Goal: Task Accomplishment & Management: Use online tool/utility

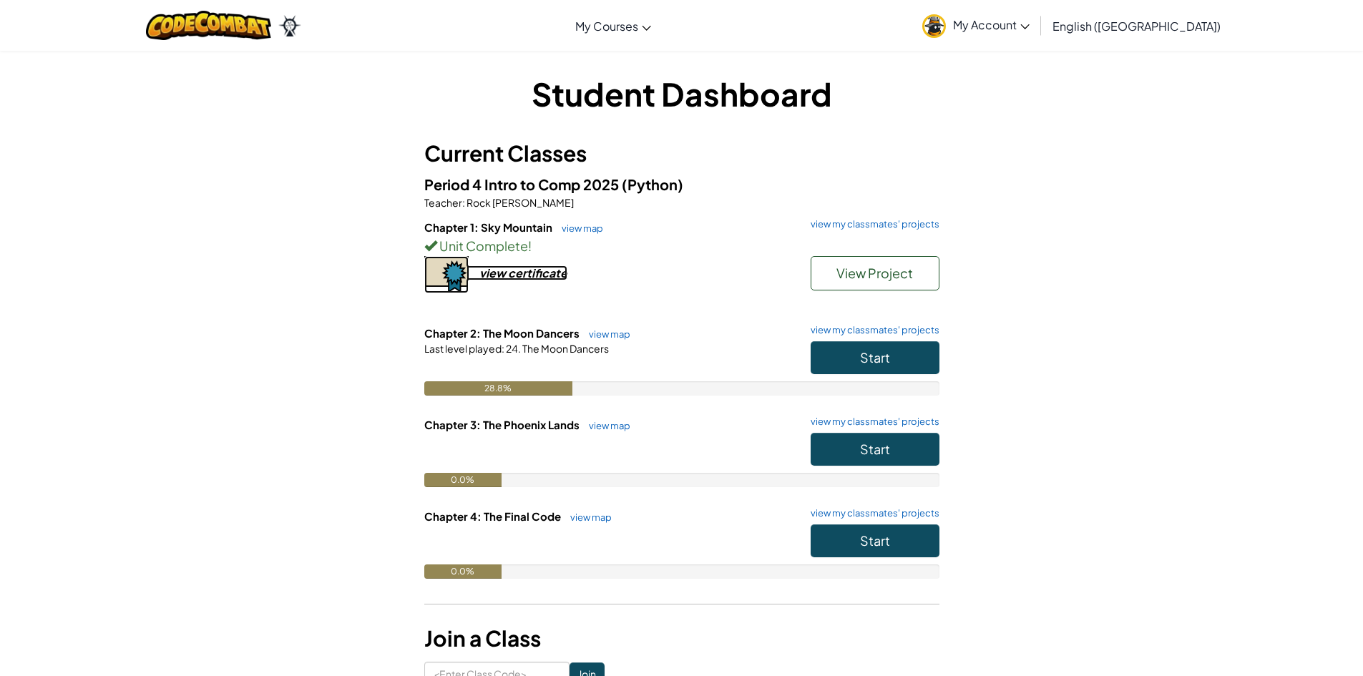
click at [545, 279] on div "view certificate" at bounding box center [523, 272] width 88 height 15
click at [873, 349] on span "Start" at bounding box center [875, 357] width 30 height 16
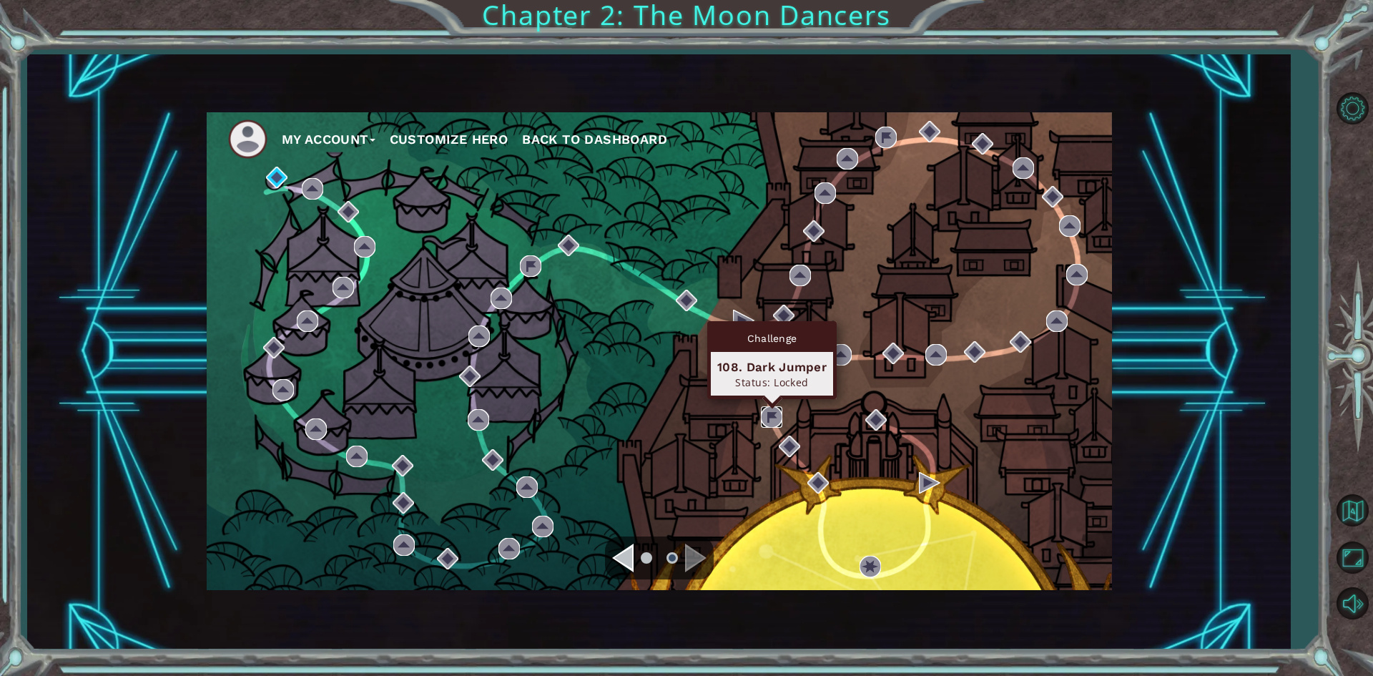
click at [769, 408] on img at bounding box center [771, 416] width 21 height 21
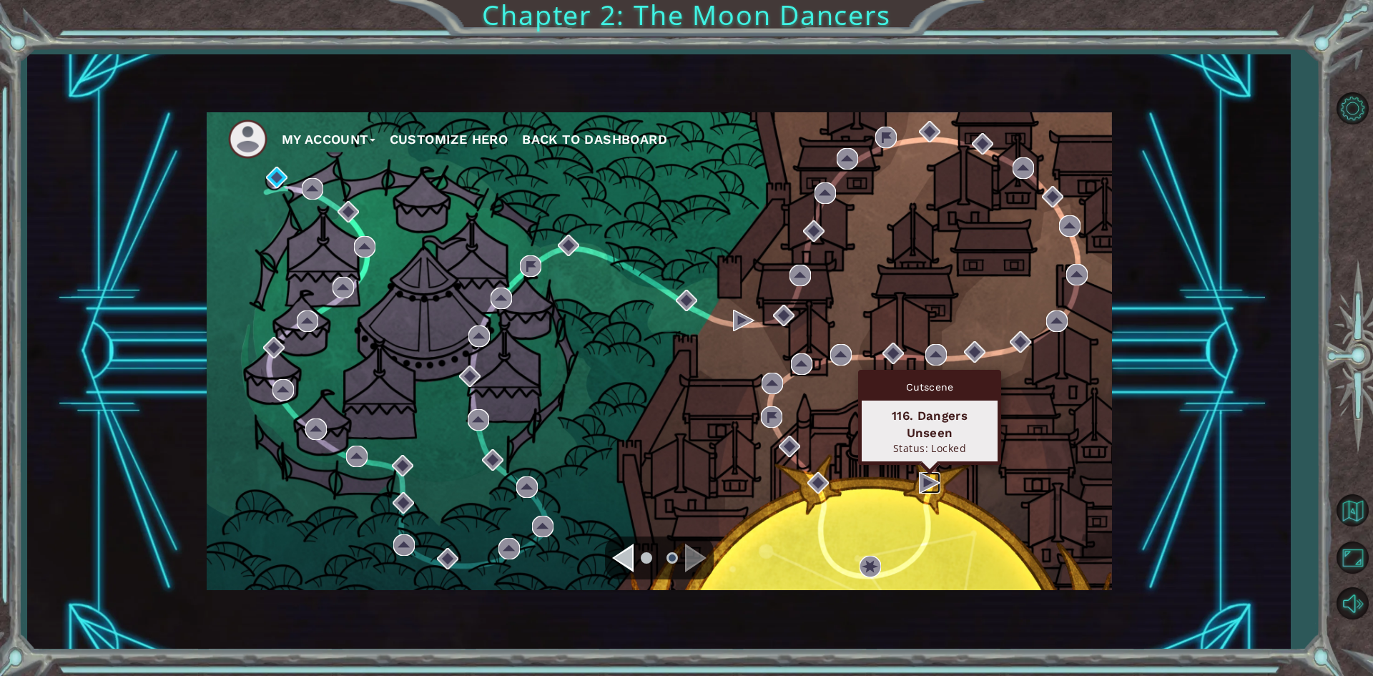
click at [927, 484] on img at bounding box center [929, 482] width 21 height 21
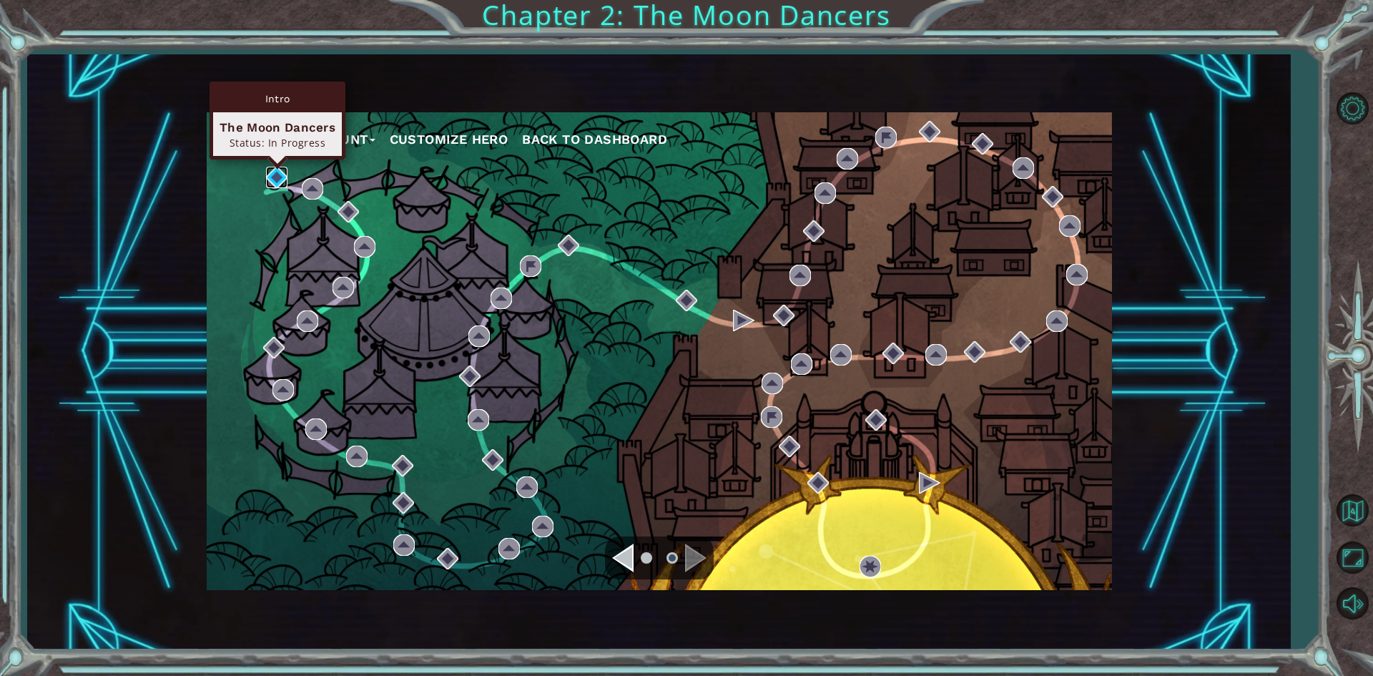
click at [278, 185] on img at bounding box center [276, 177] width 21 height 21
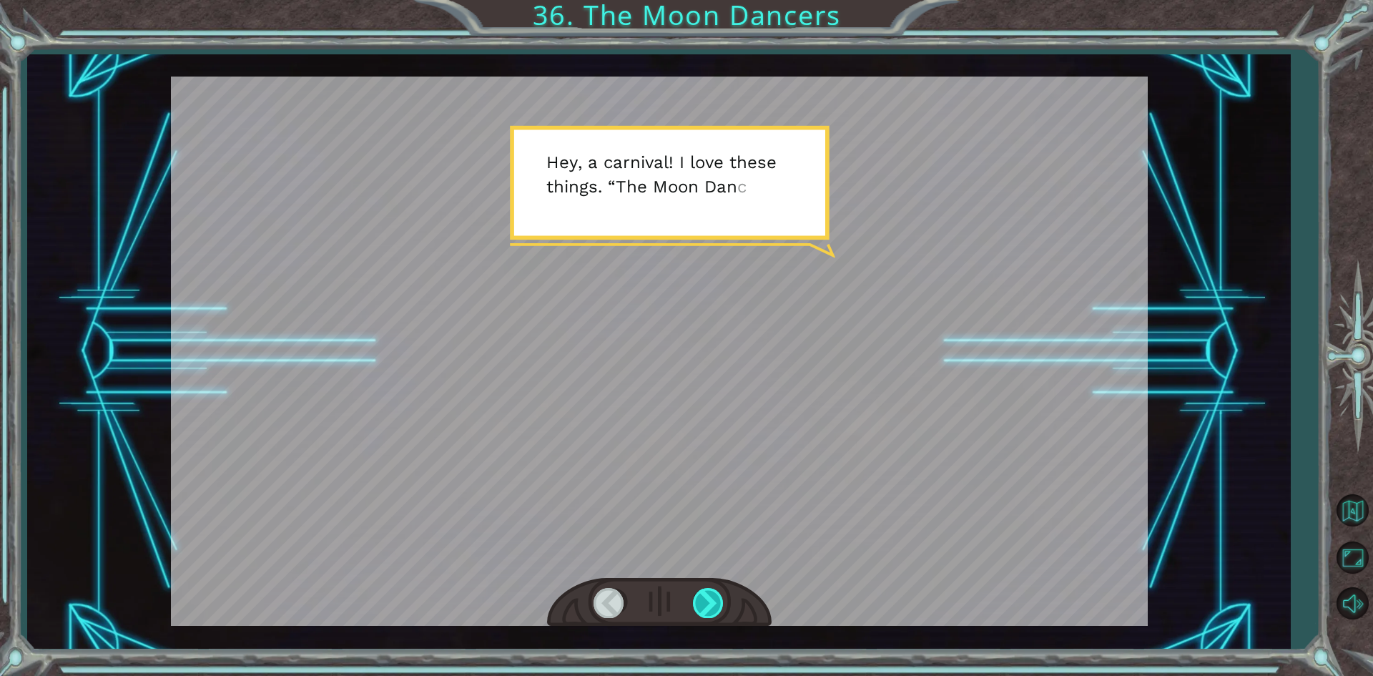
click at [705, 598] on div at bounding box center [709, 602] width 32 height 29
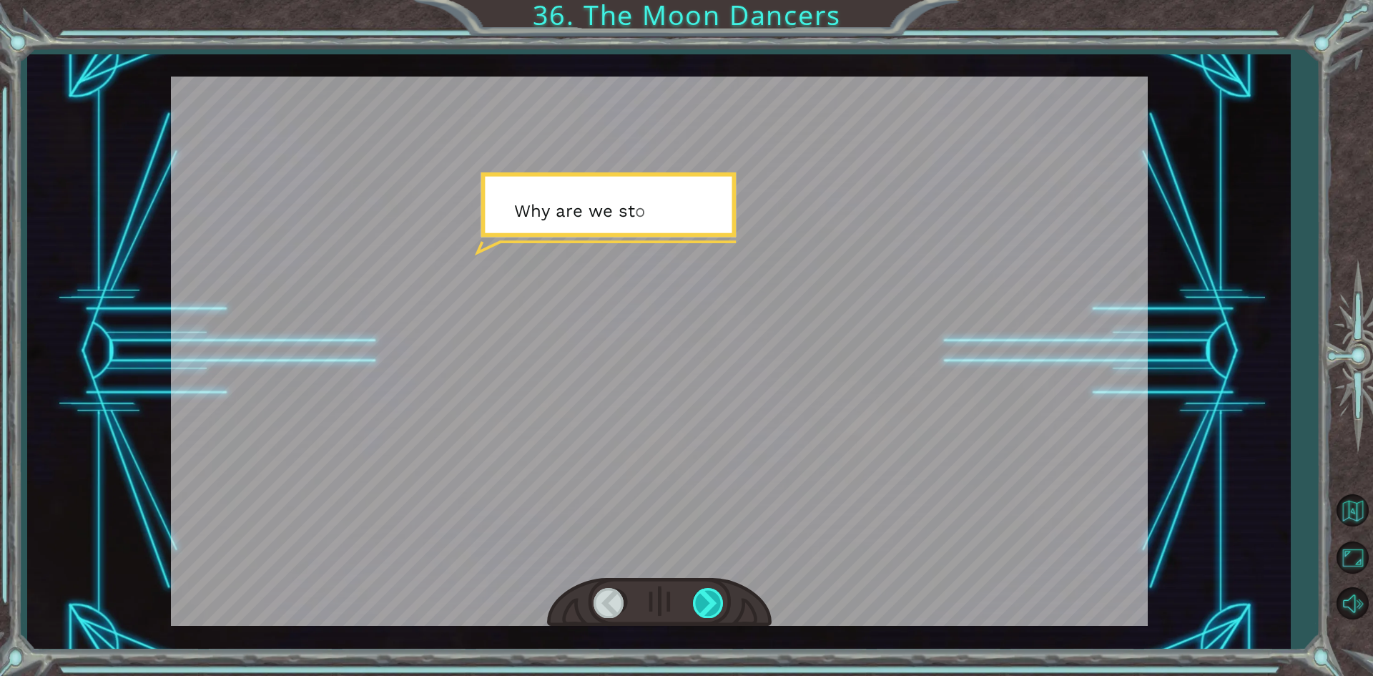
click at [705, 598] on div at bounding box center [709, 602] width 32 height 29
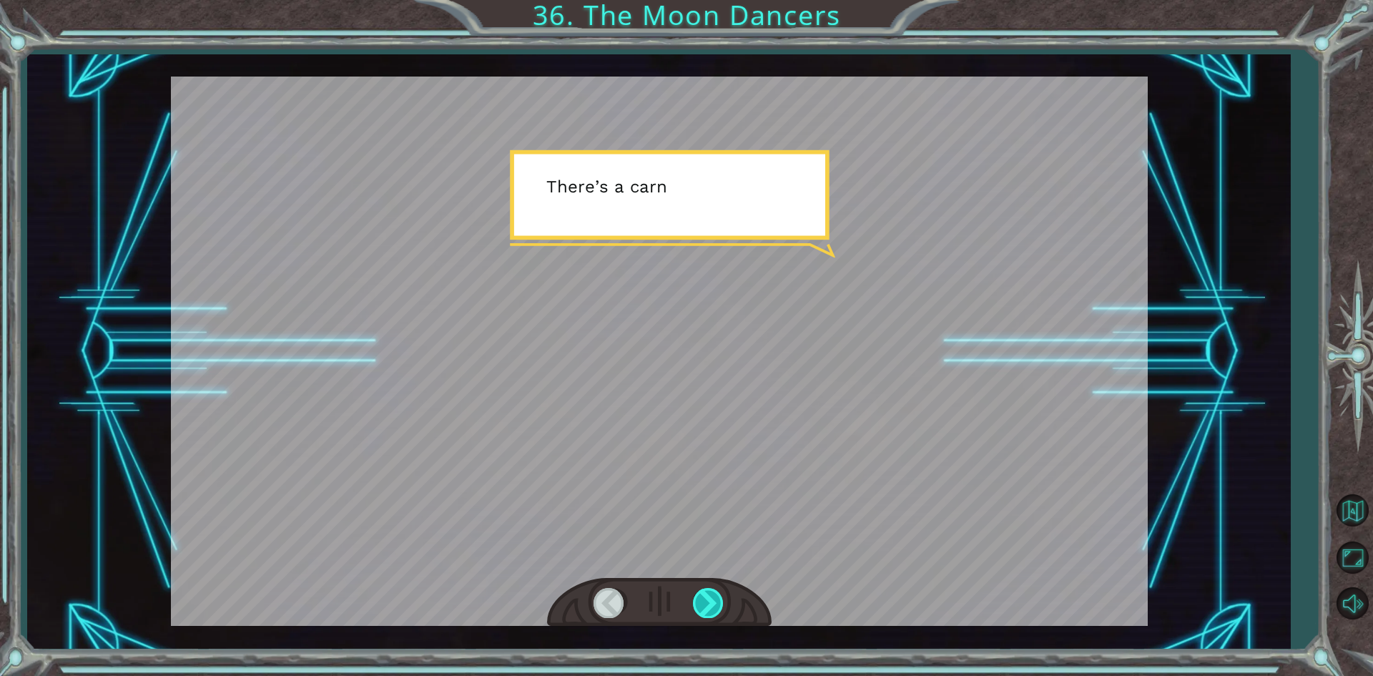
click at [706, 596] on div at bounding box center [709, 602] width 32 height 29
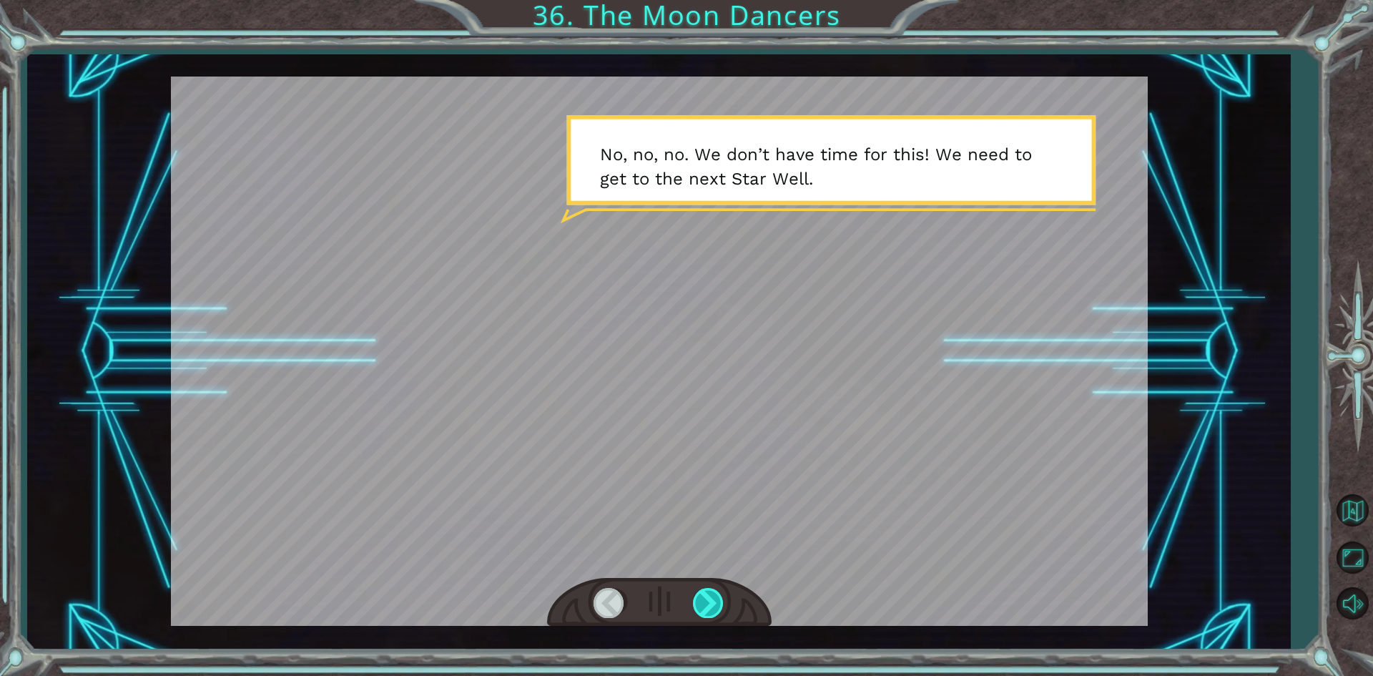
click at [708, 595] on div at bounding box center [709, 602] width 32 height 29
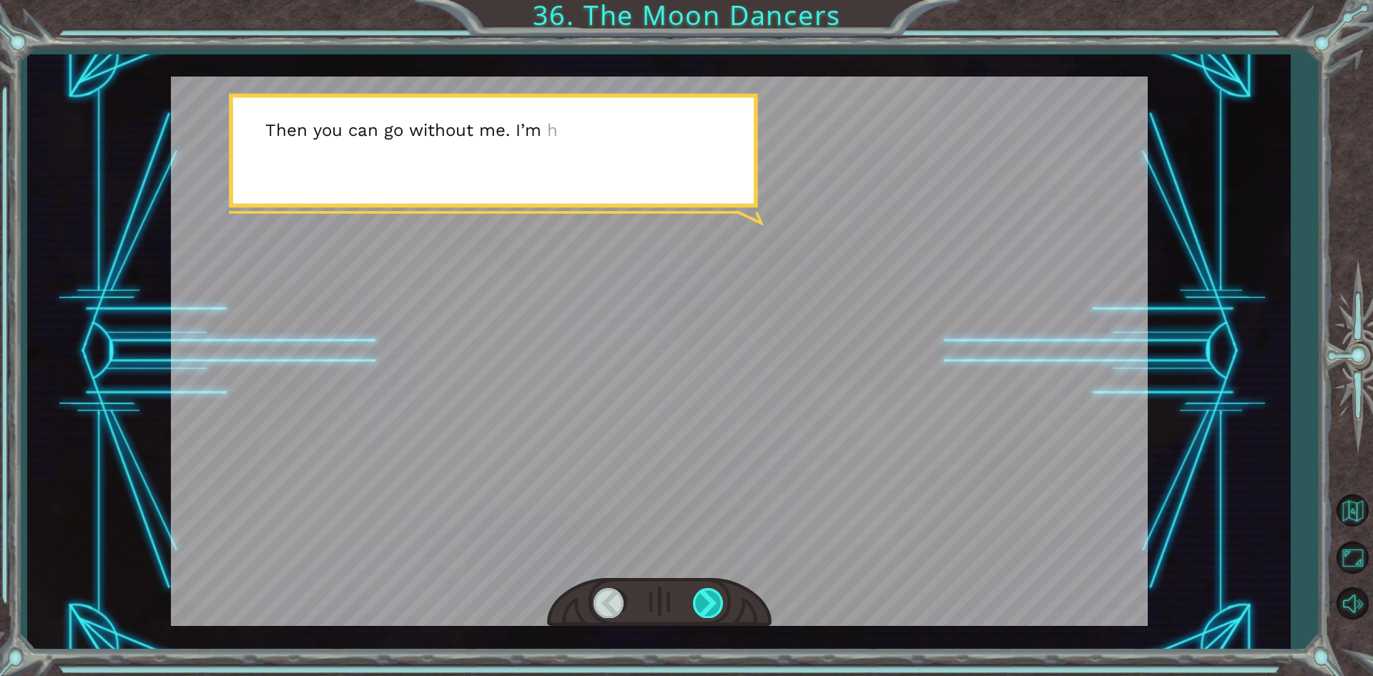
click at [709, 594] on div at bounding box center [709, 602] width 32 height 29
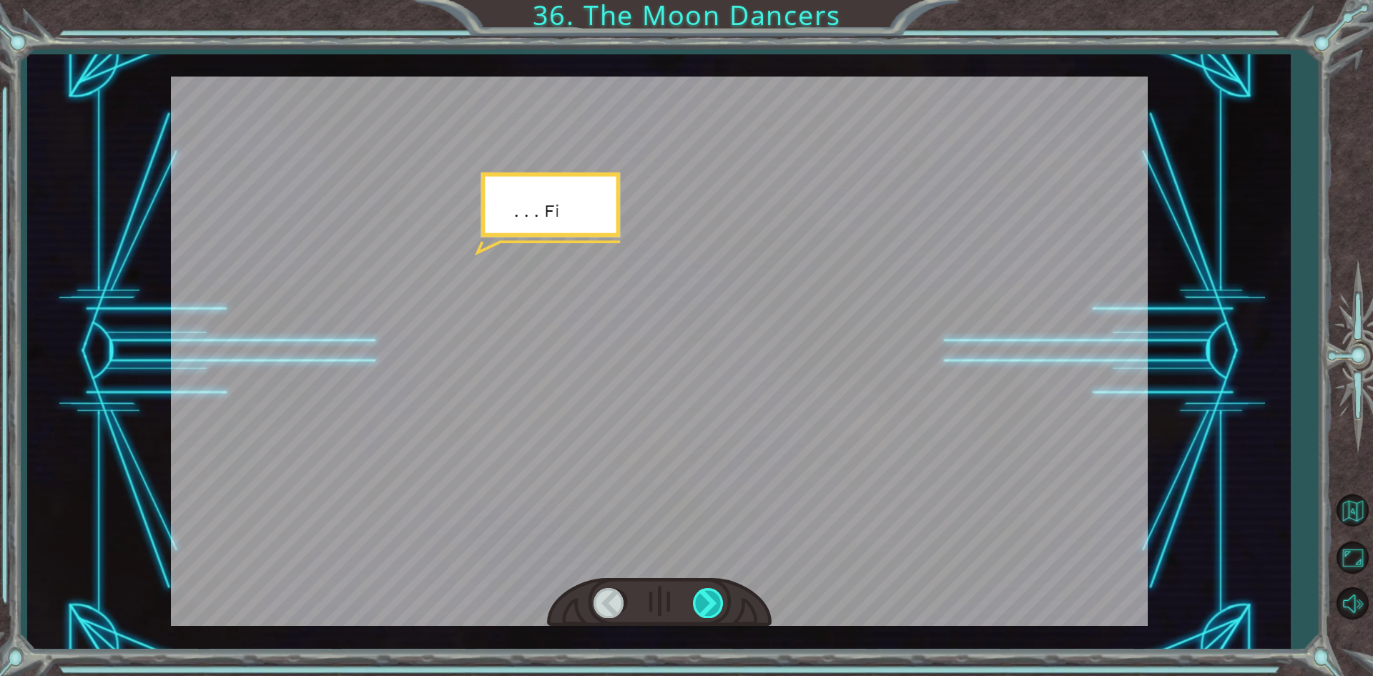
click at [709, 594] on div at bounding box center [709, 602] width 32 height 29
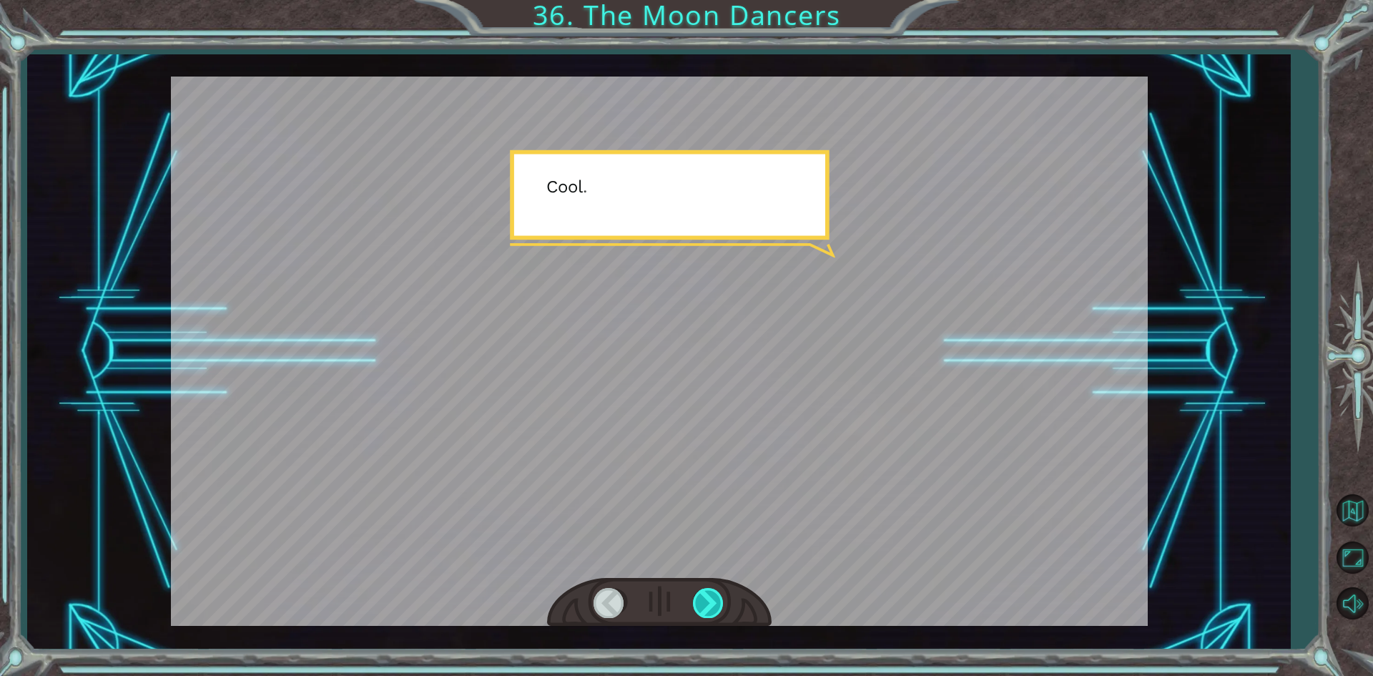
click at [709, 594] on div at bounding box center [709, 602] width 32 height 29
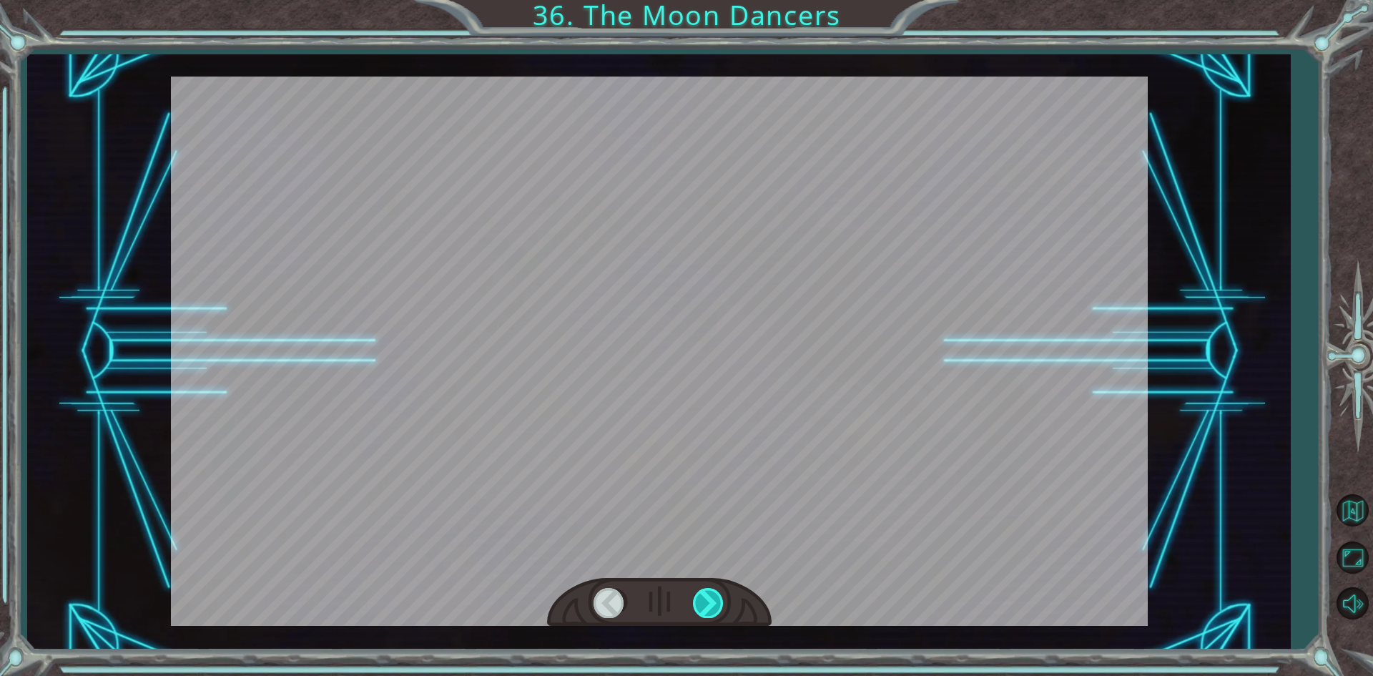
click at [709, 594] on div at bounding box center [709, 602] width 32 height 29
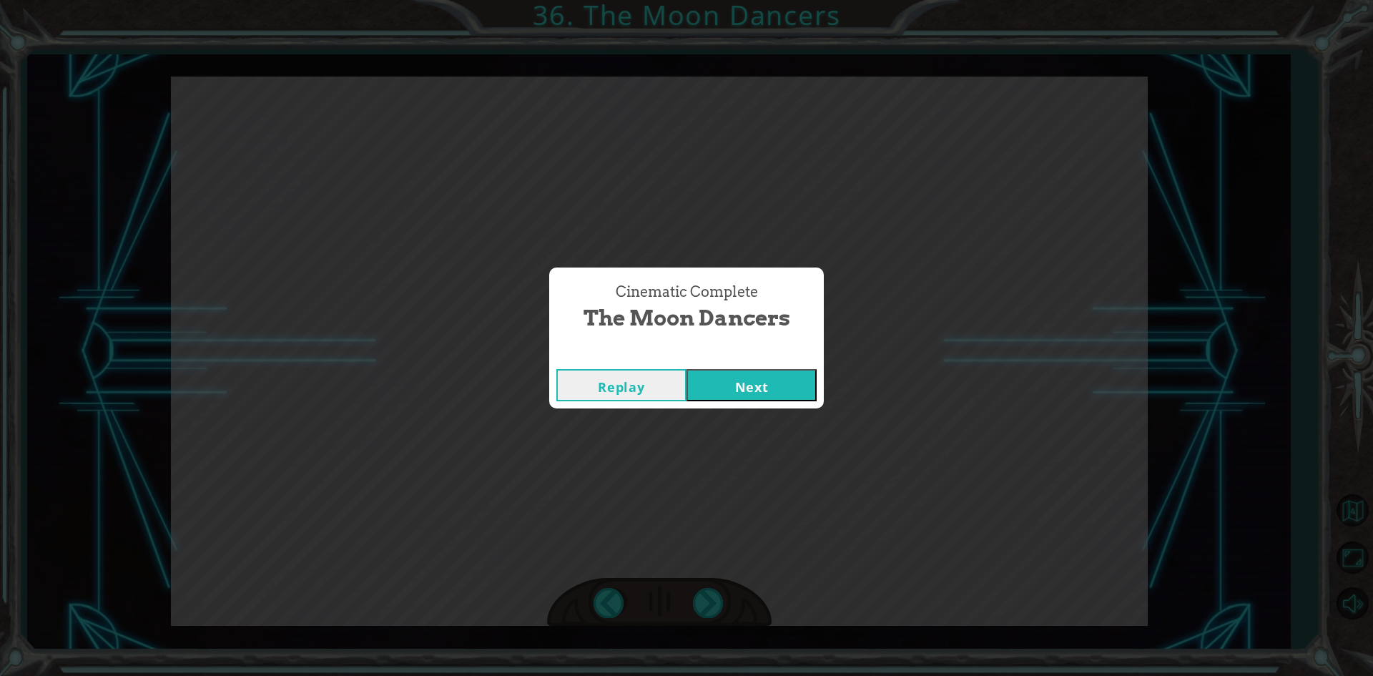
click at [728, 402] on div "Replay Next" at bounding box center [686, 385] width 275 height 46
click at [717, 396] on button "Next" at bounding box center [752, 385] width 130 height 32
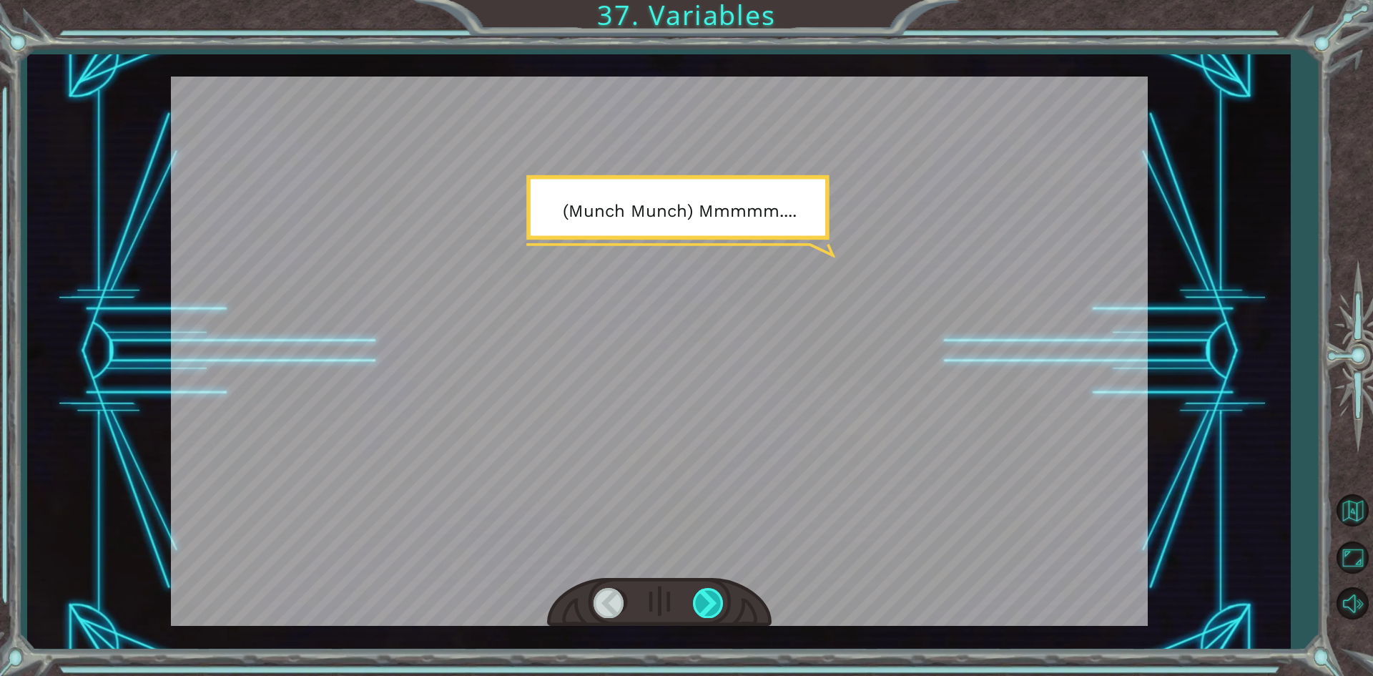
click at [706, 597] on div at bounding box center [709, 602] width 32 height 29
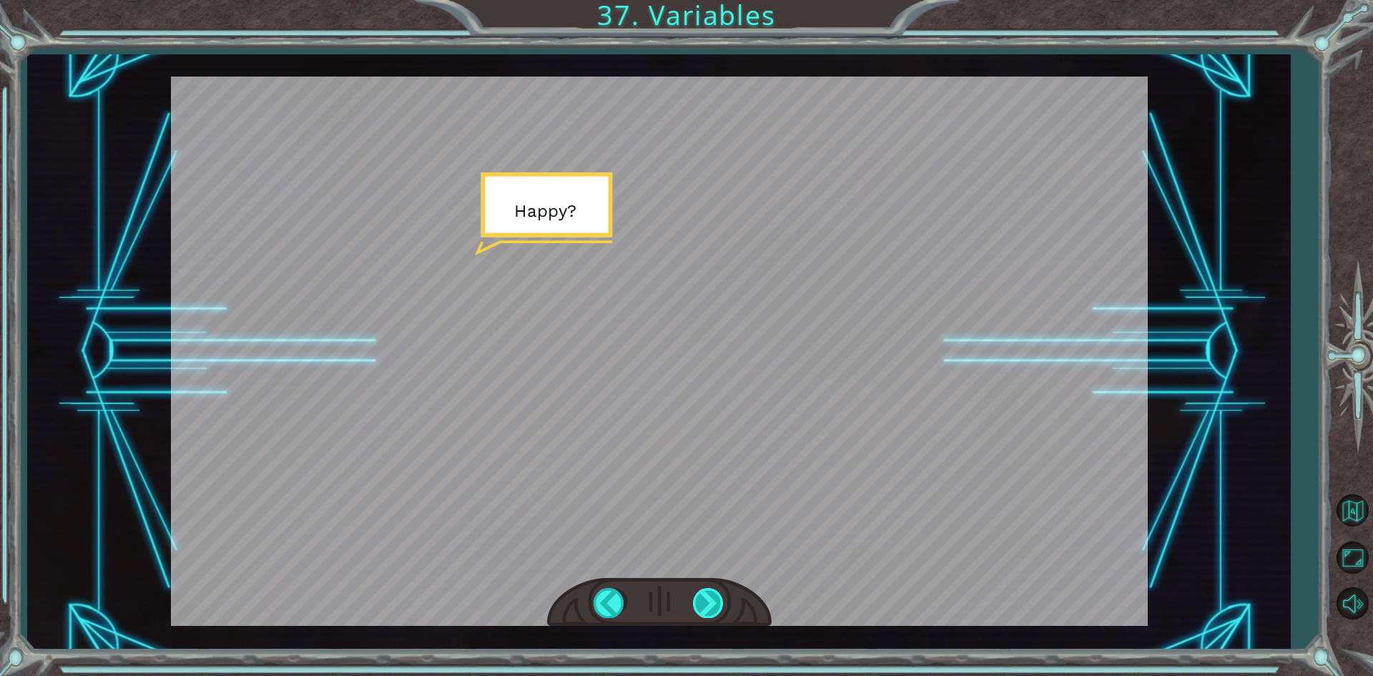
click at [706, 597] on div at bounding box center [709, 602] width 32 height 29
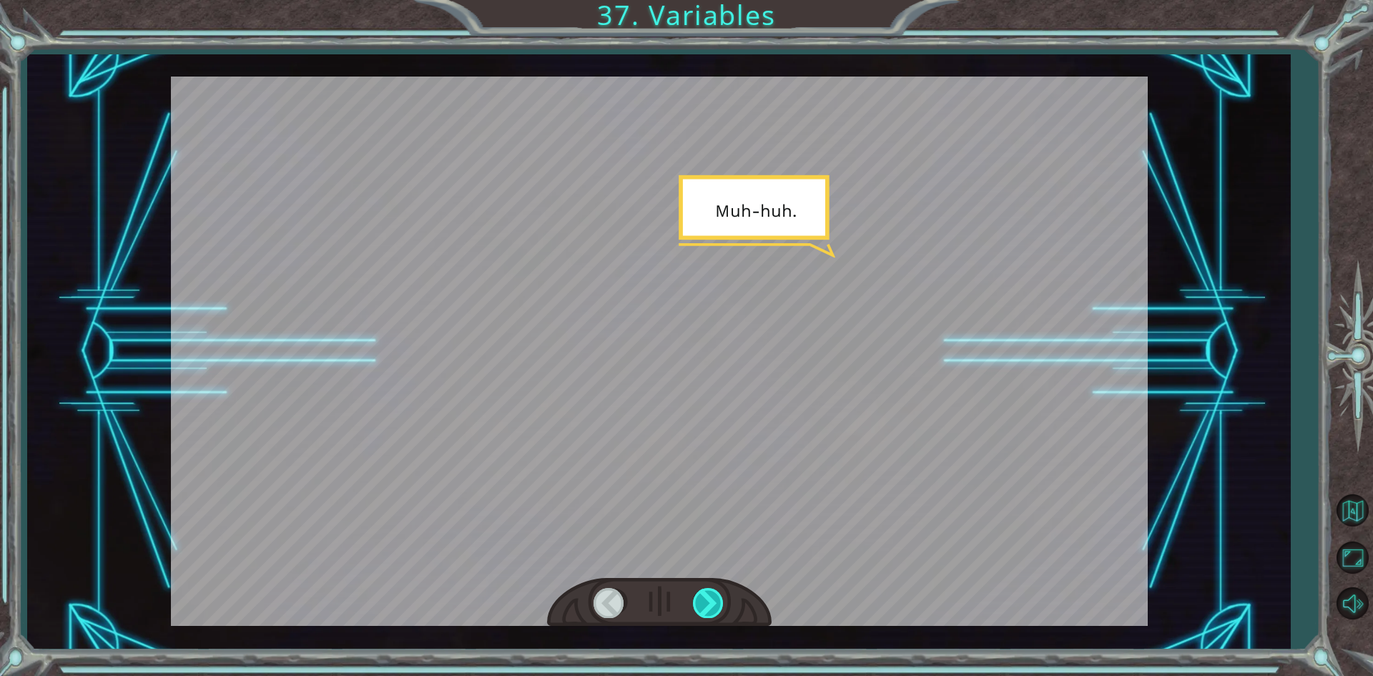
click at [706, 597] on div at bounding box center [709, 602] width 32 height 29
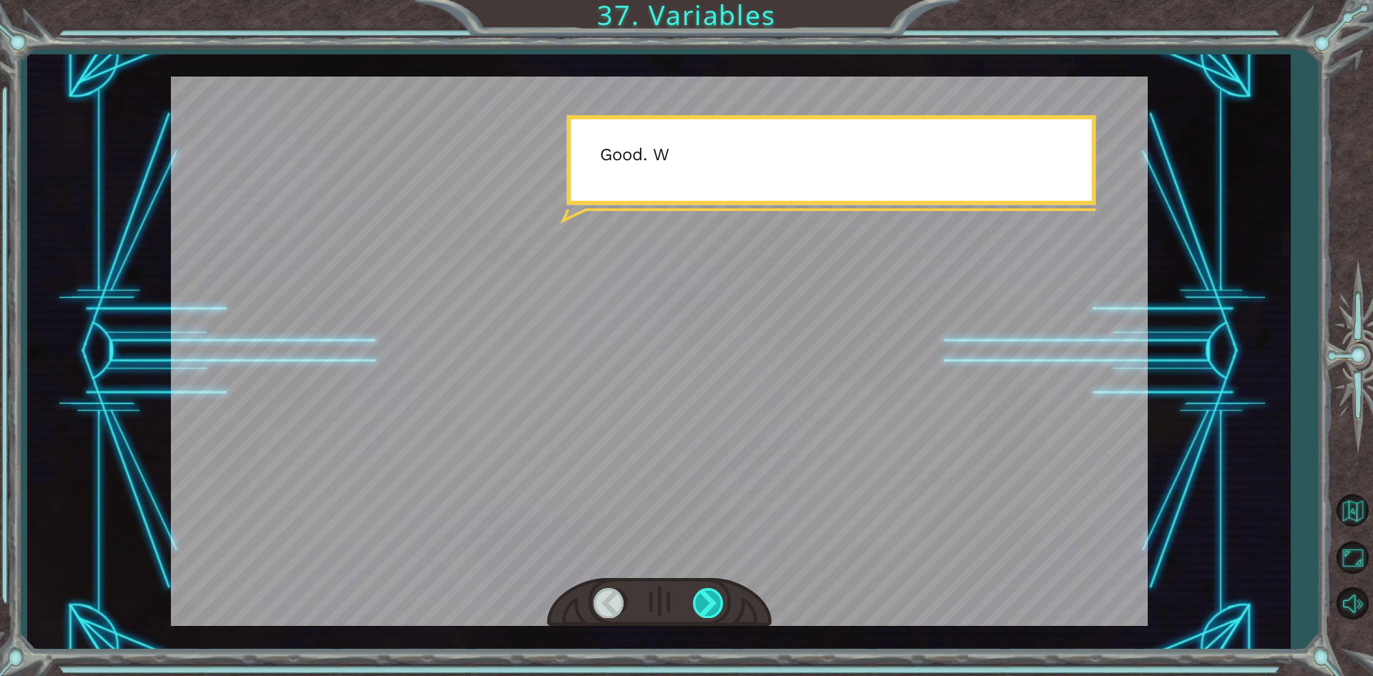
click at [706, 597] on div at bounding box center [709, 602] width 32 height 29
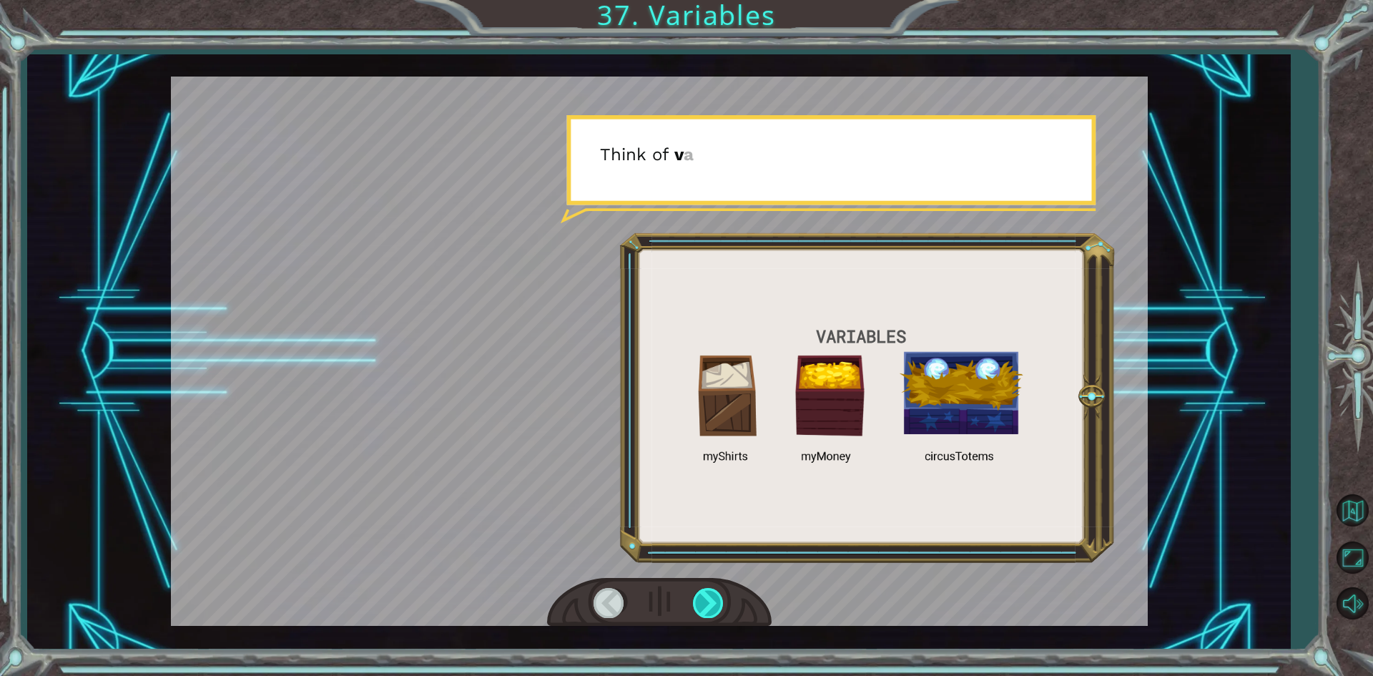
click at [706, 597] on div at bounding box center [709, 602] width 32 height 29
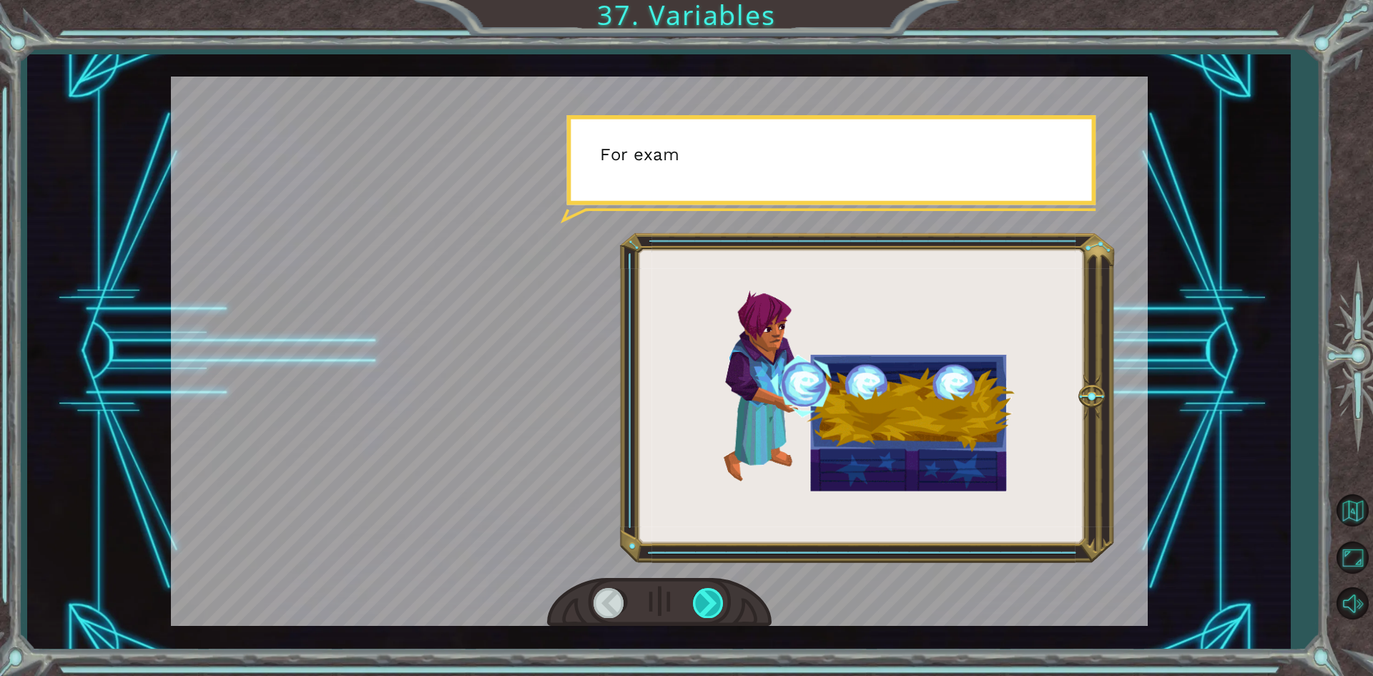
click at [706, 597] on div at bounding box center [709, 602] width 32 height 29
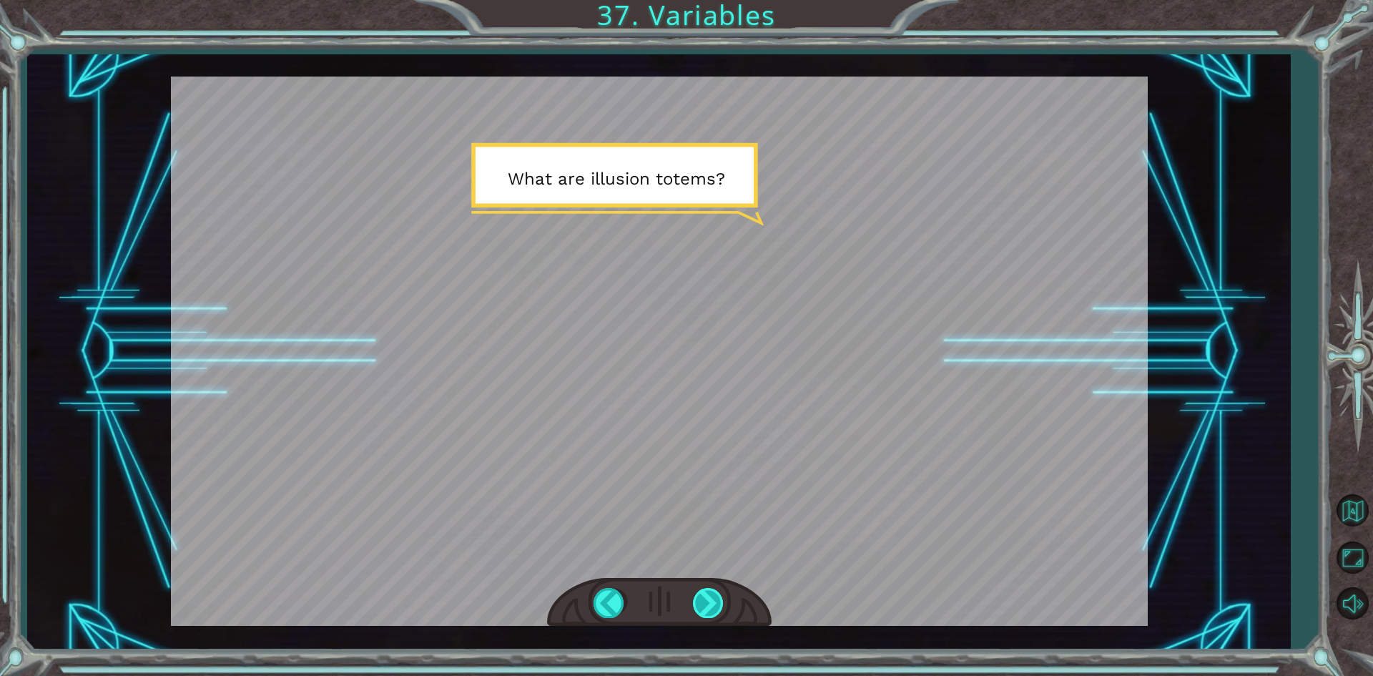
click at [718, 592] on div at bounding box center [709, 602] width 32 height 29
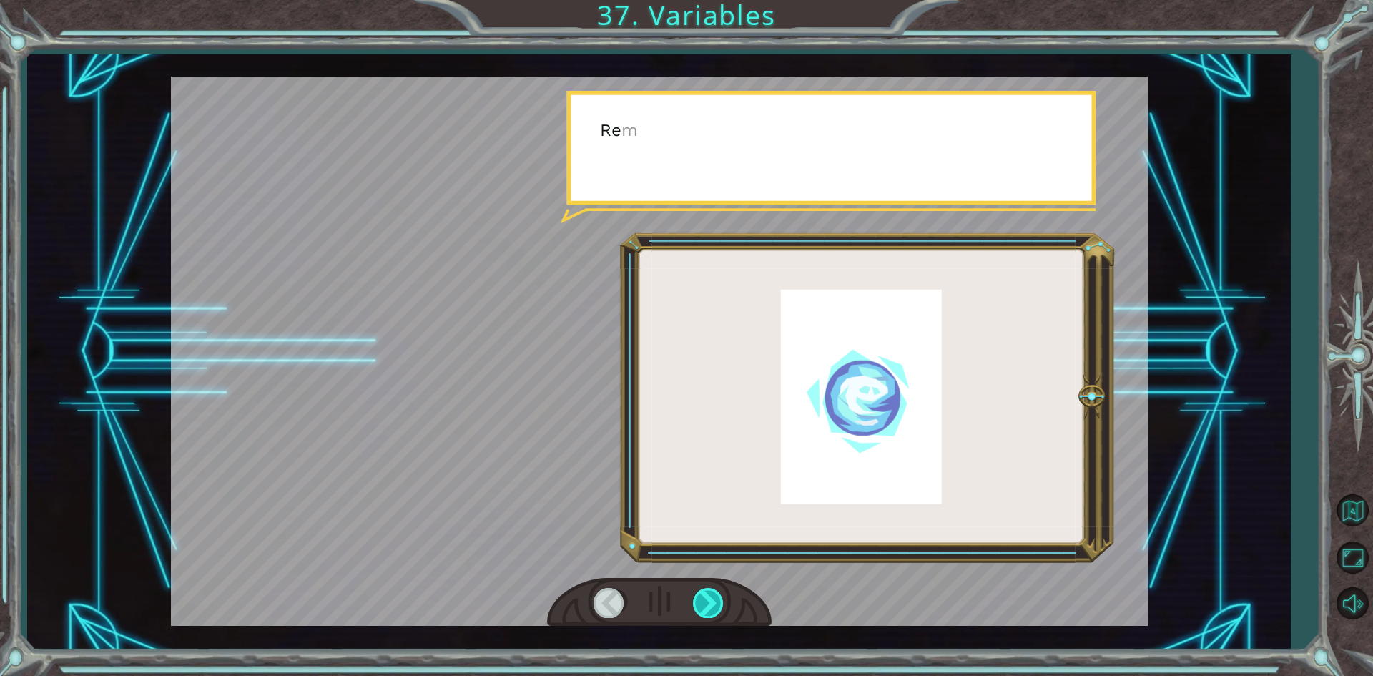
click at [718, 592] on div at bounding box center [709, 602] width 32 height 29
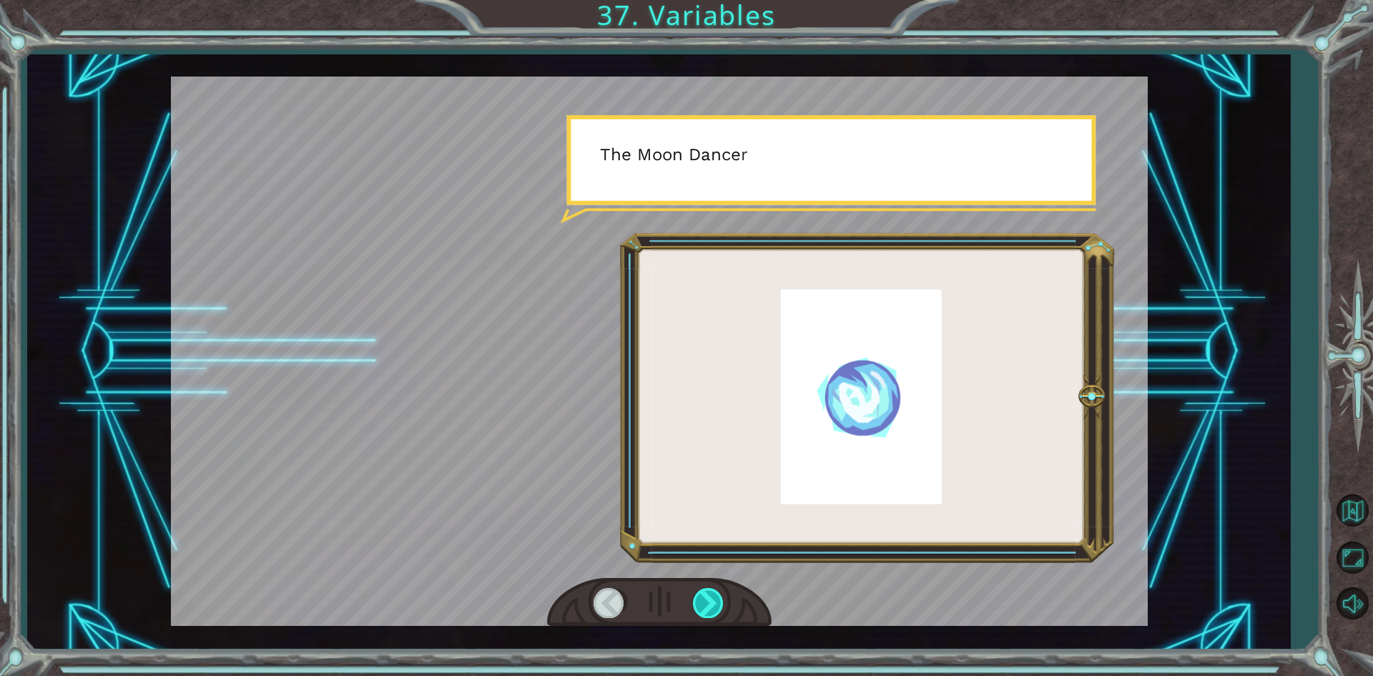
click at [718, 592] on div at bounding box center [709, 602] width 32 height 29
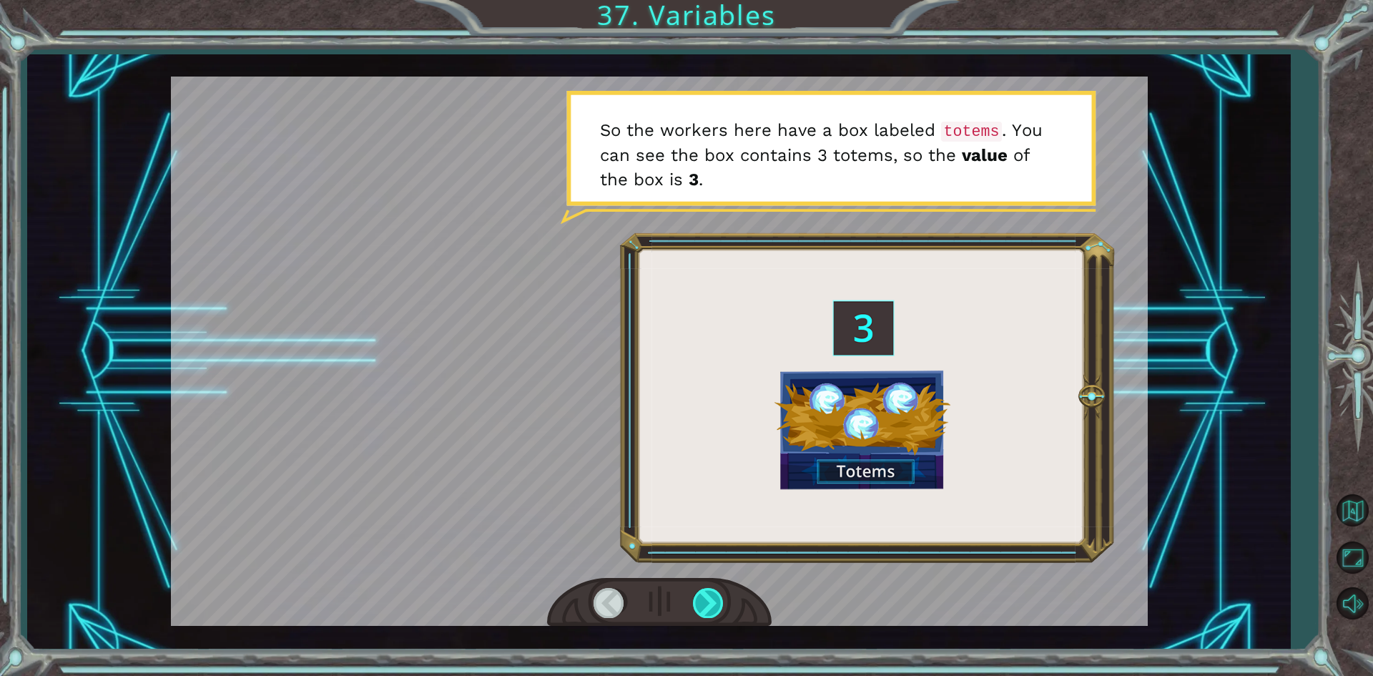
click at [700, 592] on div at bounding box center [709, 602] width 32 height 29
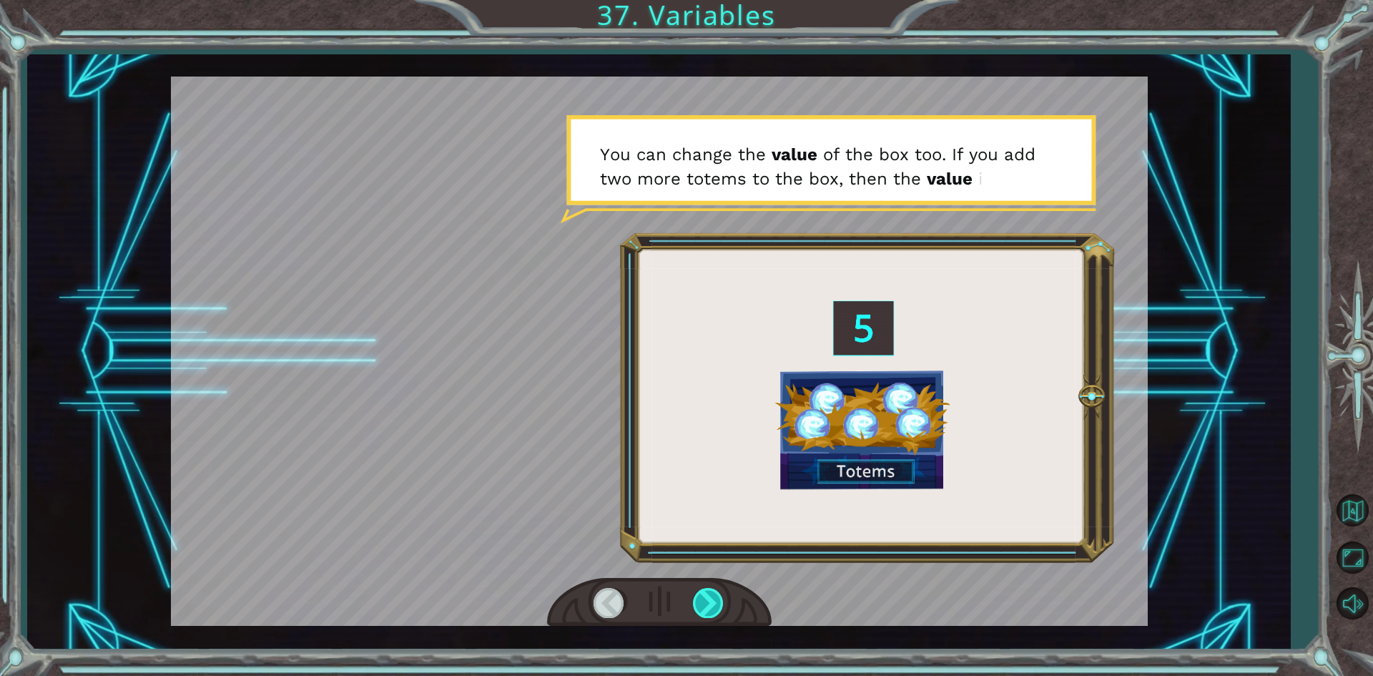
click at [702, 592] on div at bounding box center [709, 602] width 32 height 29
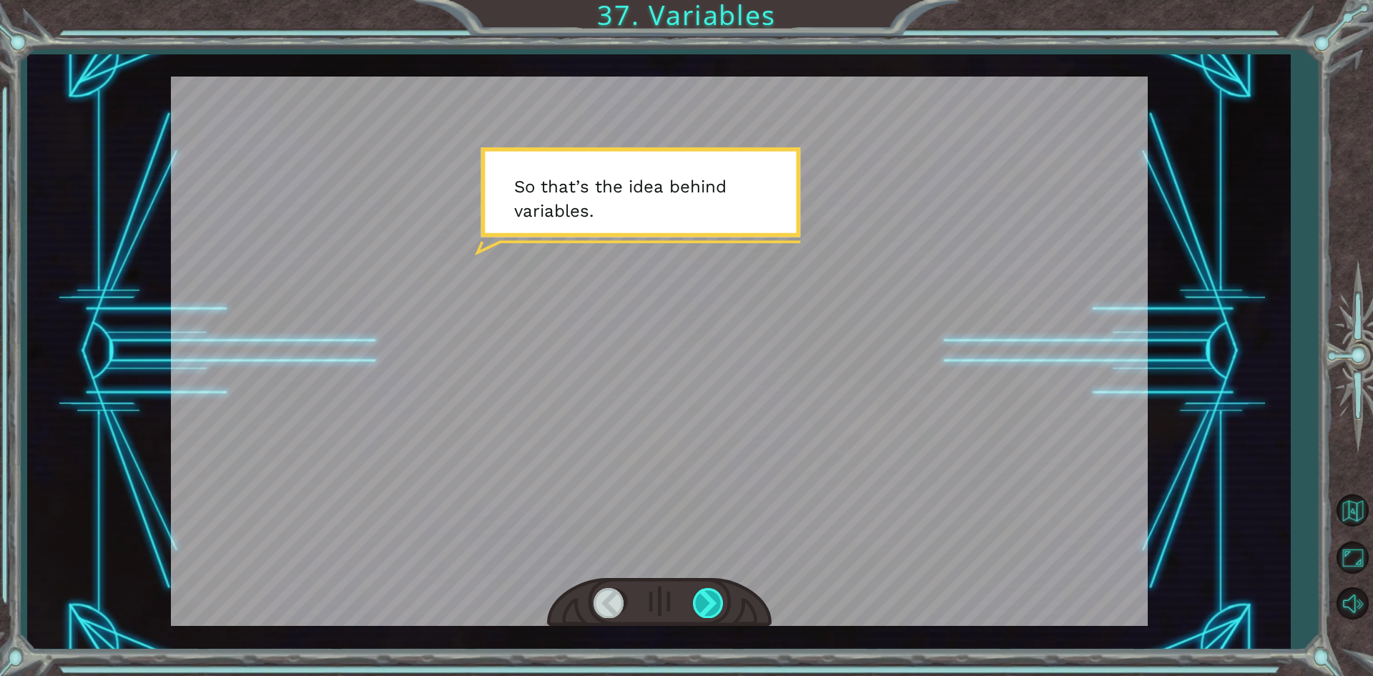
click at [702, 592] on div at bounding box center [709, 602] width 32 height 29
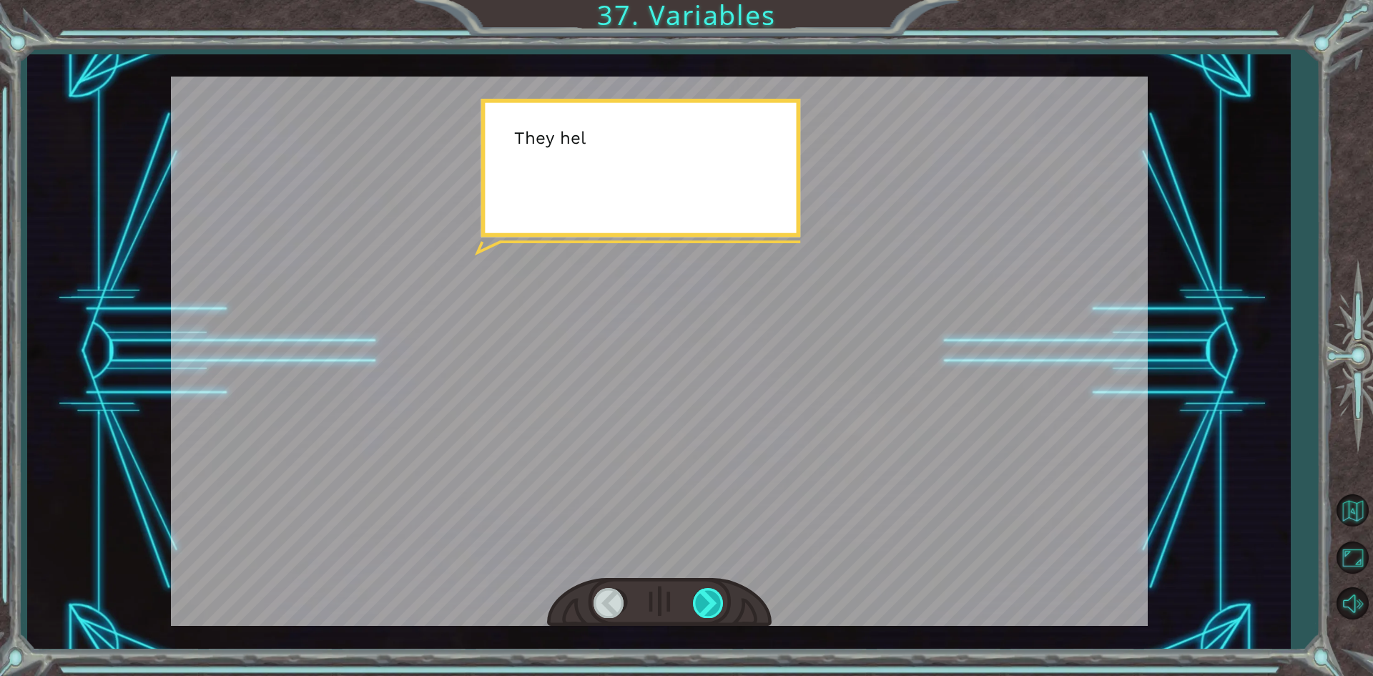
click at [702, 592] on div at bounding box center [709, 602] width 32 height 29
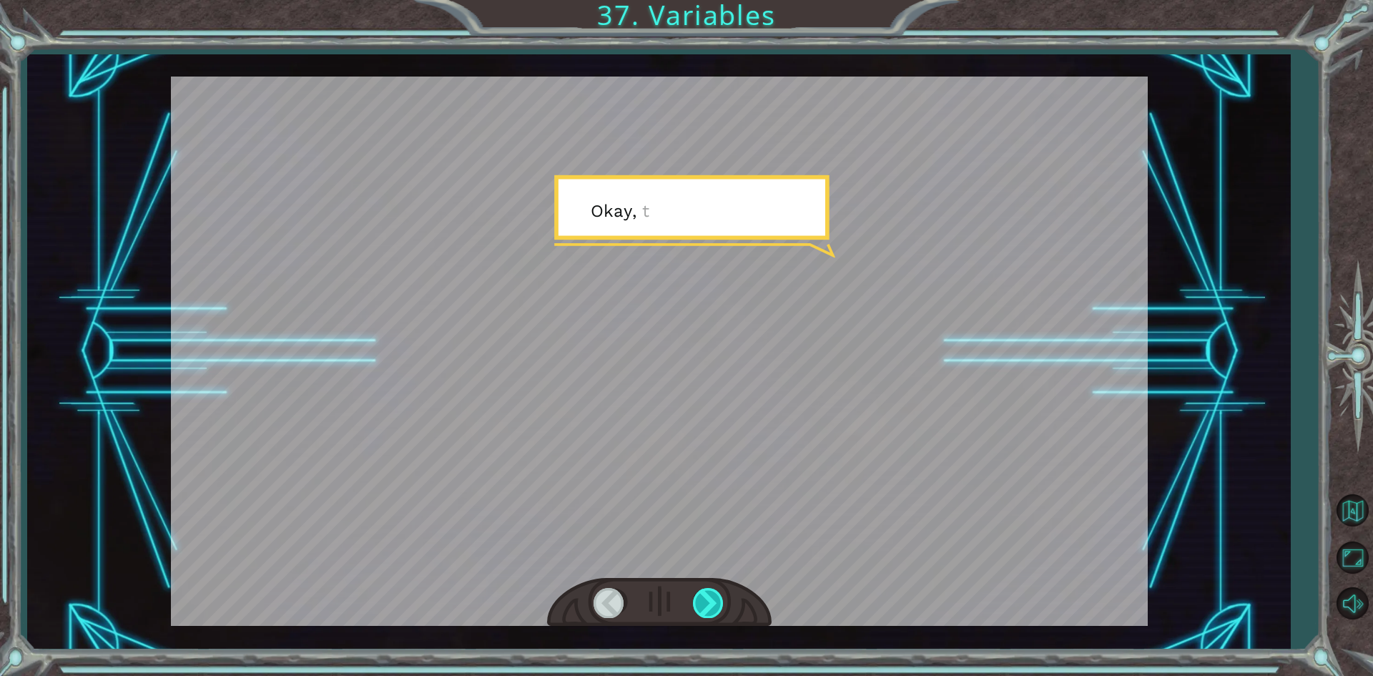
click at [702, 592] on div at bounding box center [709, 602] width 32 height 29
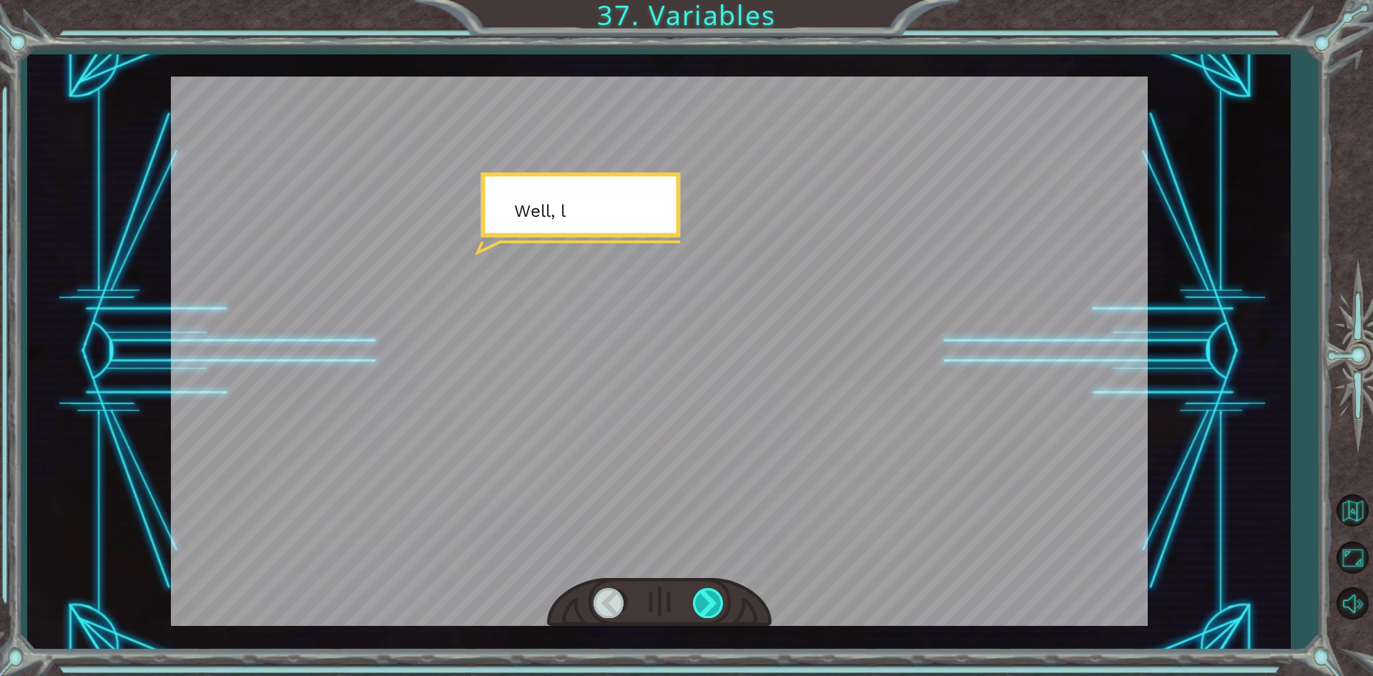
click at [702, 592] on div at bounding box center [709, 602] width 32 height 29
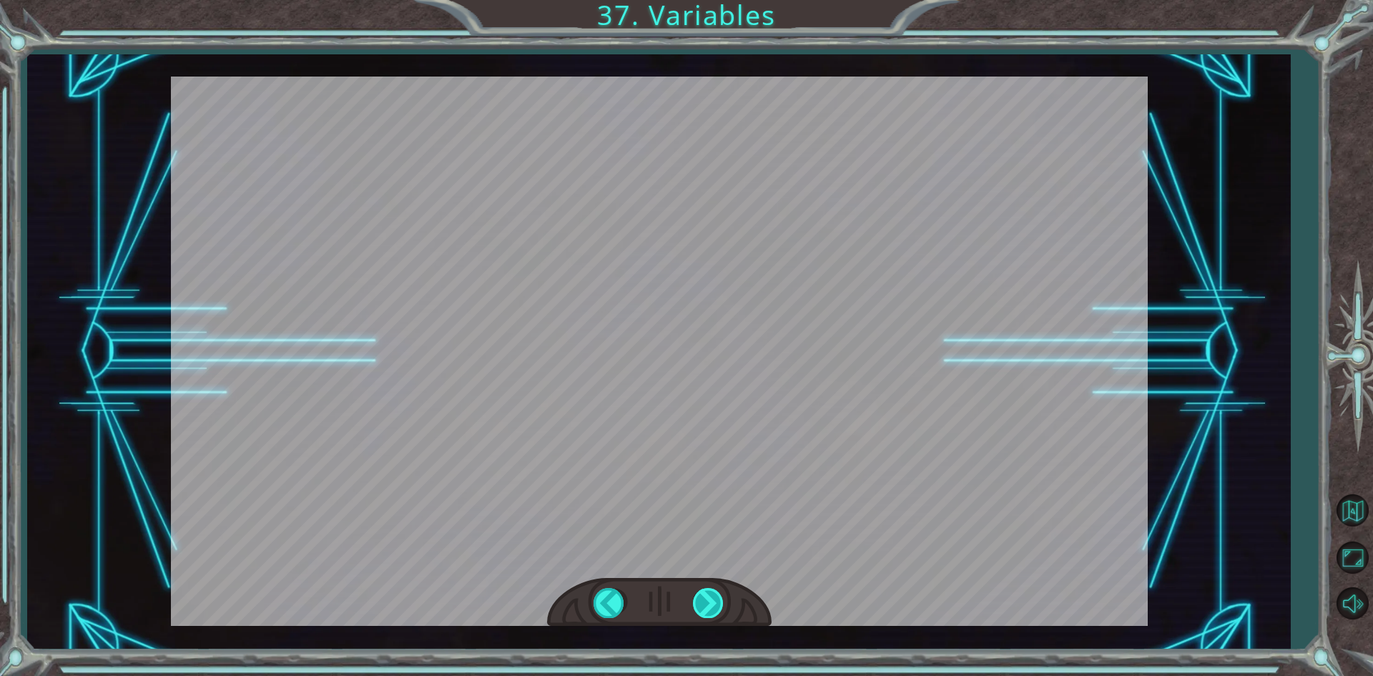
click at [702, 0] on div "( M u n c h M u n c h ) M m m m m . . . . H a p p y ? M u h - h u h . G o o d .…" at bounding box center [686, 0] width 1373 height 0
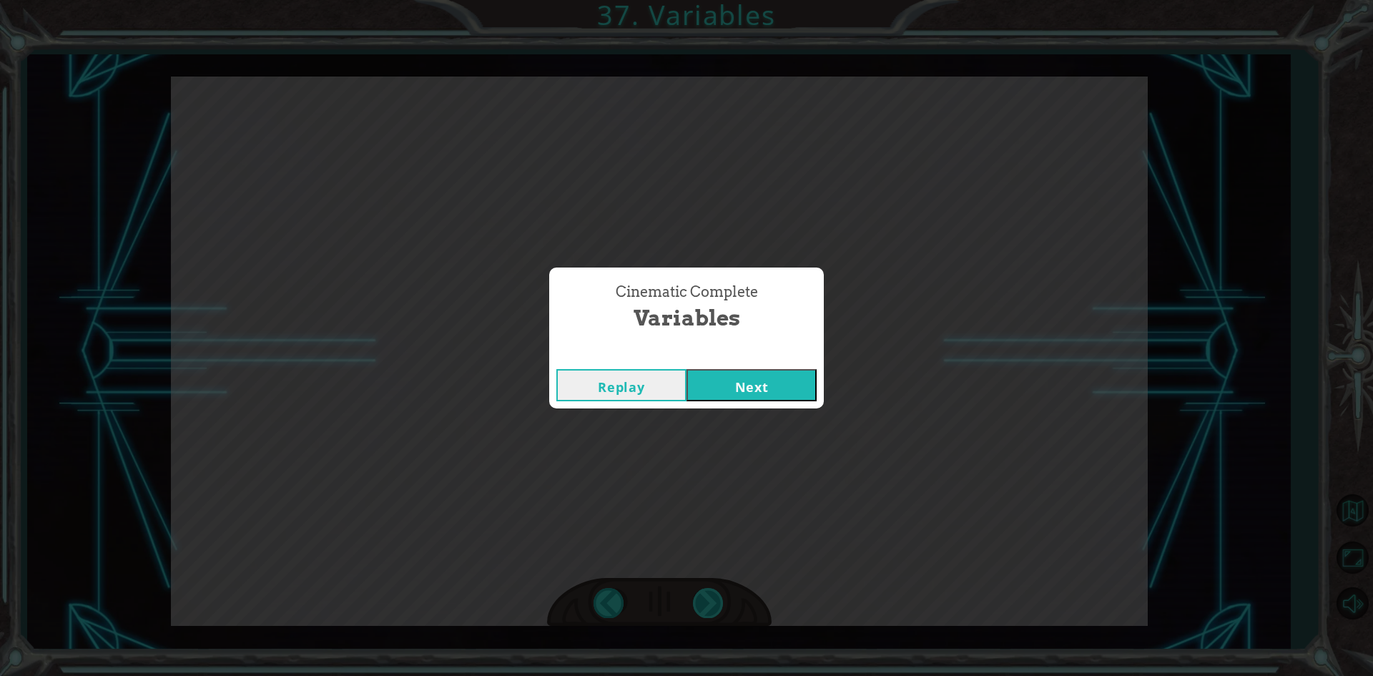
click at [702, 592] on div "Cinematic Complete Variables Replay Next" at bounding box center [686, 338] width 1373 height 676
click at [724, 387] on button "Next" at bounding box center [752, 385] width 130 height 32
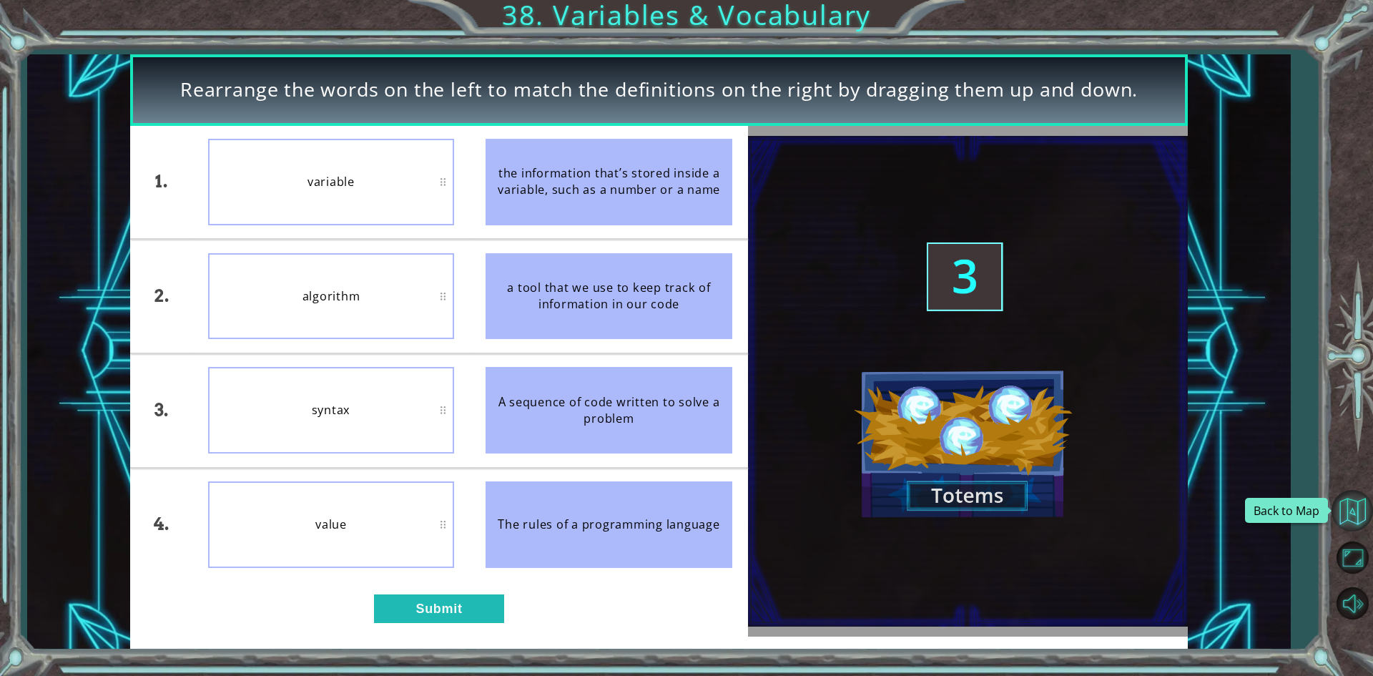
click at [1350, 509] on button "Back to Map" at bounding box center [1352, 510] width 41 height 41
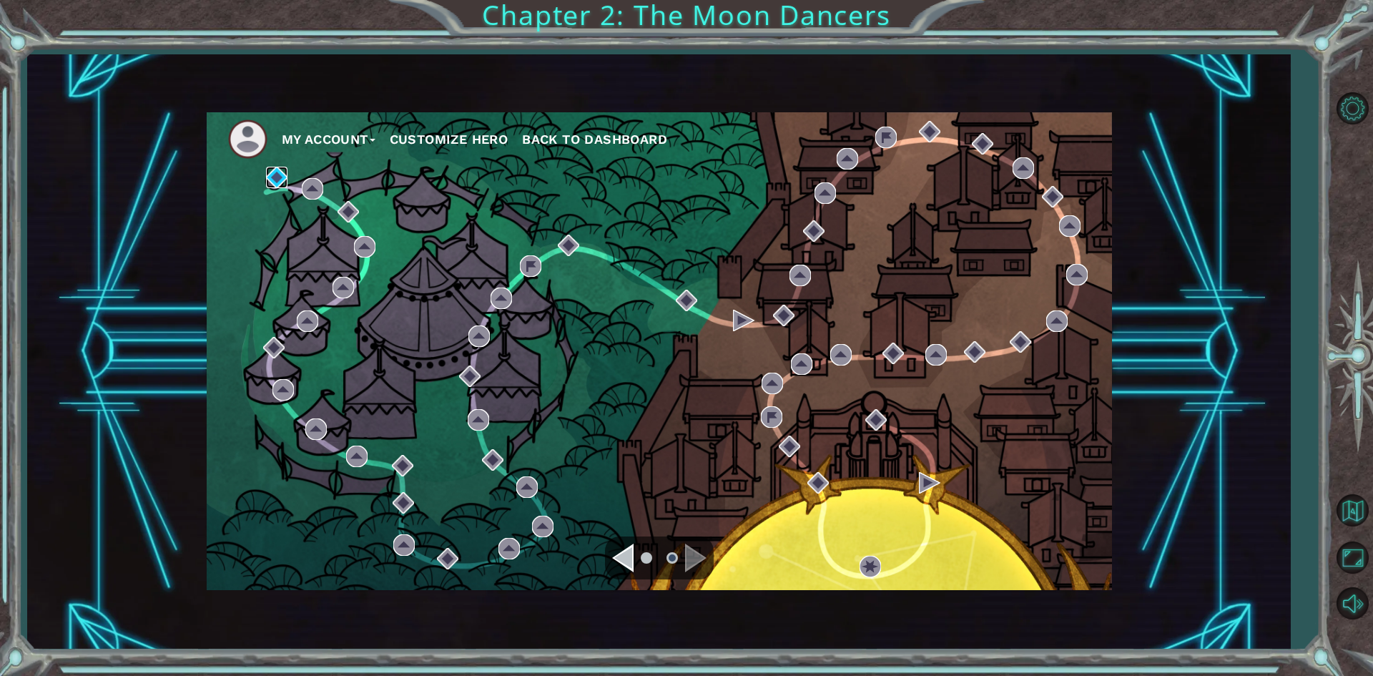
click at [268, 170] on img at bounding box center [276, 177] width 21 height 21
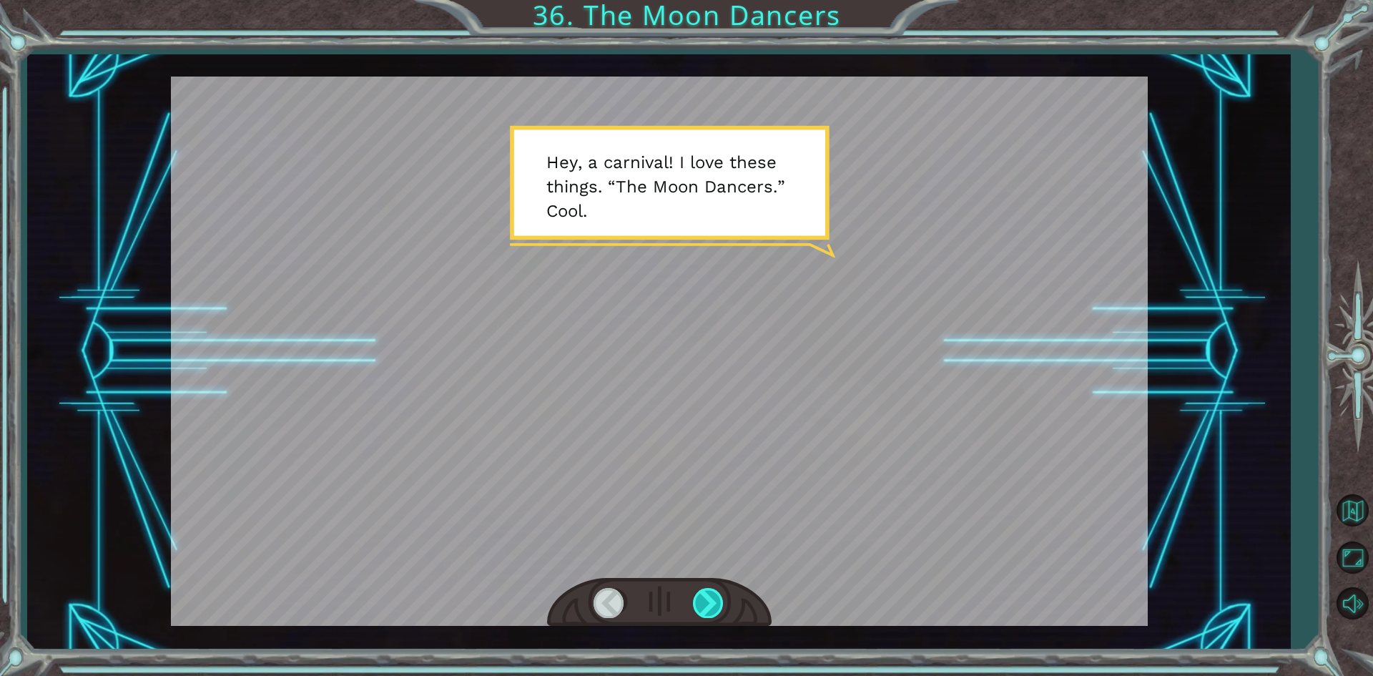
click at [723, 602] on div at bounding box center [709, 602] width 32 height 29
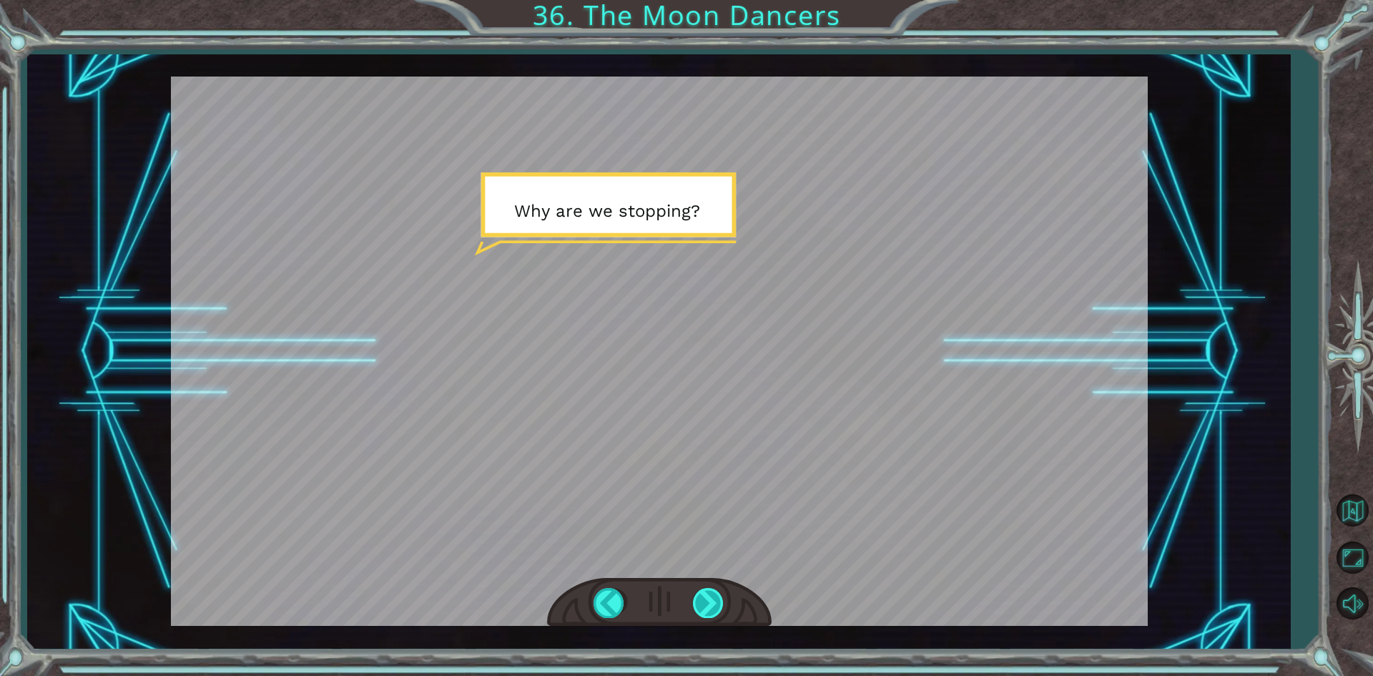
click at [717, 601] on div at bounding box center [709, 602] width 32 height 29
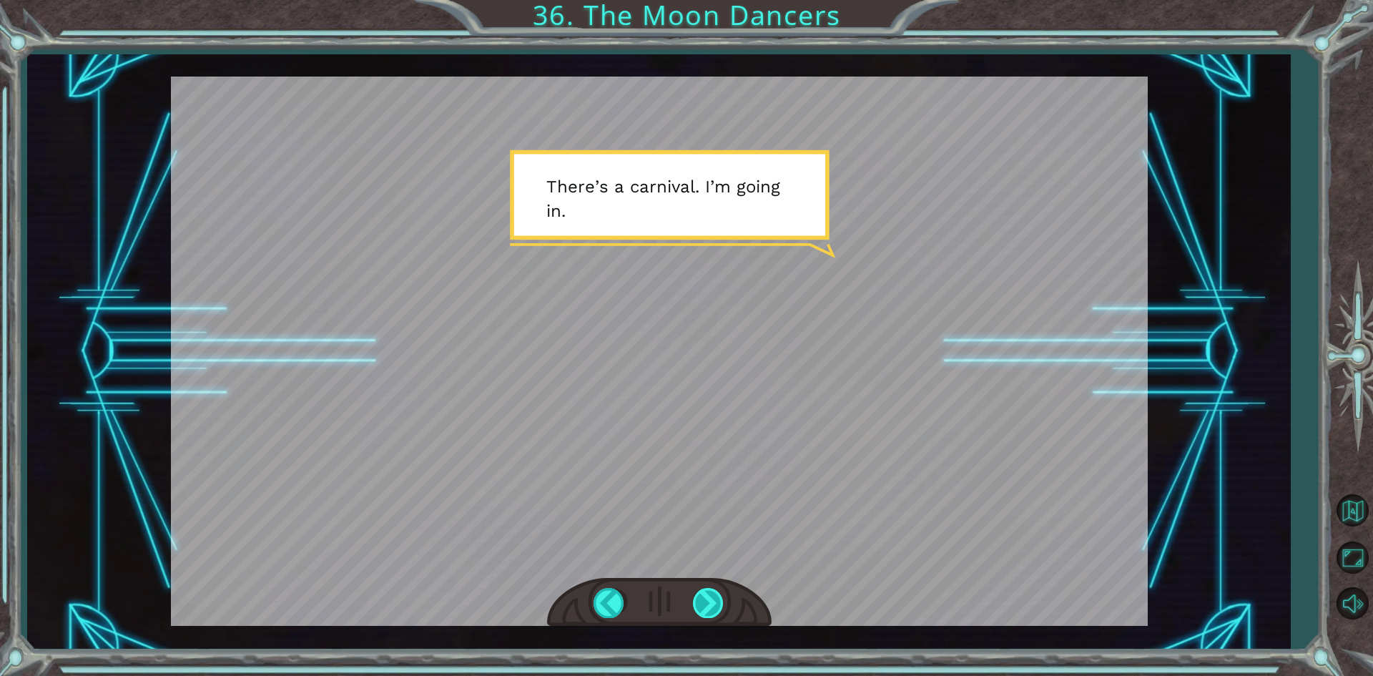
click at [716, 602] on div at bounding box center [709, 602] width 32 height 29
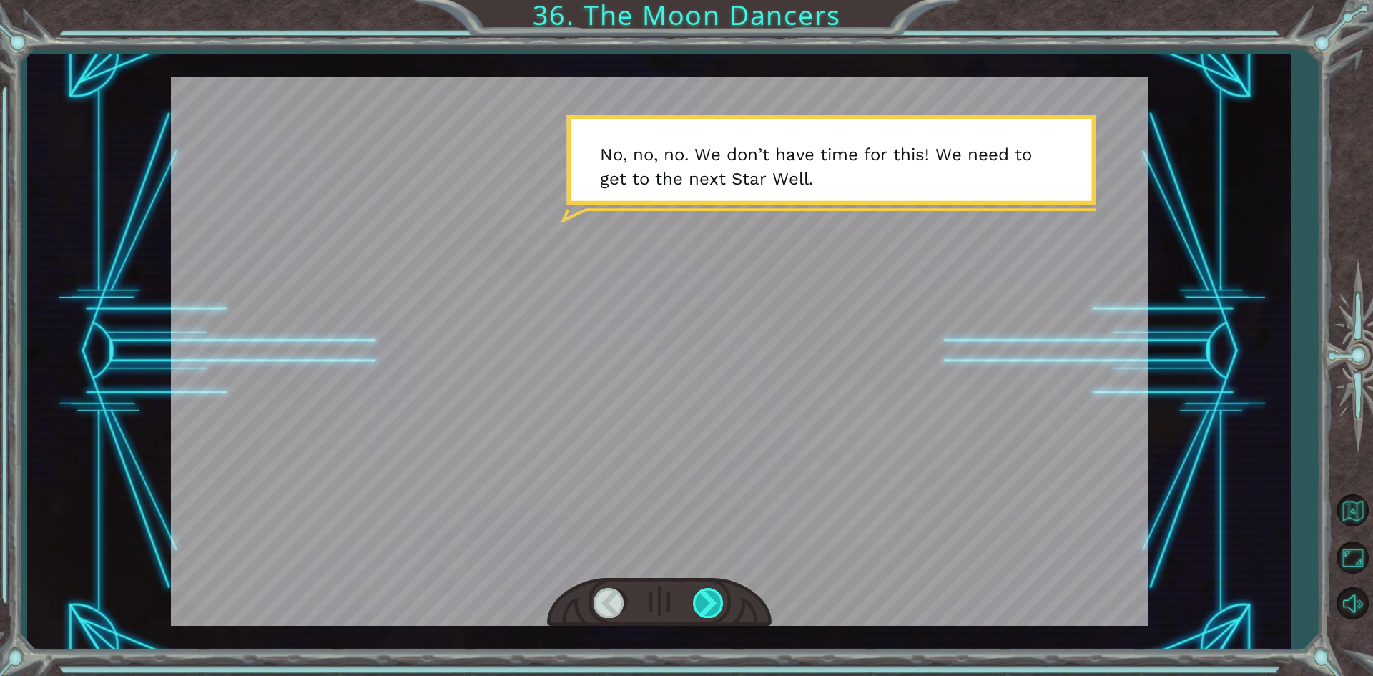
click at [710, 607] on div at bounding box center [709, 602] width 32 height 29
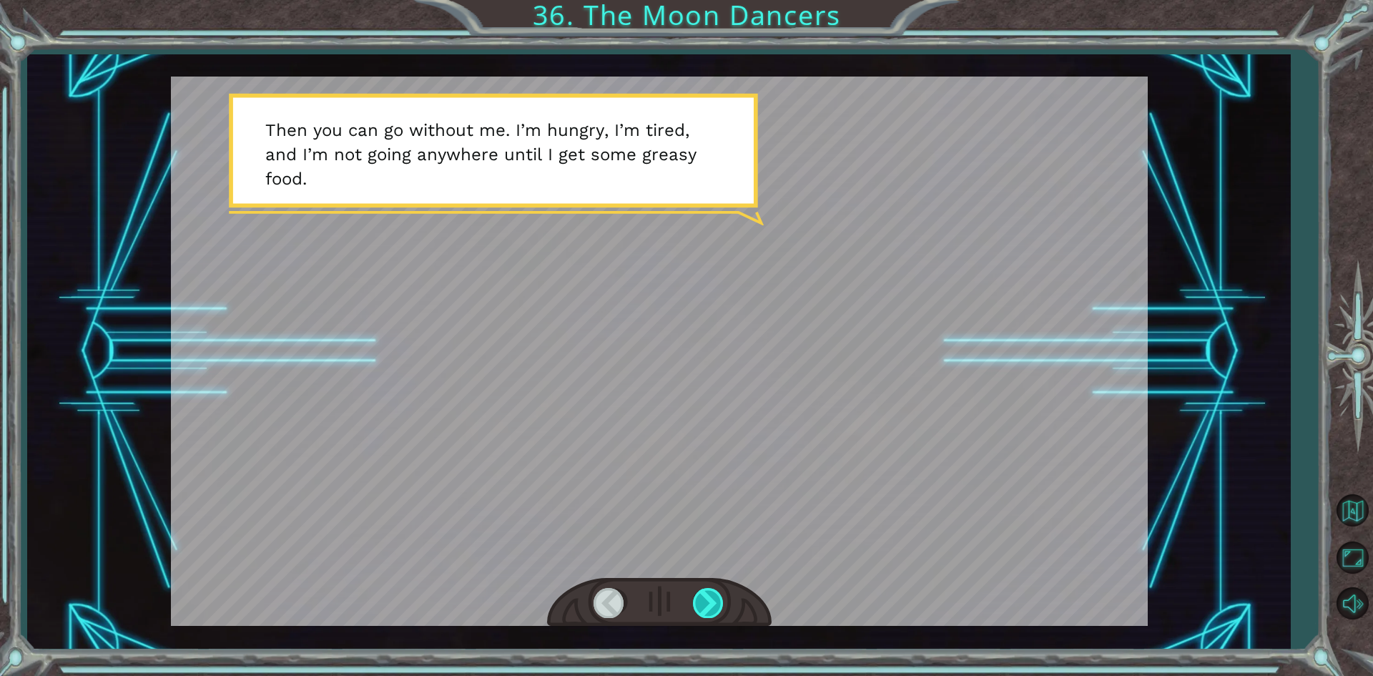
click at [710, 607] on div at bounding box center [709, 602] width 32 height 29
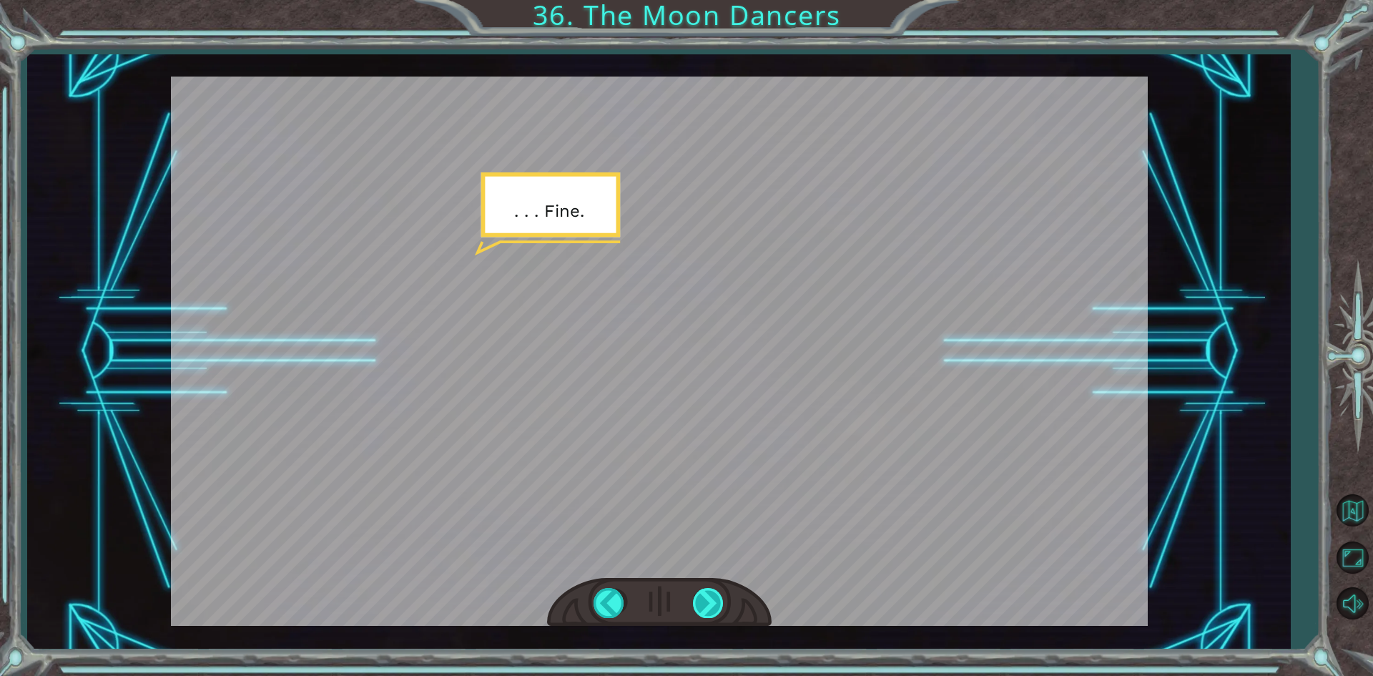
click at [710, 607] on div at bounding box center [709, 602] width 32 height 29
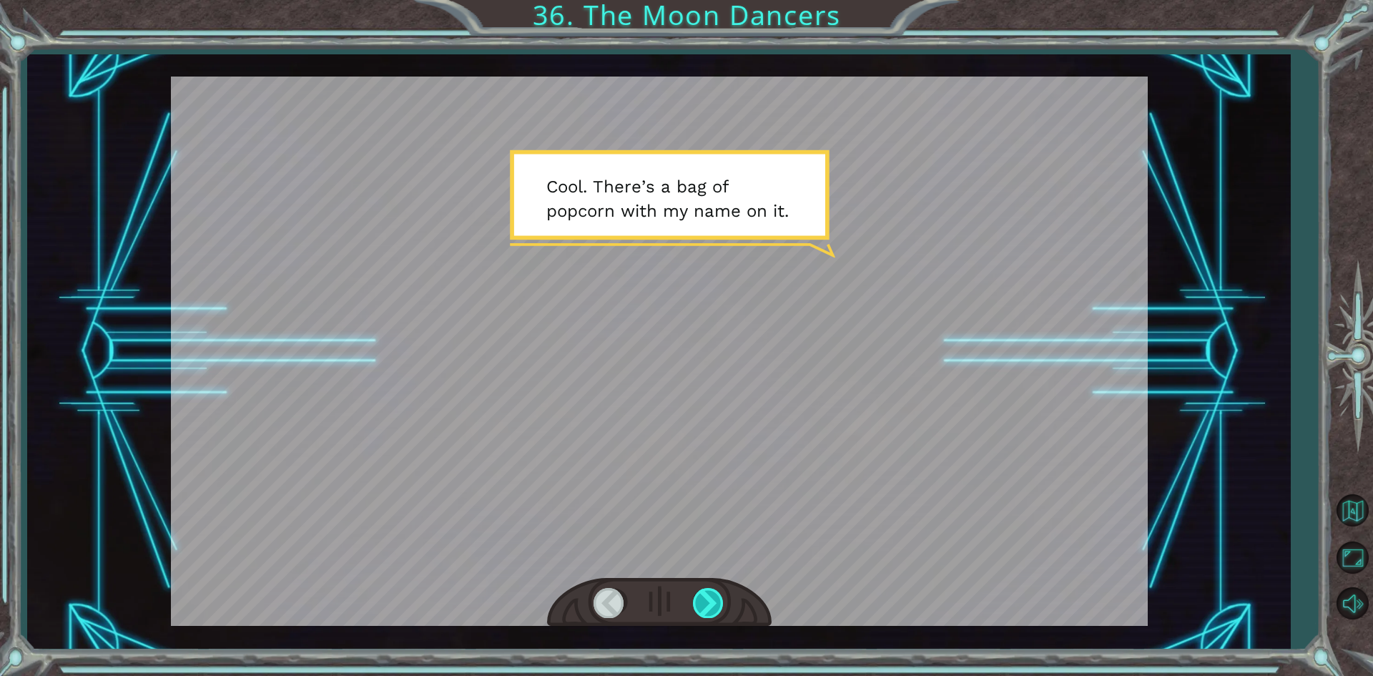
click at [710, 607] on div at bounding box center [709, 602] width 32 height 29
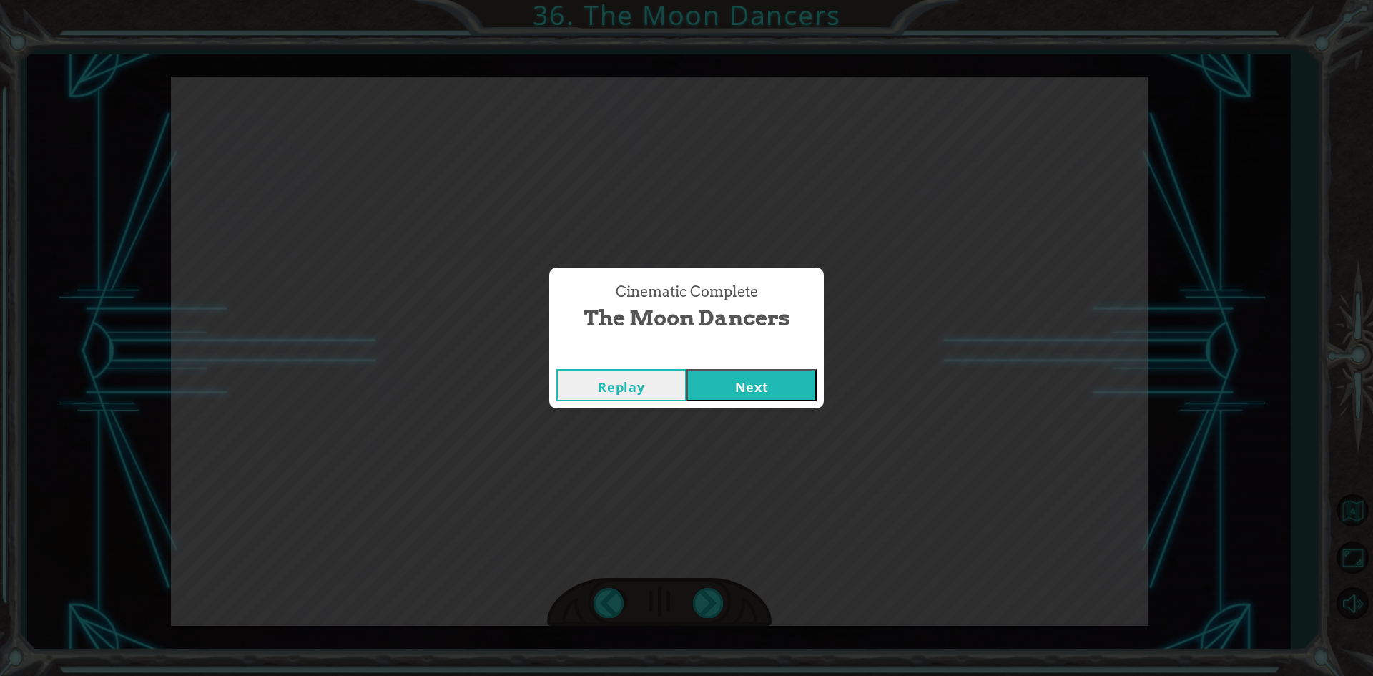
click at [714, 394] on button "Next" at bounding box center [752, 385] width 130 height 32
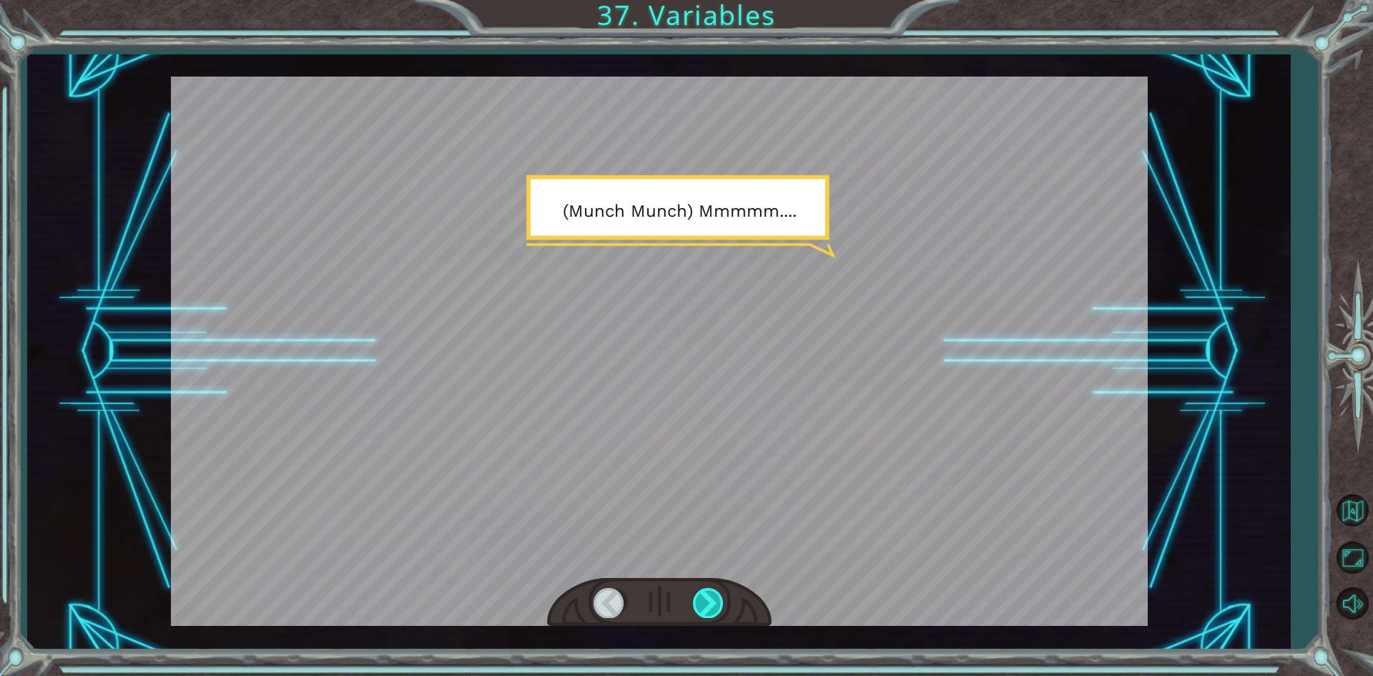
click at [696, 602] on div at bounding box center [709, 602] width 32 height 29
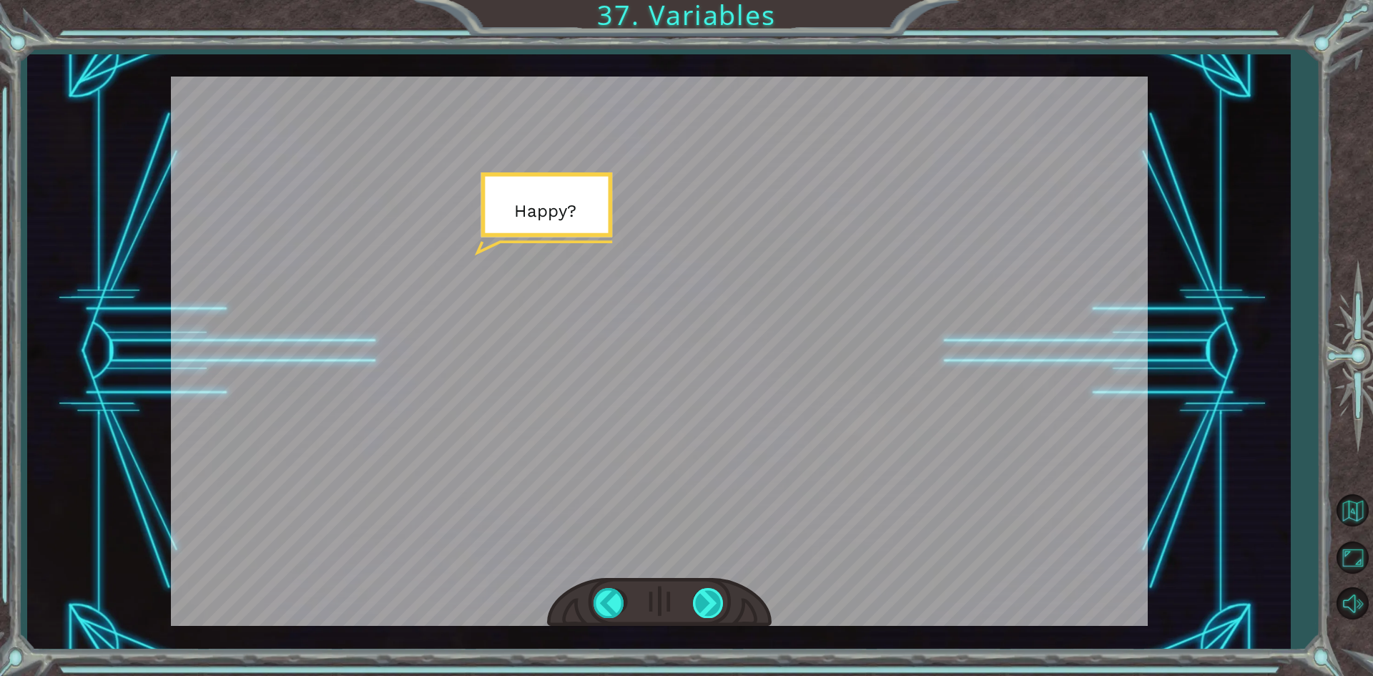
click at [696, 602] on div at bounding box center [709, 602] width 32 height 29
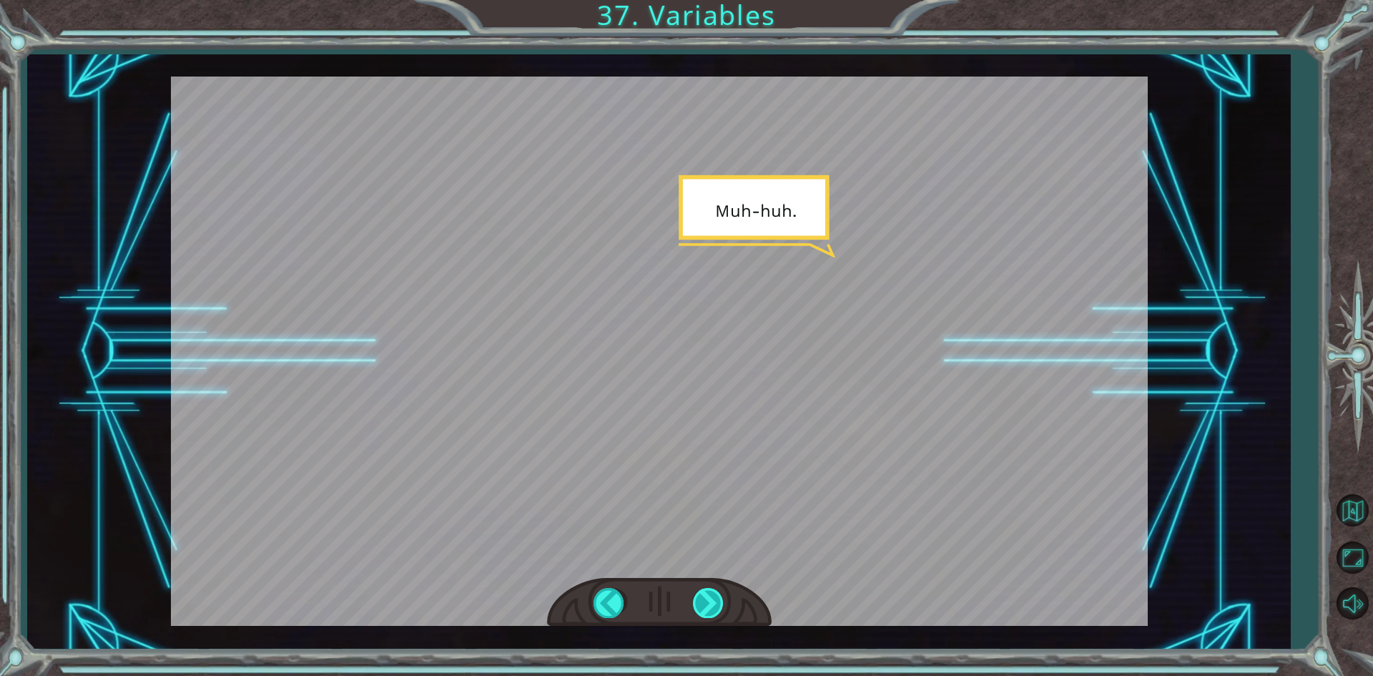
click at [696, 602] on div at bounding box center [709, 602] width 32 height 29
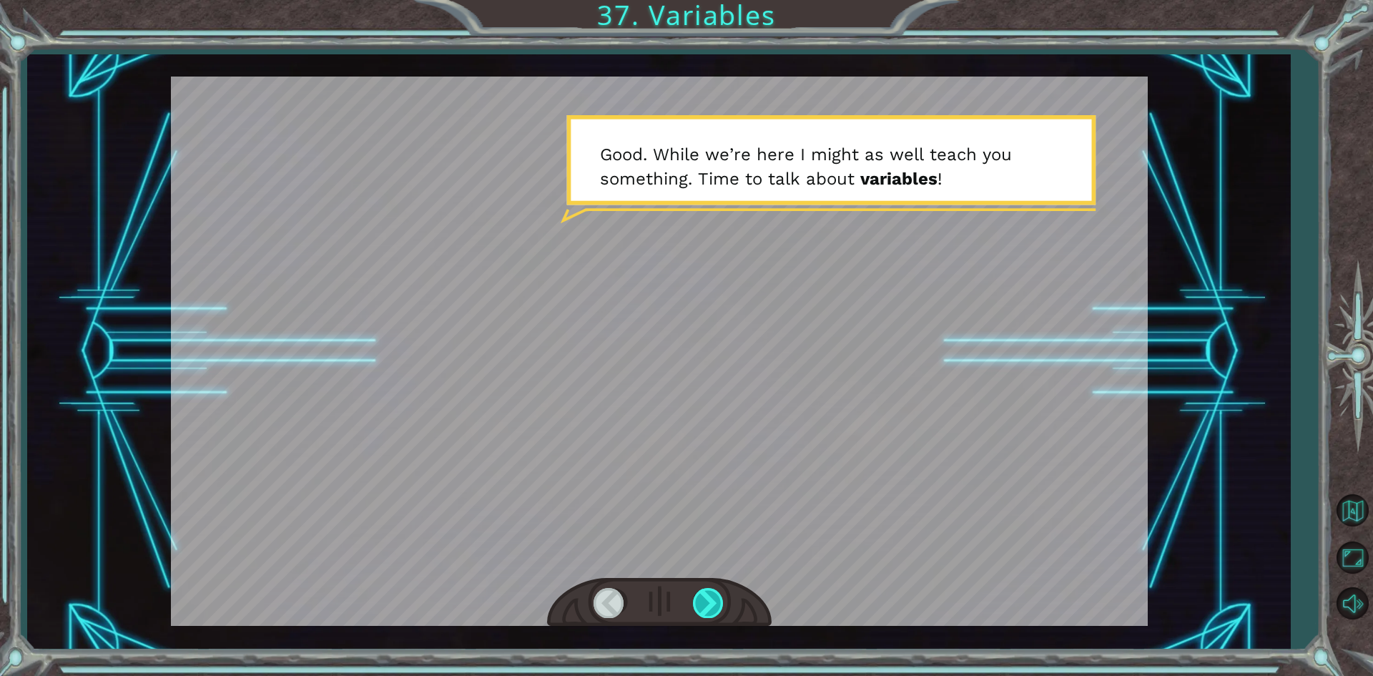
click at [696, 602] on div at bounding box center [709, 602] width 32 height 29
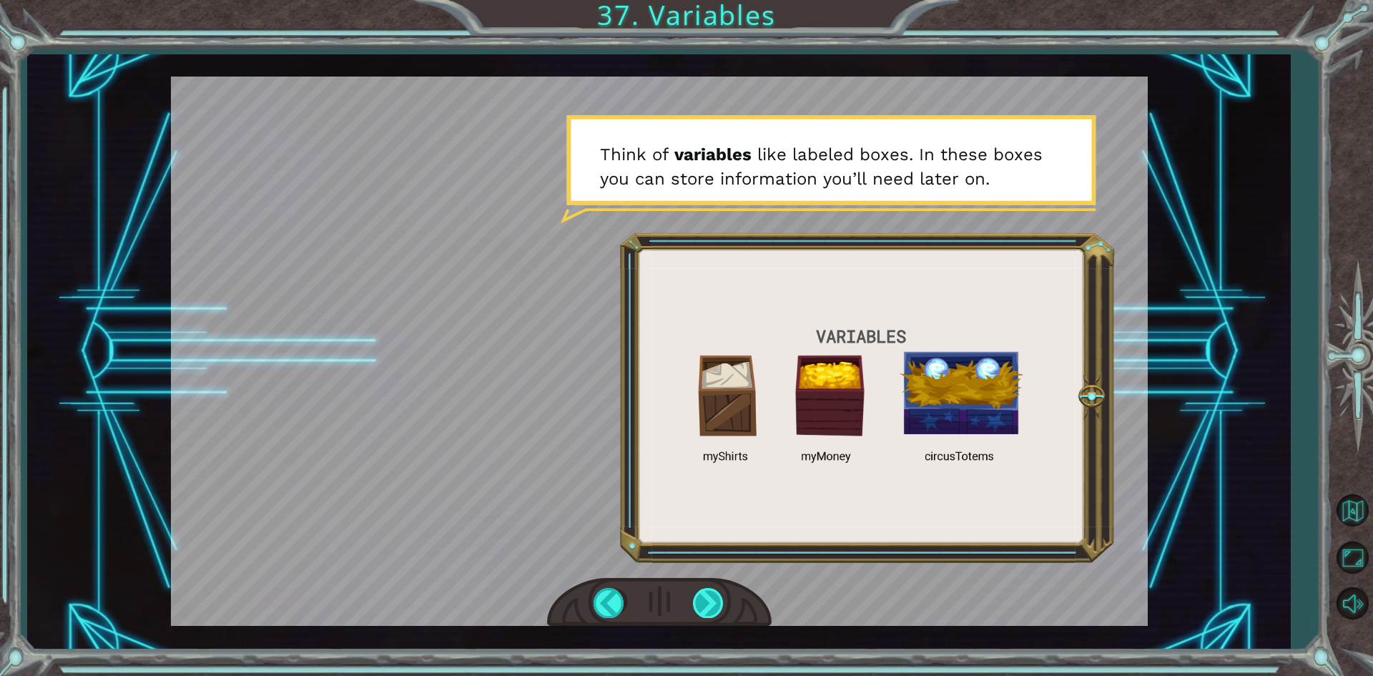
click at [696, 602] on div at bounding box center [709, 602] width 32 height 29
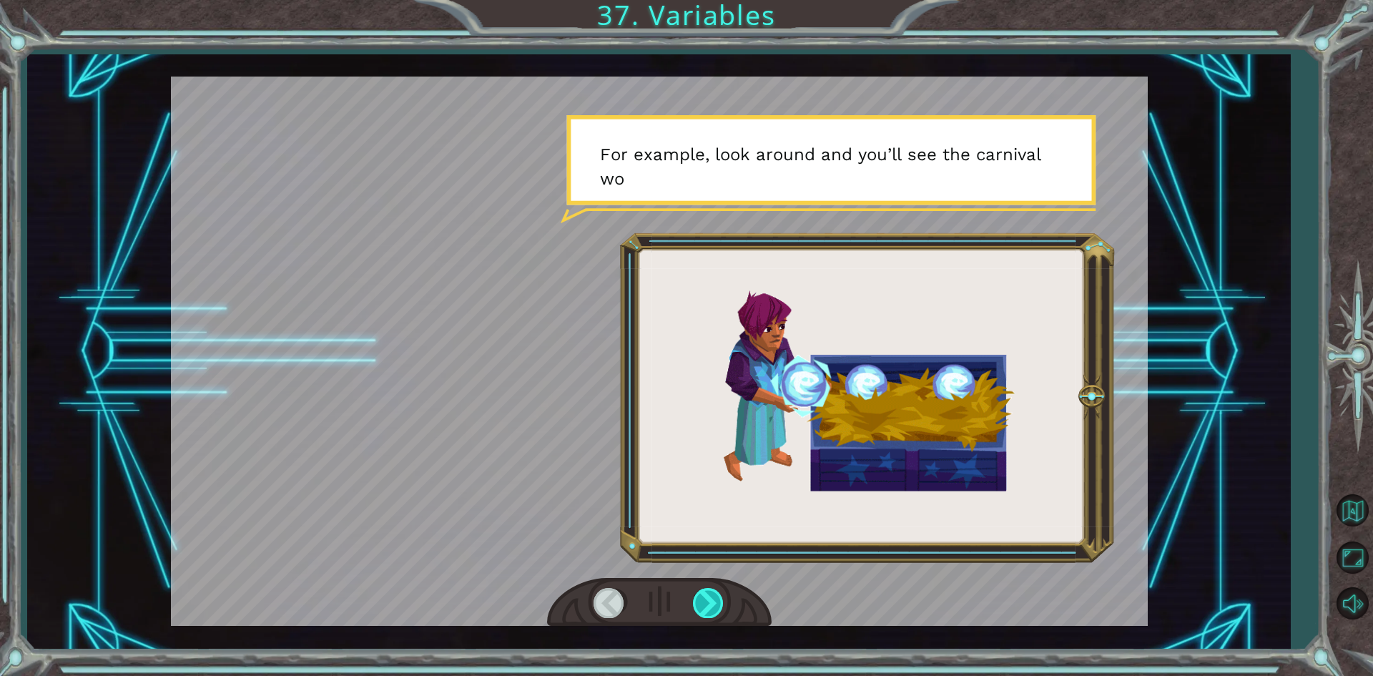
click at [698, 602] on div at bounding box center [709, 602] width 32 height 29
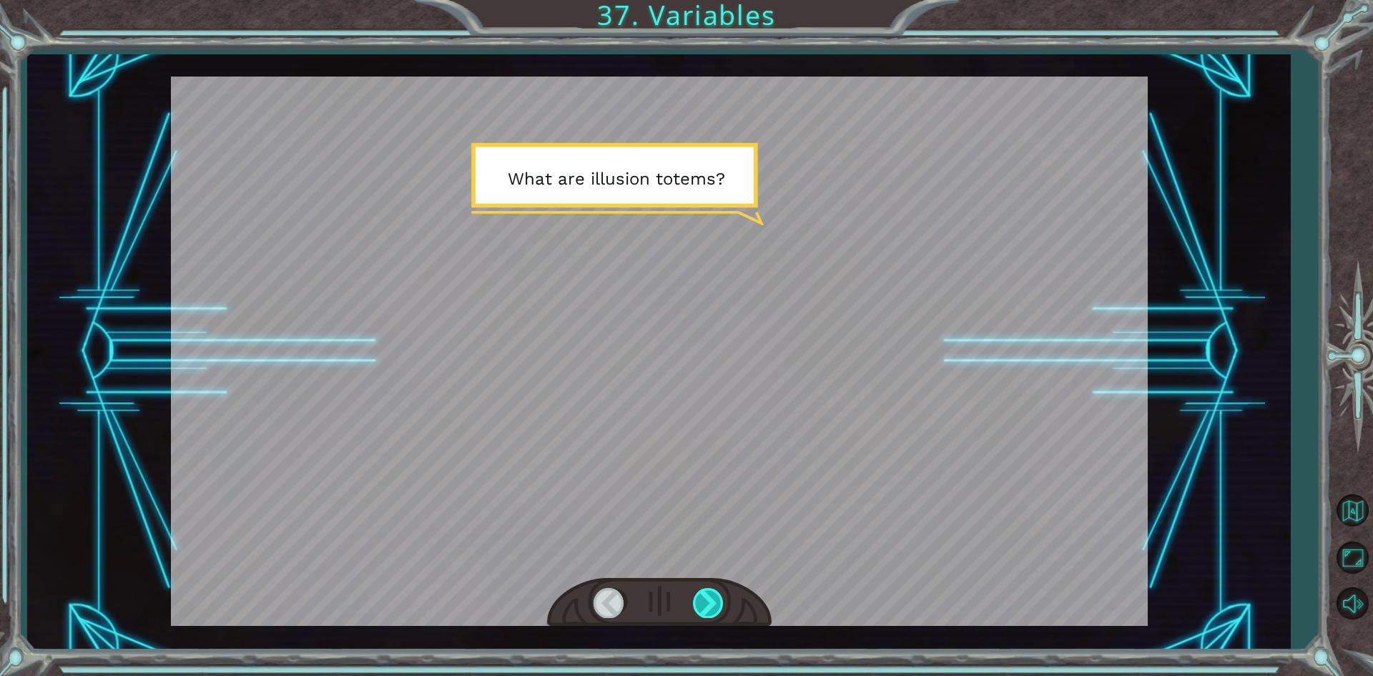
click at [698, 602] on div at bounding box center [709, 602] width 32 height 29
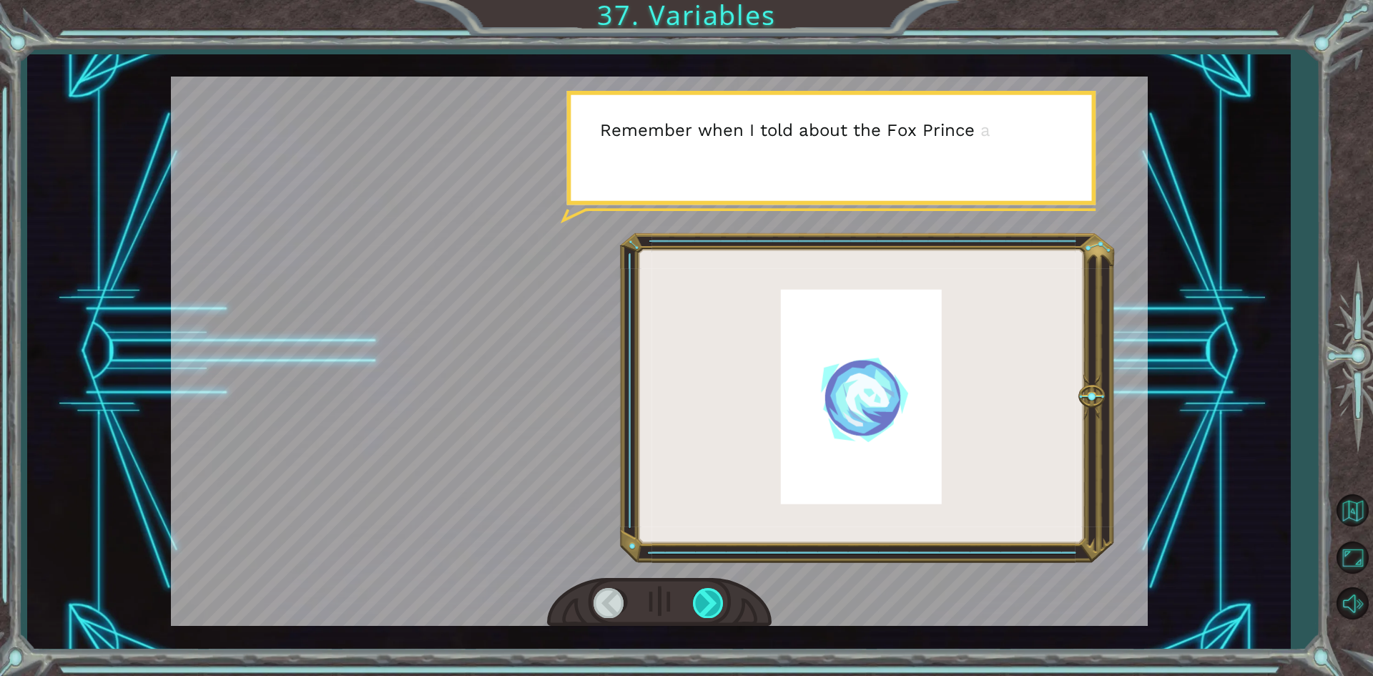
click at [698, 602] on div at bounding box center [709, 602] width 32 height 29
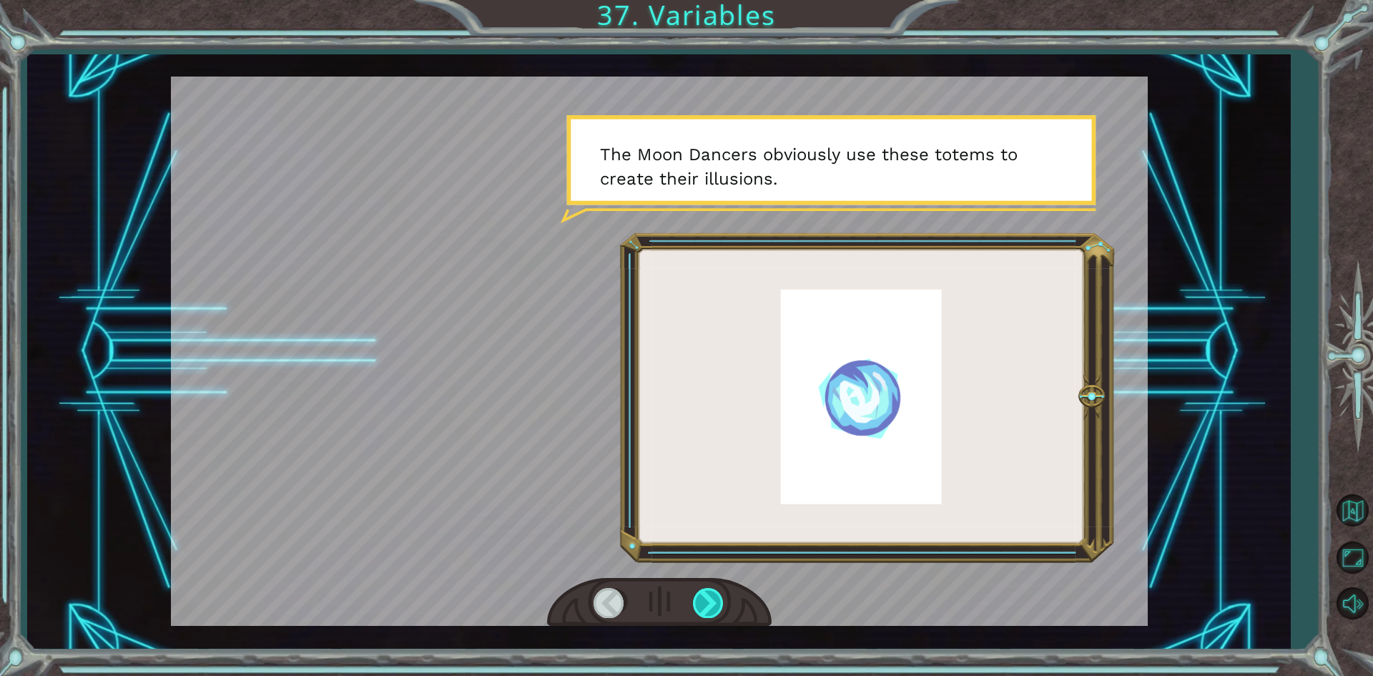
click at [698, 602] on div at bounding box center [709, 602] width 32 height 29
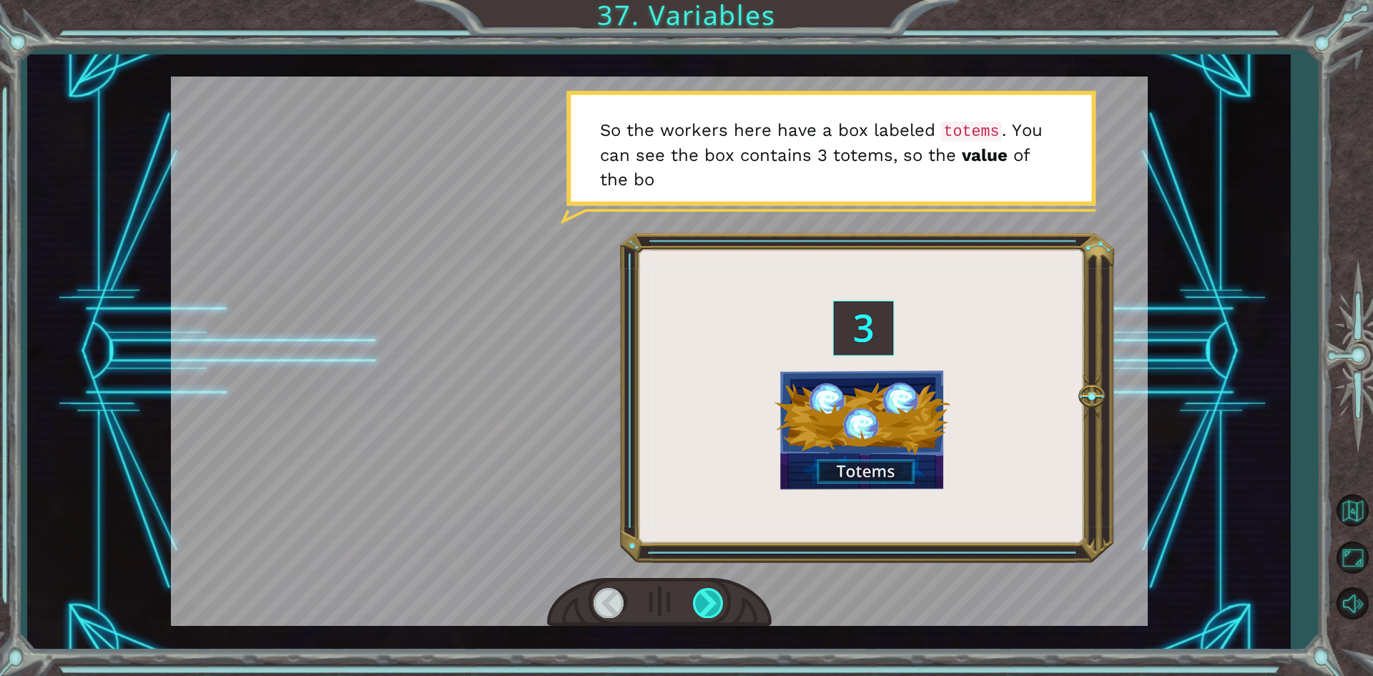
click at [698, 602] on div at bounding box center [709, 602] width 32 height 29
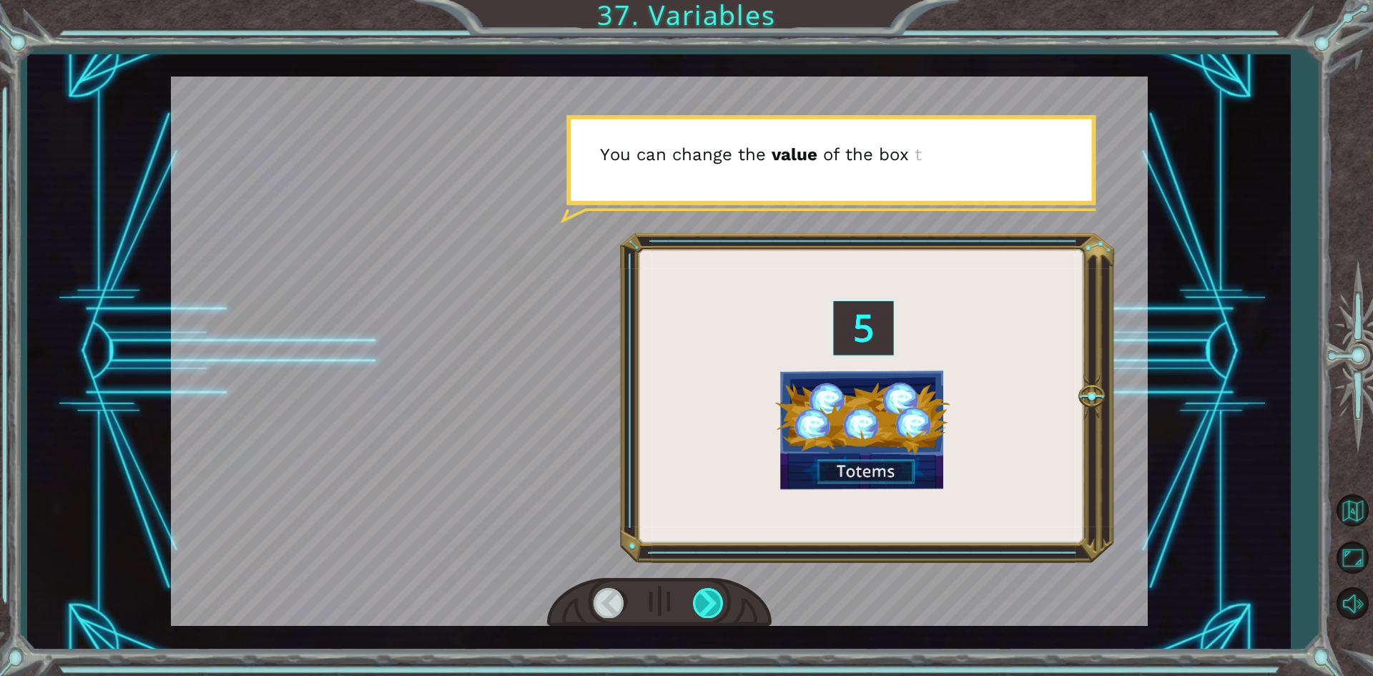
click at [698, 602] on div at bounding box center [709, 602] width 32 height 29
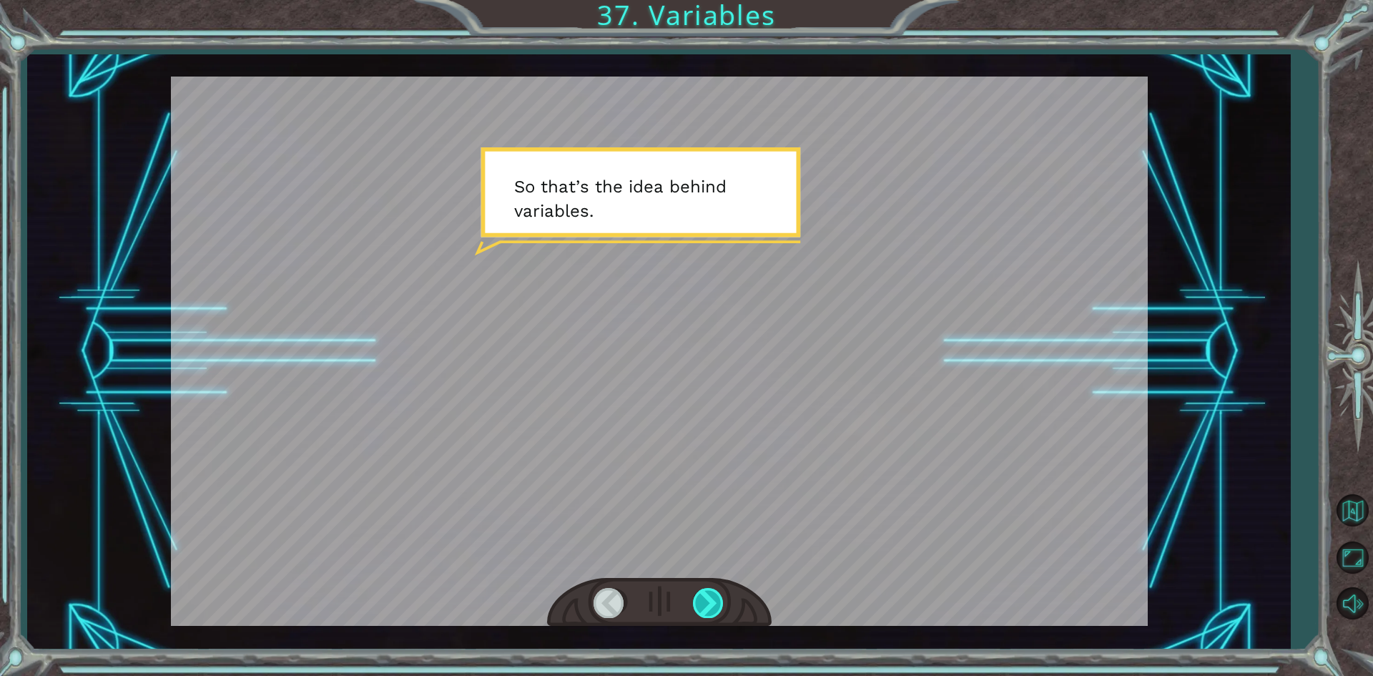
click at [698, 602] on div at bounding box center [709, 602] width 32 height 29
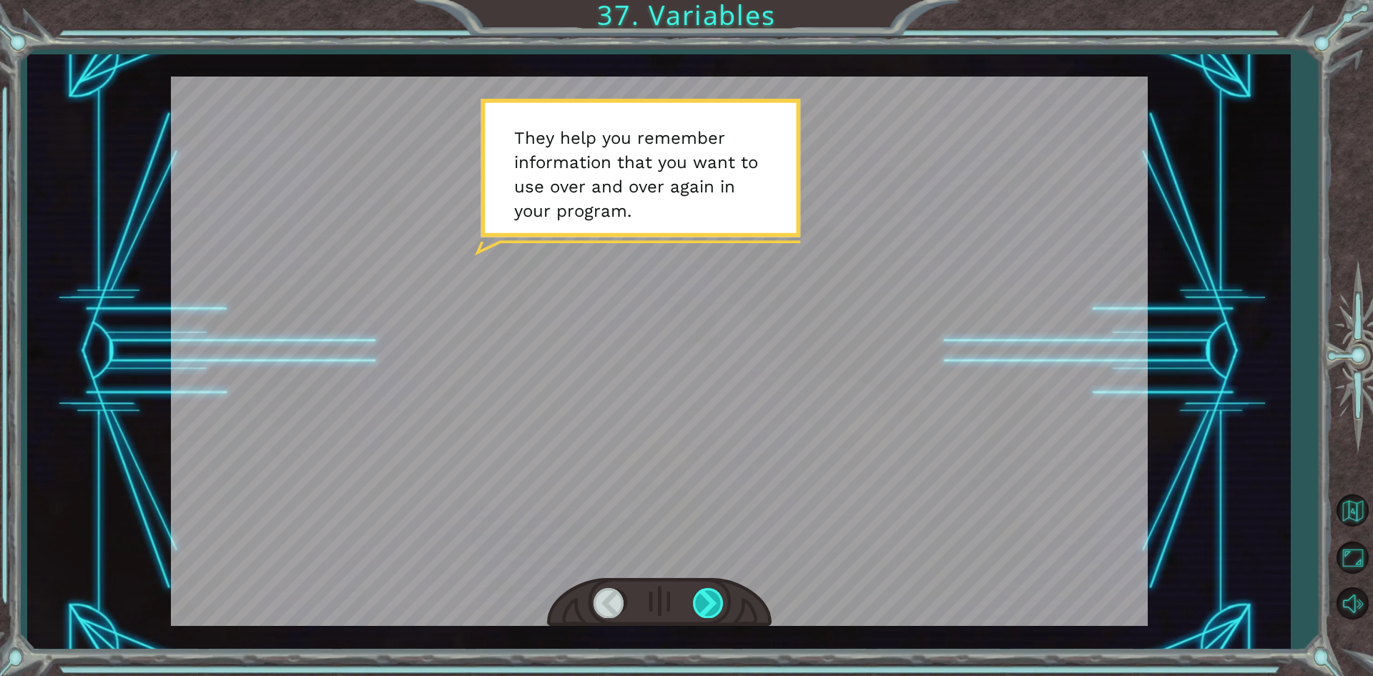
click at [698, 602] on div at bounding box center [709, 602] width 32 height 29
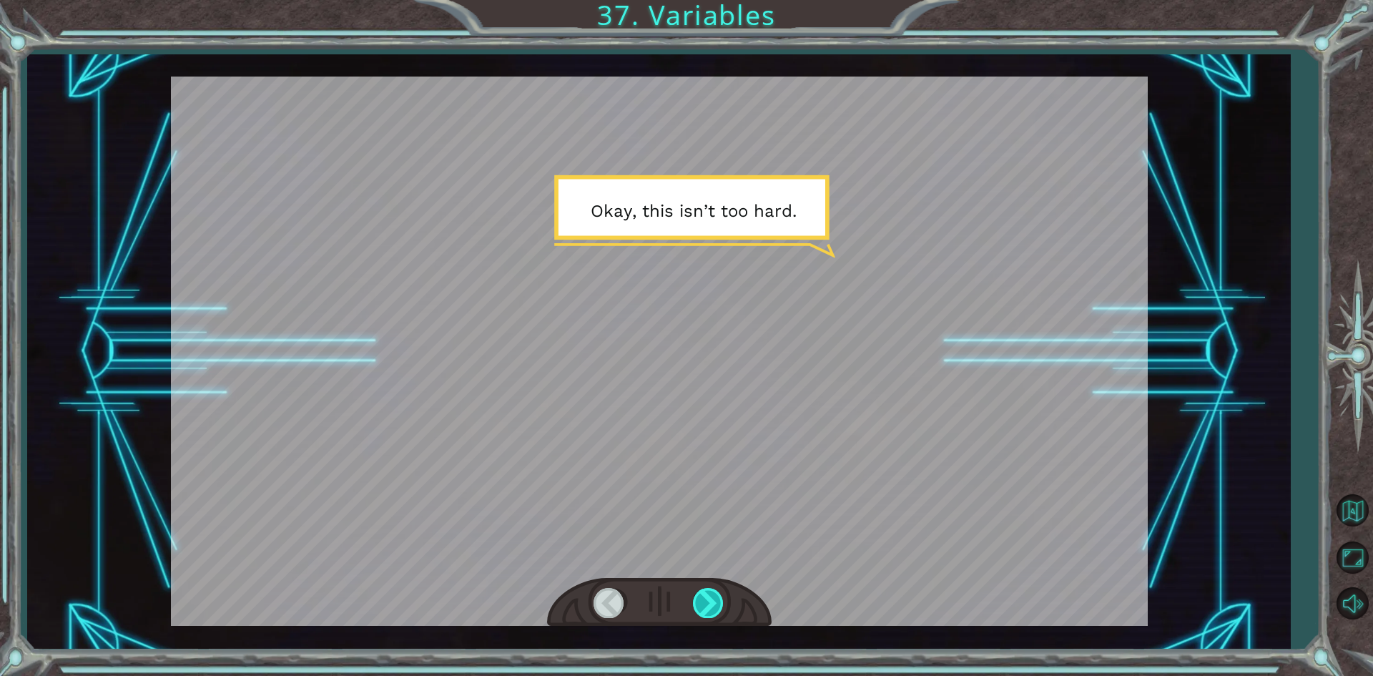
click at [698, 602] on div at bounding box center [709, 602] width 32 height 29
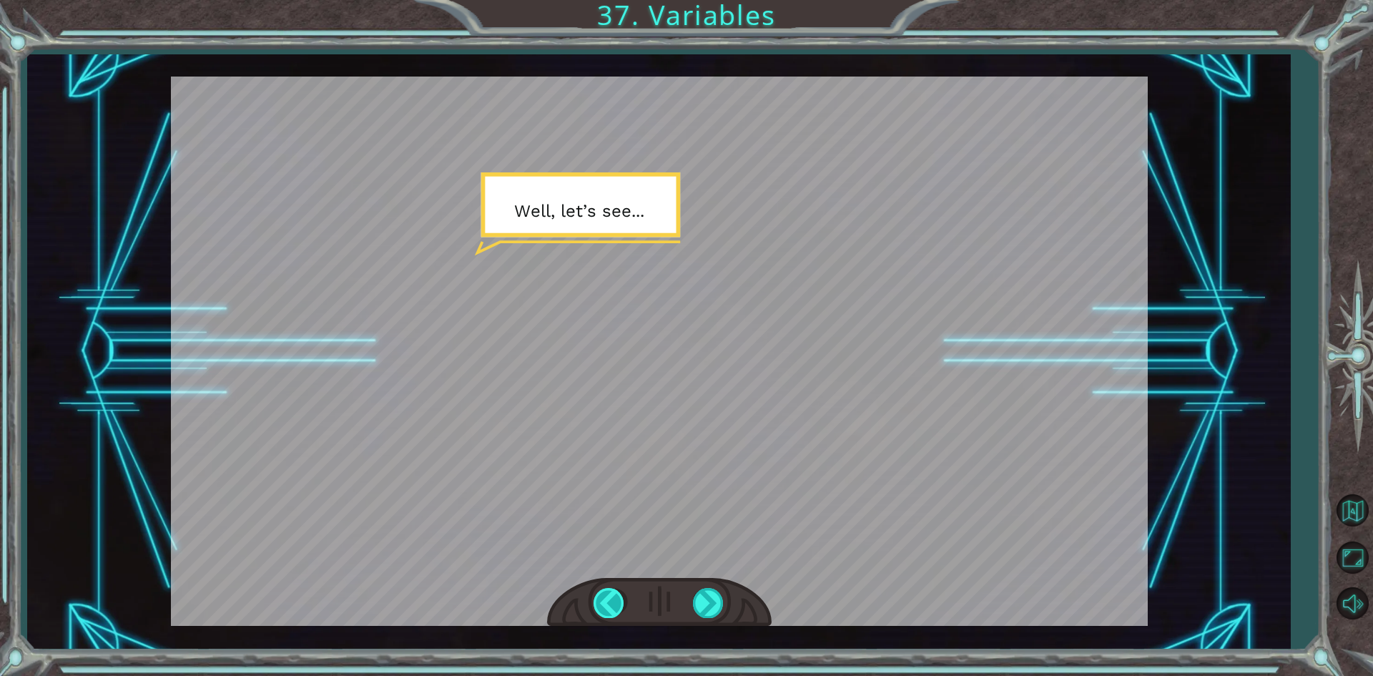
click at [609, 602] on div at bounding box center [610, 602] width 32 height 29
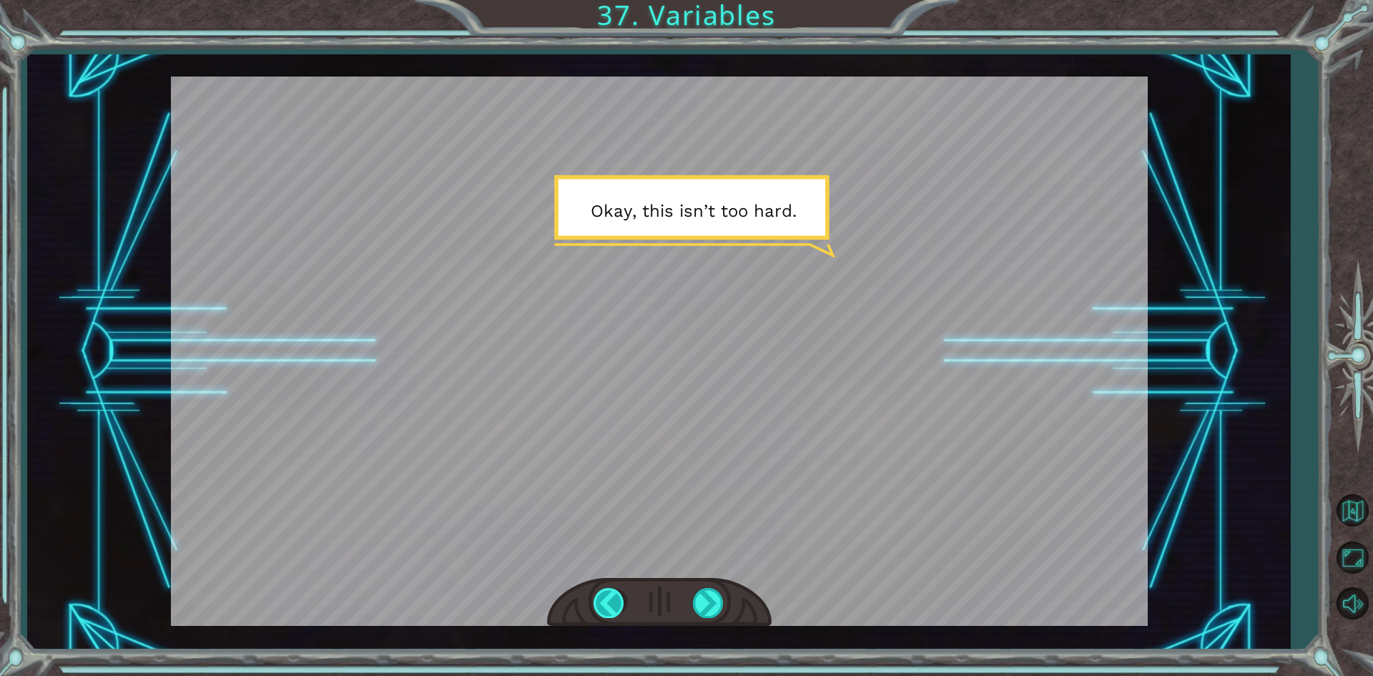
click at [609, 602] on div at bounding box center [610, 602] width 32 height 29
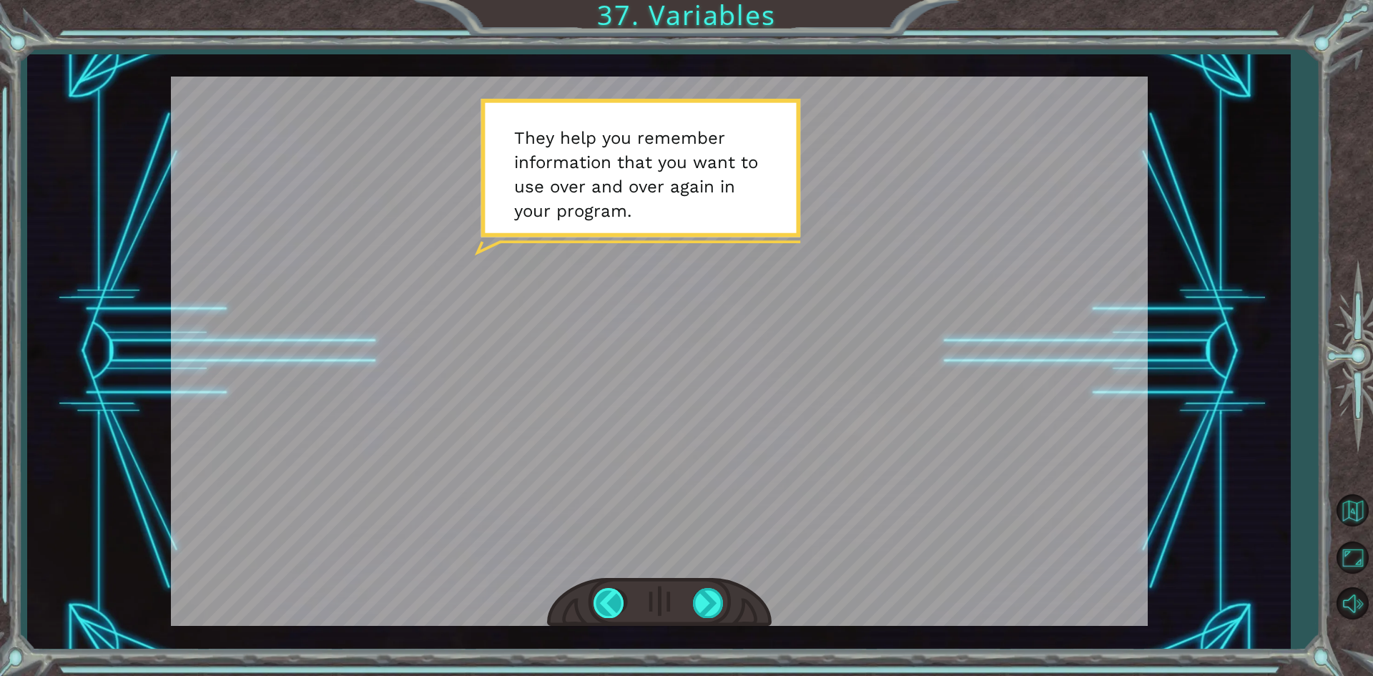
click at [609, 602] on div at bounding box center [610, 602] width 32 height 29
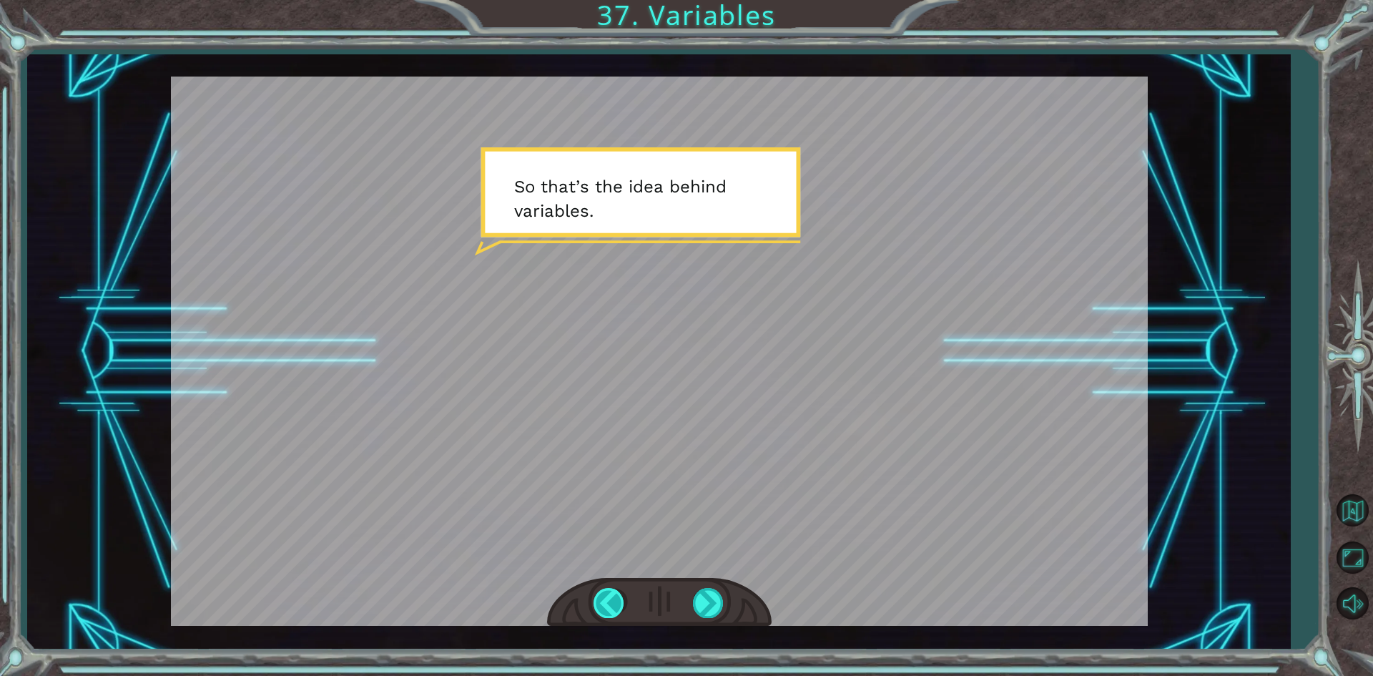
click at [609, 602] on div at bounding box center [610, 602] width 32 height 29
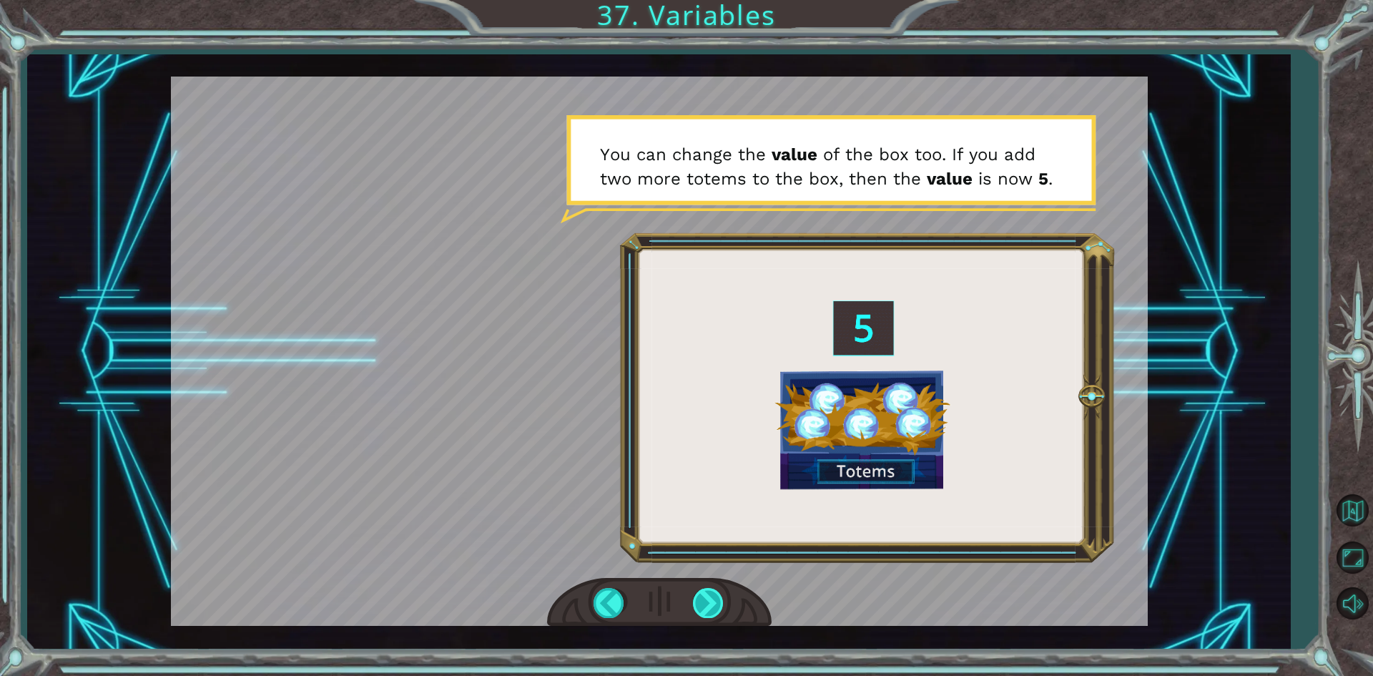
click at [718, 599] on div at bounding box center [709, 602] width 32 height 29
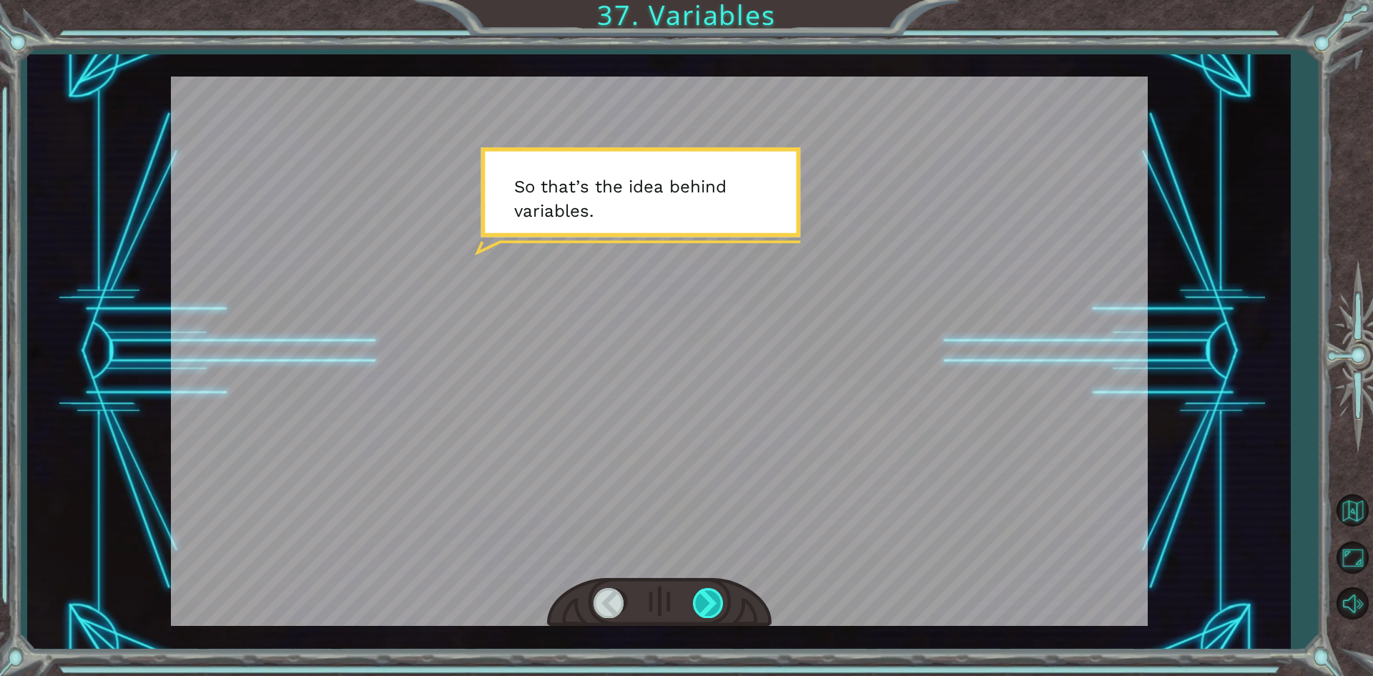
click at [718, 599] on div at bounding box center [709, 602] width 32 height 29
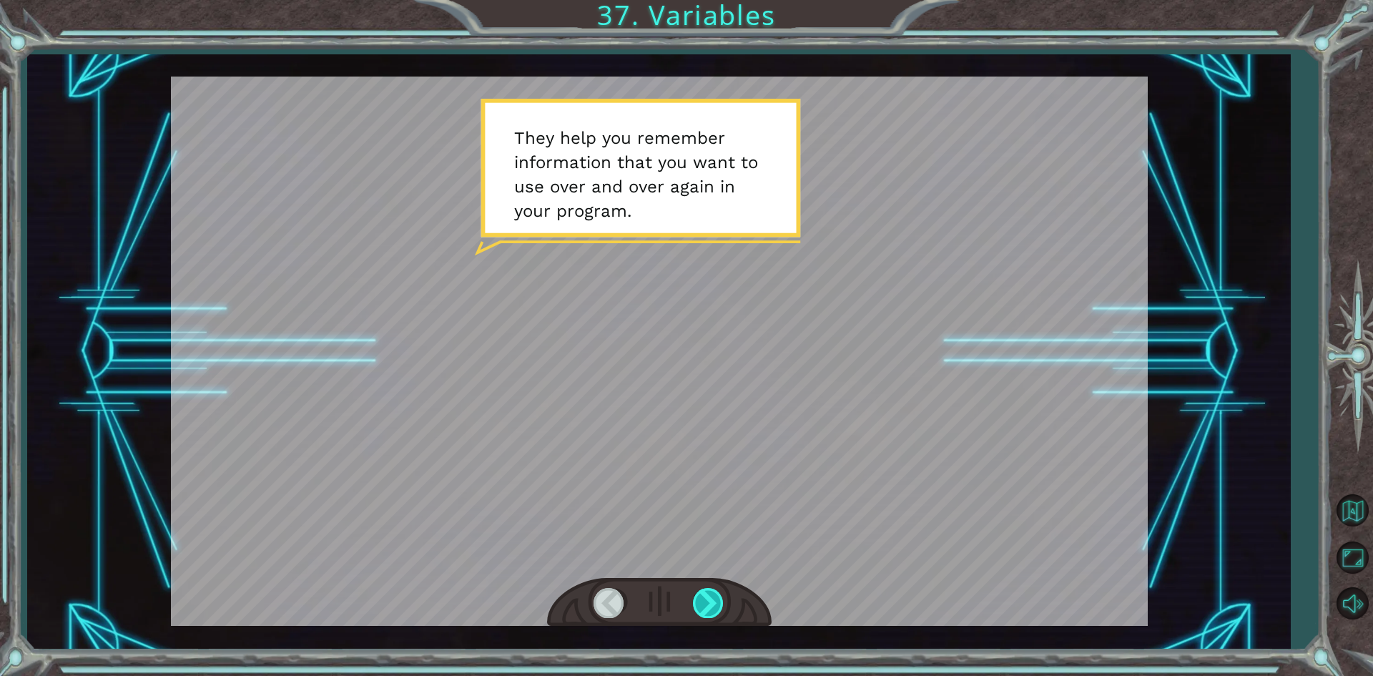
click at [718, 599] on div at bounding box center [709, 602] width 32 height 29
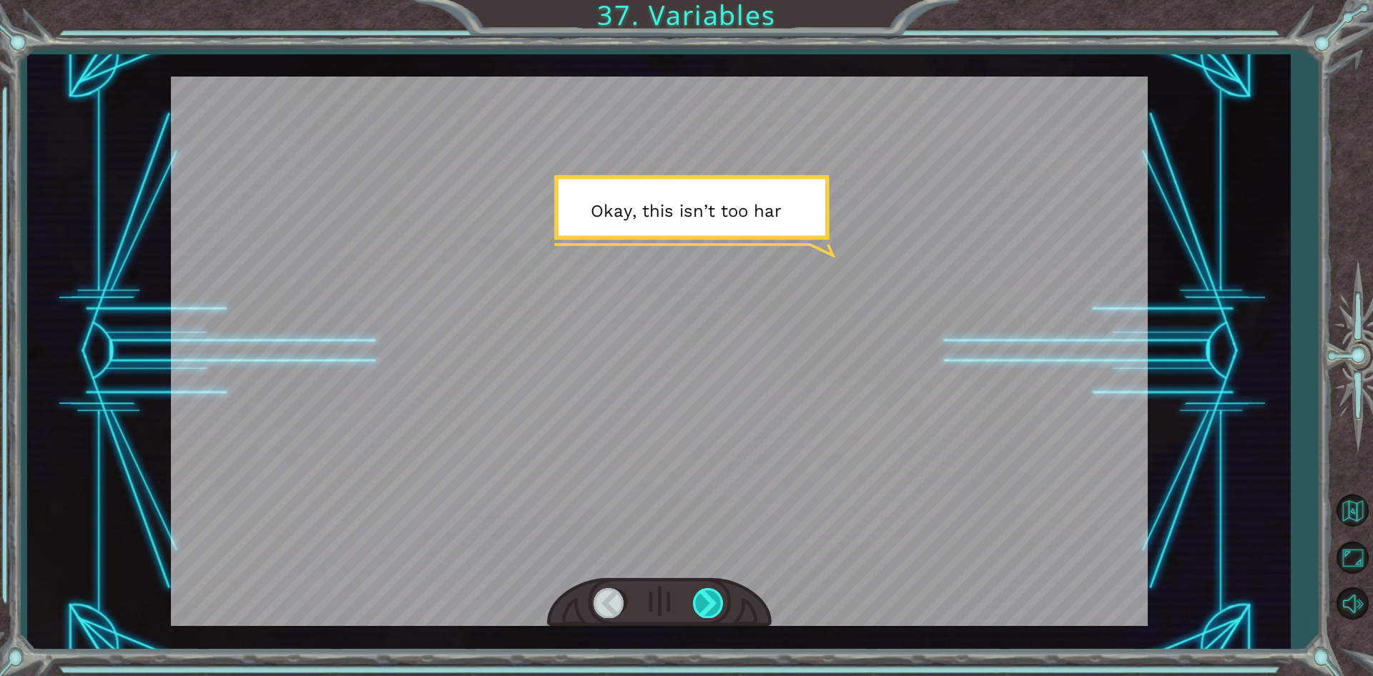
click at [718, 599] on div at bounding box center [709, 602] width 32 height 29
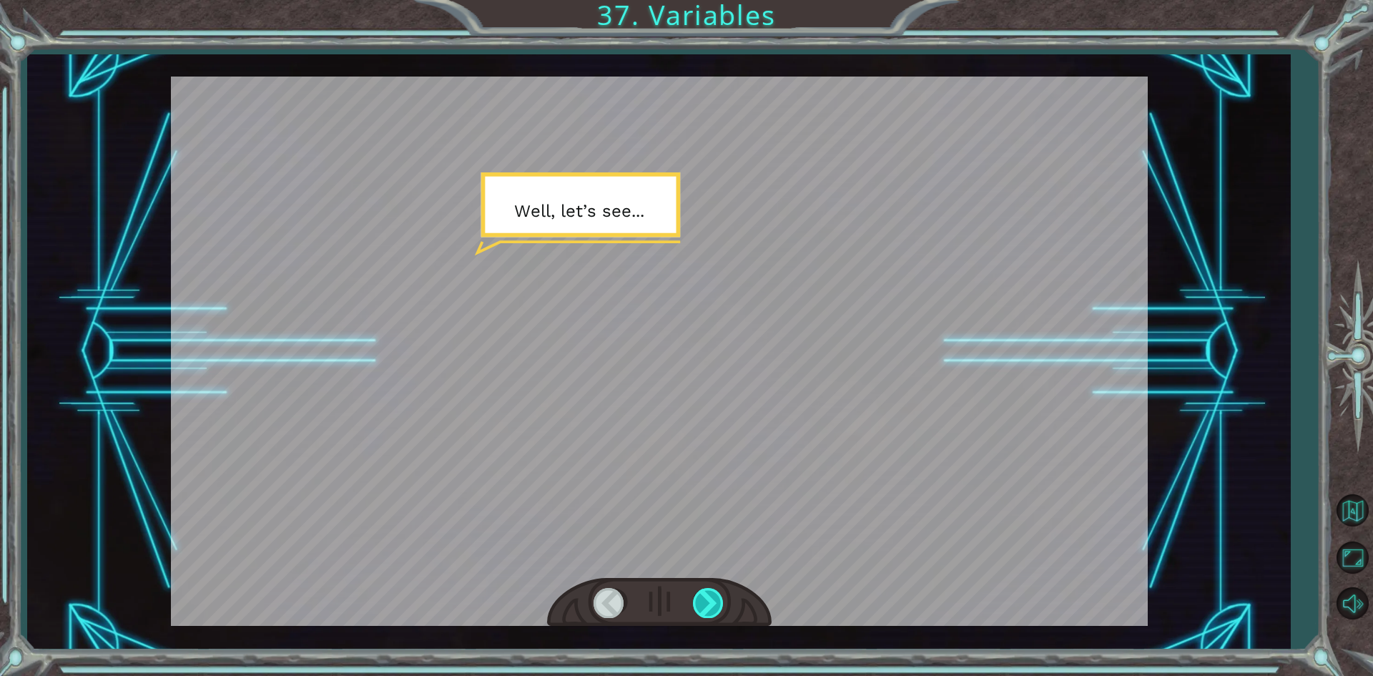
click at [718, 599] on div at bounding box center [709, 602] width 32 height 29
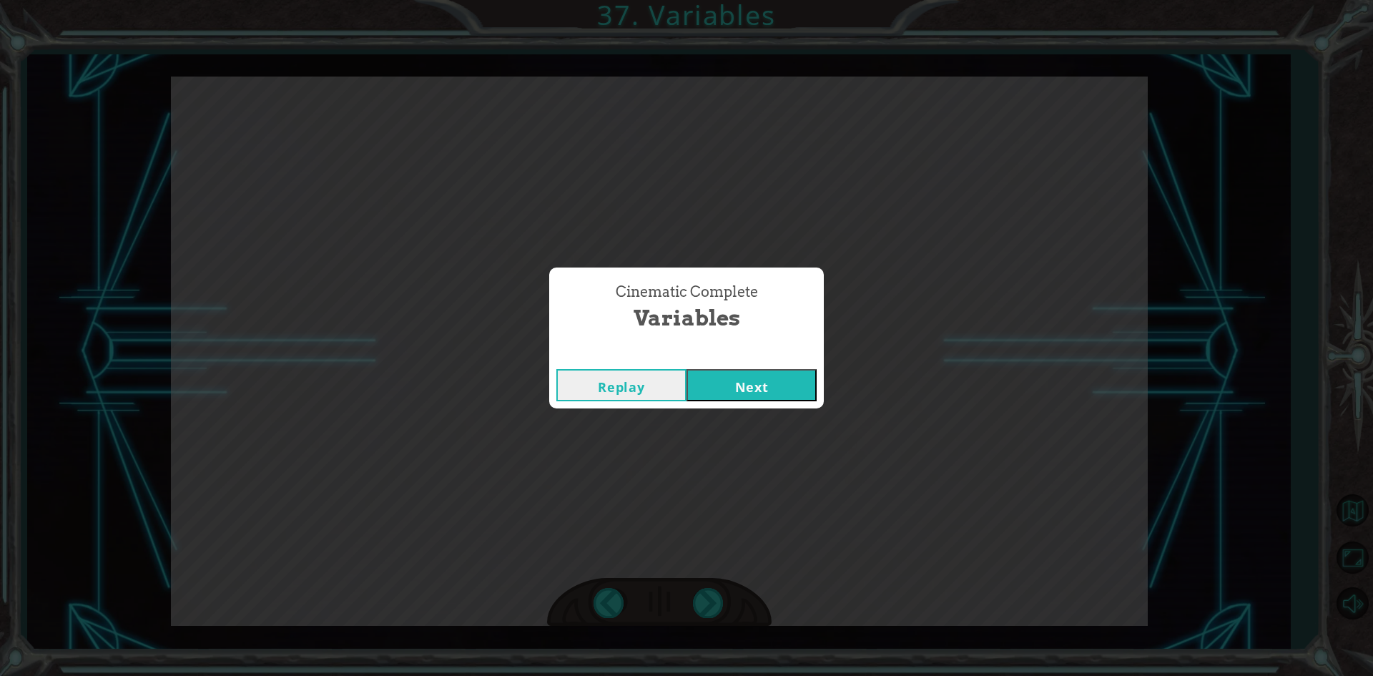
click at [725, 375] on button "Next" at bounding box center [752, 385] width 130 height 32
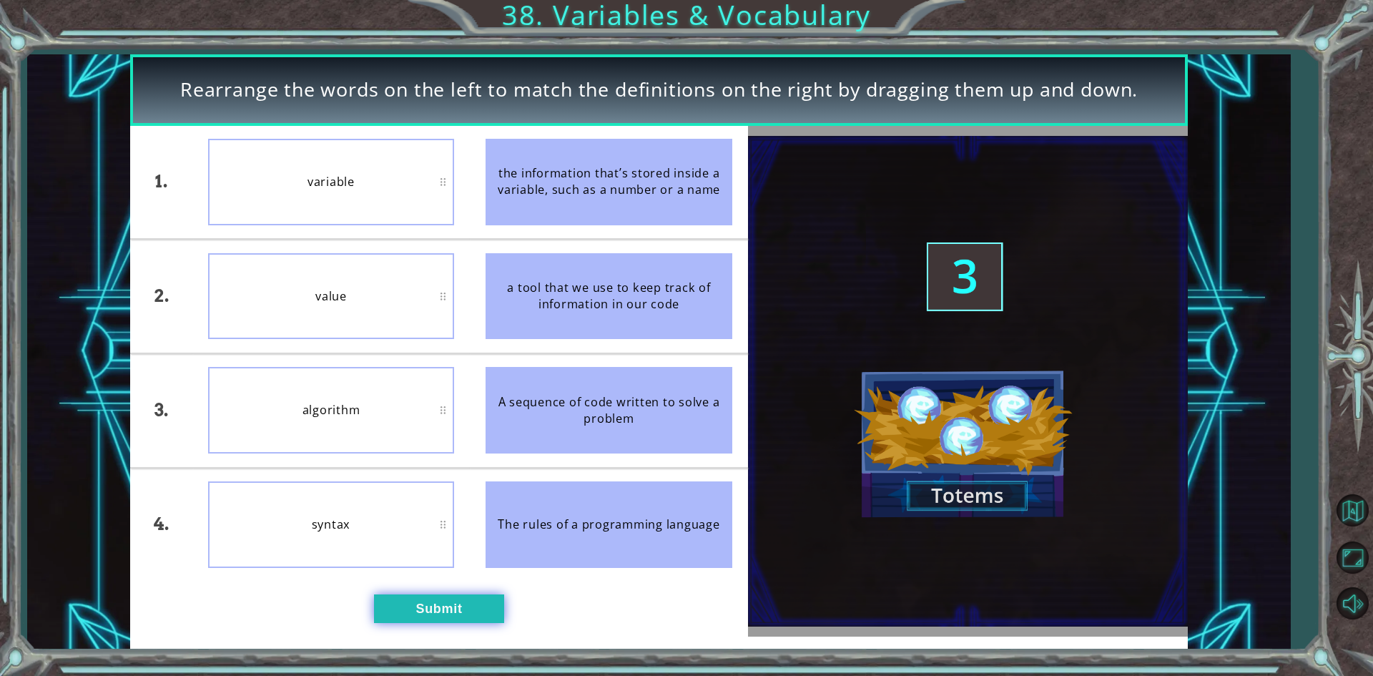
click at [444, 612] on button "Submit" at bounding box center [439, 608] width 130 height 29
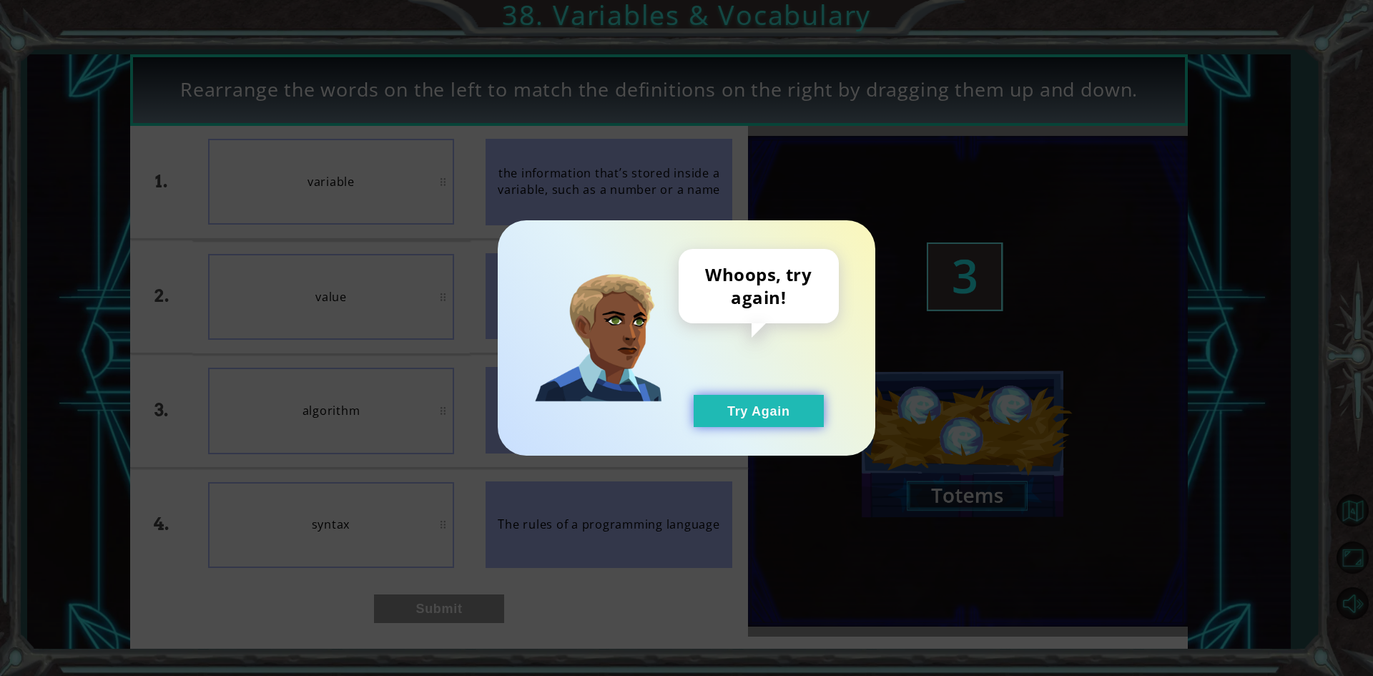
click at [730, 426] on button "Try Again" at bounding box center [759, 411] width 130 height 32
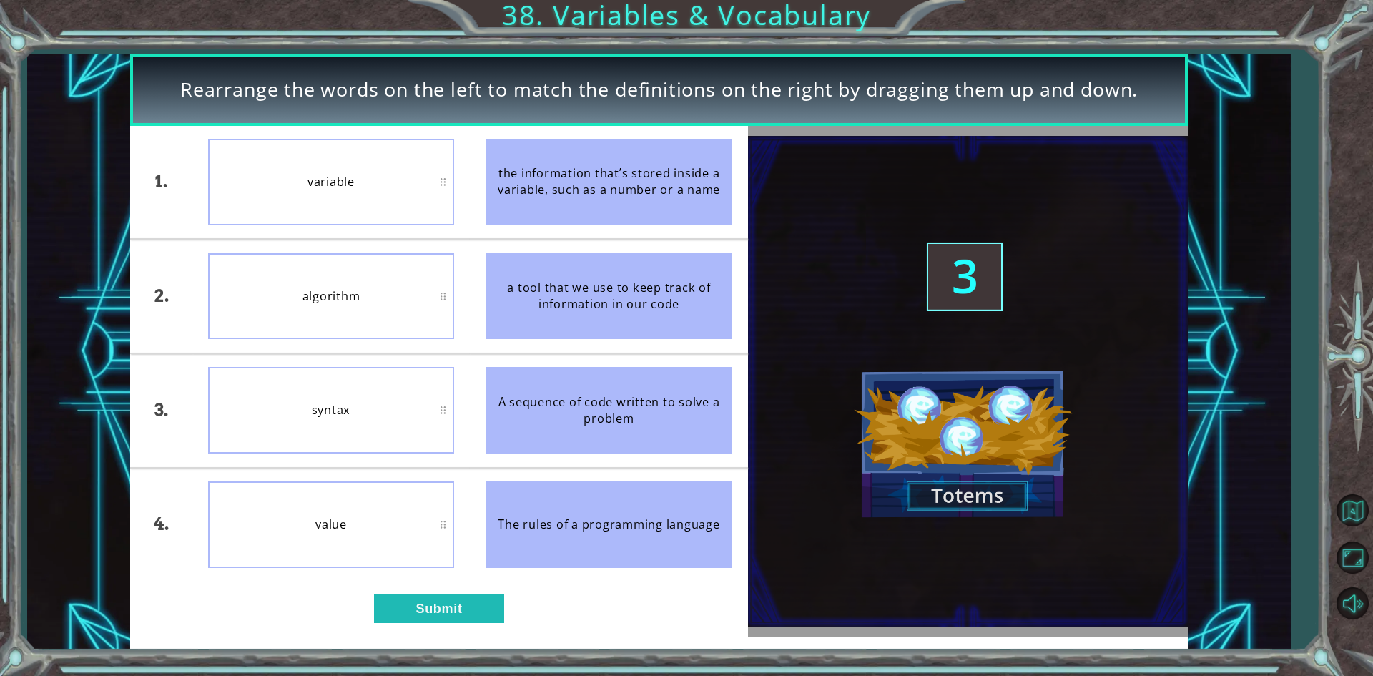
click at [599, 308] on div "a tool that we use to keep track of information in our code" at bounding box center [609, 296] width 247 height 87
drag, startPoint x: 599, startPoint y: 308, endPoint x: 602, endPoint y: 527, distance: 219.6
click at [602, 527] on div "The rules of a programming language" at bounding box center [609, 524] width 247 height 87
drag, startPoint x: 602, startPoint y: 527, endPoint x: 588, endPoint y: 177, distance: 350.8
click at [588, 177] on ul "the information that’s stored inside a variable, such as a number or a name a t…" at bounding box center [609, 354] width 278 height 456
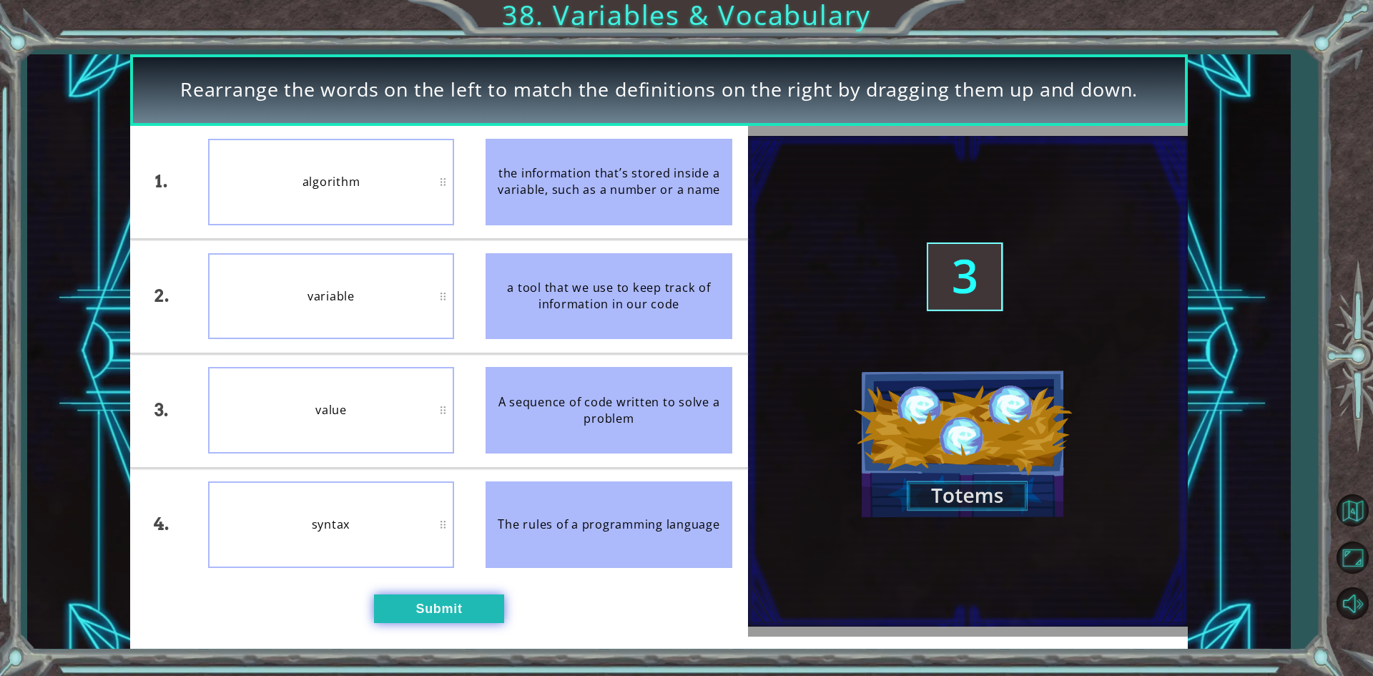
click at [495, 617] on button "Submit" at bounding box center [439, 608] width 130 height 29
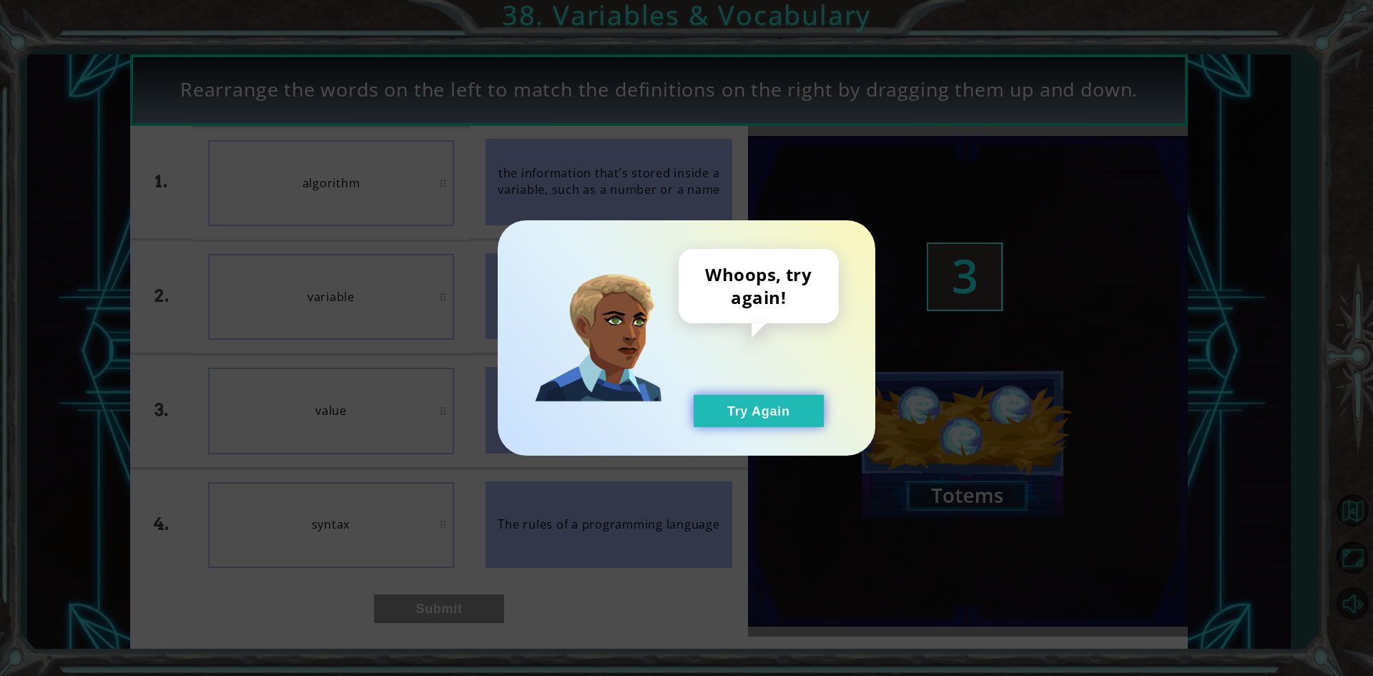
click at [820, 418] on button "Try Again" at bounding box center [759, 411] width 130 height 32
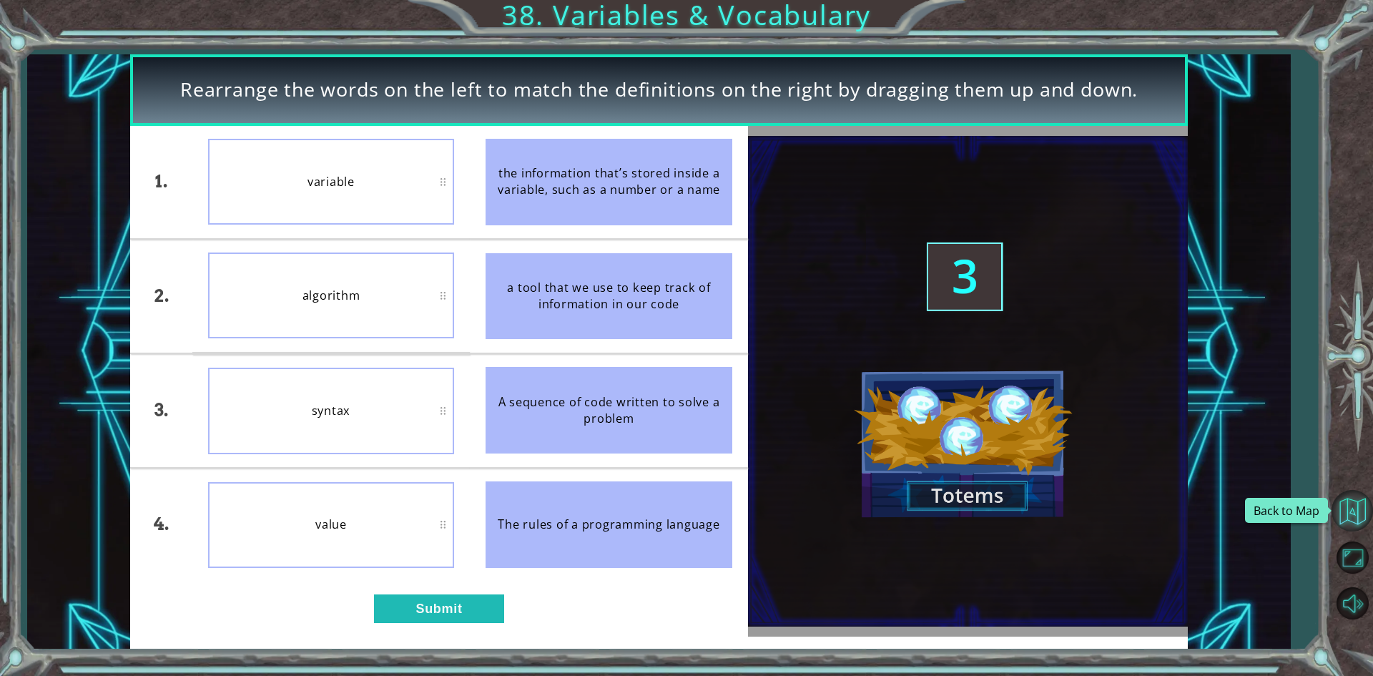
click at [1362, 519] on button "Back to Map" at bounding box center [1352, 510] width 41 height 41
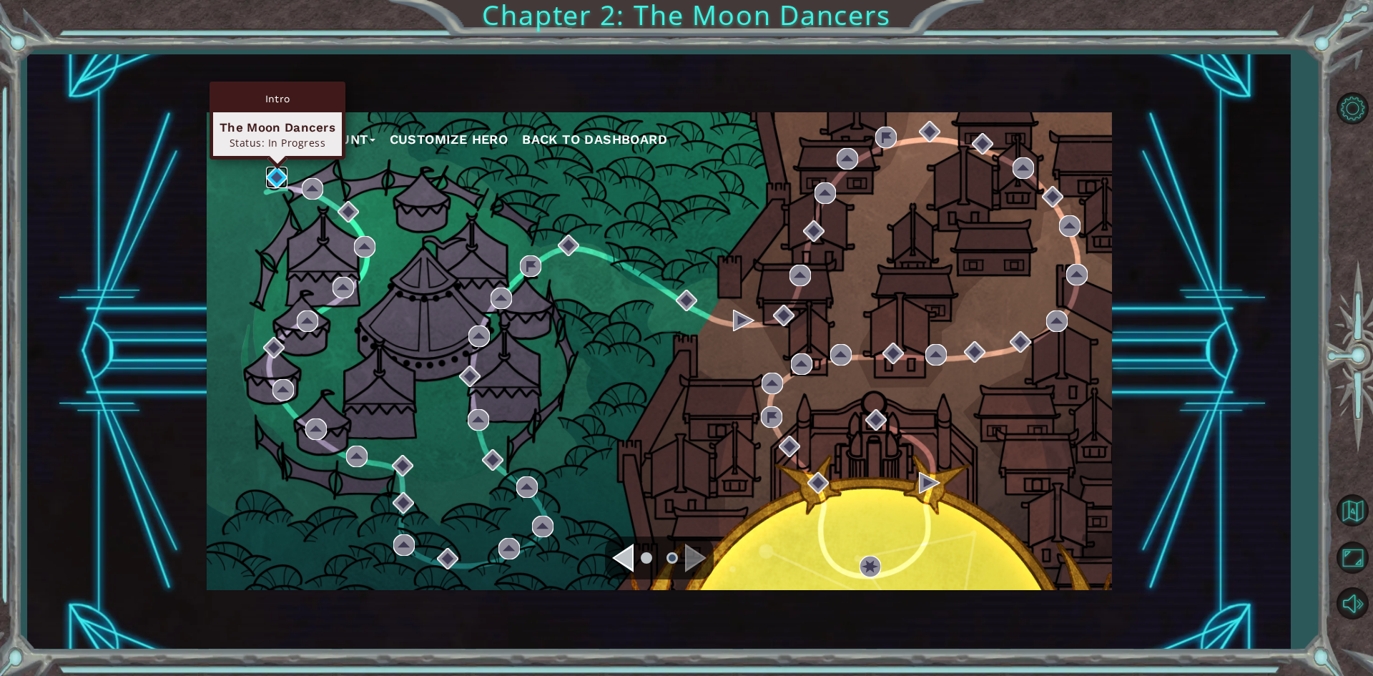
click at [270, 176] on img at bounding box center [276, 177] width 21 height 21
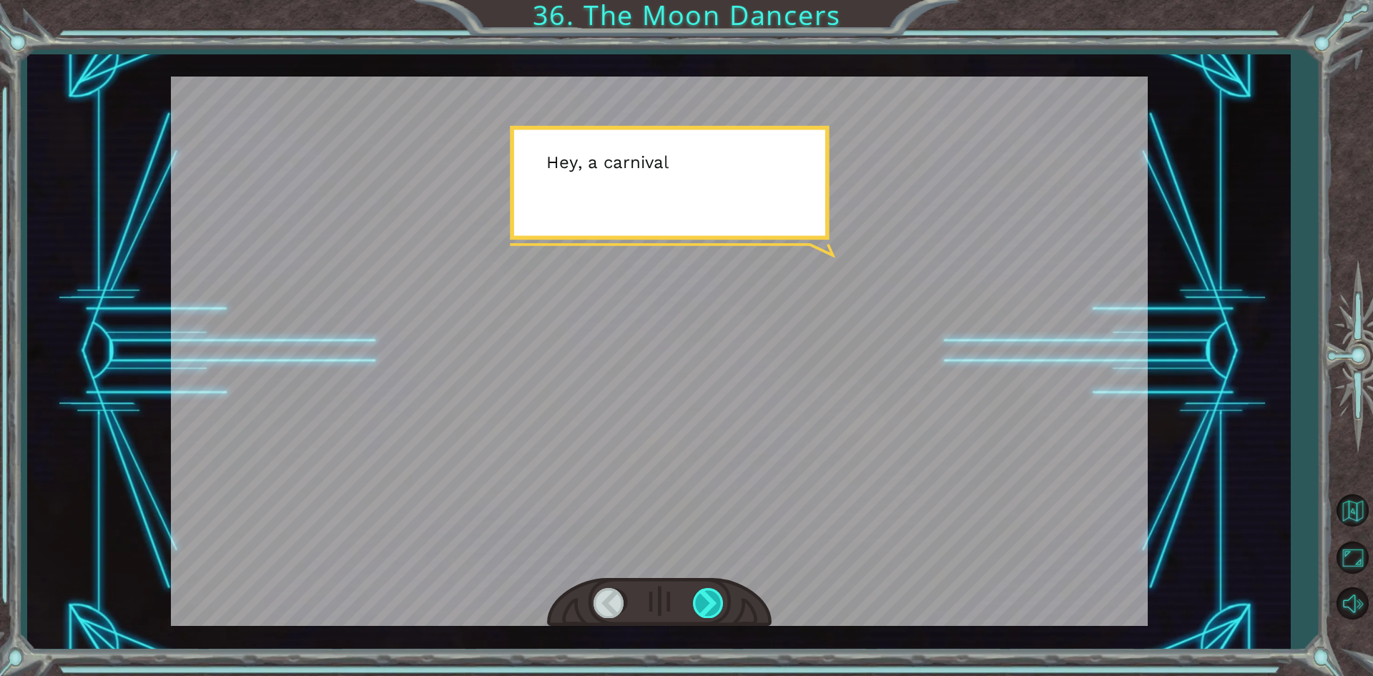
click at [717, 602] on div at bounding box center [709, 602] width 32 height 29
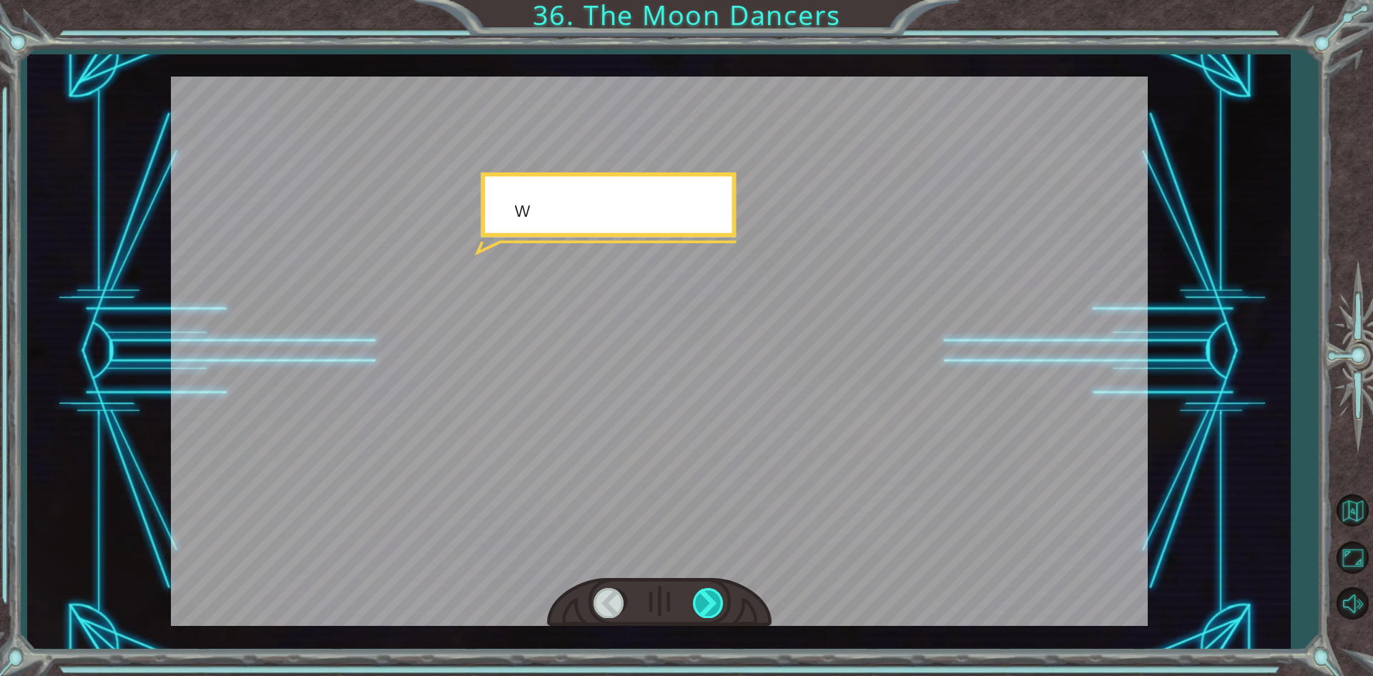
click at [717, 602] on div at bounding box center [709, 602] width 32 height 29
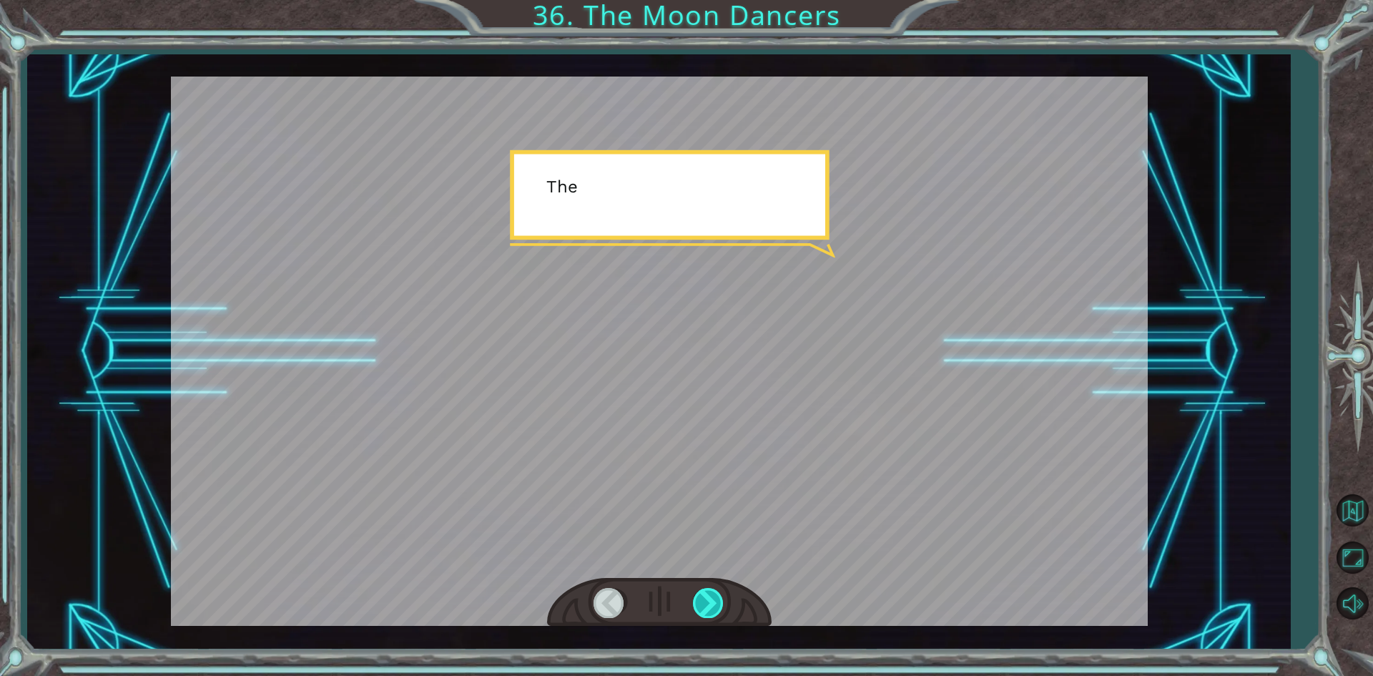
click at [717, 602] on div at bounding box center [709, 602] width 32 height 29
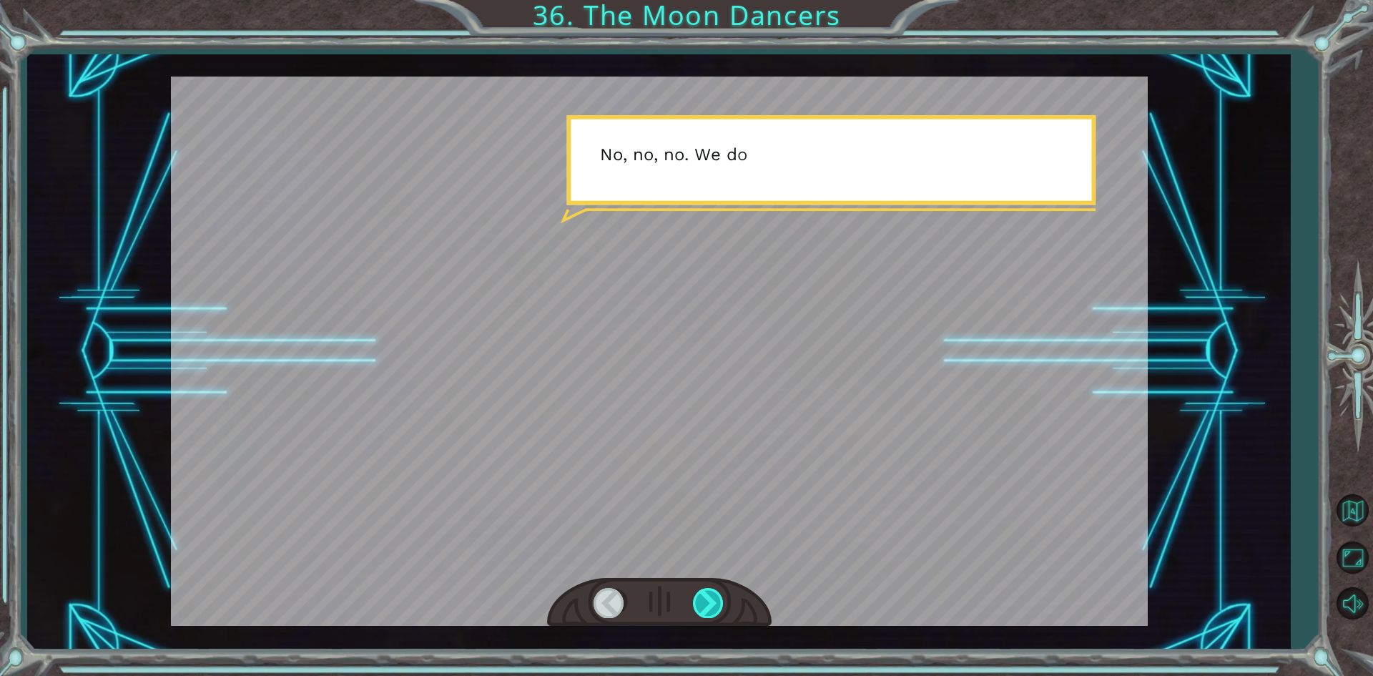
click at [717, 602] on div at bounding box center [709, 602] width 32 height 29
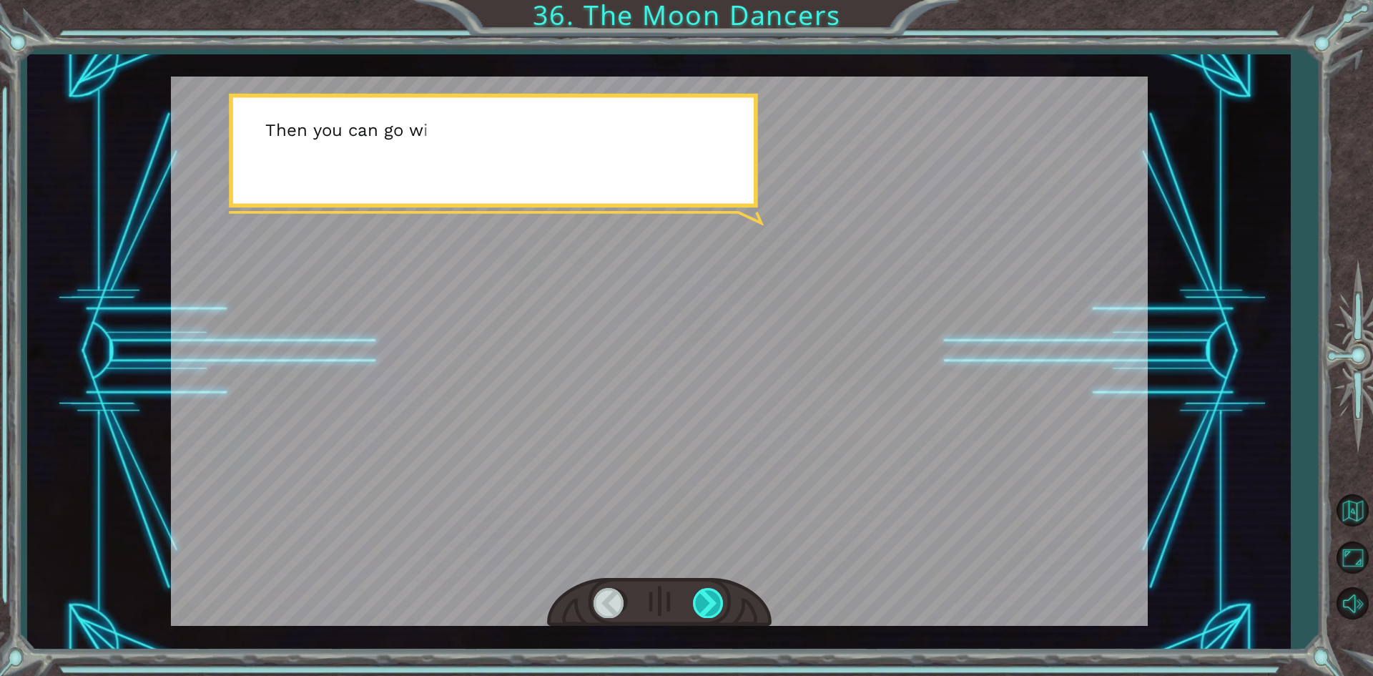
click at [717, 602] on div at bounding box center [709, 602] width 32 height 29
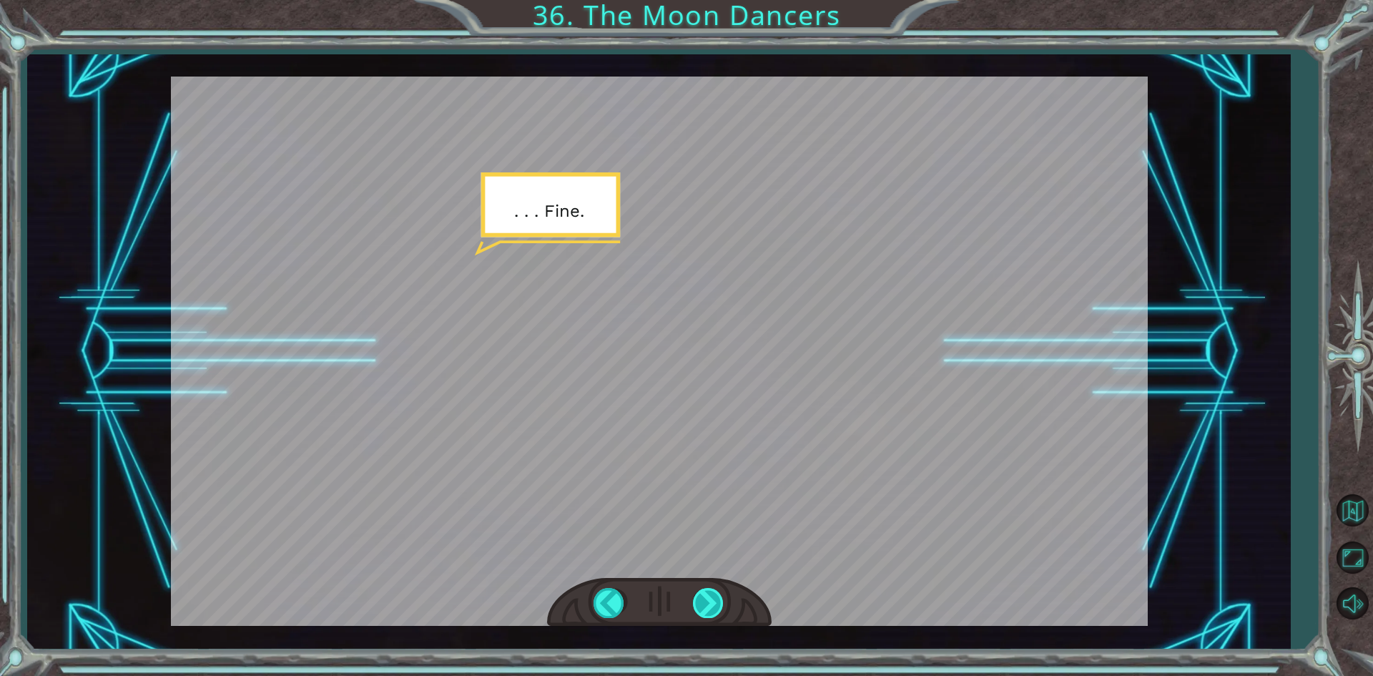
click at [717, 602] on div at bounding box center [709, 602] width 32 height 29
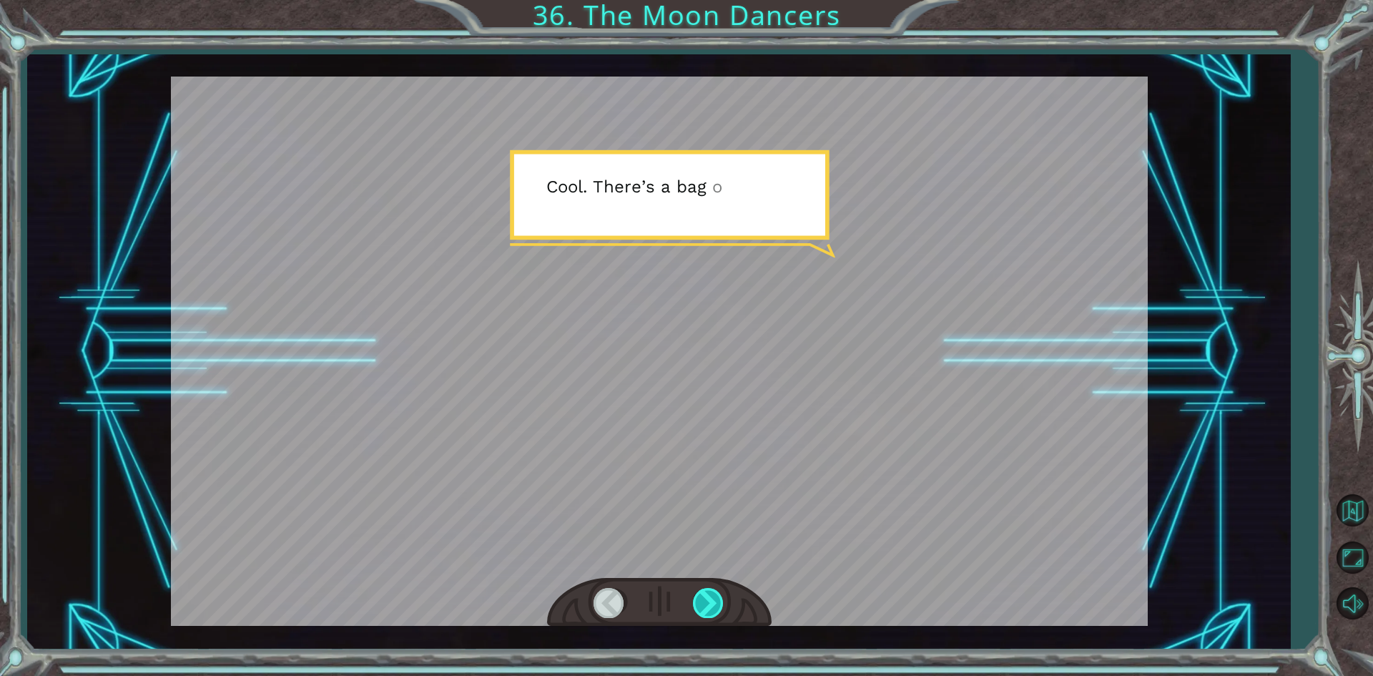
click at [717, 602] on div at bounding box center [709, 602] width 32 height 29
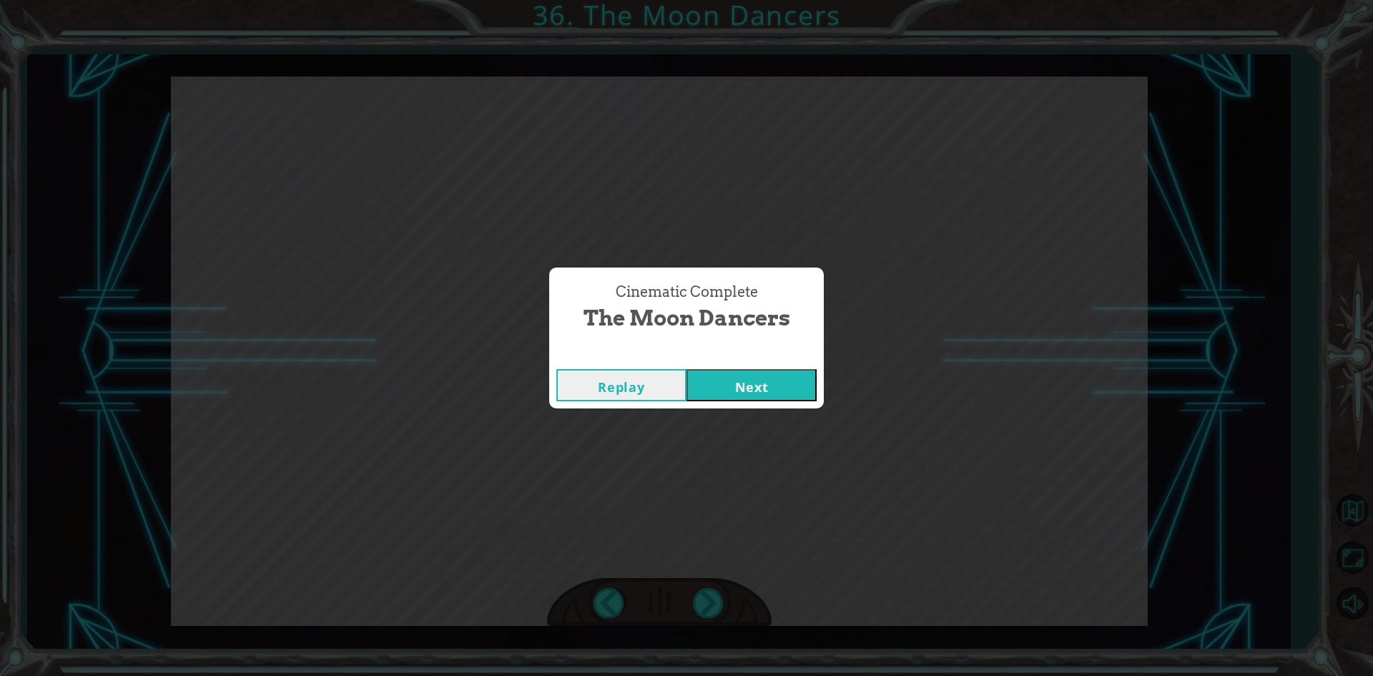
click at [720, 378] on button "Next" at bounding box center [752, 385] width 130 height 32
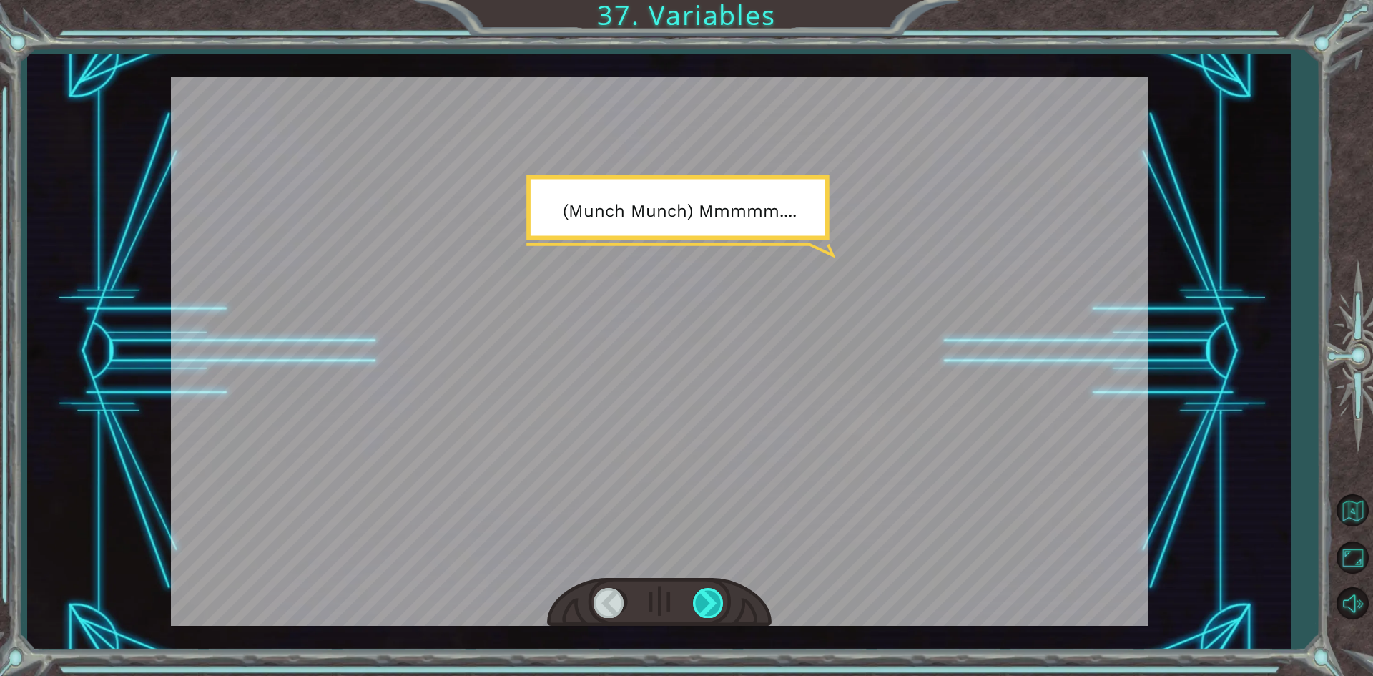
click at [714, 594] on div at bounding box center [709, 602] width 32 height 29
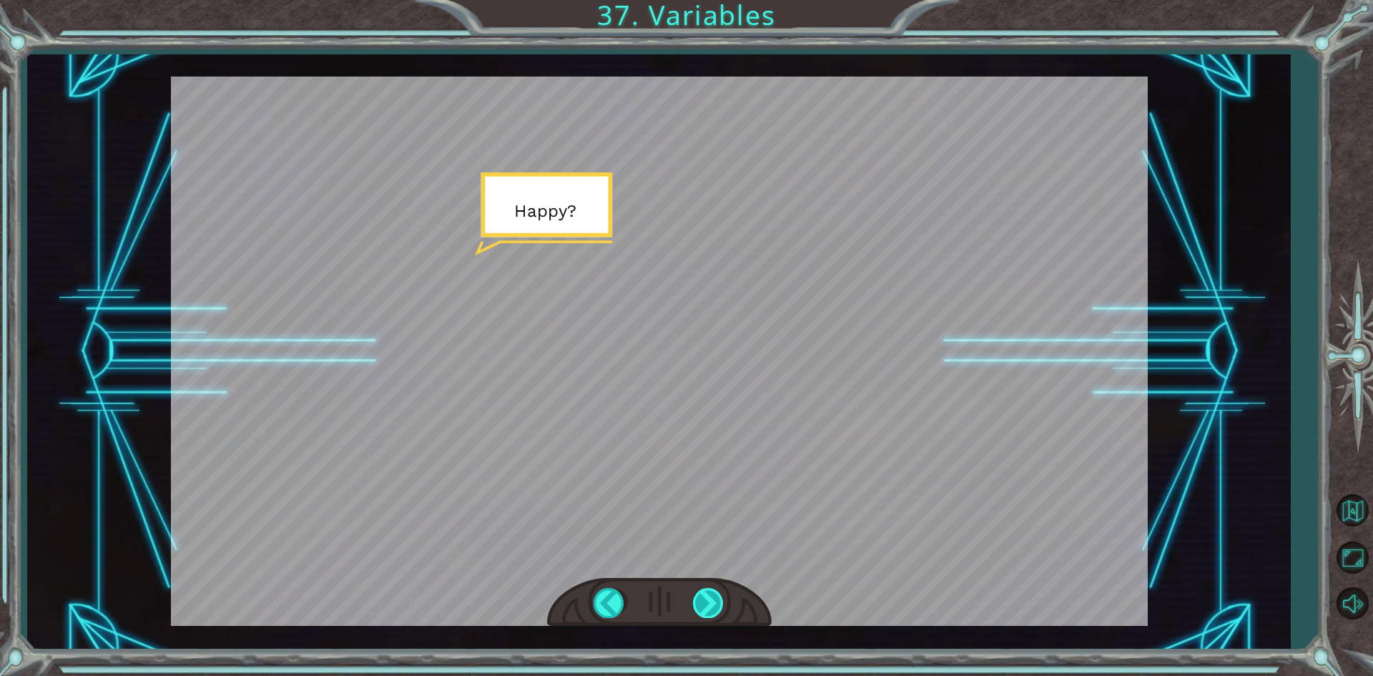
click at [714, 594] on div at bounding box center [709, 602] width 32 height 29
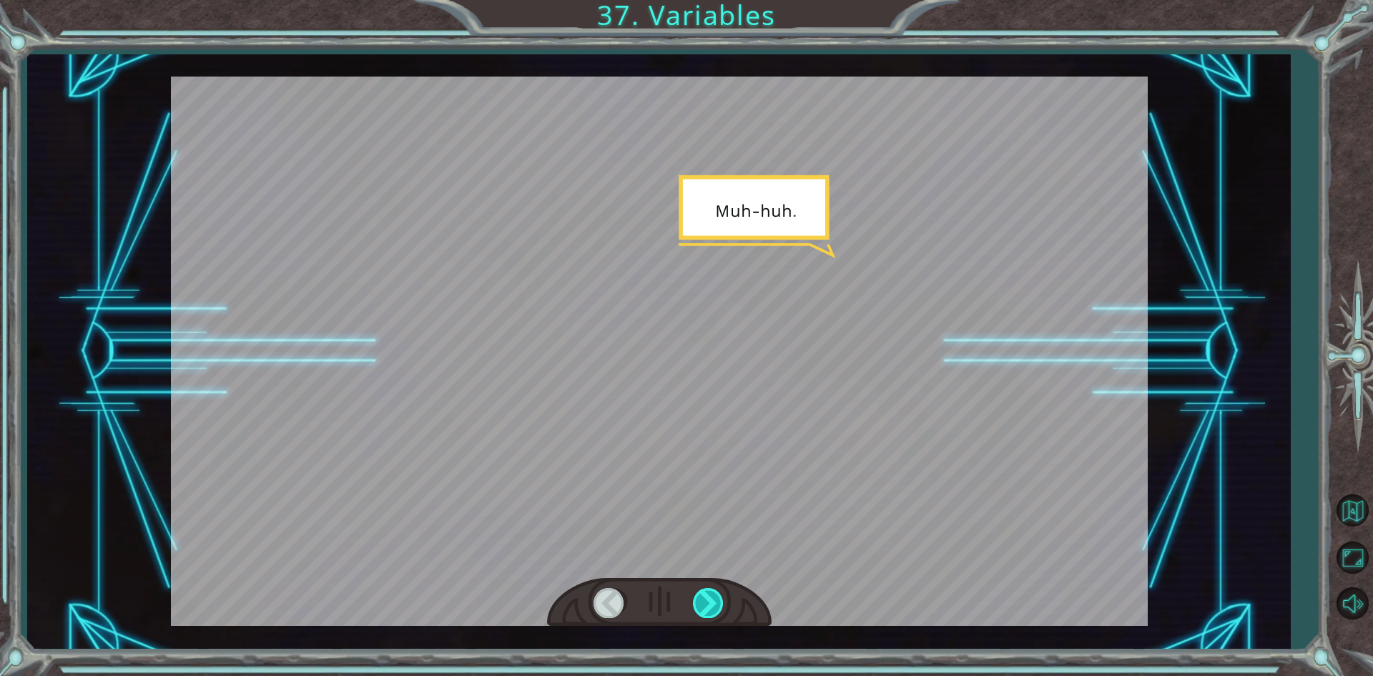
click at [714, 594] on div at bounding box center [709, 602] width 32 height 29
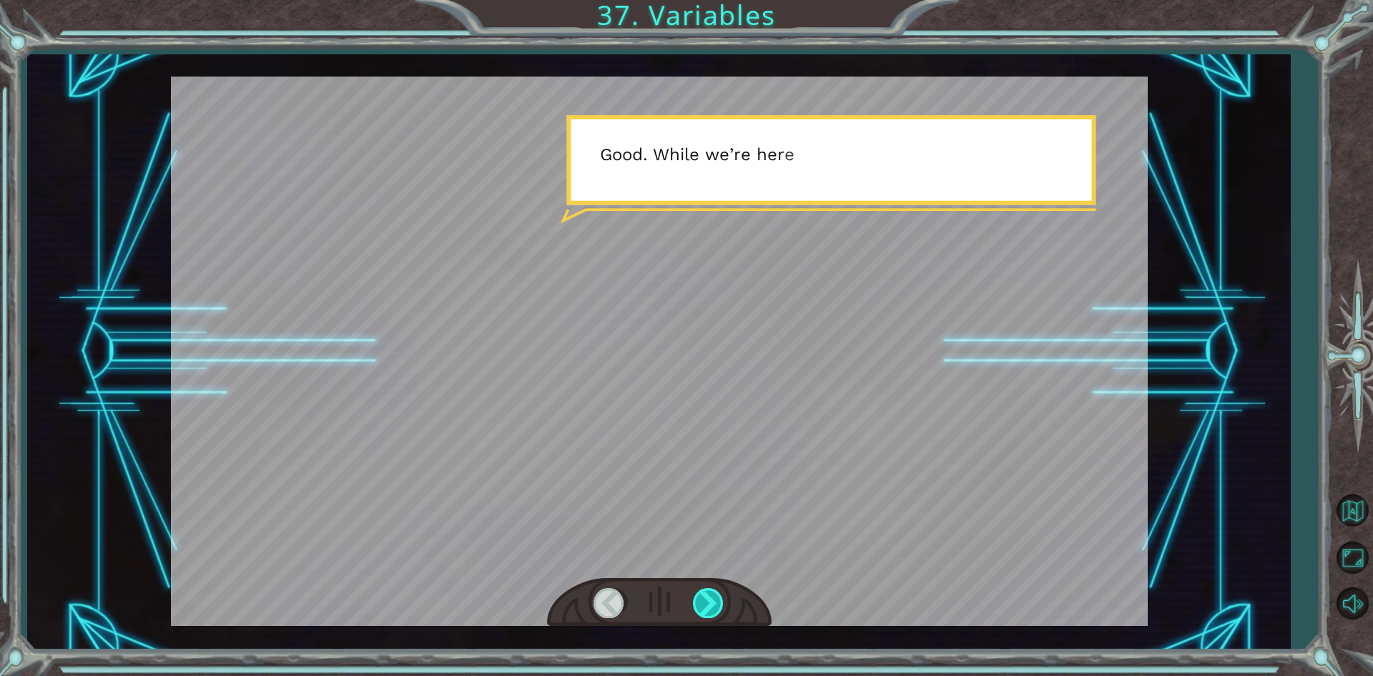
click at [714, 594] on div at bounding box center [709, 602] width 32 height 29
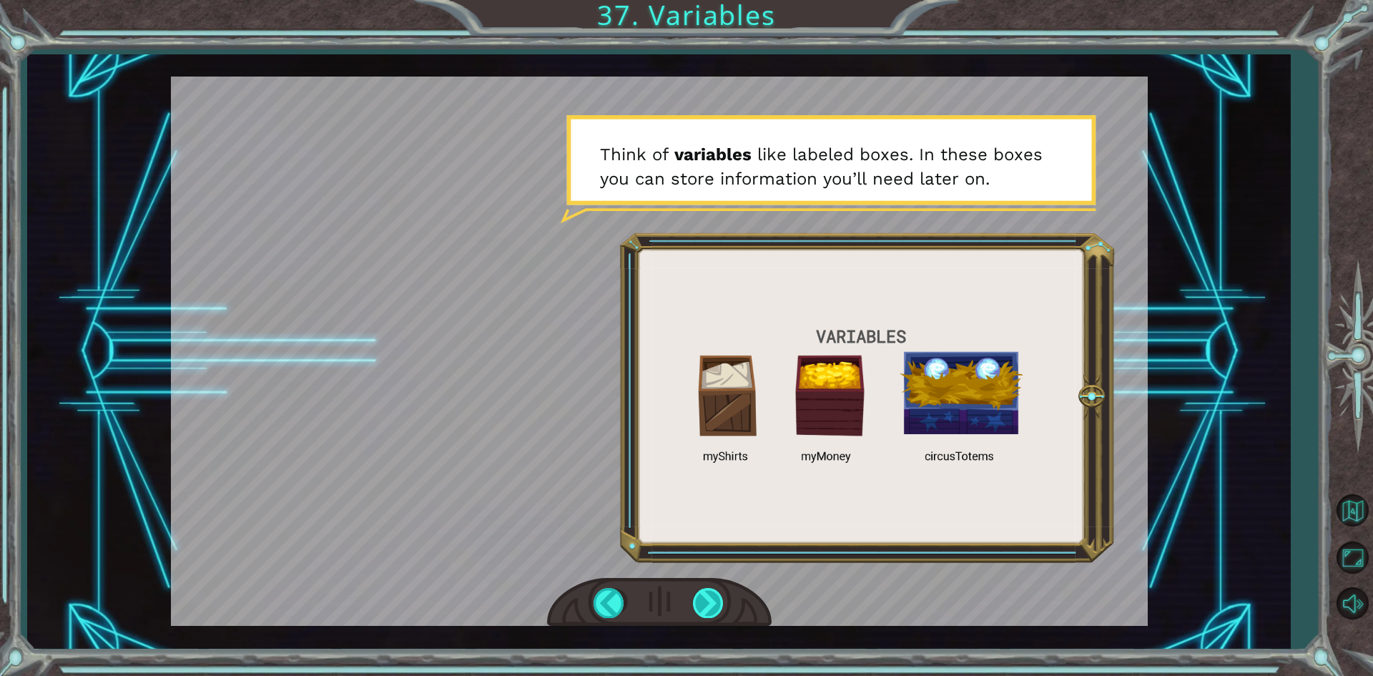
click at [714, 594] on div at bounding box center [709, 602] width 32 height 29
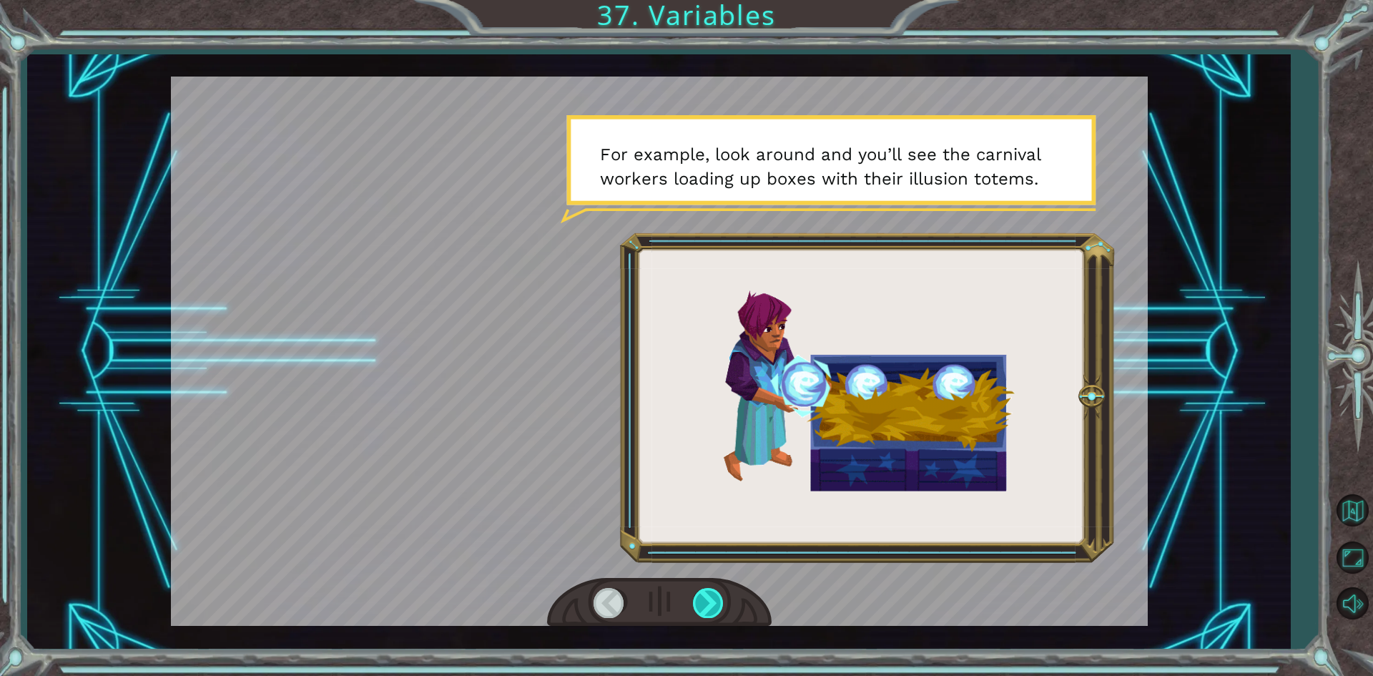
click at [714, 594] on div at bounding box center [709, 602] width 32 height 29
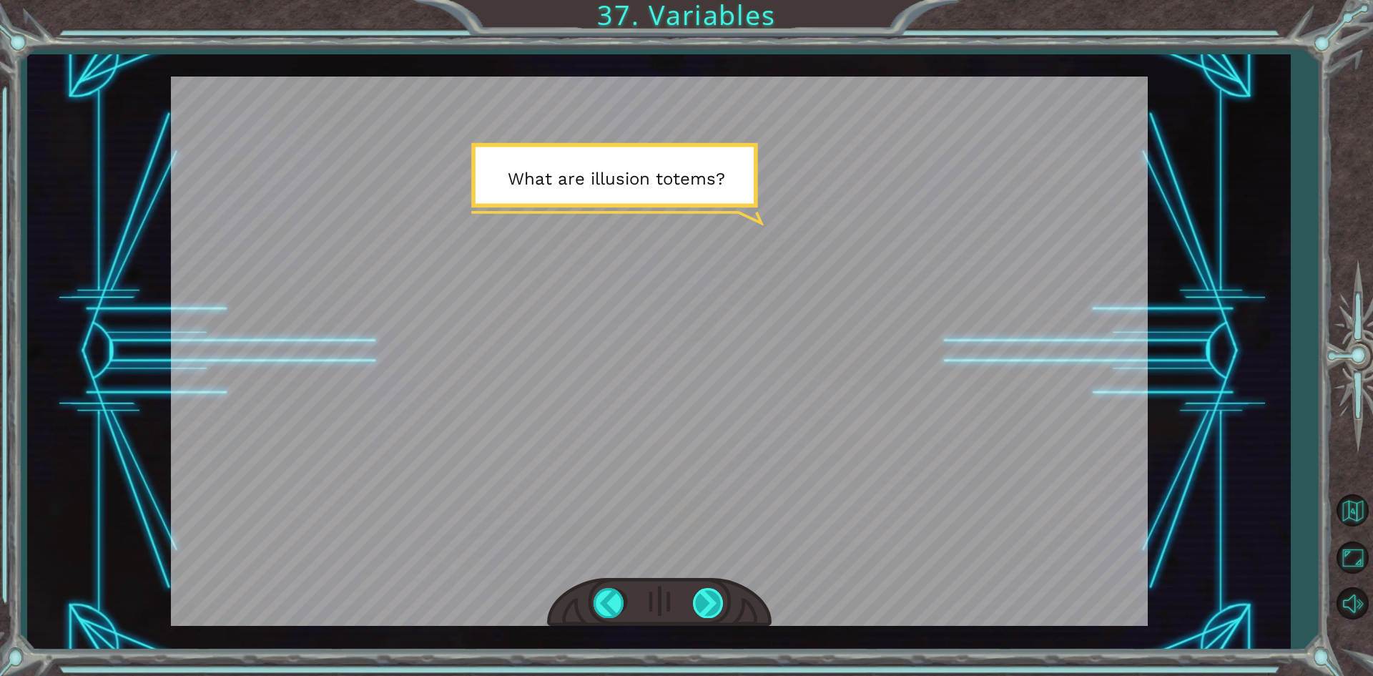
click at [714, 594] on div at bounding box center [709, 602] width 32 height 29
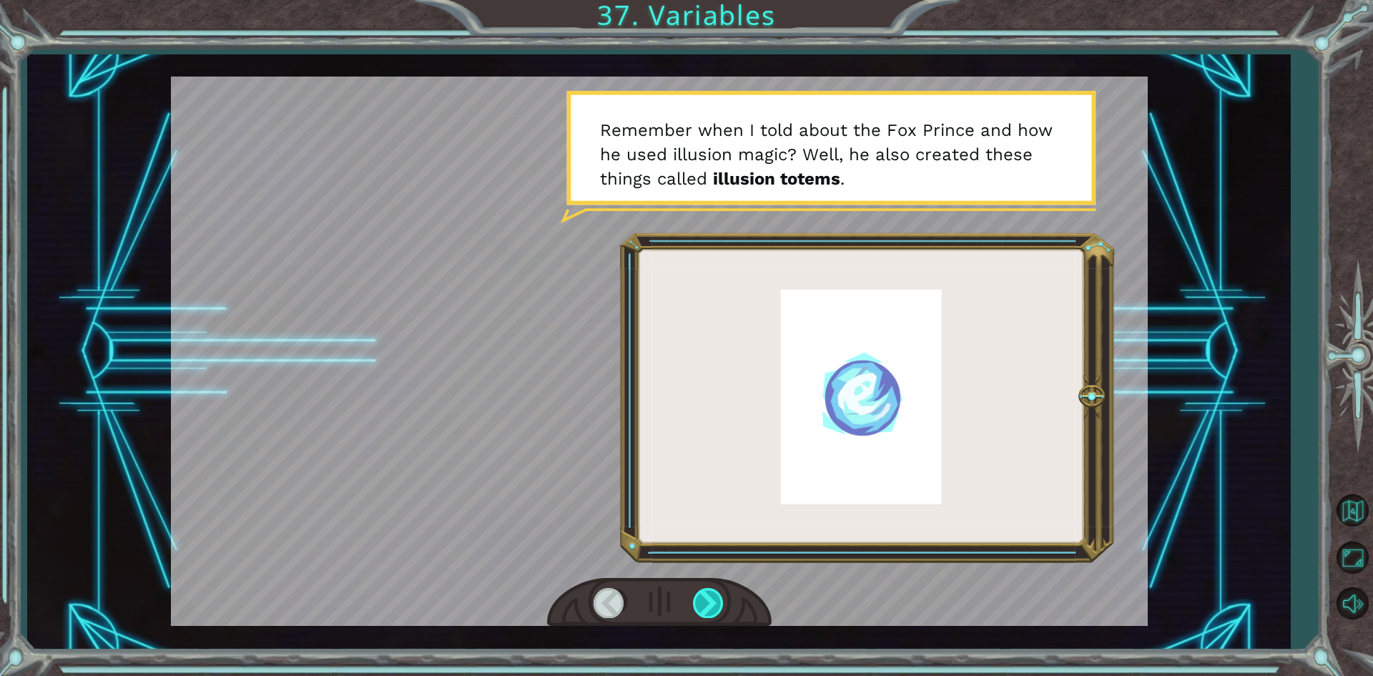
click at [714, 594] on div at bounding box center [709, 602] width 32 height 29
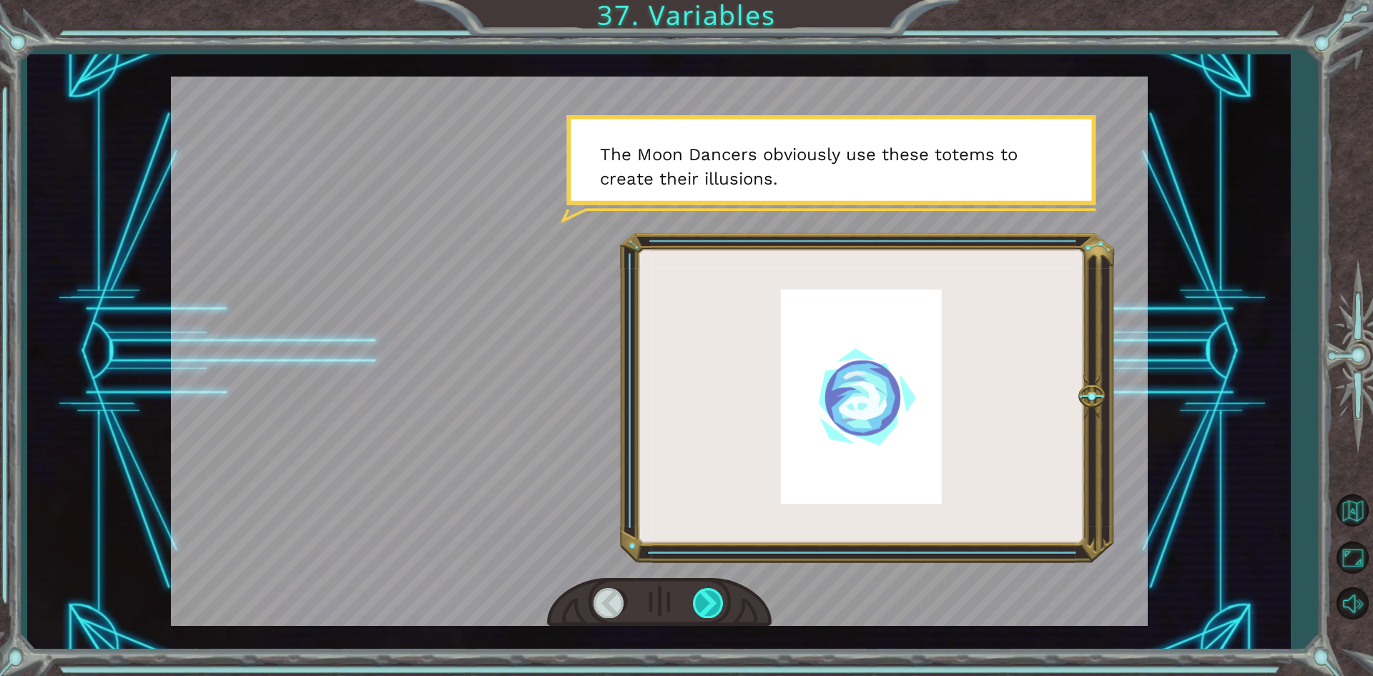
click at [714, 594] on div at bounding box center [709, 602] width 32 height 29
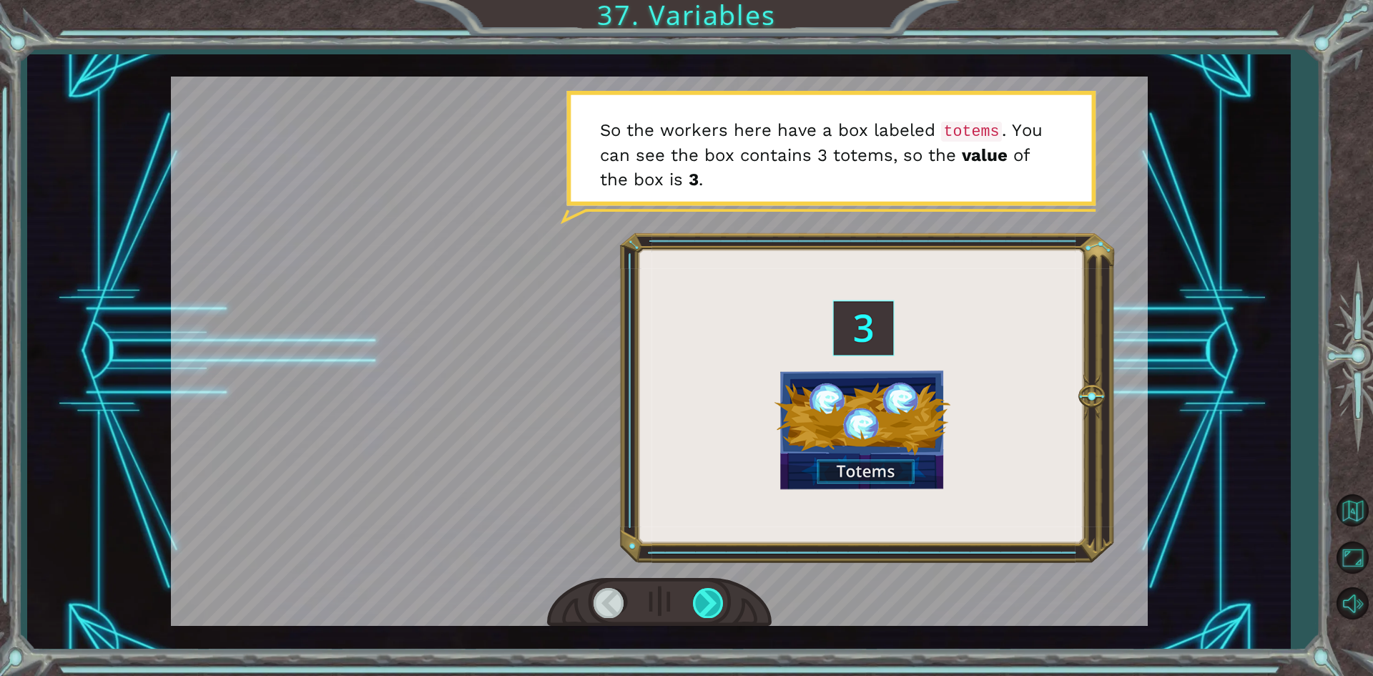
click at [714, 594] on div at bounding box center [709, 602] width 32 height 29
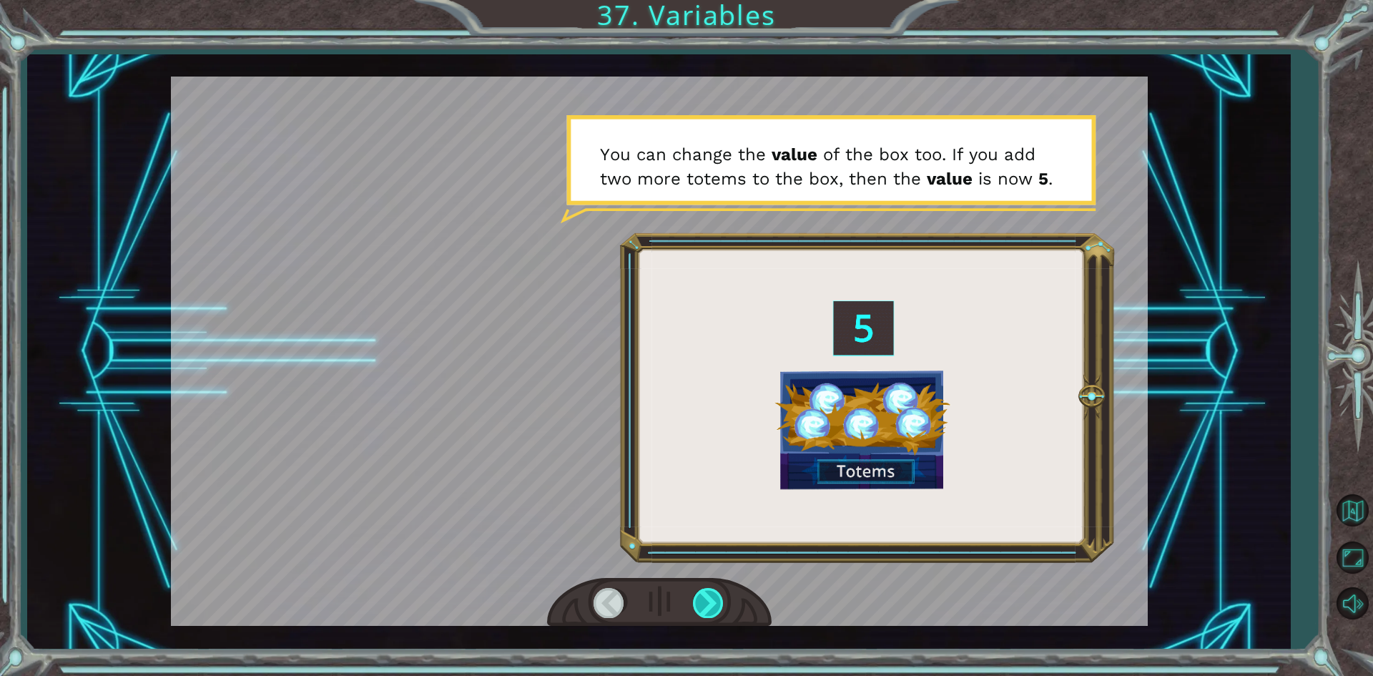
click at [714, 594] on div at bounding box center [709, 602] width 32 height 29
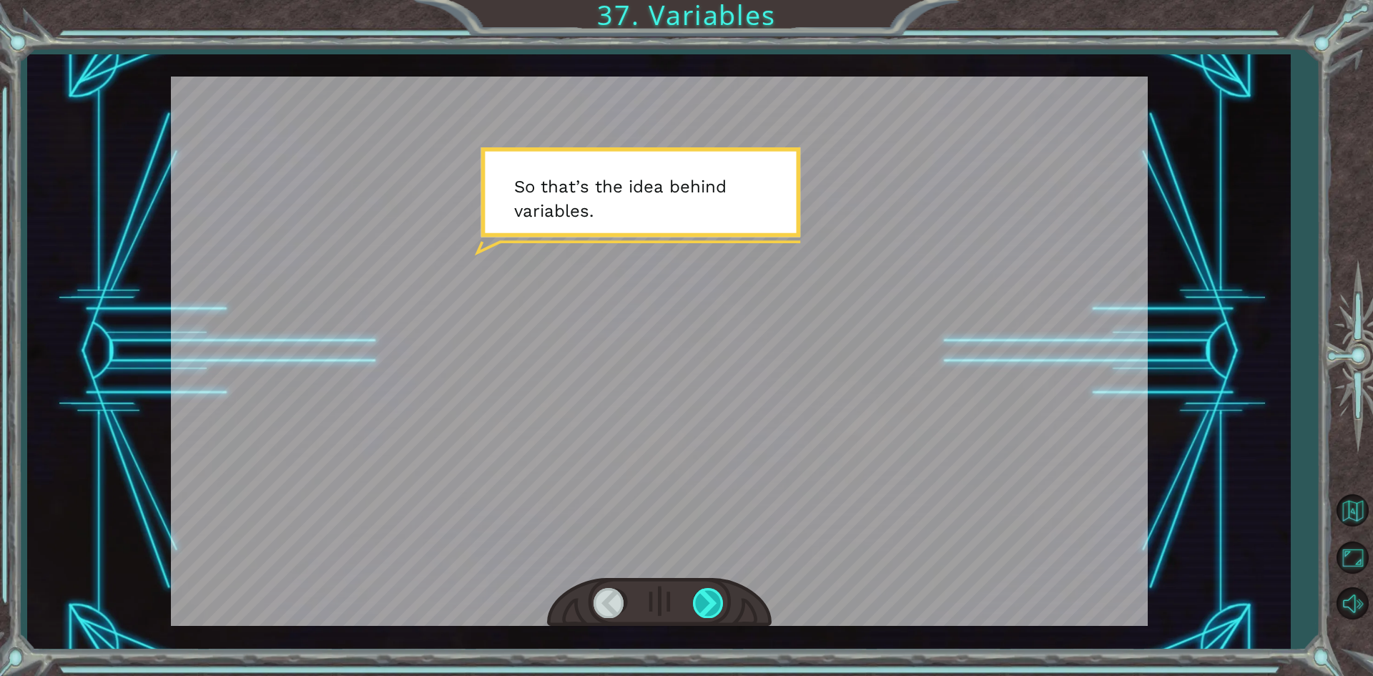
click at [714, 594] on div at bounding box center [709, 602] width 32 height 29
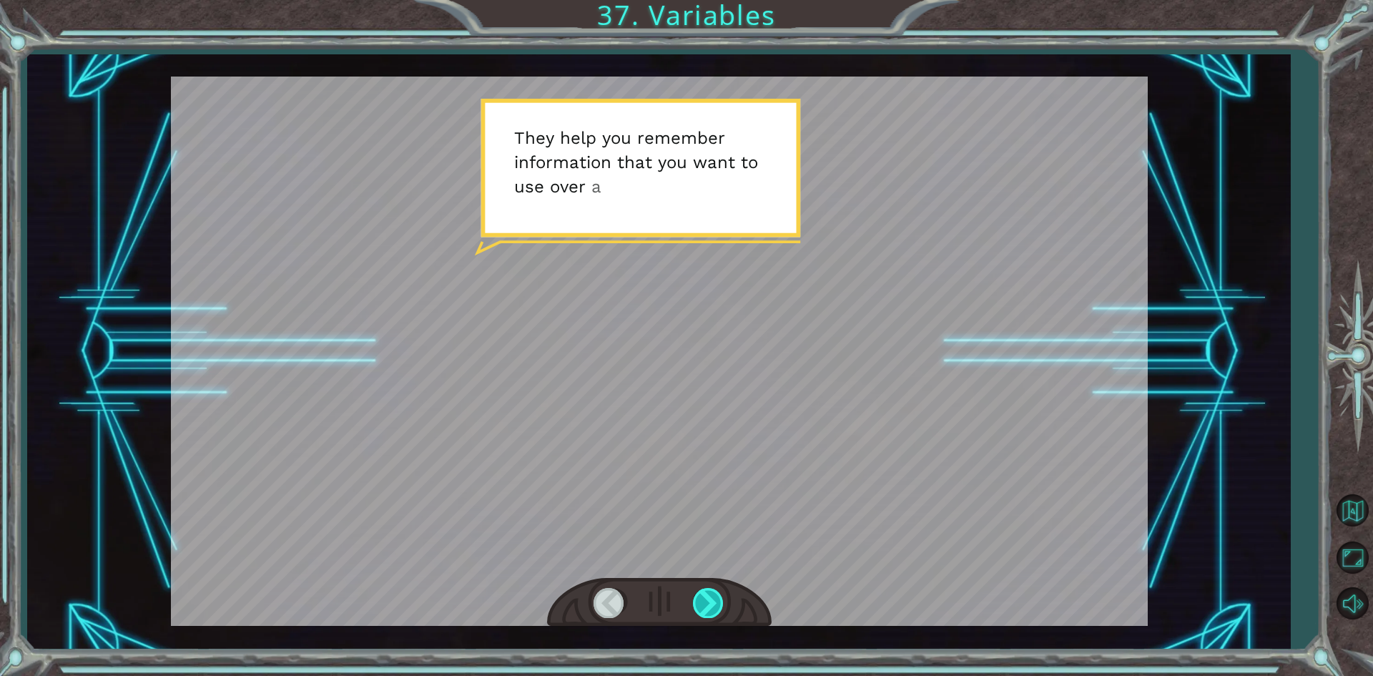
click at [714, 594] on div at bounding box center [709, 602] width 32 height 29
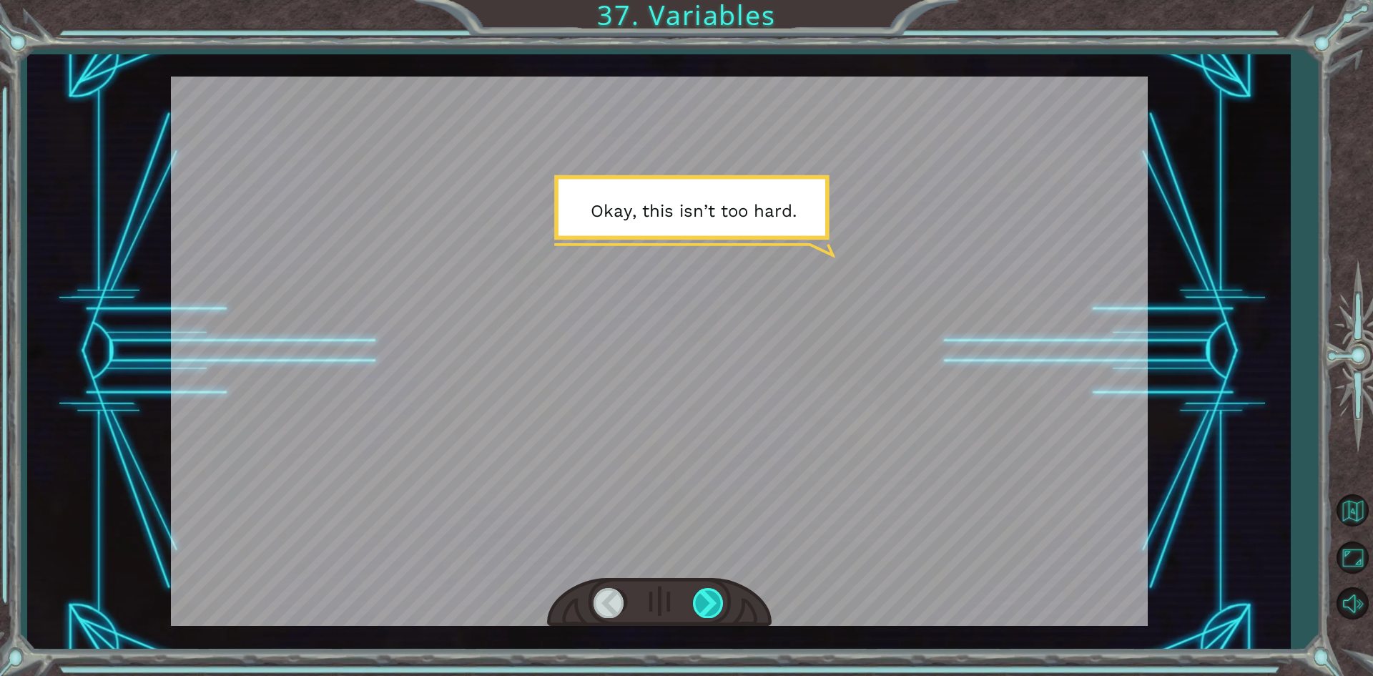
click at [714, 594] on div at bounding box center [709, 602] width 32 height 29
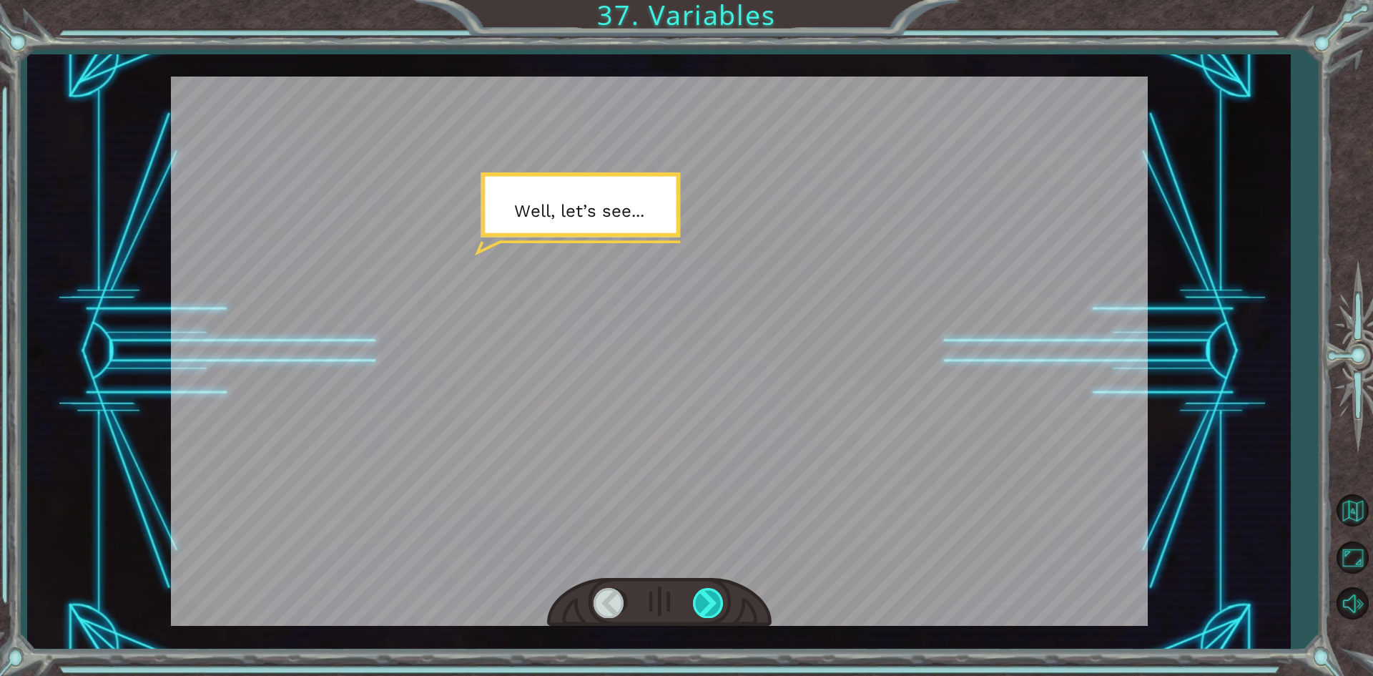
click at [714, 594] on div at bounding box center [709, 602] width 32 height 29
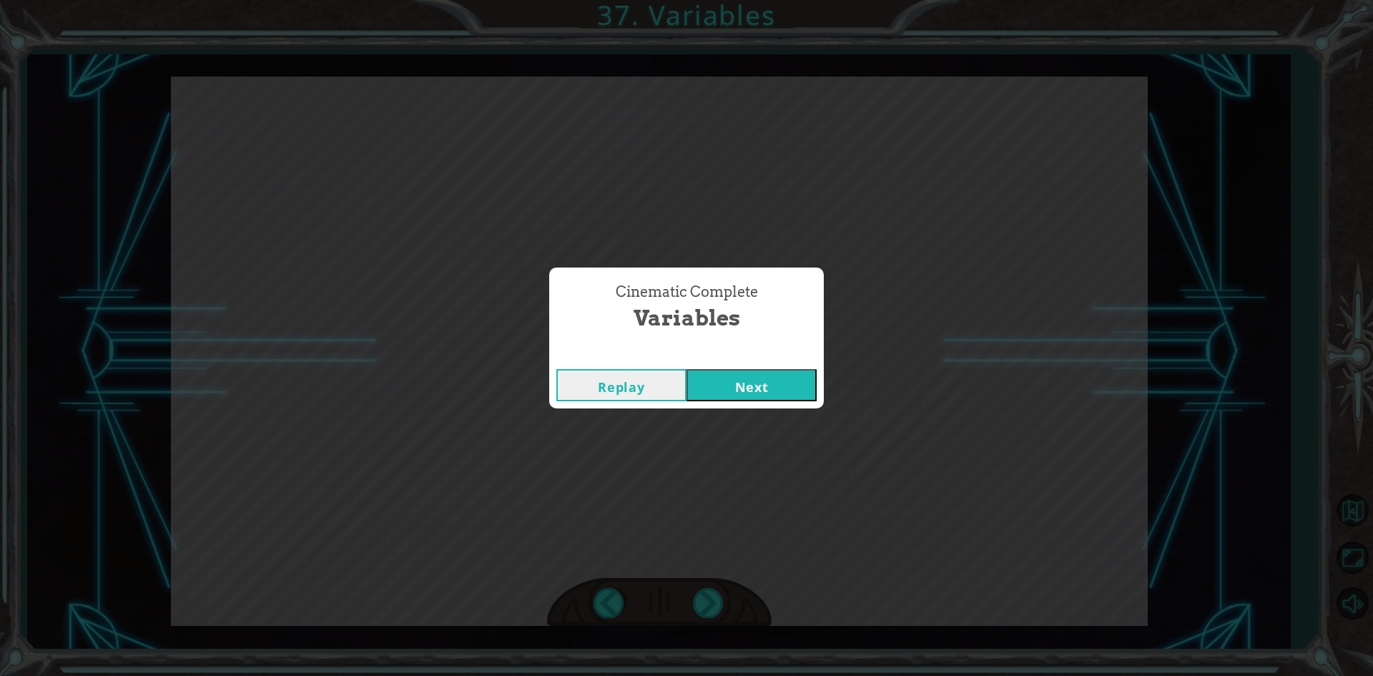
click at [707, 389] on button "Next" at bounding box center [752, 385] width 130 height 32
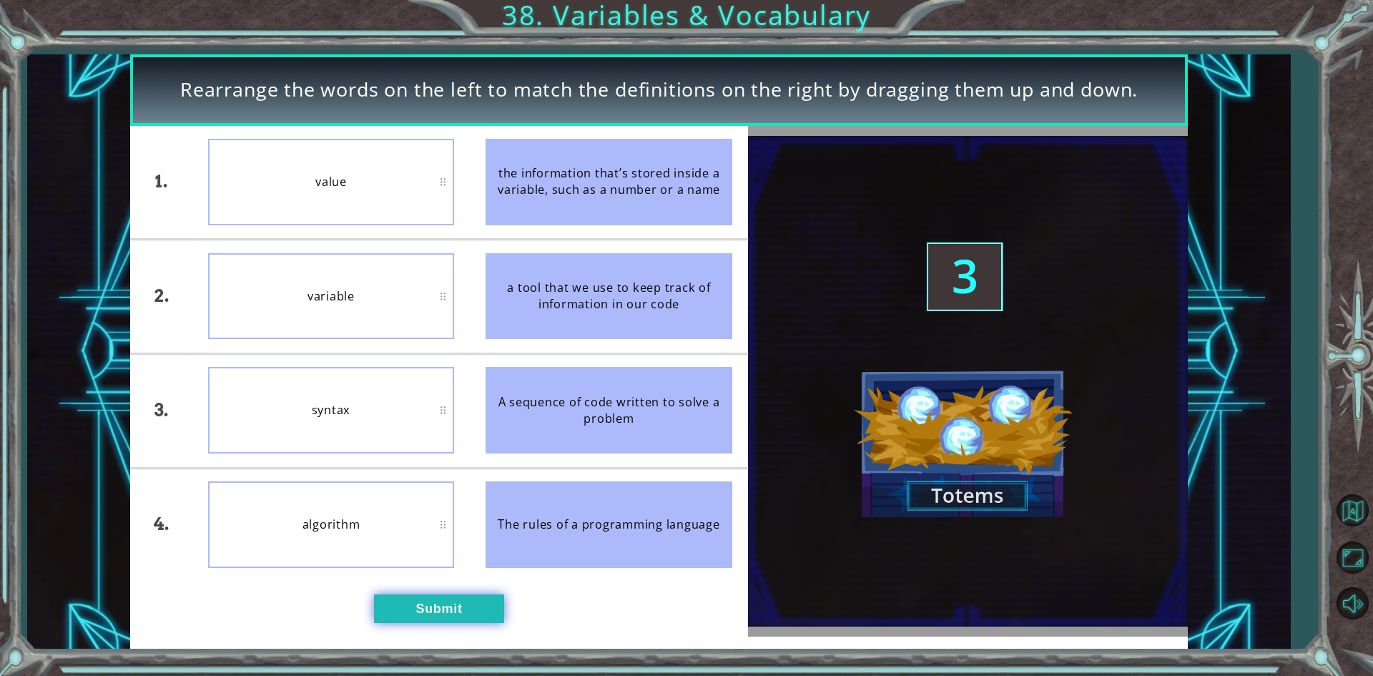
click at [428, 621] on button "Submit" at bounding box center [439, 608] width 130 height 29
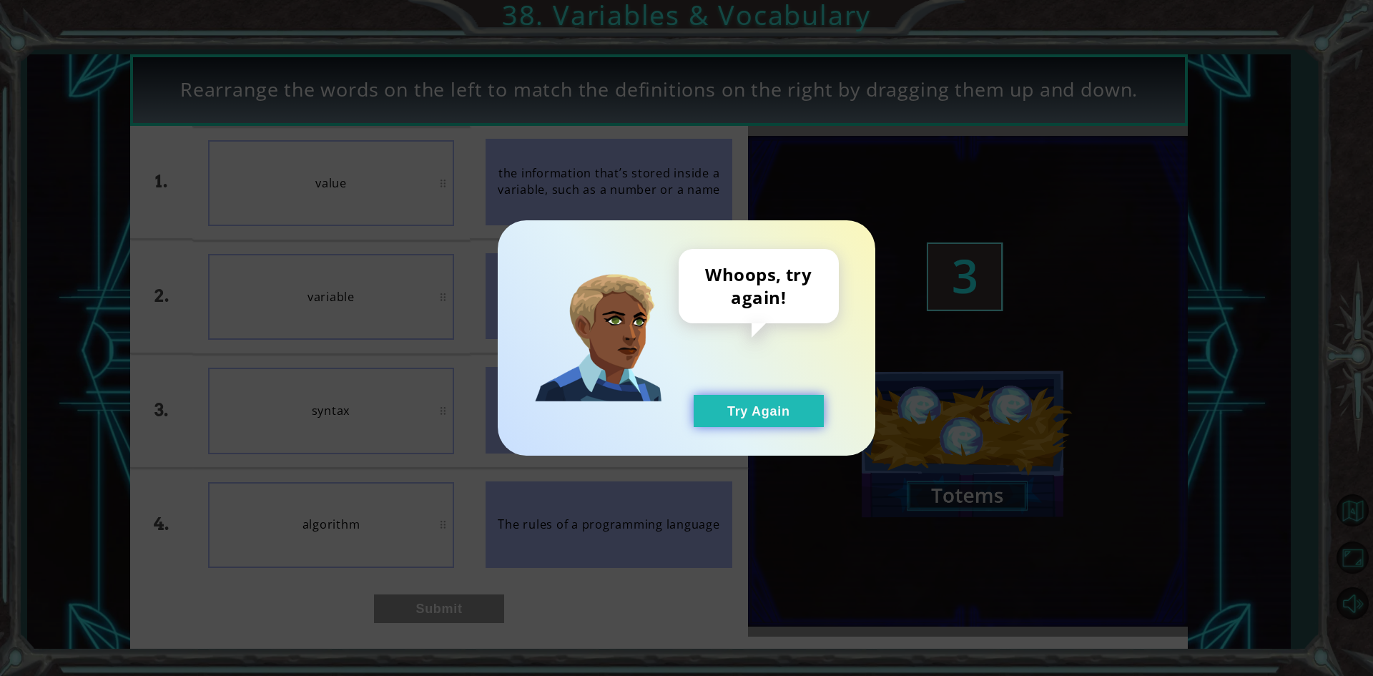
click at [775, 407] on button "Try Again" at bounding box center [759, 411] width 130 height 32
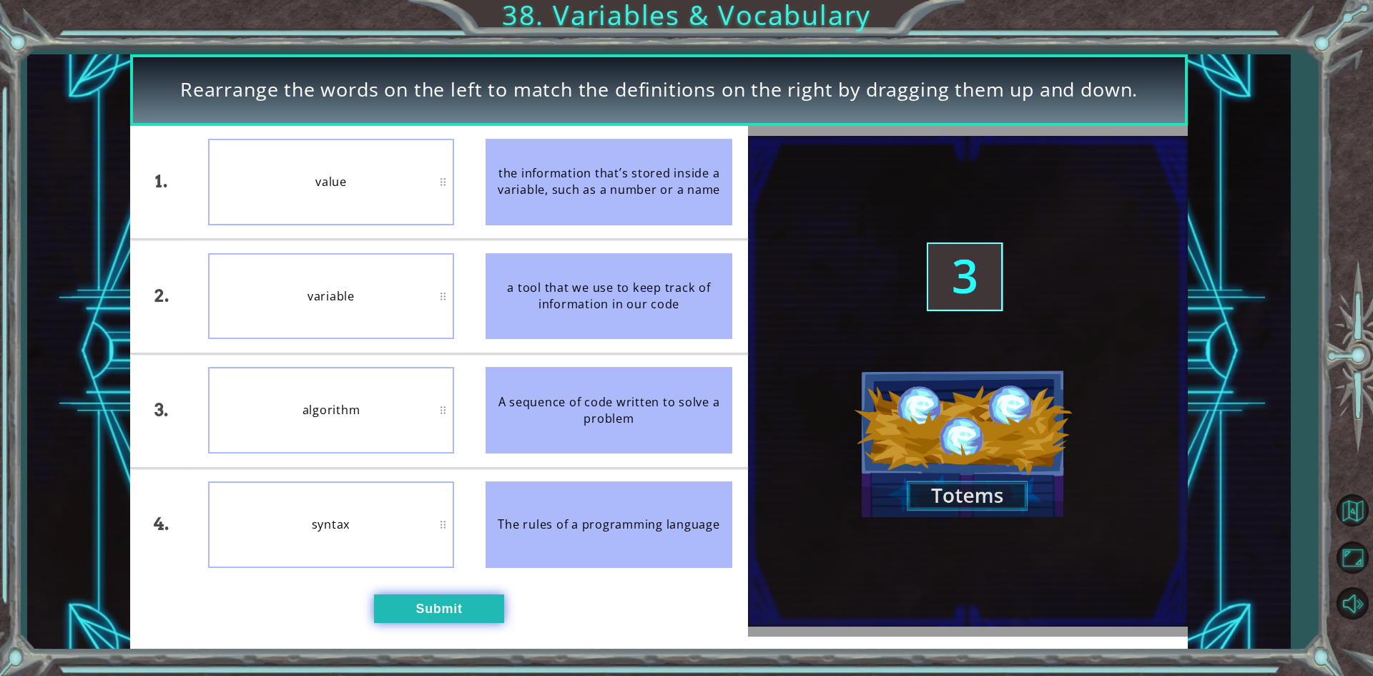
click at [426, 618] on button "Submit" at bounding box center [439, 608] width 130 height 29
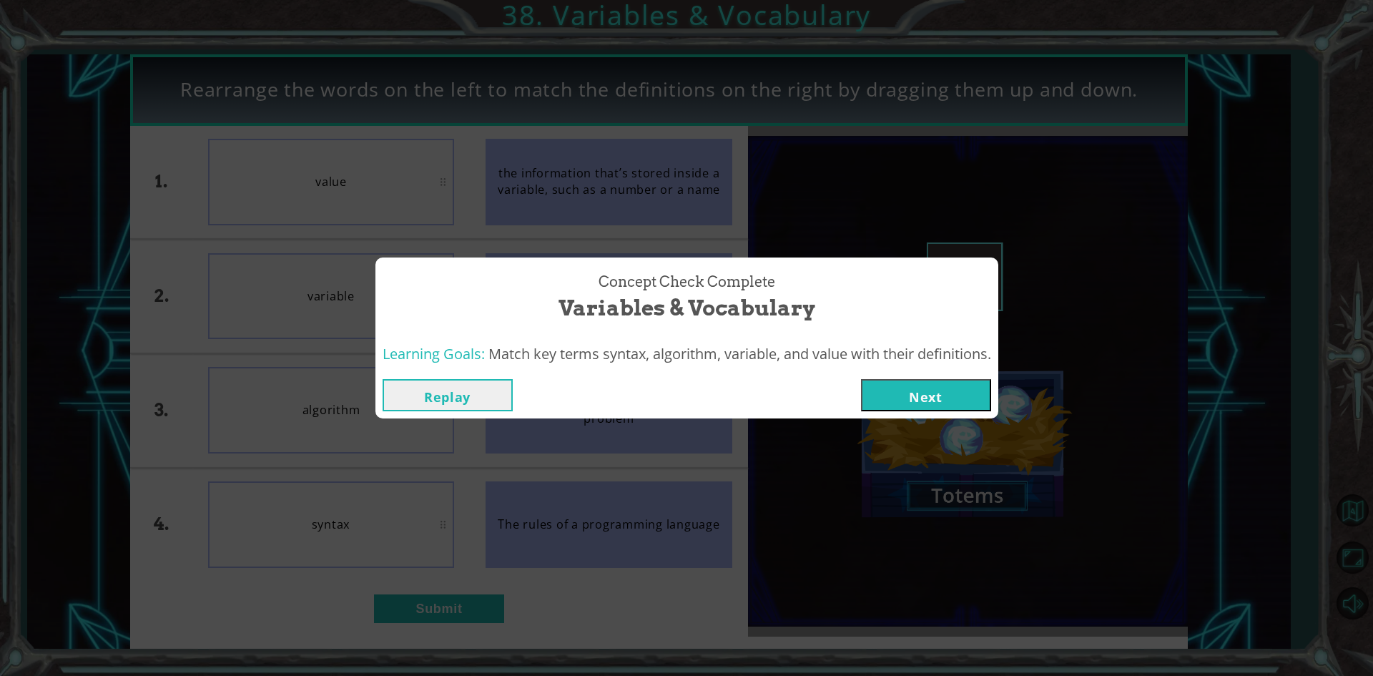
click at [904, 398] on button "Next" at bounding box center [926, 395] width 130 height 32
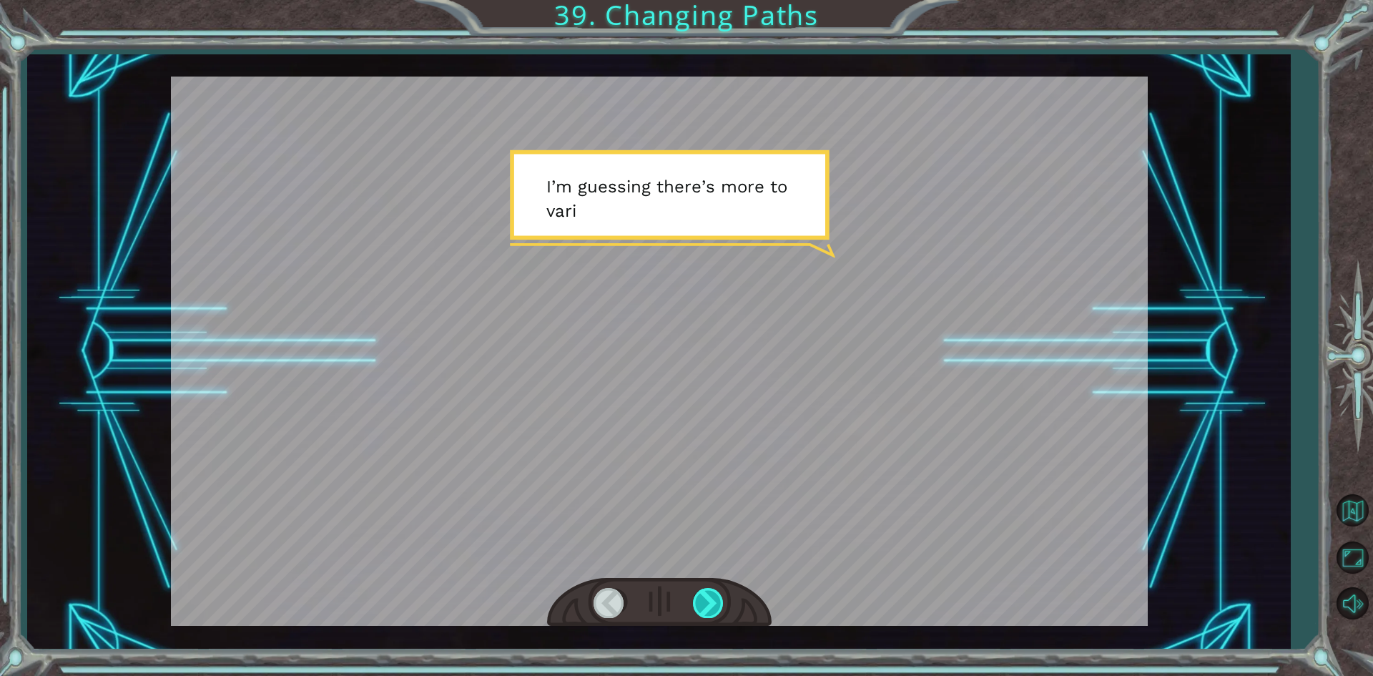
click at [715, 599] on div at bounding box center [709, 602] width 32 height 29
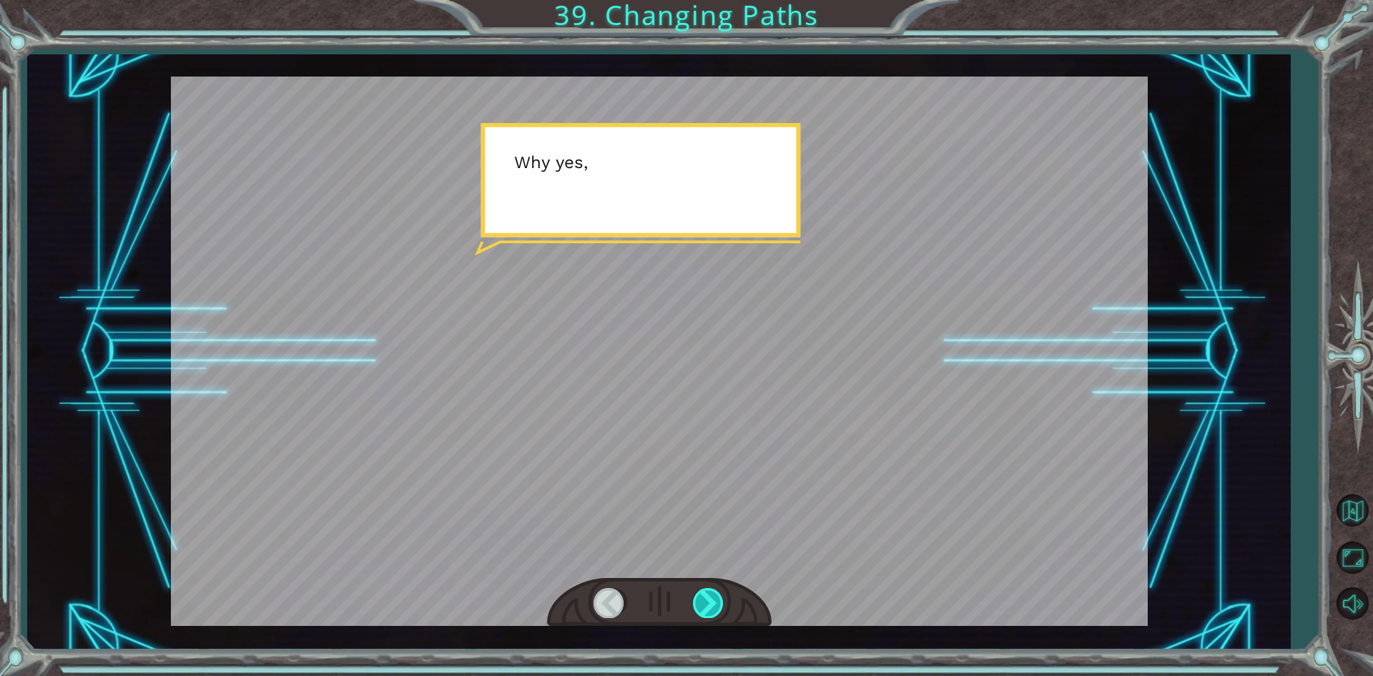
click at [715, 599] on div at bounding box center [709, 602] width 32 height 29
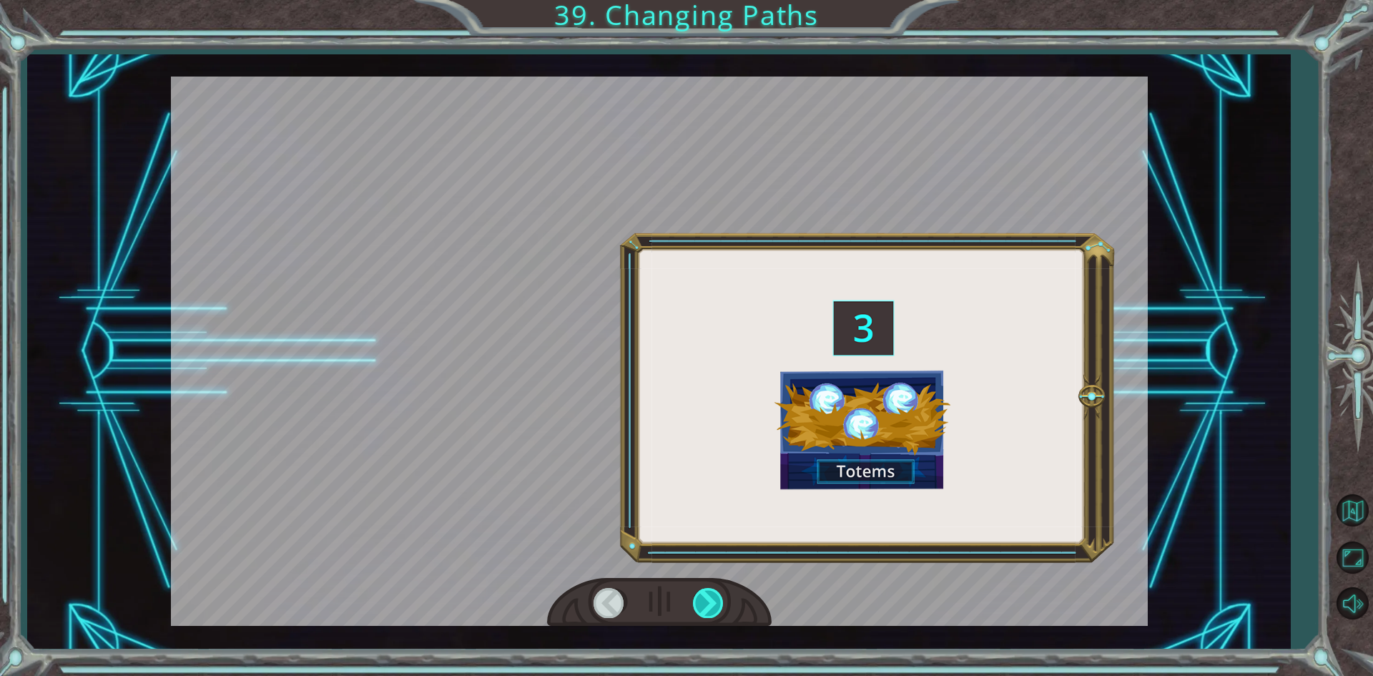
click at [715, 599] on div at bounding box center [709, 602] width 32 height 29
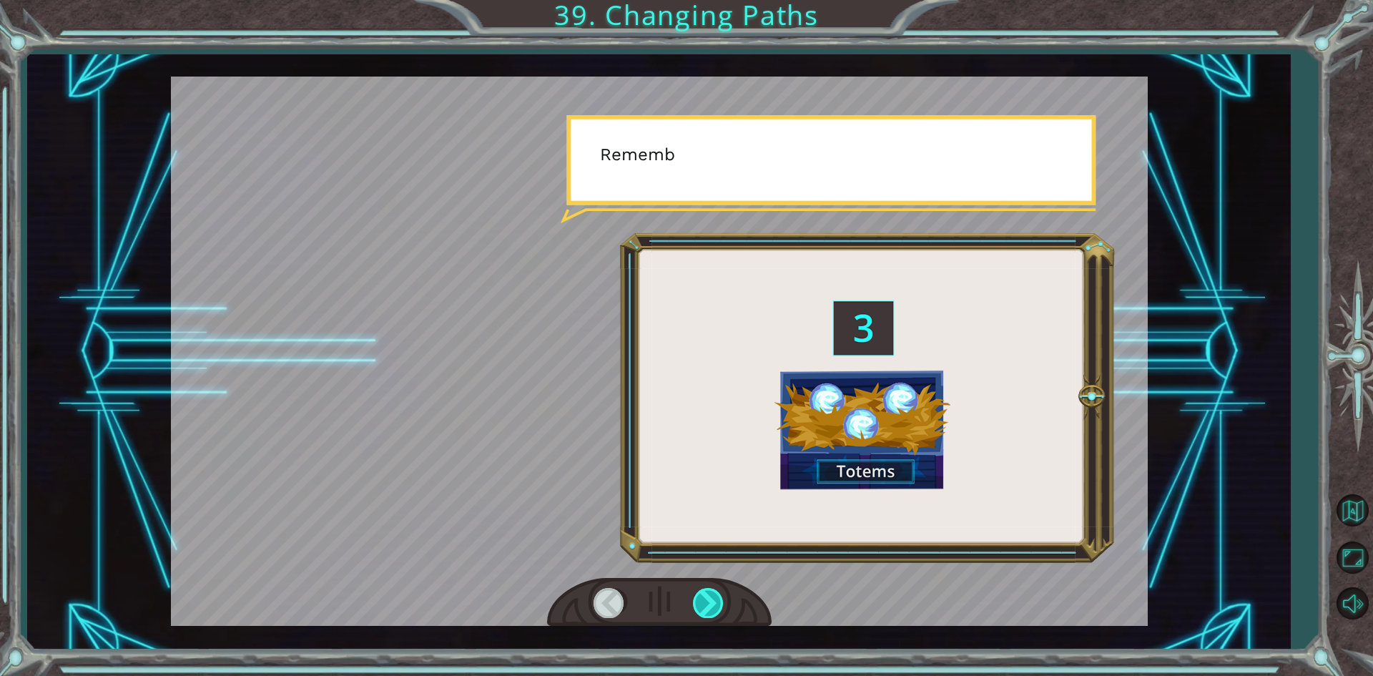
click at [715, 599] on div at bounding box center [709, 602] width 32 height 29
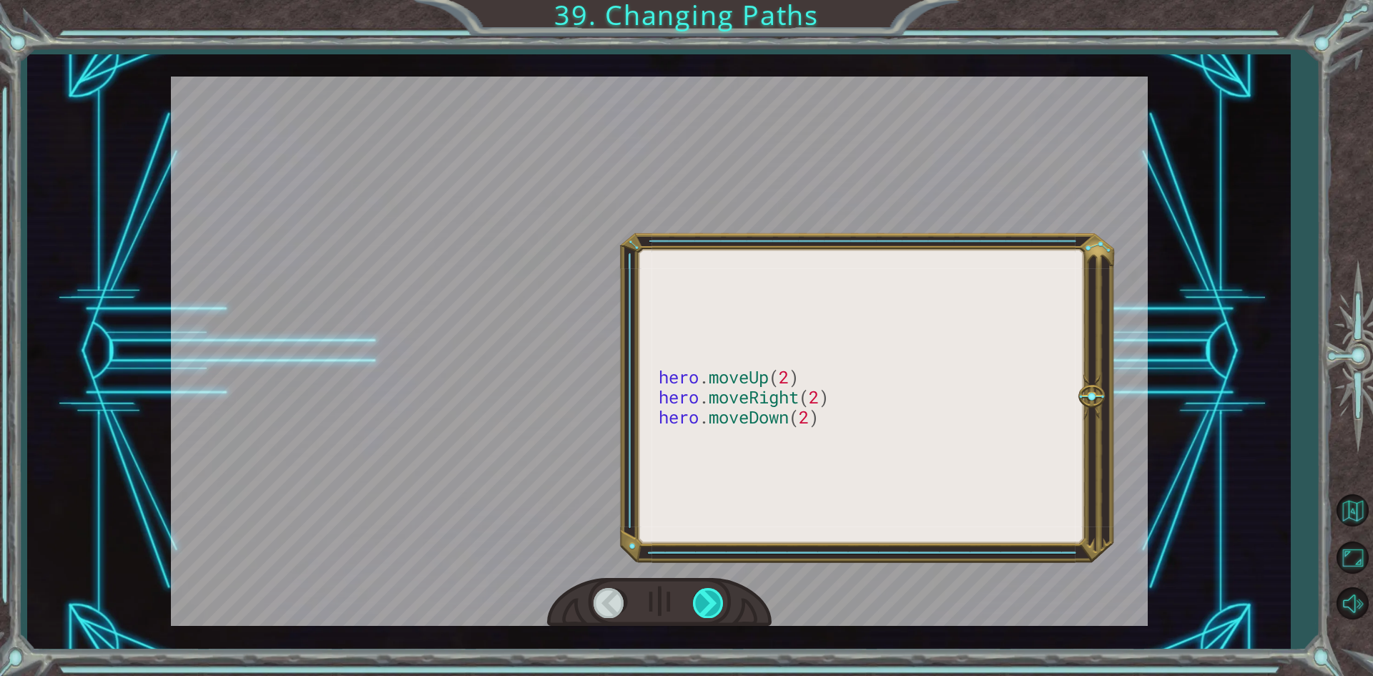
click at [715, 599] on div at bounding box center [709, 602] width 32 height 29
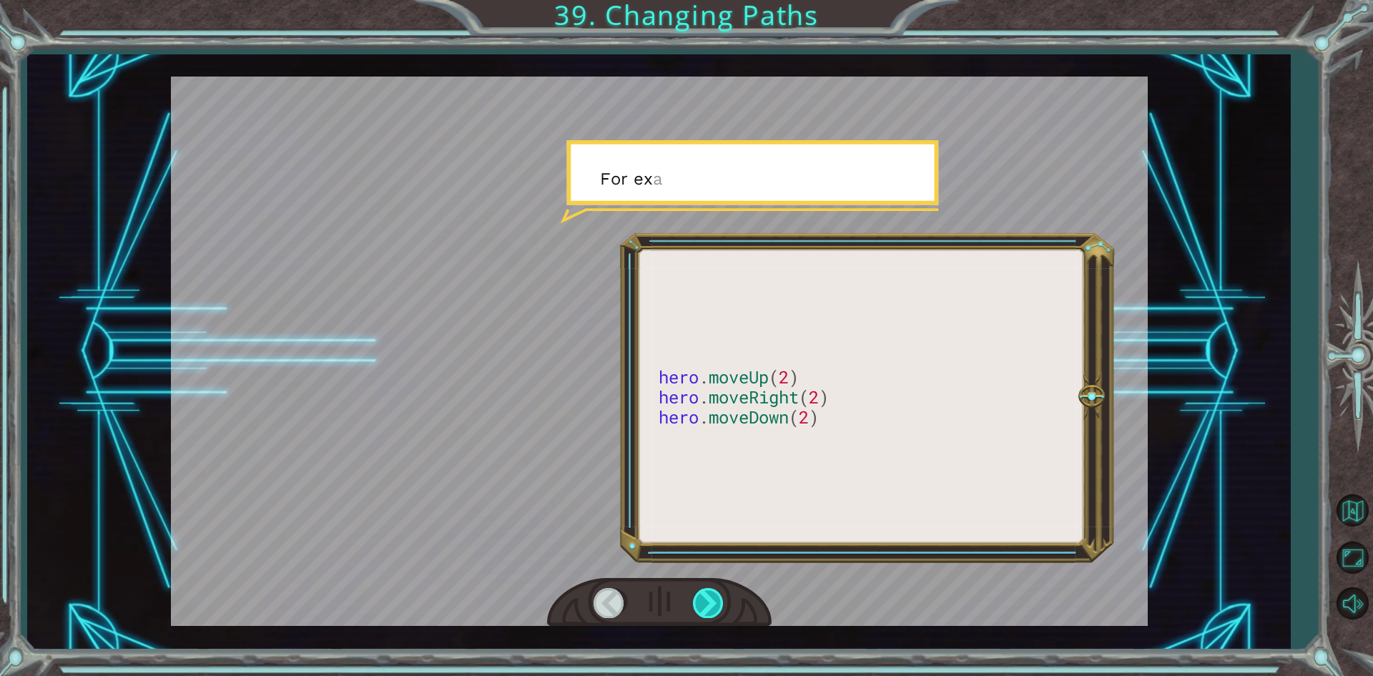
click at [715, 599] on div at bounding box center [709, 602] width 32 height 29
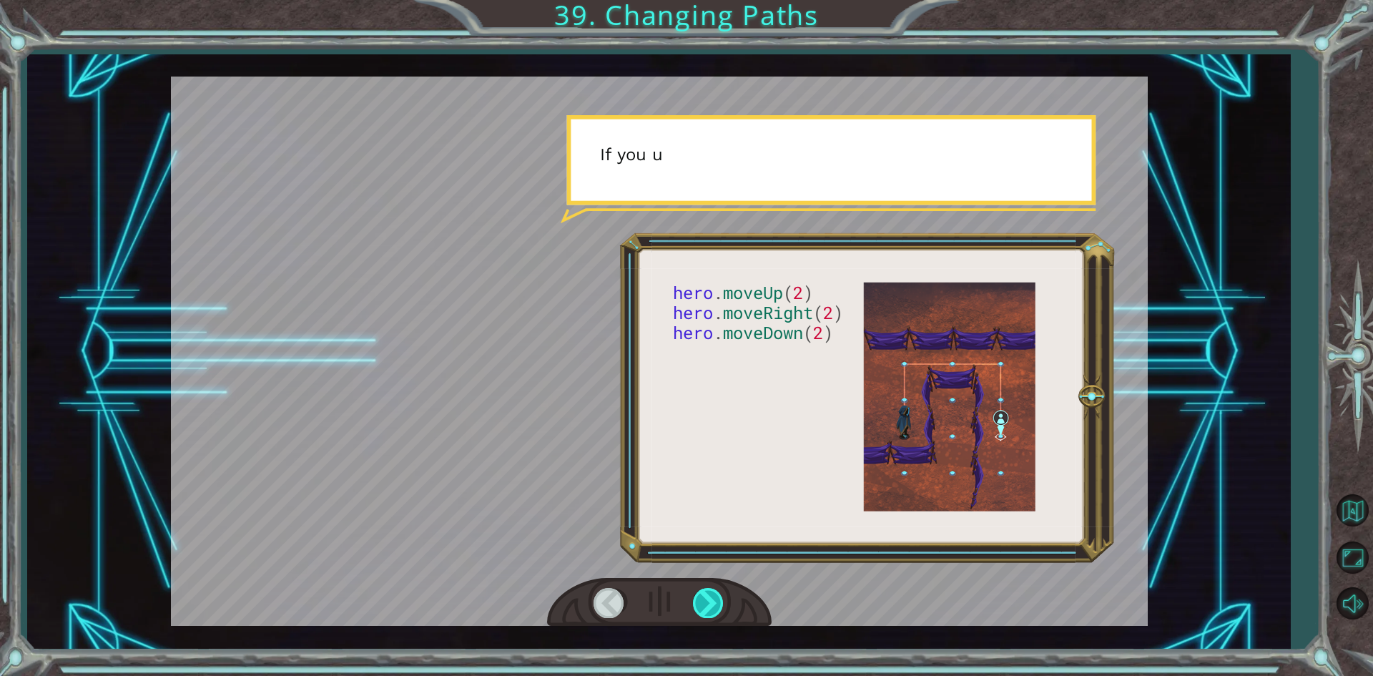
click at [710, 600] on div at bounding box center [709, 602] width 32 height 29
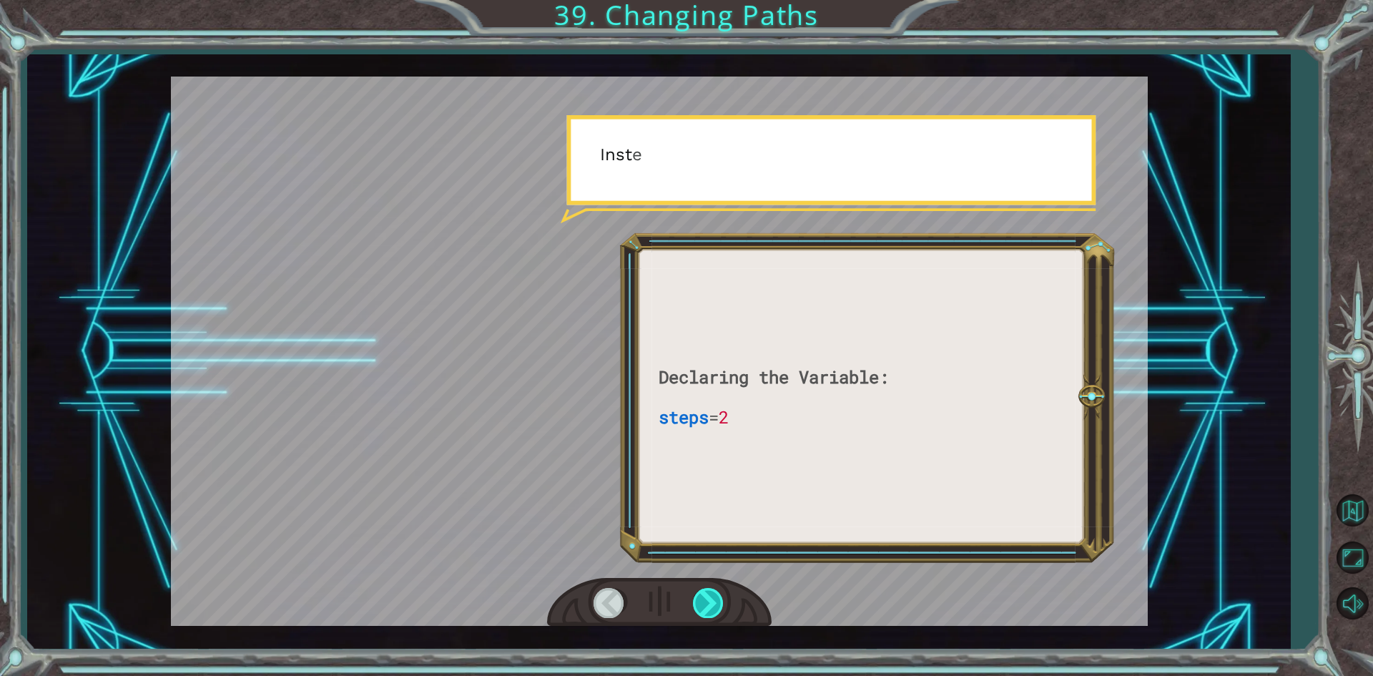
click at [707, 602] on div at bounding box center [709, 602] width 32 height 29
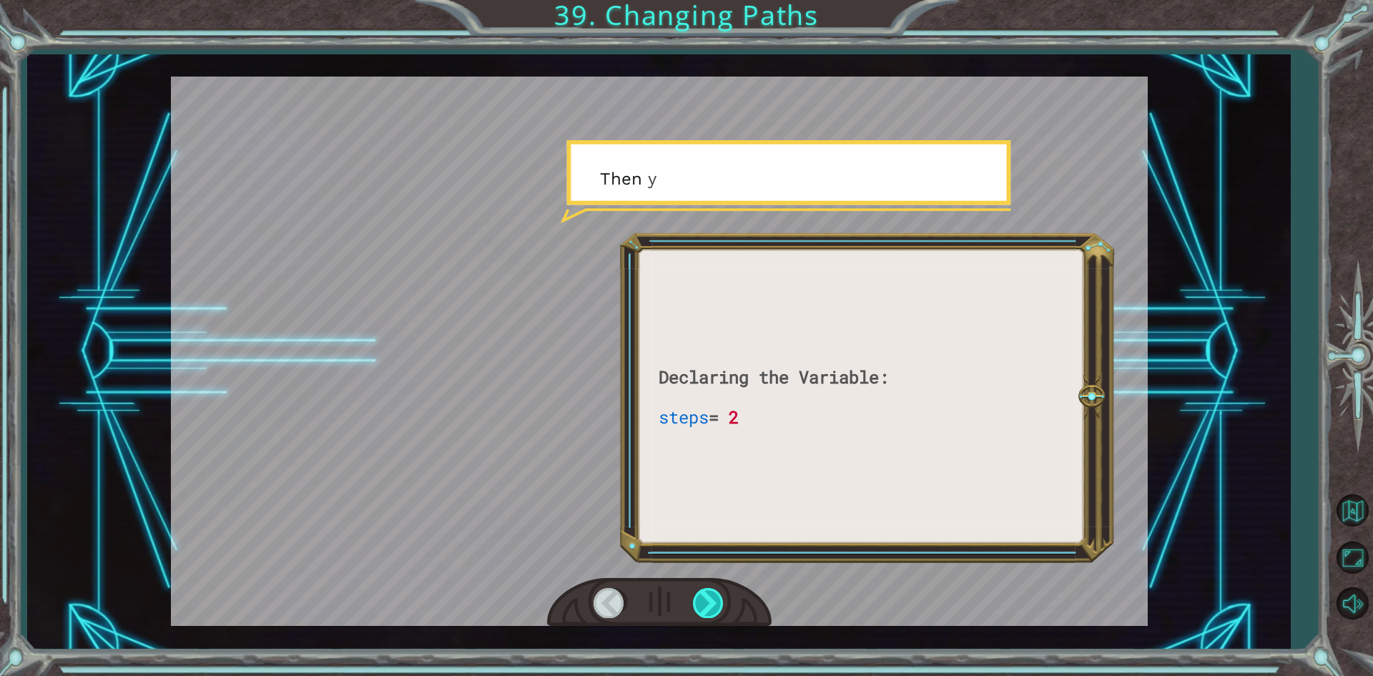
click at [707, 602] on div at bounding box center [709, 602] width 32 height 29
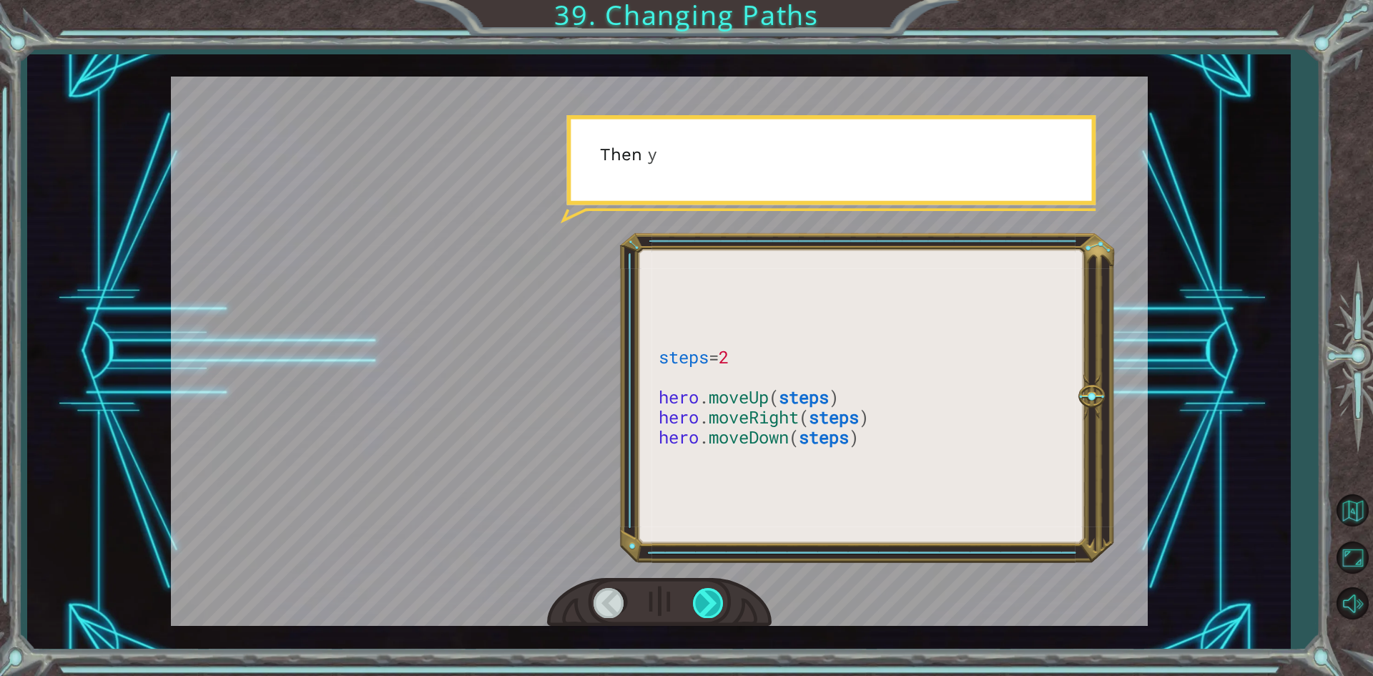
click at [707, 602] on div at bounding box center [709, 602] width 32 height 29
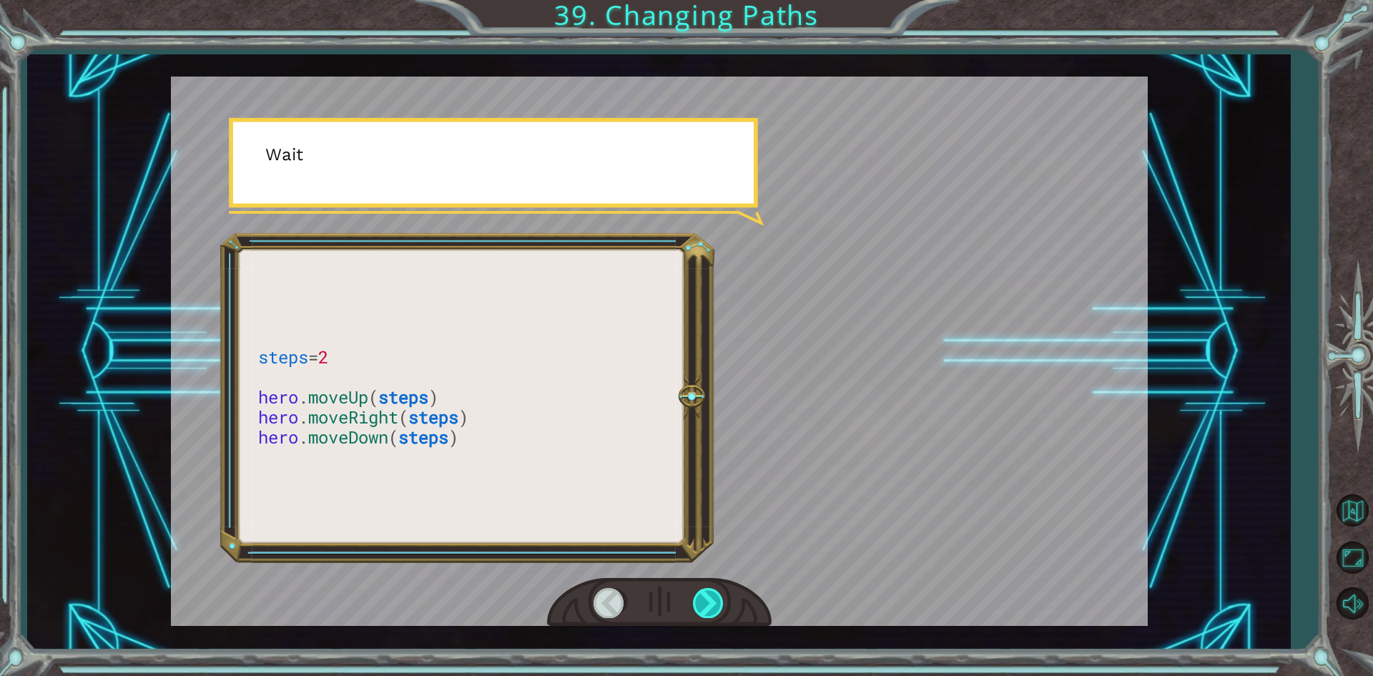
click at [707, 602] on div at bounding box center [709, 602] width 32 height 29
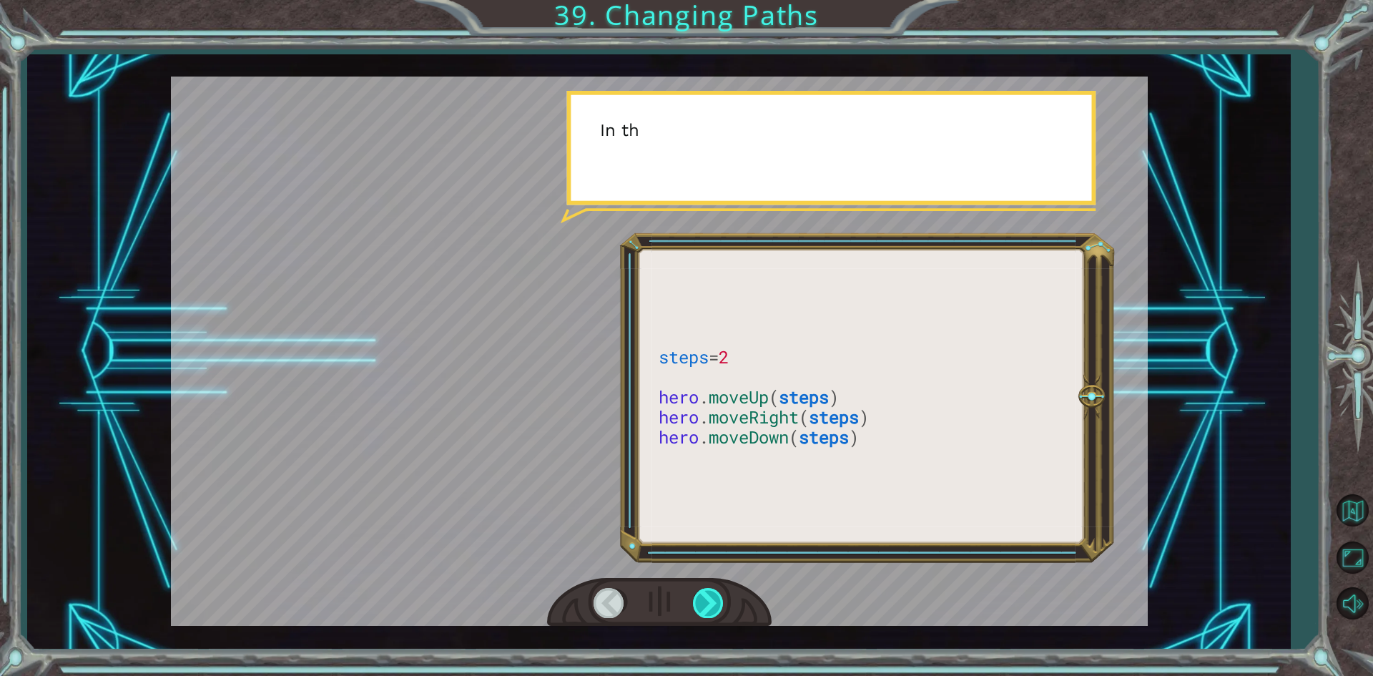
click at [707, 602] on div at bounding box center [709, 602] width 32 height 29
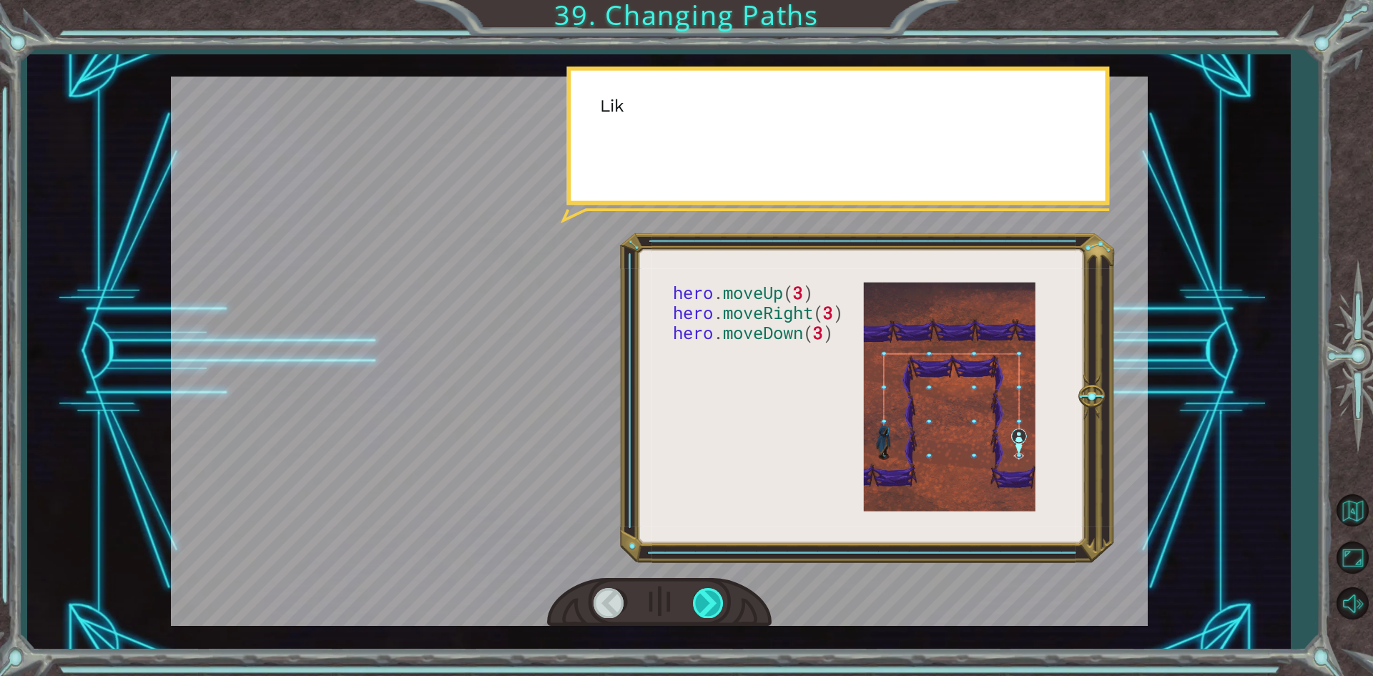
click at [707, 602] on div at bounding box center [709, 602] width 32 height 29
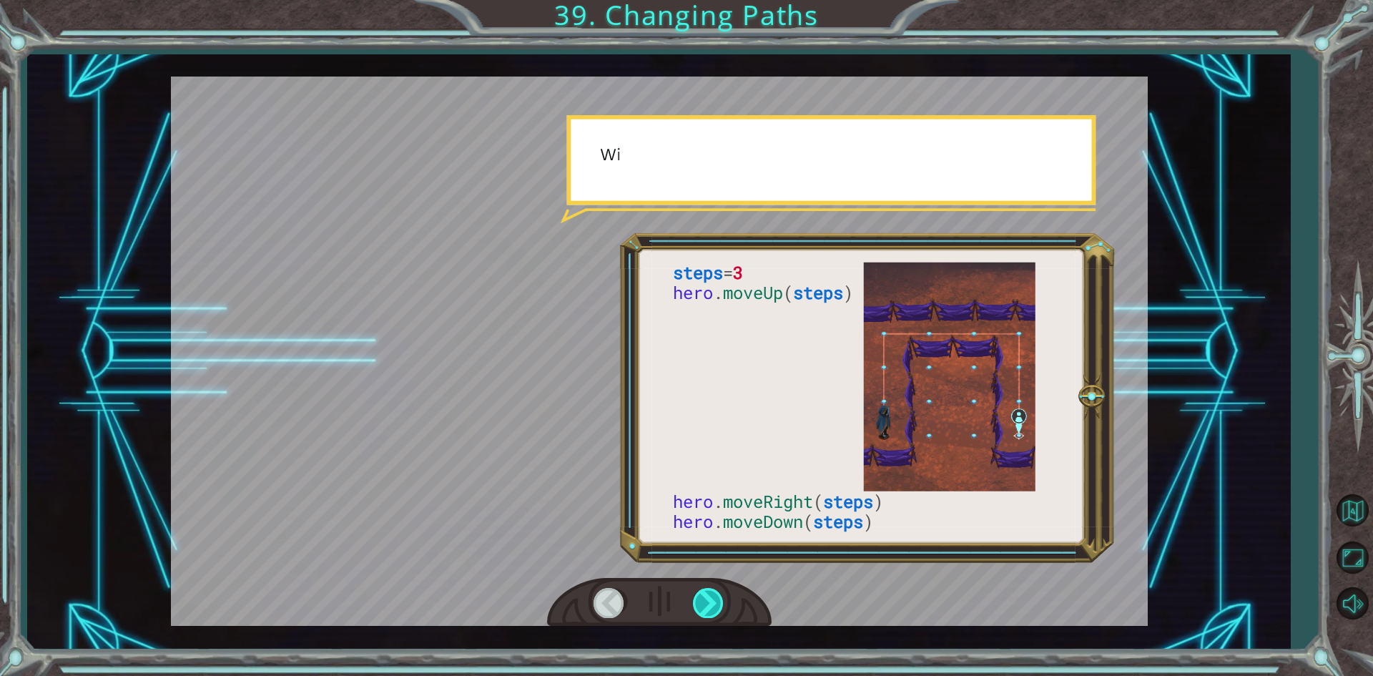
click at [707, 602] on div at bounding box center [709, 602] width 32 height 29
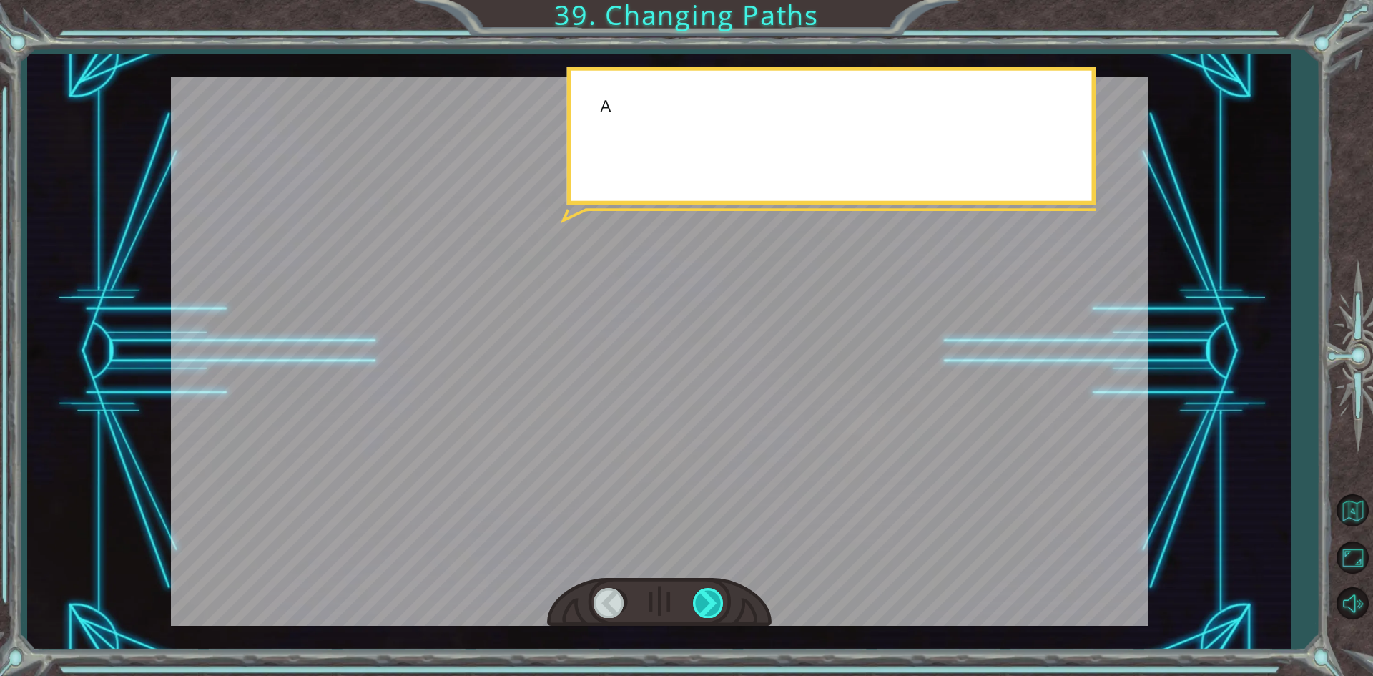
click at [707, 602] on div at bounding box center [709, 602] width 32 height 29
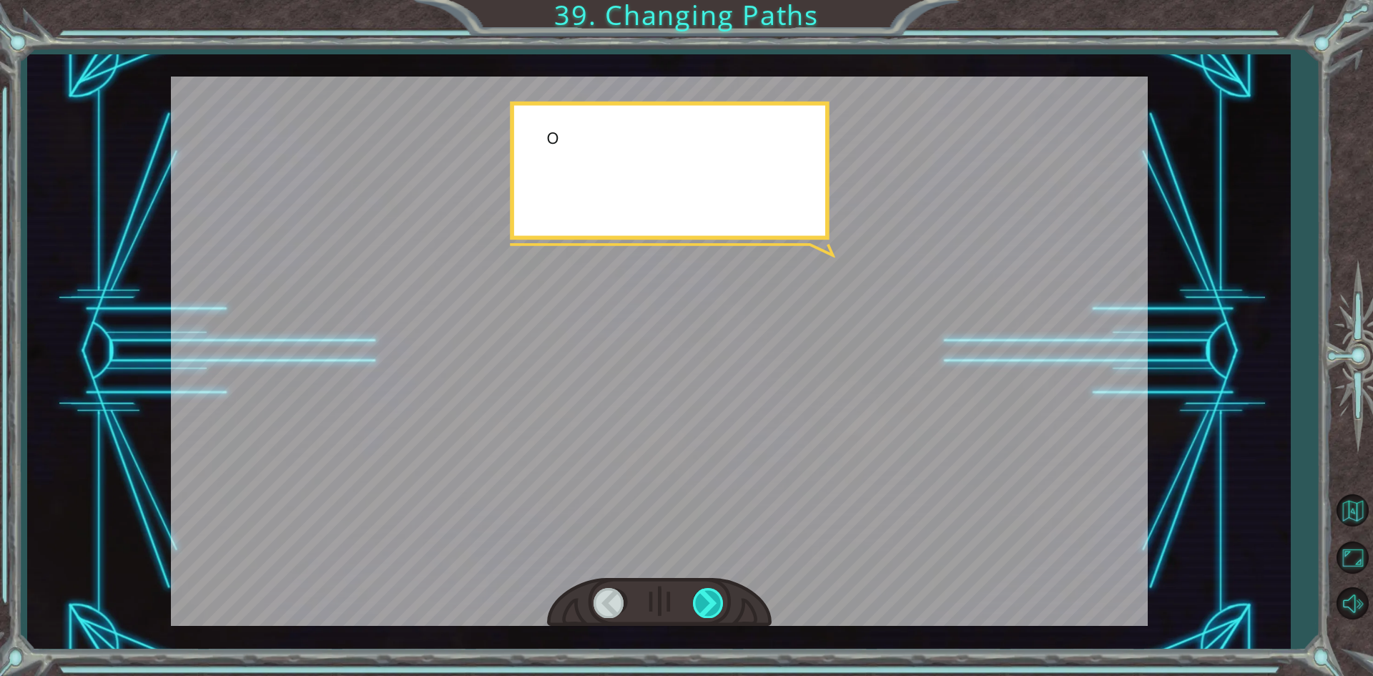
click at [707, 602] on div at bounding box center [709, 602] width 32 height 29
click at [707, 603] on div at bounding box center [709, 602] width 32 height 29
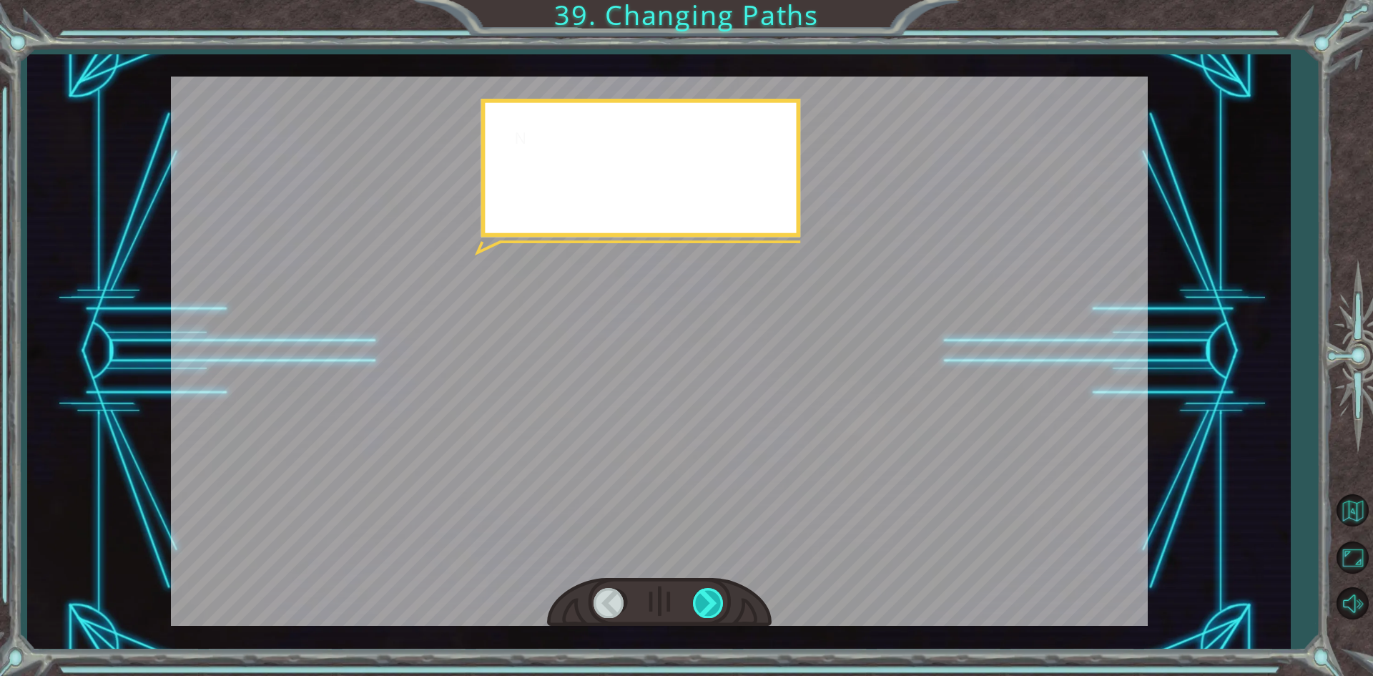
click at [707, 603] on div at bounding box center [709, 602] width 32 height 29
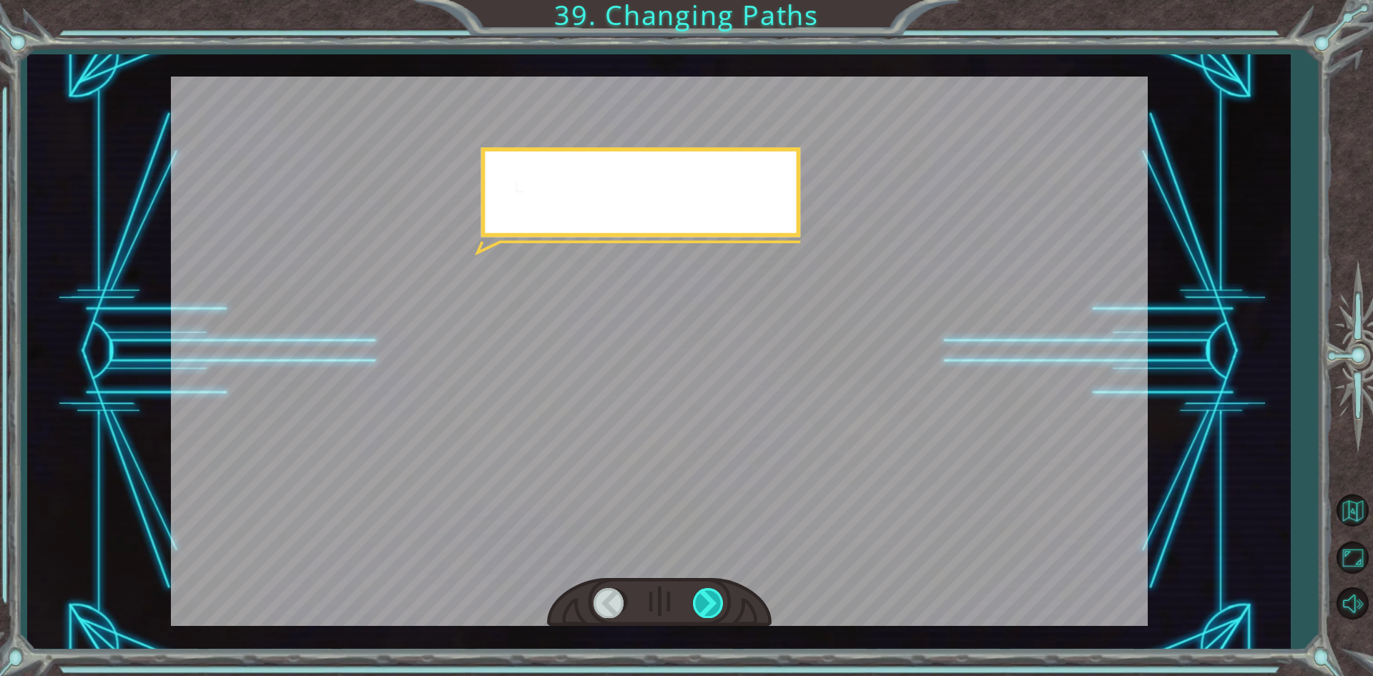
click at [706, 603] on div at bounding box center [709, 602] width 32 height 29
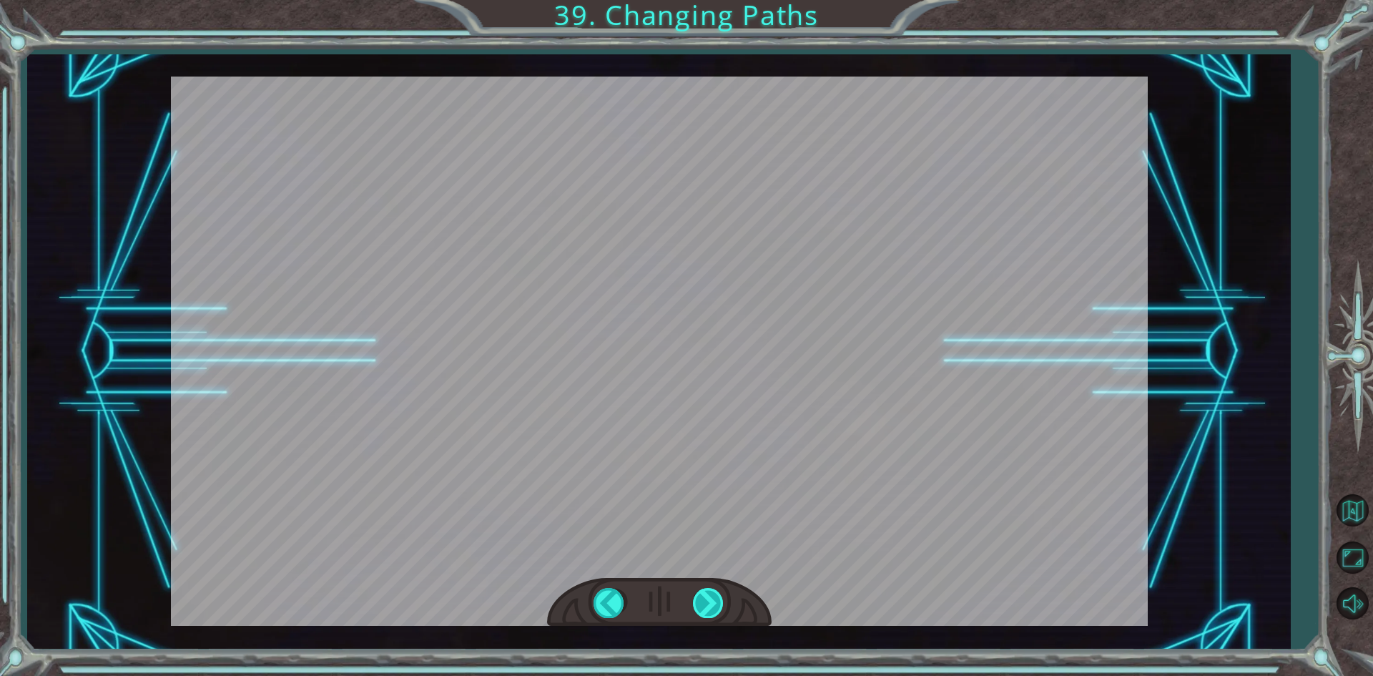
click at [706, 603] on div at bounding box center [709, 602] width 32 height 29
click at [706, 0] on div "steps = 3 hero . moveUp ( steps ) hero . moveRight ( steps ) hero . moveDown ( …" at bounding box center [686, 0] width 1373 height 0
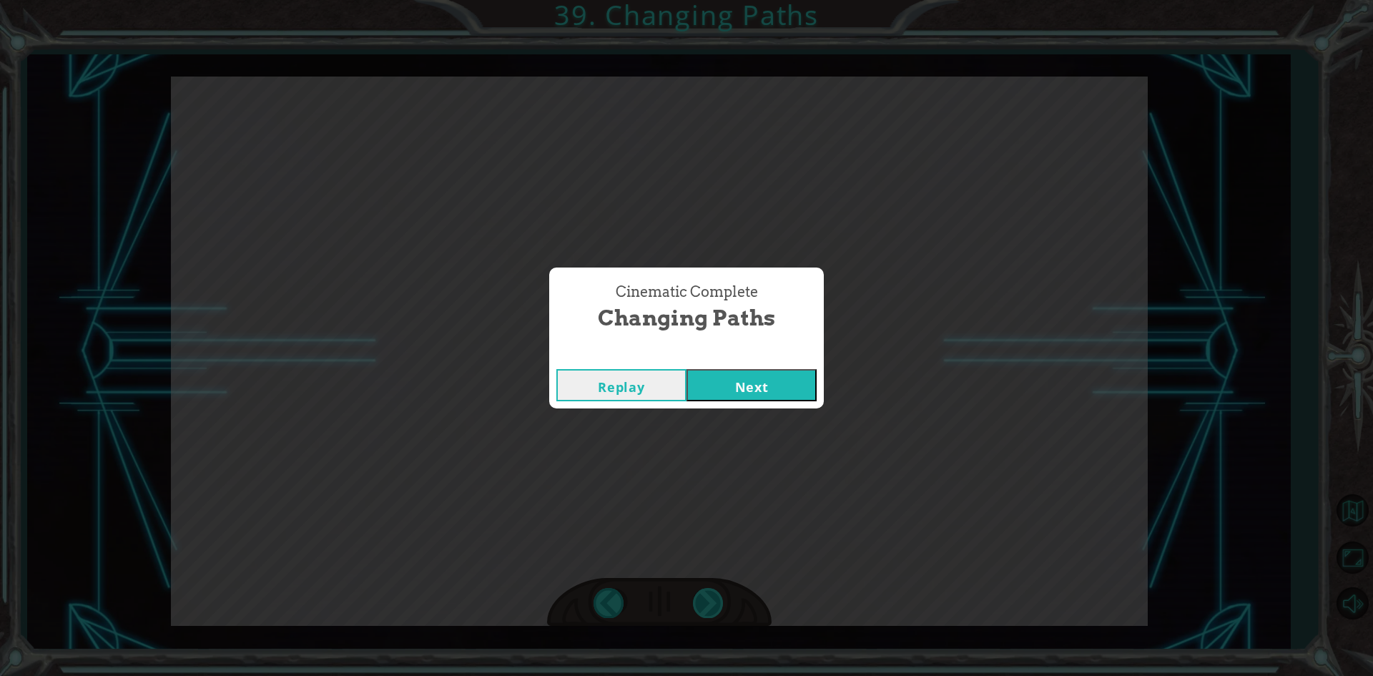
click at [706, 603] on div "Cinematic Complete Changing Paths Replay Next" at bounding box center [686, 338] width 1373 height 676
click at [741, 369] on button "Next" at bounding box center [752, 385] width 130 height 32
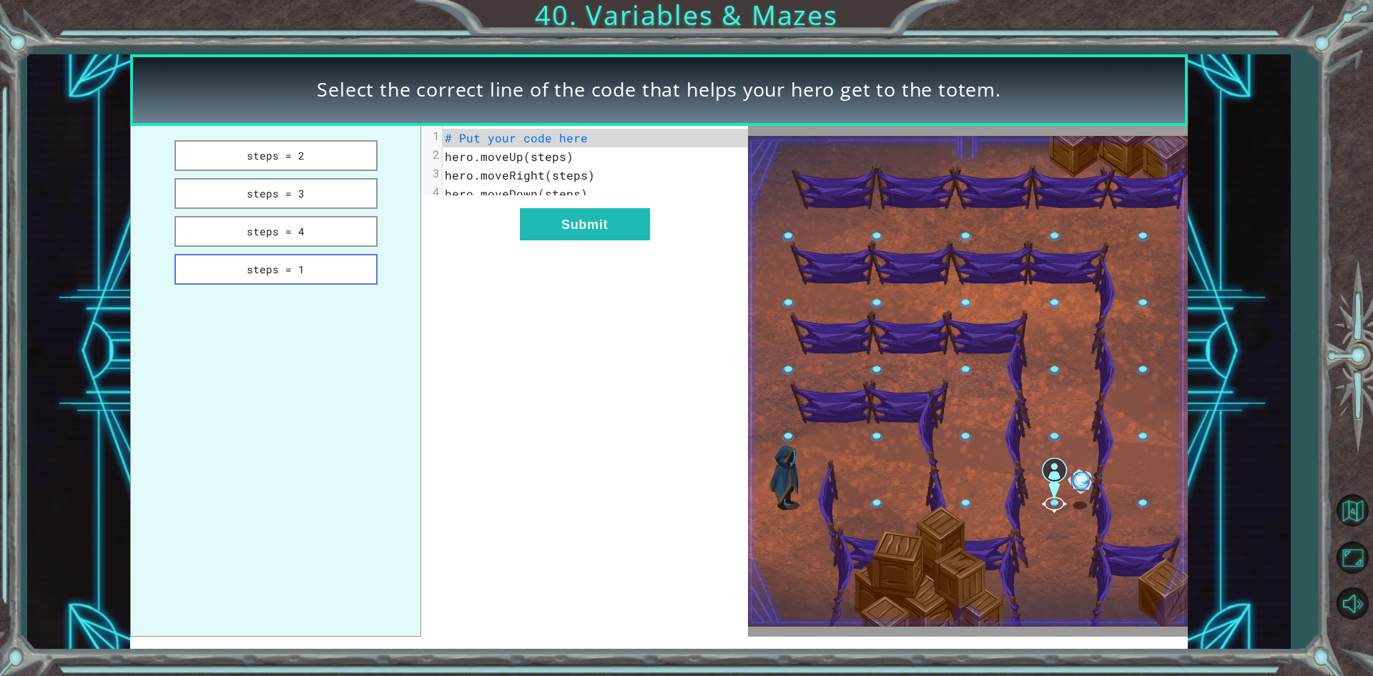
click at [271, 278] on button "steps = 1" at bounding box center [276, 269] width 203 height 31
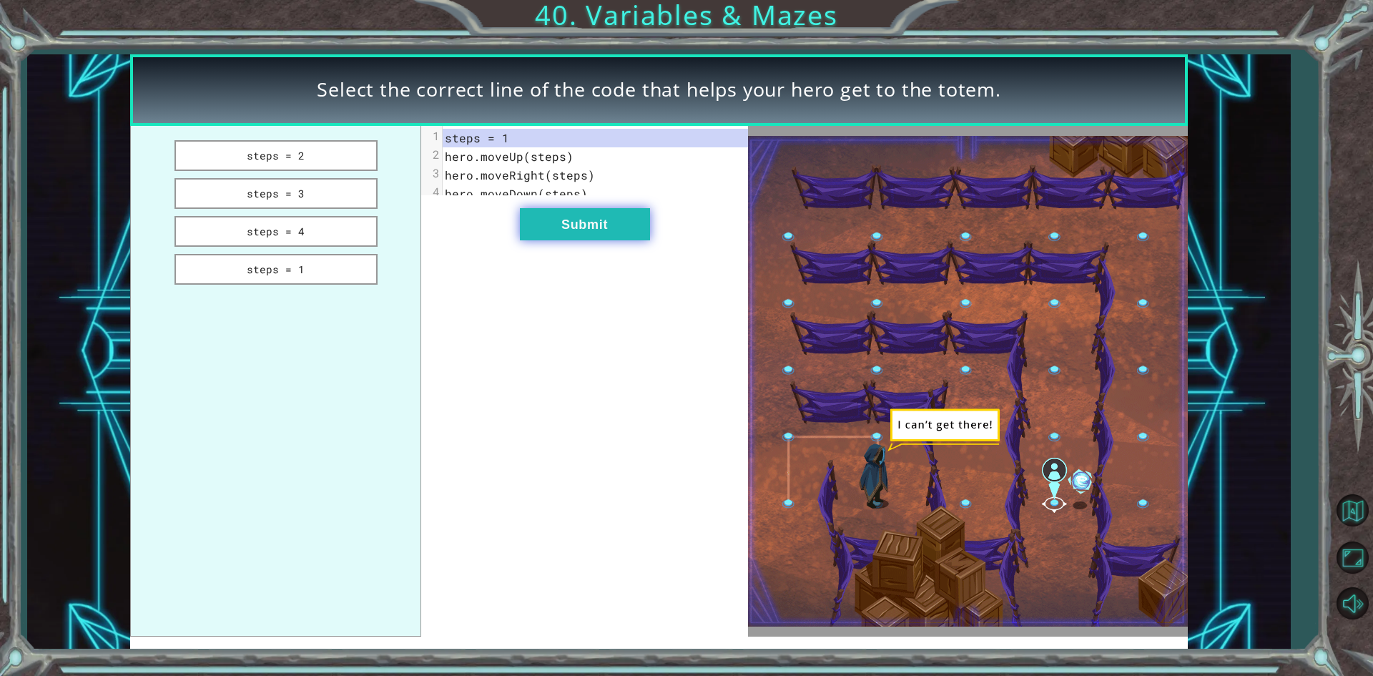
click at [564, 231] on button "Submit" at bounding box center [585, 224] width 130 height 32
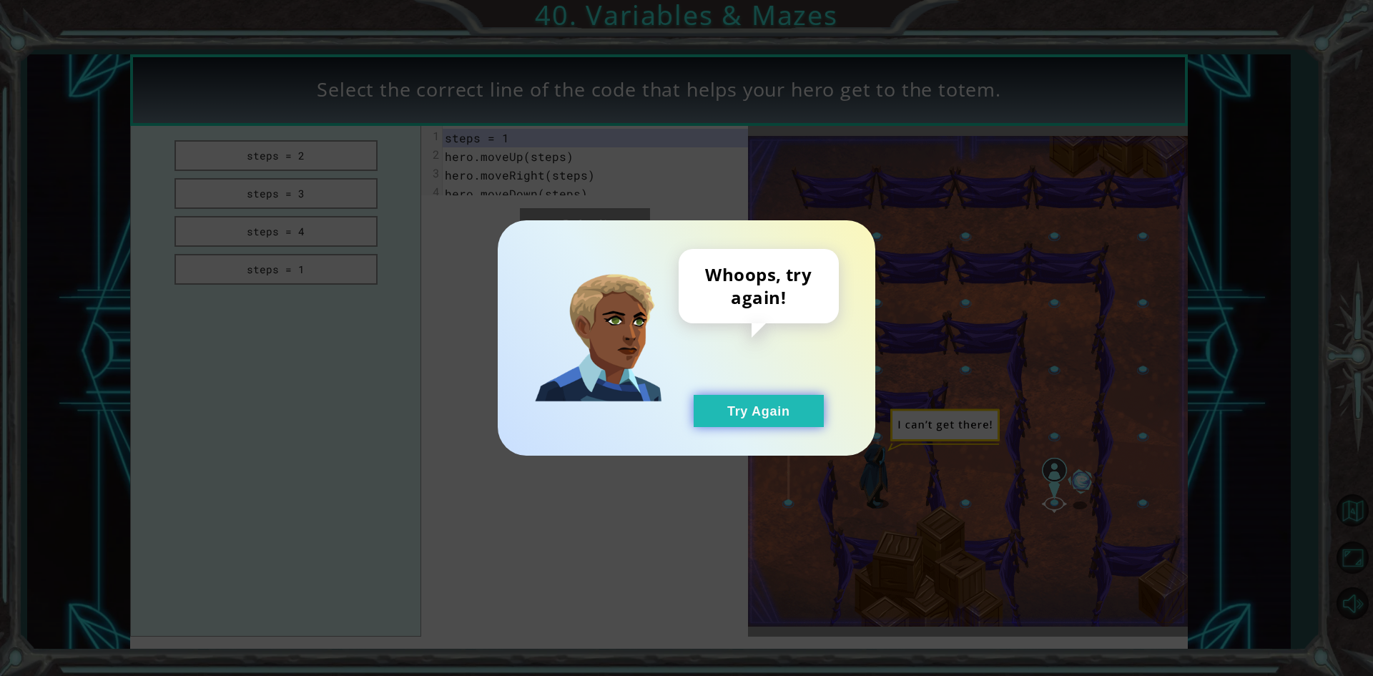
click at [752, 409] on button "Try Again" at bounding box center [759, 411] width 130 height 32
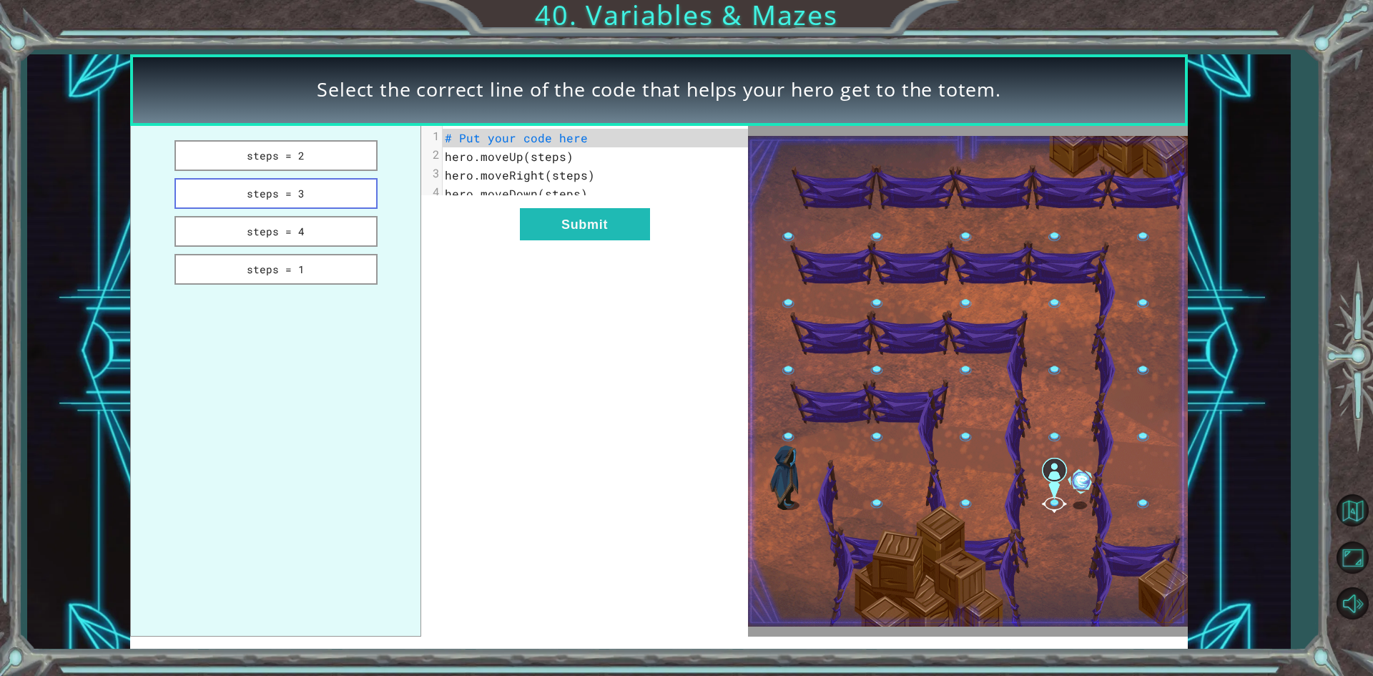
click at [296, 187] on button "steps = 3" at bounding box center [276, 193] width 203 height 31
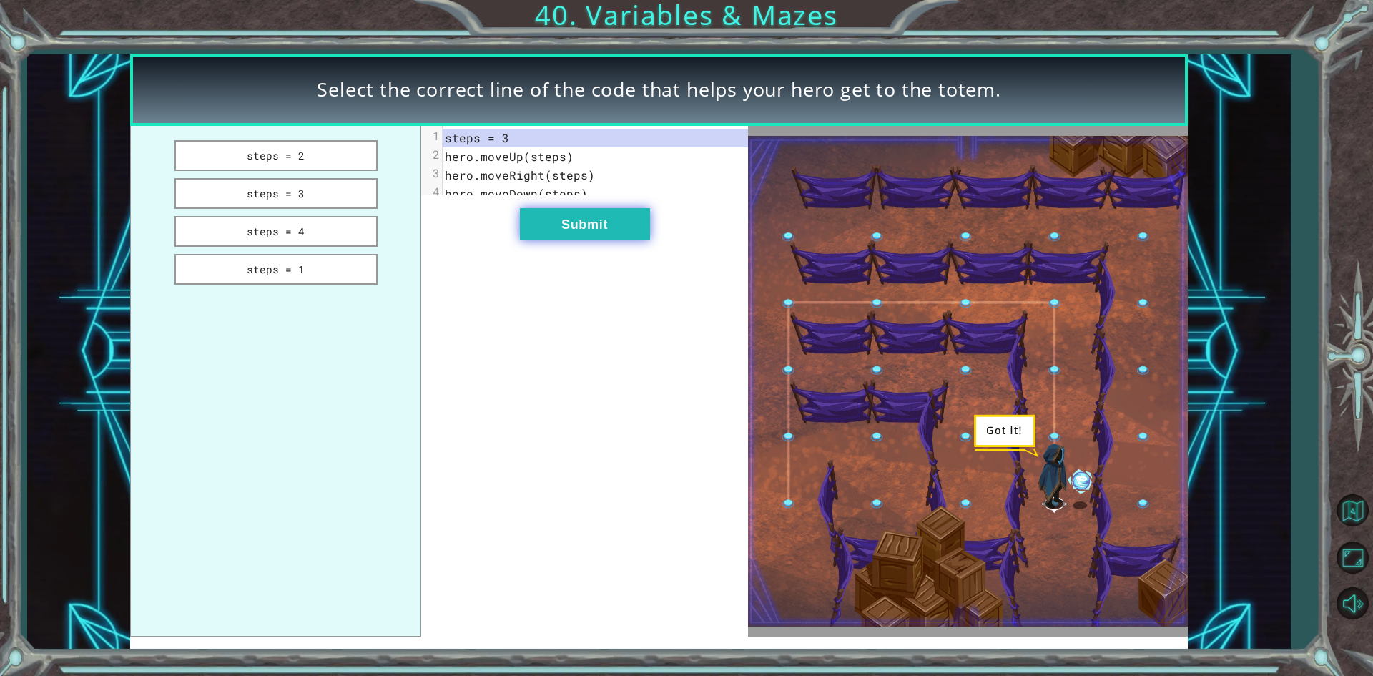
click at [525, 226] on button "Submit" at bounding box center [585, 224] width 130 height 32
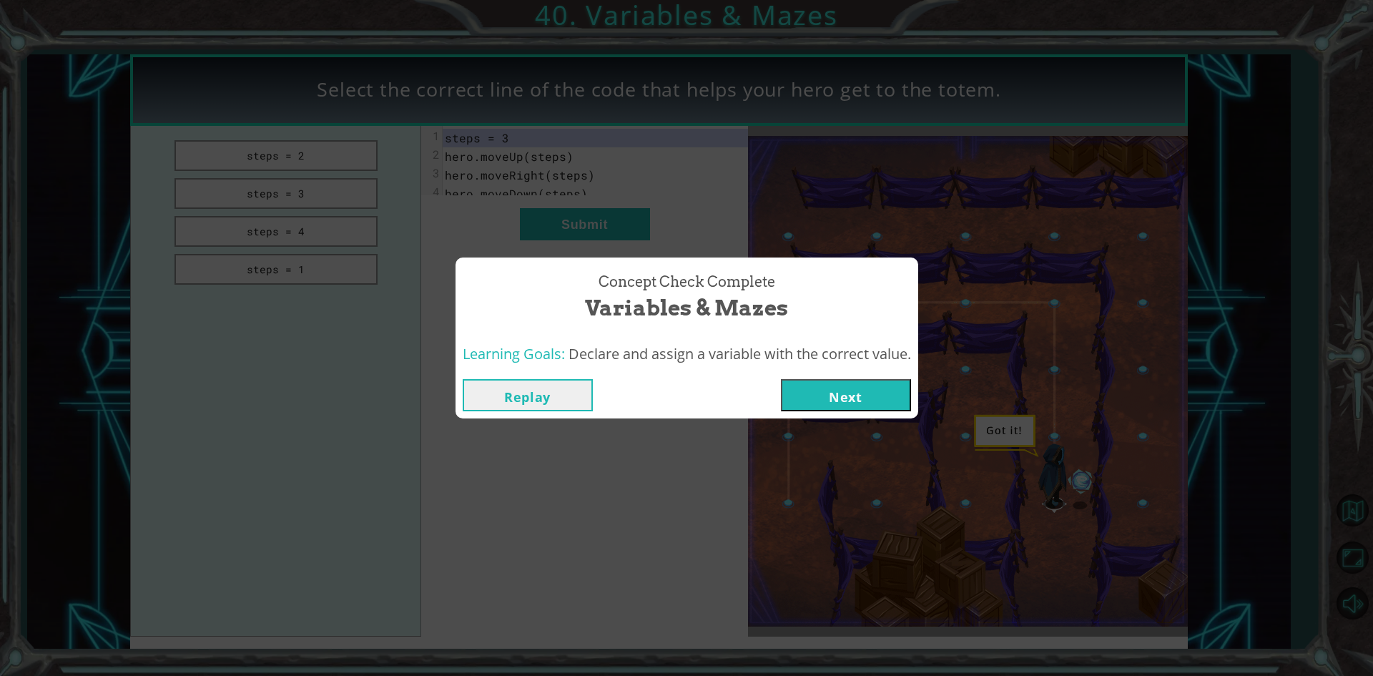
click at [787, 375] on div "Replay Next" at bounding box center [687, 395] width 463 height 46
click at [788, 388] on button "Next" at bounding box center [846, 395] width 130 height 32
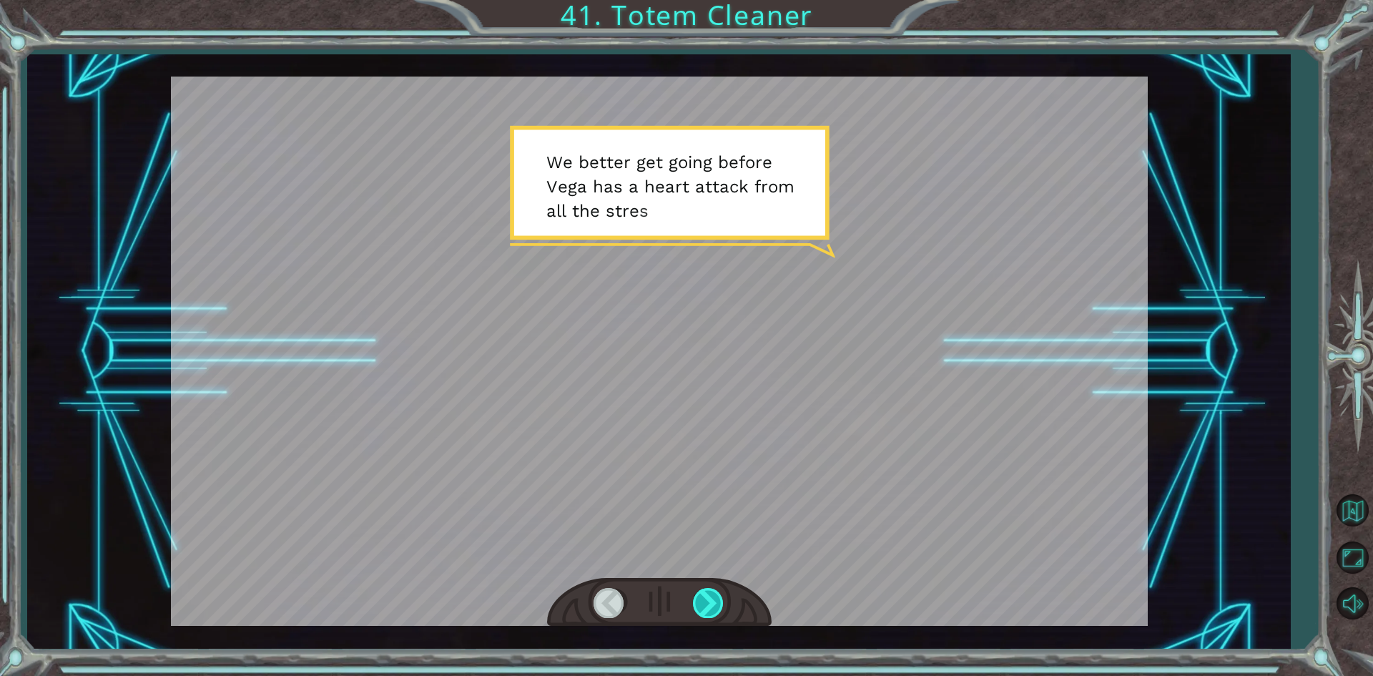
click at [707, 604] on div at bounding box center [709, 602] width 32 height 29
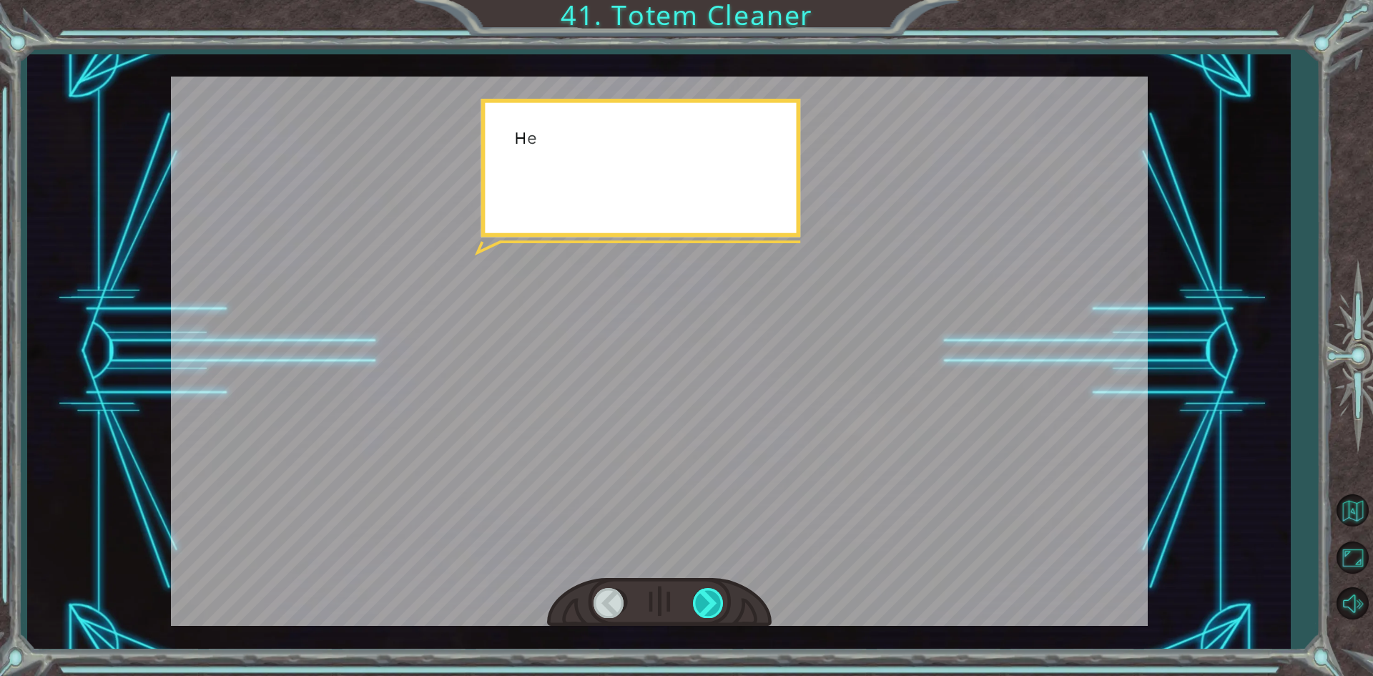
click at [707, 604] on div at bounding box center [709, 602] width 32 height 29
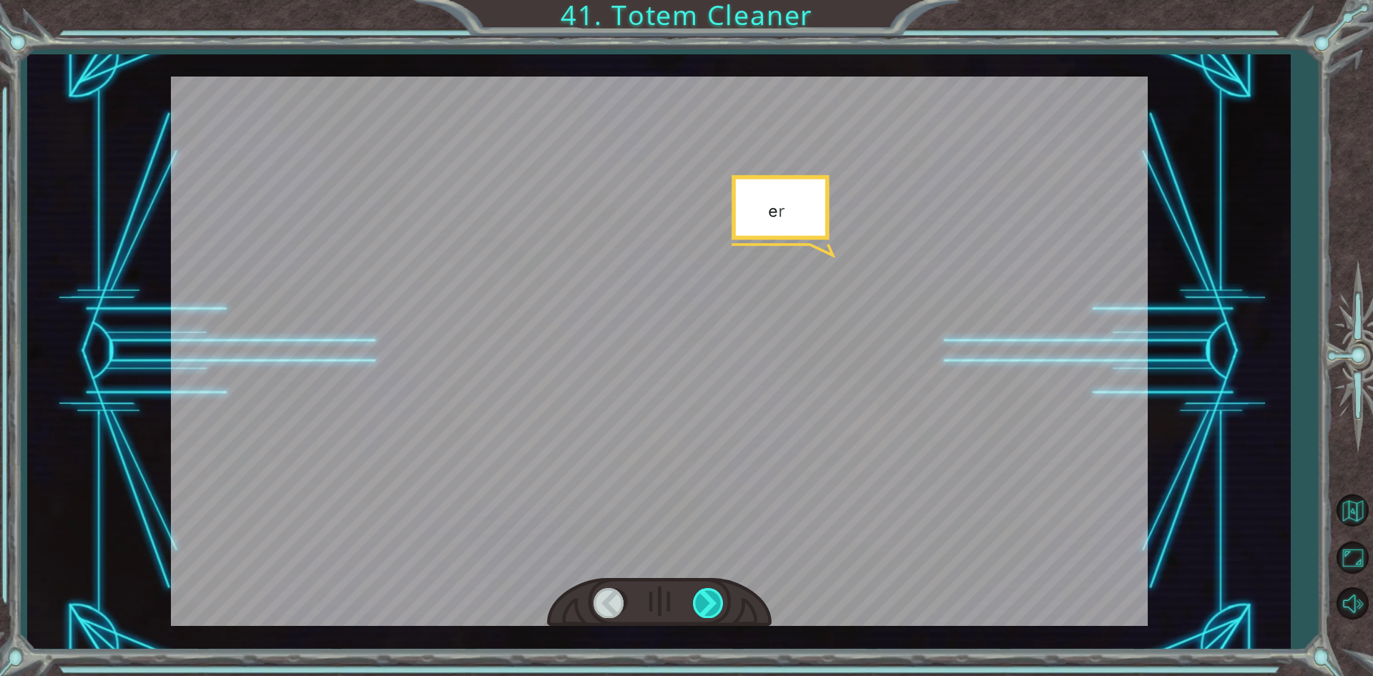
click at [707, 604] on div at bounding box center [709, 602] width 32 height 29
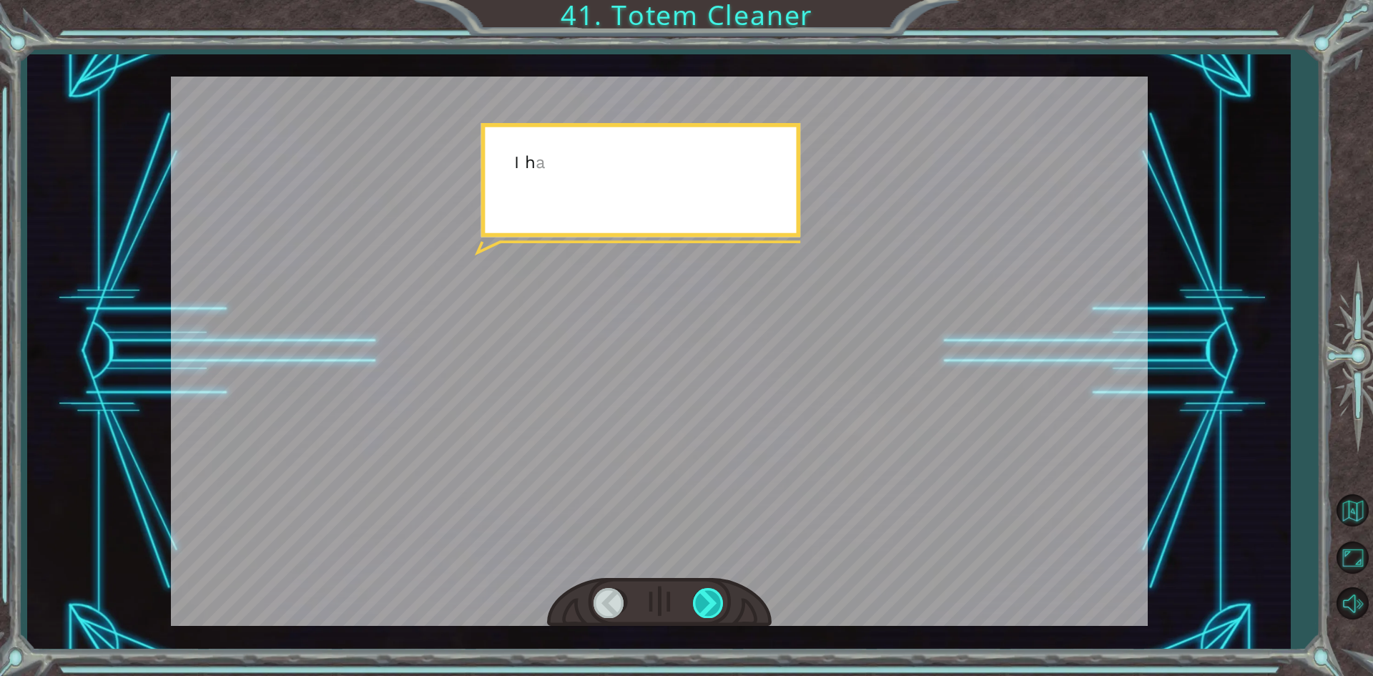
click at [707, 604] on div at bounding box center [709, 602] width 32 height 29
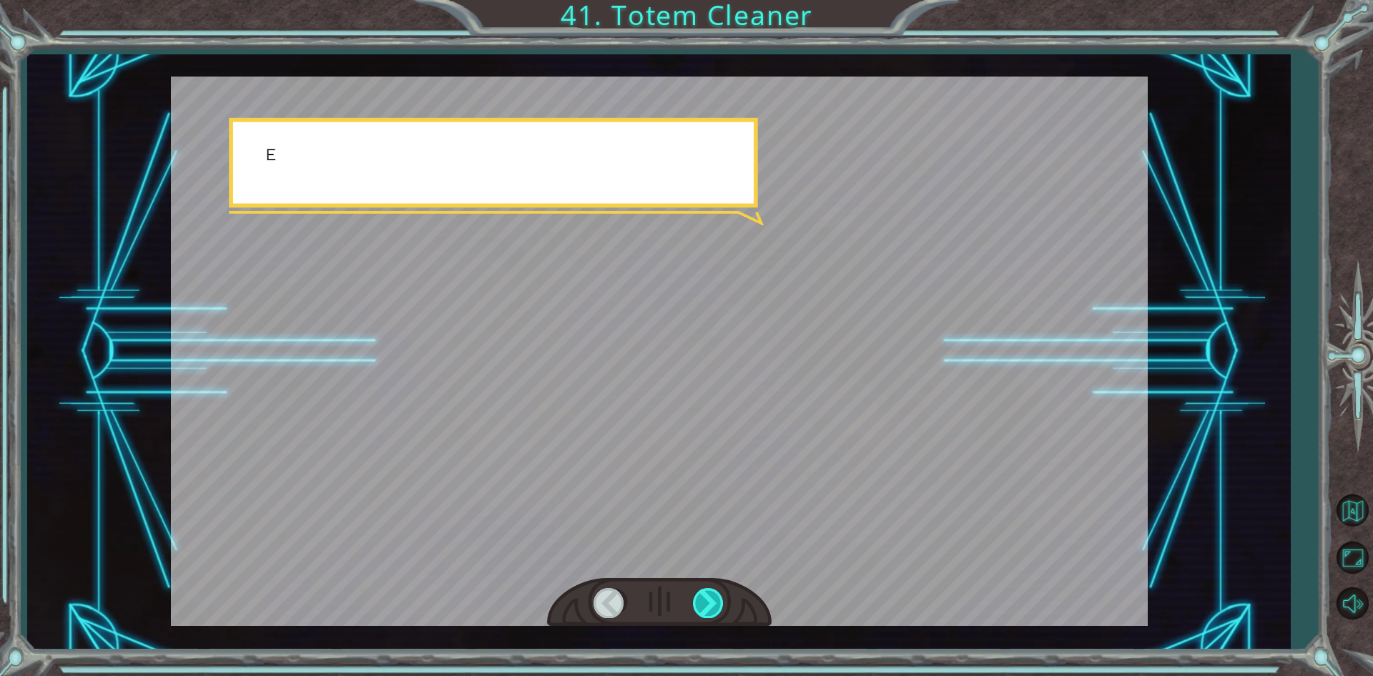
click at [707, 604] on div at bounding box center [709, 602] width 32 height 29
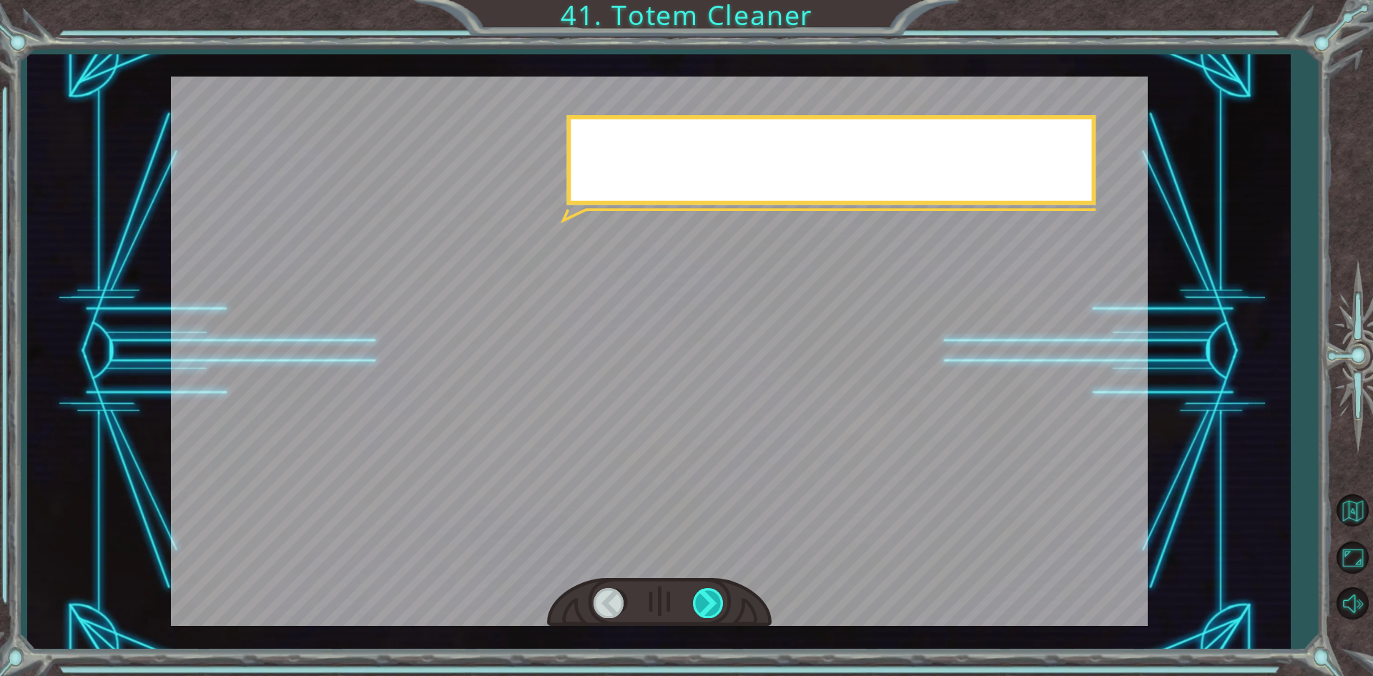
click at [707, 604] on div at bounding box center [709, 602] width 32 height 29
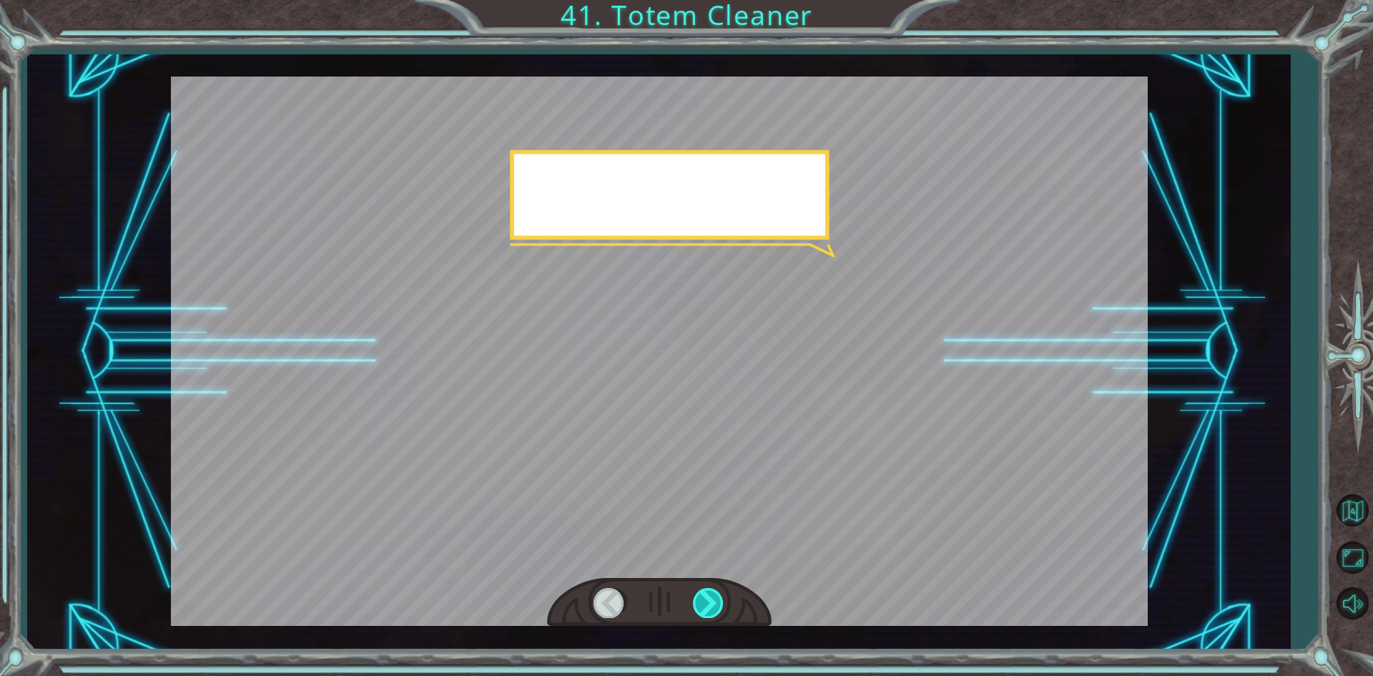
click at [707, 604] on div at bounding box center [709, 602] width 32 height 29
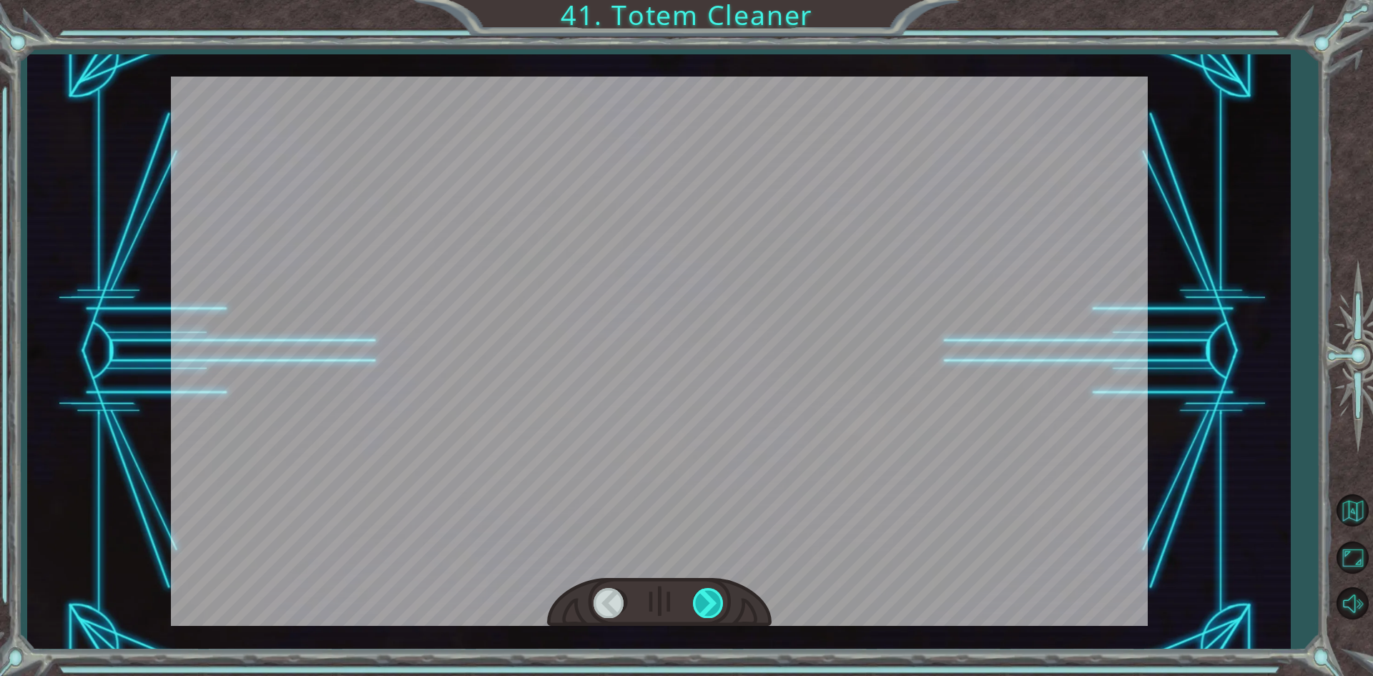
click at [707, 604] on div at bounding box center [709, 602] width 32 height 29
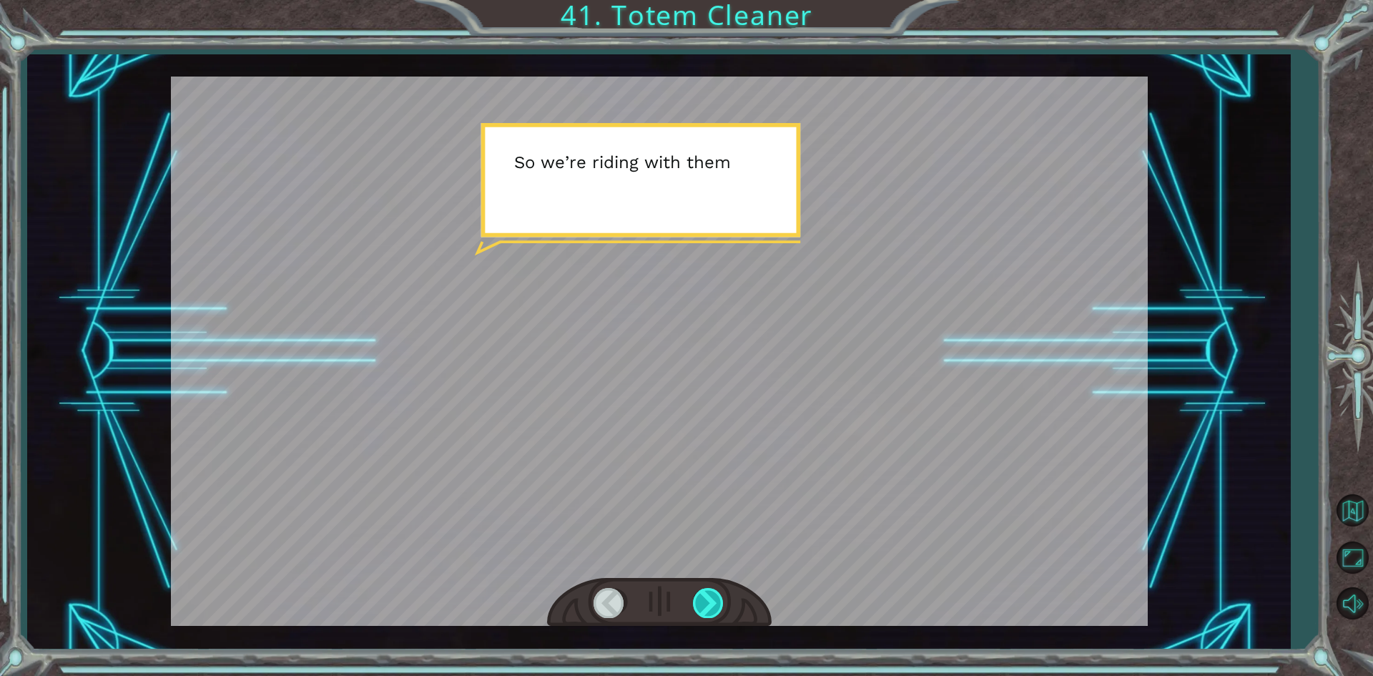
click at [707, 604] on div at bounding box center [709, 602] width 32 height 29
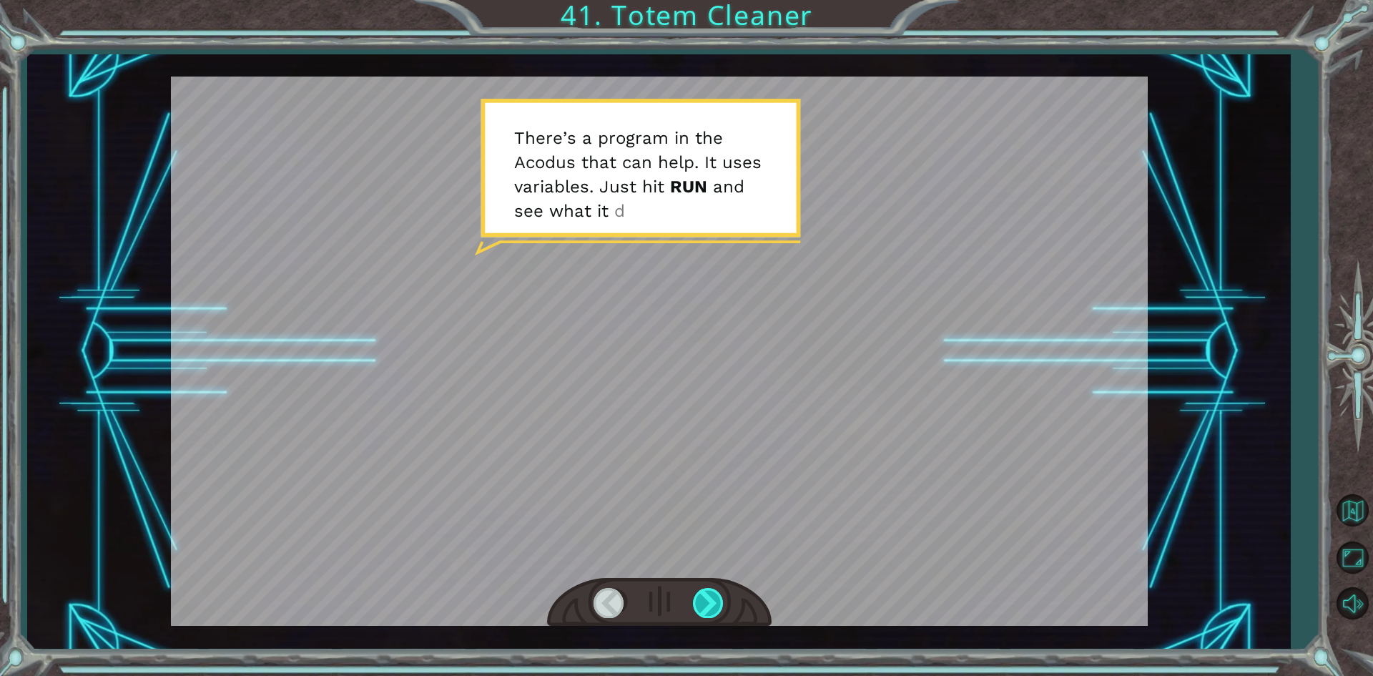
click at [708, 591] on div at bounding box center [709, 602] width 32 height 29
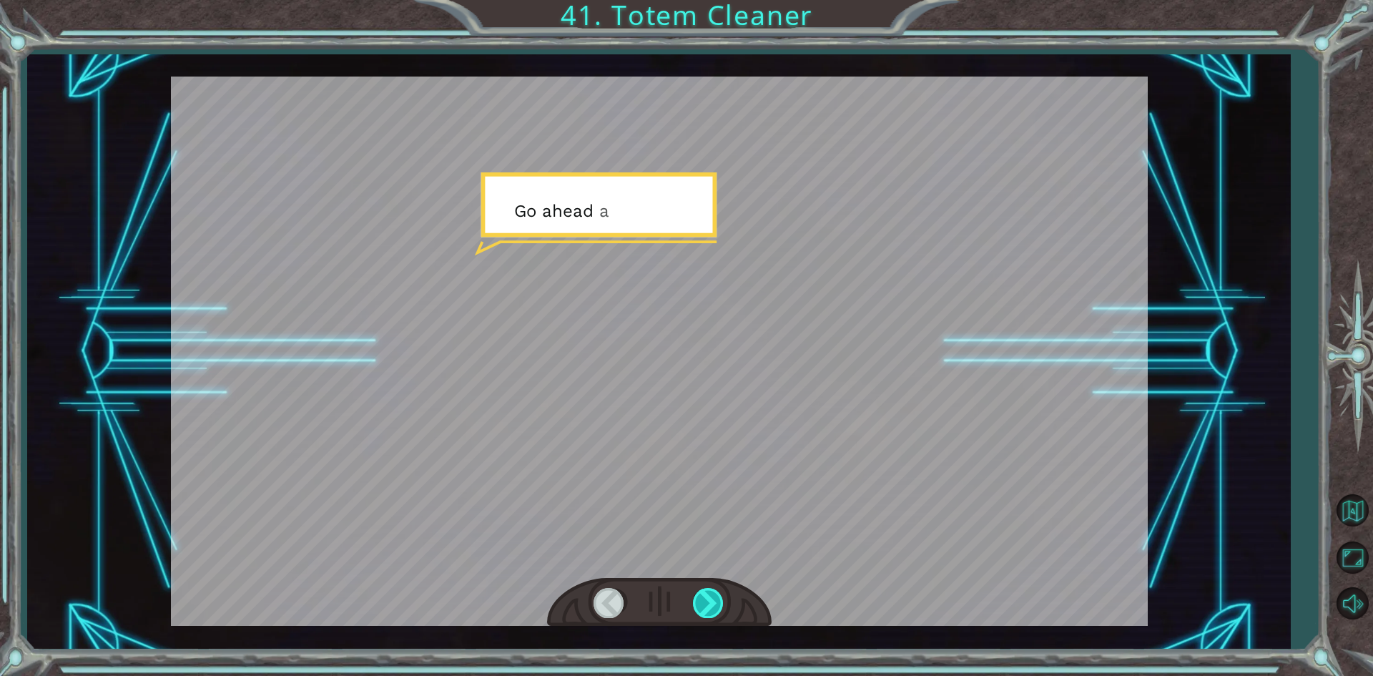
click at [708, 591] on div at bounding box center [709, 602] width 32 height 29
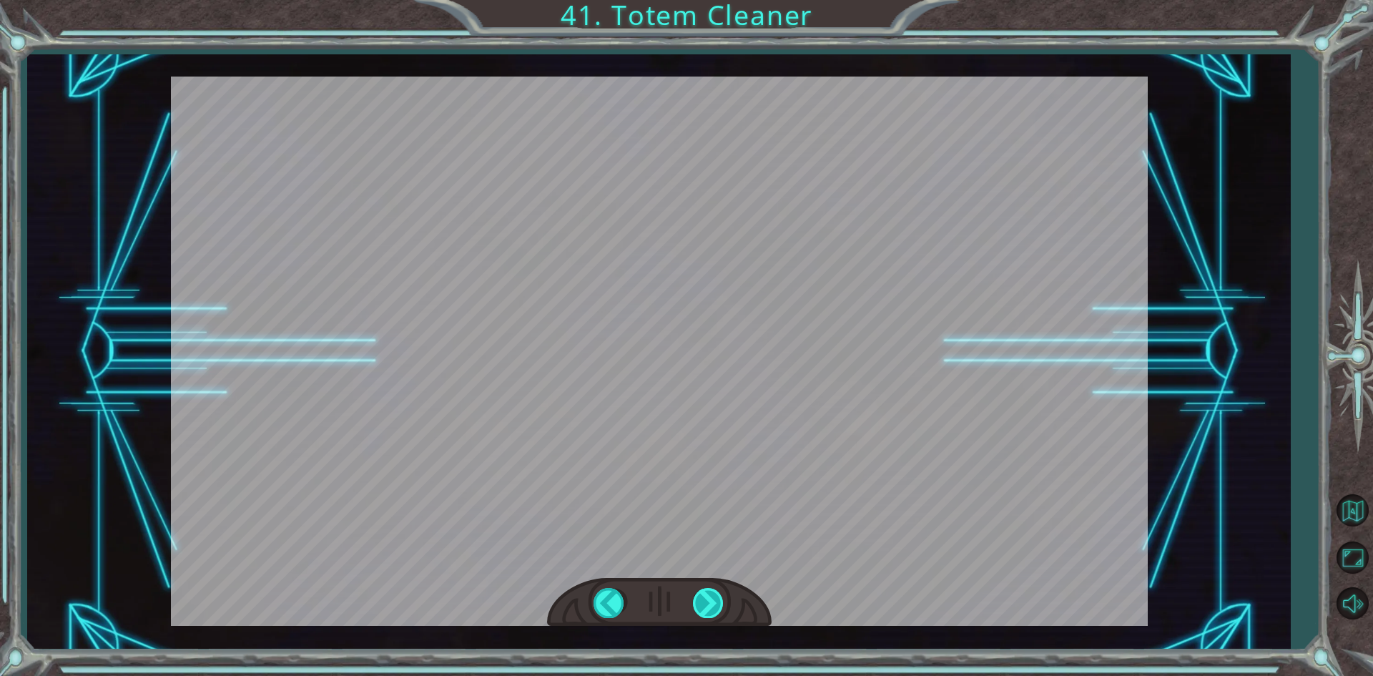
click at [708, 591] on div at bounding box center [709, 602] width 32 height 29
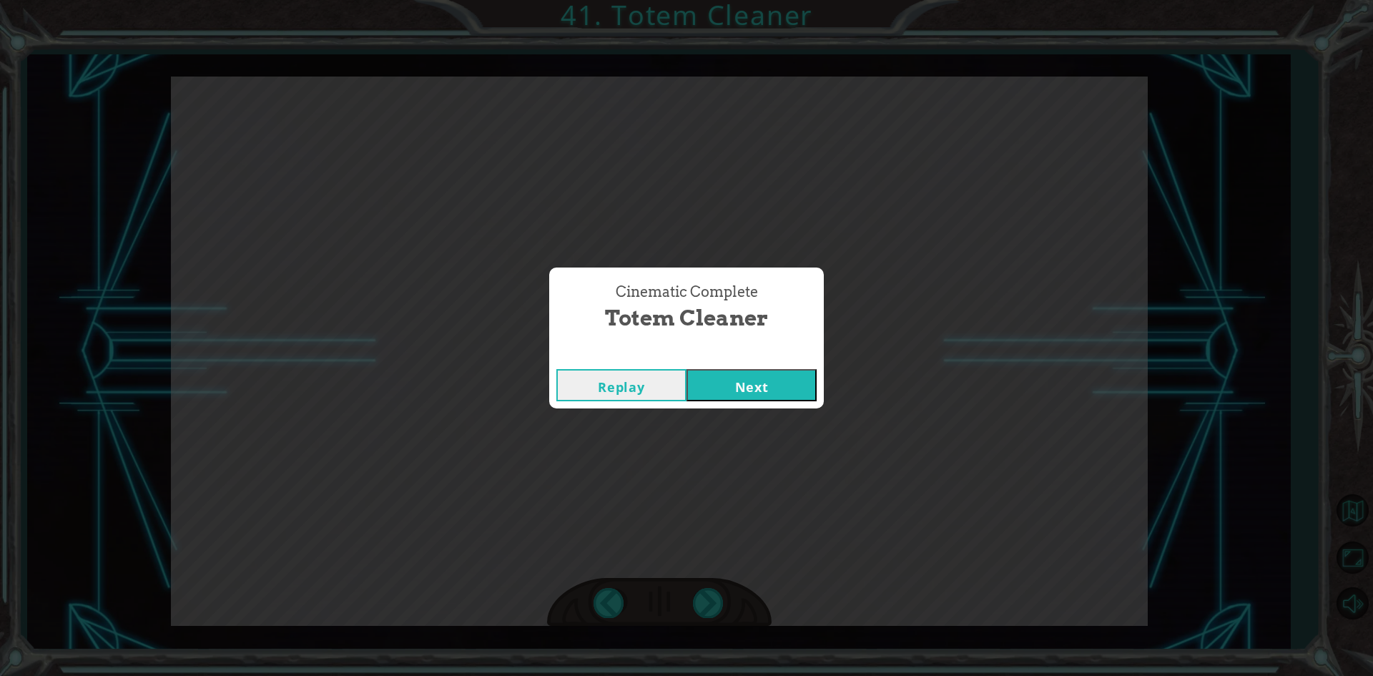
click at [720, 393] on button "Next" at bounding box center [752, 385] width 130 height 32
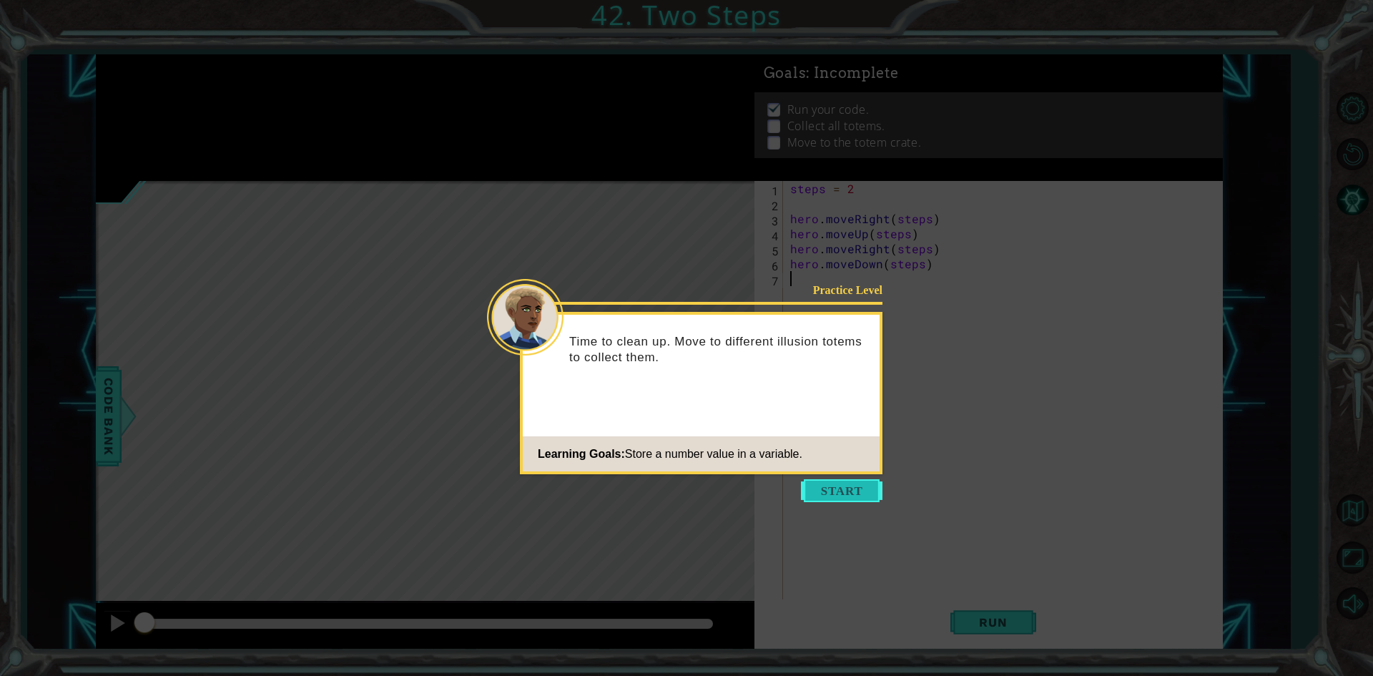
click at [859, 491] on button "Start" at bounding box center [842, 490] width 82 height 23
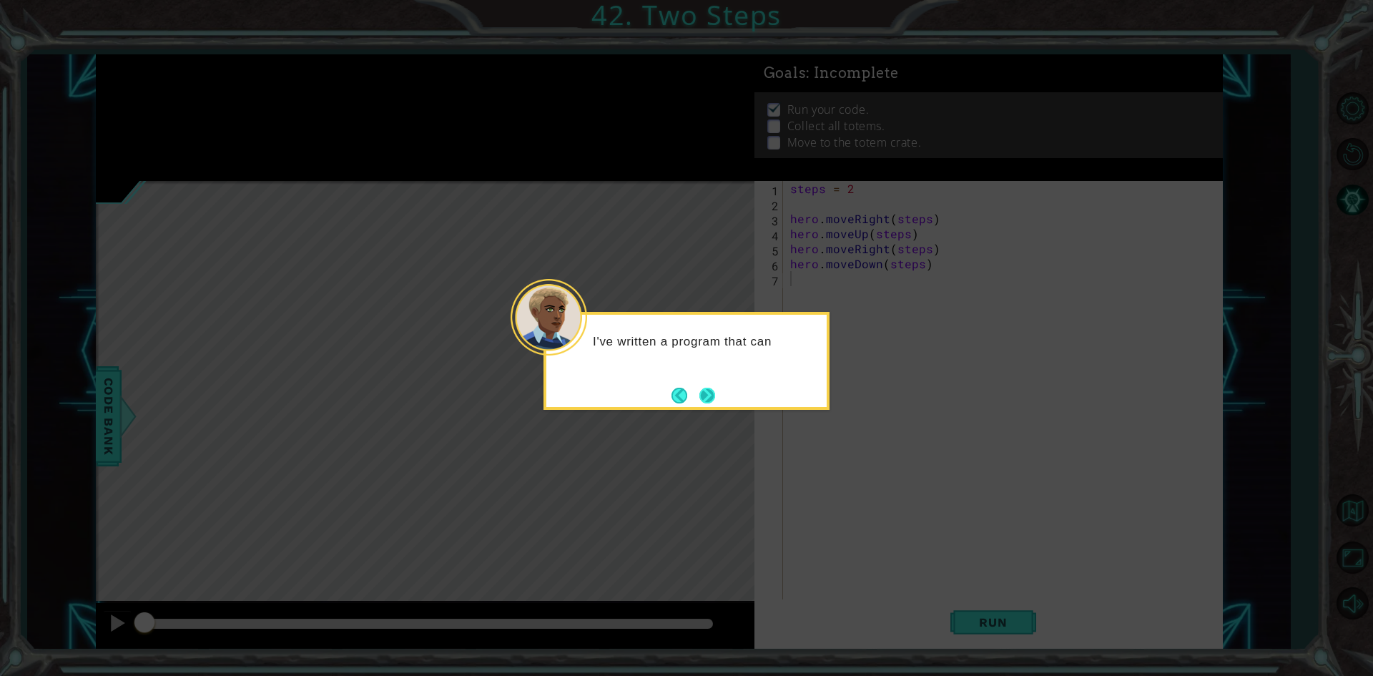
click at [715, 389] on button "Next" at bounding box center [708, 396] width 16 height 16
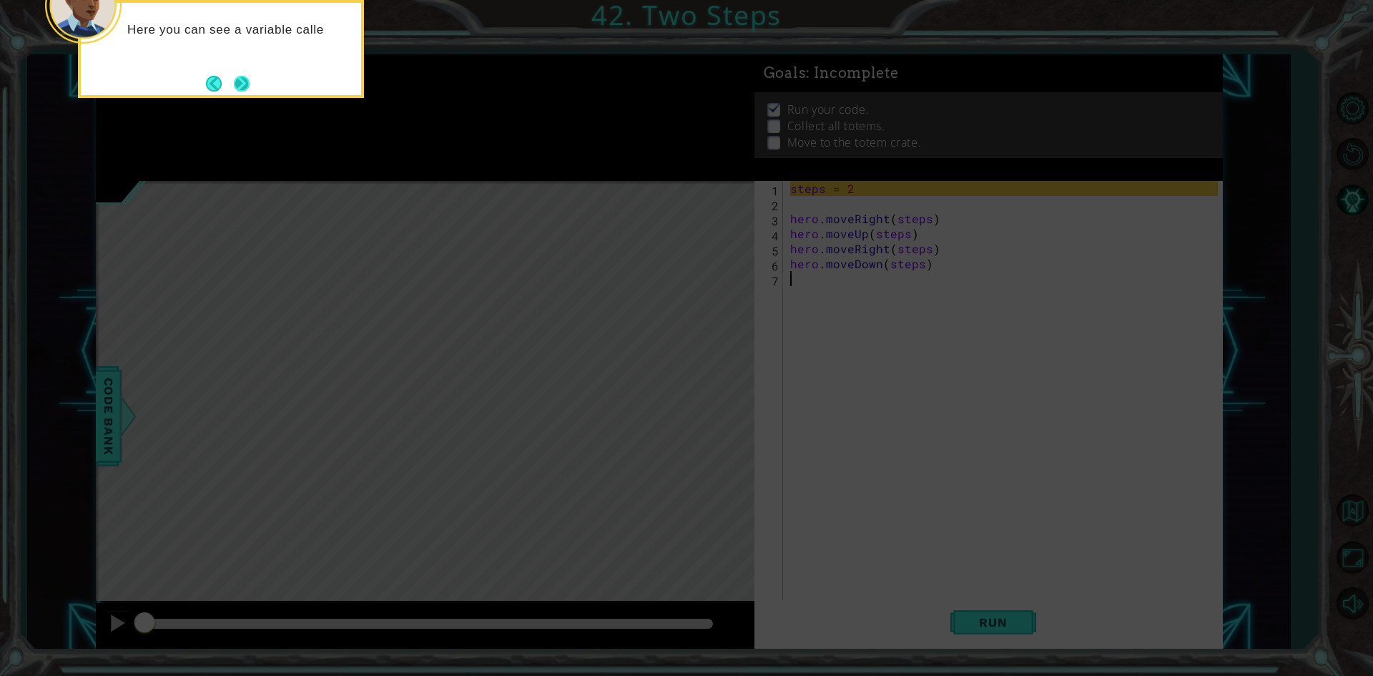
click at [229, 83] on footer at bounding box center [228, 83] width 44 height 21
click at [229, 83] on button "Back" at bounding box center [220, 84] width 28 height 16
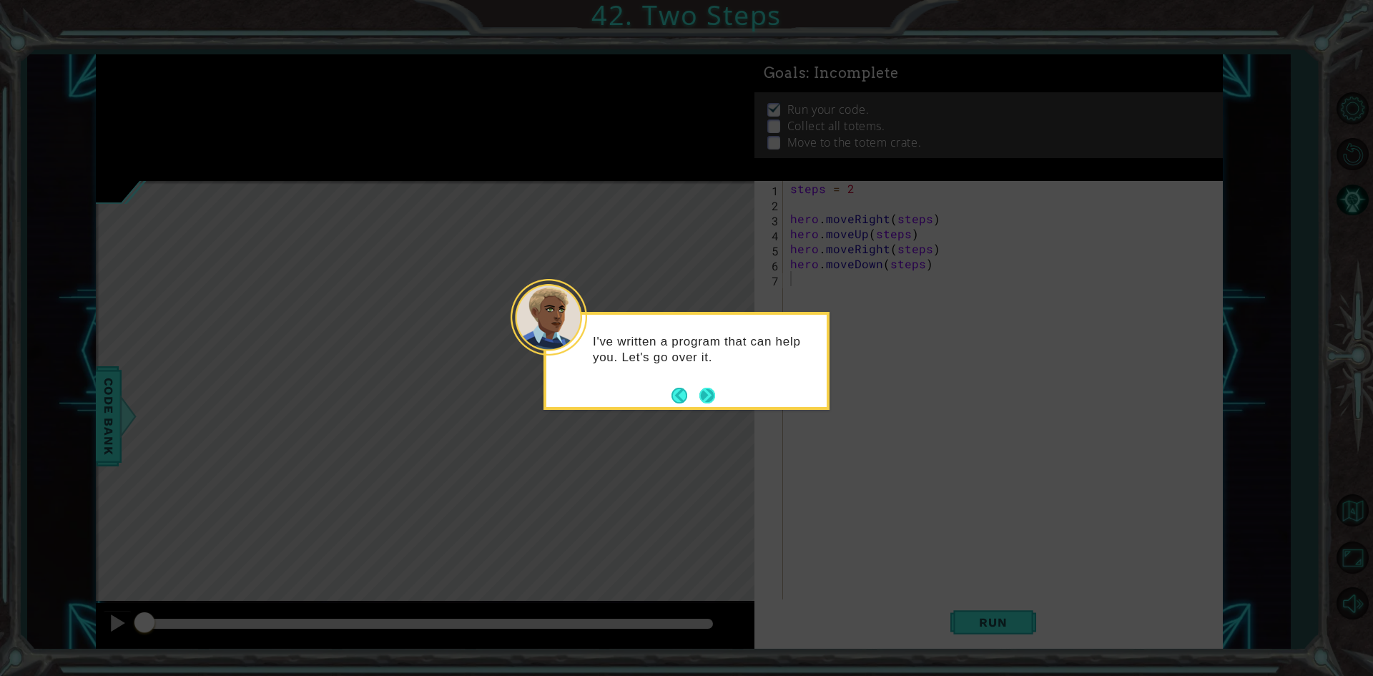
click at [711, 393] on button "Next" at bounding box center [708, 396] width 16 height 16
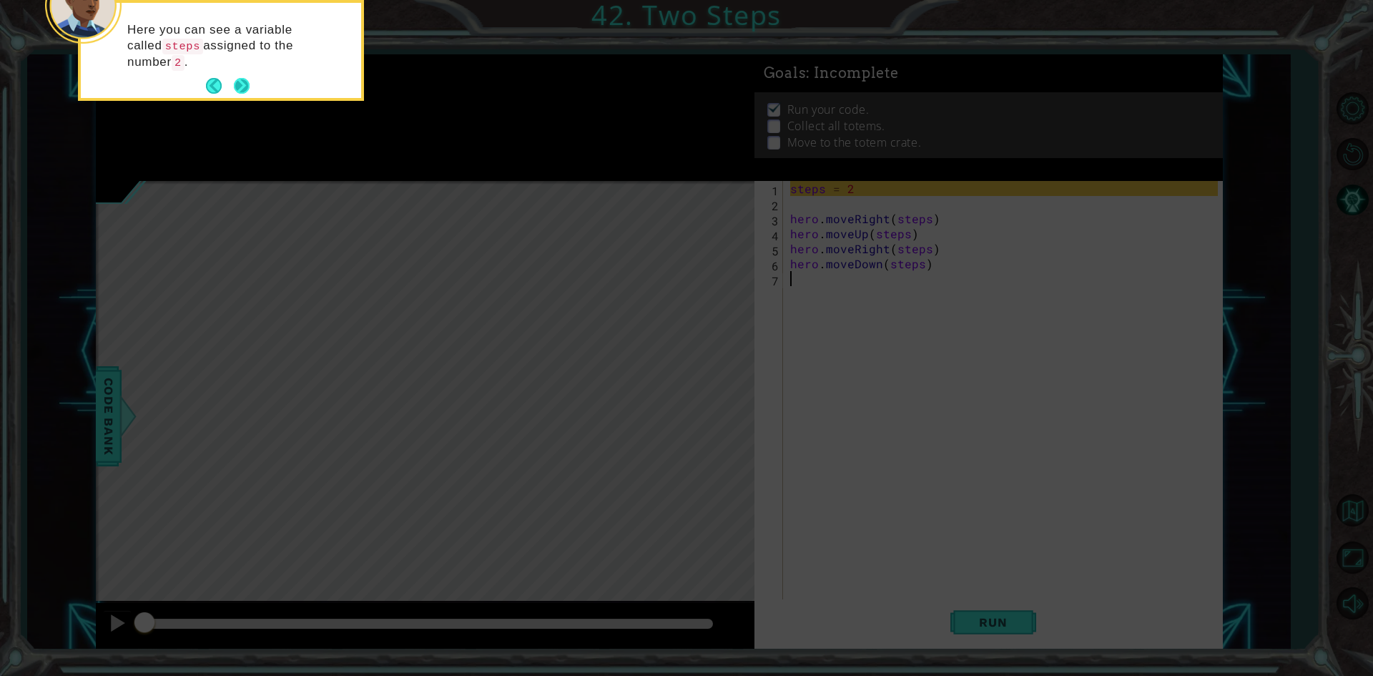
click at [235, 83] on button "Next" at bounding box center [242, 86] width 16 height 16
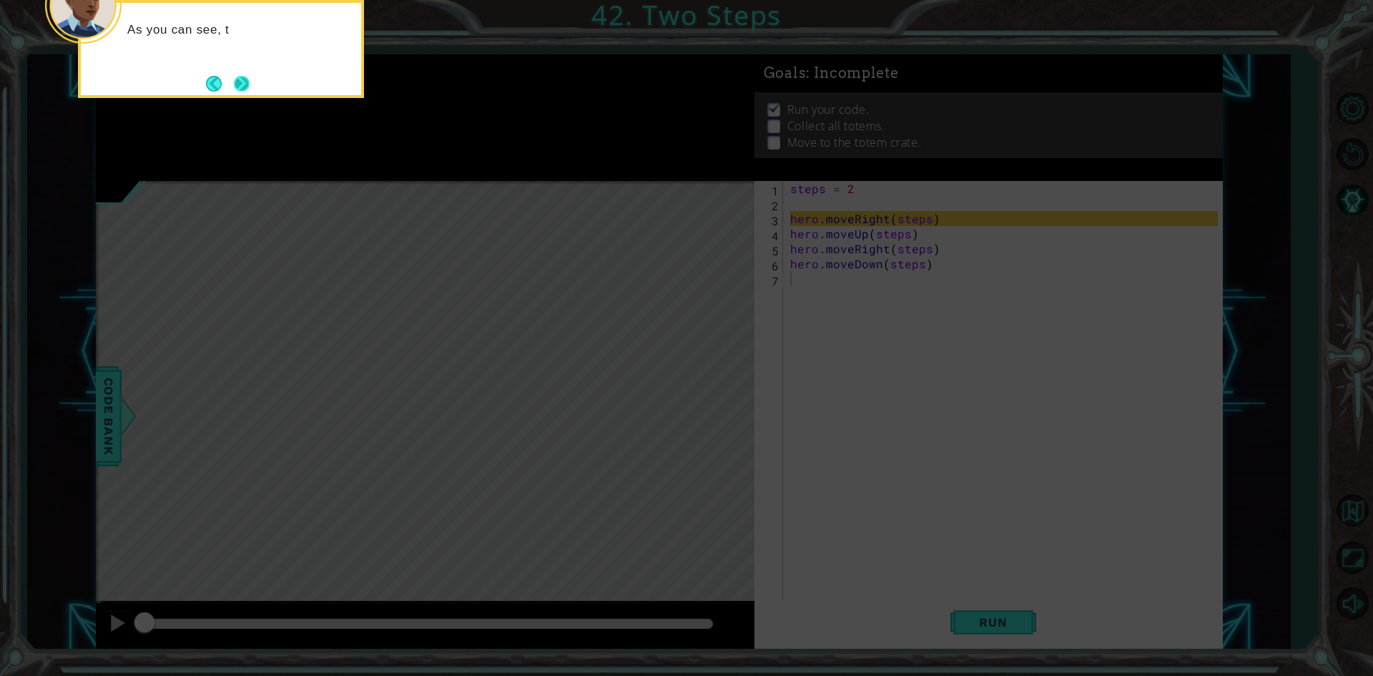
click at [249, 92] on button "Next" at bounding box center [242, 84] width 16 height 16
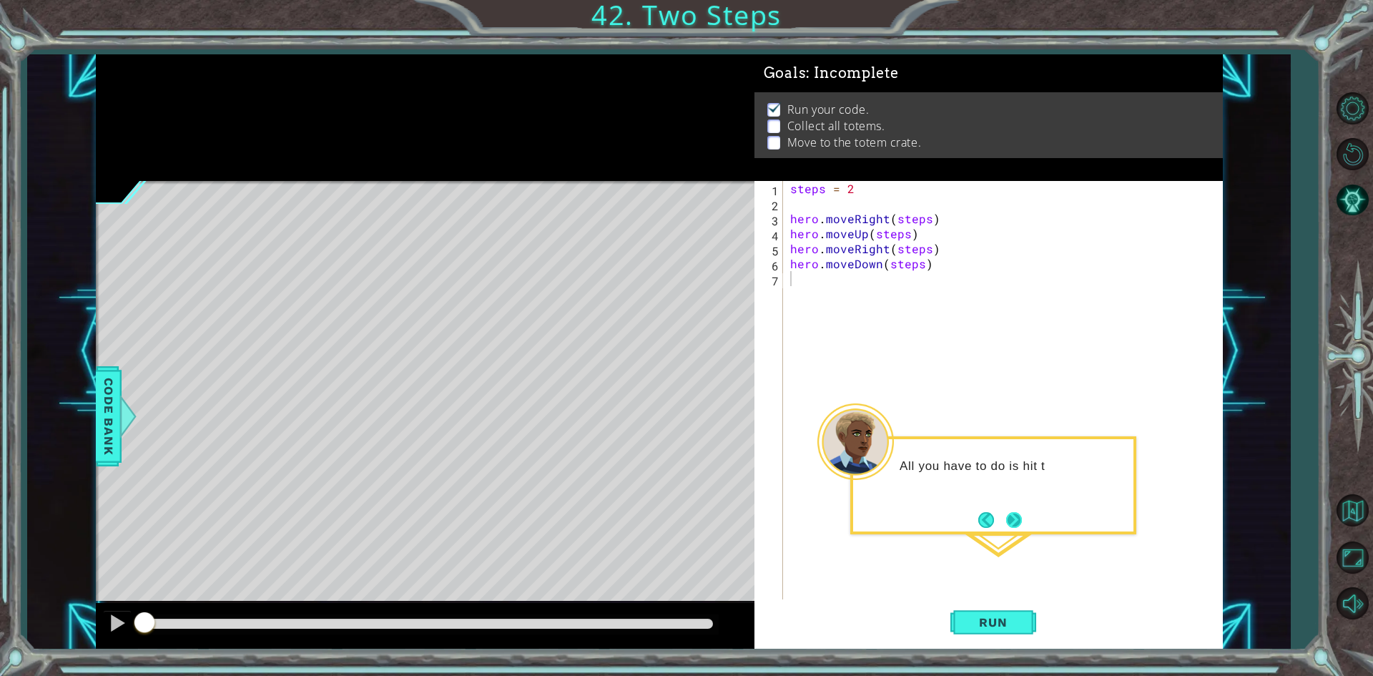
click at [1014, 519] on button "Next" at bounding box center [1014, 520] width 16 height 16
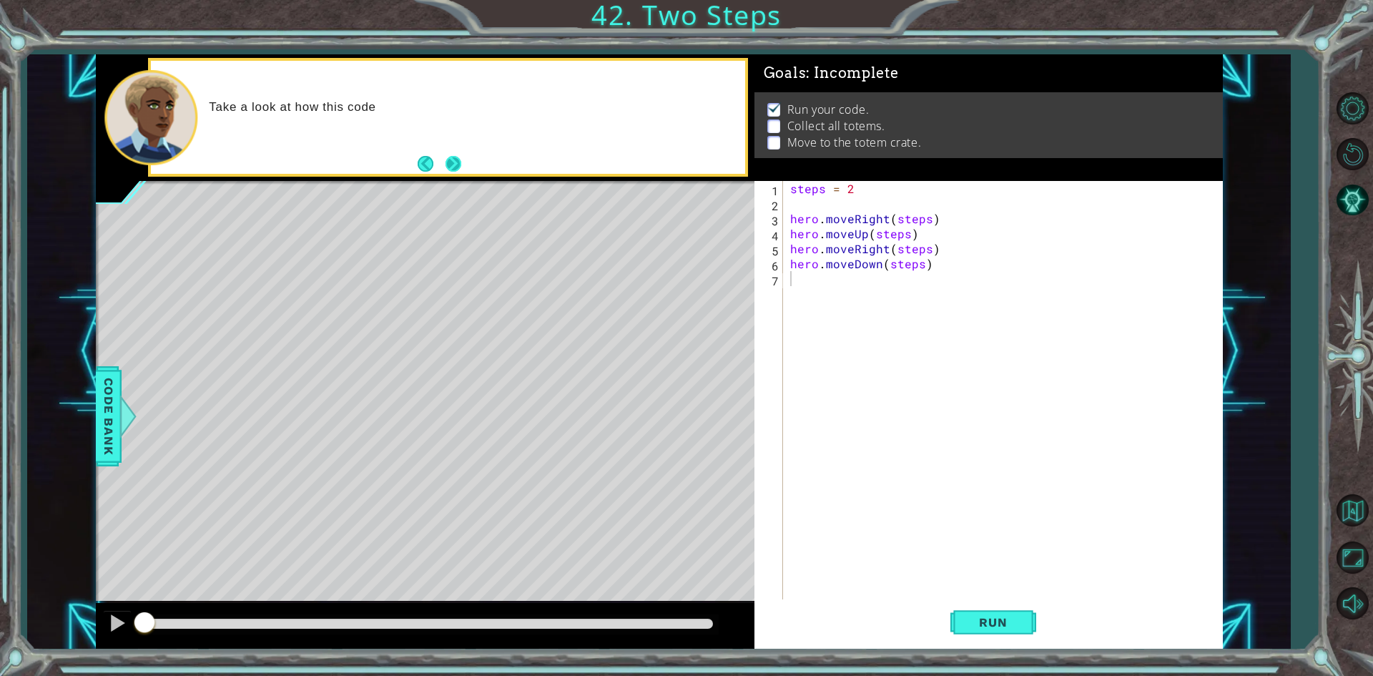
click at [461, 156] on button "Next" at bounding box center [454, 164] width 16 height 16
click at [800, 201] on div "steps = 2 hero . moveRight ( steps ) hero . moveUp ( steps ) hero . moveRight (…" at bounding box center [1007, 406] width 438 height 451
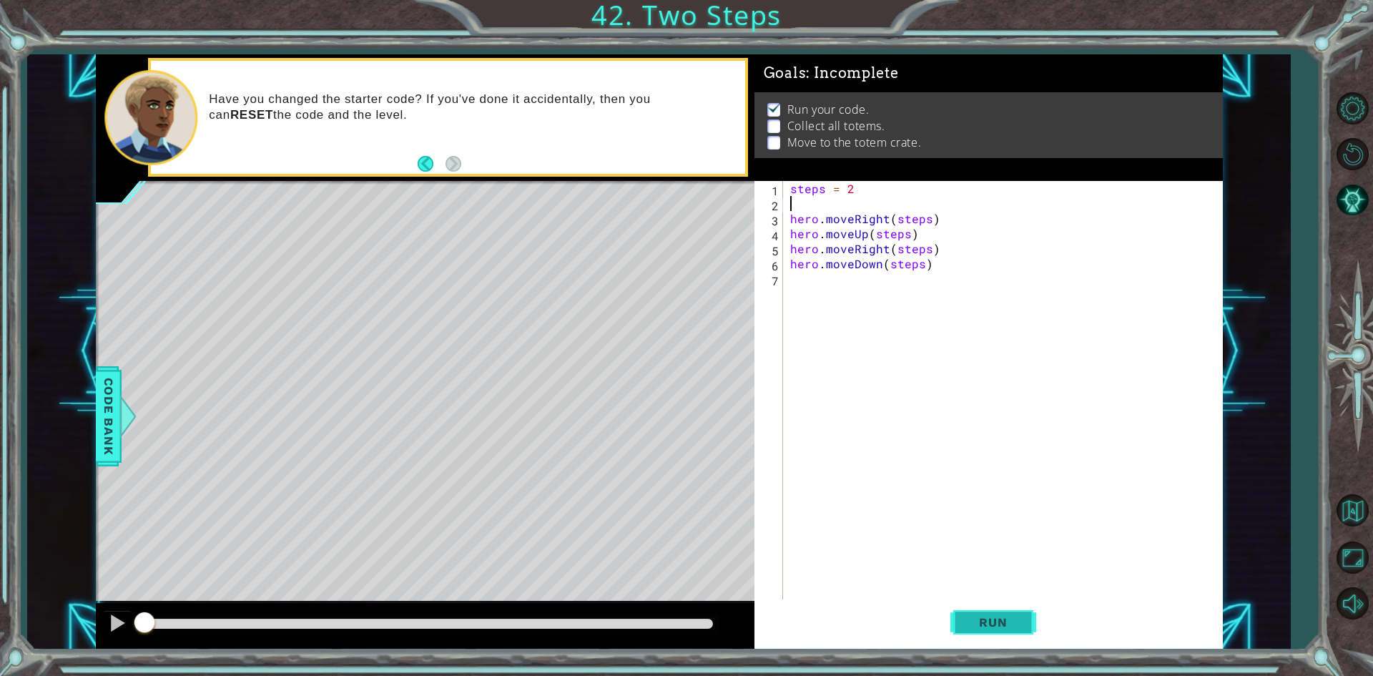
click at [958, 614] on button "Run" at bounding box center [994, 622] width 86 height 46
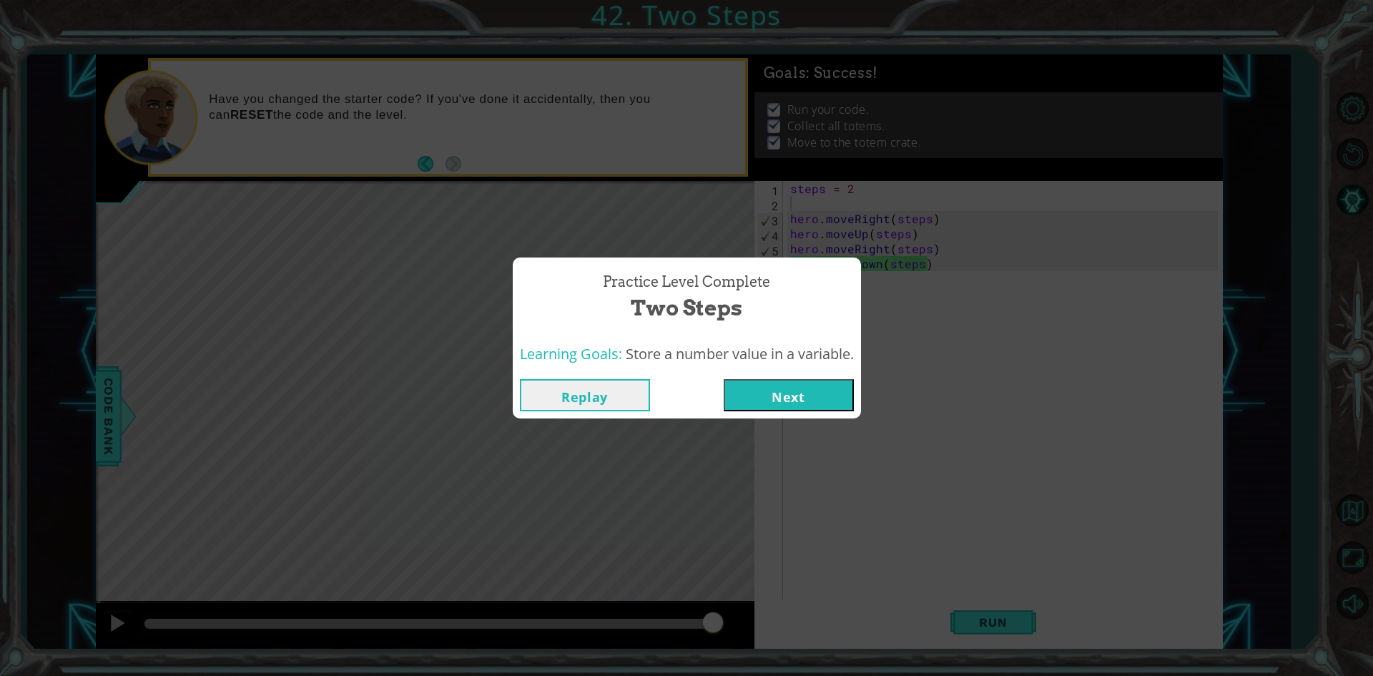
click at [732, 390] on button "Next" at bounding box center [789, 395] width 130 height 32
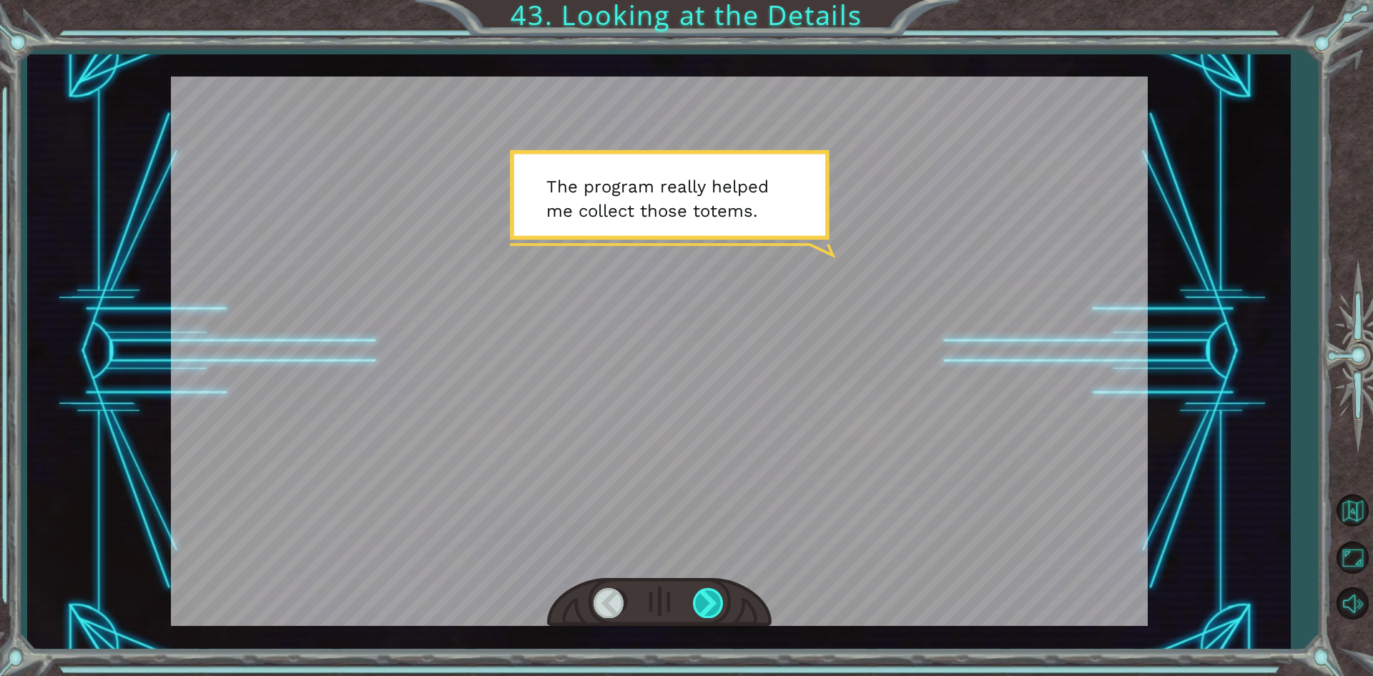
click at [718, 597] on div at bounding box center [709, 602] width 32 height 29
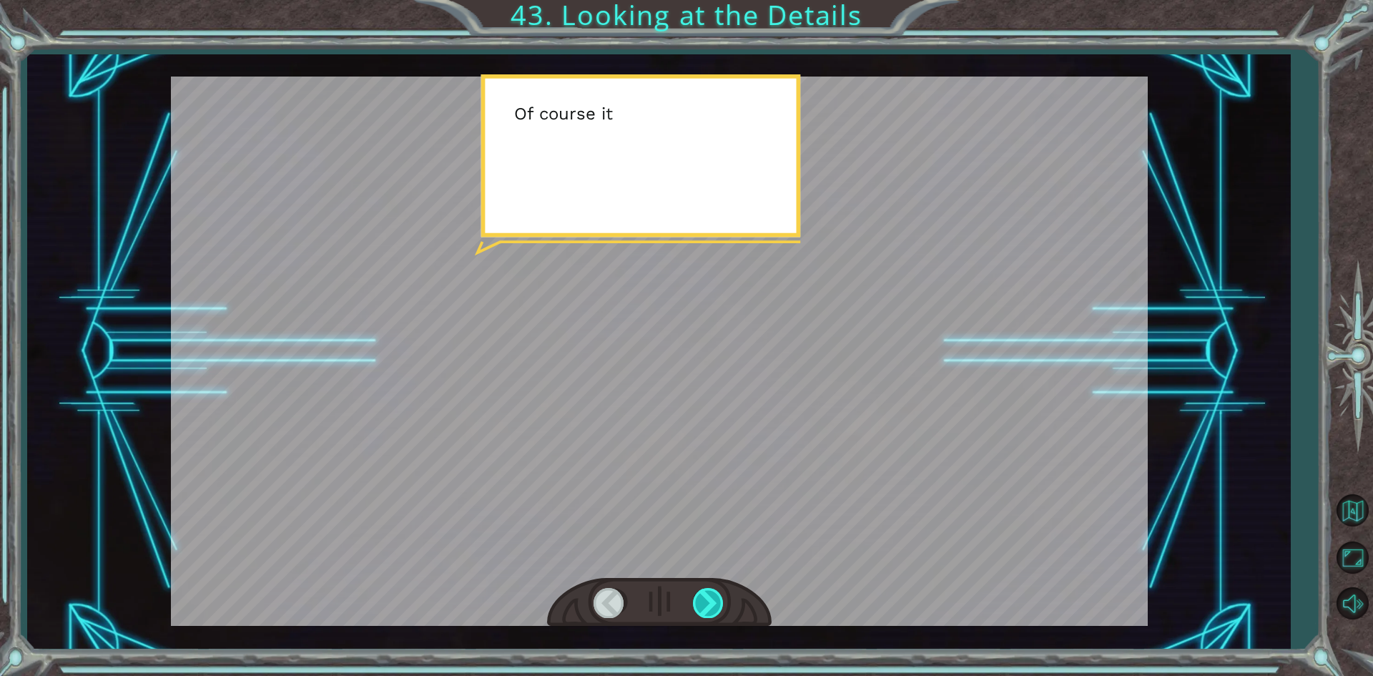
click at [718, 597] on div at bounding box center [709, 602] width 32 height 29
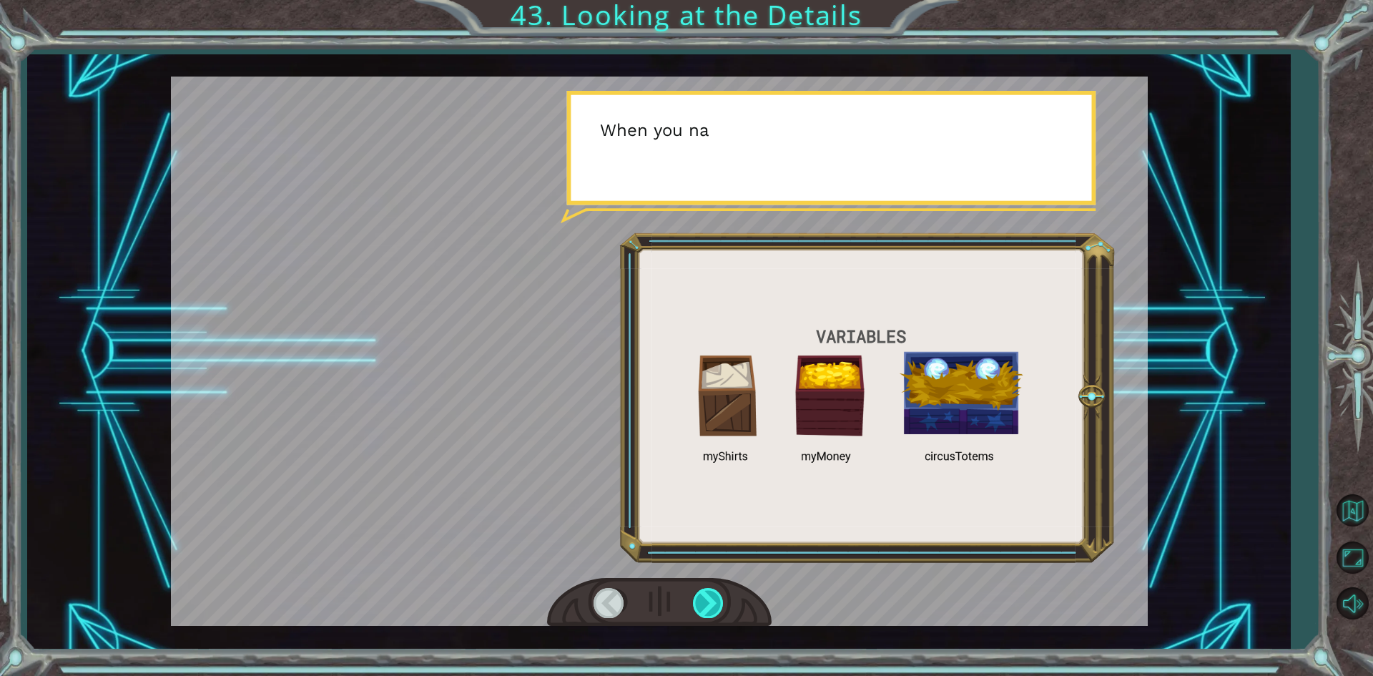
click at [718, 597] on div at bounding box center [709, 602] width 32 height 29
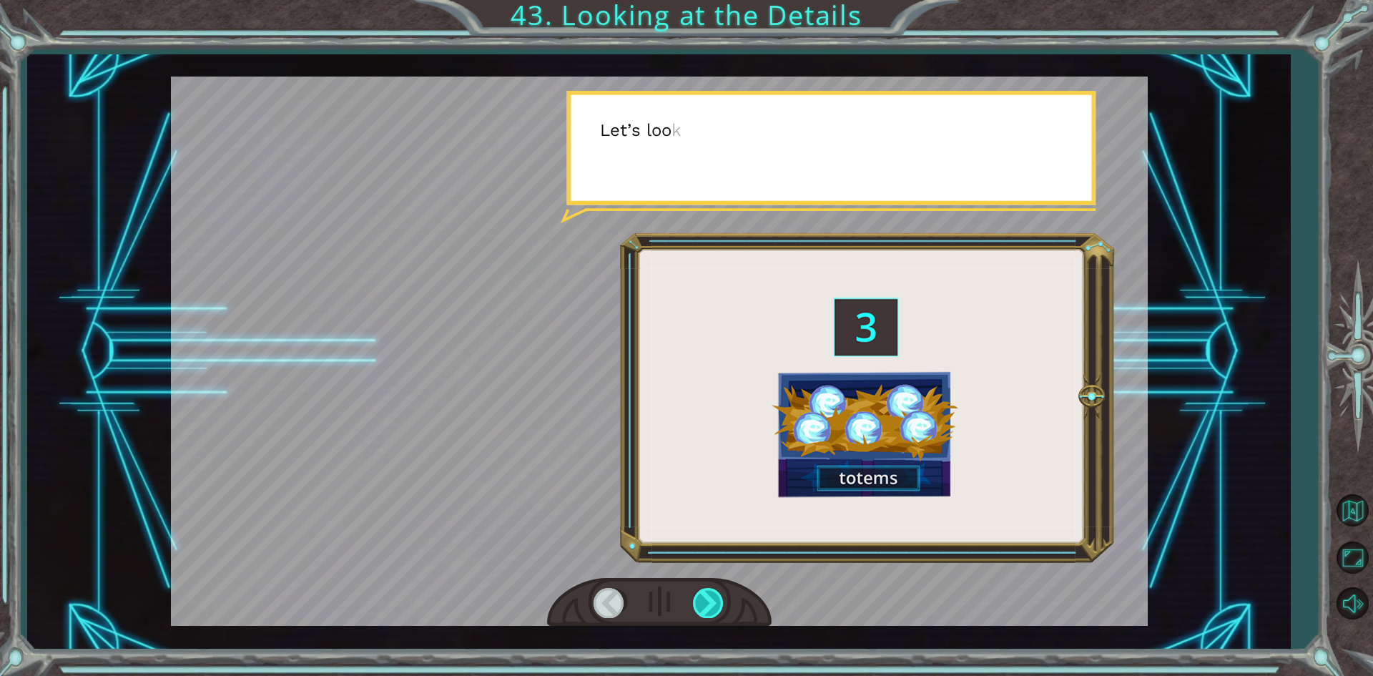
click at [718, 597] on div at bounding box center [709, 602] width 32 height 29
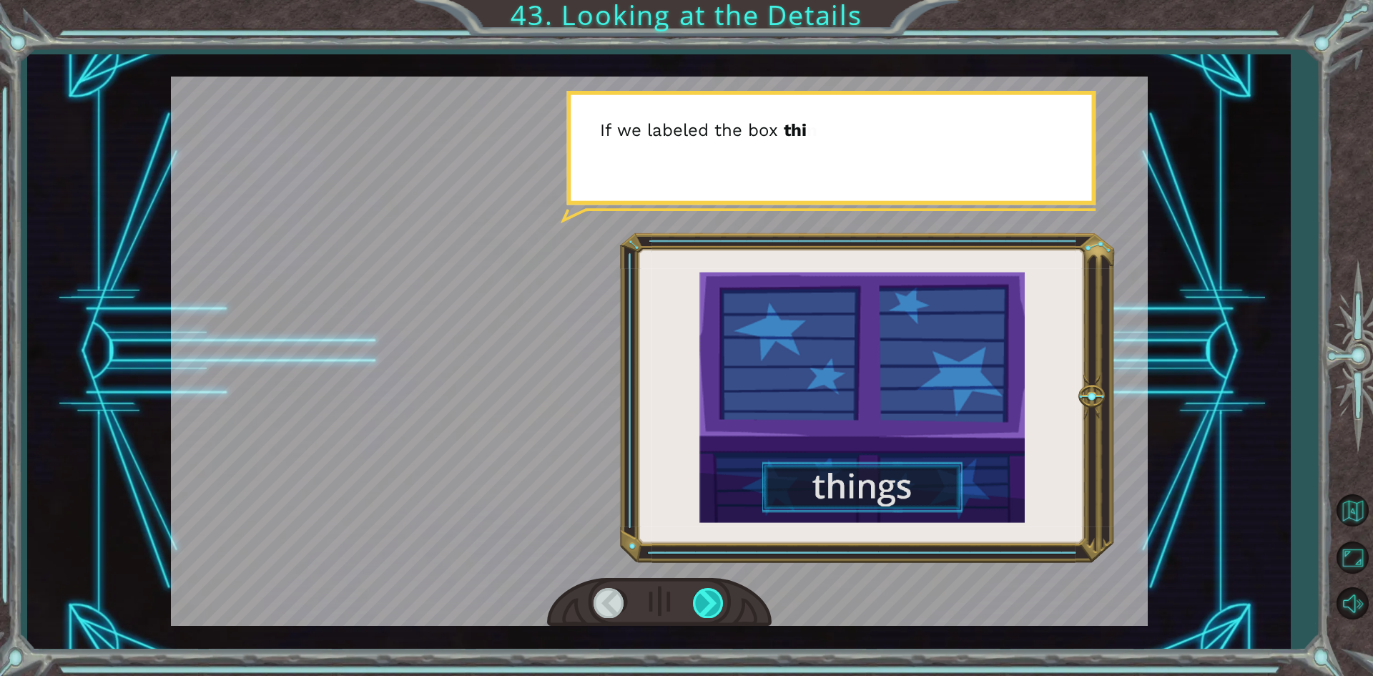
click at [718, 598] on div at bounding box center [709, 602] width 32 height 29
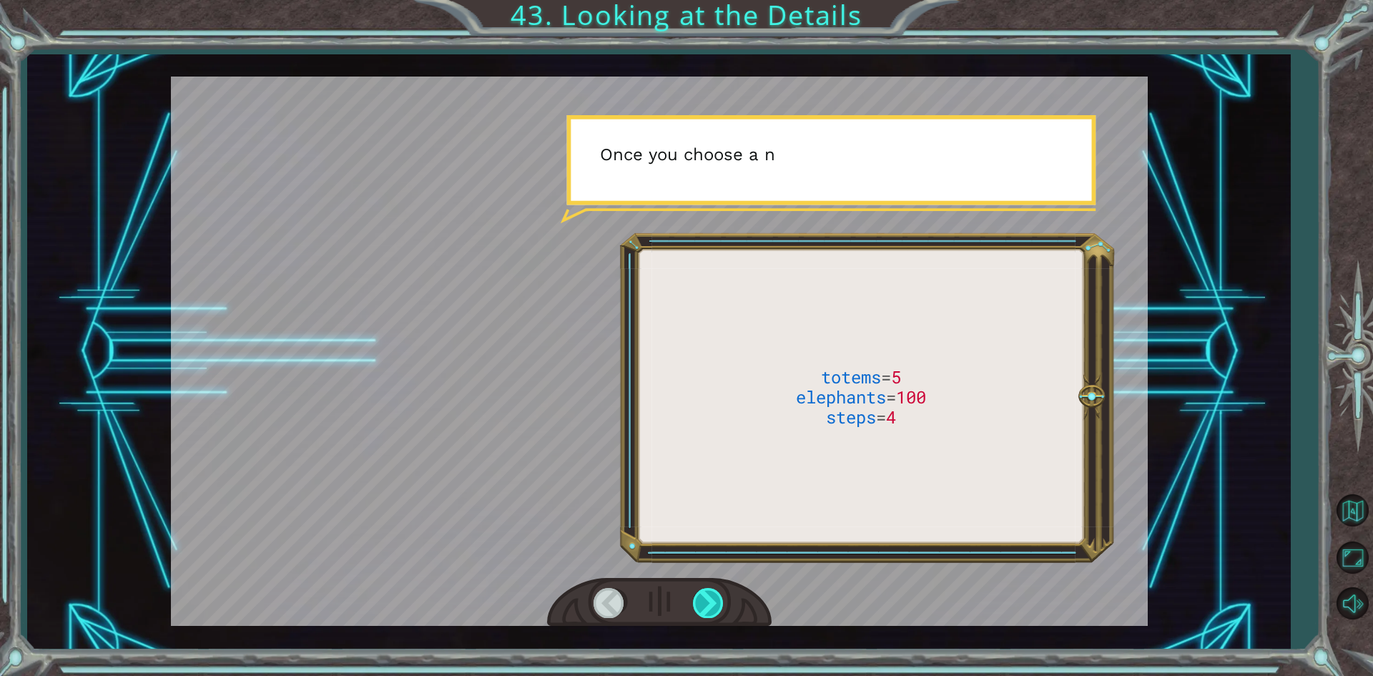
click at [718, 598] on div at bounding box center [709, 602] width 32 height 29
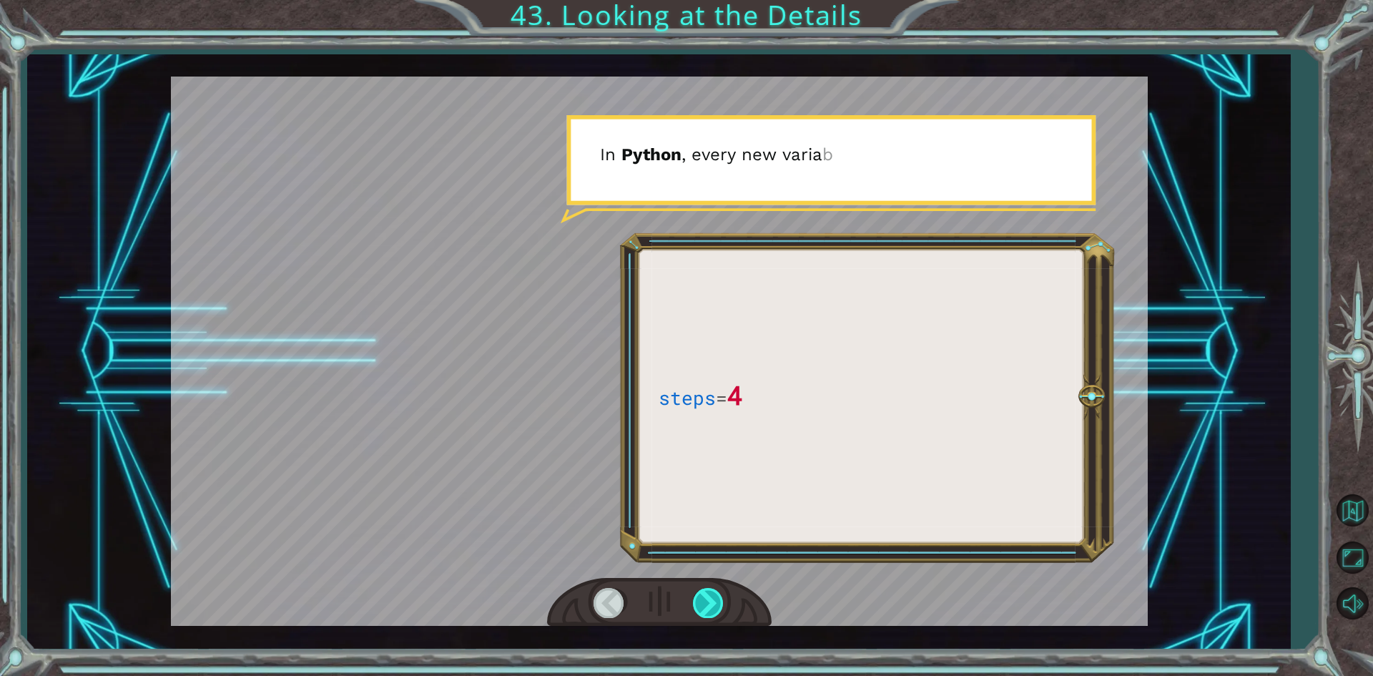
click at [715, 595] on div at bounding box center [709, 602] width 32 height 29
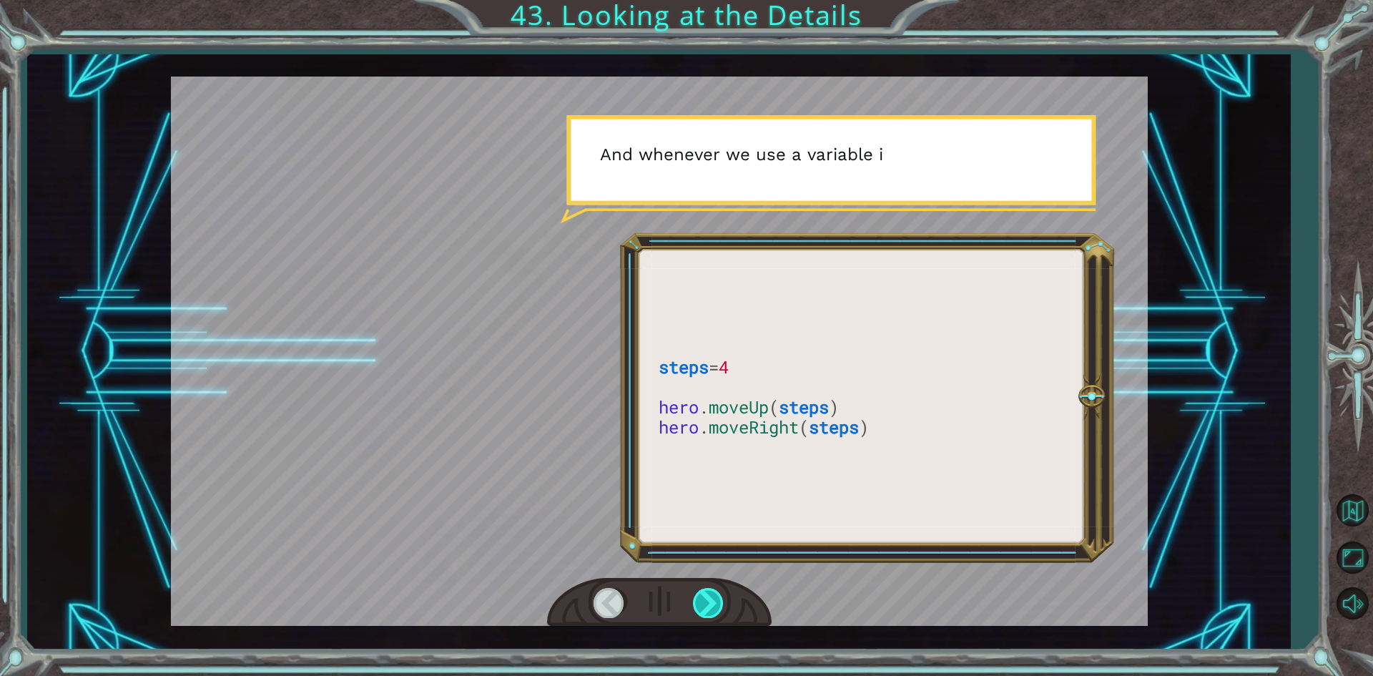
click at [715, 595] on div at bounding box center [709, 602] width 32 height 29
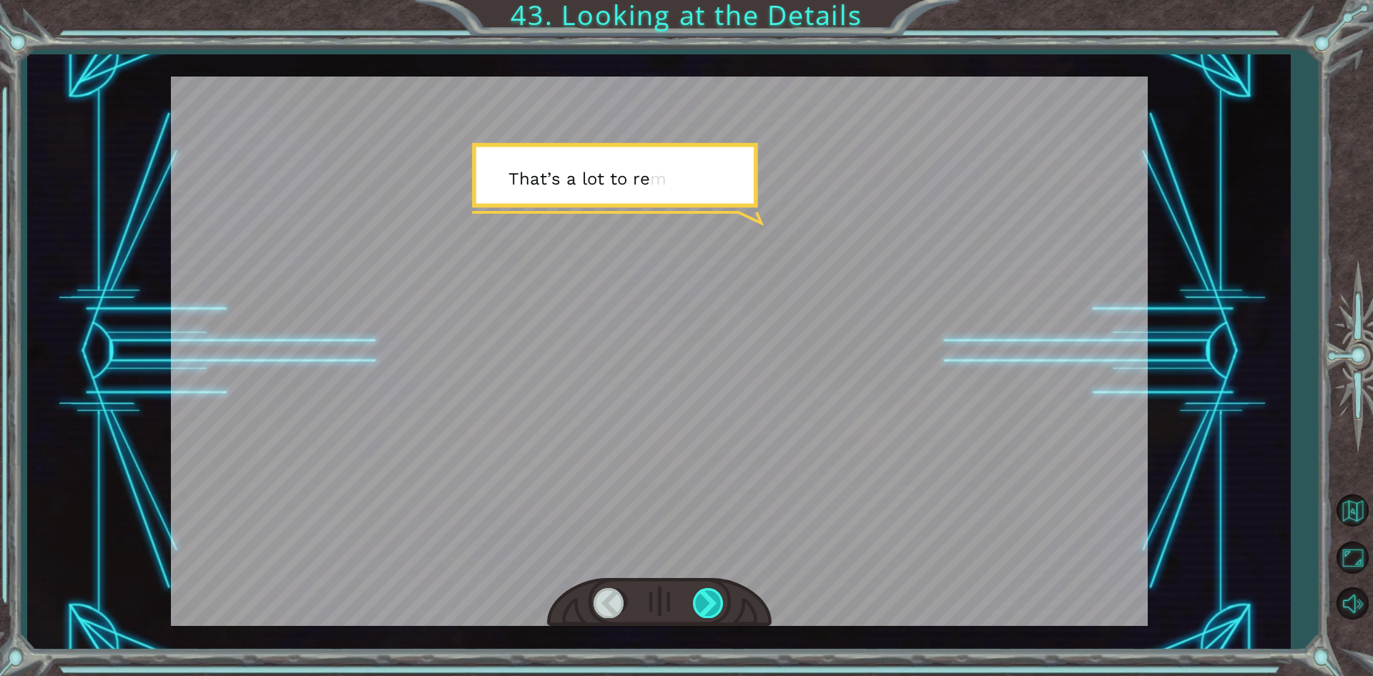
click at [715, 595] on div at bounding box center [709, 602] width 32 height 29
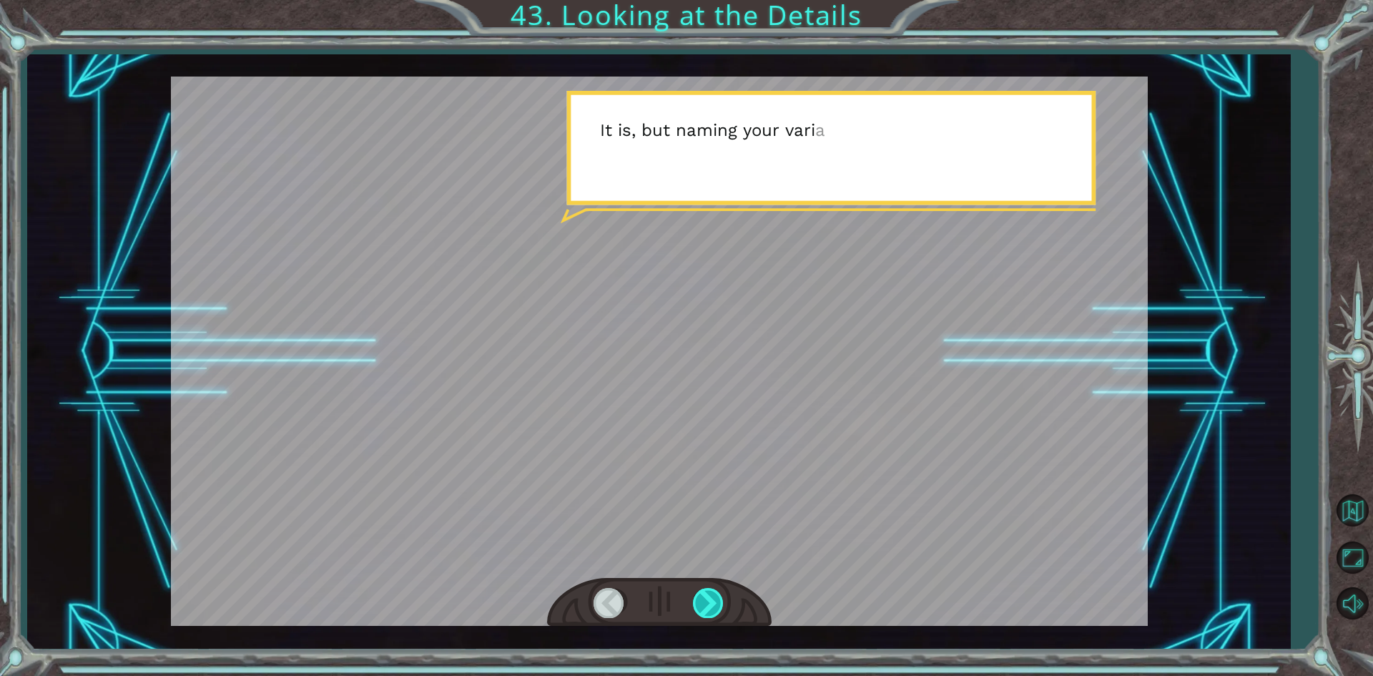
click at [715, 595] on div at bounding box center [709, 602] width 32 height 29
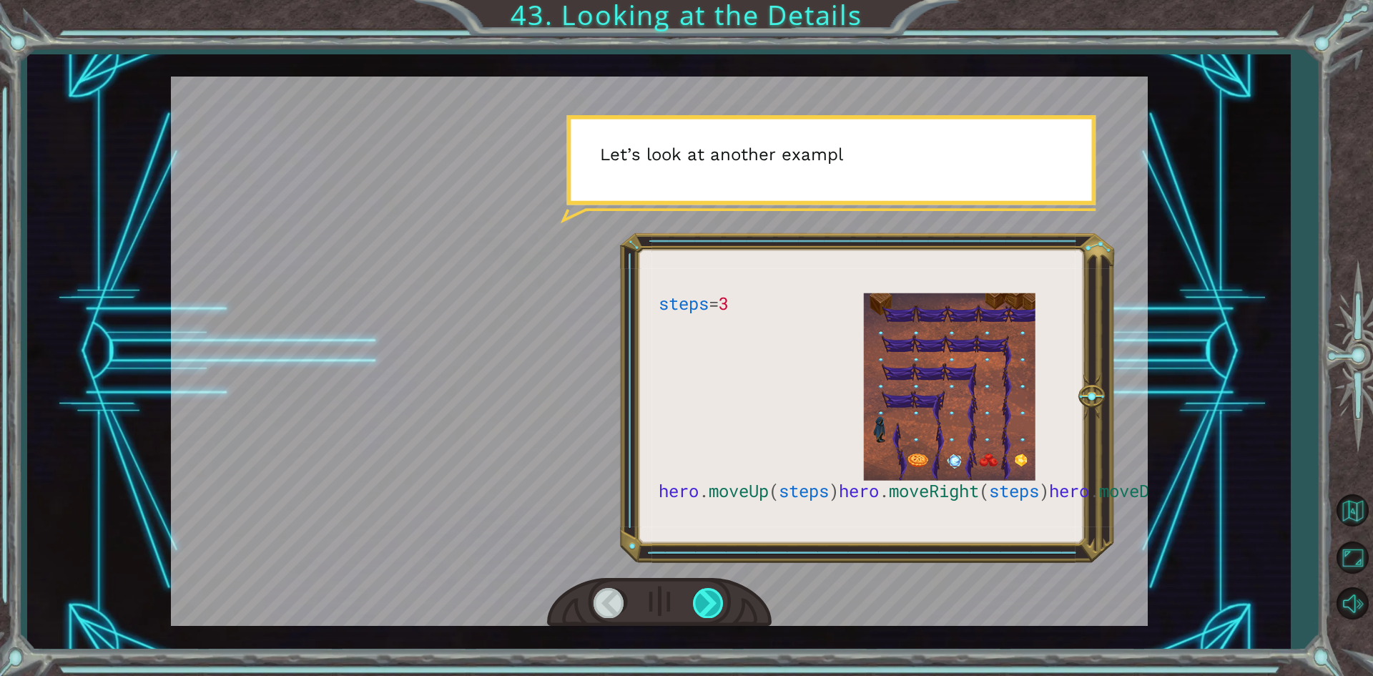
click at [715, 595] on div at bounding box center [709, 602] width 32 height 29
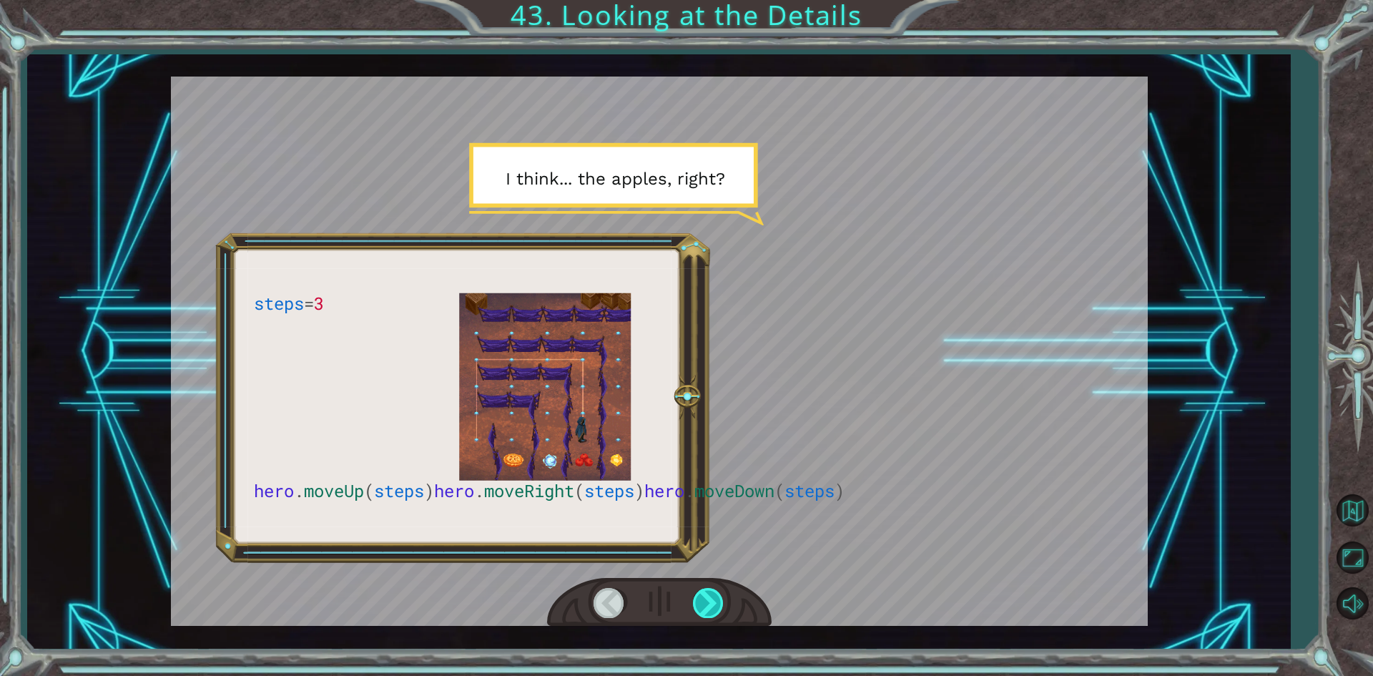
click at [715, 595] on div at bounding box center [709, 602] width 32 height 29
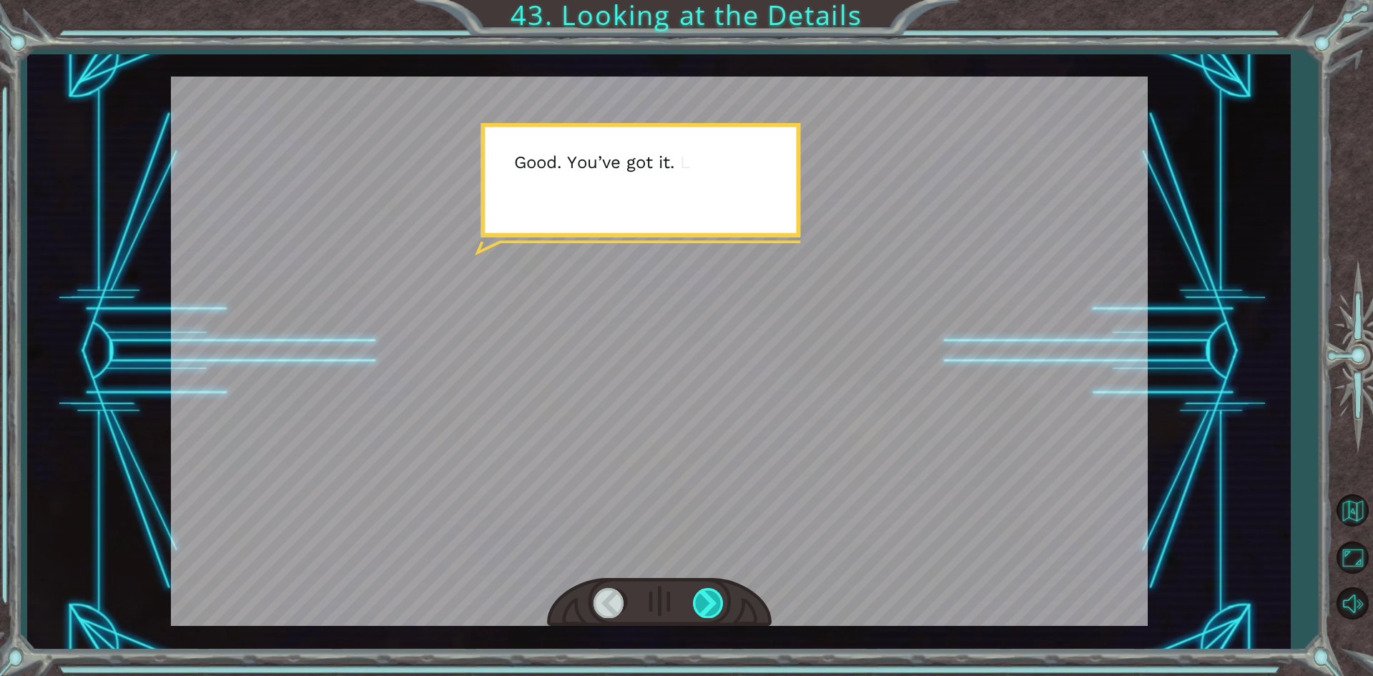
click at [715, 594] on div at bounding box center [709, 602] width 32 height 29
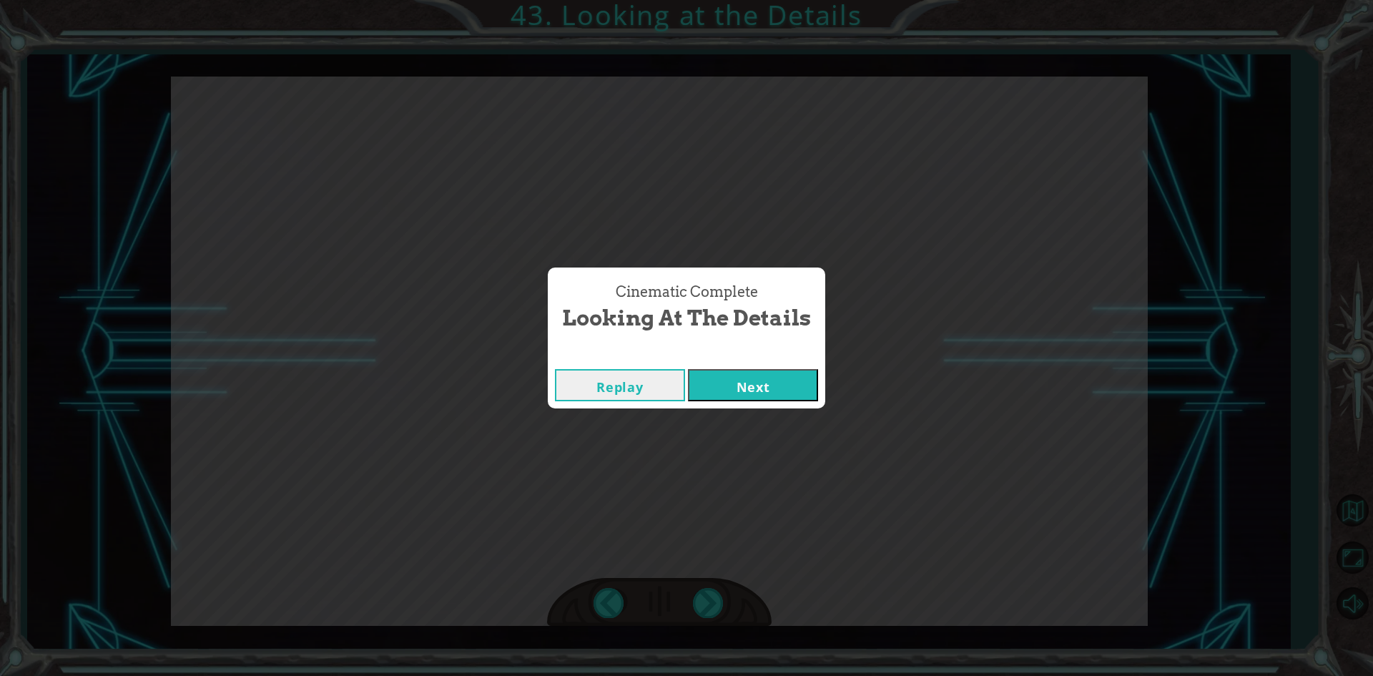
click at [759, 374] on button "Next" at bounding box center [753, 385] width 130 height 32
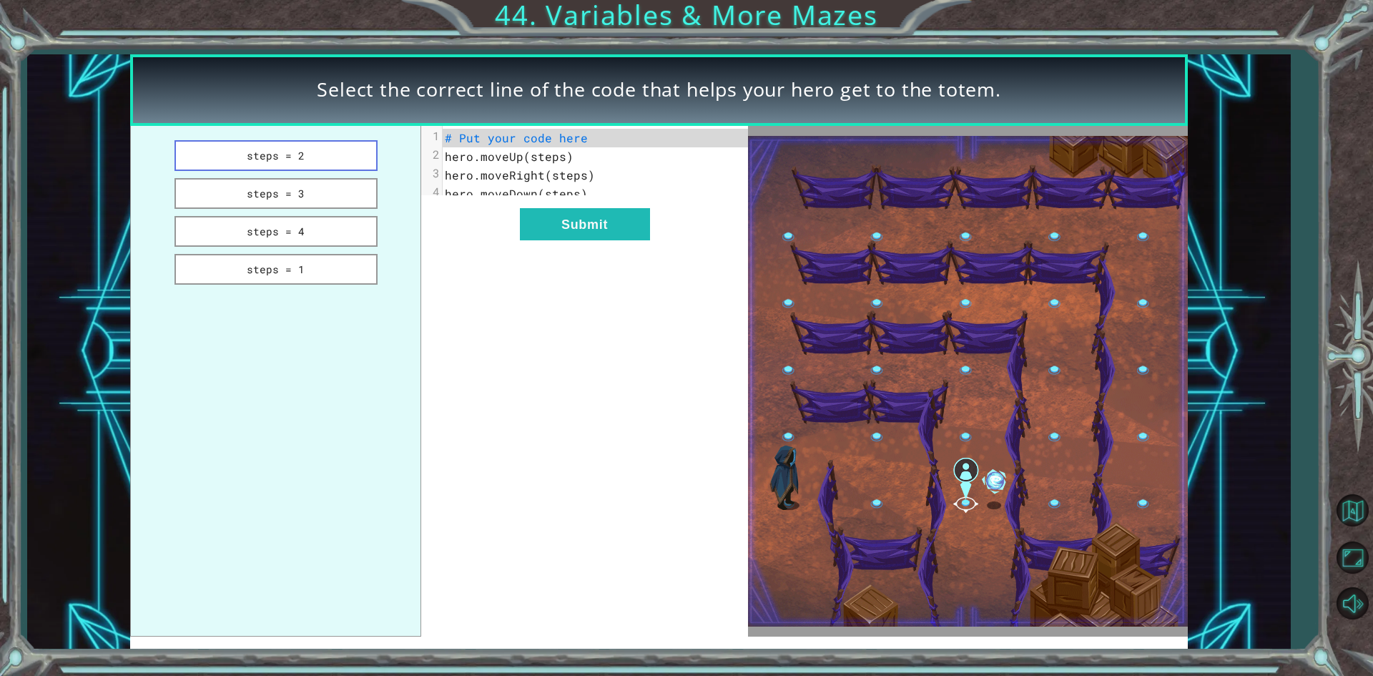
click at [344, 152] on button "steps = 2" at bounding box center [276, 155] width 203 height 31
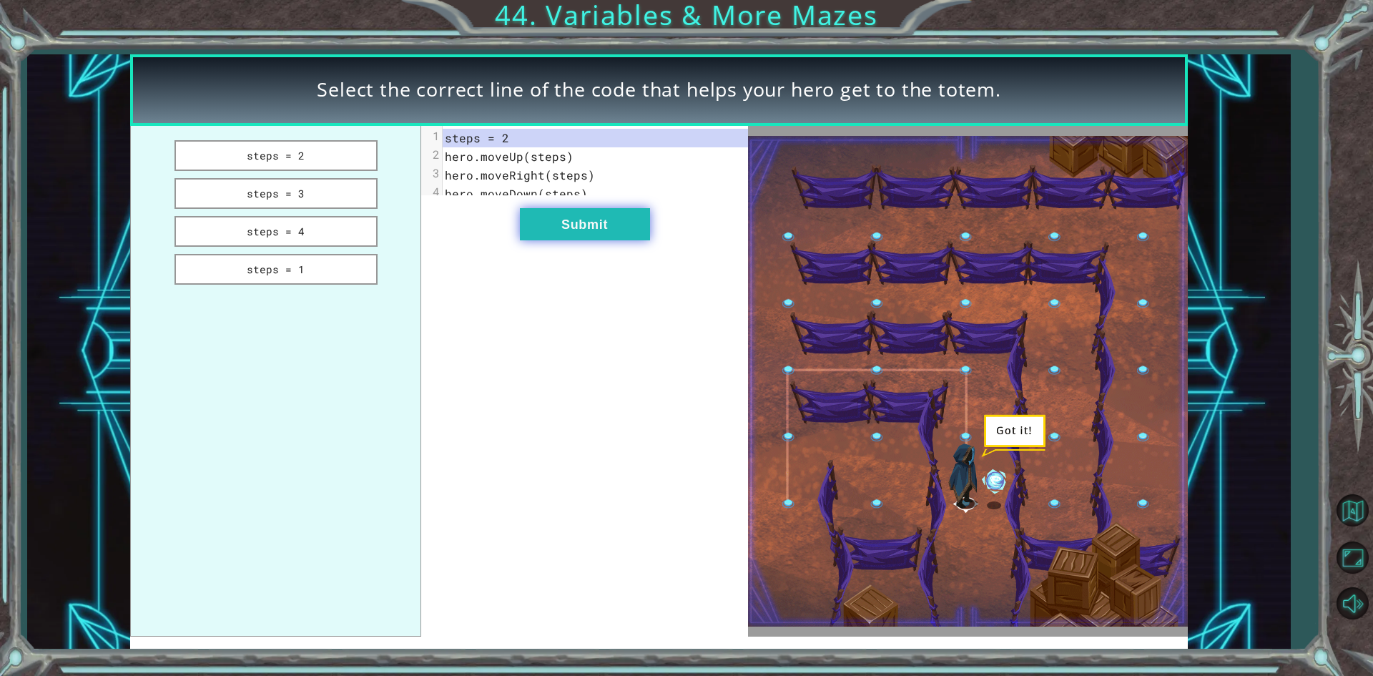
click at [522, 230] on button "Submit" at bounding box center [585, 224] width 130 height 32
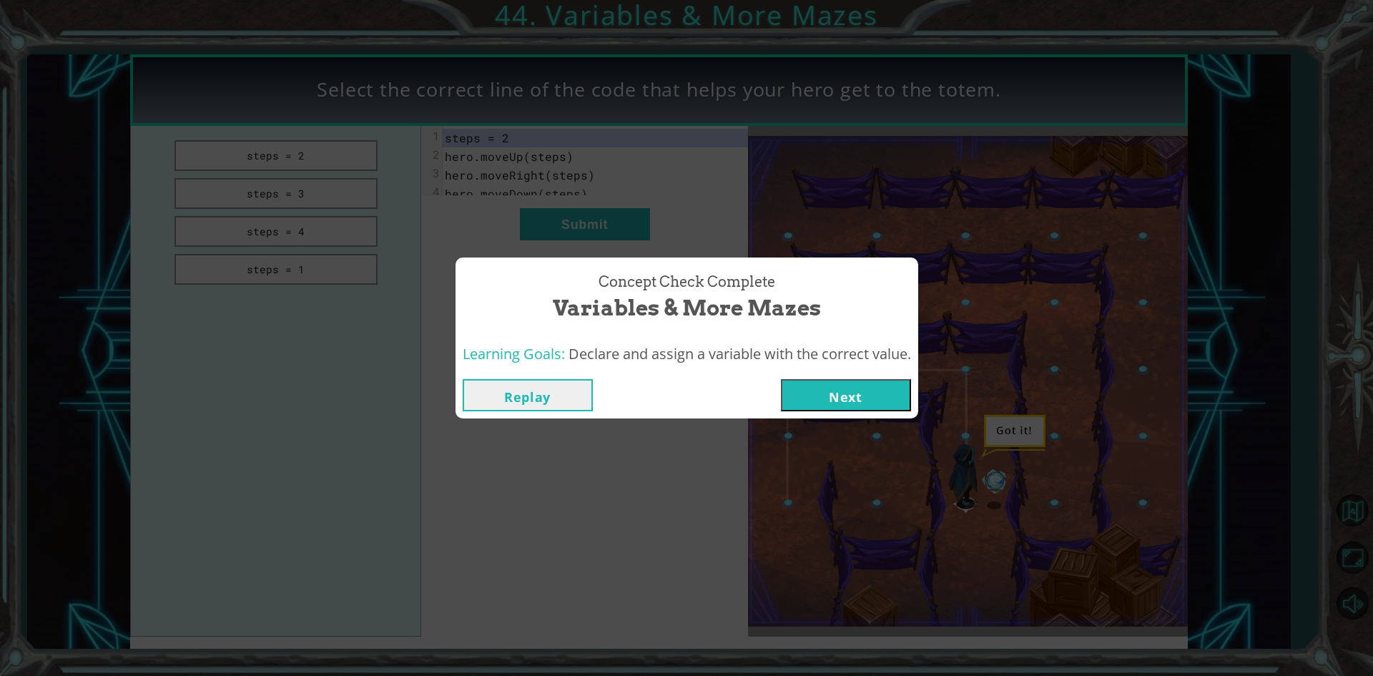
click at [838, 399] on button "Next" at bounding box center [846, 395] width 130 height 32
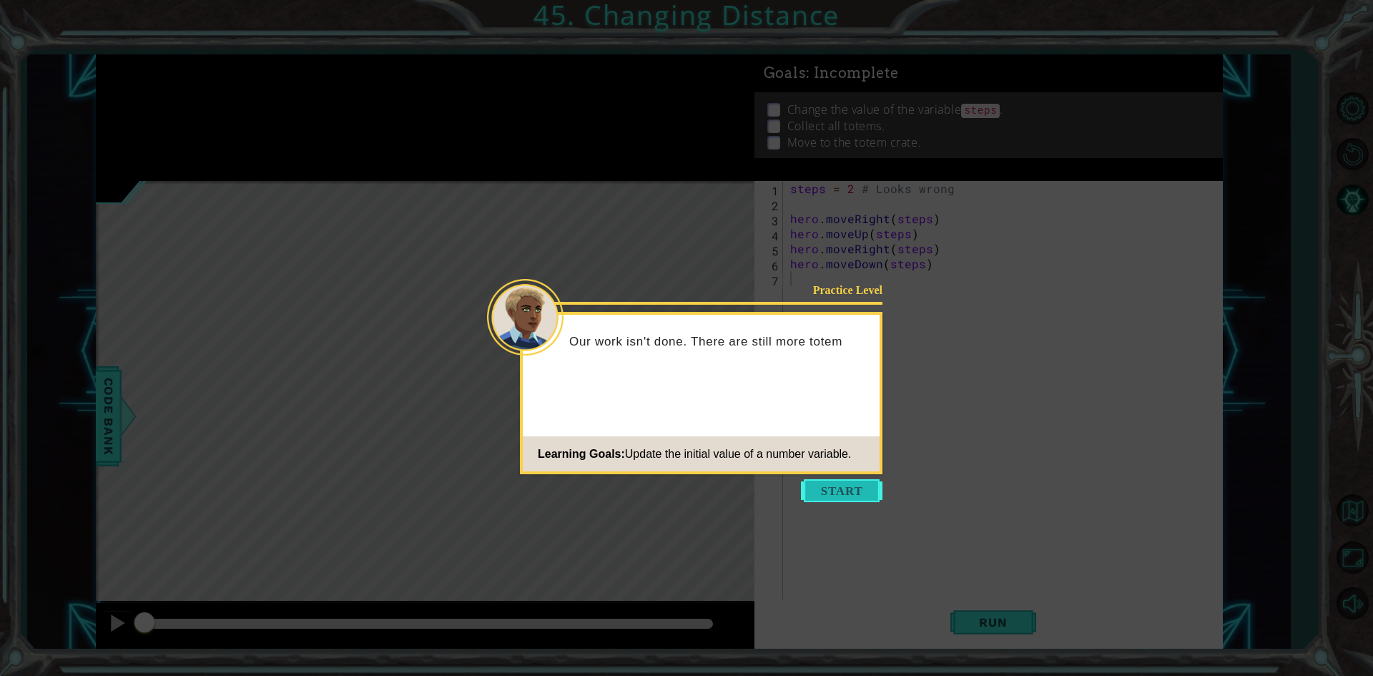
click at [841, 490] on button "Start" at bounding box center [842, 490] width 82 height 23
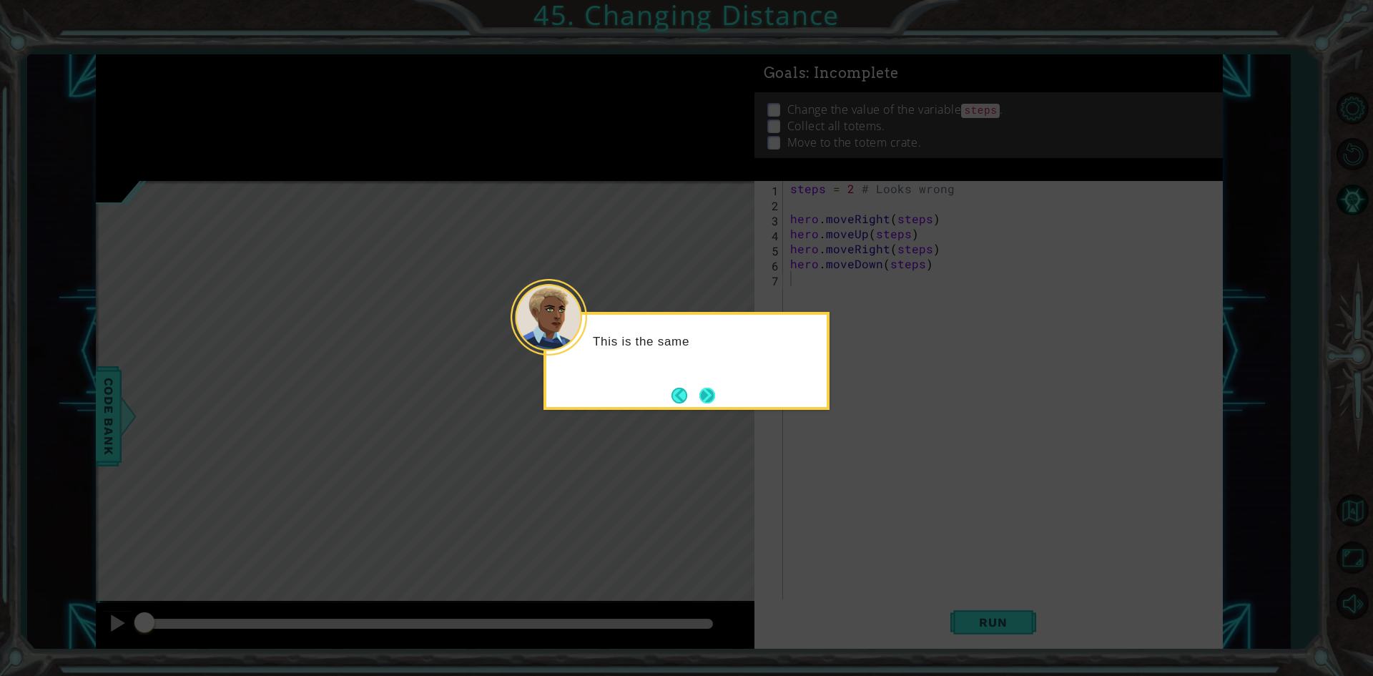
click at [709, 402] on button "Next" at bounding box center [707, 395] width 16 height 16
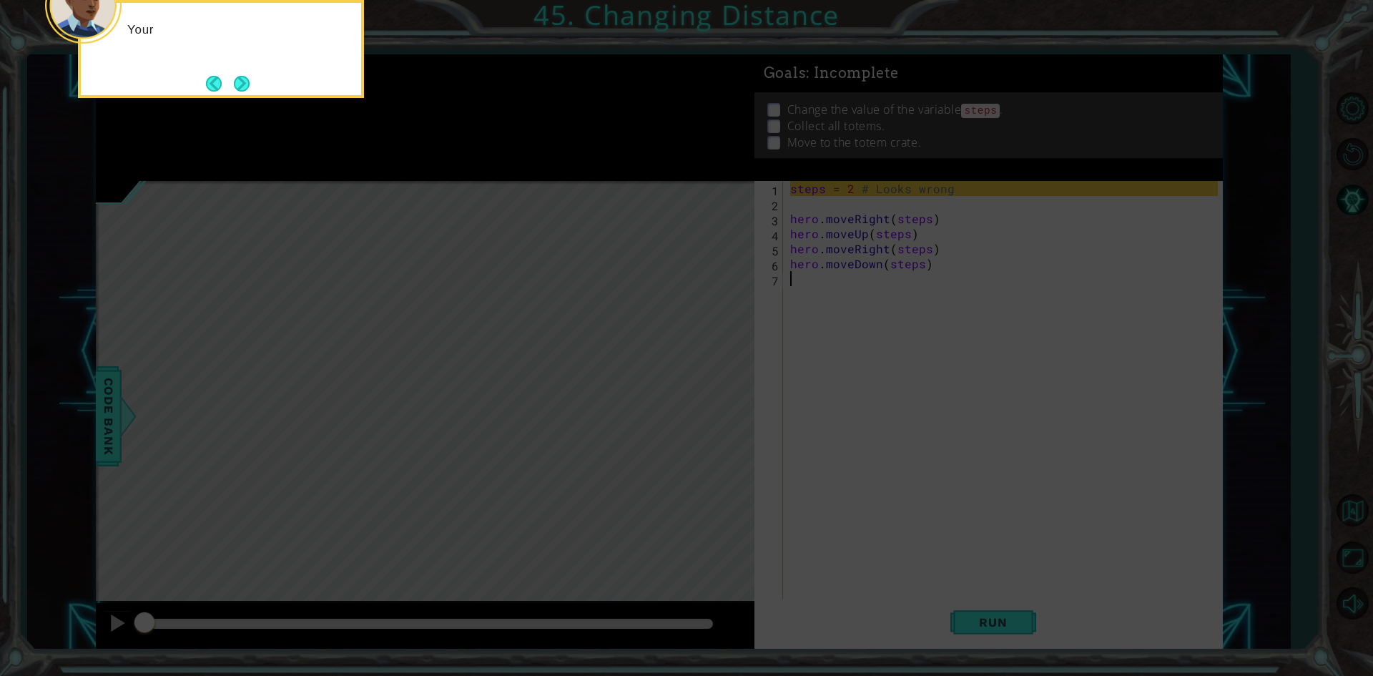
click at [829, 176] on icon at bounding box center [686, 100] width 1373 height 1149
click at [247, 79] on button "Next" at bounding box center [242, 84] width 16 height 16
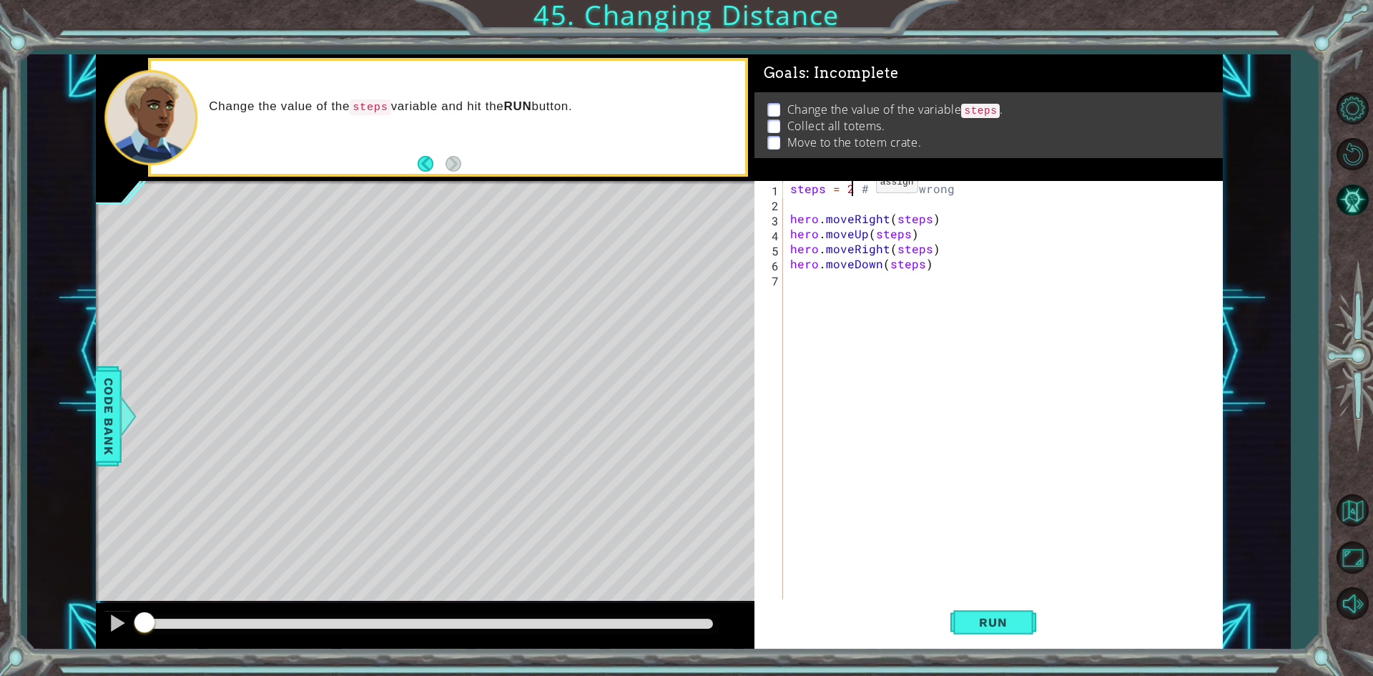
click at [852, 186] on div "steps = 2 # Looks wrong hero . moveRight ( steps ) hero . moveUp ( steps ) hero…" at bounding box center [1007, 406] width 438 height 451
type textarea "steps = 3 # Looks wrong"
click at [1016, 629] on span "Run" at bounding box center [993, 622] width 57 height 14
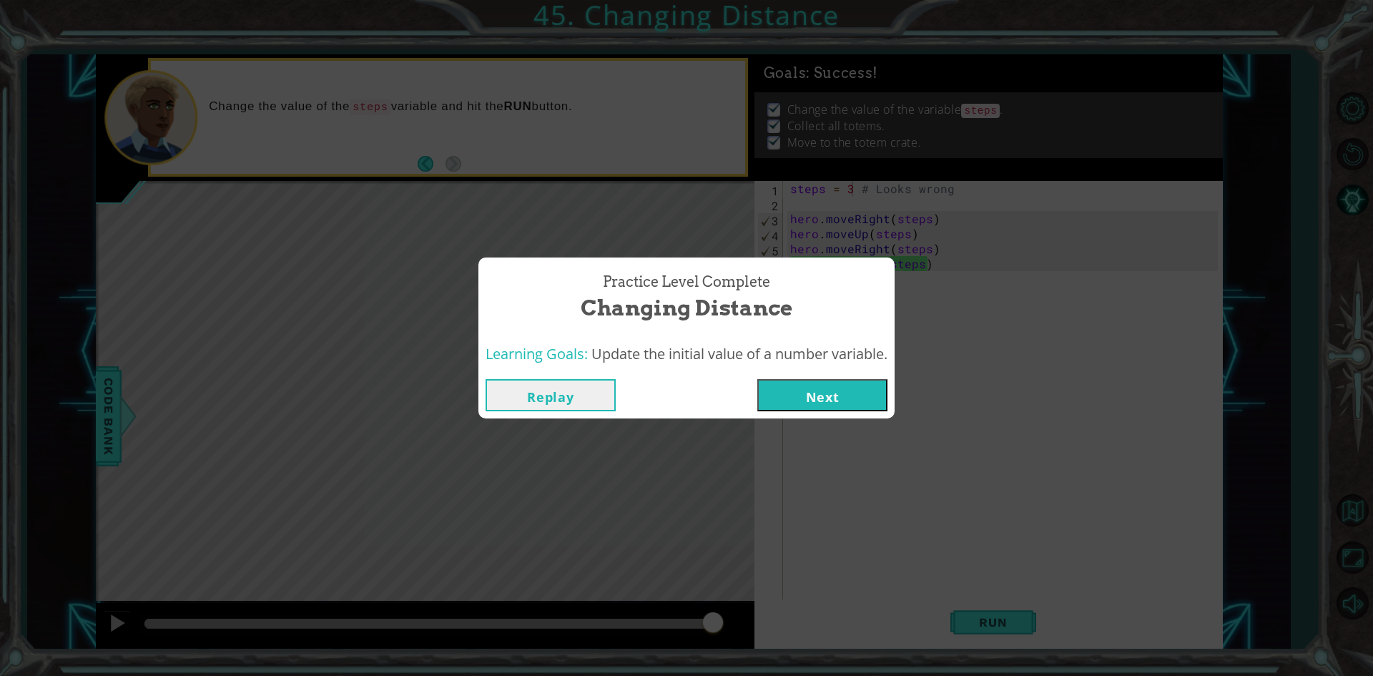
click at [813, 402] on button "Next" at bounding box center [822, 395] width 130 height 32
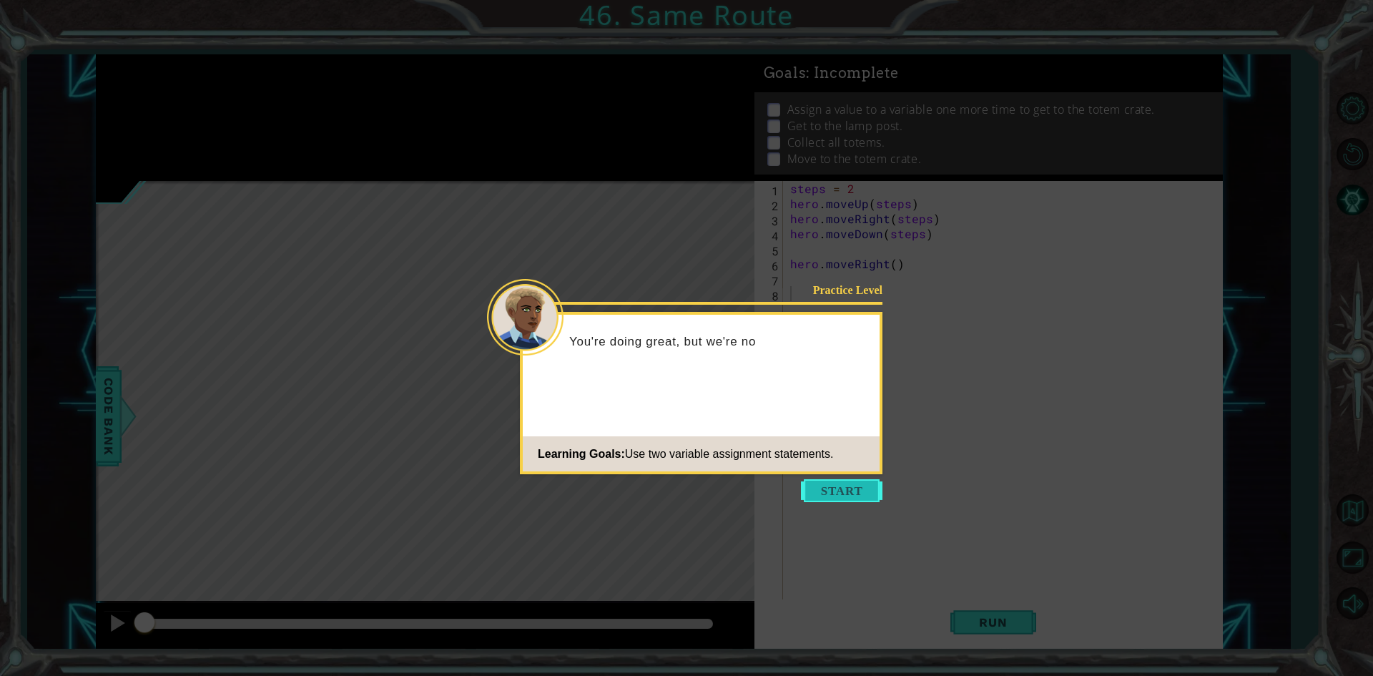
click at [841, 487] on button "Start" at bounding box center [842, 490] width 82 height 23
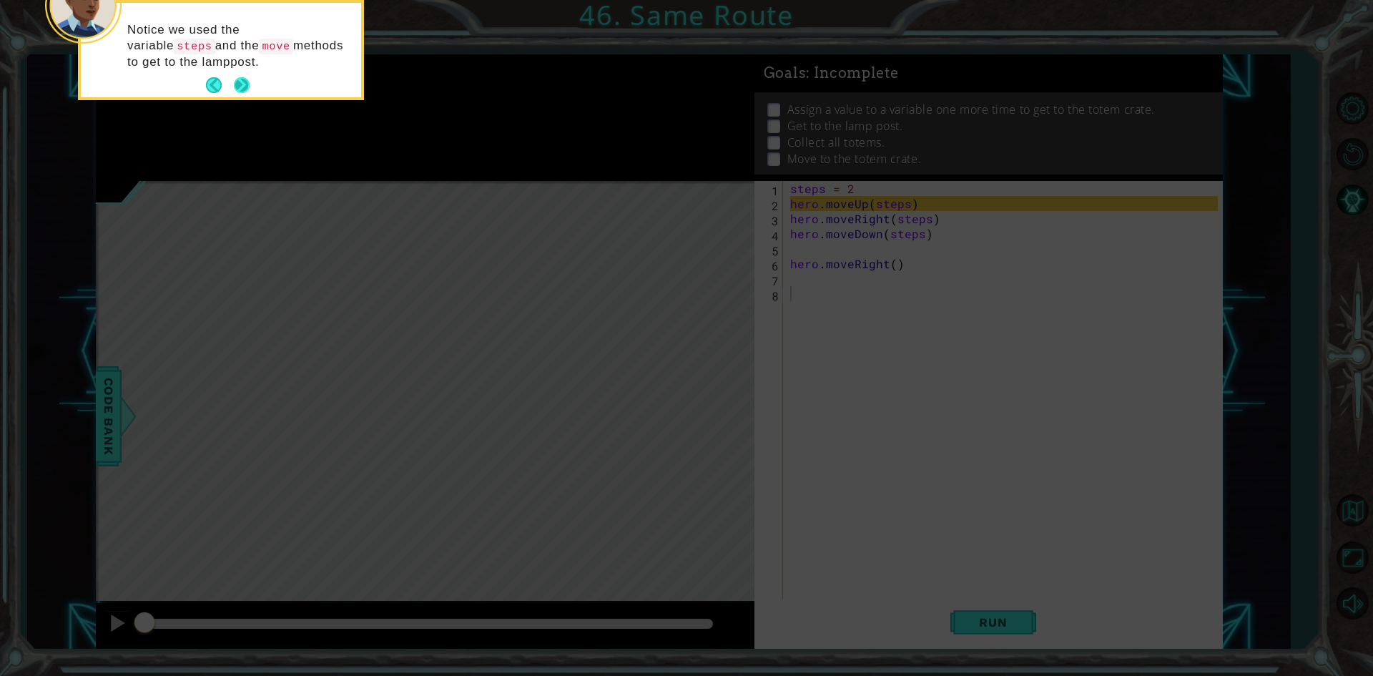
click at [234, 87] on button "Next" at bounding box center [242, 85] width 16 height 16
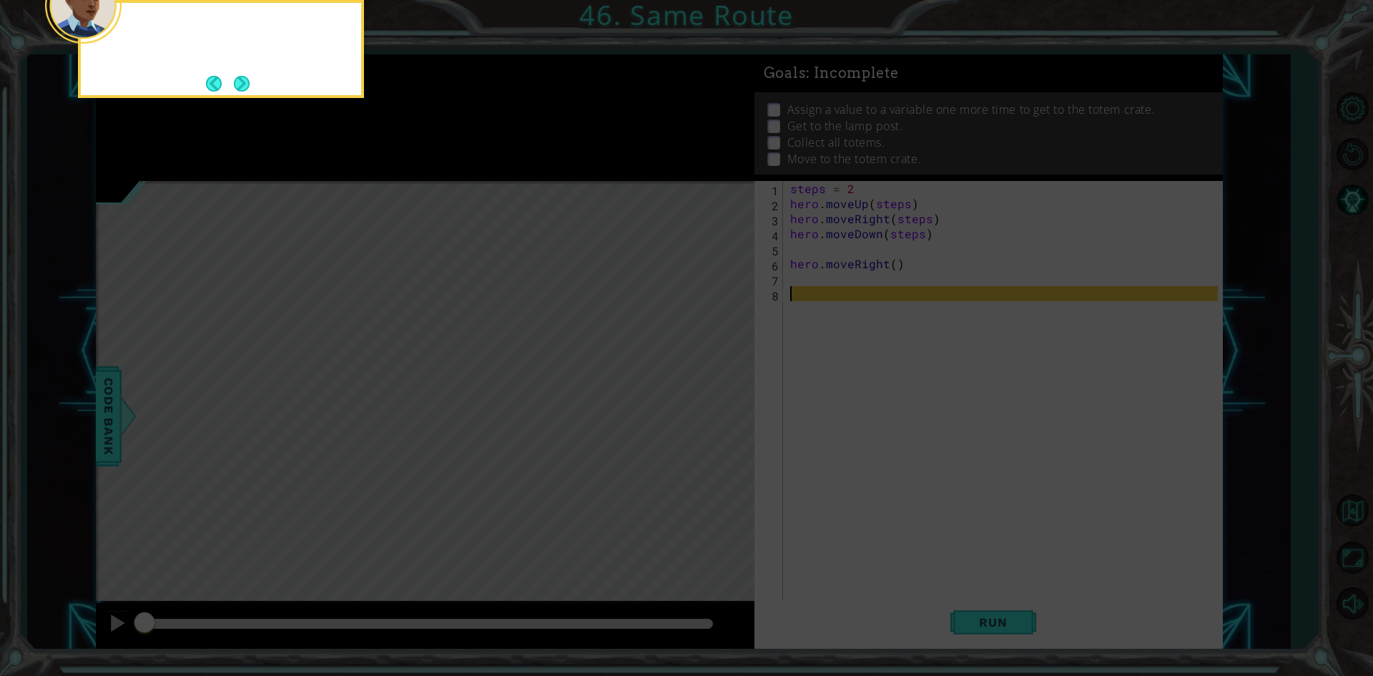
click at [234, 87] on button "Next" at bounding box center [242, 84] width 16 height 16
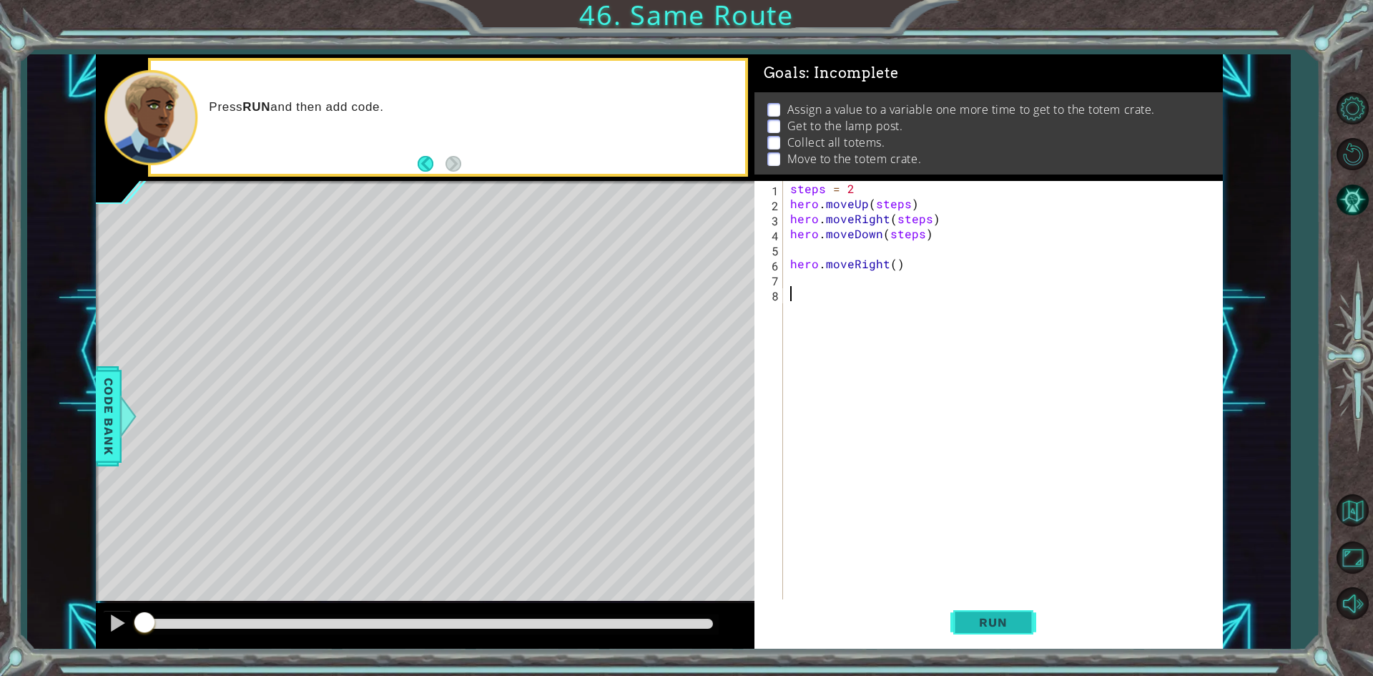
click at [1006, 621] on span "Run" at bounding box center [993, 622] width 57 height 14
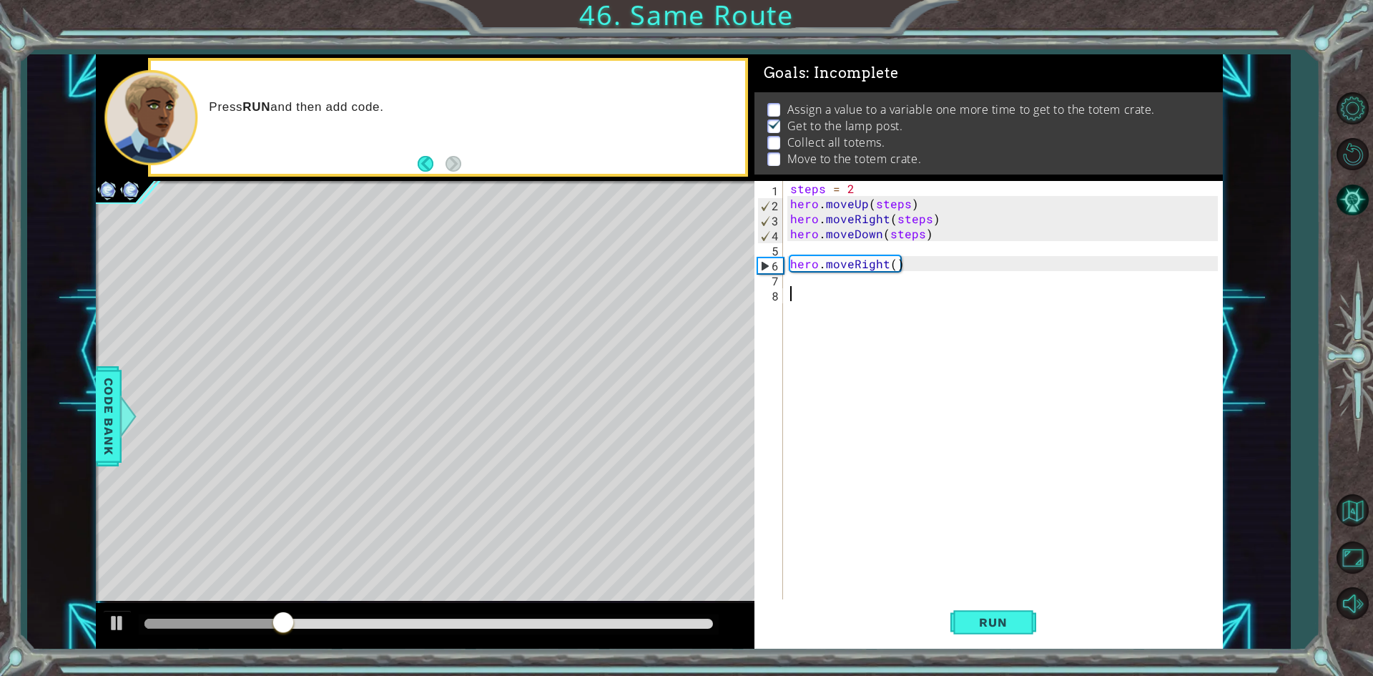
click at [845, 247] on div "steps = 2 hero . moveUp ( steps ) hero . moveRight ( steps ) hero . moveDown ( …" at bounding box center [1007, 406] width 438 height 451
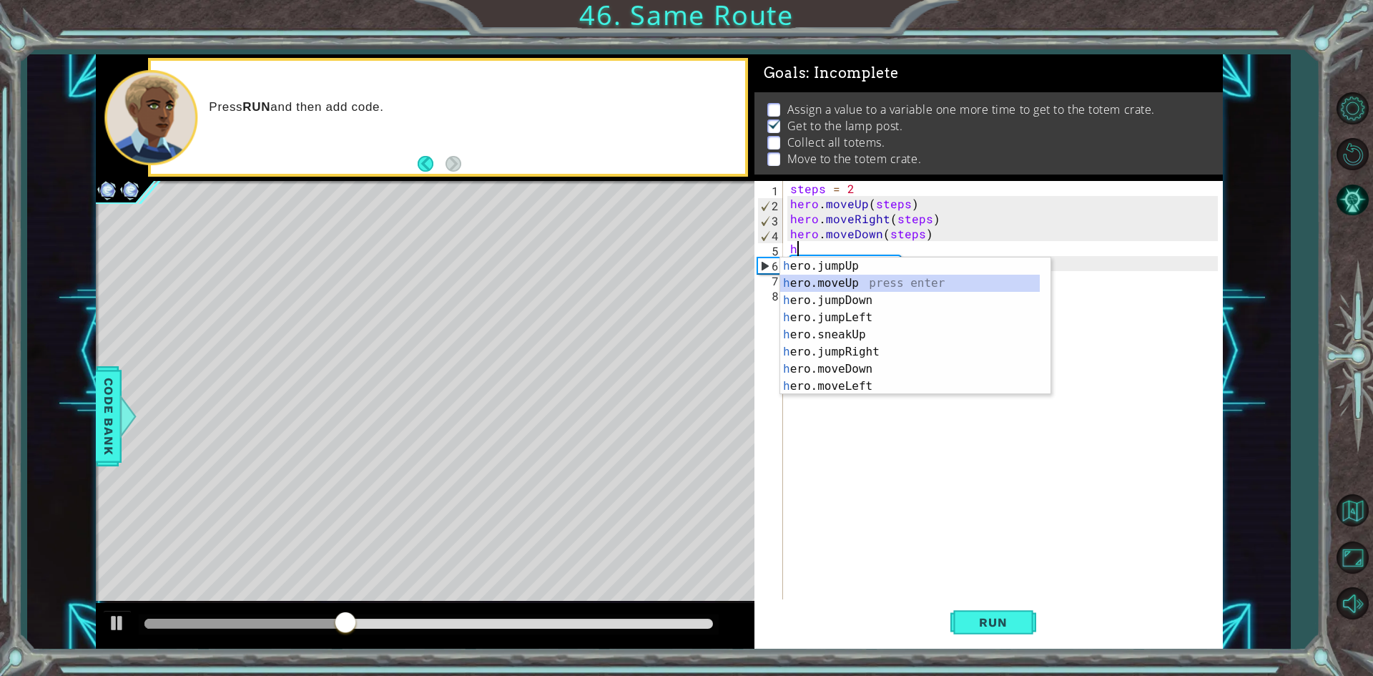
click at [848, 280] on div "h ero.jumpUp press enter h ero.moveUp press enter h ero.jumpDown press enter h …" at bounding box center [910, 343] width 260 height 172
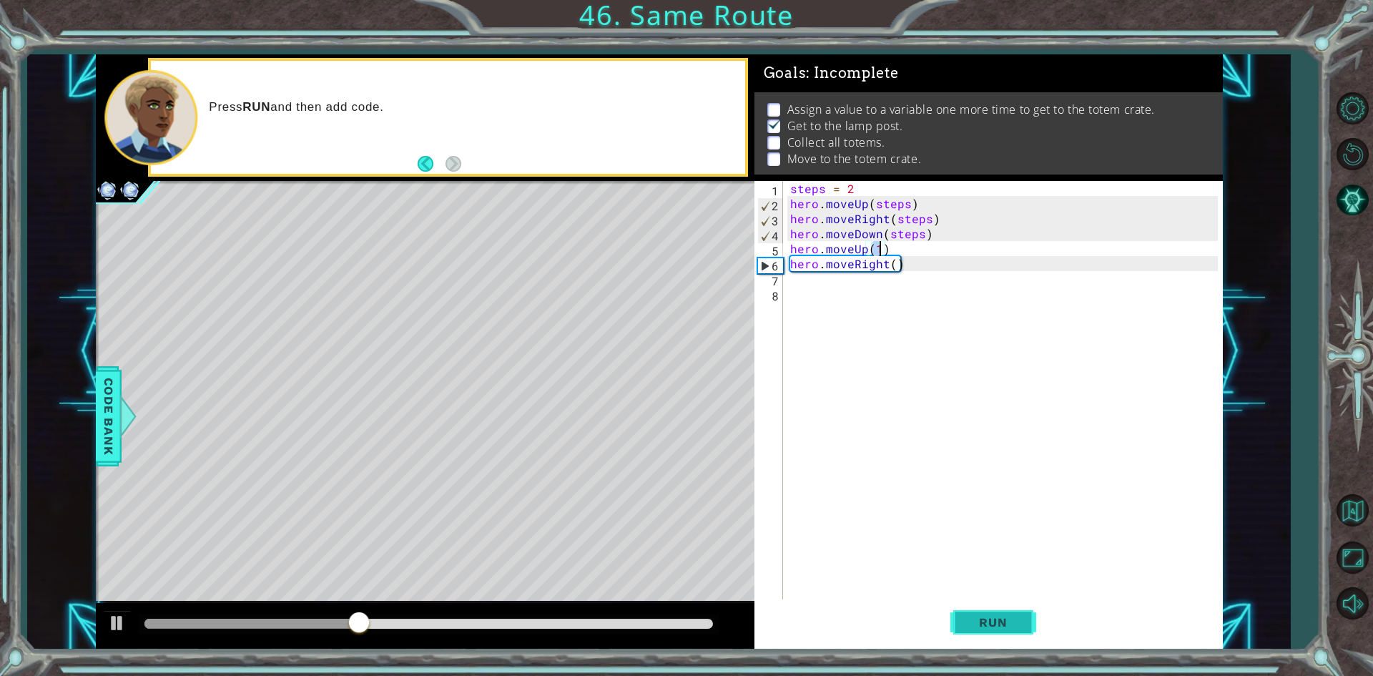
type textarea "hero.moveUp(1)"
click at [965, 614] on button "Run" at bounding box center [994, 622] width 86 height 46
click at [862, 252] on div "steps = 2 hero . moveUp ( steps ) hero . moveRight ( steps ) hero . moveDown ( …" at bounding box center [1007, 406] width 438 height 451
click at [867, 251] on div "steps = 2 hero . moveUp ( steps ) hero . moveRight ( steps ) hero . moveDown ( …" at bounding box center [1007, 406] width 438 height 451
drag, startPoint x: 903, startPoint y: 247, endPoint x: 773, endPoint y: 248, distance: 130.2
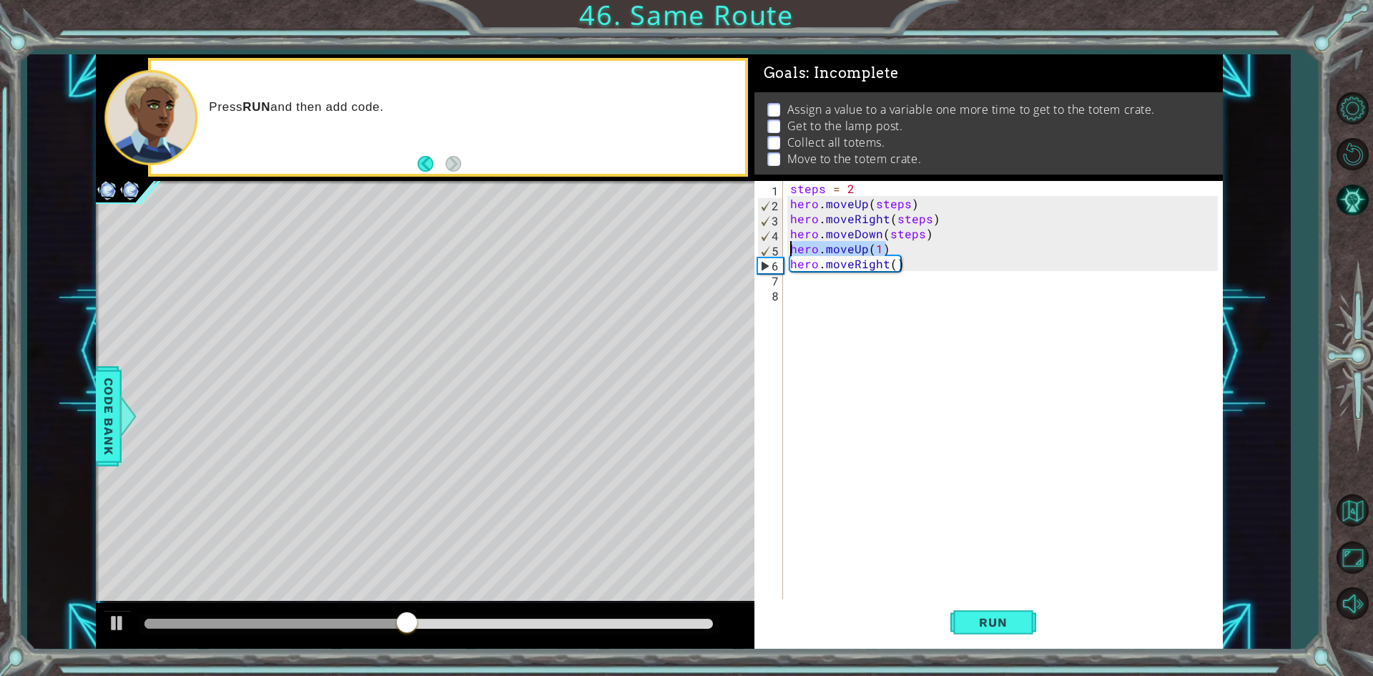
click at [773, 248] on div "hero.moveUp(1) 1 2 3 4 5 6 7 8 steps = 2 hero . moveUp ( steps ) hero . moveRig…" at bounding box center [986, 391] width 463 height 421
click at [1011, 611] on button "Run" at bounding box center [994, 622] width 86 height 46
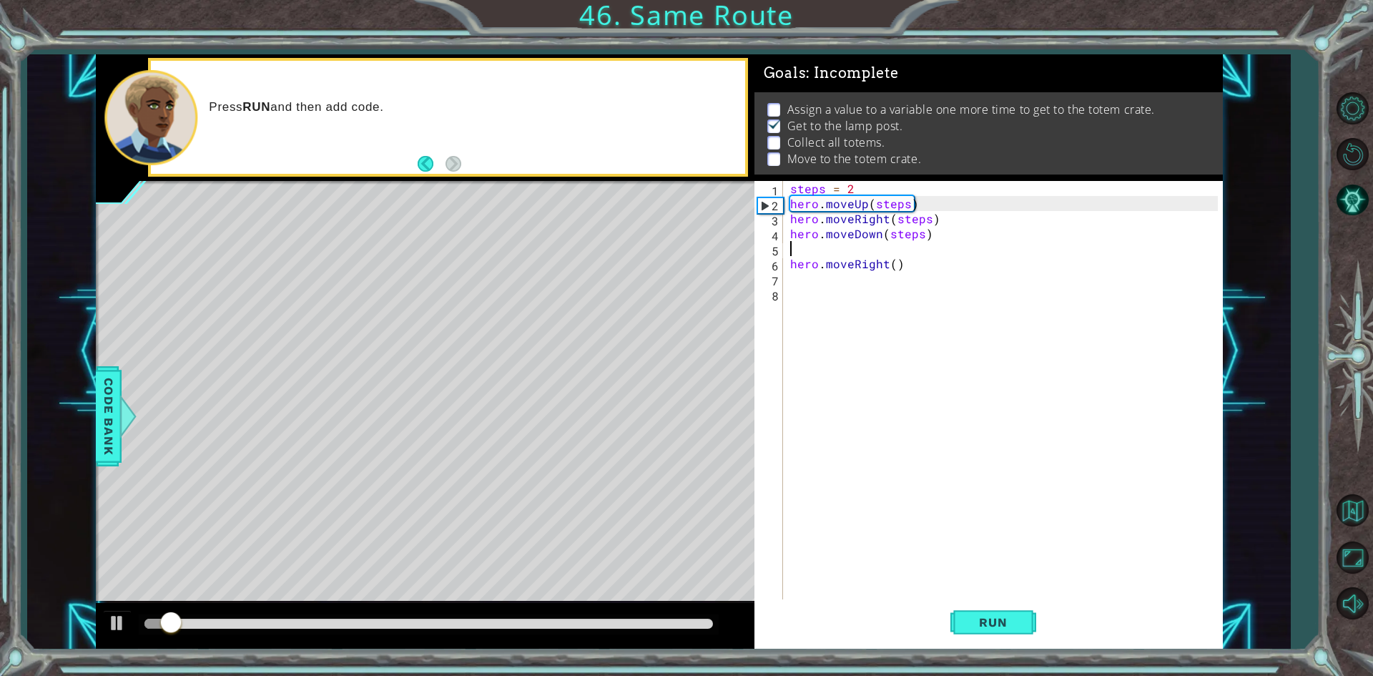
click at [840, 300] on div "steps = 2 hero . moveUp ( steps ) hero . moveRight ( steps ) hero . moveDown ( …" at bounding box center [1007, 406] width 438 height 451
click at [835, 282] on div "steps = 2 hero . moveUp ( steps ) hero . moveRight ( steps ) hero . moveDown ( …" at bounding box center [1007, 406] width 438 height 451
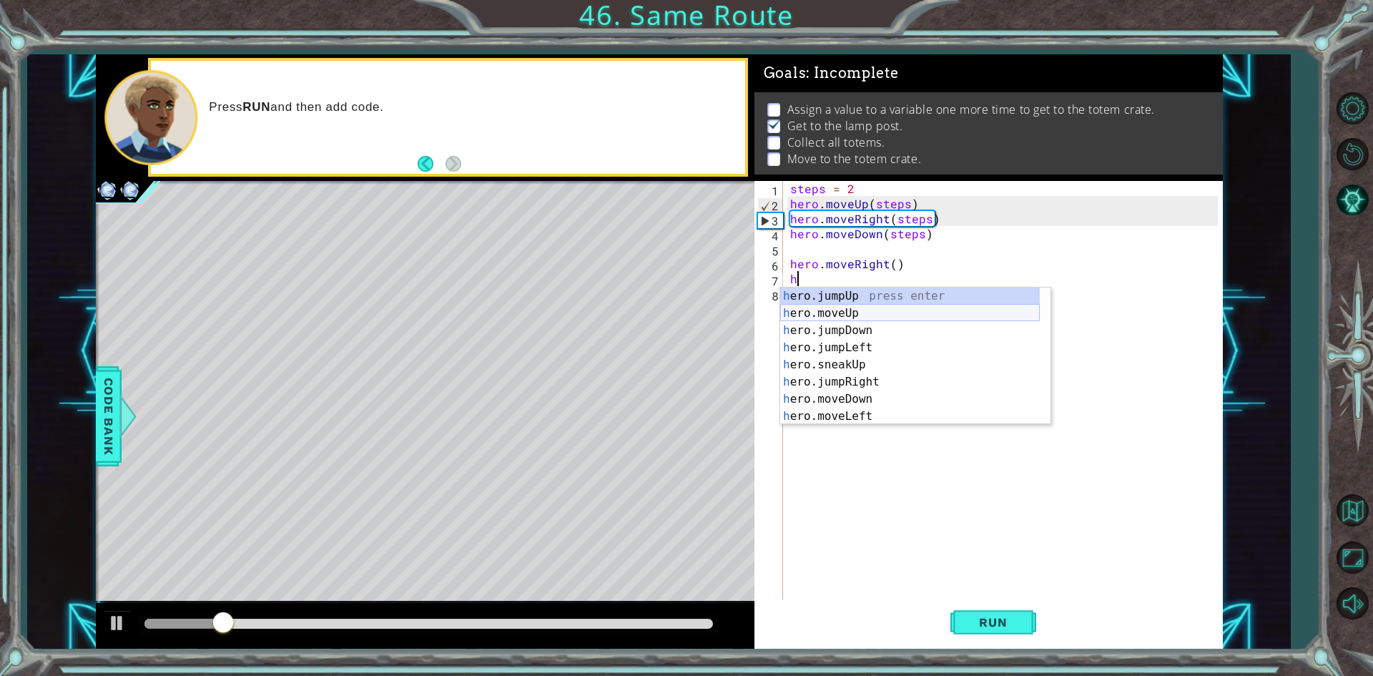
click at [873, 318] on div "h ero.jumpUp press enter h ero.moveUp press enter h ero.jumpDown press enter h …" at bounding box center [910, 374] width 260 height 172
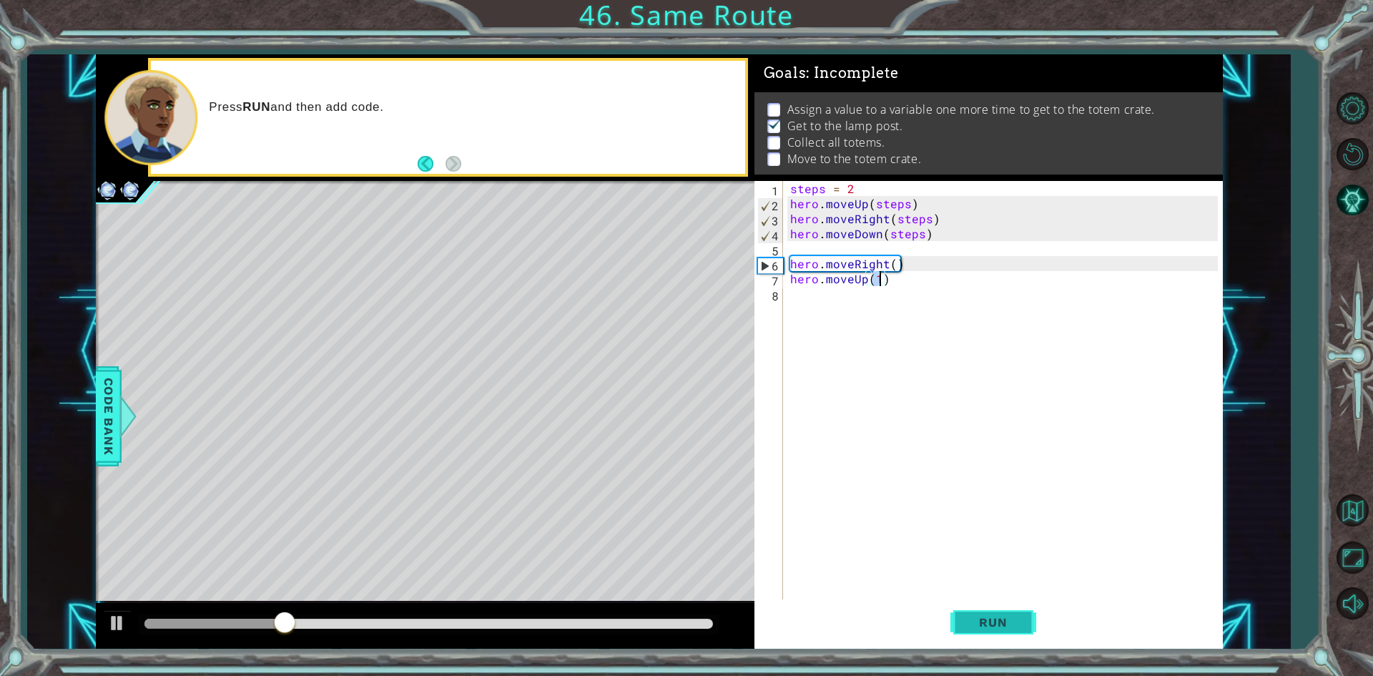
click at [983, 628] on span "Run" at bounding box center [993, 622] width 57 height 14
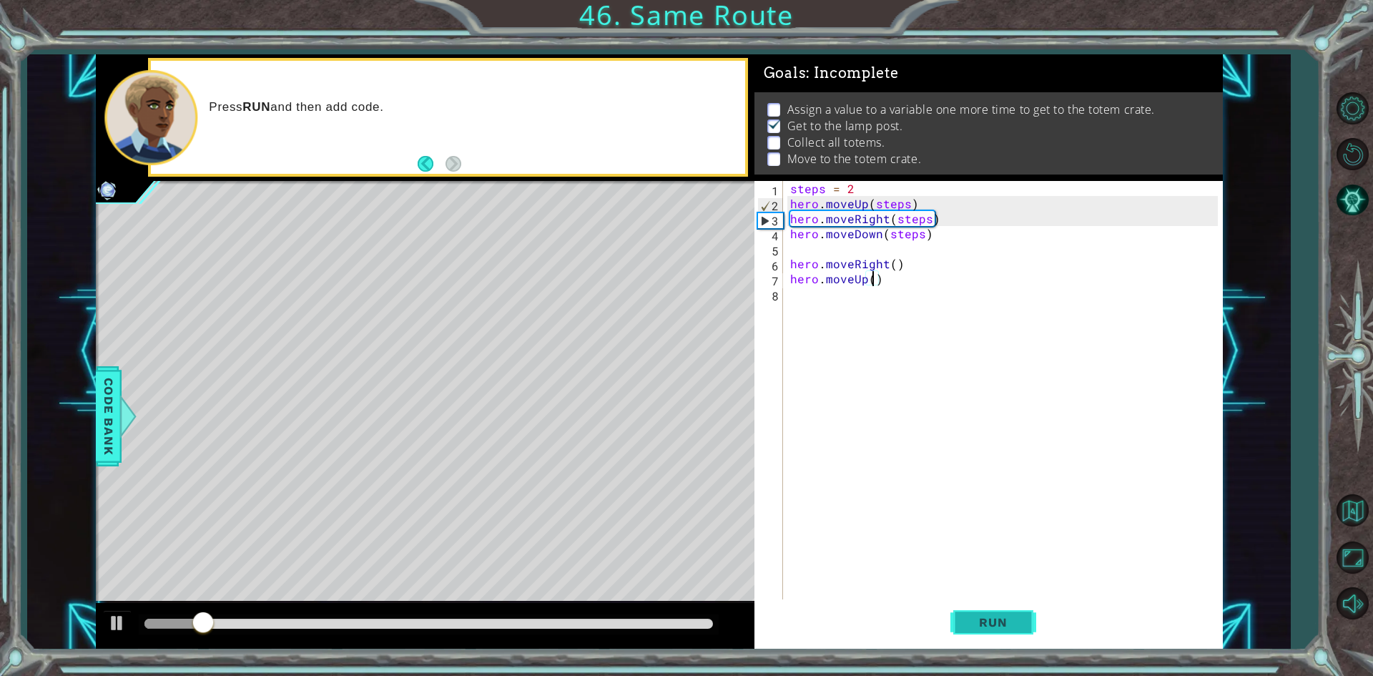
click at [963, 627] on button "Run" at bounding box center [994, 622] width 86 height 46
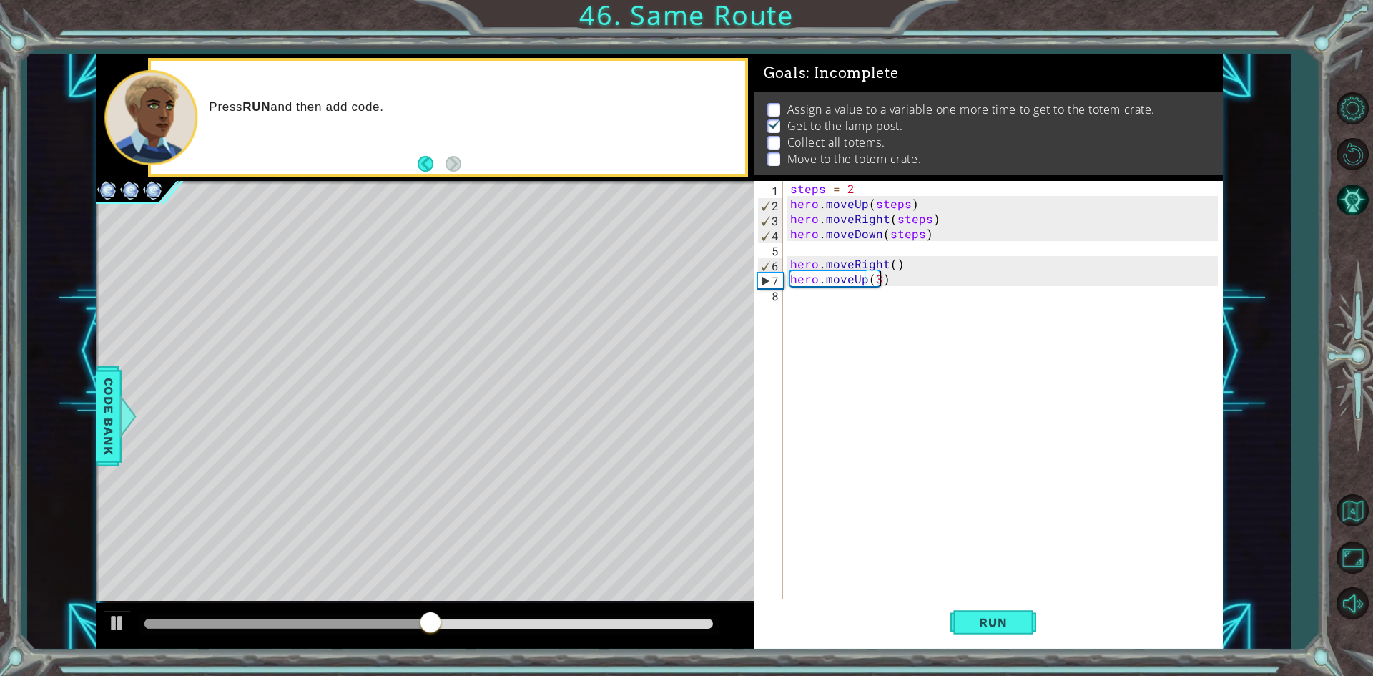
type textarea "hero.moveUp(3)"
click at [865, 300] on div "steps = 2 hero . moveUp ( steps ) hero . moveRight ( steps ) hero . moveDown ( …" at bounding box center [1007, 406] width 438 height 451
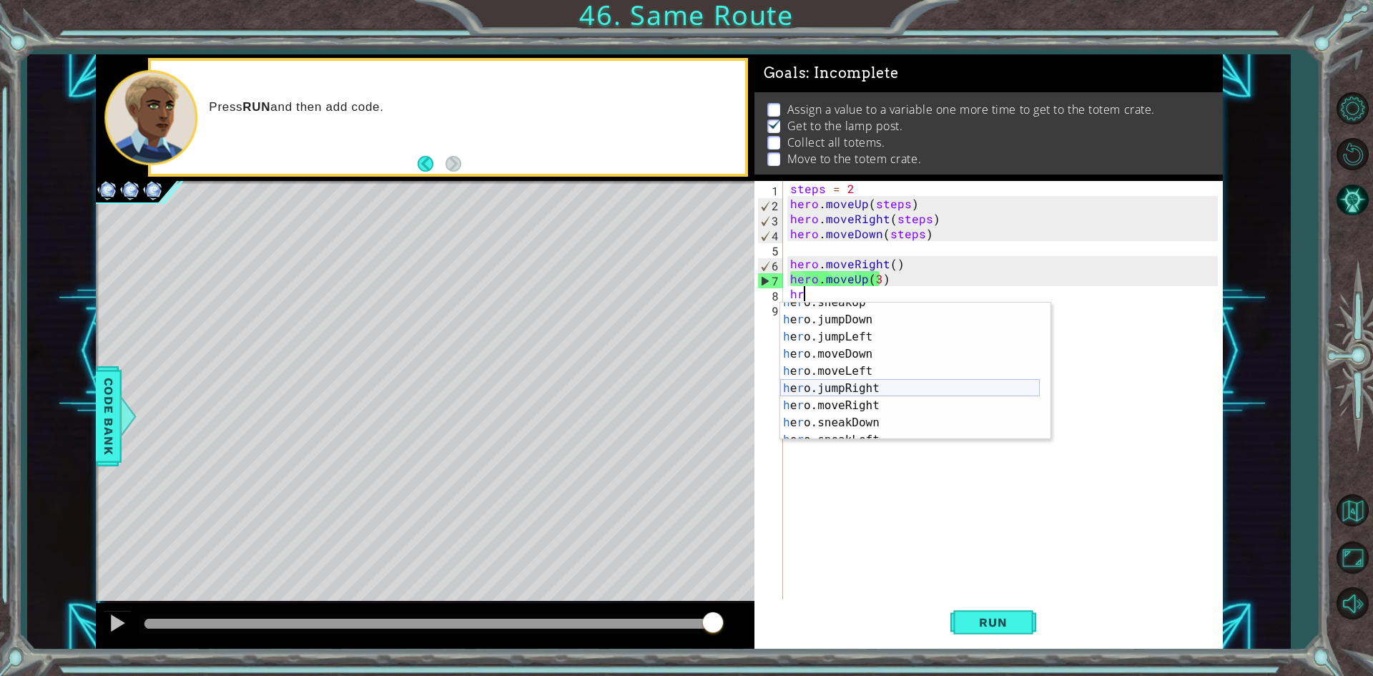
scroll to position [86, 0]
click at [860, 356] on div "h e r o.moveDown press enter h e r o.moveLeft press enter h e r o.jumpRight pre…" at bounding box center [910, 389] width 260 height 172
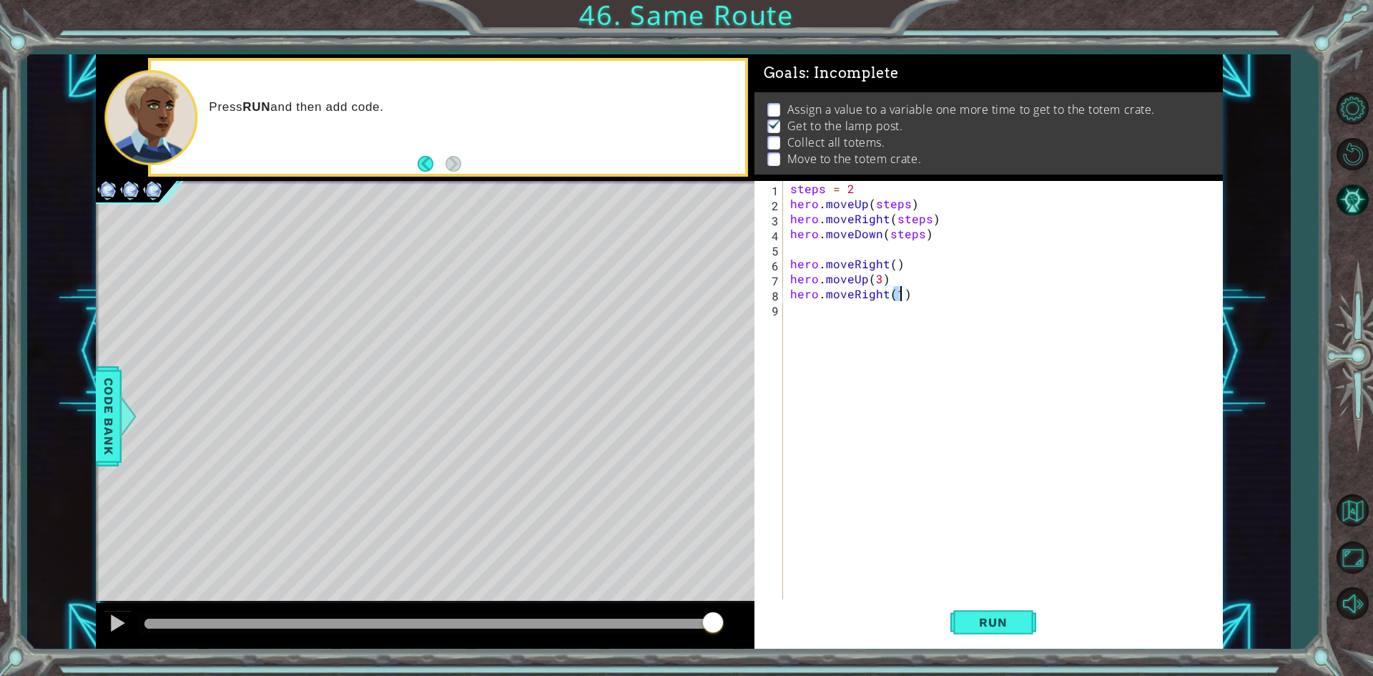
type textarea "hero.moveRight(3)"
click at [848, 315] on div "steps = 2 hero . moveUp ( steps ) hero . moveRight ( steps ) hero . moveDown ( …" at bounding box center [1007, 406] width 438 height 451
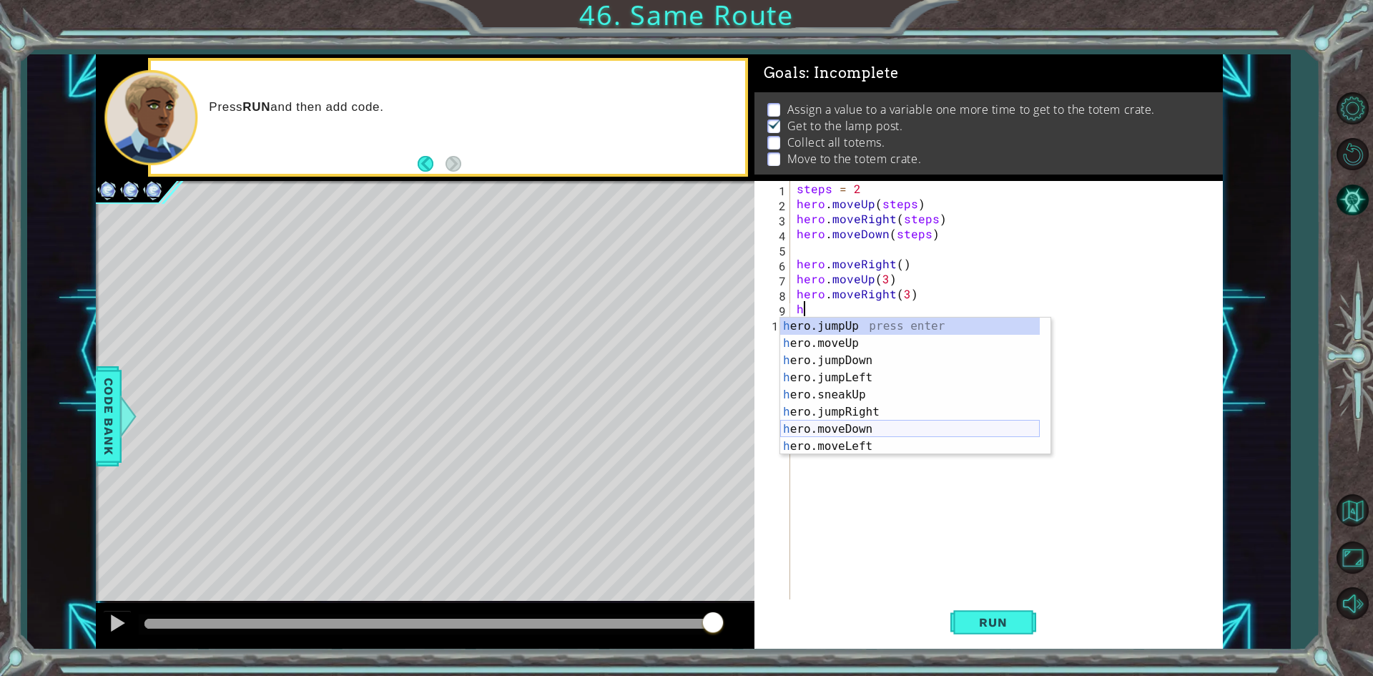
click at [846, 422] on div "h ero.jumpUp press enter h ero.moveUp press enter h ero.jumpDown press enter h …" at bounding box center [910, 404] width 260 height 172
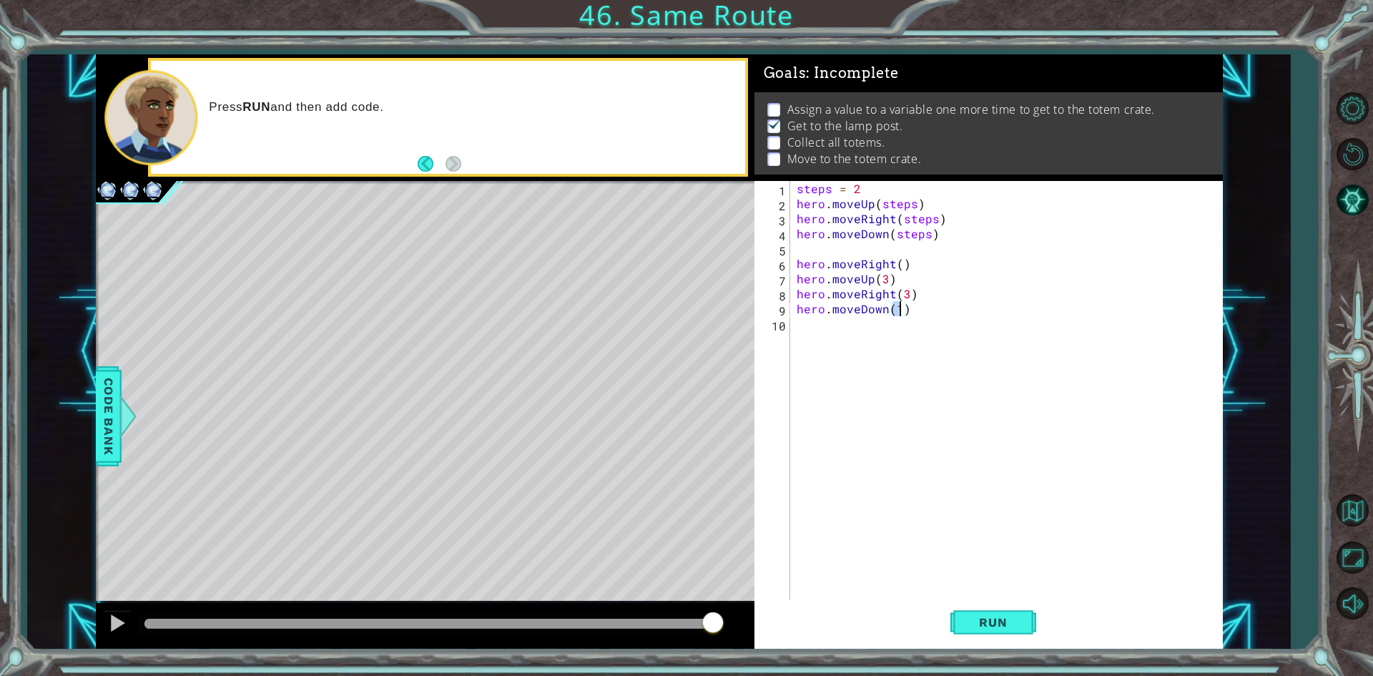
scroll to position [0, 6]
click at [966, 609] on button "Run" at bounding box center [994, 622] width 86 height 46
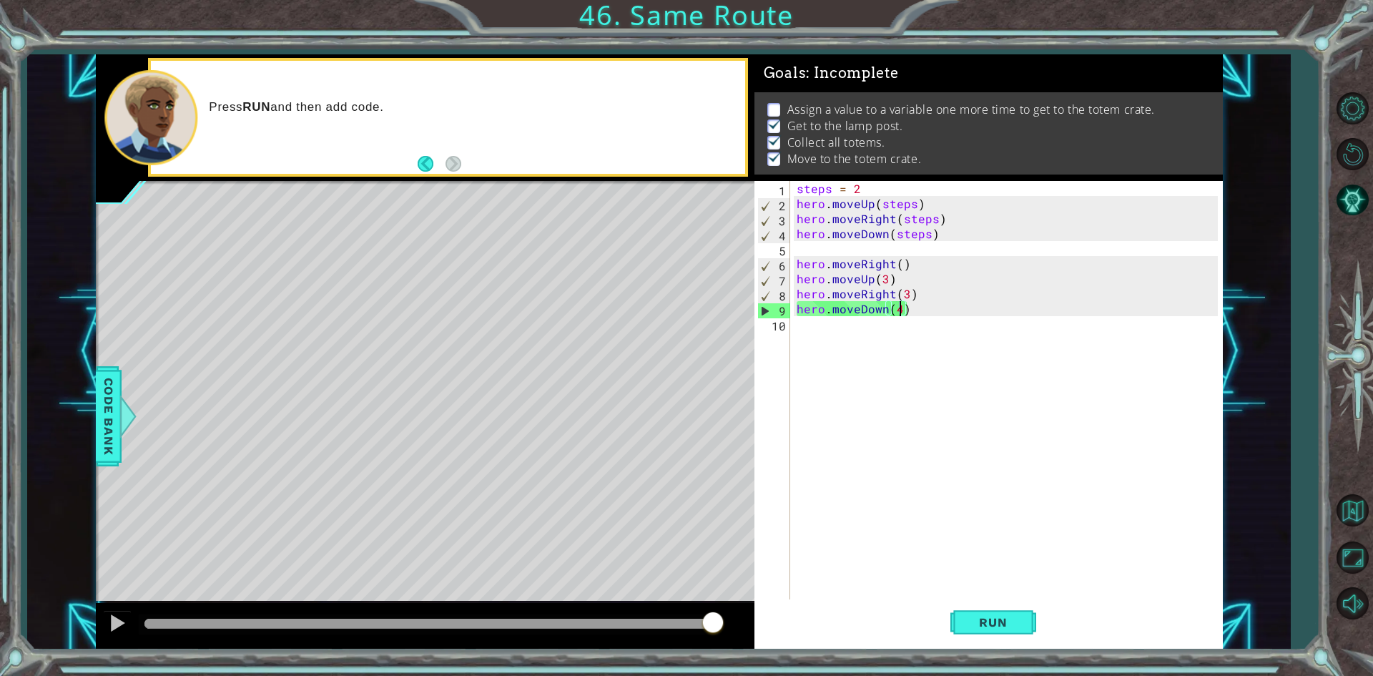
click at [898, 310] on div "steps = 2 hero . moveUp ( steps ) hero . moveRight ( steps ) hero . moveDown ( …" at bounding box center [1009, 406] width 431 height 451
type textarea "hero.moveDown(3)"
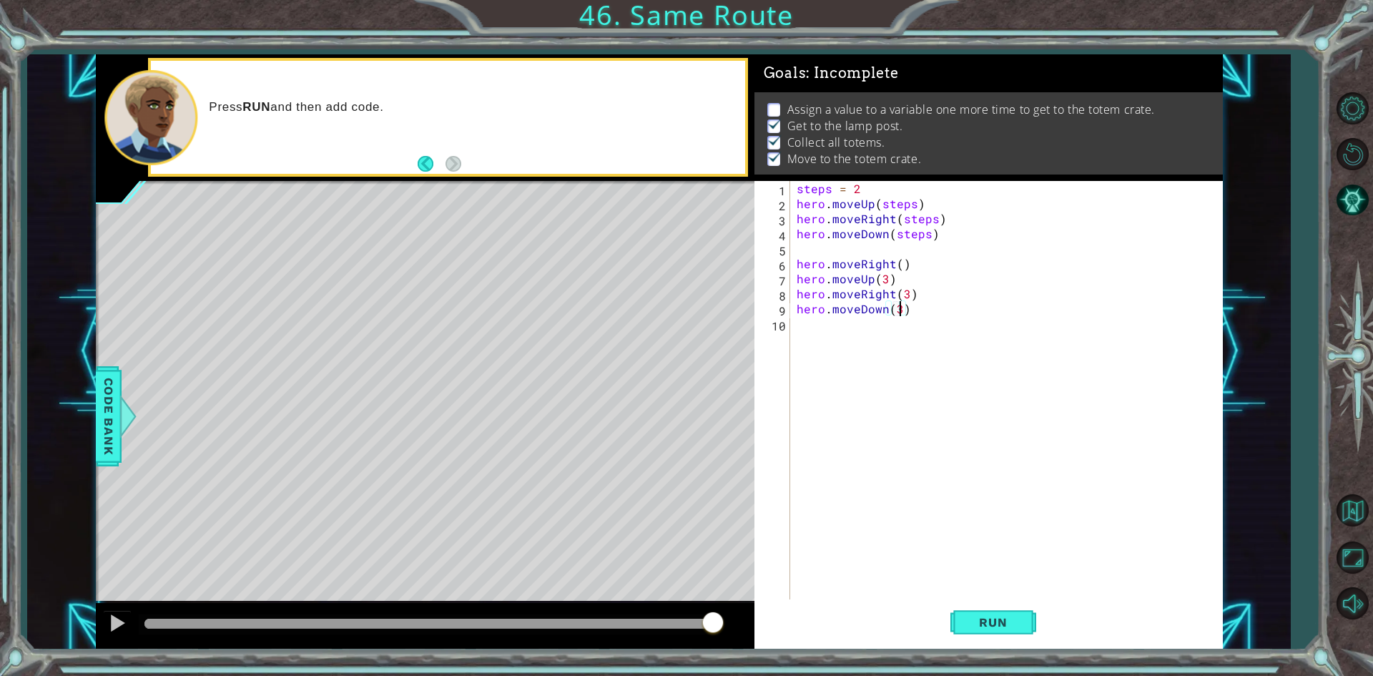
click at [866, 246] on div "steps = 2 hero . moveUp ( steps ) hero . moveRight ( steps ) hero . moveDown ( …" at bounding box center [1009, 406] width 431 height 451
type textarea "steps = 3"
click at [1029, 620] on button "Run" at bounding box center [994, 622] width 86 height 46
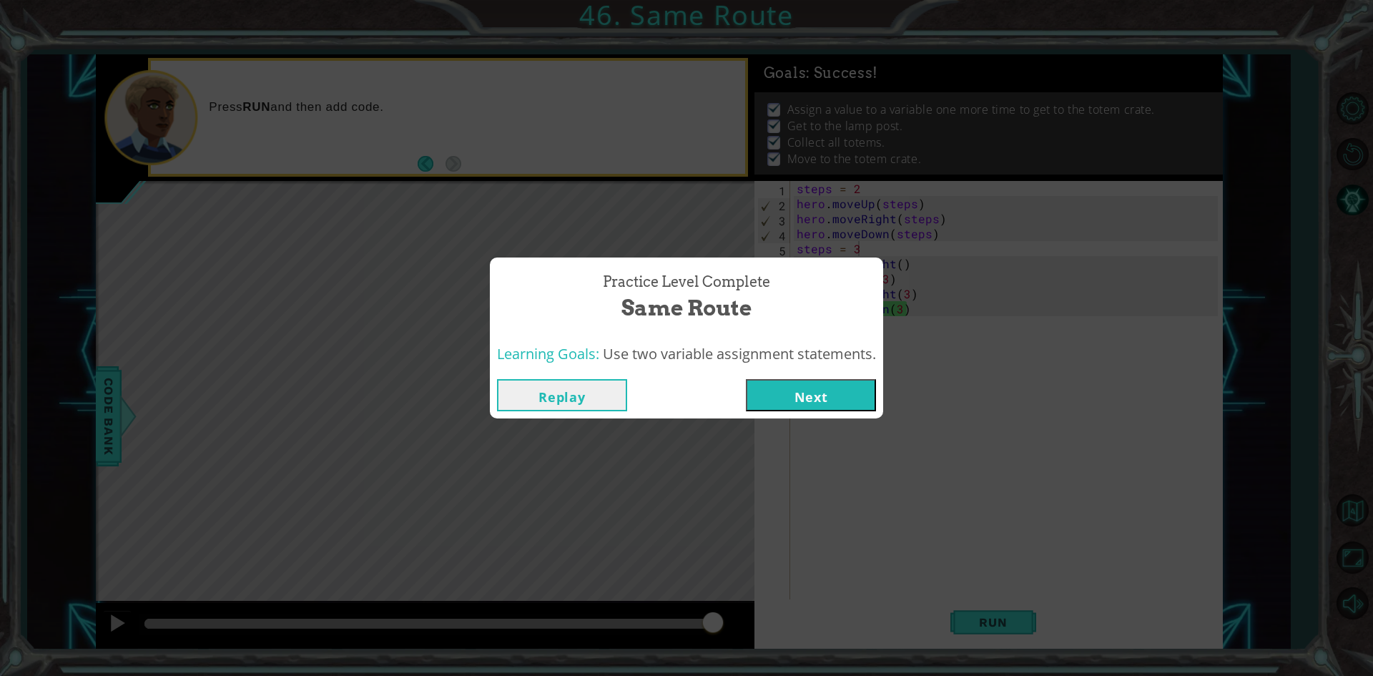
click at [852, 404] on button "Next" at bounding box center [811, 395] width 130 height 32
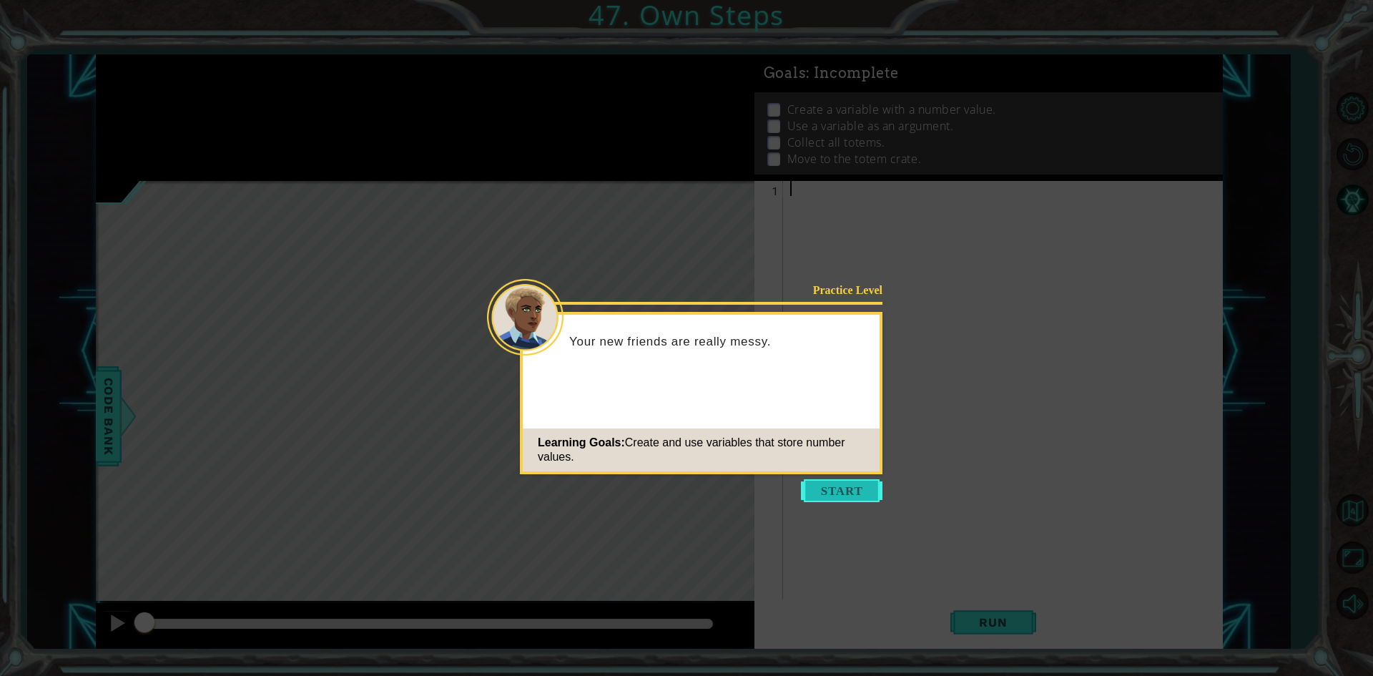
click at [869, 494] on button "Start" at bounding box center [842, 490] width 82 height 23
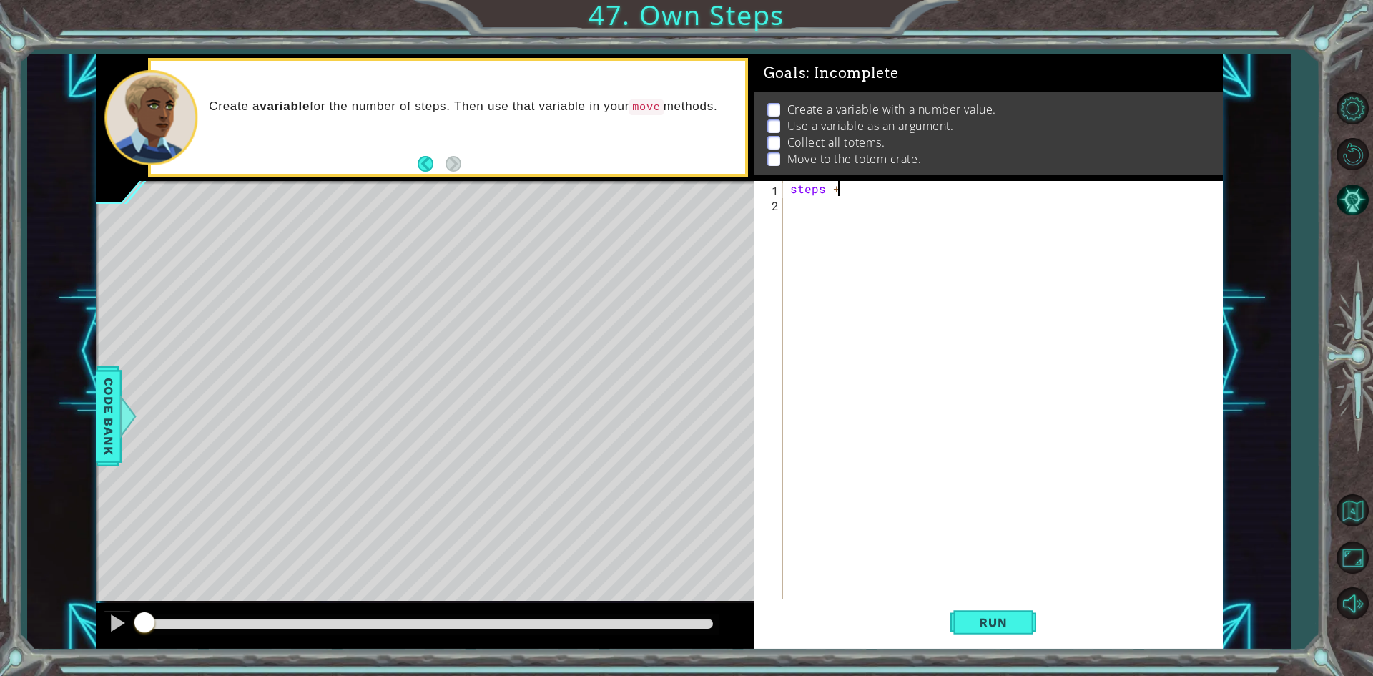
scroll to position [0, 2]
type textarea "steps = 3"
type textarea "s"
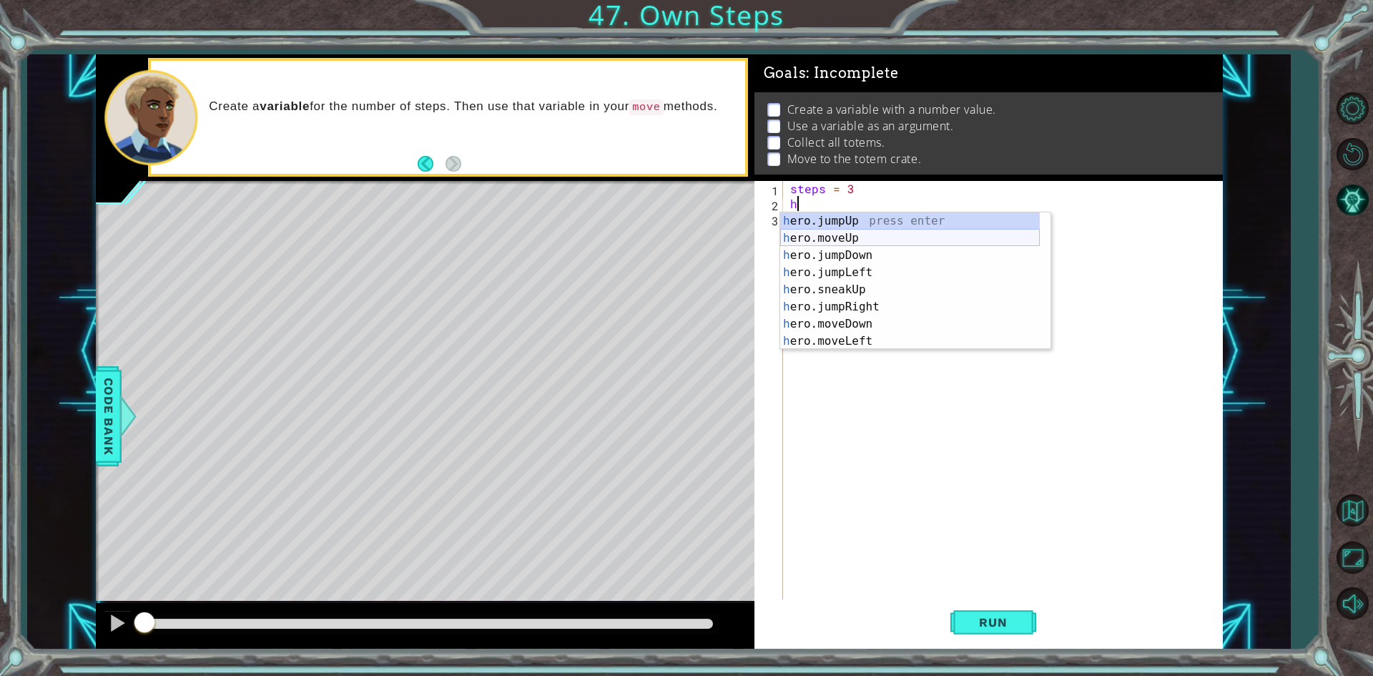
click at [865, 232] on div "h ero.jumpUp press enter h ero.moveUp press enter h ero.jumpDown press enter h …" at bounding box center [910, 298] width 260 height 172
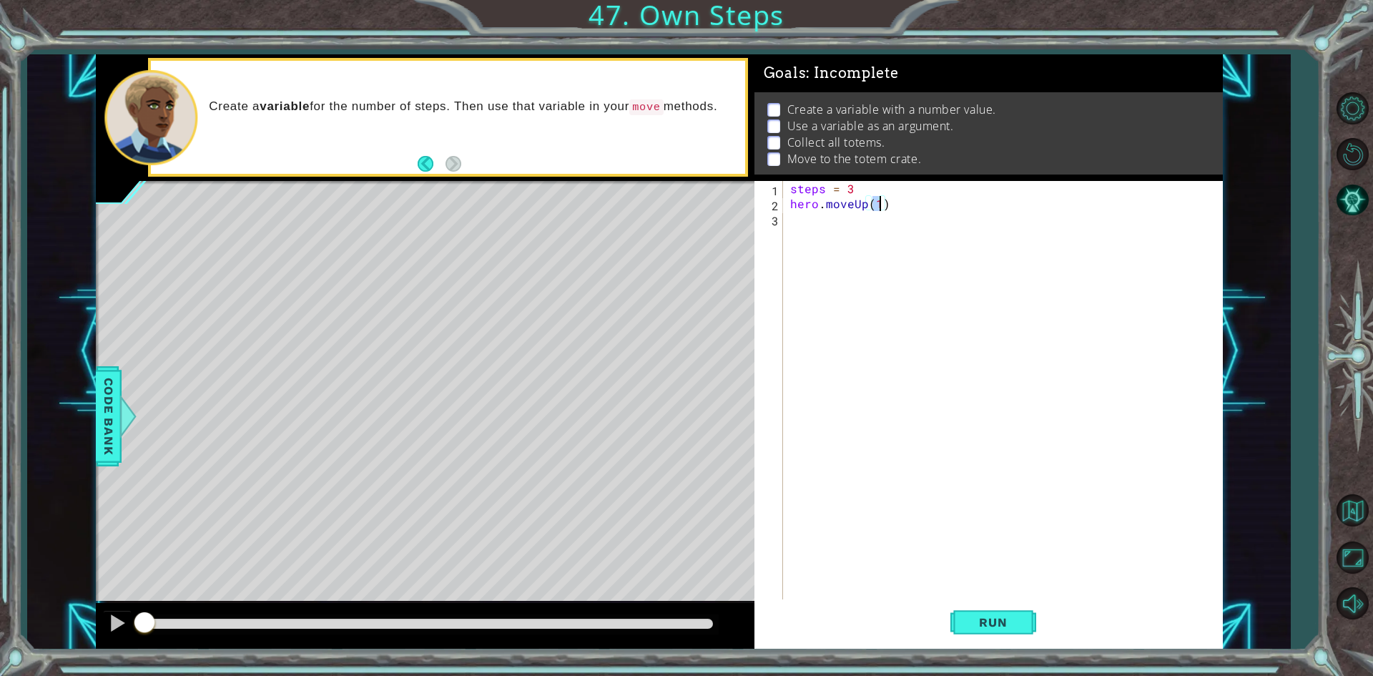
type textarea "hero.moveUp()"
click at [872, 233] on div "steps = 3 hero . moveUp ( )" at bounding box center [1007, 406] width 438 height 451
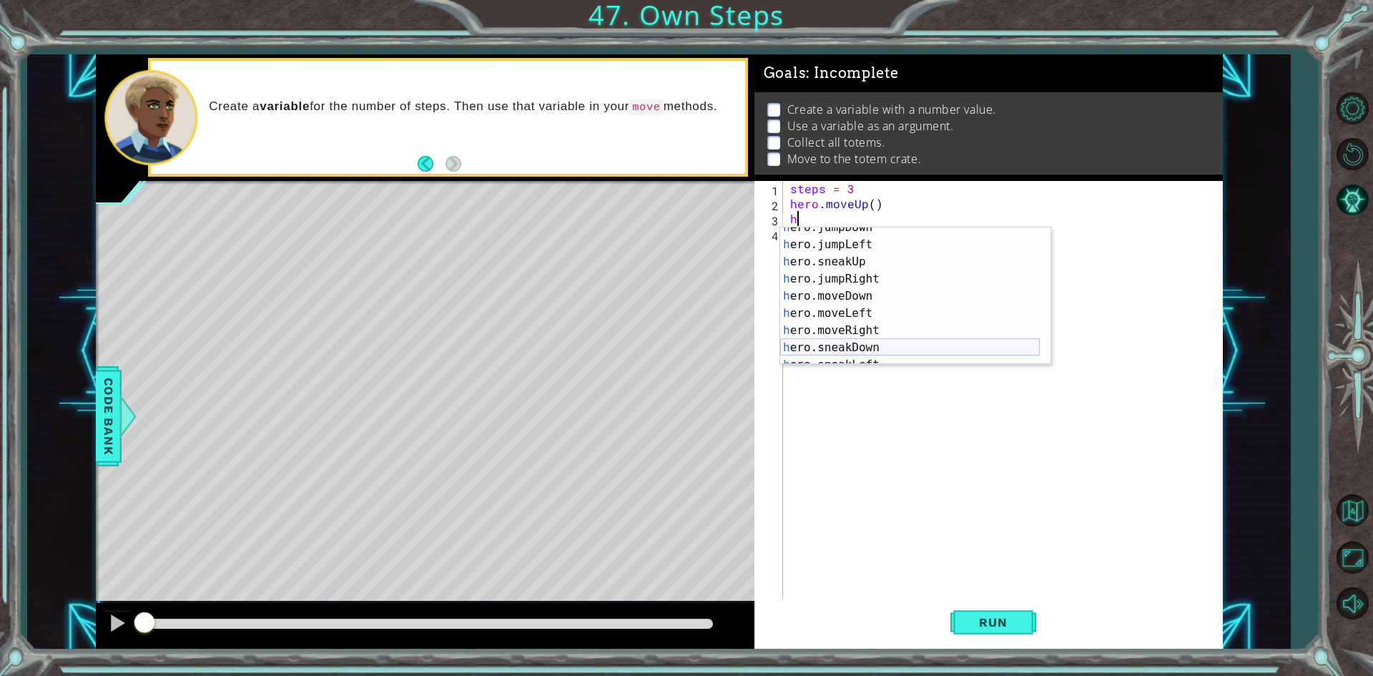
scroll to position [43, 0]
click at [863, 328] on div "h ero.jumpDown press enter h ero.jumpLeft press enter h ero.sneakUp press enter…" at bounding box center [910, 305] width 260 height 172
type textarea "hero.moveRight(1)"
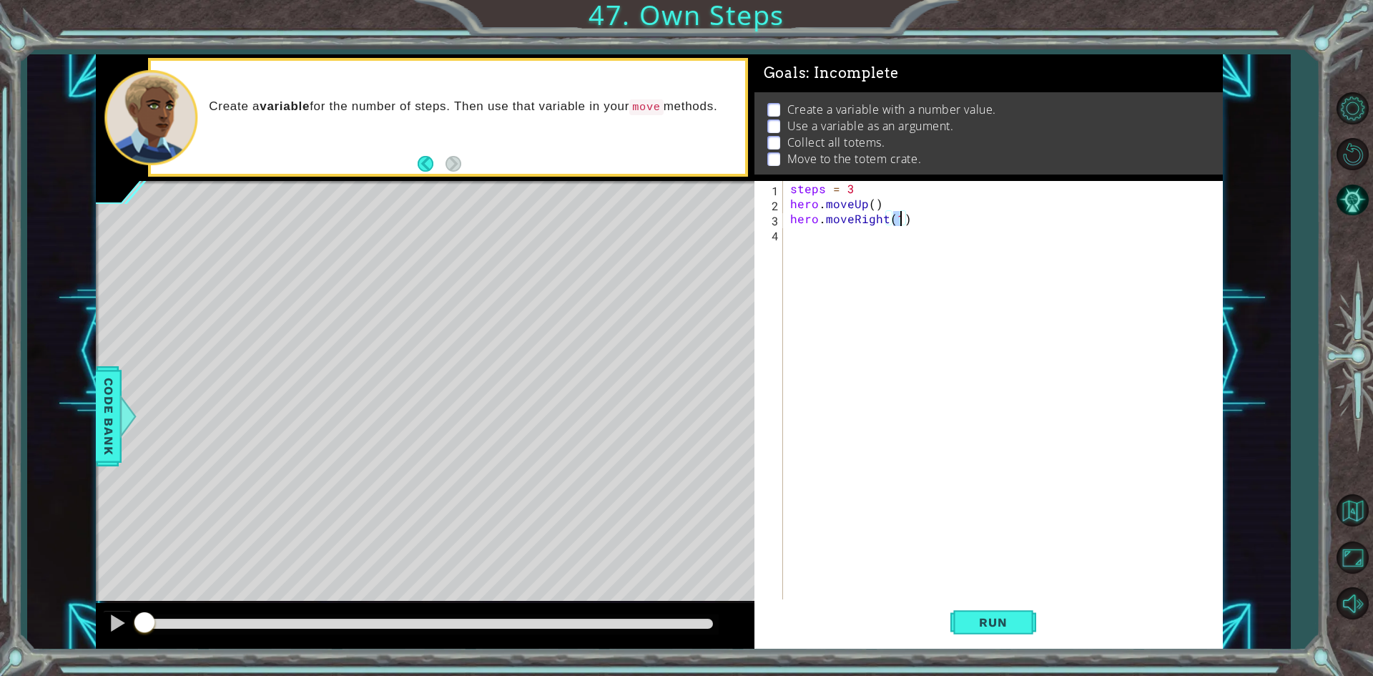
click at [873, 252] on div "steps = 3 hero . moveUp ( ) hero . moveRight ( 1 )" at bounding box center [1007, 406] width 438 height 451
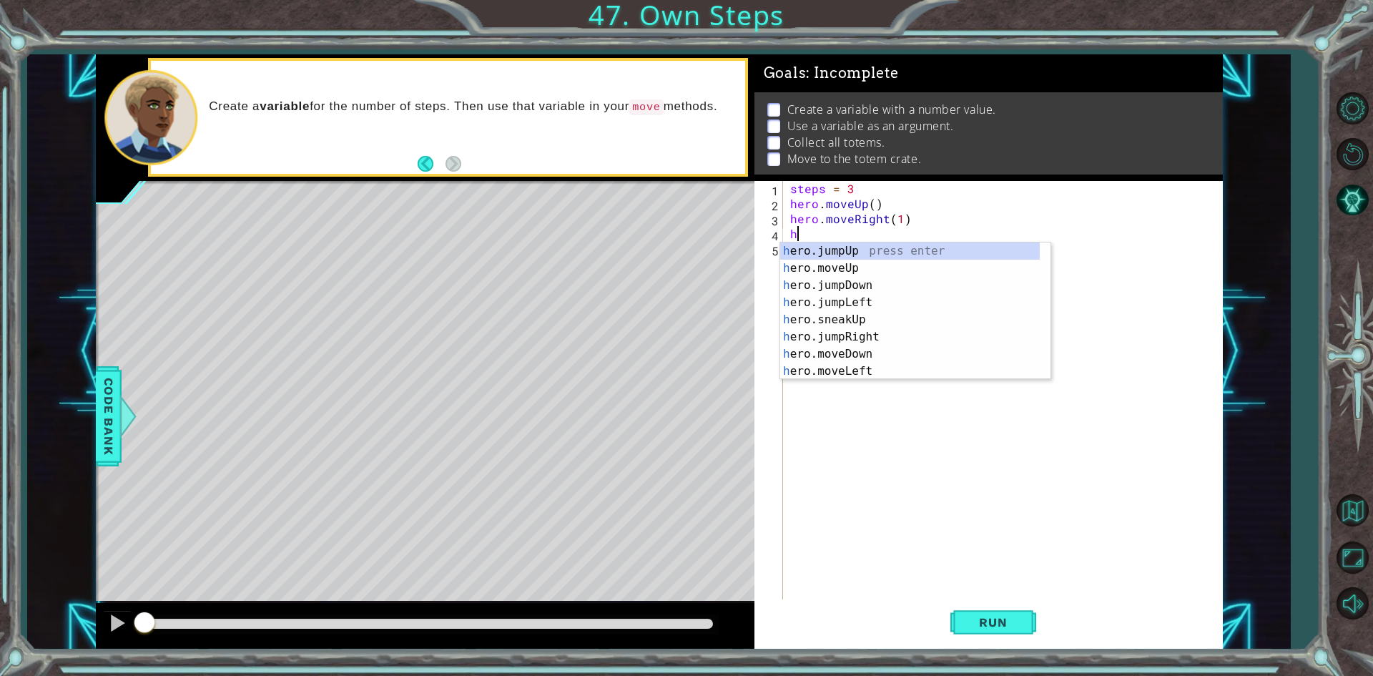
scroll to position [0, 0]
click at [896, 221] on div "steps = 3 hero . moveUp ( ) hero . moveRight ( 1 ) h" at bounding box center [1007, 406] width 438 height 451
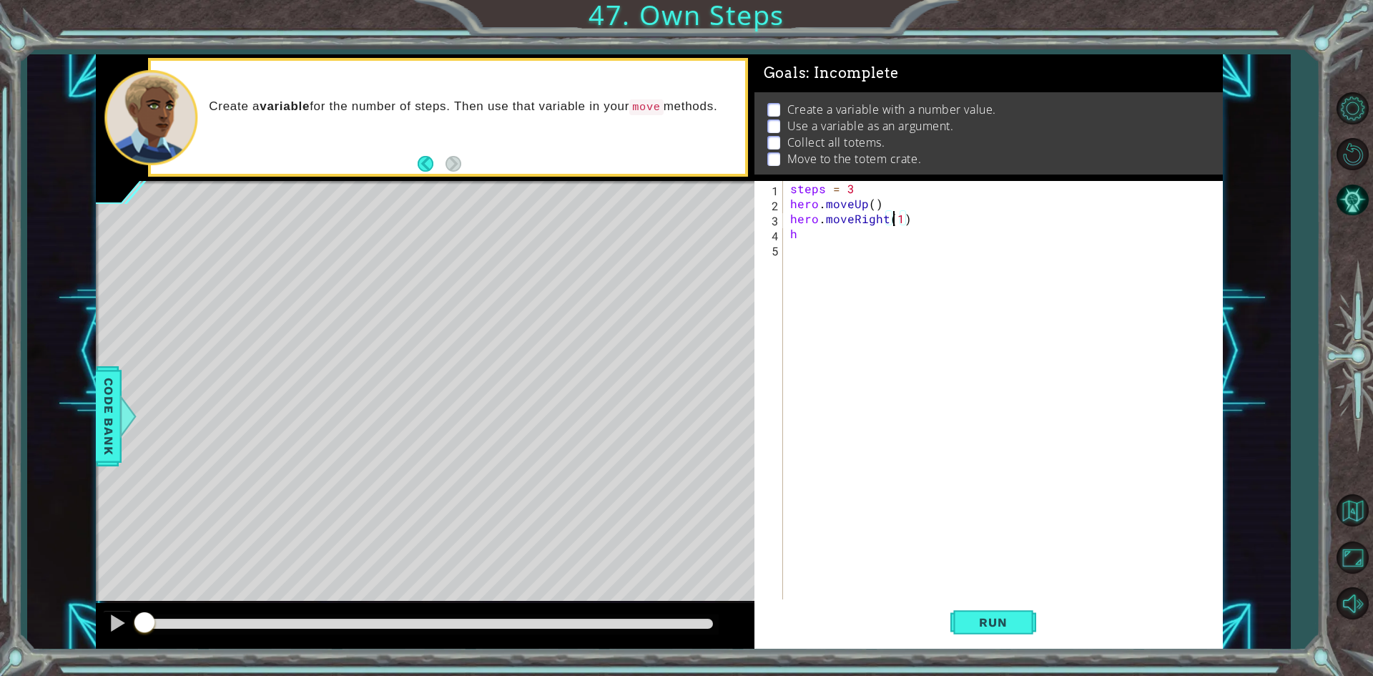
click at [901, 216] on div "steps = 3 hero . moveUp ( ) hero . moveRight ( 1 ) h" at bounding box center [1007, 406] width 438 height 451
click at [831, 234] on div "steps = 3 hero . moveUp ( ) hero . moveRight ( ) h" at bounding box center [1007, 406] width 438 height 451
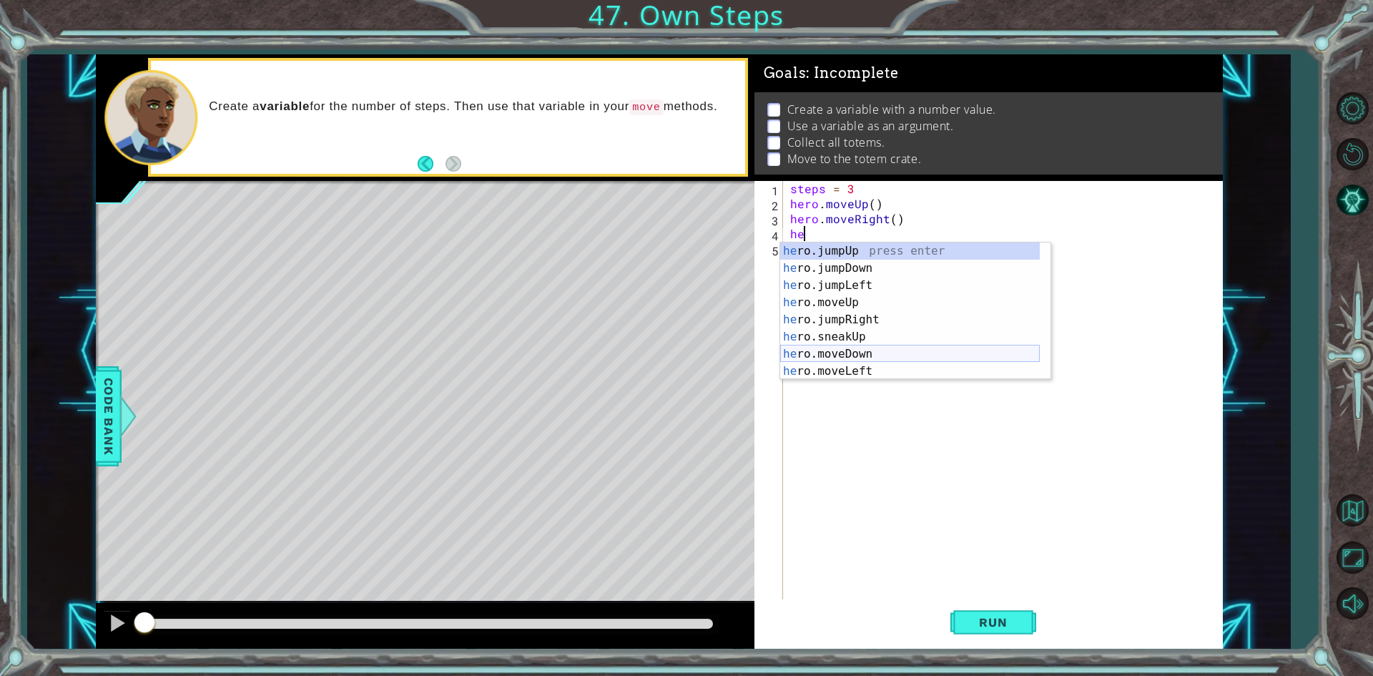
click at [850, 348] on div "he ro.jumpUp press enter he ro.jumpDown press enter he ro.jumpLeft press enter …" at bounding box center [910, 328] width 260 height 172
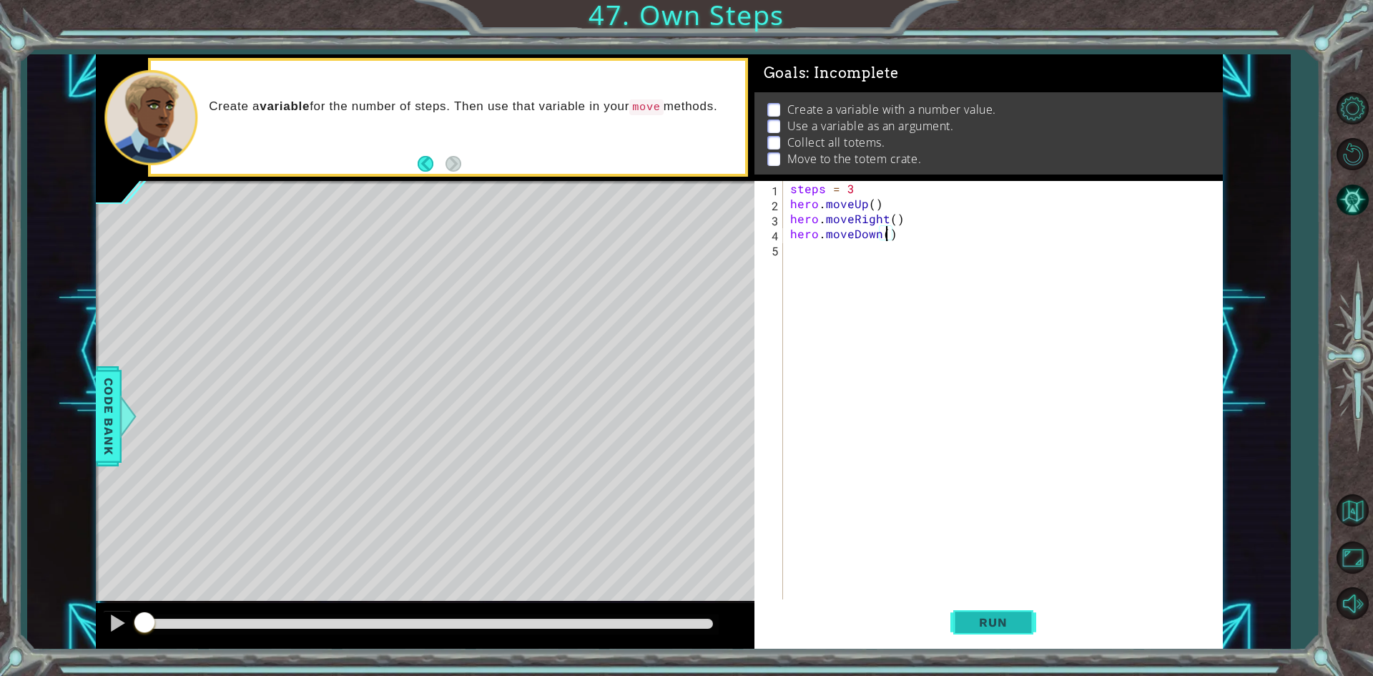
click at [974, 622] on span "Run" at bounding box center [993, 622] width 57 height 14
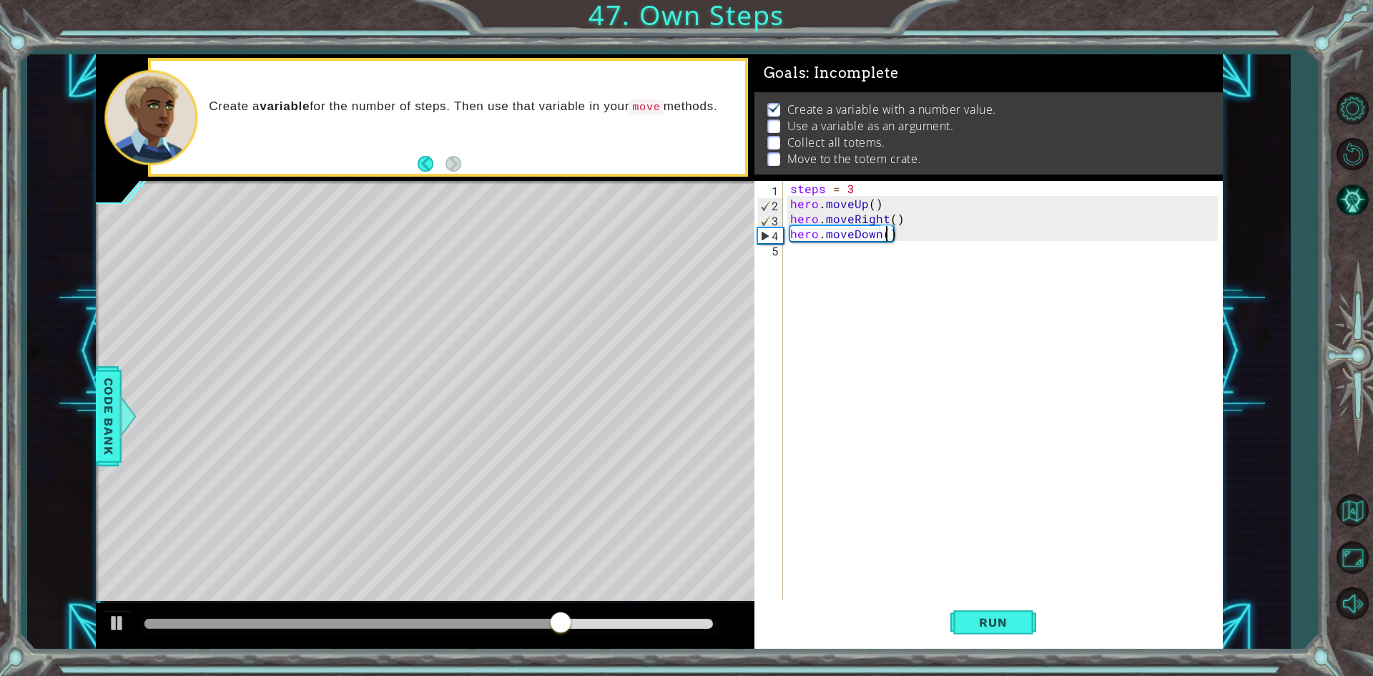
click at [872, 207] on div "steps = 3 hero . moveUp ( ) hero . moveRight ( ) hero . moveDown ( )" at bounding box center [1007, 406] width 438 height 451
click at [984, 625] on span "Run" at bounding box center [993, 622] width 57 height 14
click at [892, 225] on div "steps = 3 hero . moveUp ( 3 ) hero . moveRight ( ) hero . moveDown ( )" at bounding box center [1007, 406] width 438 height 451
click at [887, 239] on div "steps = 3 hero . moveUp ( 3 ) hero . moveRight ( 3 ) hero . moveDown ( )" at bounding box center [1007, 406] width 438 height 451
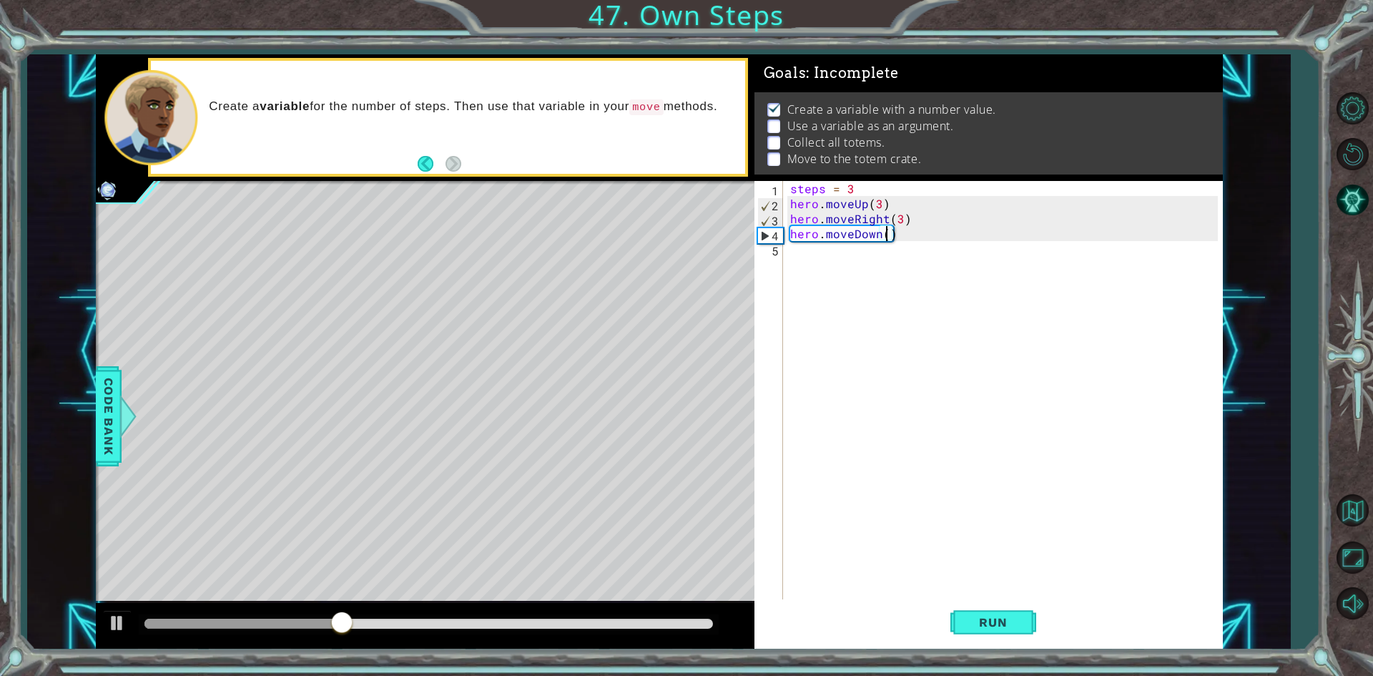
scroll to position [0, 6]
type textarea "hero.moveDown(3)"
click at [966, 612] on button "Run" at bounding box center [994, 622] width 86 height 46
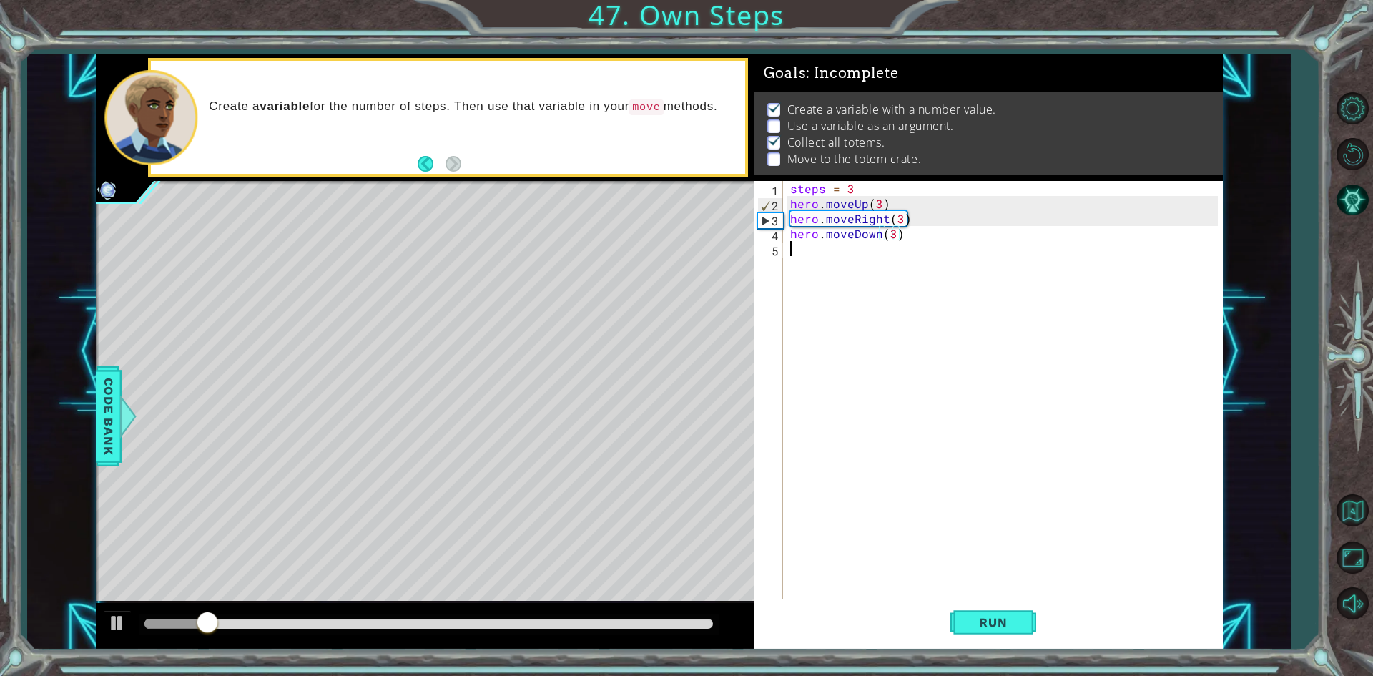
click at [843, 260] on div "steps = 3 hero . moveUp ( 3 ) hero . moveRight ( 3 ) hero . moveDown ( 3 )" at bounding box center [1007, 406] width 438 height 451
type textarea "h"
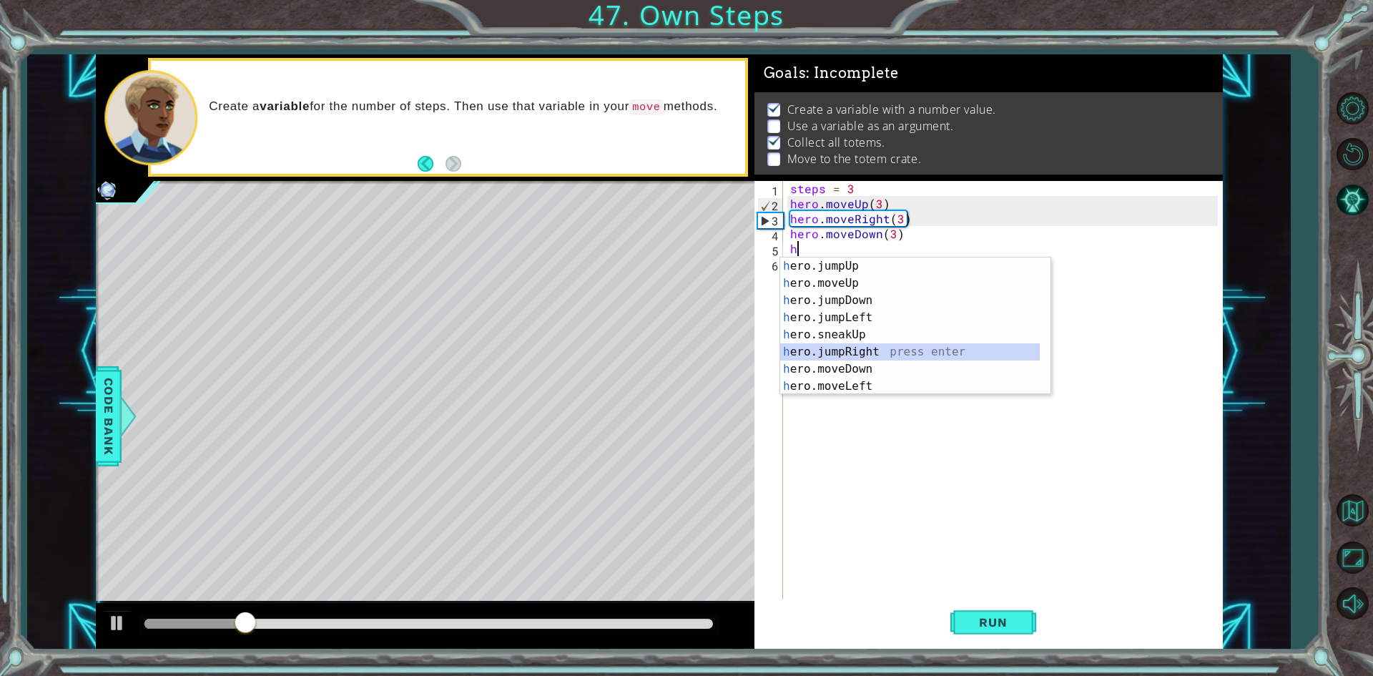
click at [851, 346] on div "h ero.jumpUp press enter h ero.moveUp press enter h ero.jumpDown press enter h …" at bounding box center [910, 343] width 260 height 172
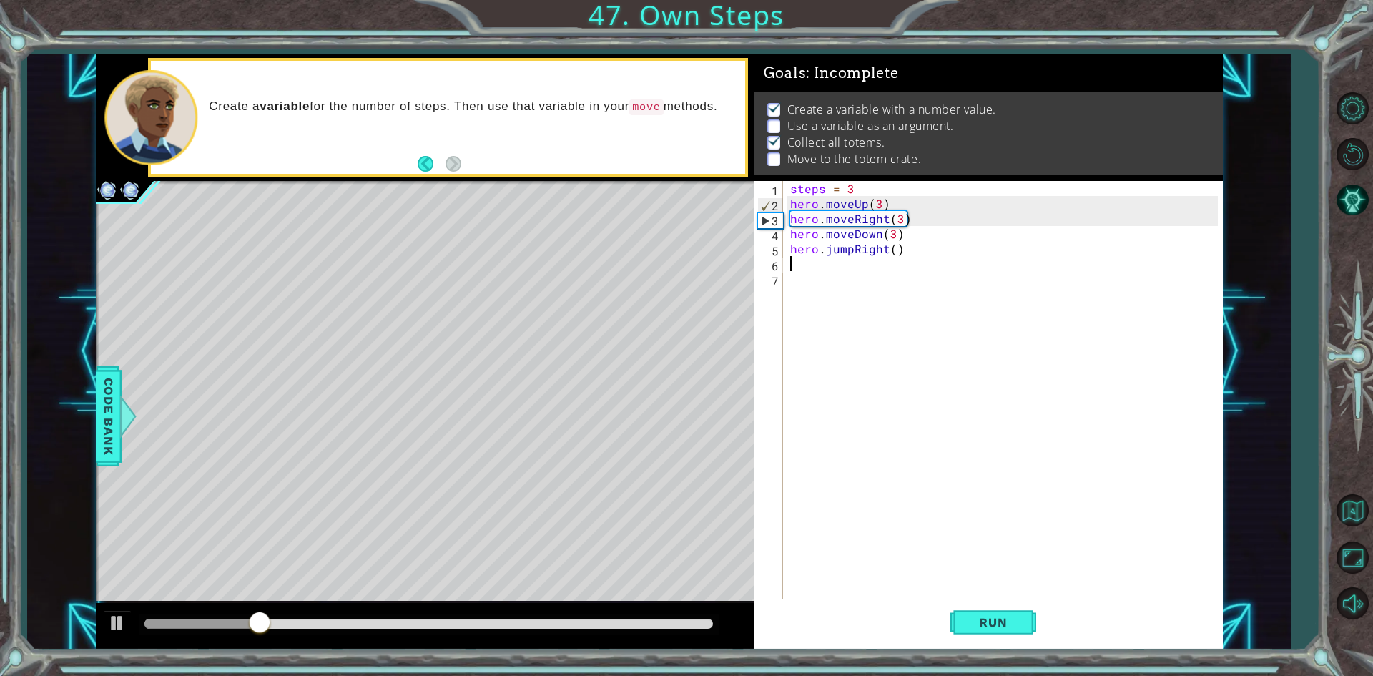
click at [888, 252] on div "steps = 3 hero . moveUp ( 3 ) hero . moveRight ( 3 ) hero . moveDown ( 3 ) hero…" at bounding box center [1007, 406] width 438 height 451
click at [897, 247] on div "steps = 3 hero . moveUp ( 3 ) hero . moveRight ( 3 ) hero . moveDown ( 3 ) hero…" at bounding box center [1007, 406] width 438 height 451
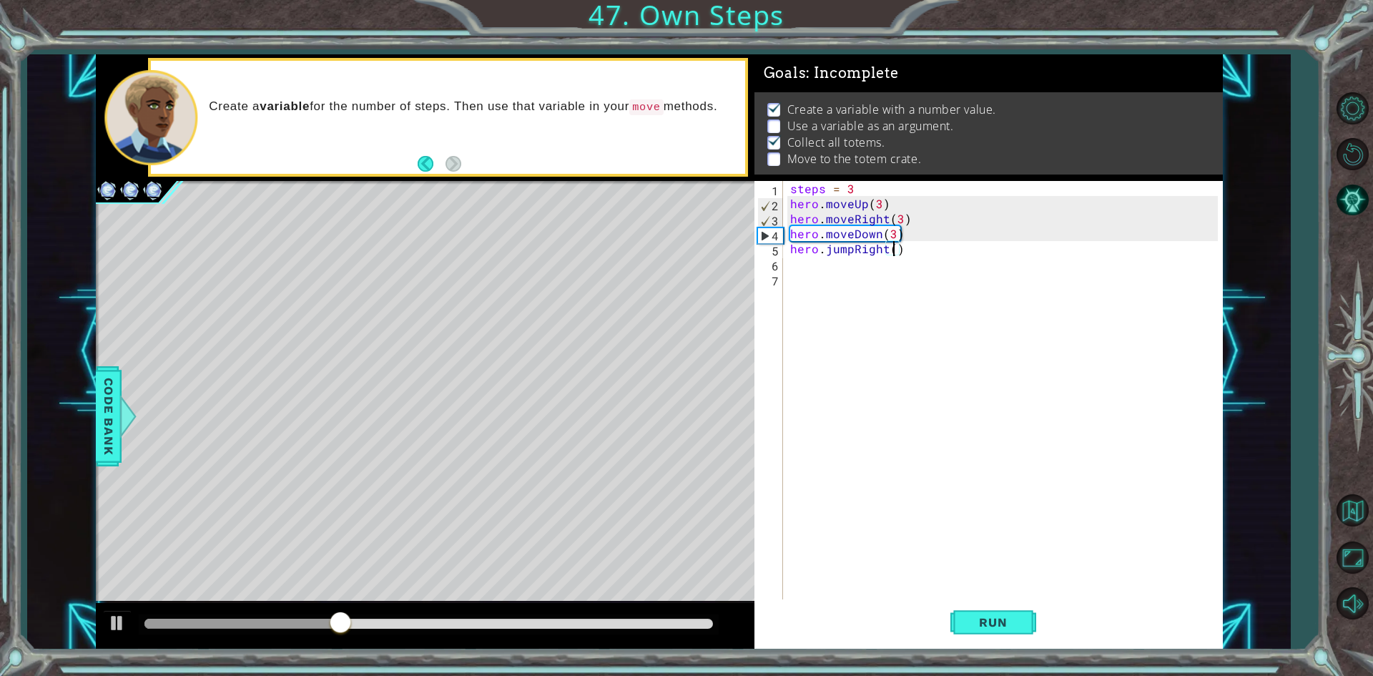
click at [892, 255] on div "steps = 3 hero . moveUp ( 3 ) hero . moveRight ( 3 ) hero . moveDown ( 3 ) hero…" at bounding box center [1007, 406] width 438 height 451
click at [1006, 621] on span "Run" at bounding box center [993, 622] width 57 height 14
click at [848, 247] on div "steps = 3 hero . moveUp ( 3 ) hero . moveRight ( 3 ) hero . moveDown ( 3 ) hero…" at bounding box center [1007, 406] width 438 height 451
click at [851, 252] on div "steps = 3 hero . moveUp ( 3 ) hero . moveRight ( 3 ) hero . moveDown ( 3 ) hero…" at bounding box center [1007, 406] width 438 height 451
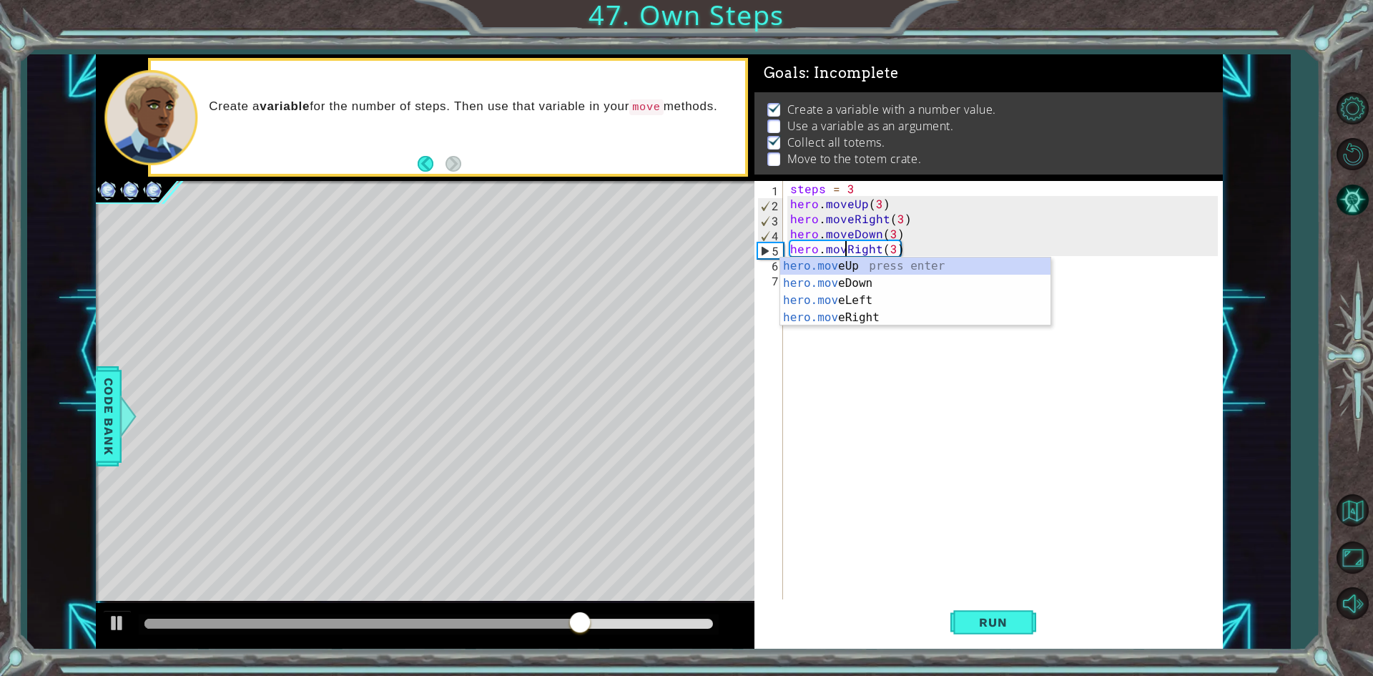
scroll to position [0, 4]
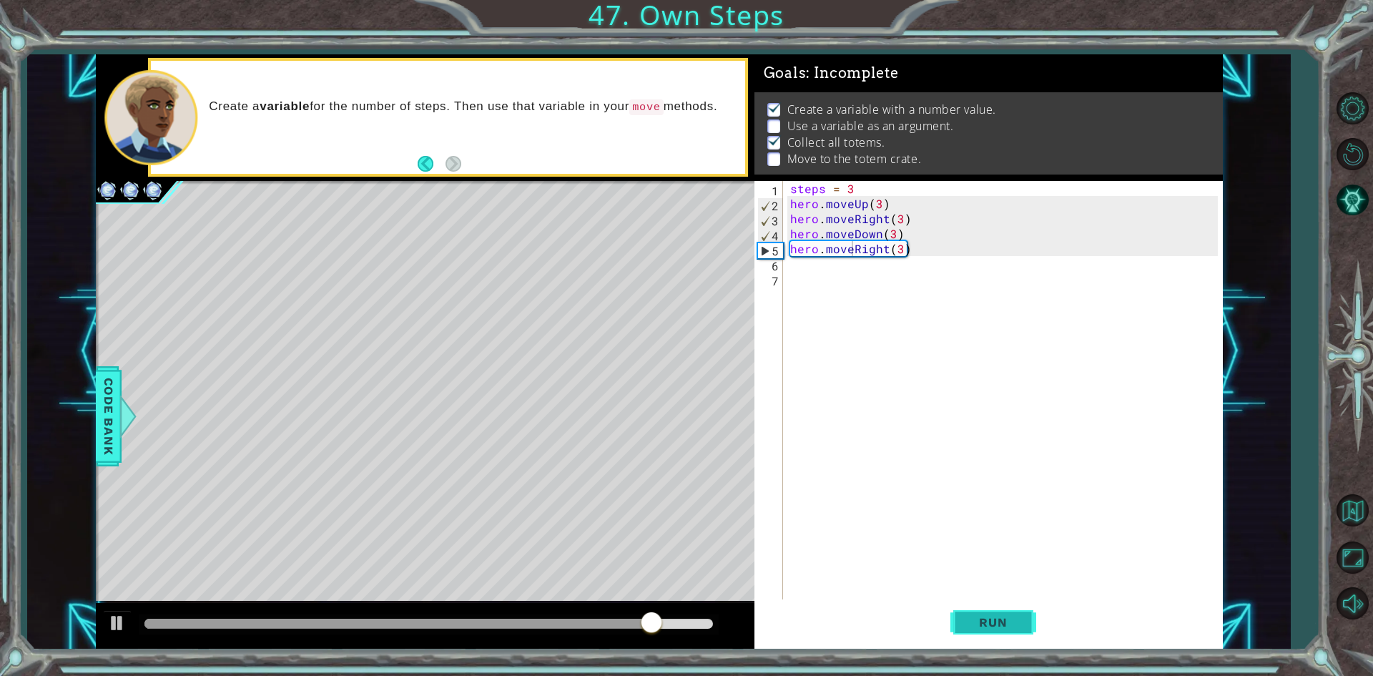
click at [999, 620] on span "Run" at bounding box center [993, 622] width 57 height 14
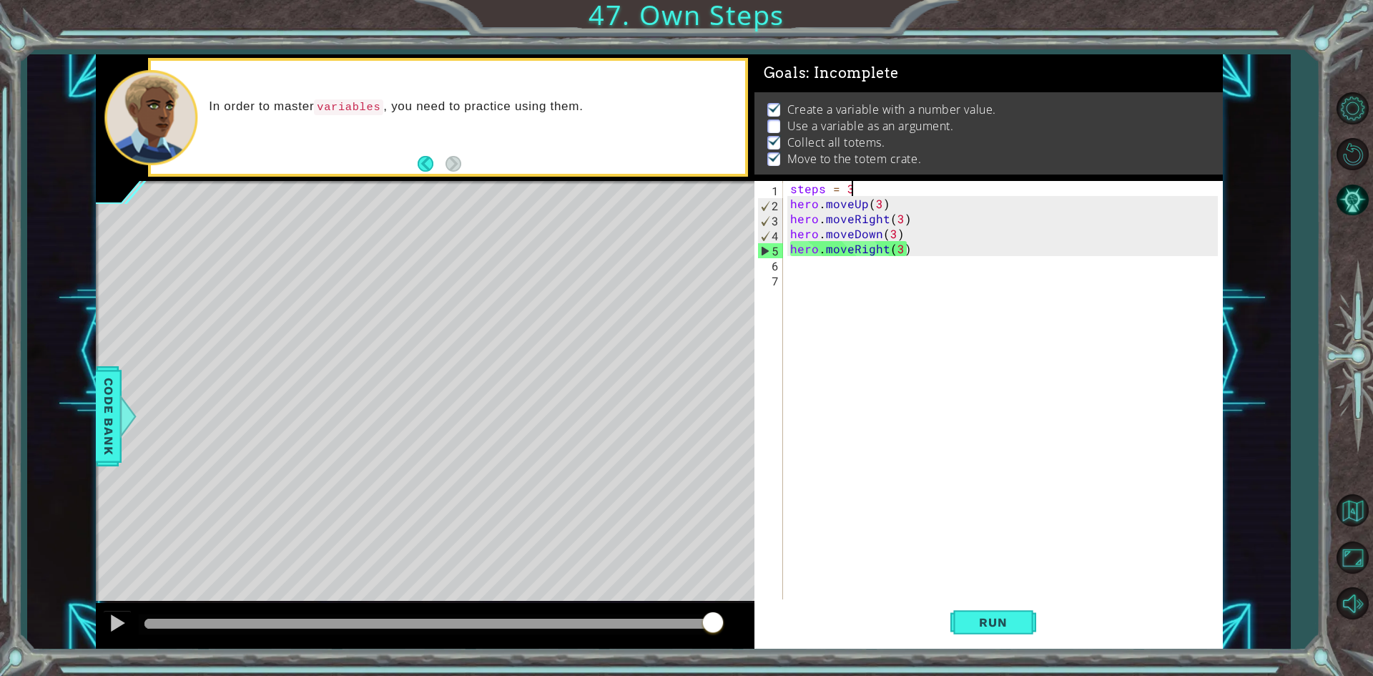
click at [855, 182] on div "steps = 3 hero . moveUp ( 3 ) hero . moveRight ( 3 ) hero . moveDown ( 3 ) hero…" at bounding box center [1007, 406] width 438 height 451
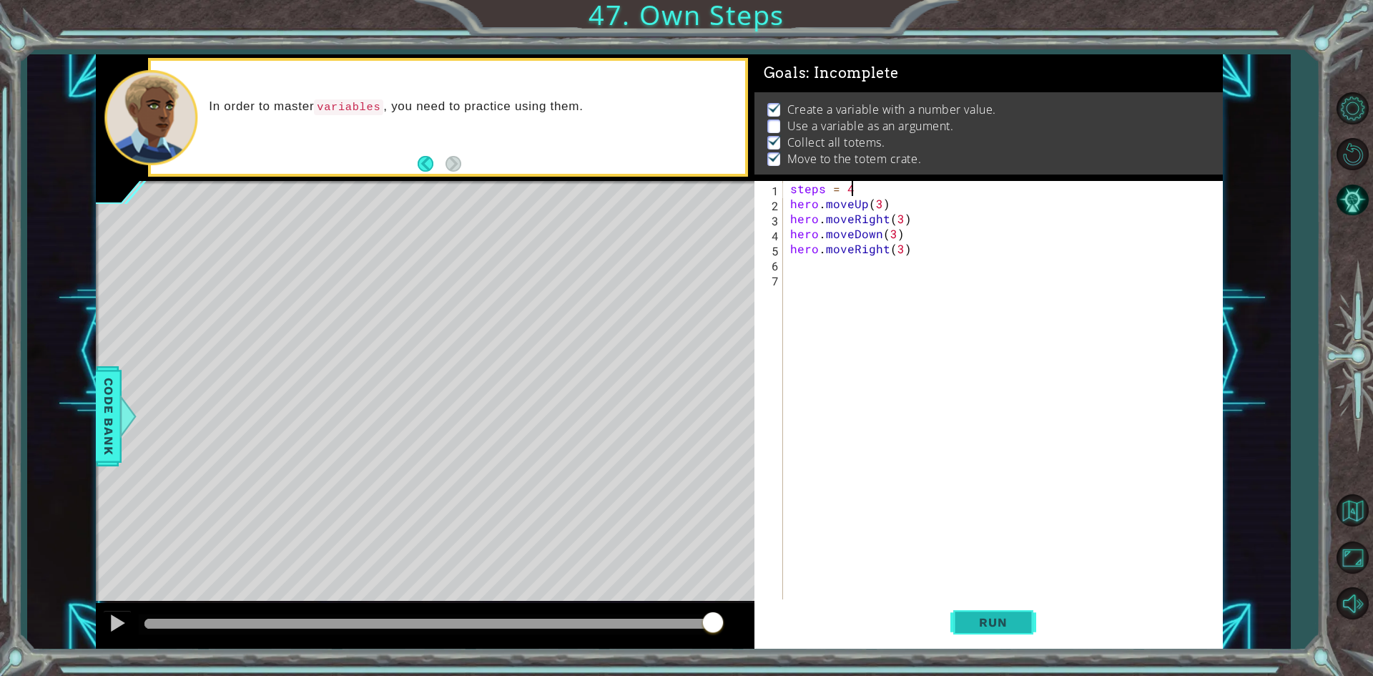
type textarea "steps = 4"
click at [955, 634] on button "Run" at bounding box center [994, 622] width 86 height 46
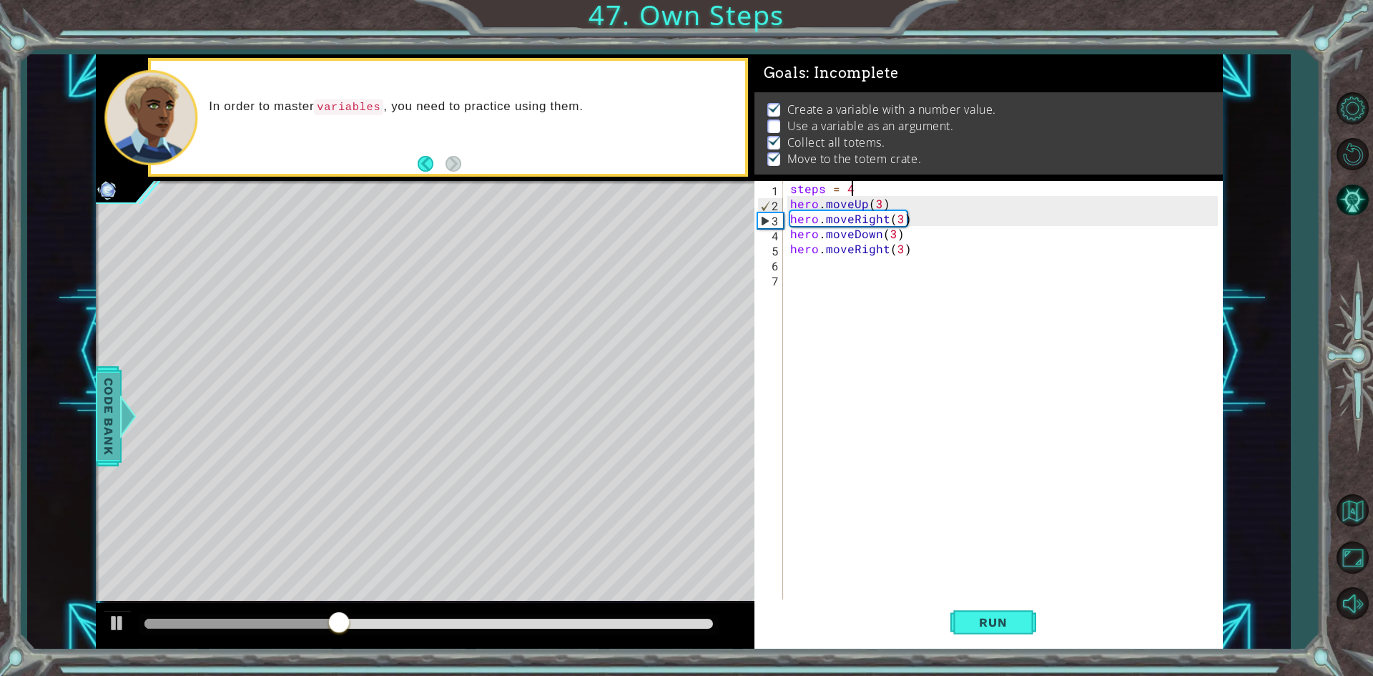
click at [114, 406] on span "Code Bank" at bounding box center [108, 415] width 23 height 87
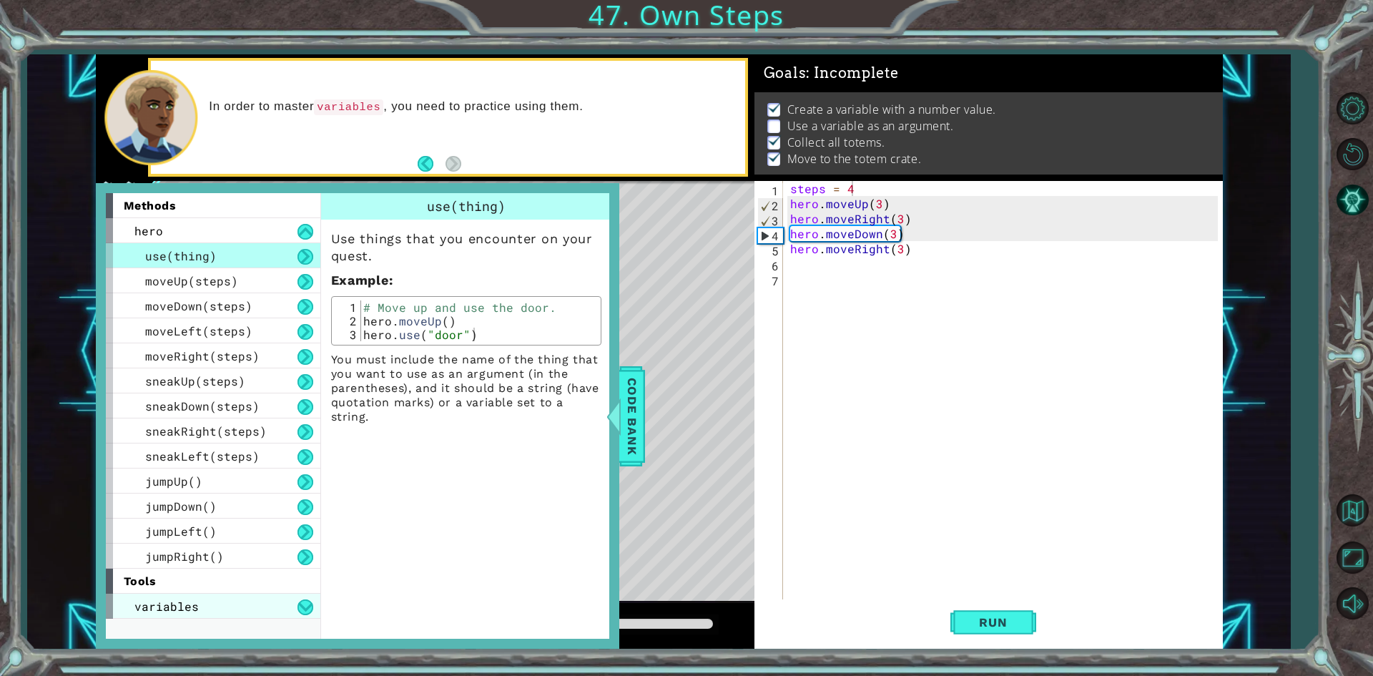
click at [247, 609] on div "variables" at bounding box center [213, 606] width 215 height 25
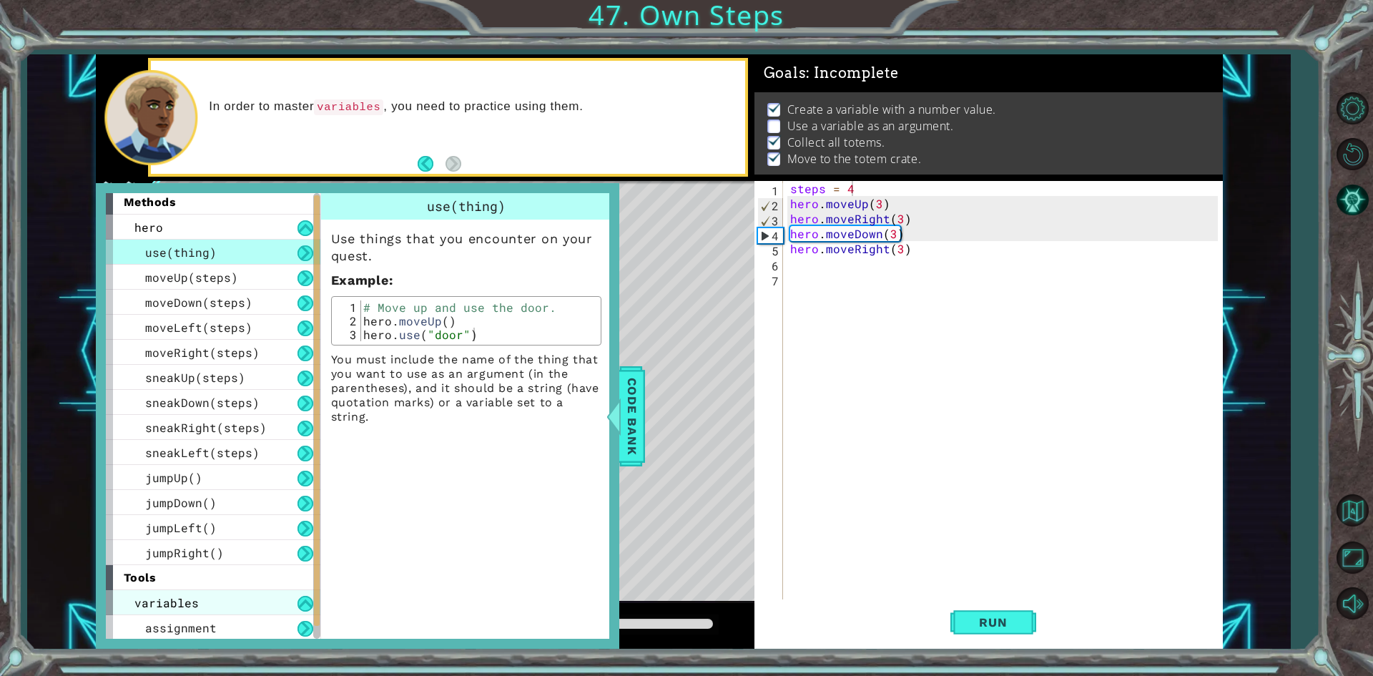
scroll to position [5, 0]
click at [222, 608] on div "variables" at bounding box center [213, 601] width 215 height 25
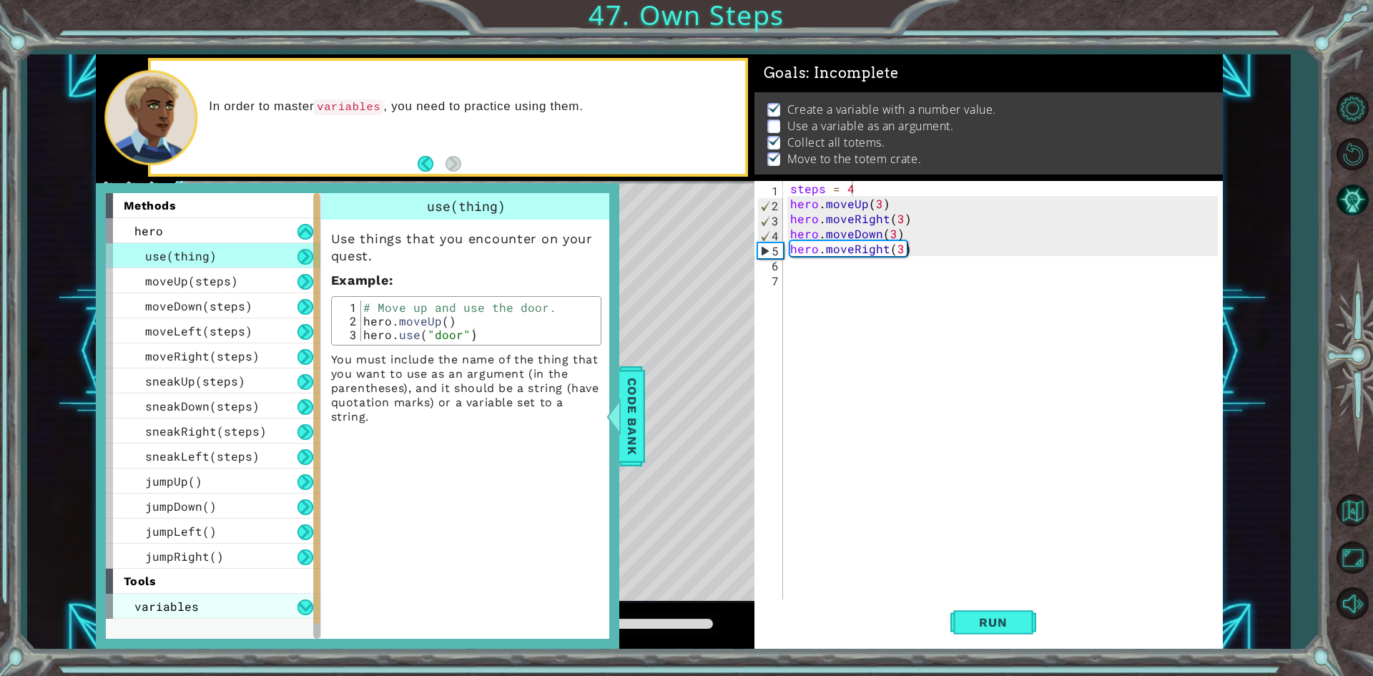
scroll to position [0, 0]
click at [285, 607] on div "variables" at bounding box center [213, 606] width 215 height 25
click at [297, 625] on div "assignment" at bounding box center [213, 631] width 215 height 25
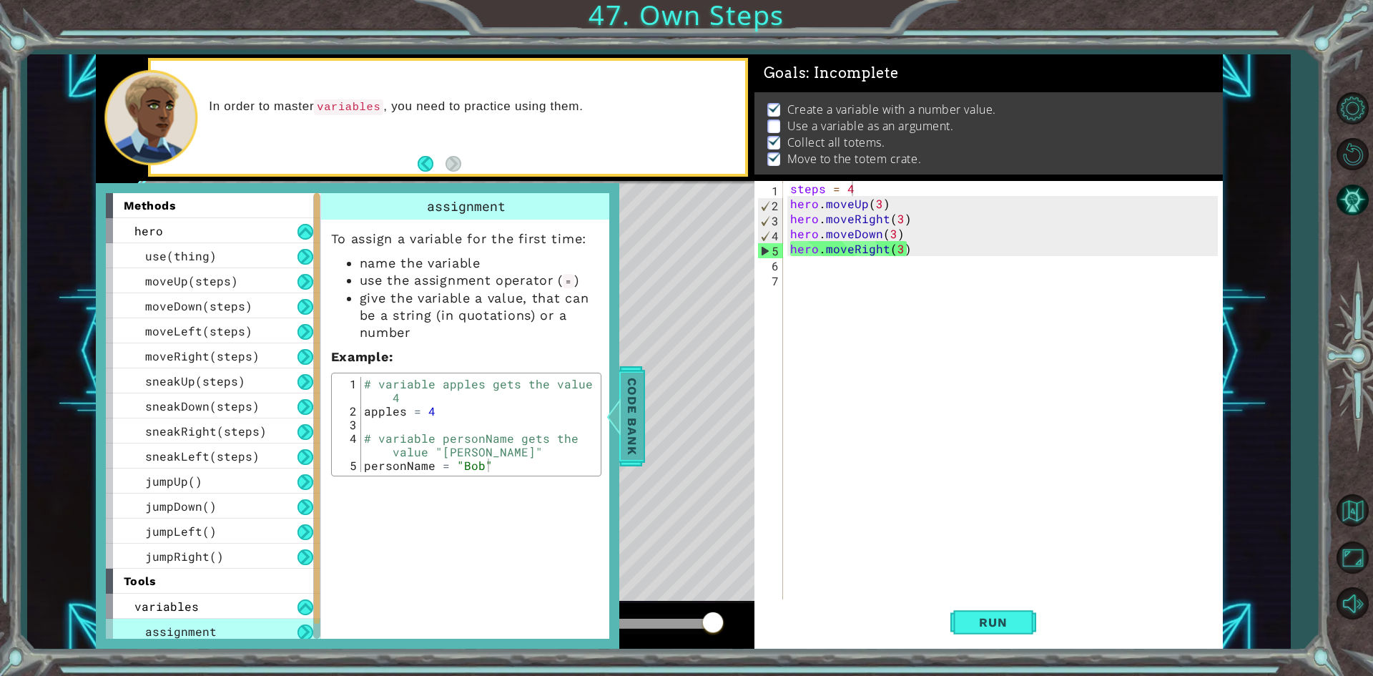
click at [629, 407] on span "Code Bank" at bounding box center [632, 415] width 23 height 87
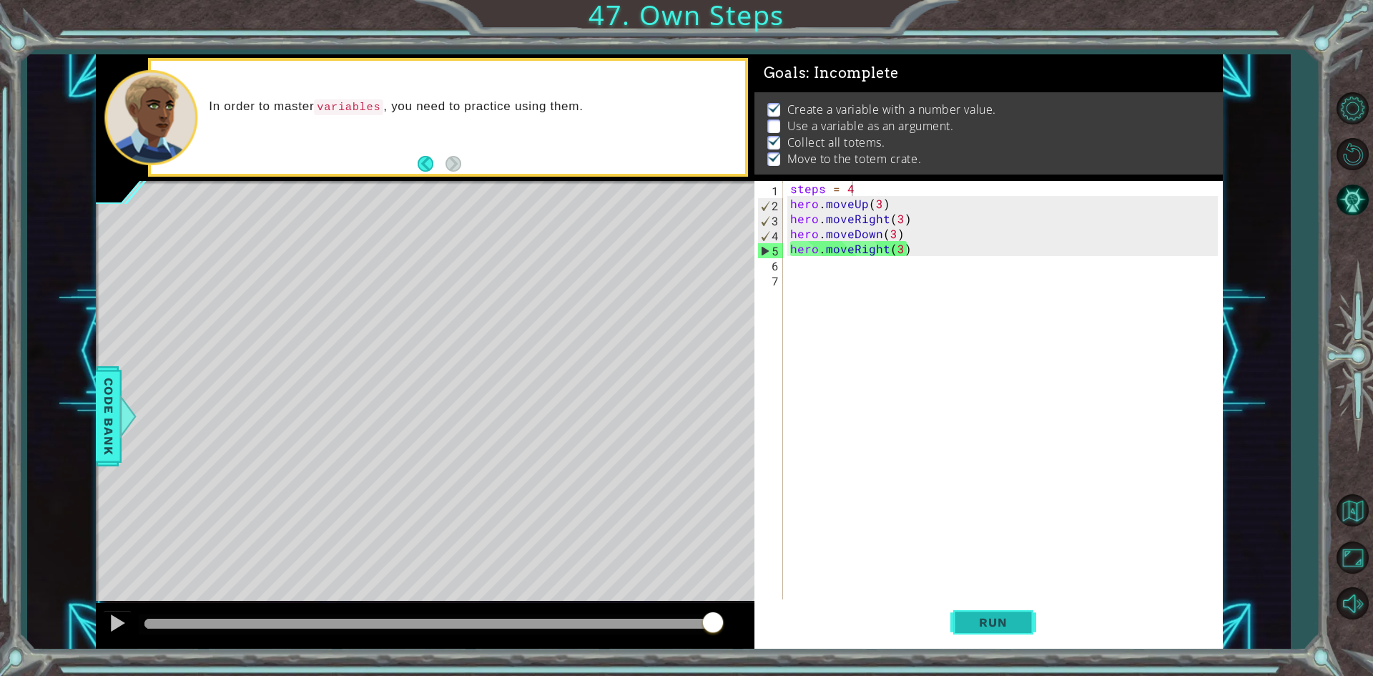
click at [997, 624] on span "Run" at bounding box center [993, 622] width 57 height 14
click at [117, 431] on span "Code Bank" at bounding box center [108, 415] width 23 height 87
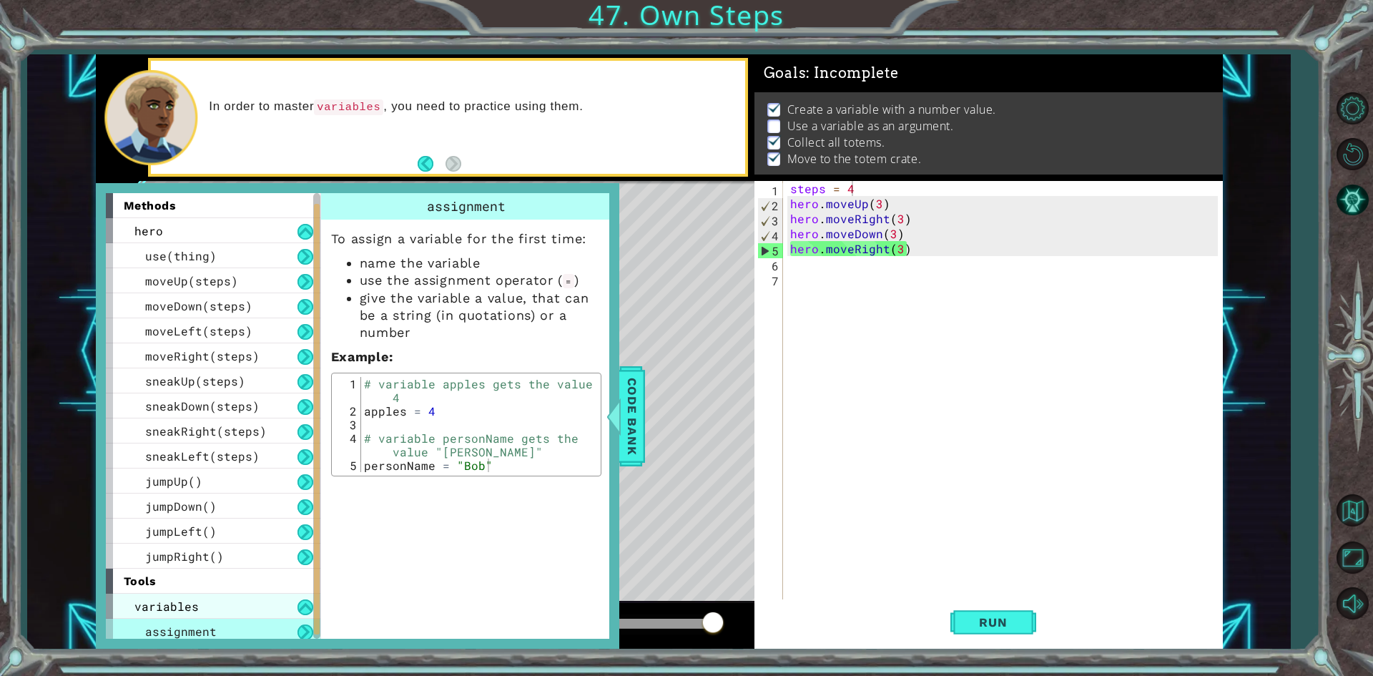
scroll to position [5, 0]
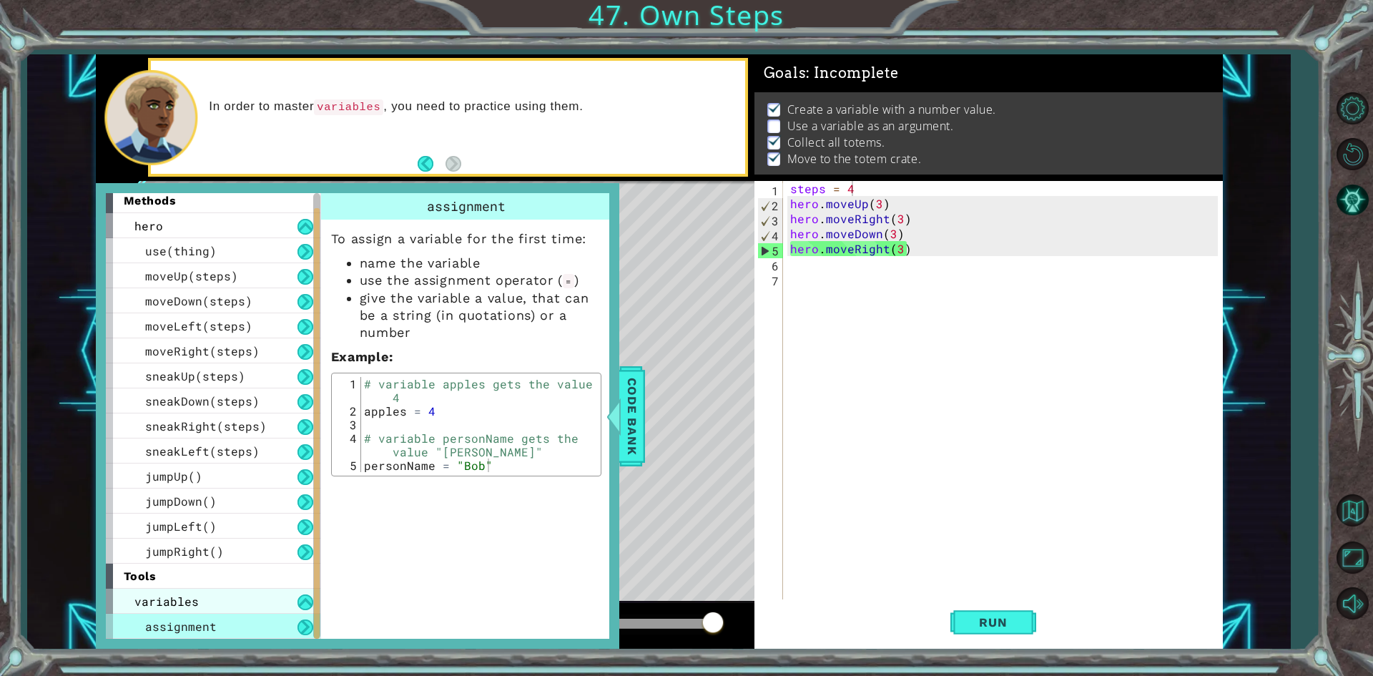
click at [234, 597] on div "variables" at bounding box center [213, 601] width 215 height 25
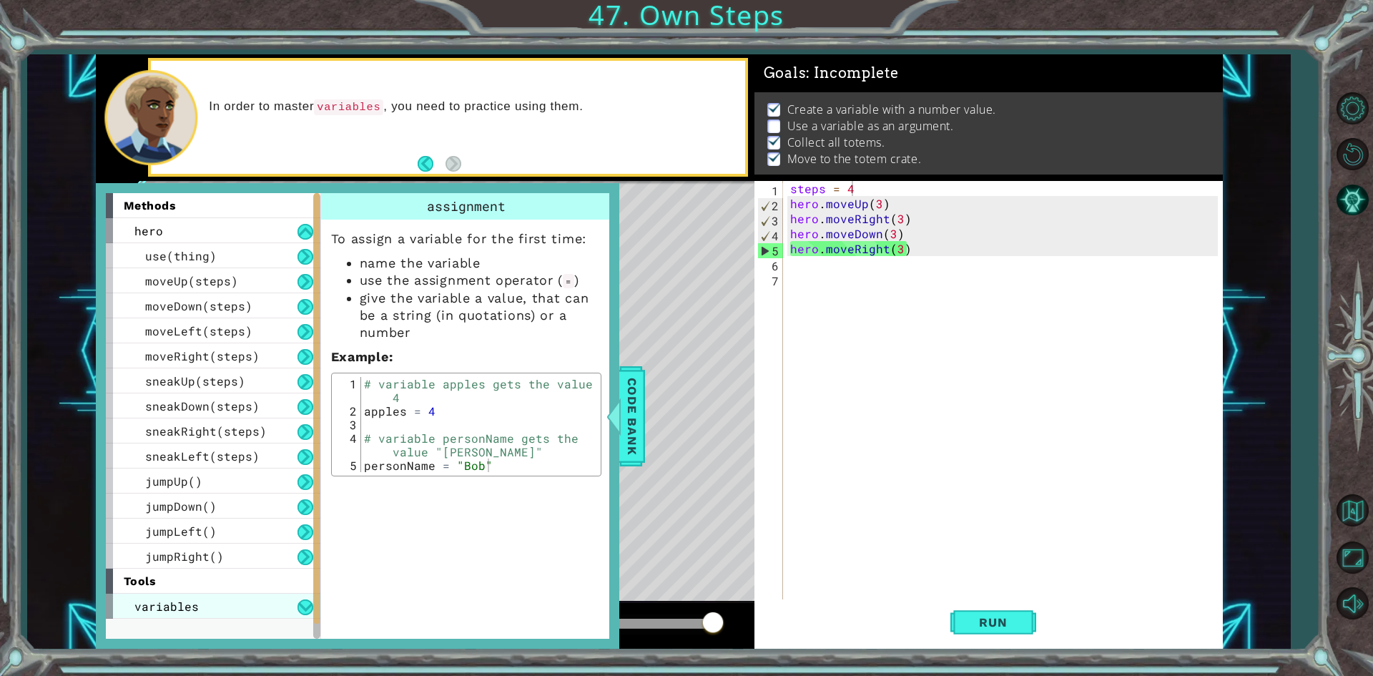
click at [234, 597] on div "variables" at bounding box center [213, 606] width 215 height 25
drag, startPoint x: 411, startPoint y: 421, endPoint x: 398, endPoint y: 436, distance: 19.2
click at [398, 436] on div "# variable apples gets the value 4 apples = 4 # variable personName gets the va…" at bounding box center [479, 445] width 236 height 136
type textarea "# variable personName gets the value "[PERSON_NAME]""
click at [465, 443] on div "# variable apples gets the value 4 apples = 4 # variable personName gets the va…" at bounding box center [479, 445] width 236 height 136
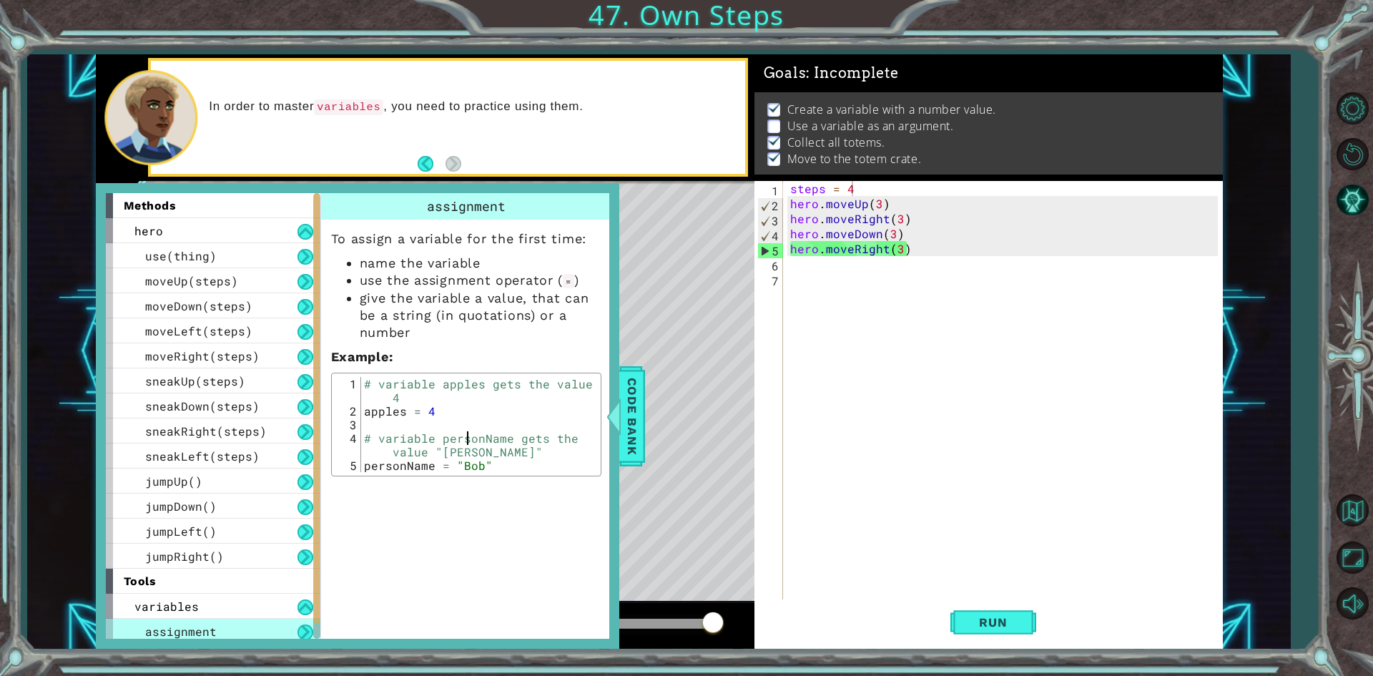
click at [846, 280] on div "steps = 4 hero . moveUp ( 3 ) hero . moveRight ( 3 ) hero . moveDown ( 3 ) hero…" at bounding box center [1007, 406] width 438 height 451
click at [837, 266] on div "steps = 4 hero . moveUp ( 3 ) hero . moveRight ( 3 ) hero . moveDown ( 3 ) hero…" at bounding box center [1007, 406] width 438 height 451
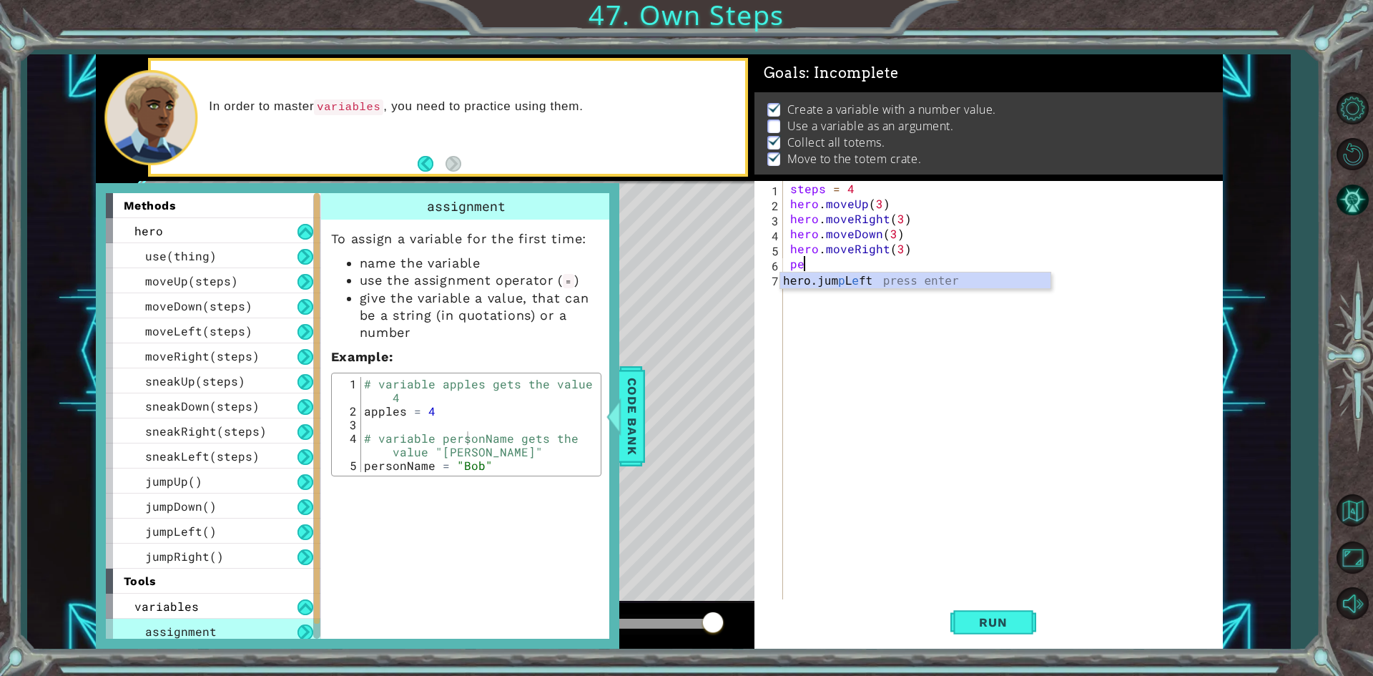
type textarea "p"
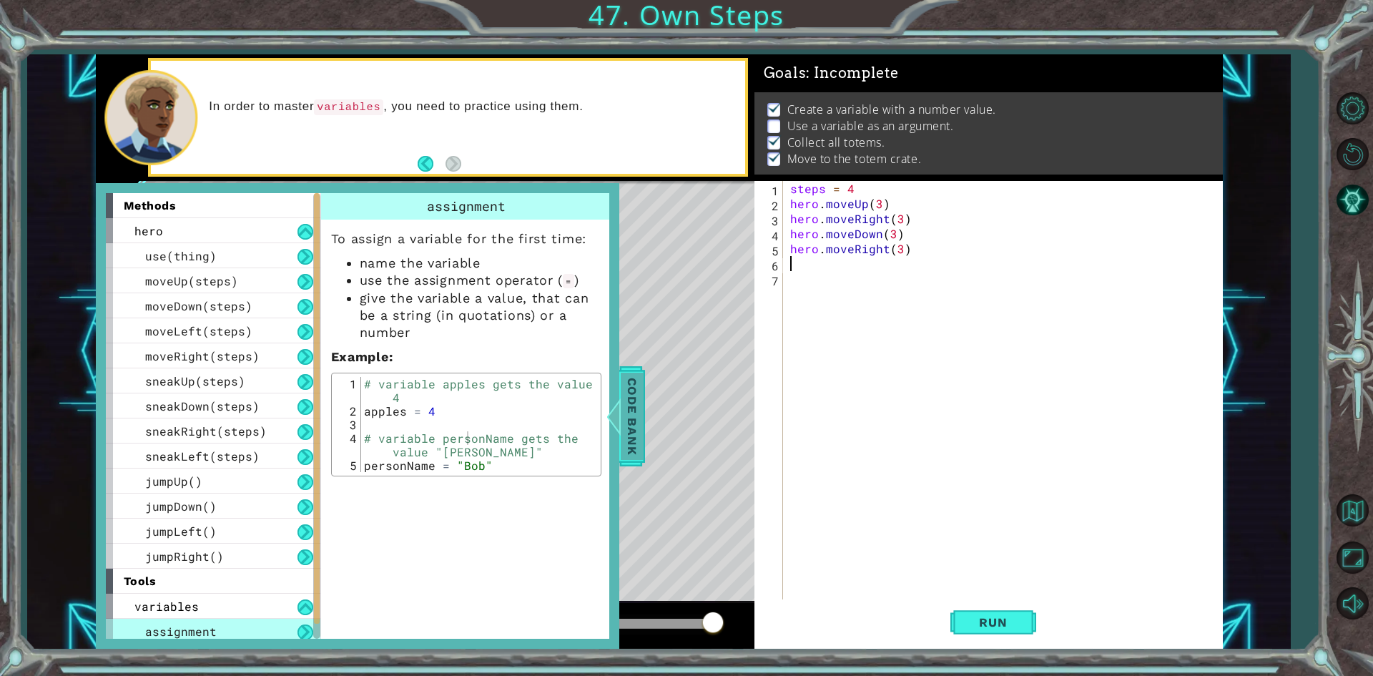
click at [637, 395] on span "Code Bank" at bounding box center [632, 415] width 23 height 87
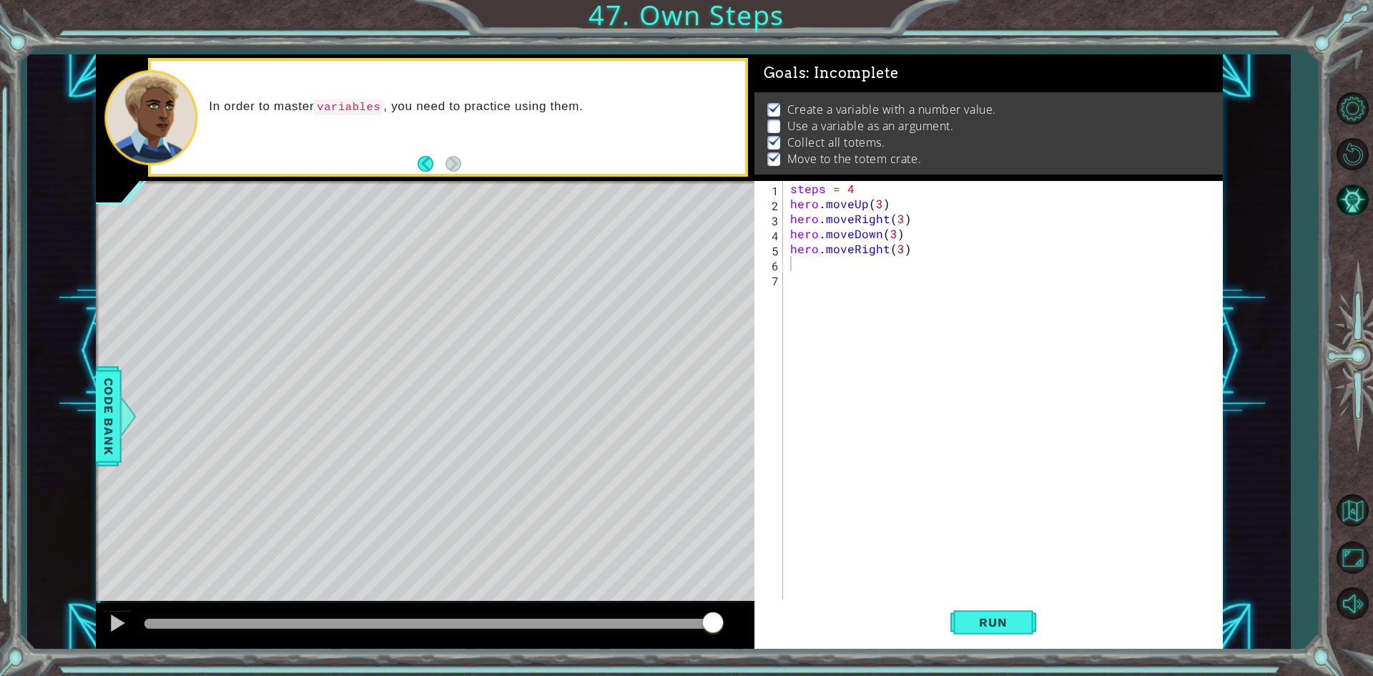
click at [821, 186] on div "steps = 4 hero . moveUp ( 3 ) hero . moveRight ( 3 ) hero . moveDown ( 3 ) hero…" at bounding box center [1007, 406] width 438 height 451
type textarea "totems = 4"
click at [994, 626] on span "Run" at bounding box center [993, 622] width 57 height 14
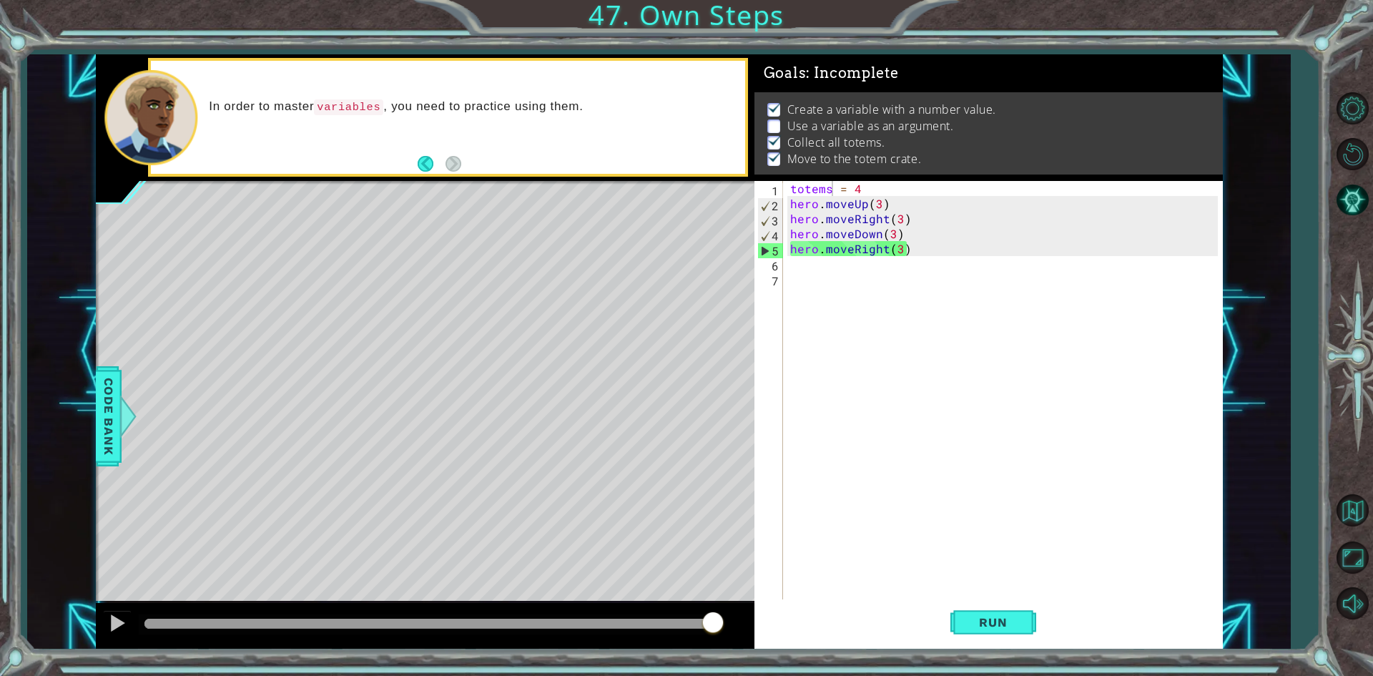
drag, startPoint x: 835, startPoint y: 112, endPoint x: 1046, endPoint y: 136, distance: 213.0
click at [1046, 136] on ul "Create a variable with a number value. Use a variable as an argument. Collect a…" at bounding box center [989, 135] width 450 height 66
click at [108, 423] on span "Code Bank" at bounding box center [108, 415] width 23 height 87
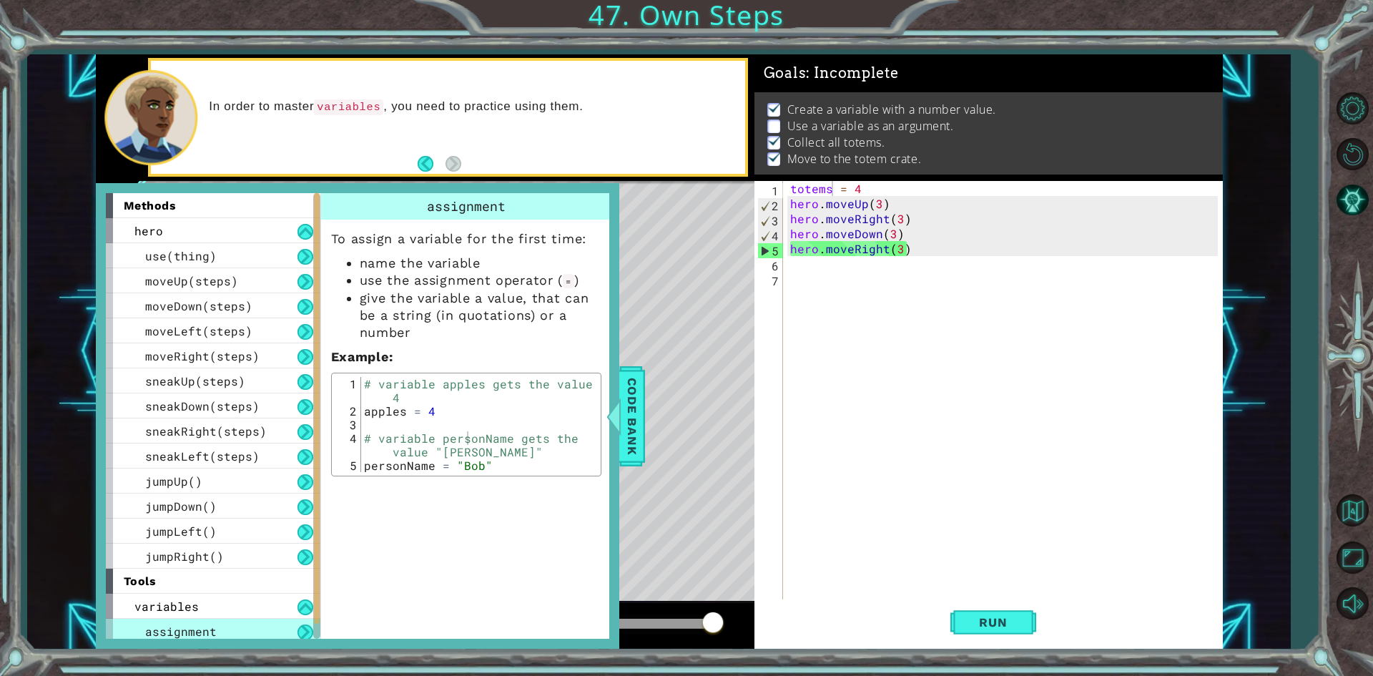
drag, startPoint x: 428, startPoint y: 288, endPoint x: 436, endPoint y: 293, distance: 8.3
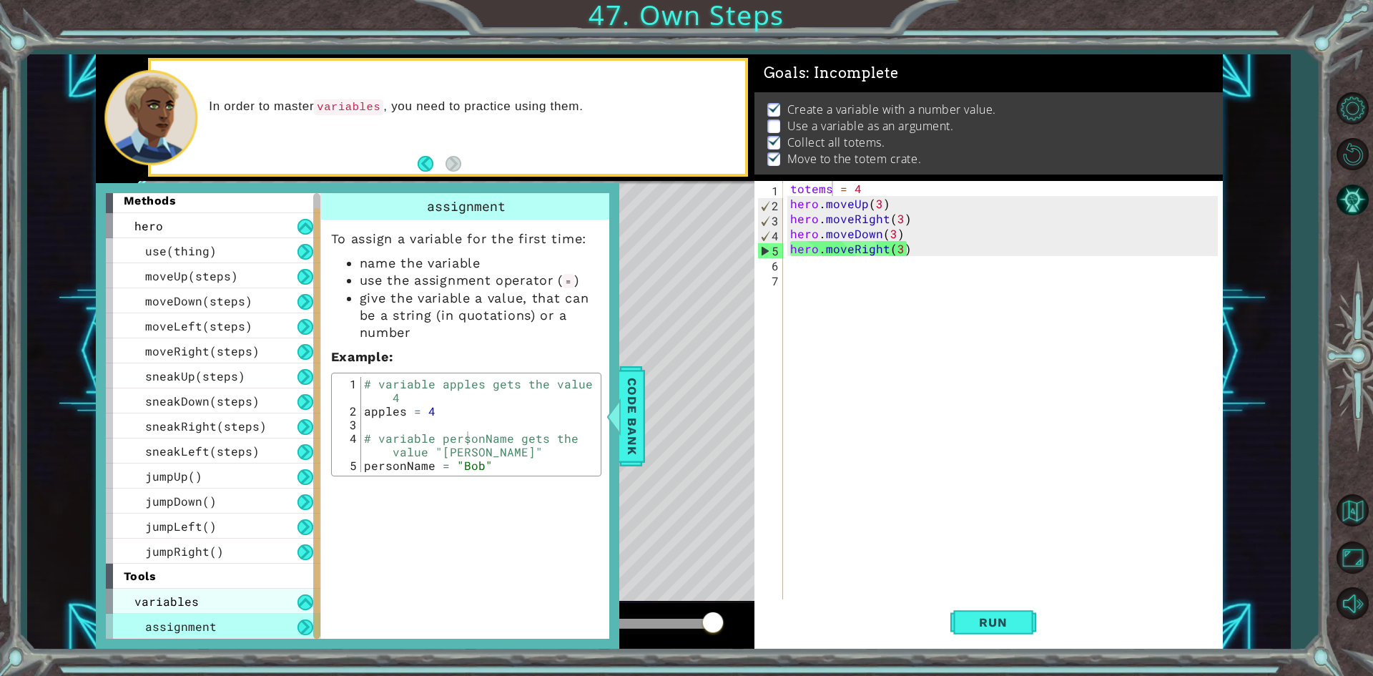
click at [163, 592] on div "variables" at bounding box center [213, 601] width 215 height 25
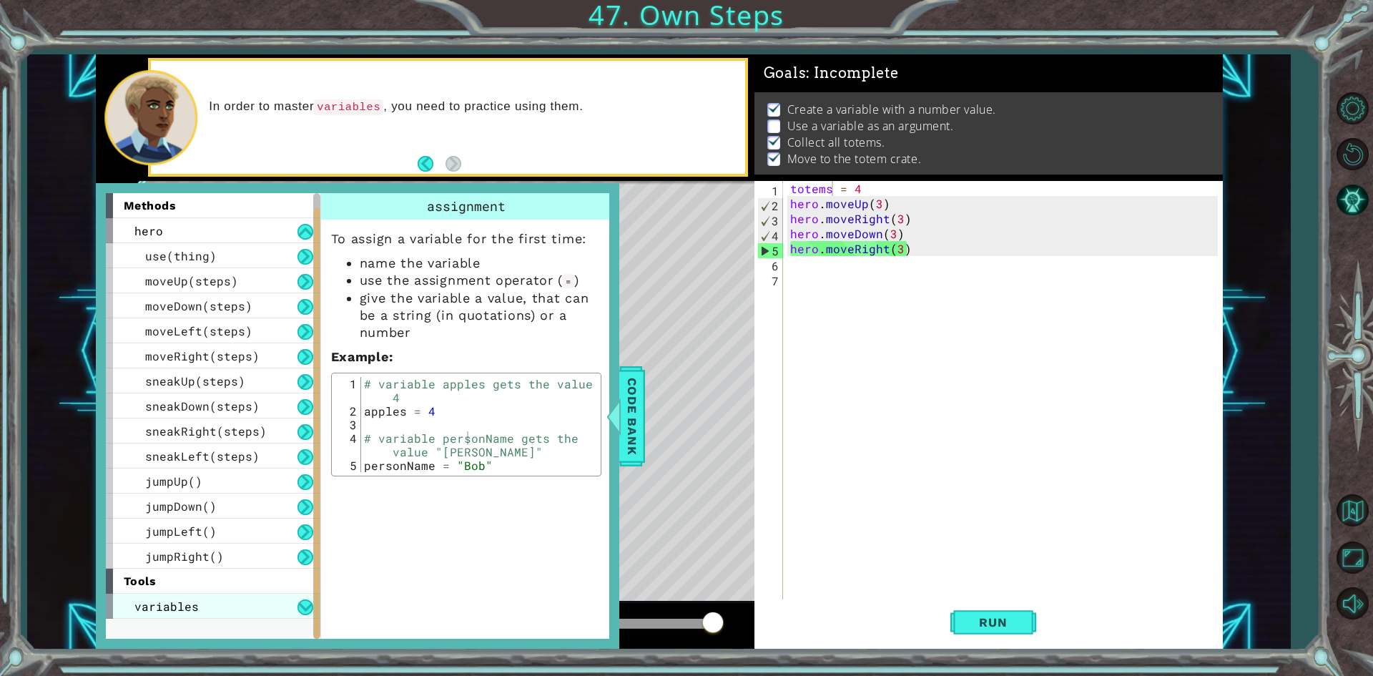
scroll to position [0, 0]
click at [180, 597] on div "variables" at bounding box center [213, 606] width 215 height 25
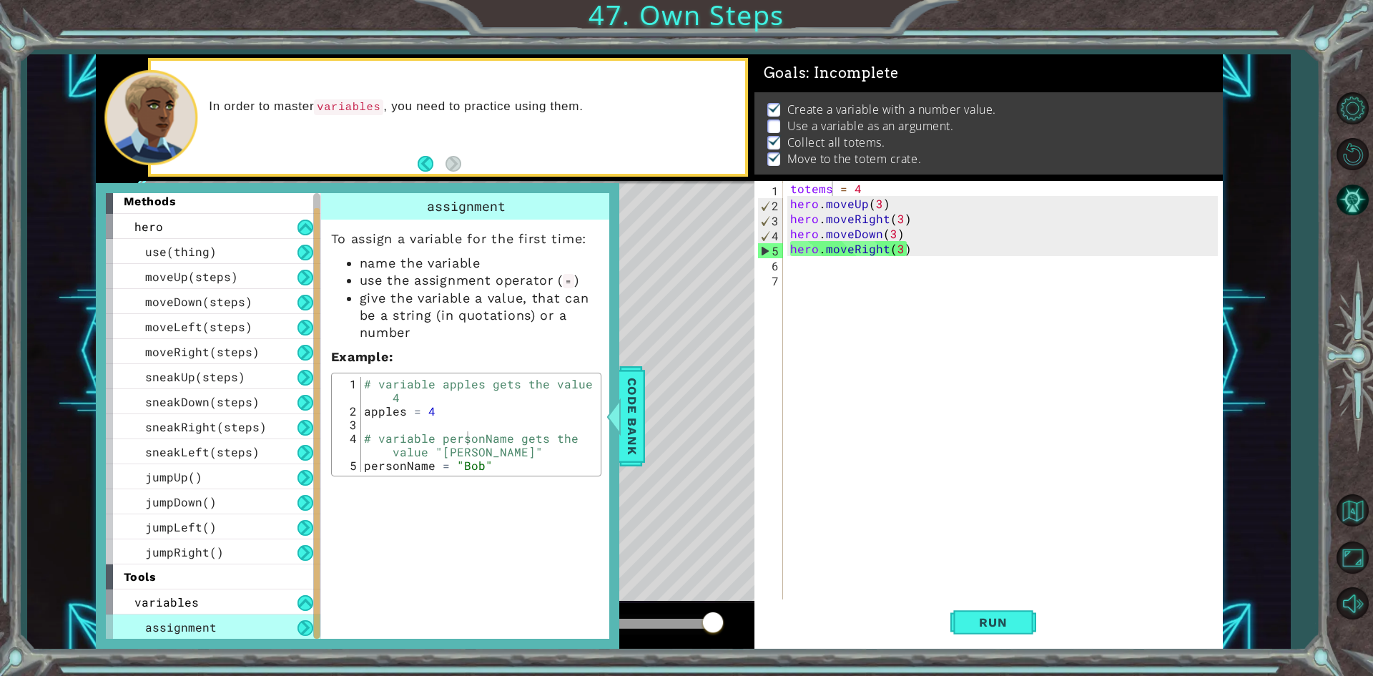
scroll to position [5, 0]
click at [149, 286] on div "moveUp(steps)" at bounding box center [213, 275] width 215 height 25
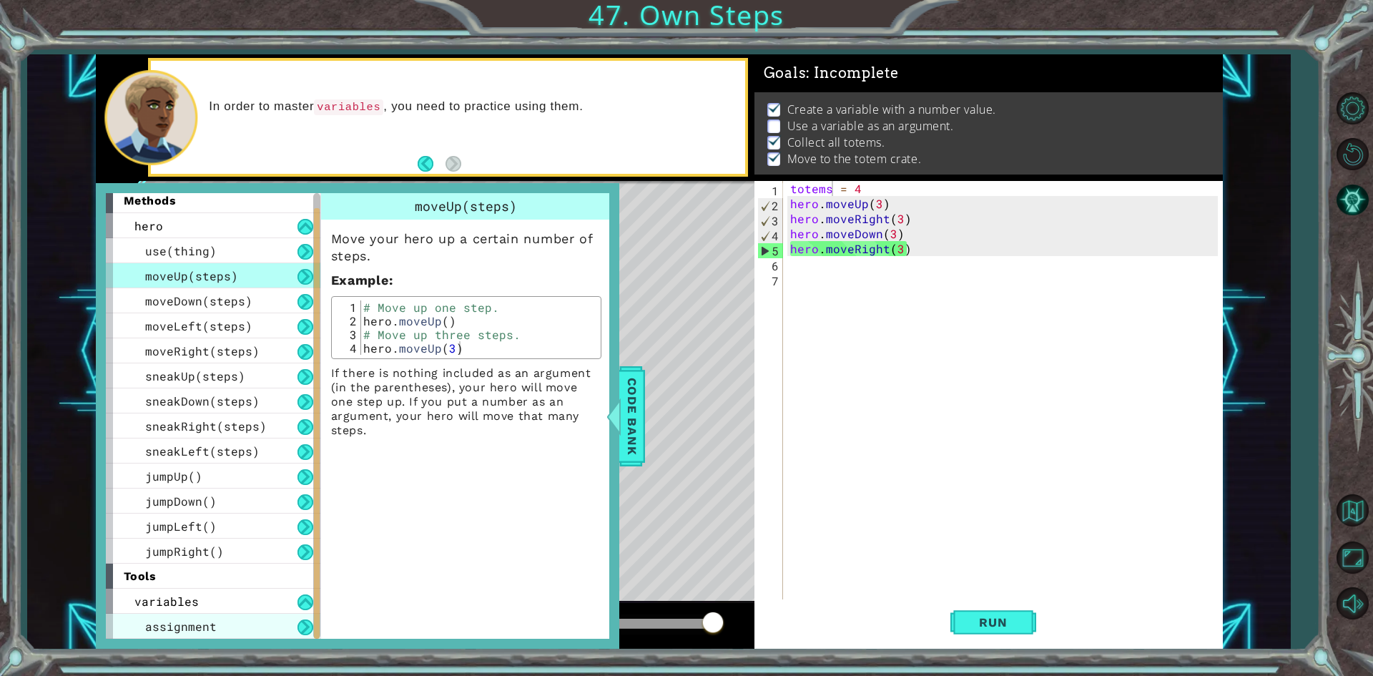
click at [180, 619] on span "assignment" at bounding box center [181, 626] width 72 height 15
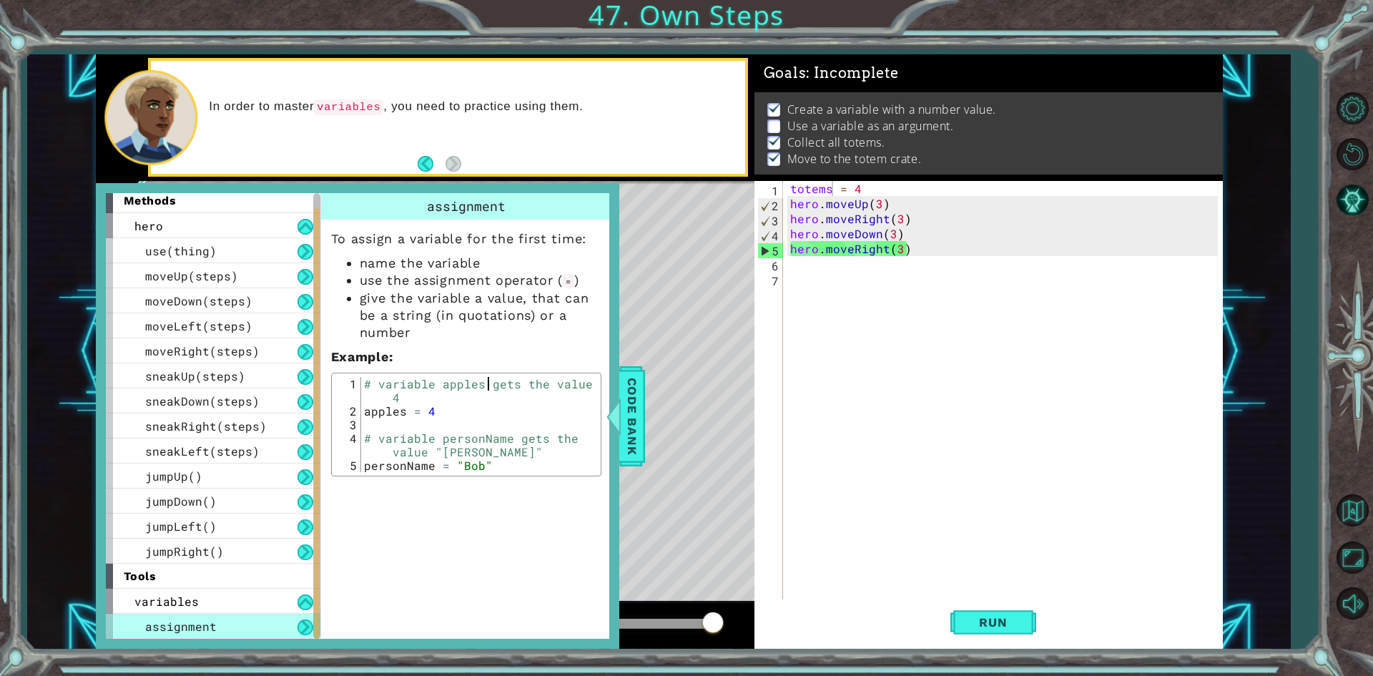
click at [488, 383] on div "# variable apples gets the value 4 apples = 4 # variable personName gets the va…" at bounding box center [479, 445] width 236 height 136
click at [487, 458] on div "# variable apples gets the value 4 apples = 4 # variable personName gets the va…" at bounding box center [479, 445] width 236 height 136
click at [454, 469] on div "# variable apples gets the value 4 apples = 4 # variable personName gets the va…" at bounding box center [479, 445] width 236 height 136
type textarea "personName = "[PERSON_NAME]""
click at [454, 469] on div "# variable apples gets the value 4 apples = 4 # variable personName gets the va…" at bounding box center [479, 445] width 236 height 136
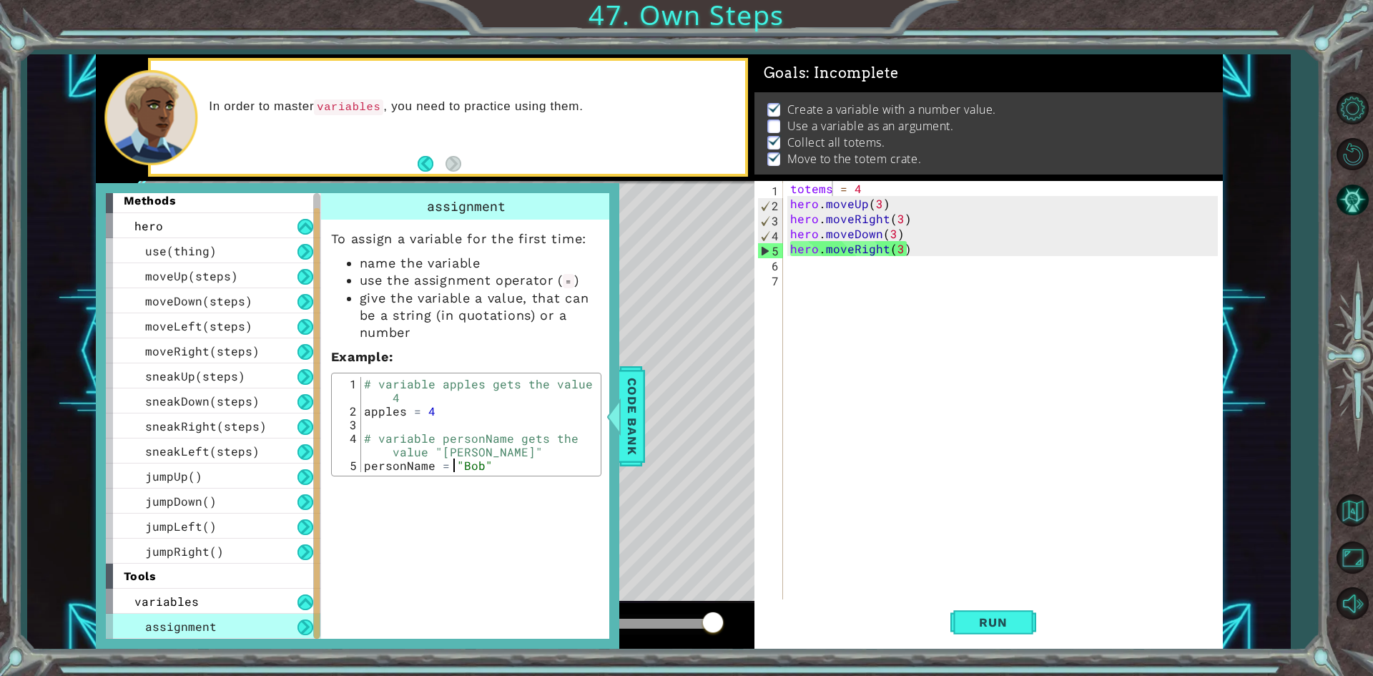
click at [461, 361] on p "Example :" at bounding box center [466, 356] width 270 height 17
click at [848, 188] on div "totems = 4 hero . moveUp ( 3 ) hero . moveRight ( 3 ) hero . moveDown ( 3 ) her…" at bounding box center [1007, 406] width 438 height 451
click at [854, 187] on div "totems = 4 hero . moveUp ( 3 ) hero . moveRight ( 3 ) hero . moveDown ( 3 ) her…" at bounding box center [1007, 406] width 438 height 451
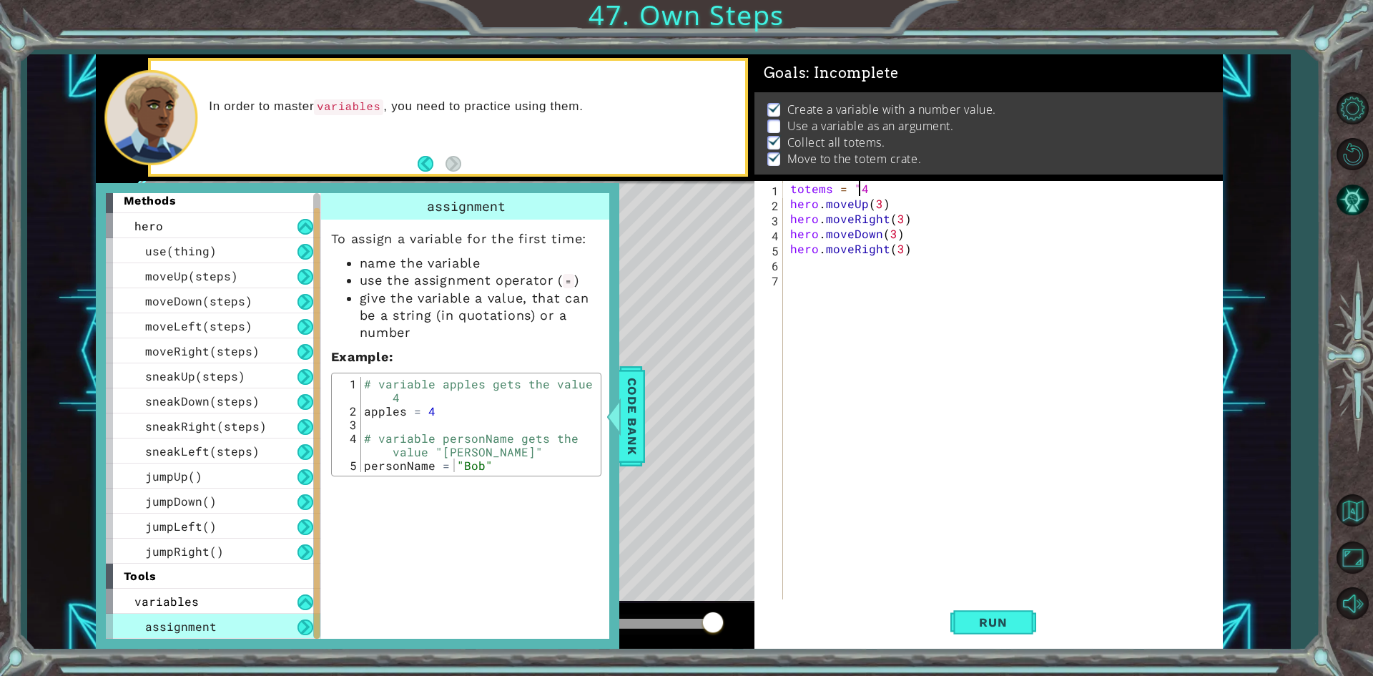
scroll to position [0, 4]
click at [870, 188] on div "totems = "4 hero . moveUp ( 3 ) hero . moveRight ( 3 ) hero . moveDown ( 3 ) he…" at bounding box center [1007, 406] width 438 height 451
click at [998, 617] on span "Run" at bounding box center [993, 622] width 57 height 14
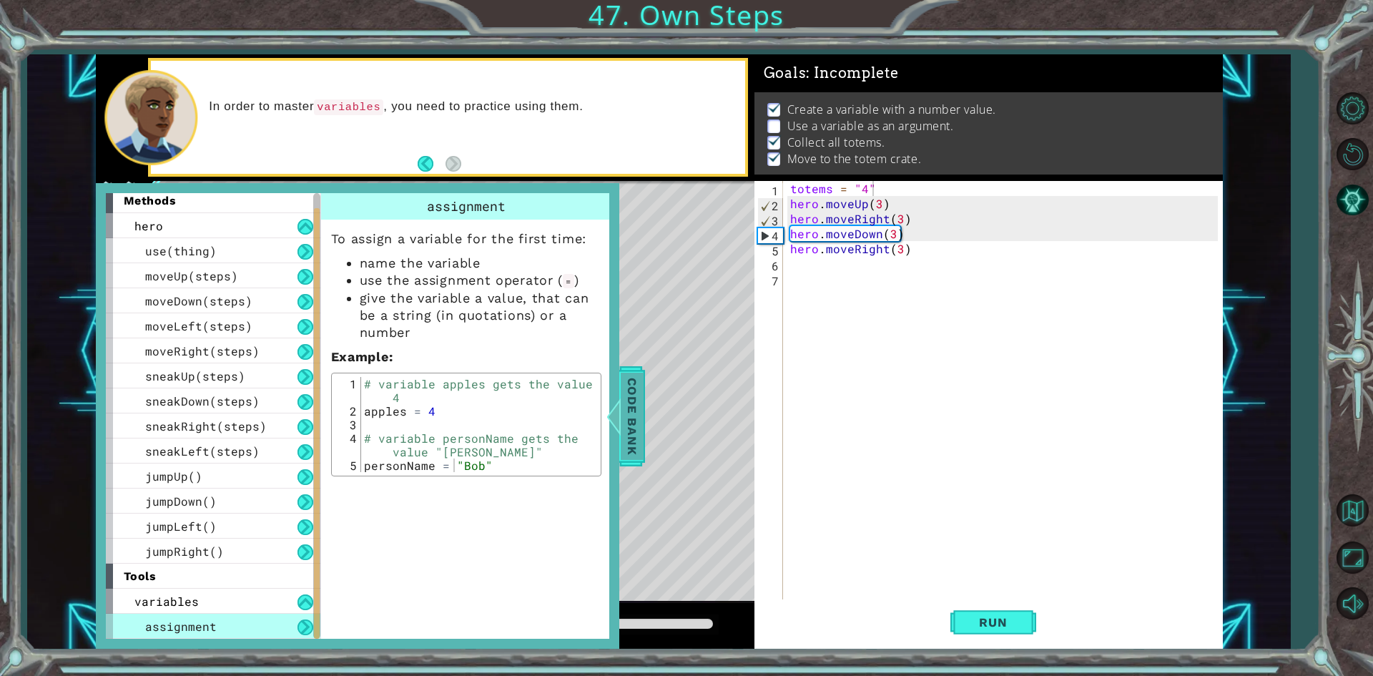
click at [625, 411] on span "Code Bank" at bounding box center [632, 415] width 23 height 87
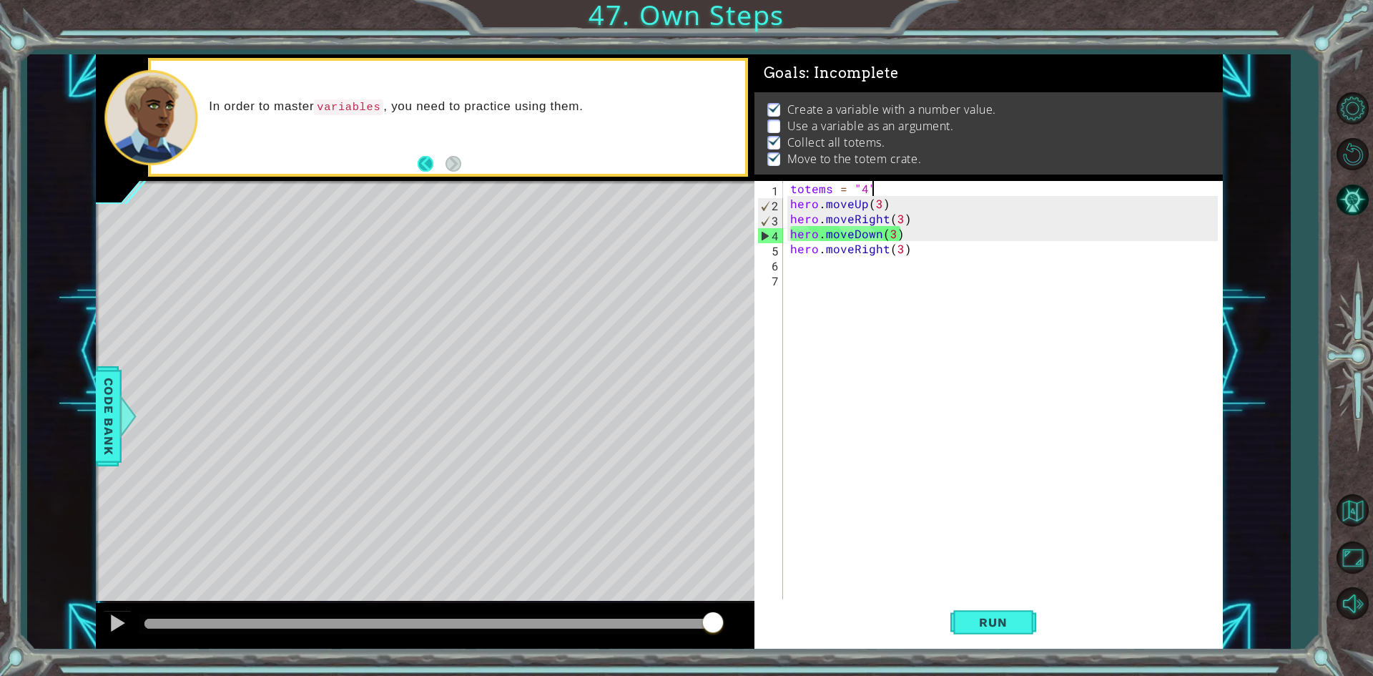
click at [423, 162] on button "Back" at bounding box center [432, 164] width 28 height 16
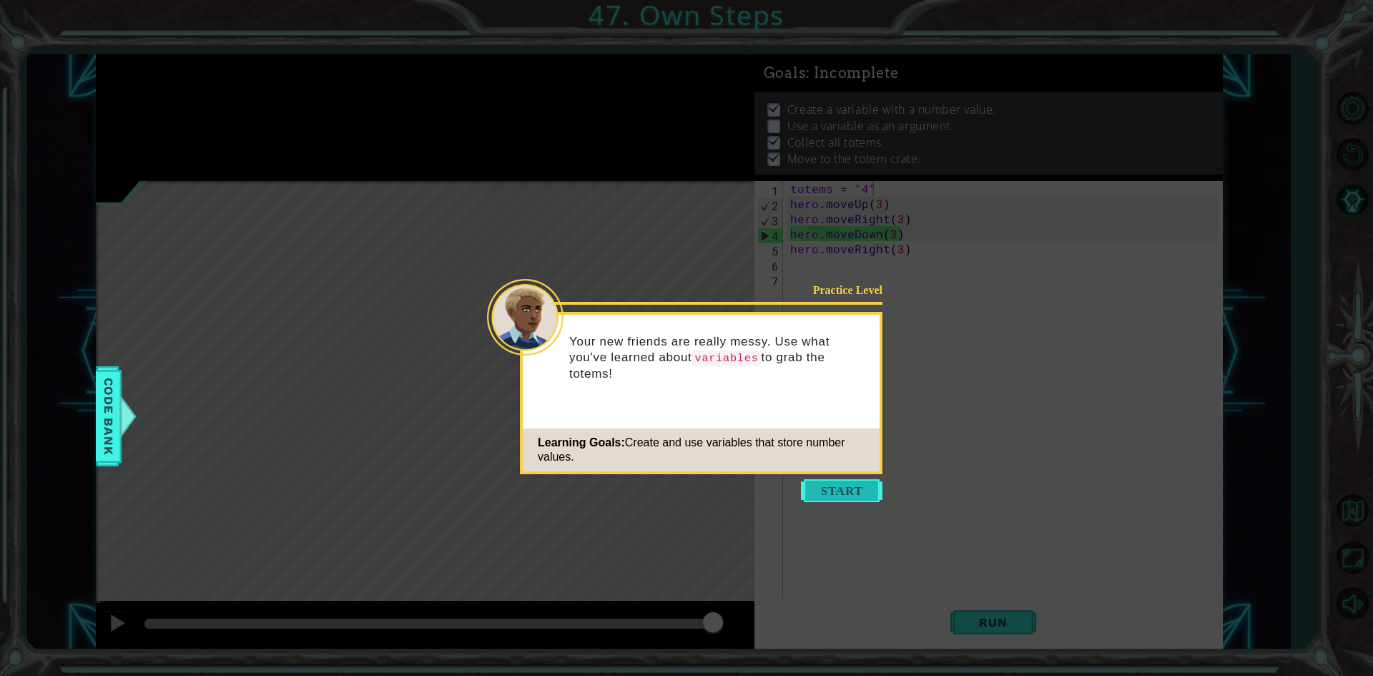
click at [845, 489] on button "Start" at bounding box center [842, 490] width 82 height 23
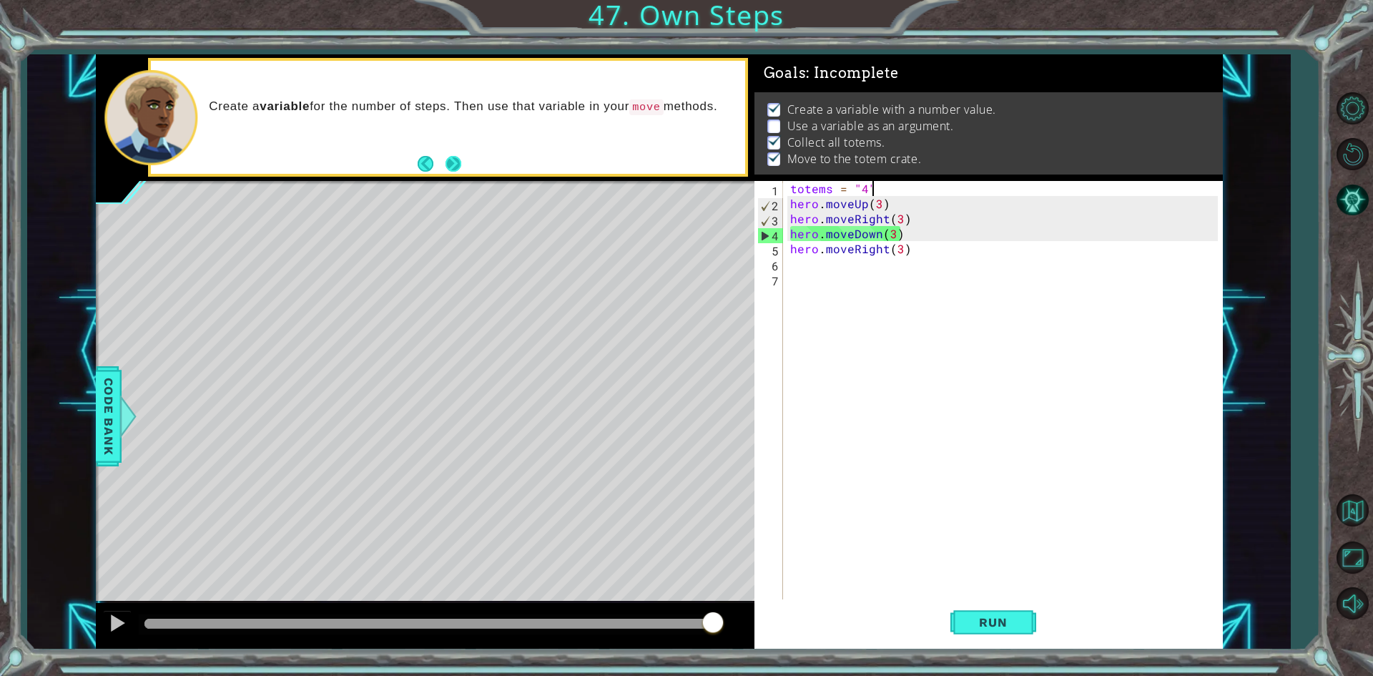
click at [441, 157] on button "Back" at bounding box center [432, 164] width 28 height 16
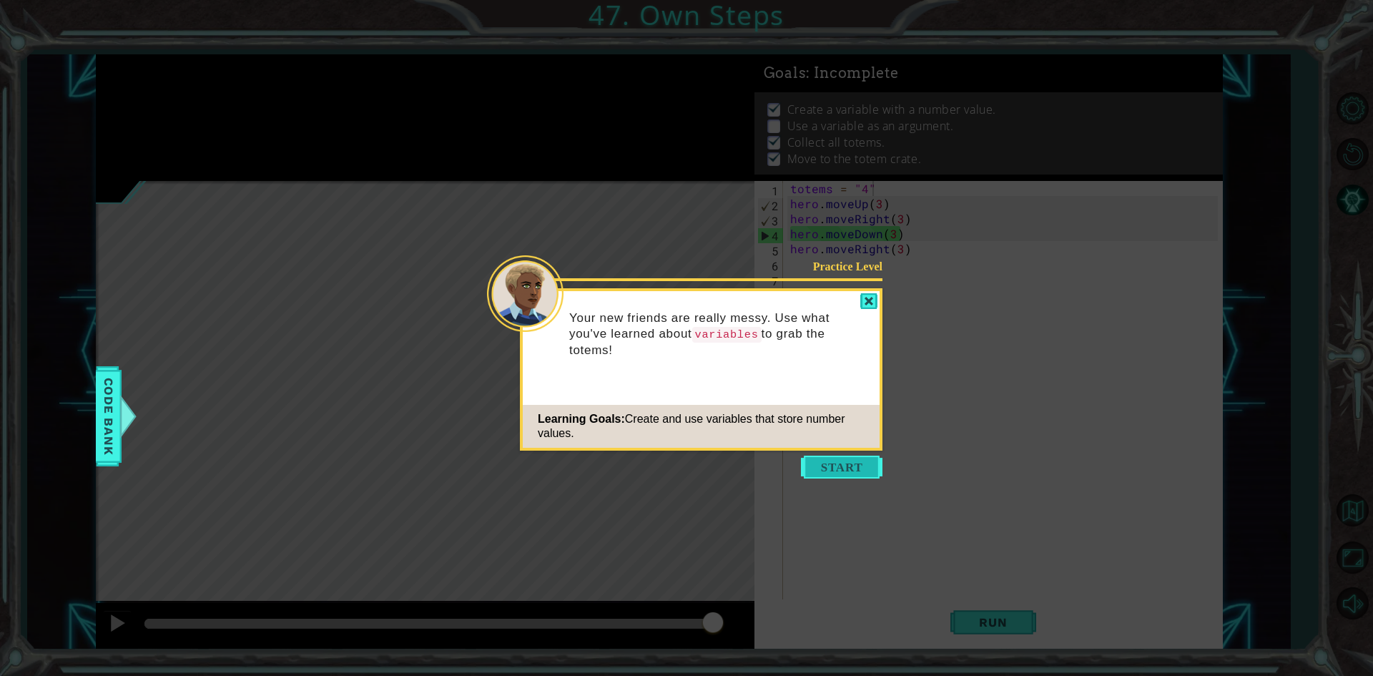
click at [845, 464] on button "Start" at bounding box center [842, 467] width 82 height 23
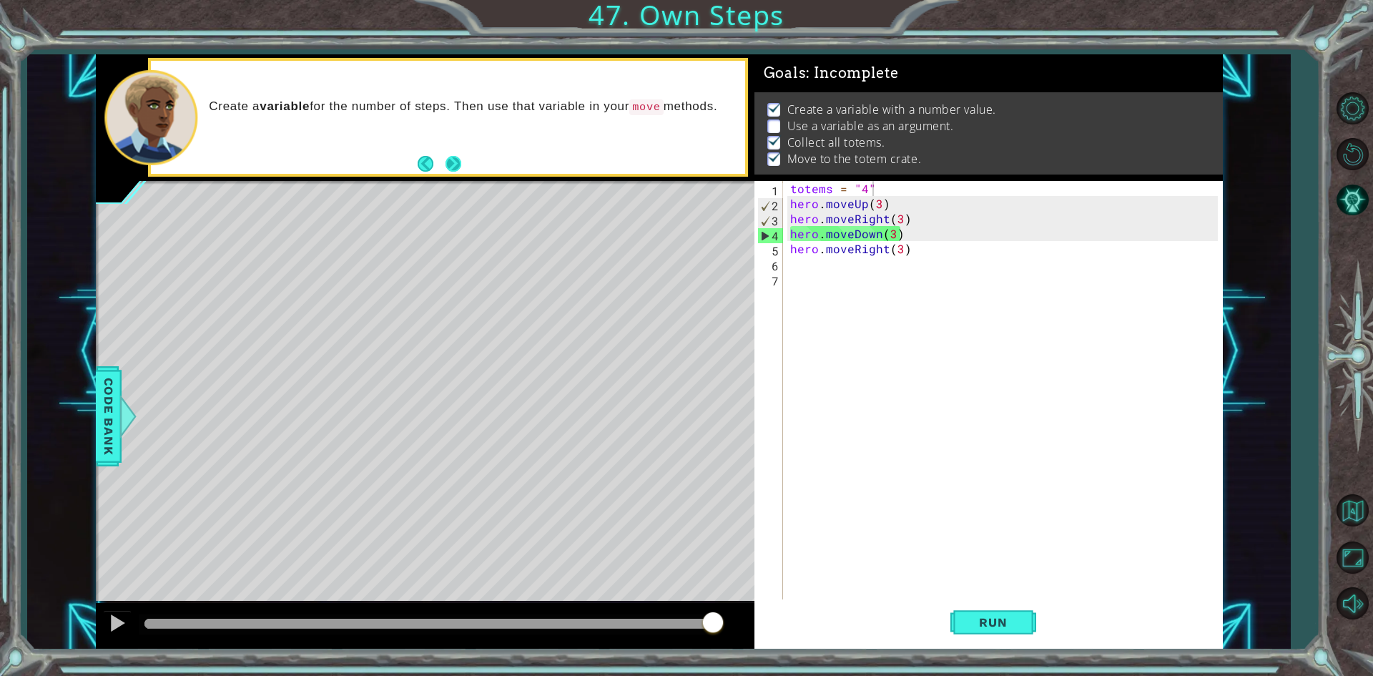
click at [455, 162] on button "Next" at bounding box center [454, 164] width 16 height 16
click at [1350, 203] on button "AI Hint" at bounding box center [1352, 200] width 41 height 41
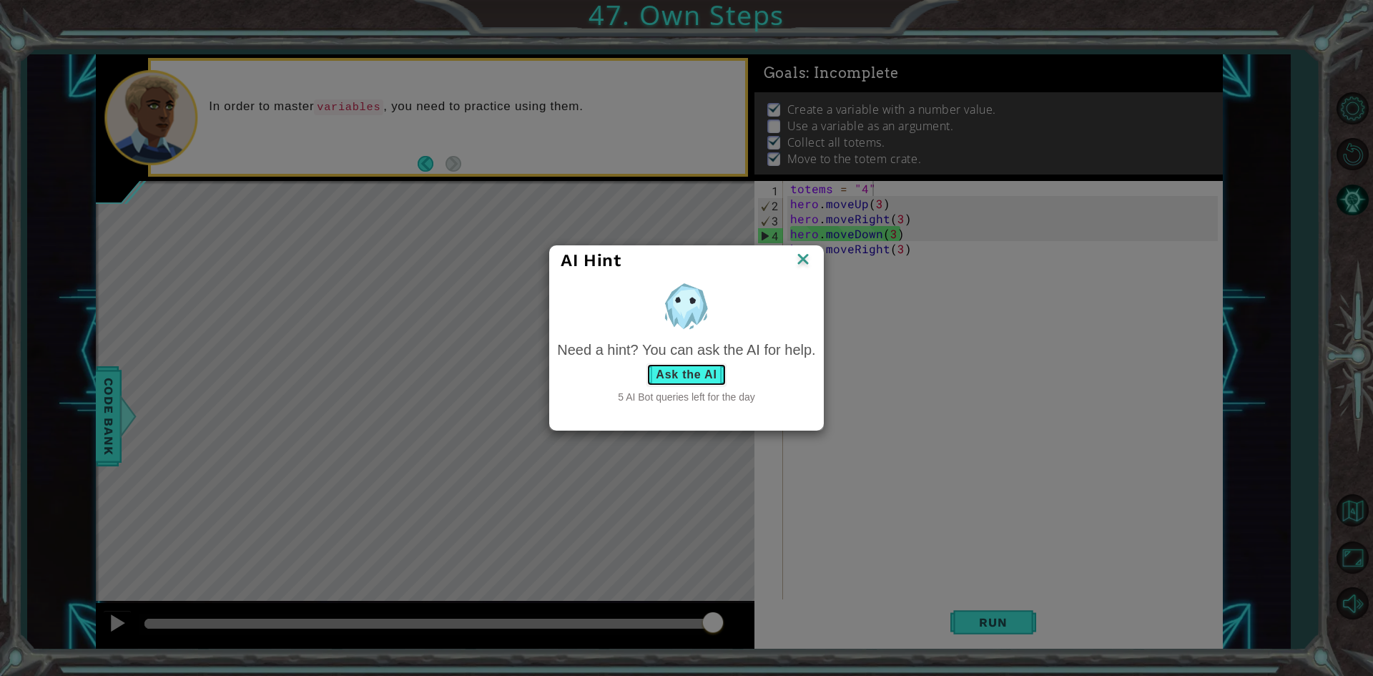
click at [704, 378] on button "Ask the AI" at bounding box center [686, 374] width 79 height 23
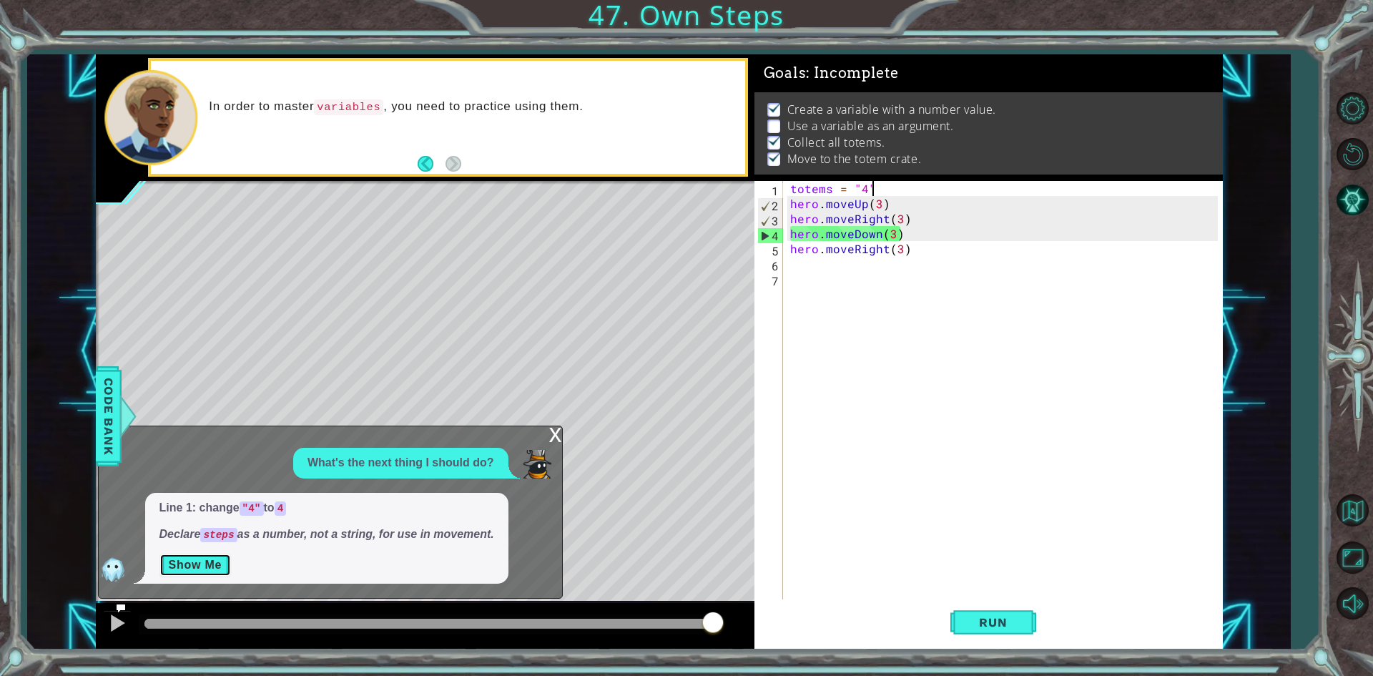
click at [222, 566] on button "Show Me" at bounding box center [196, 565] width 72 height 23
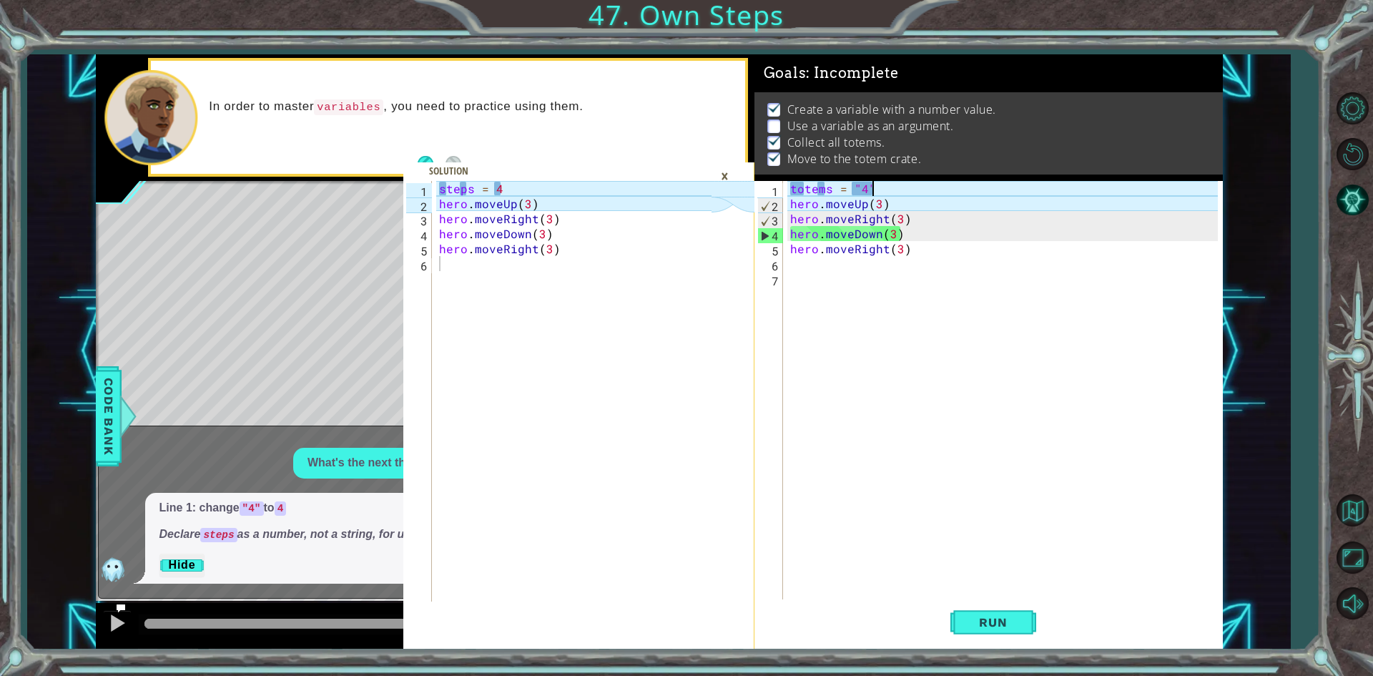
click at [877, 188] on div "totems = "4" hero . moveUp ( 3 ) hero . moveRight ( 3 ) hero . moveDown ( 3 ) h…" at bounding box center [1007, 406] width 438 height 451
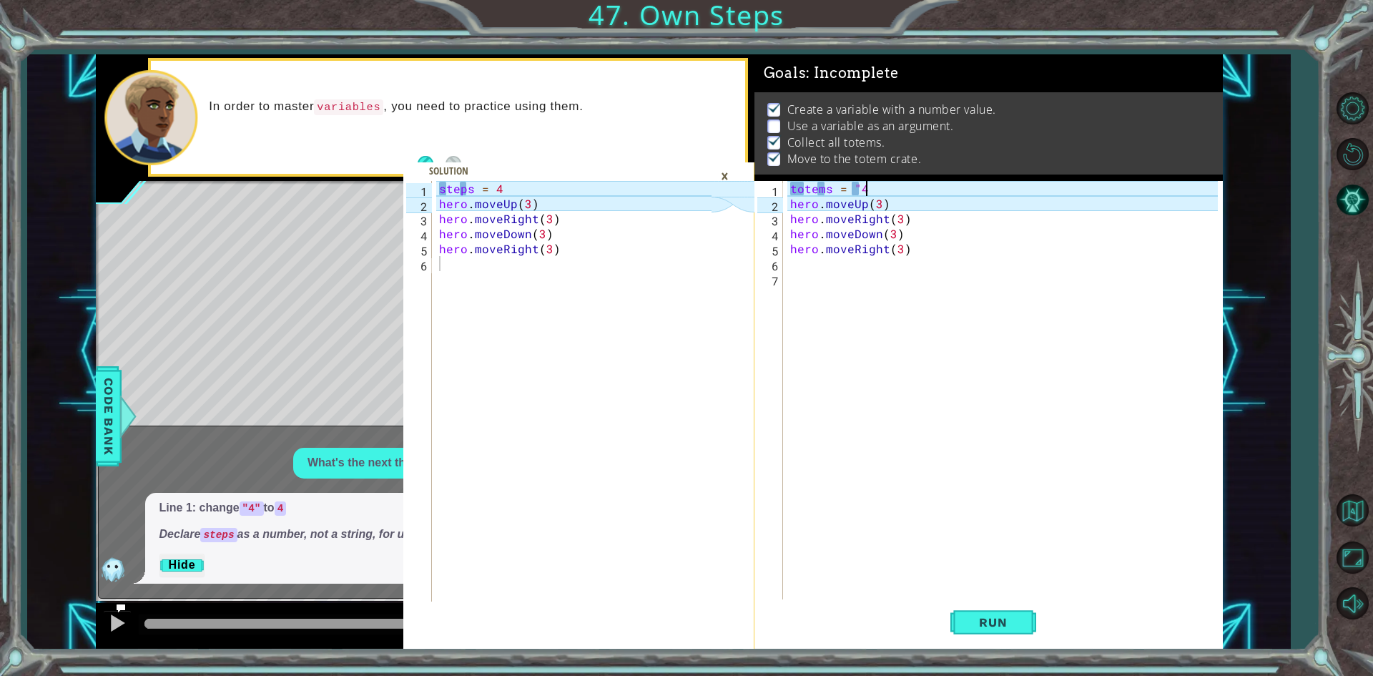
click at [860, 190] on div "totems = "4 hero . moveUp ( 3 ) hero . moveRight ( 3 ) hero . moveDown ( 3 ) he…" at bounding box center [1007, 406] width 438 height 451
click at [828, 192] on div "totems = 4 hero . moveUp ( 3 ) hero . moveRight ( 3 ) hero . moveDown ( 3 ) her…" at bounding box center [1007, 406] width 438 height 451
click at [828, 190] on div "totems = 4 hero . moveUp ( 3 ) hero . moveRight ( 3 ) hero . moveDown ( 3 ) her…" at bounding box center [1007, 406] width 438 height 451
click at [831, 191] on div "totems = 4 hero . moveUp ( 3 ) hero . moveRight ( 3 ) hero . moveDown ( 3 ) her…" at bounding box center [1007, 406] width 438 height 451
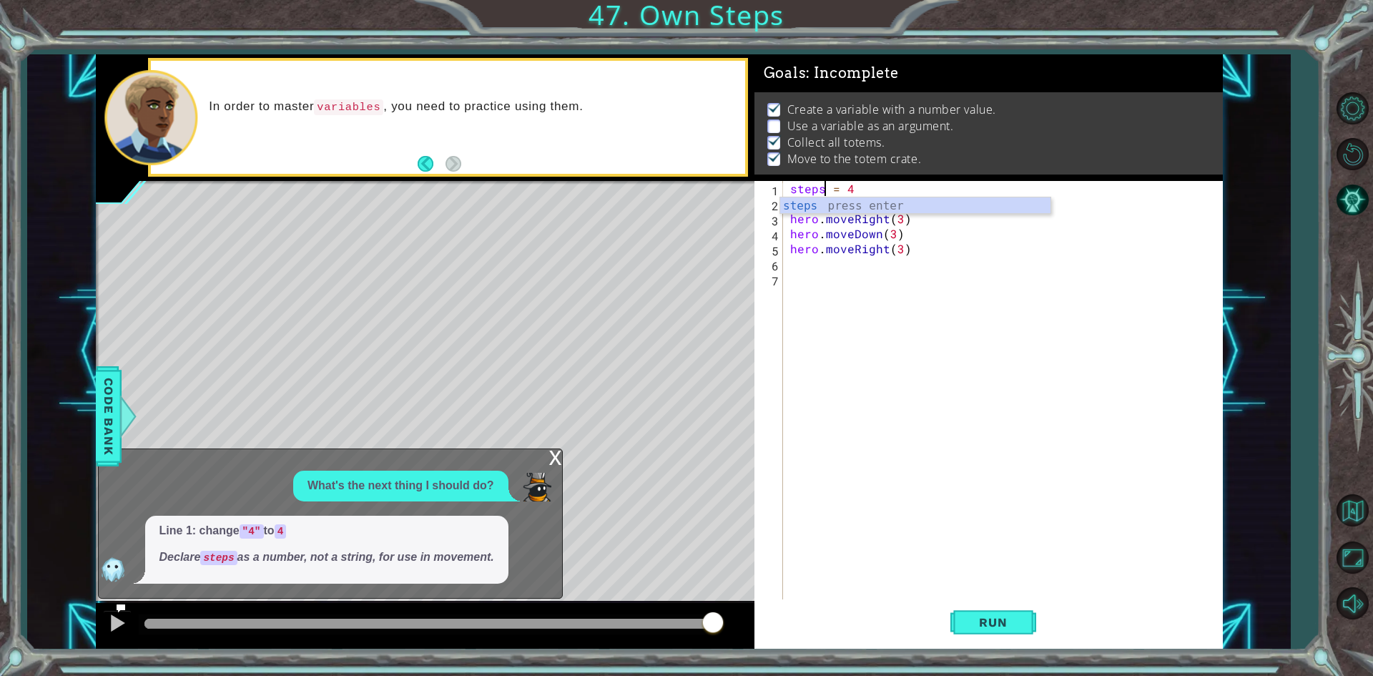
scroll to position [0, 2]
click at [1029, 617] on button "Run" at bounding box center [994, 622] width 86 height 46
click at [891, 182] on div "steps = 4 hero . moveUp ( 3 ) hero . moveRight ( 3 ) hero . moveDown ( 3 ) hero…" at bounding box center [1007, 406] width 438 height 451
click at [981, 622] on span "Run" at bounding box center [993, 622] width 57 height 14
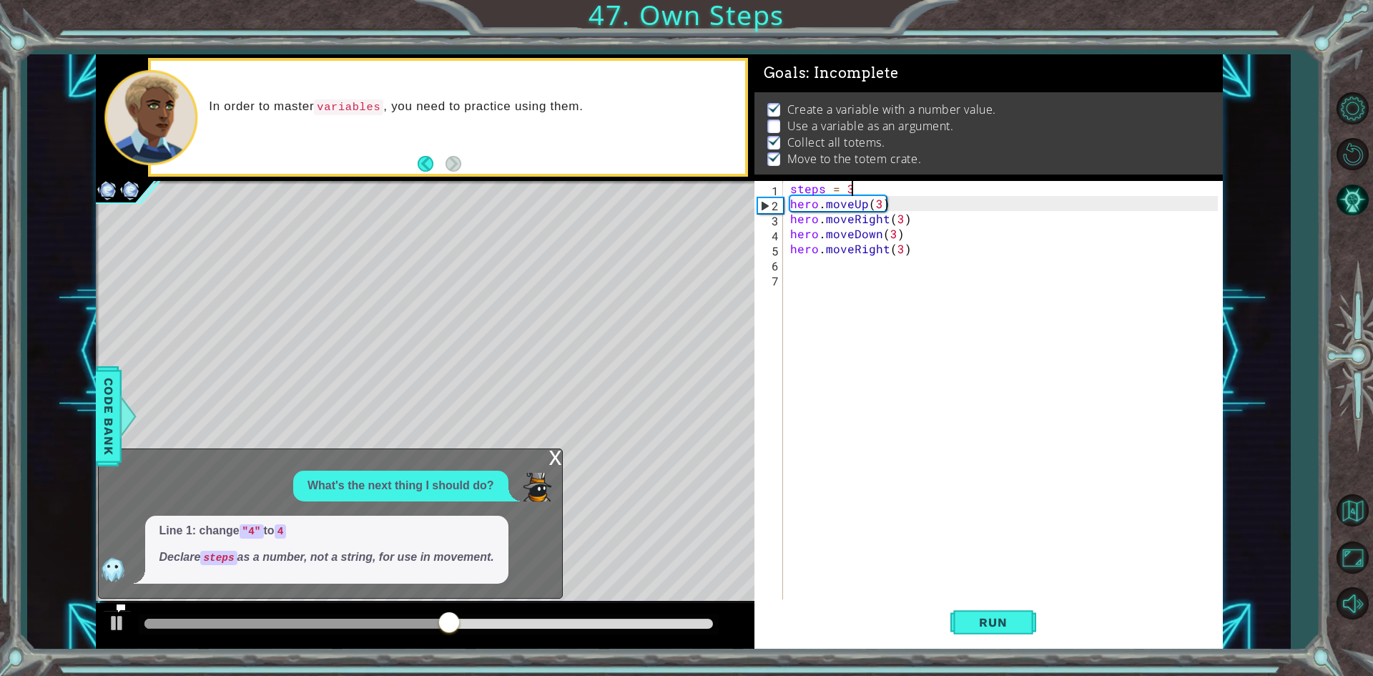
click at [878, 202] on div "steps = 3 hero . moveUp ( 3 ) hero . moveRight ( 3 ) hero . moveDown ( 3 ) hero…" at bounding box center [1007, 406] width 438 height 451
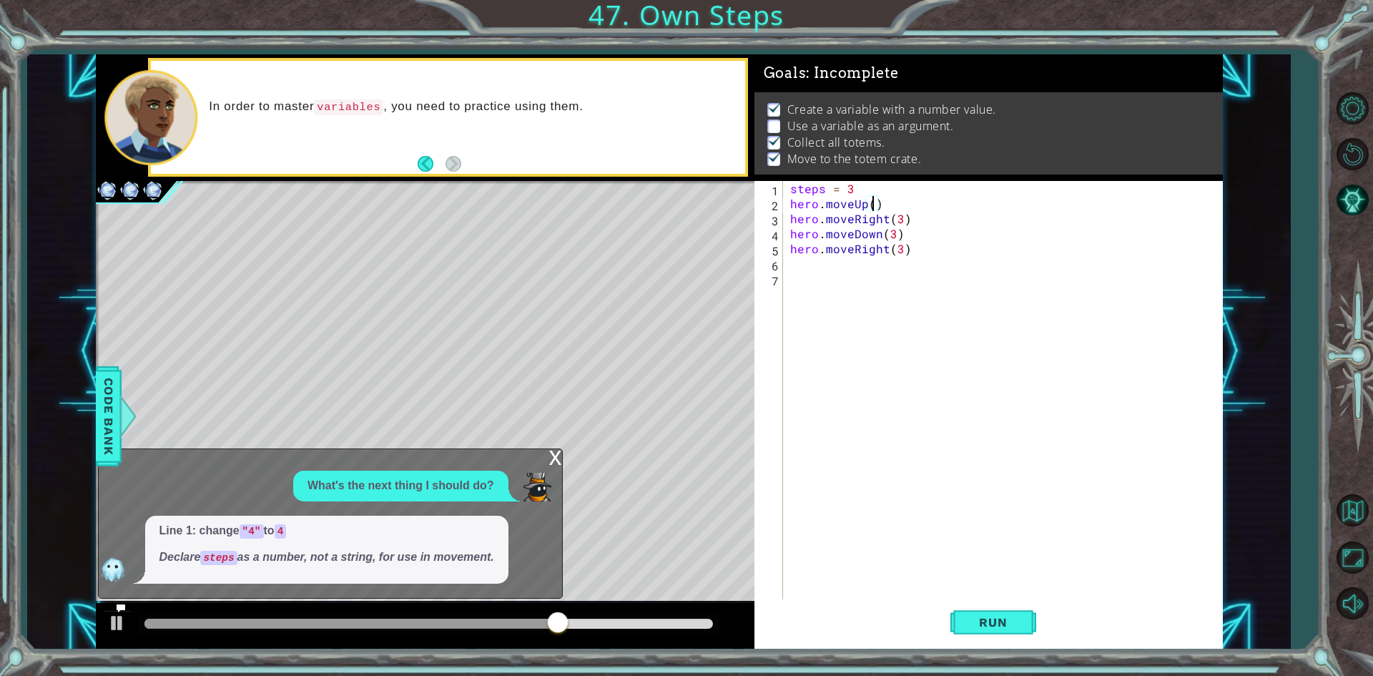
click at [898, 219] on div "steps = 3 hero . moveUp ( ) hero . moveRight ( 3 ) hero . moveDown ( 3 ) hero .…" at bounding box center [1007, 406] width 438 height 451
click at [895, 236] on div "steps = 3 hero . moveUp ( ) hero . moveRight ( ) hero . moveDown ( 3 ) hero . m…" at bounding box center [1007, 406] width 438 height 451
click at [902, 247] on div "steps = 3 hero . moveUp ( ) hero . moveRight ( ) hero . moveDown ( ) hero . mov…" at bounding box center [1007, 406] width 438 height 451
click at [1013, 614] on button "Run" at bounding box center [994, 622] width 86 height 46
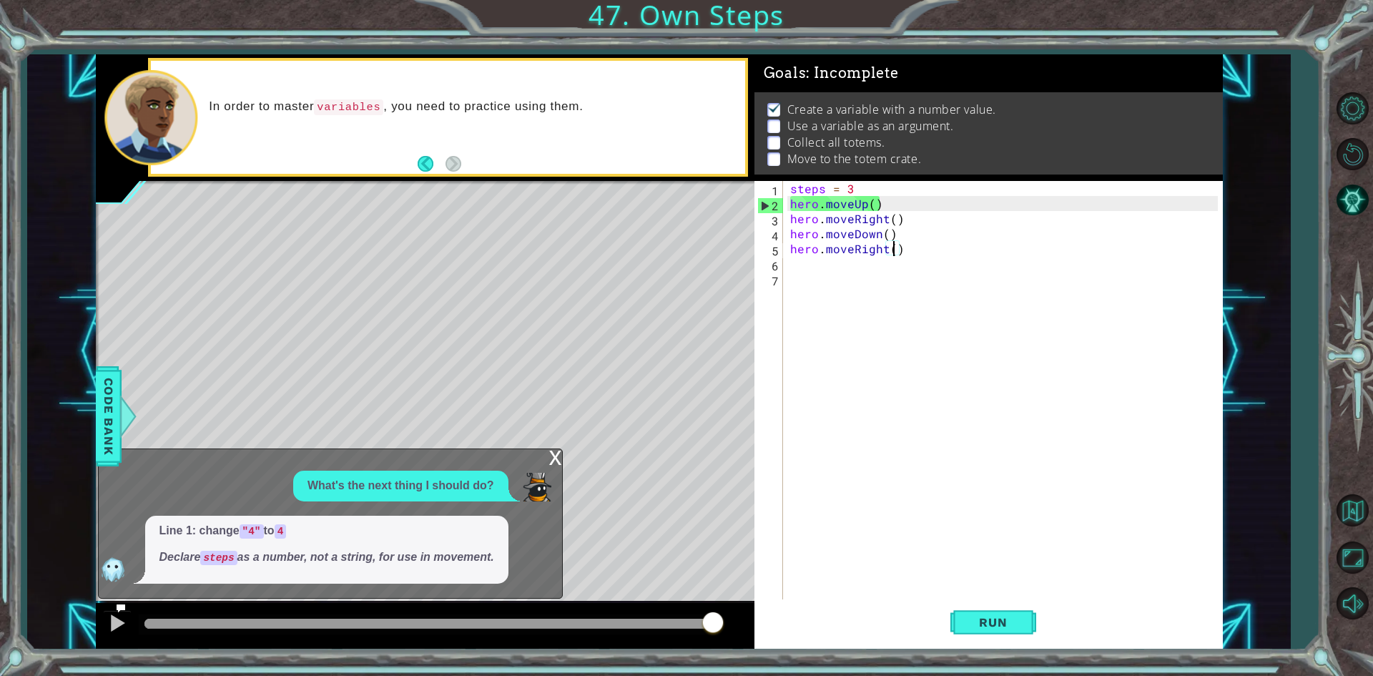
click at [791, 210] on div "steps = 3 hero . moveUp ( ) hero . moveRight ( ) hero . moveDown ( ) hero . mov…" at bounding box center [1007, 406] width 438 height 451
click at [999, 611] on button "Run" at bounding box center [994, 622] width 86 height 46
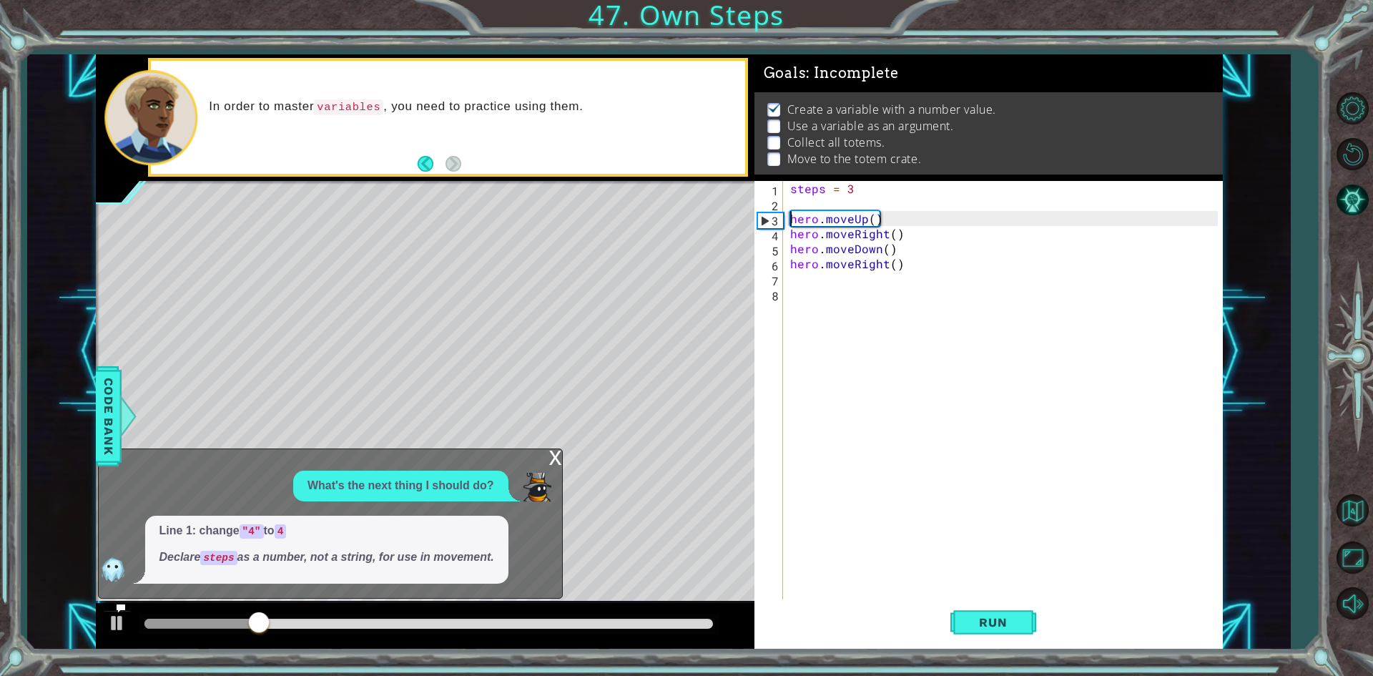
click at [556, 453] on div "x" at bounding box center [555, 456] width 13 height 14
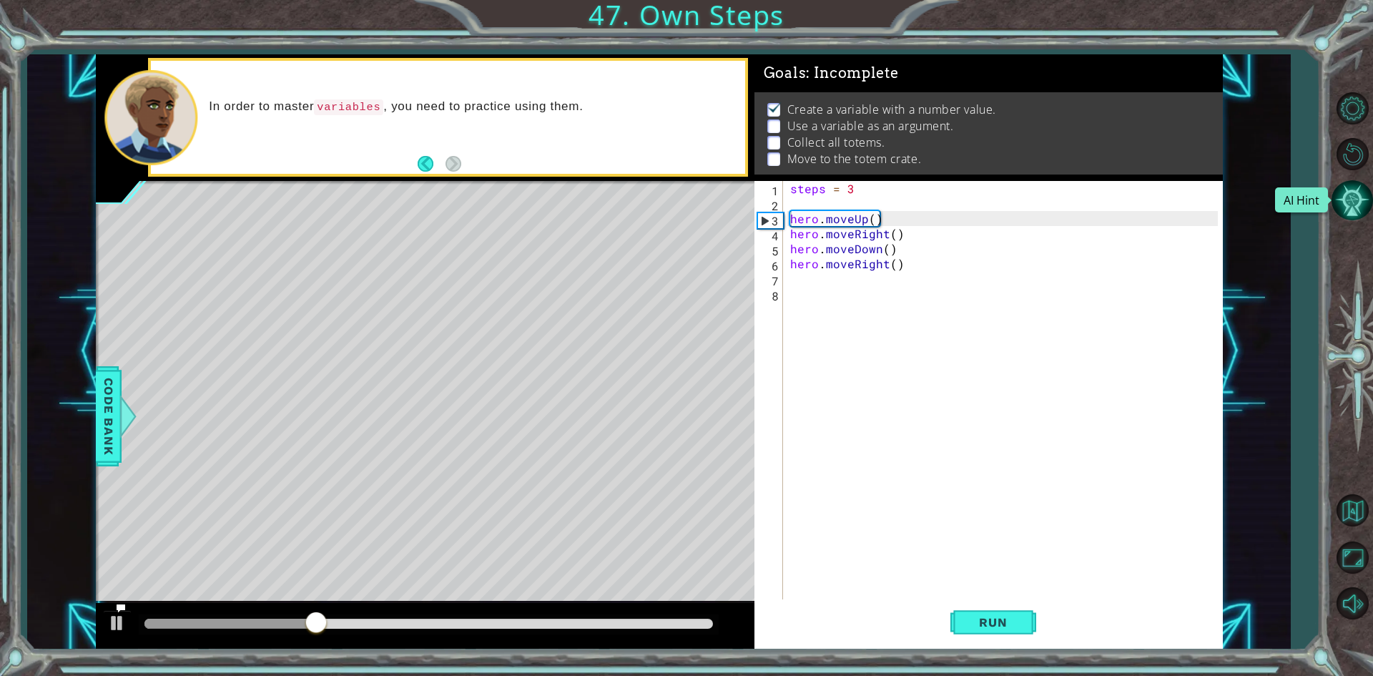
click at [1353, 197] on button "AI Hint" at bounding box center [1352, 200] width 41 height 41
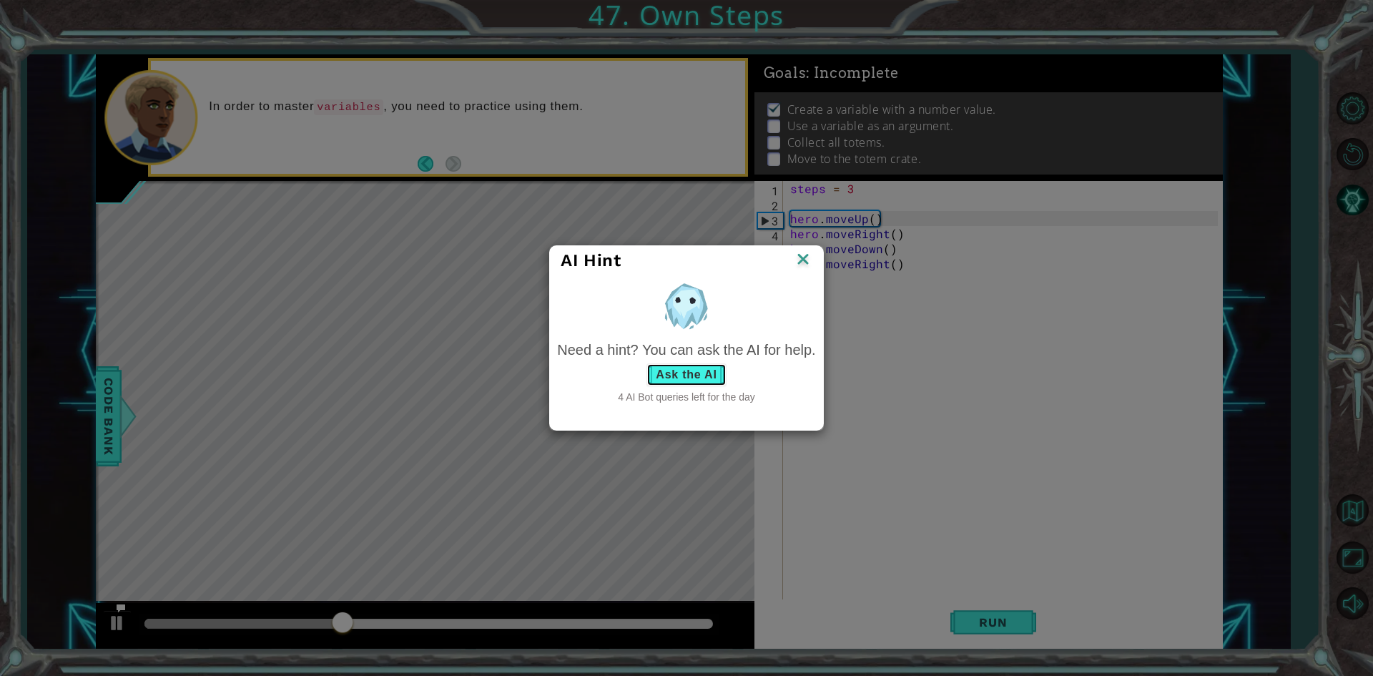
click at [689, 367] on button "Ask the AI" at bounding box center [686, 374] width 79 height 23
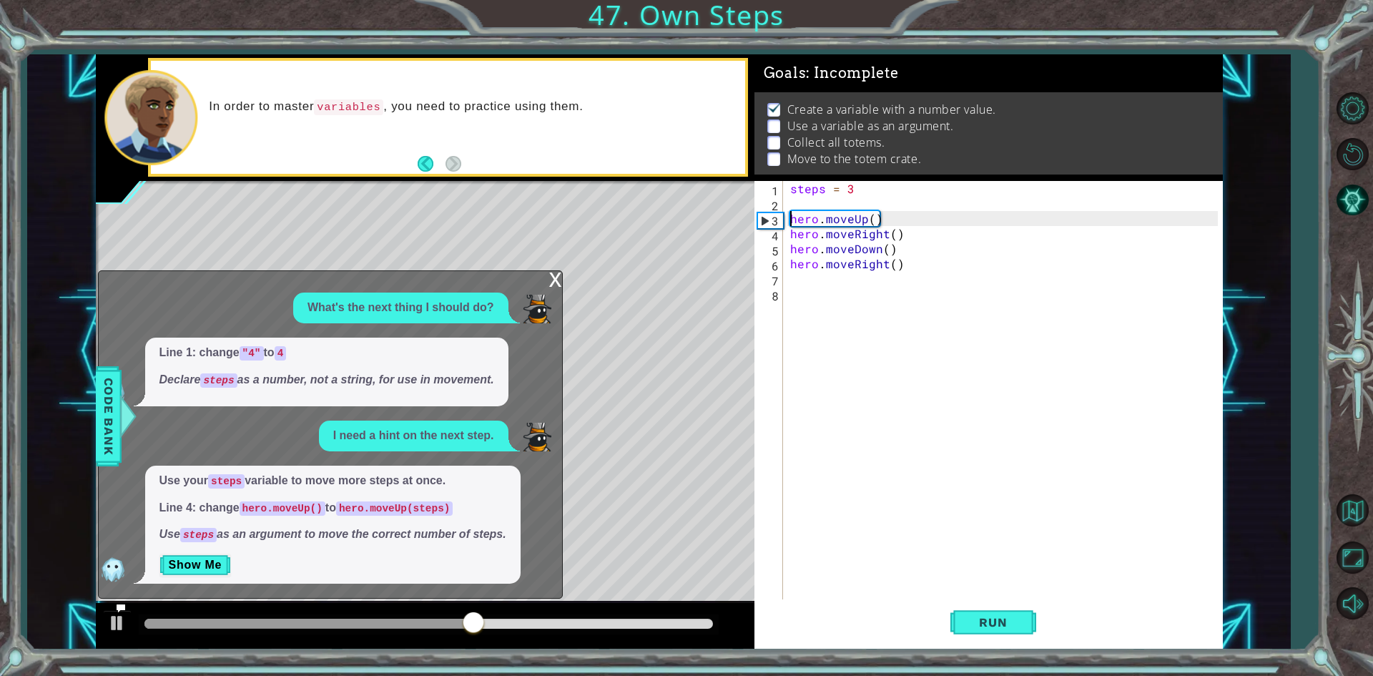
click at [873, 218] on div "steps = 3 hero . moveUp ( ) hero . moveRight ( ) hero . moveDown ( ) hero . mov…" at bounding box center [1007, 406] width 438 height 451
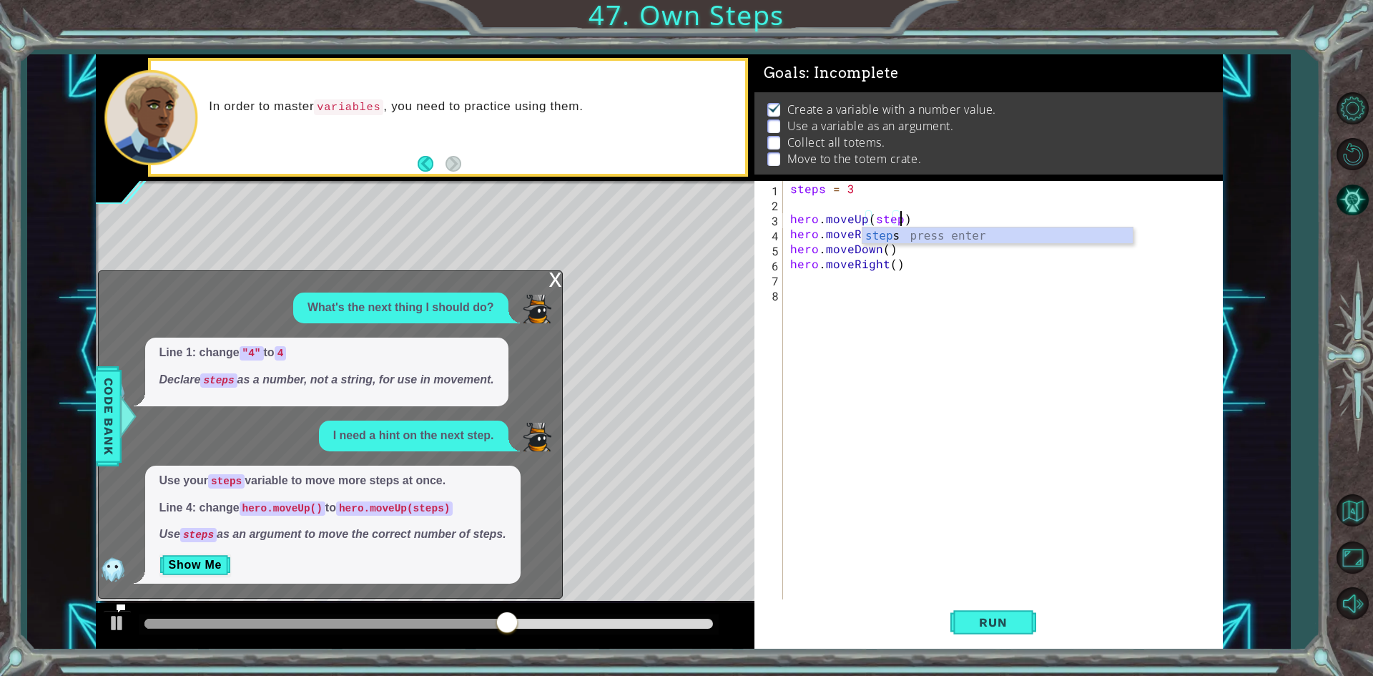
scroll to position [0, 6]
click at [891, 235] on div "steps = 3 hero . moveUp ( steps ) hero . moveRight ( ) hero . moveDown ( ) hero…" at bounding box center [1007, 406] width 438 height 451
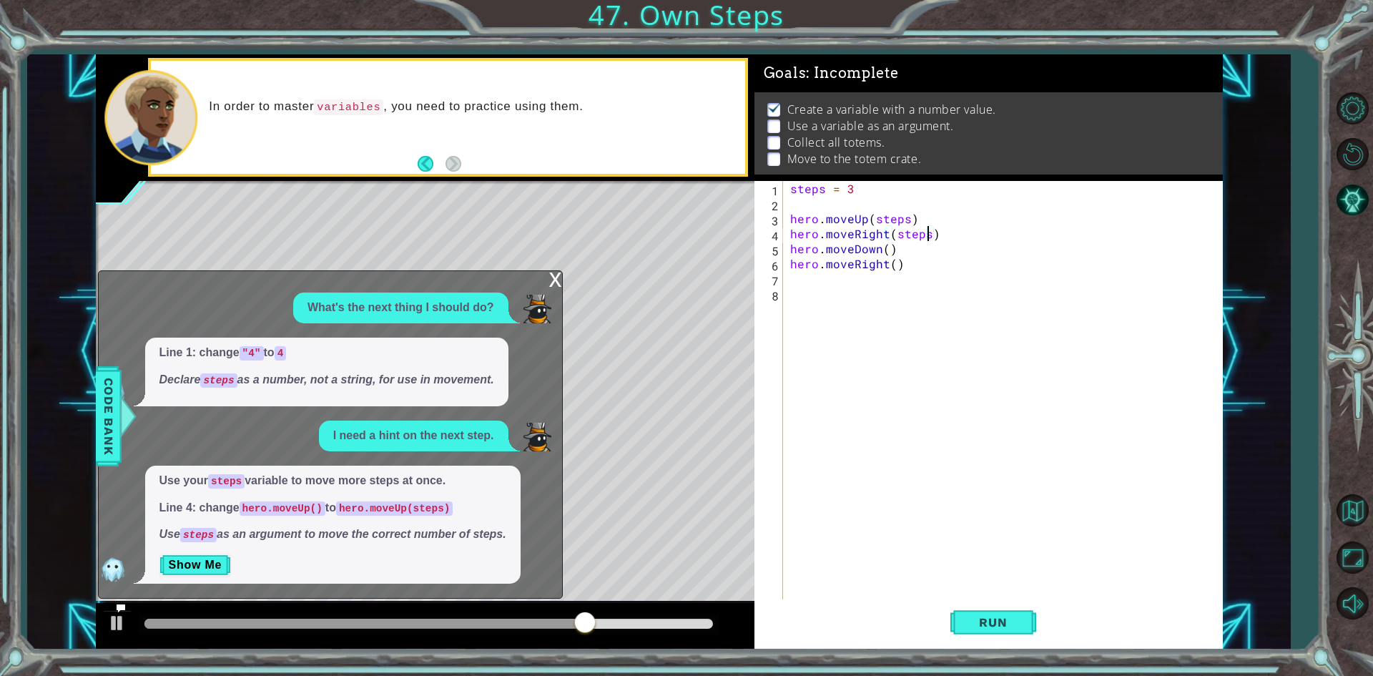
click at [887, 255] on div "steps = 3 hero . moveUp ( steps ) hero . moveRight ( steps ) hero . moveDown ( …" at bounding box center [1007, 406] width 438 height 451
click at [893, 267] on div "steps = 3 hero . moveUp ( steps ) hero . moveRight ( steps ) hero . moveDown ( …" at bounding box center [1007, 406] width 438 height 451
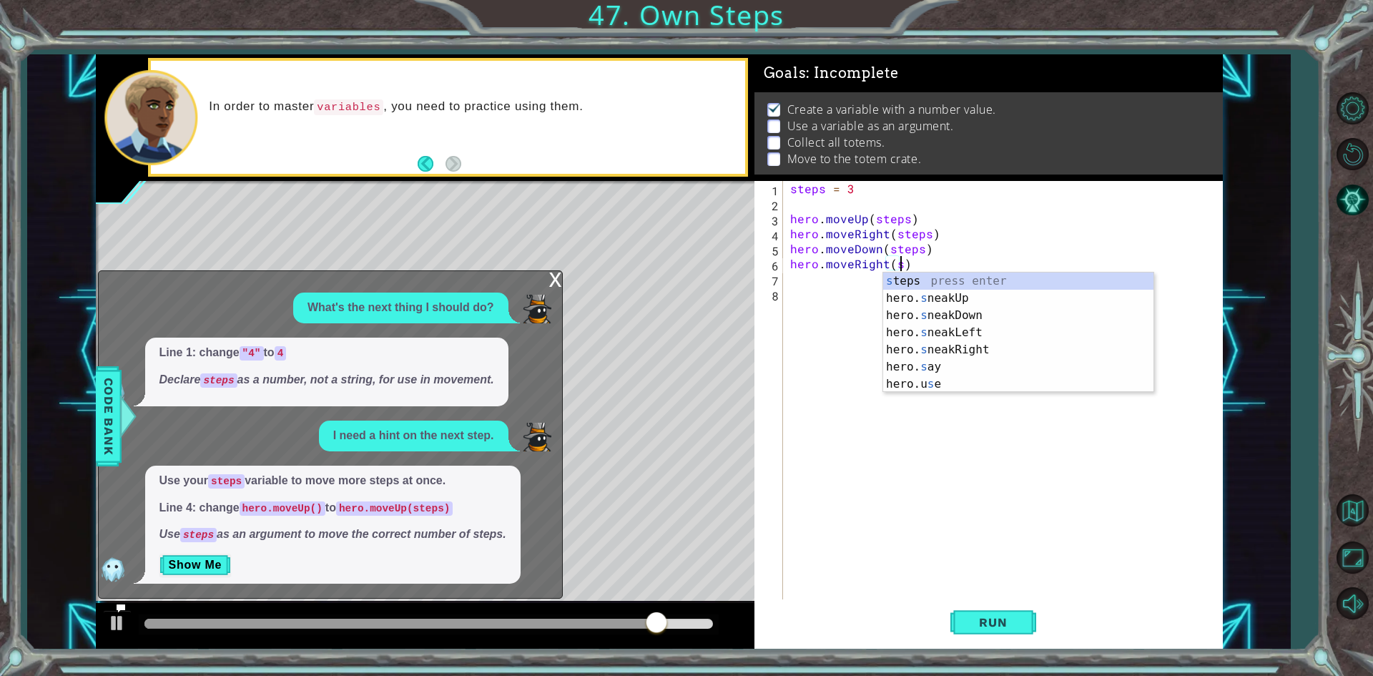
scroll to position [0, 6]
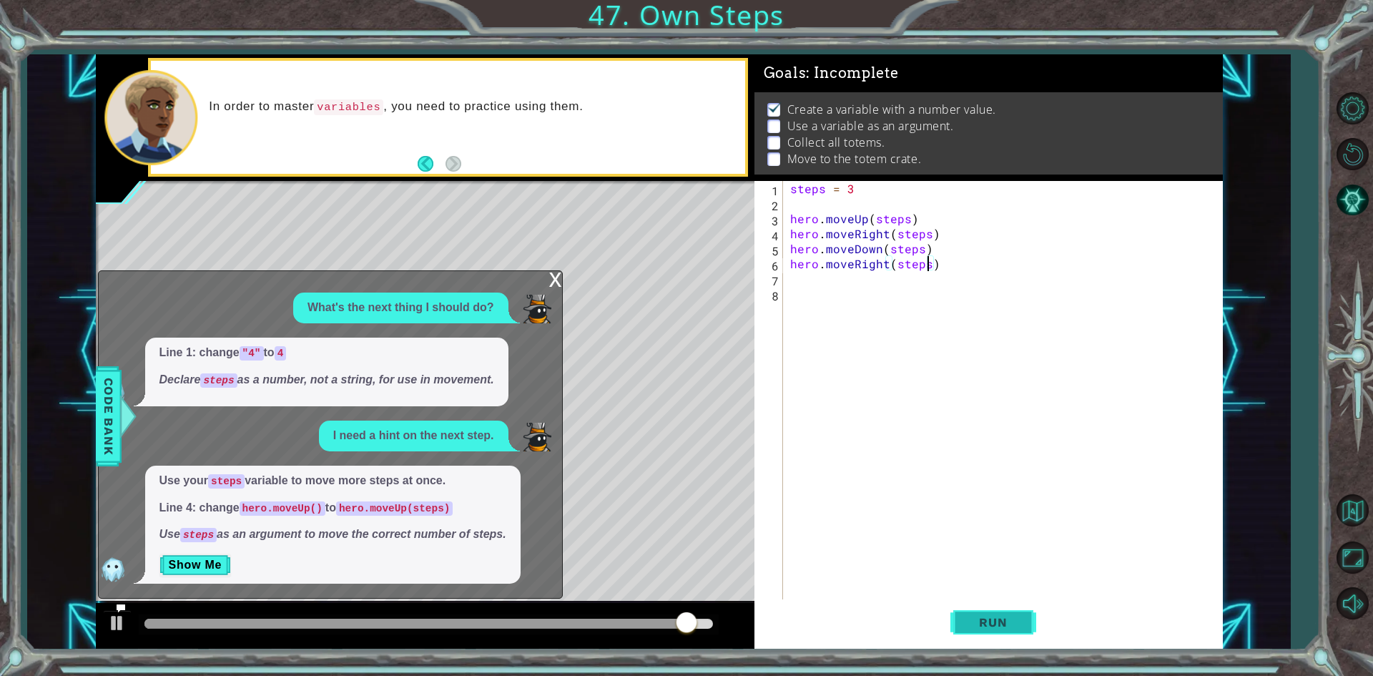
type textarea "hero.moveRight(steps)"
click at [996, 620] on span "Run" at bounding box center [993, 622] width 57 height 14
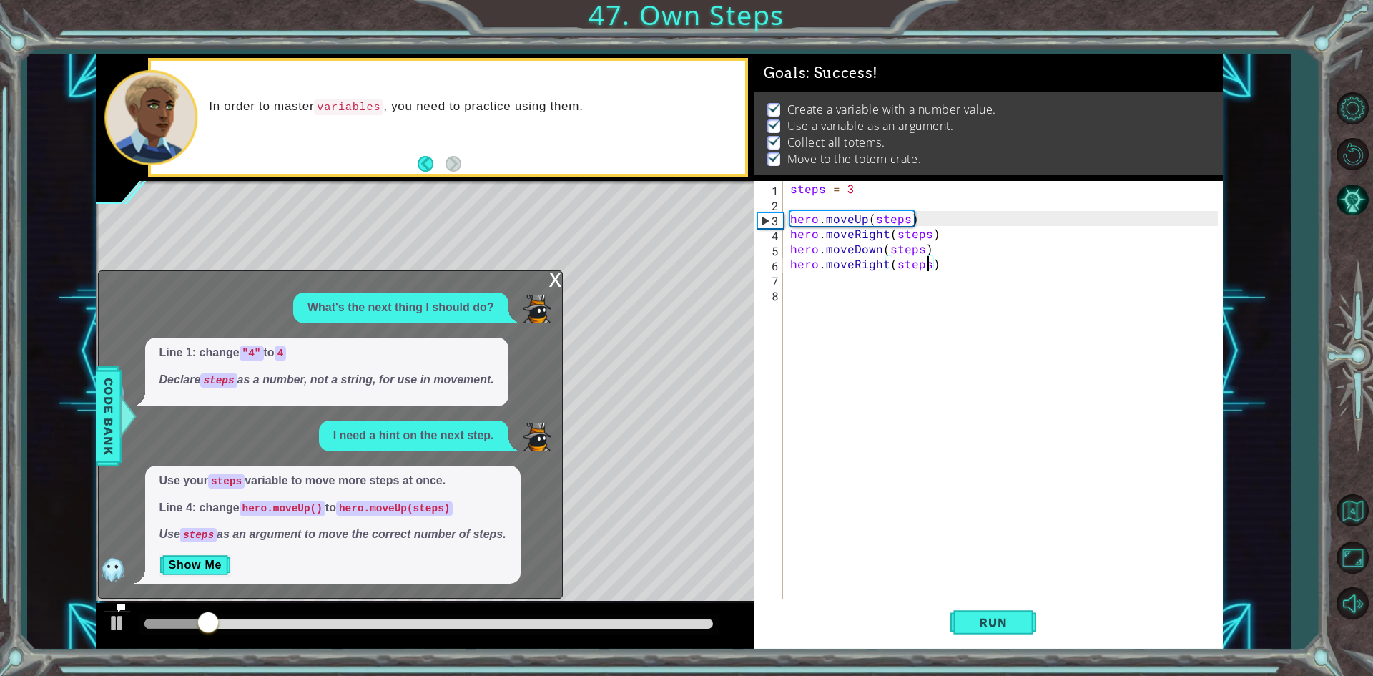
click at [547, 274] on div "x What's the next thing I should do? Line 1: change "4" to 4 Declare steps as a…" at bounding box center [330, 434] width 465 height 328
click at [550, 280] on div "x" at bounding box center [555, 278] width 13 height 14
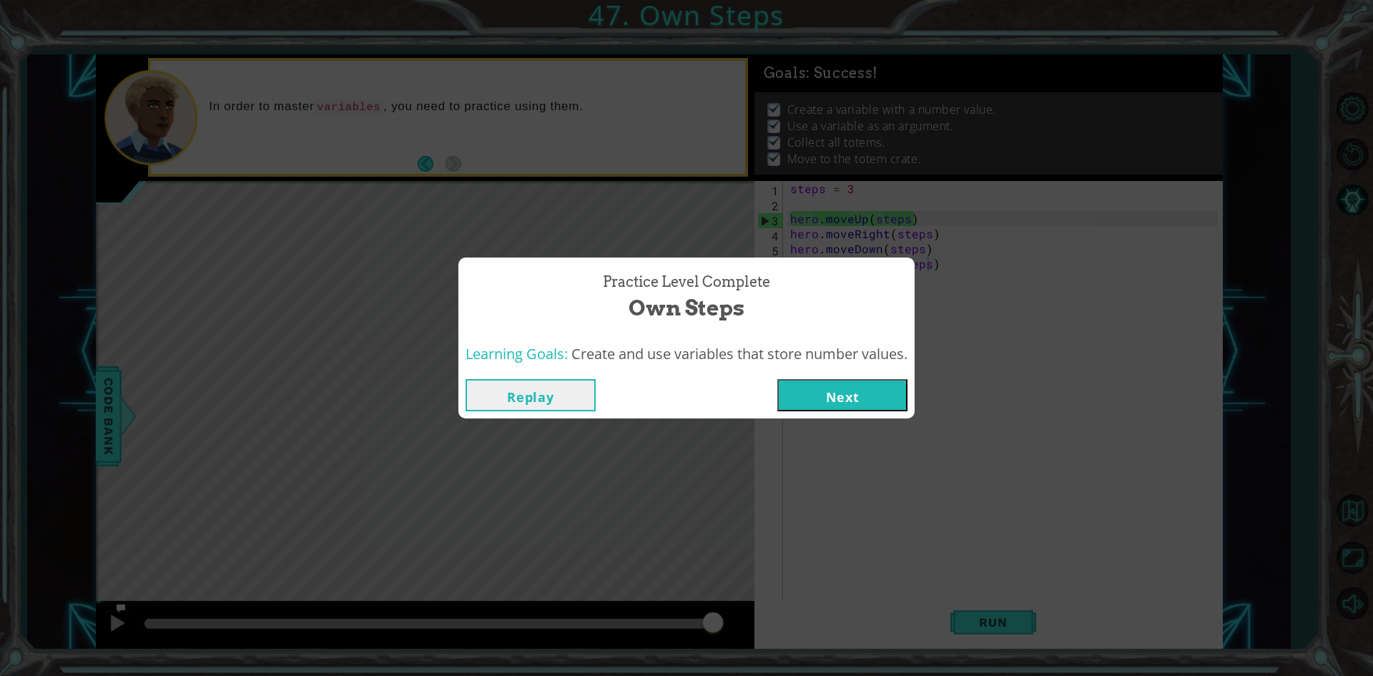
click at [808, 392] on button "Next" at bounding box center [843, 395] width 130 height 32
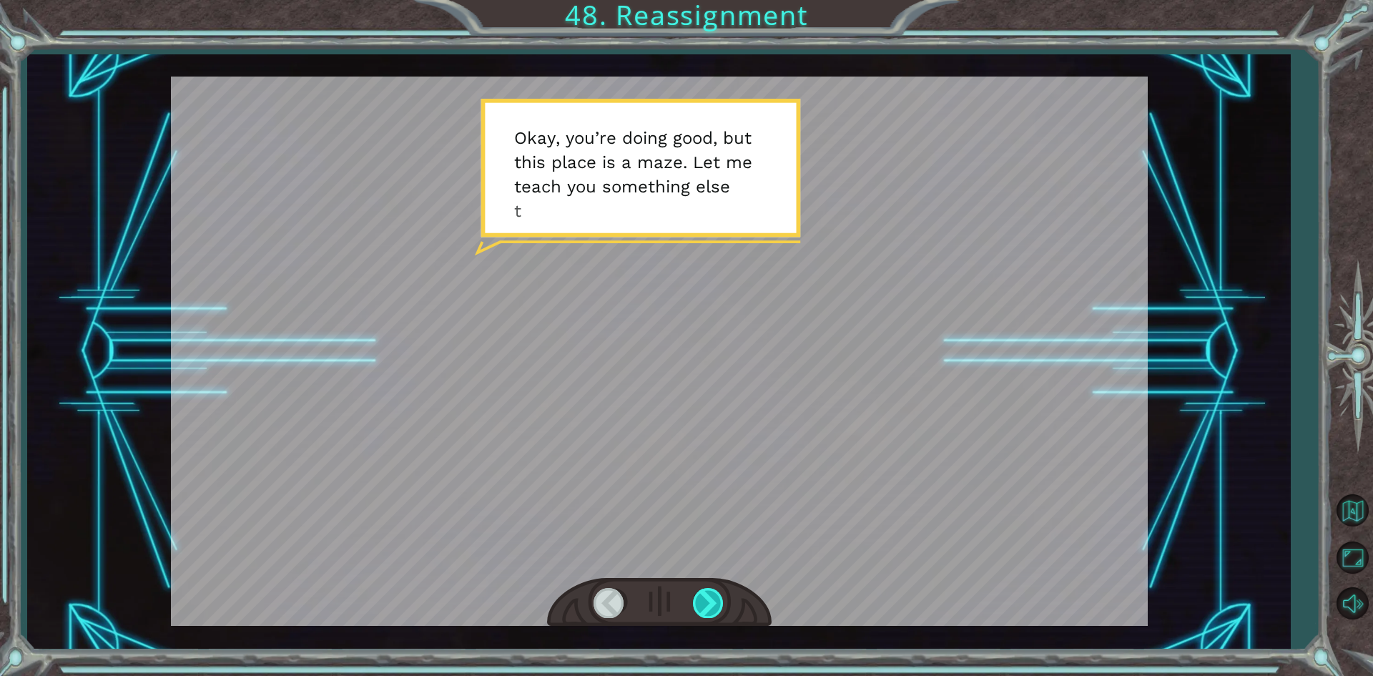
click at [720, 599] on div at bounding box center [709, 602] width 32 height 29
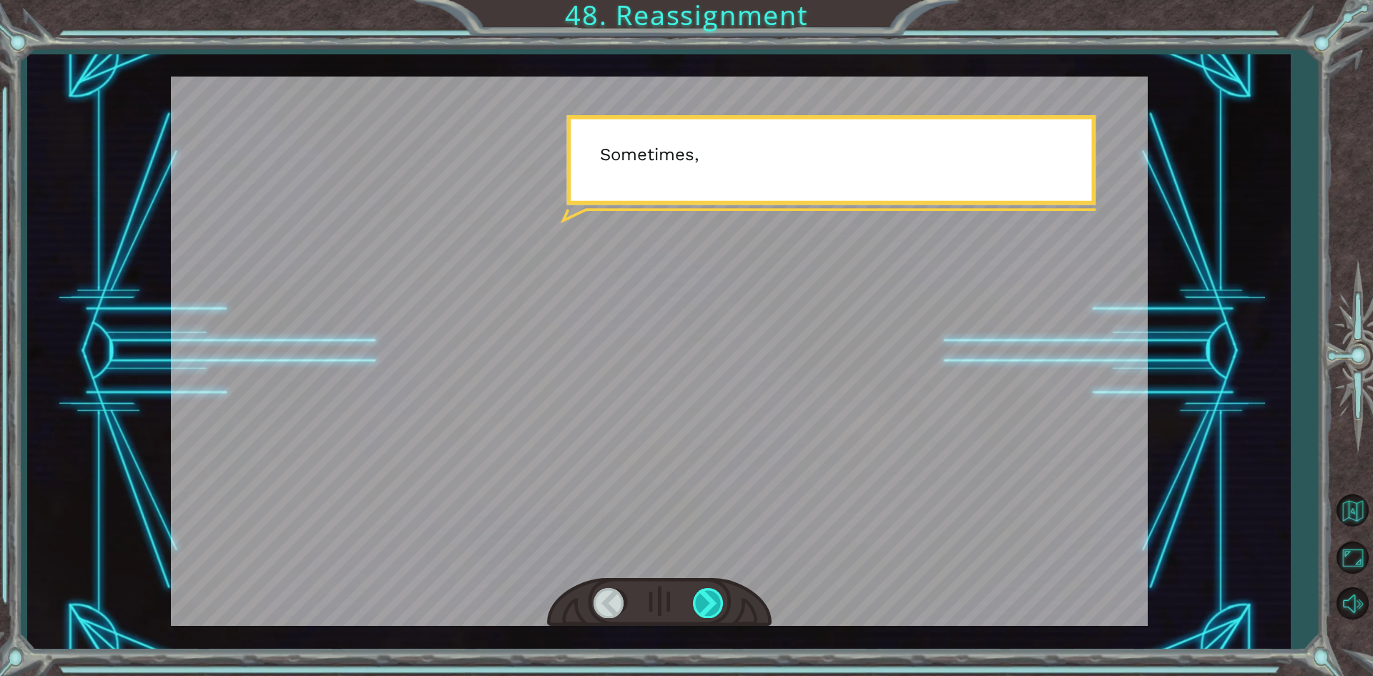
click at [720, 599] on div at bounding box center [709, 602] width 32 height 29
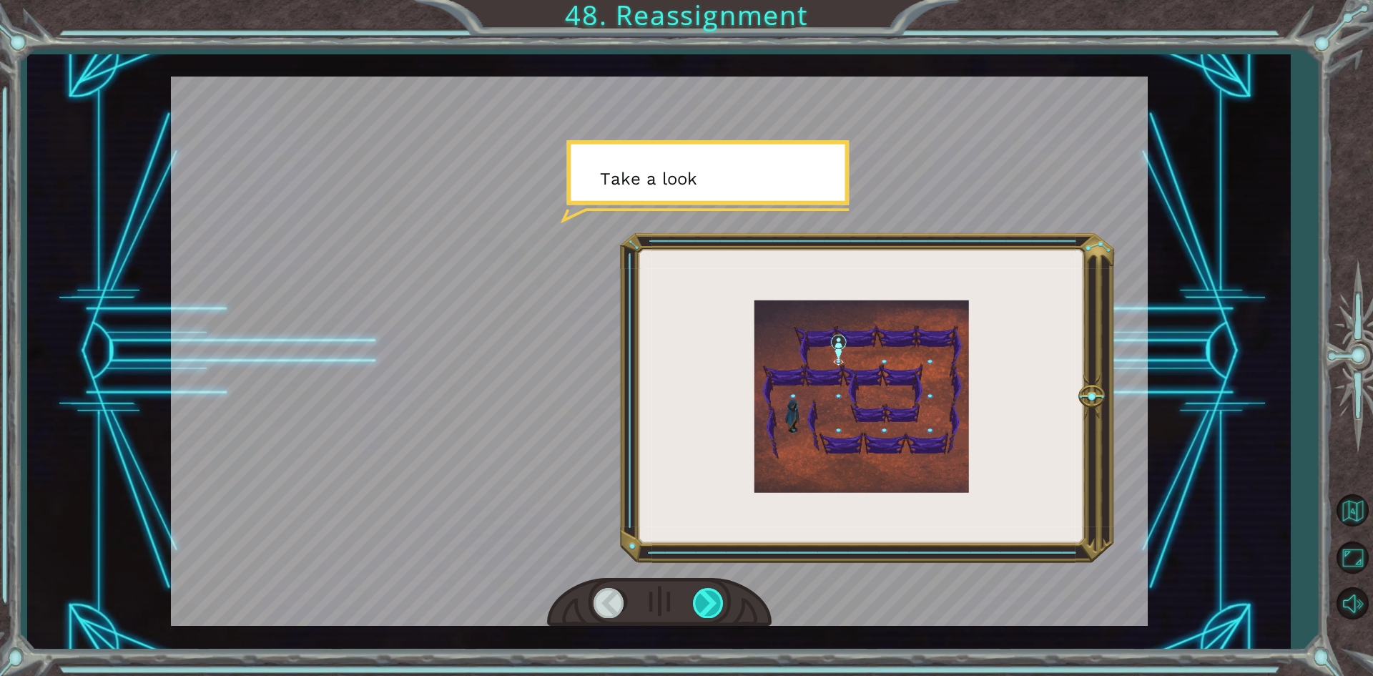
click at [720, 599] on div at bounding box center [709, 602] width 32 height 29
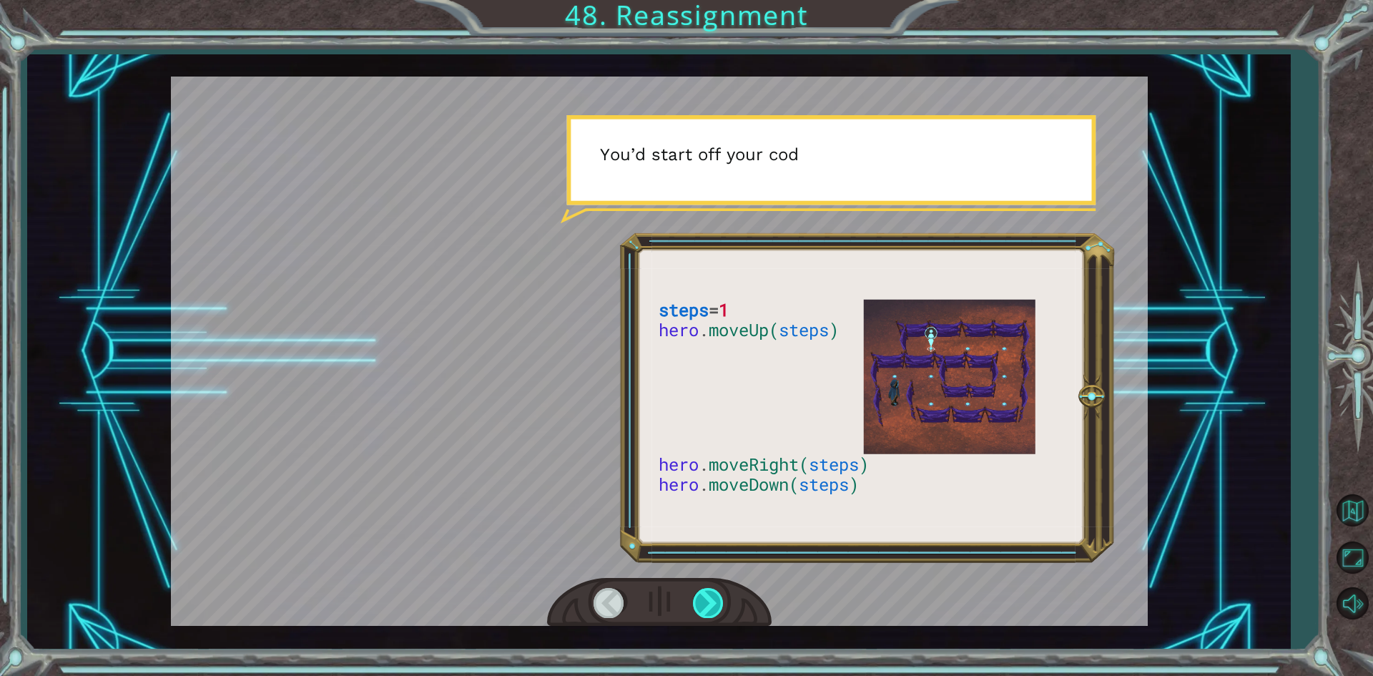
click at [720, 599] on div at bounding box center [709, 602] width 32 height 29
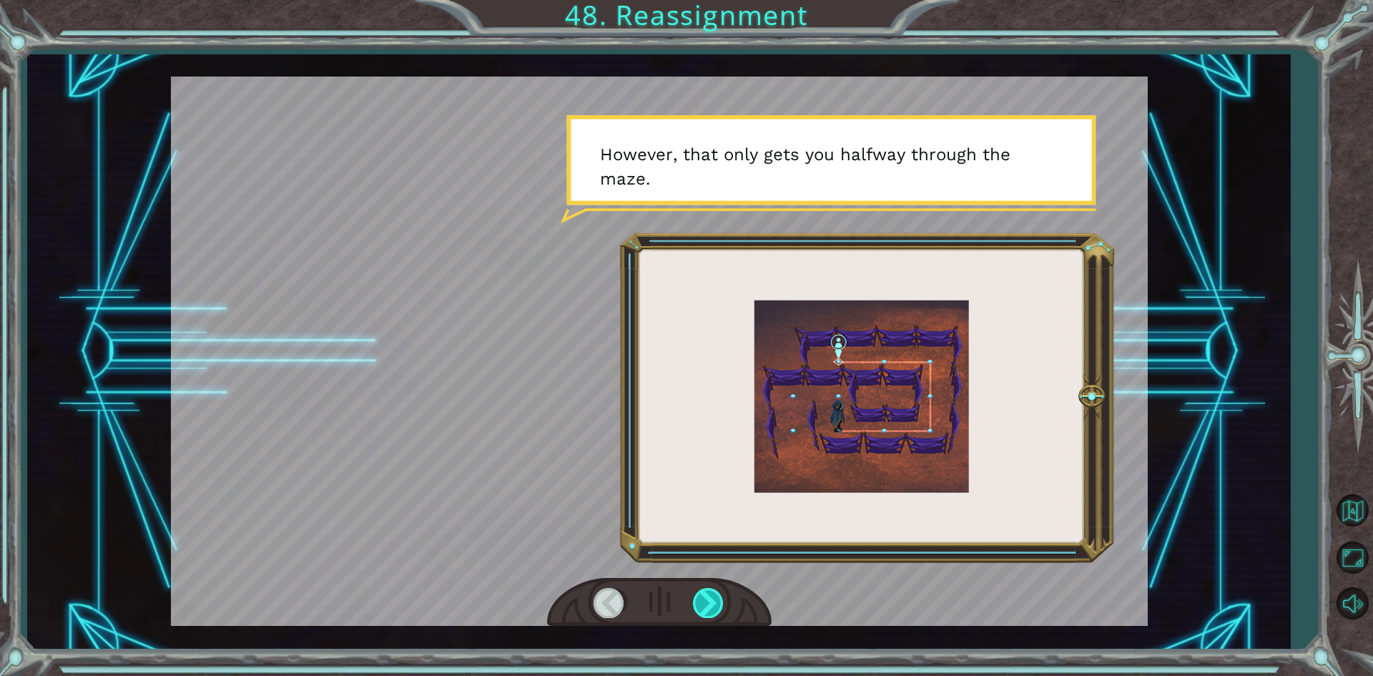
click at [720, 599] on div at bounding box center [709, 602] width 32 height 29
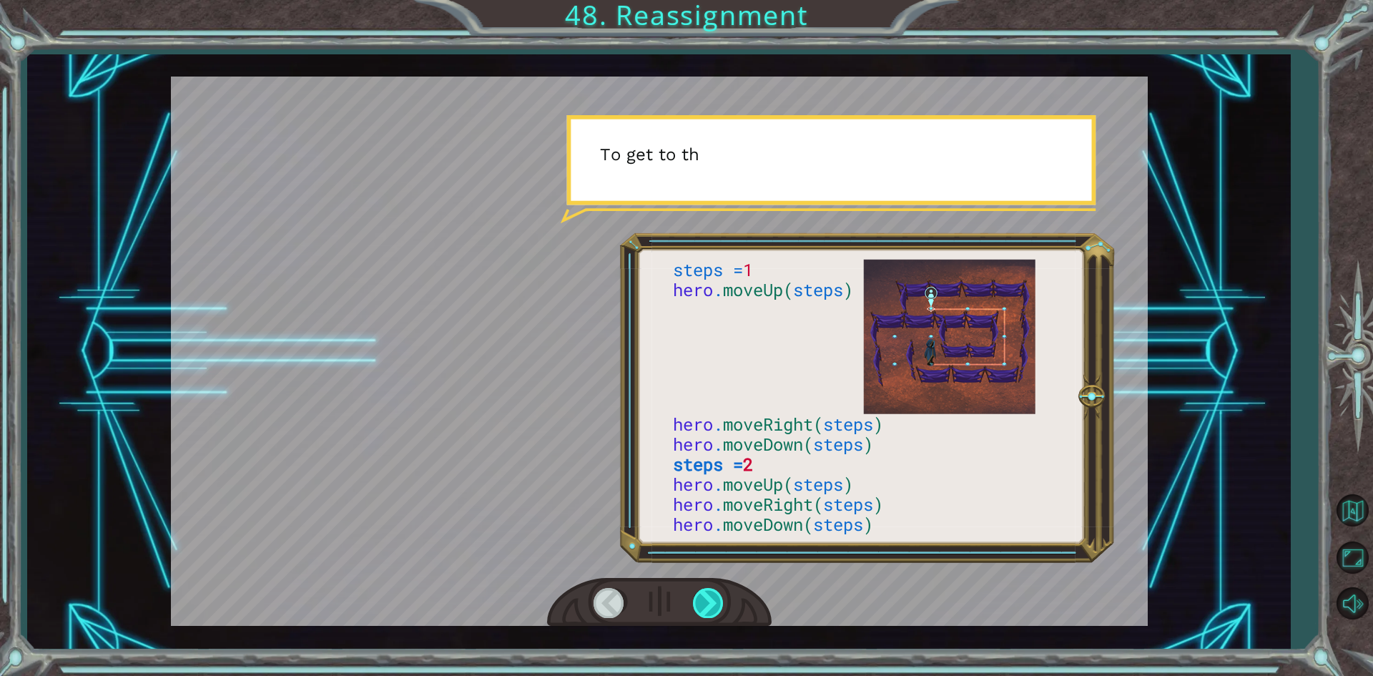
click at [720, 599] on div at bounding box center [709, 602] width 32 height 29
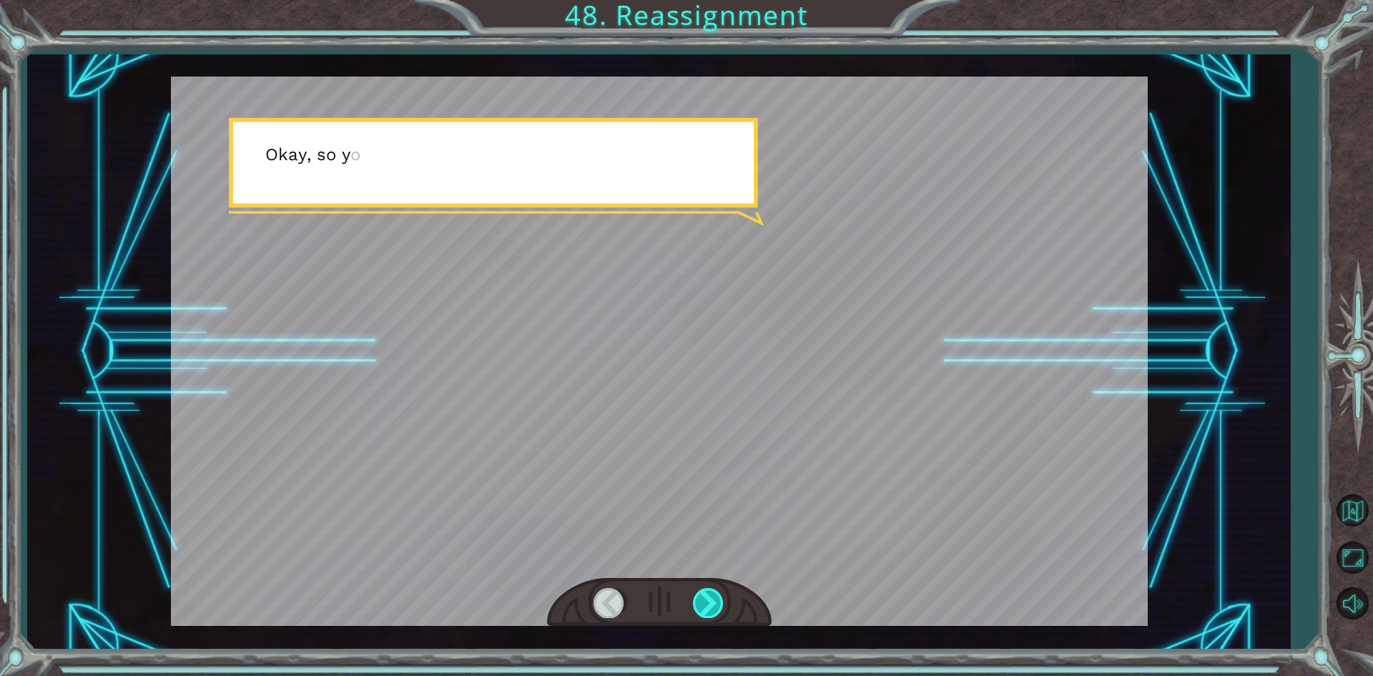
click at [720, 599] on div at bounding box center [709, 602] width 32 height 29
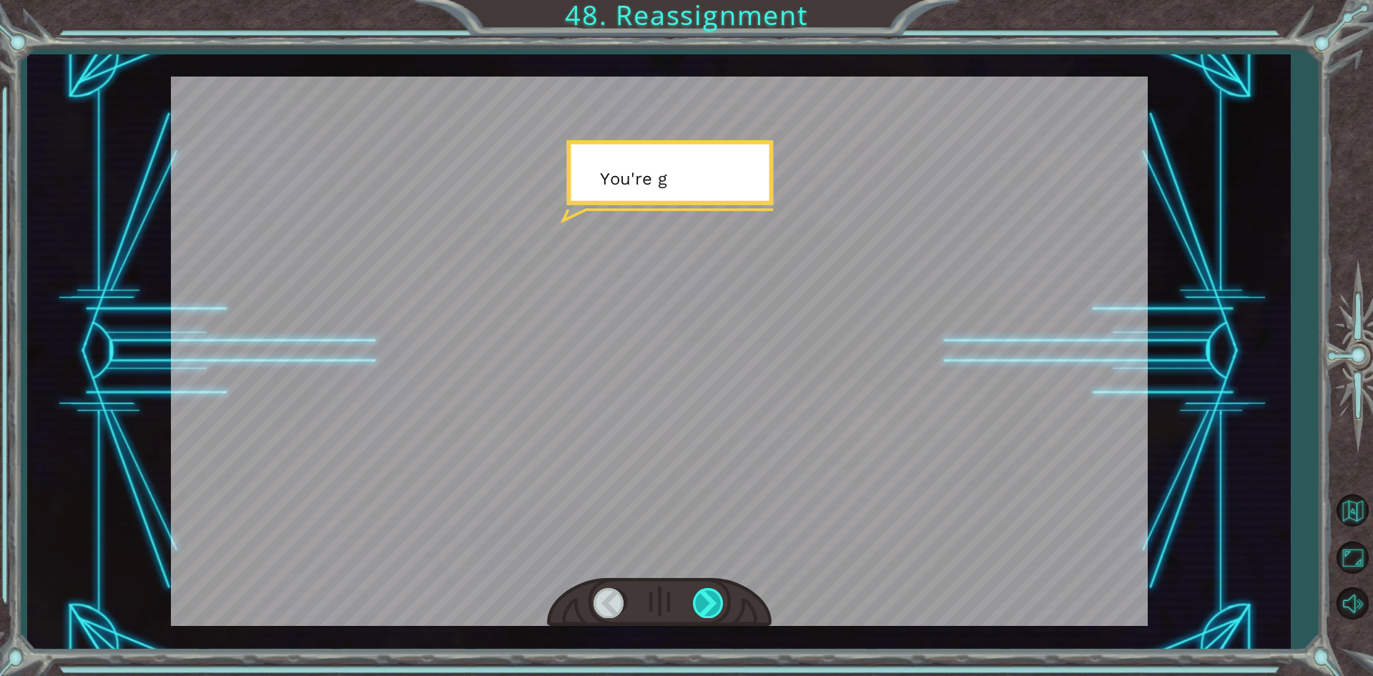
click at [720, 599] on div at bounding box center [709, 602] width 32 height 29
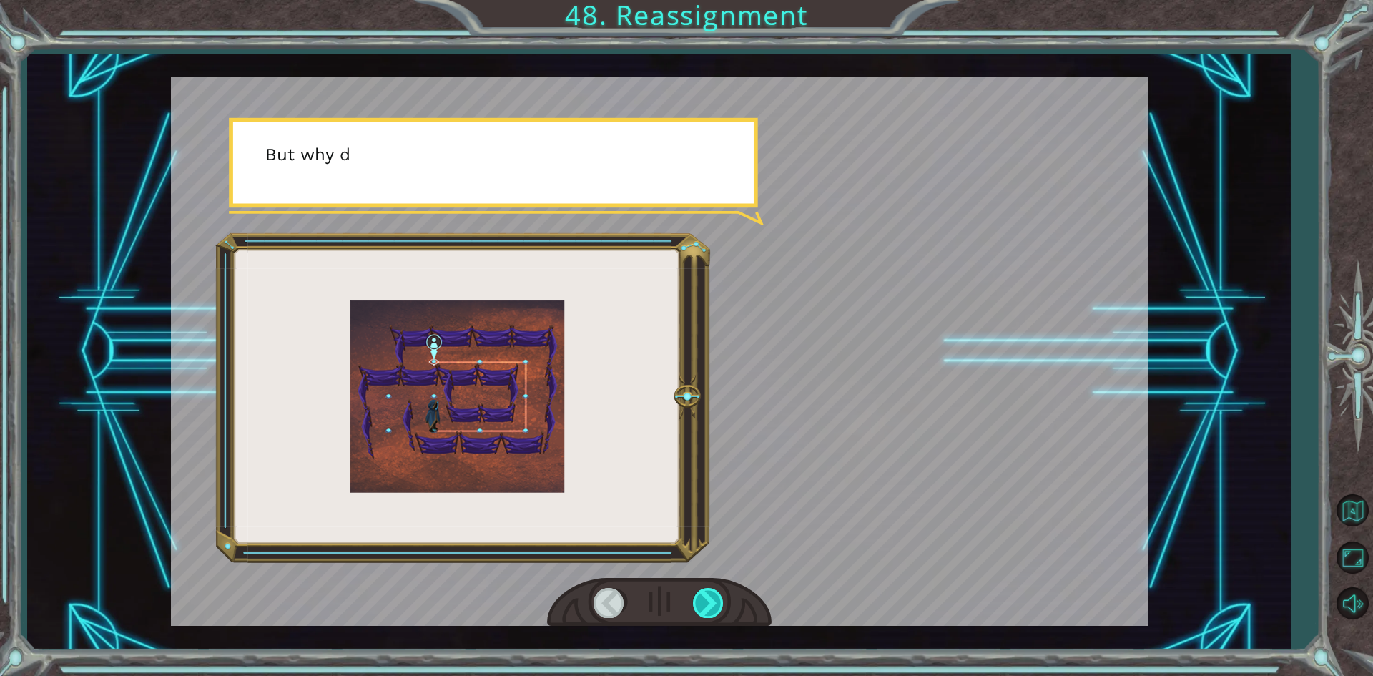
click at [724, 598] on div at bounding box center [709, 602] width 32 height 29
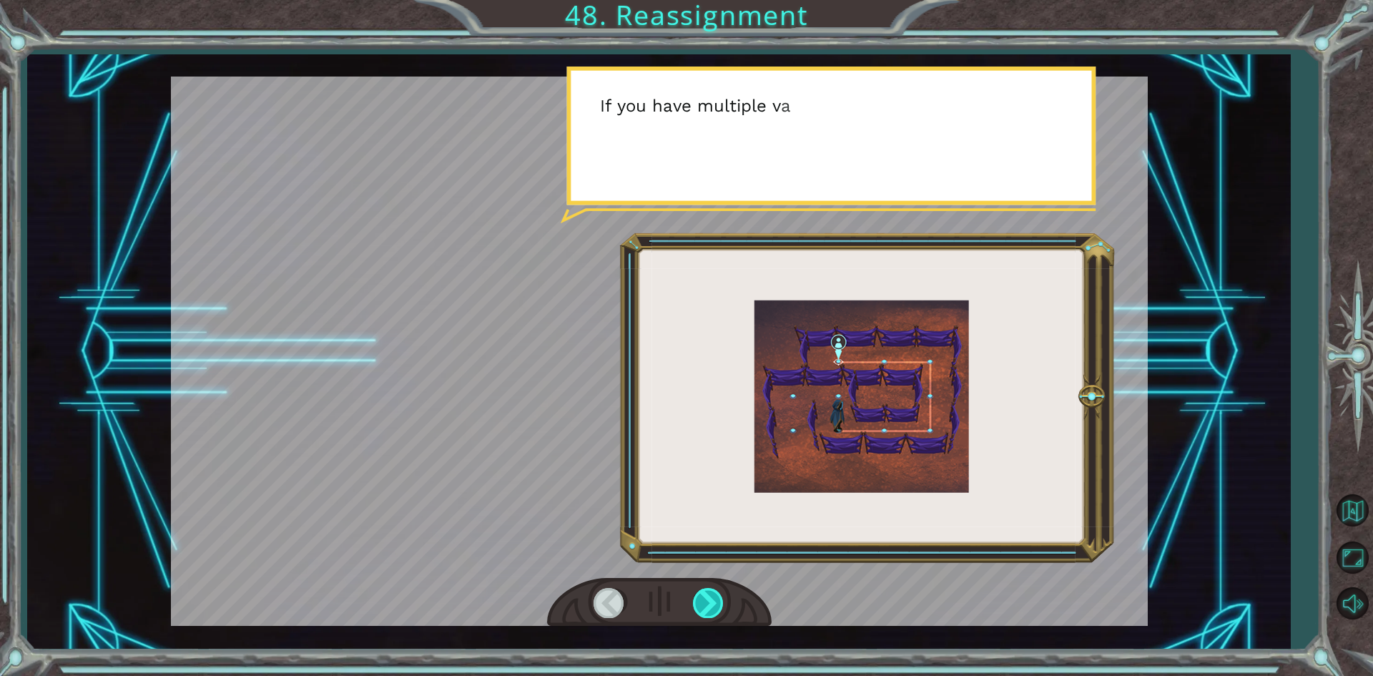
click at [724, 598] on div at bounding box center [709, 602] width 32 height 29
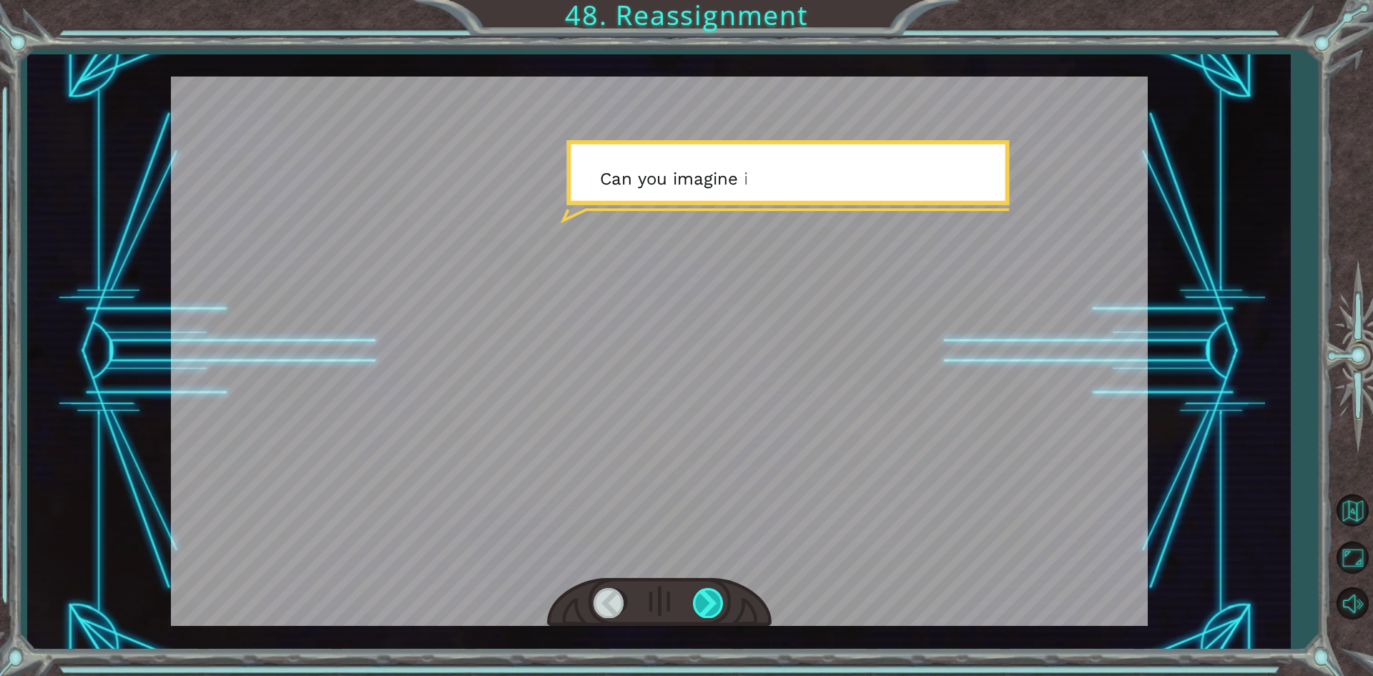
click at [724, 598] on div at bounding box center [709, 602] width 32 height 29
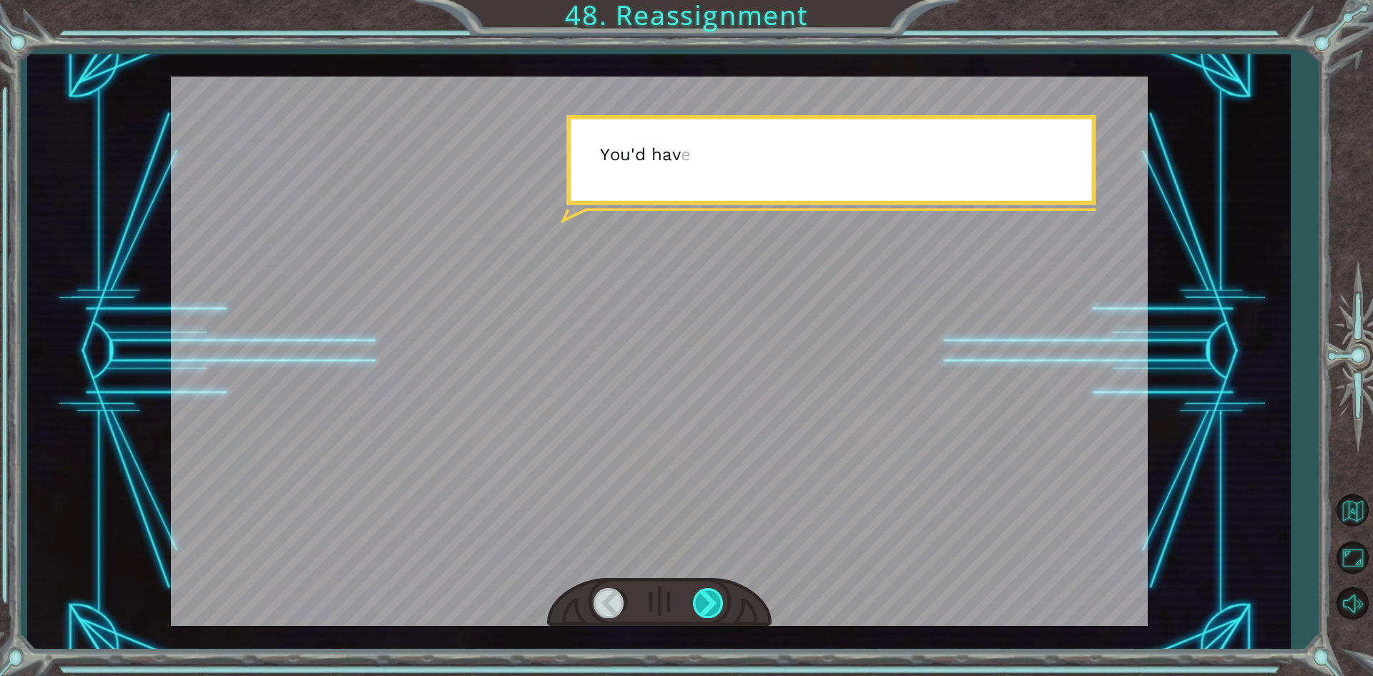
click at [724, 598] on div at bounding box center [709, 602] width 32 height 29
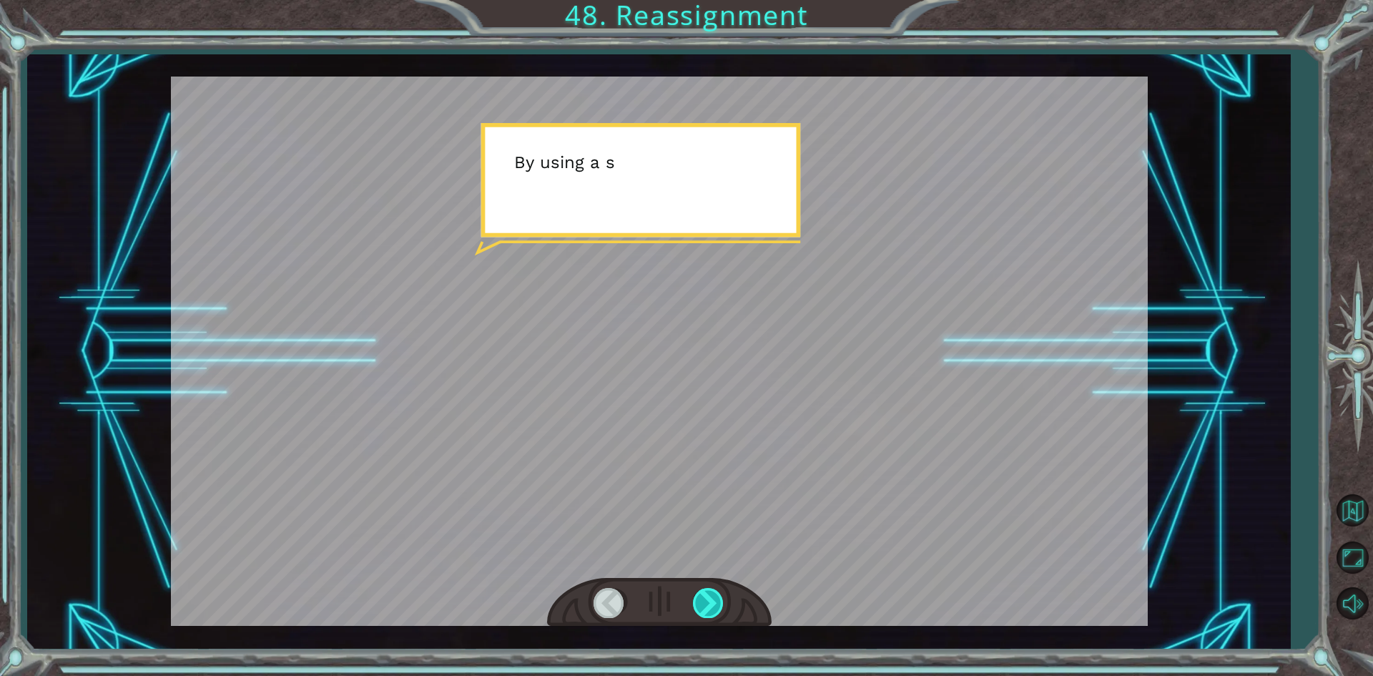
click at [724, 598] on div at bounding box center [709, 602] width 32 height 29
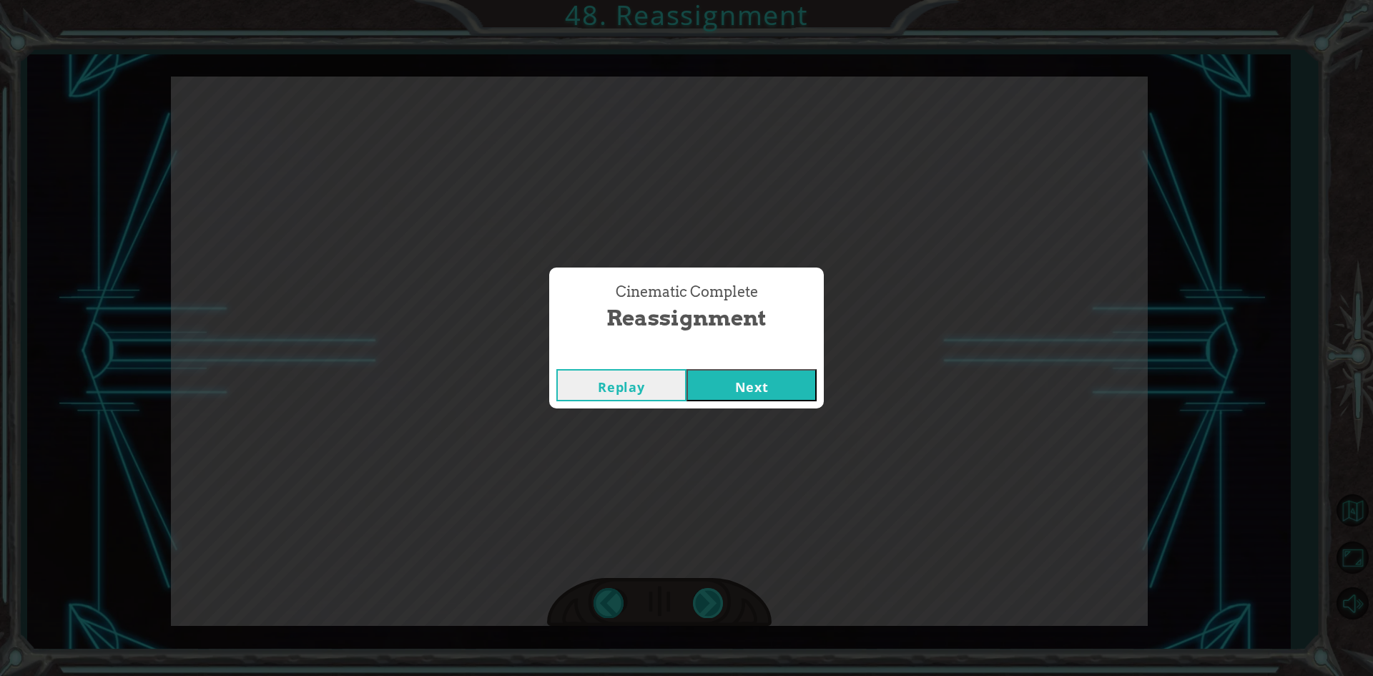
click at [724, 598] on div "Cinematic Complete Reassignment Replay Next" at bounding box center [686, 338] width 1373 height 676
click at [737, 386] on button "Next" at bounding box center [752, 385] width 130 height 32
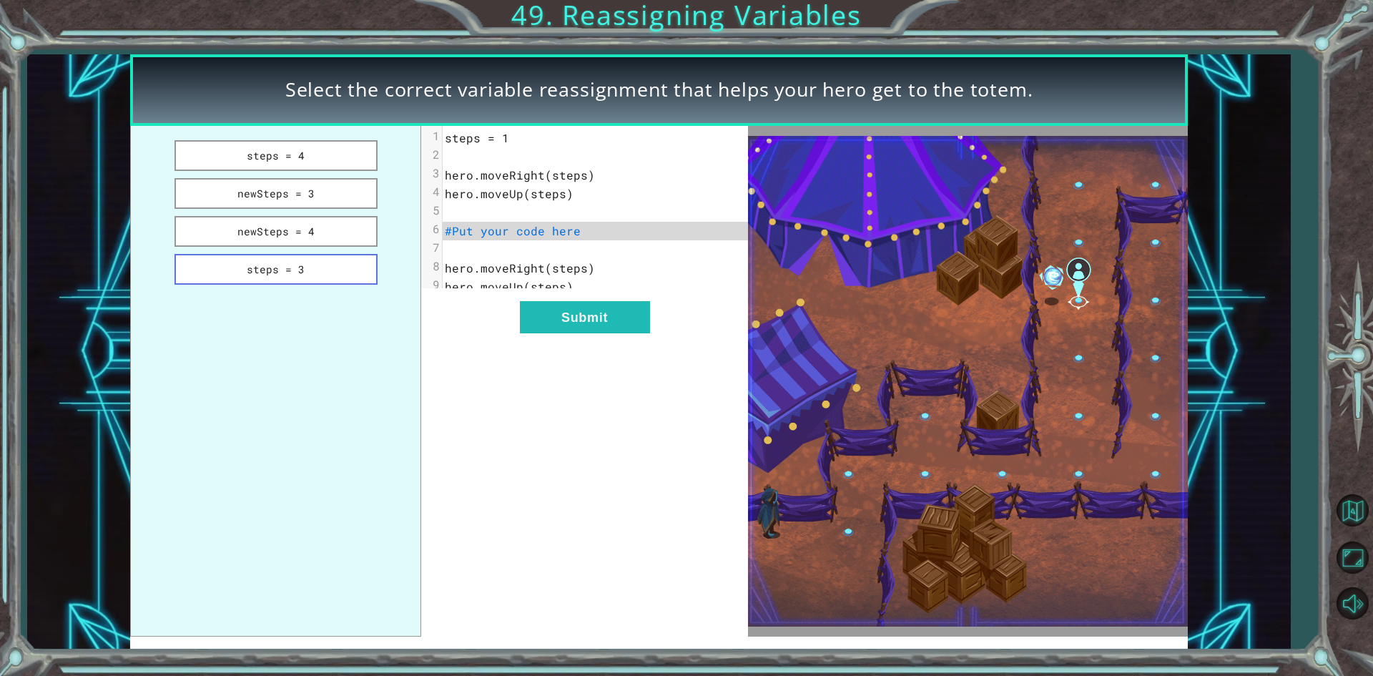
click at [334, 265] on button "steps = 3" at bounding box center [276, 269] width 203 height 31
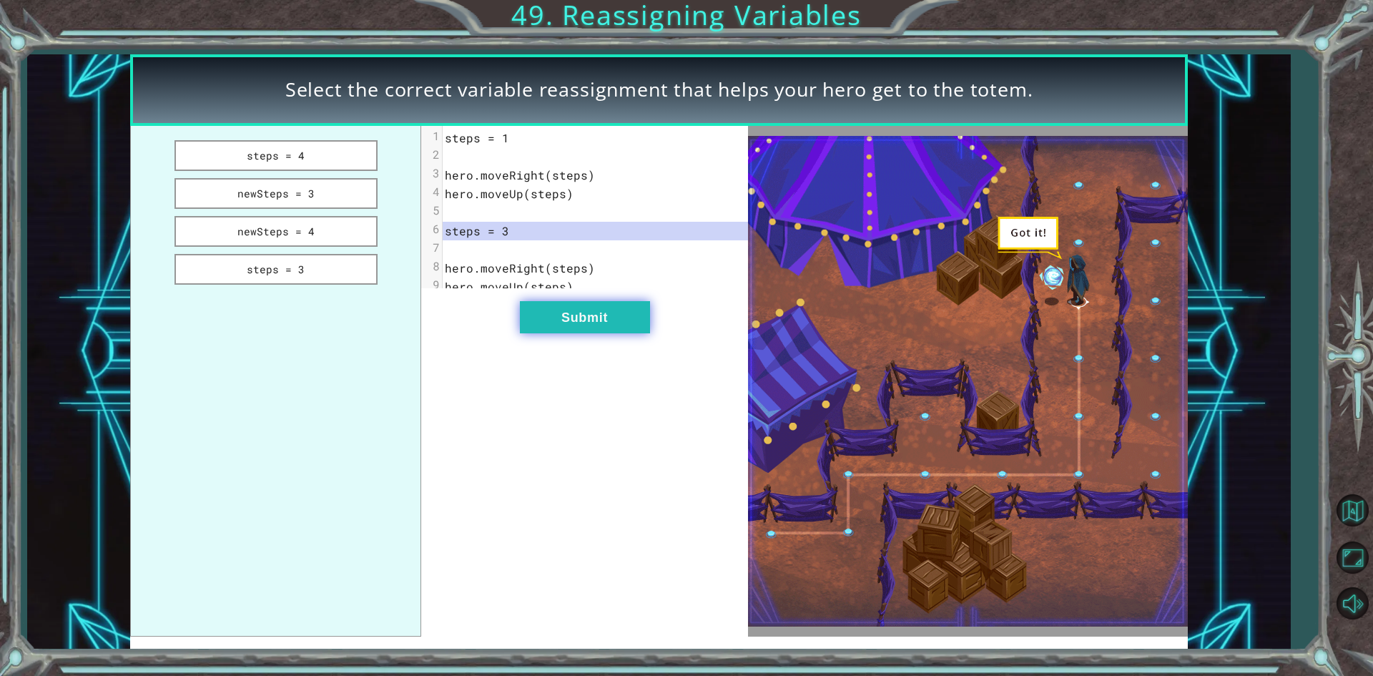
click at [544, 313] on button "Submit" at bounding box center [585, 317] width 130 height 32
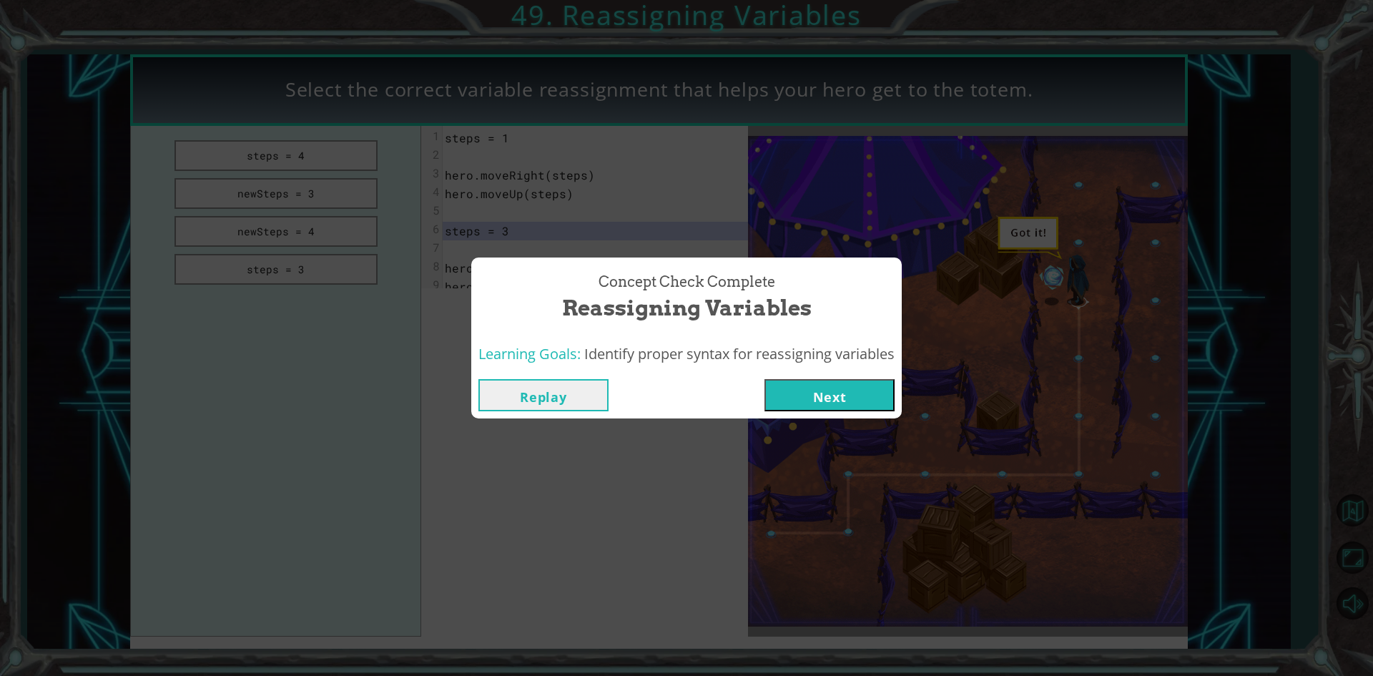
click at [869, 397] on button "Next" at bounding box center [830, 395] width 130 height 32
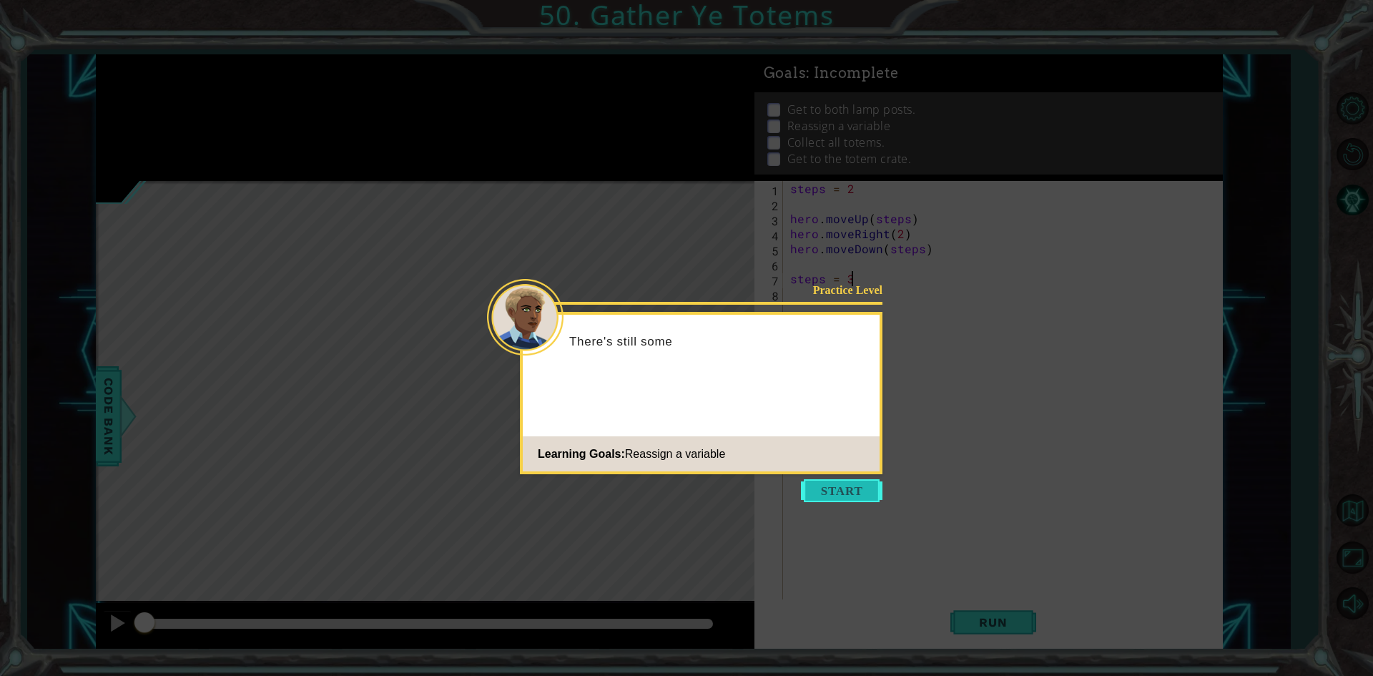
click at [859, 494] on button "Start" at bounding box center [842, 490] width 82 height 23
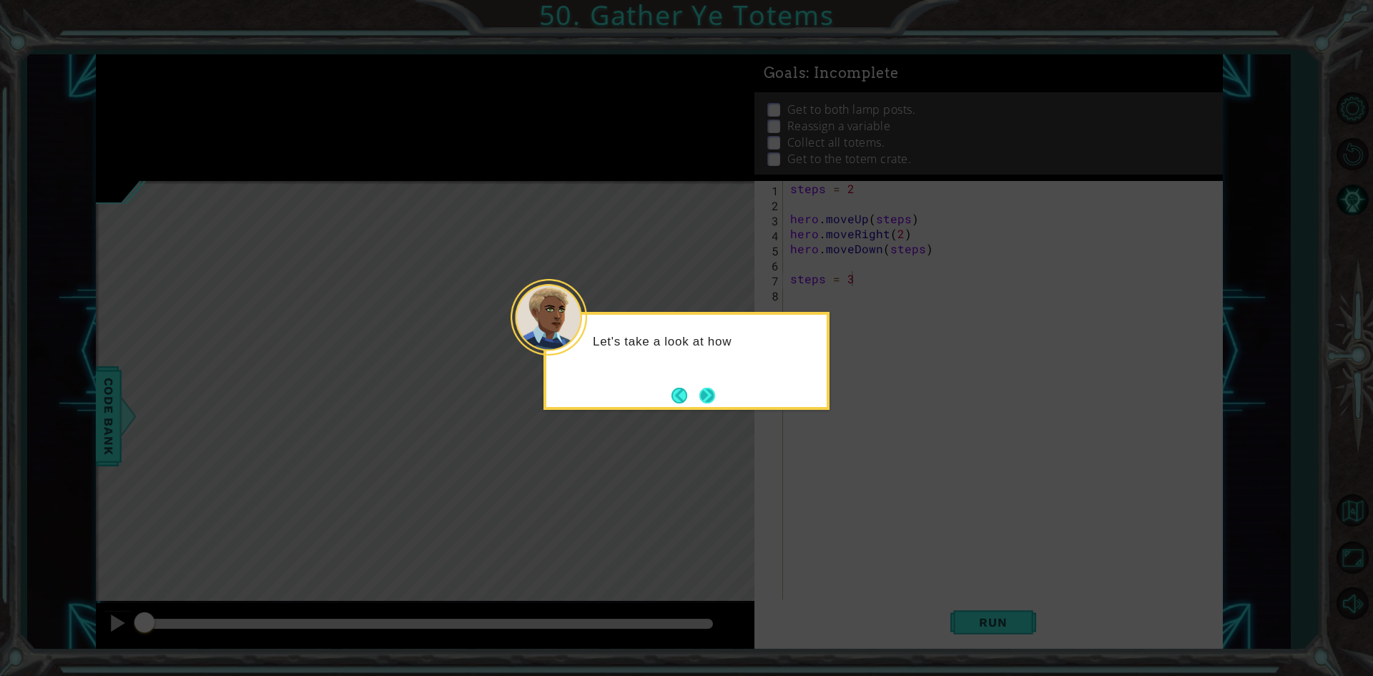
click at [708, 403] on button "Next" at bounding box center [708, 396] width 16 height 16
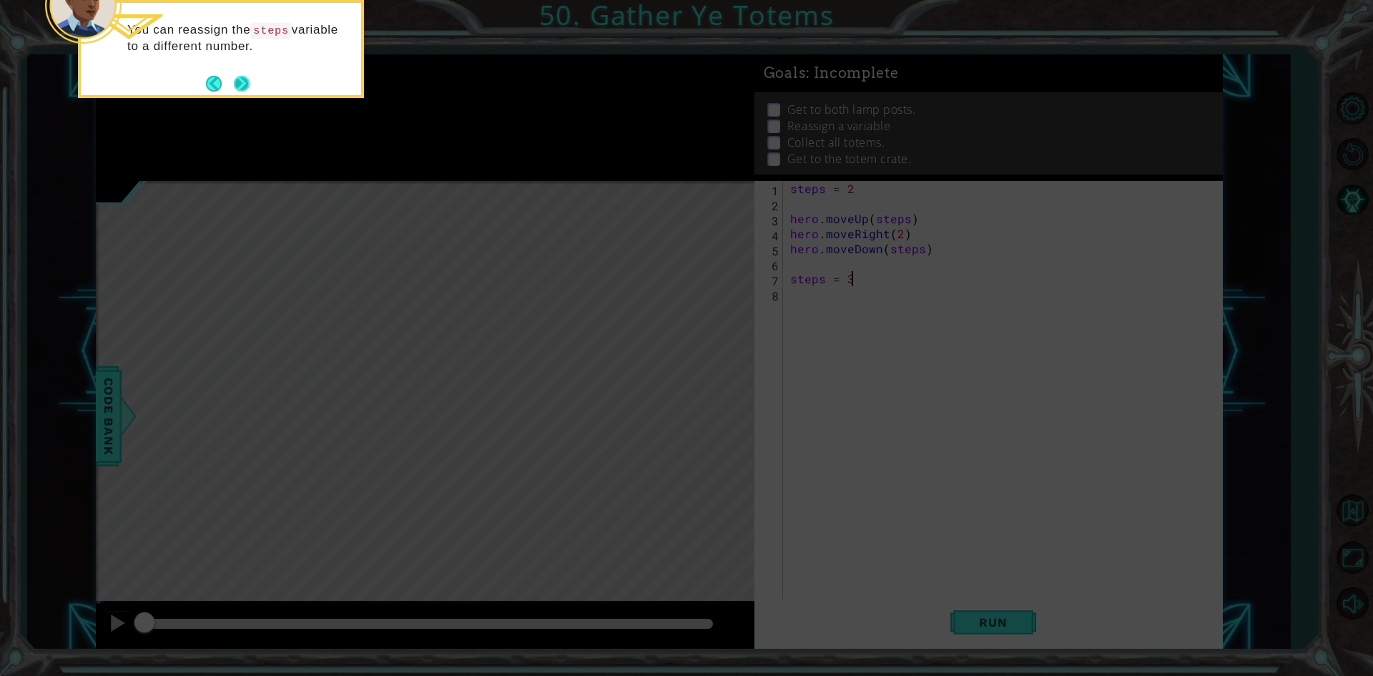
click at [242, 82] on button "Next" at bounding box center [242, 83] width 16 height 16
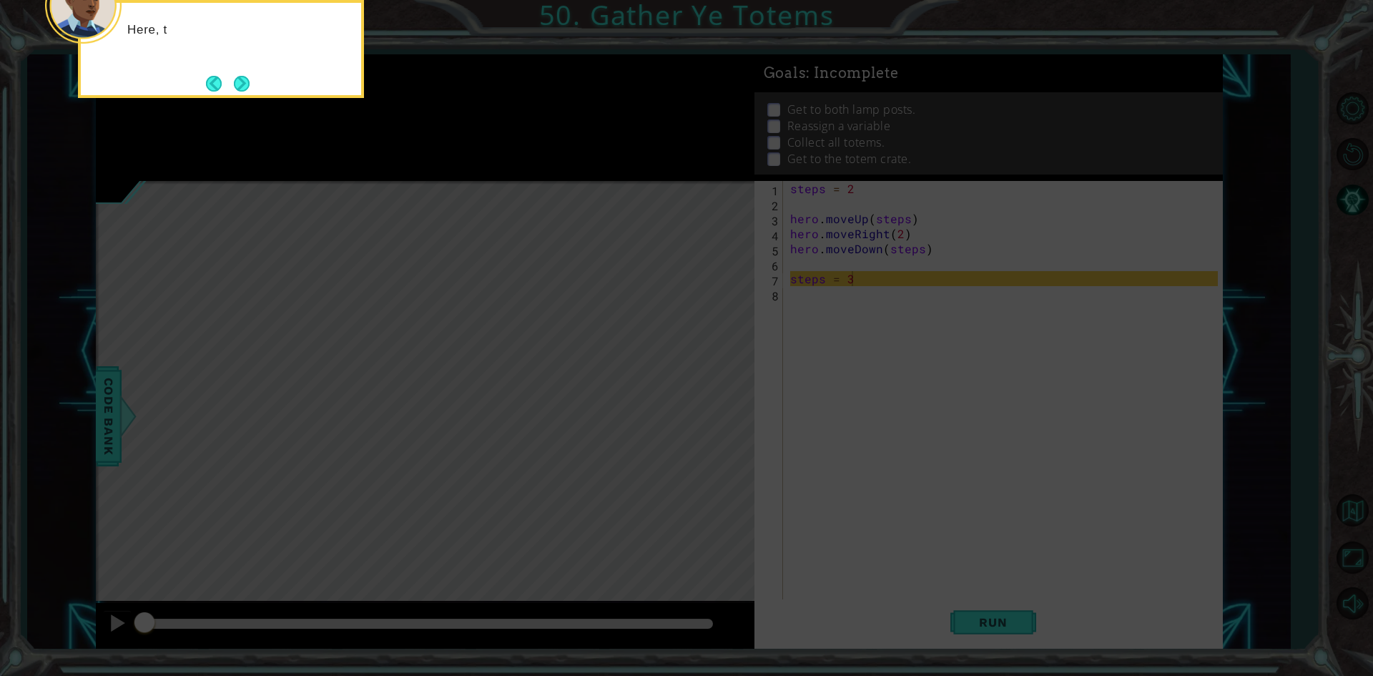
click at [242, 82] on button "Next" at bounding box center [242, 84] width 16 height 16
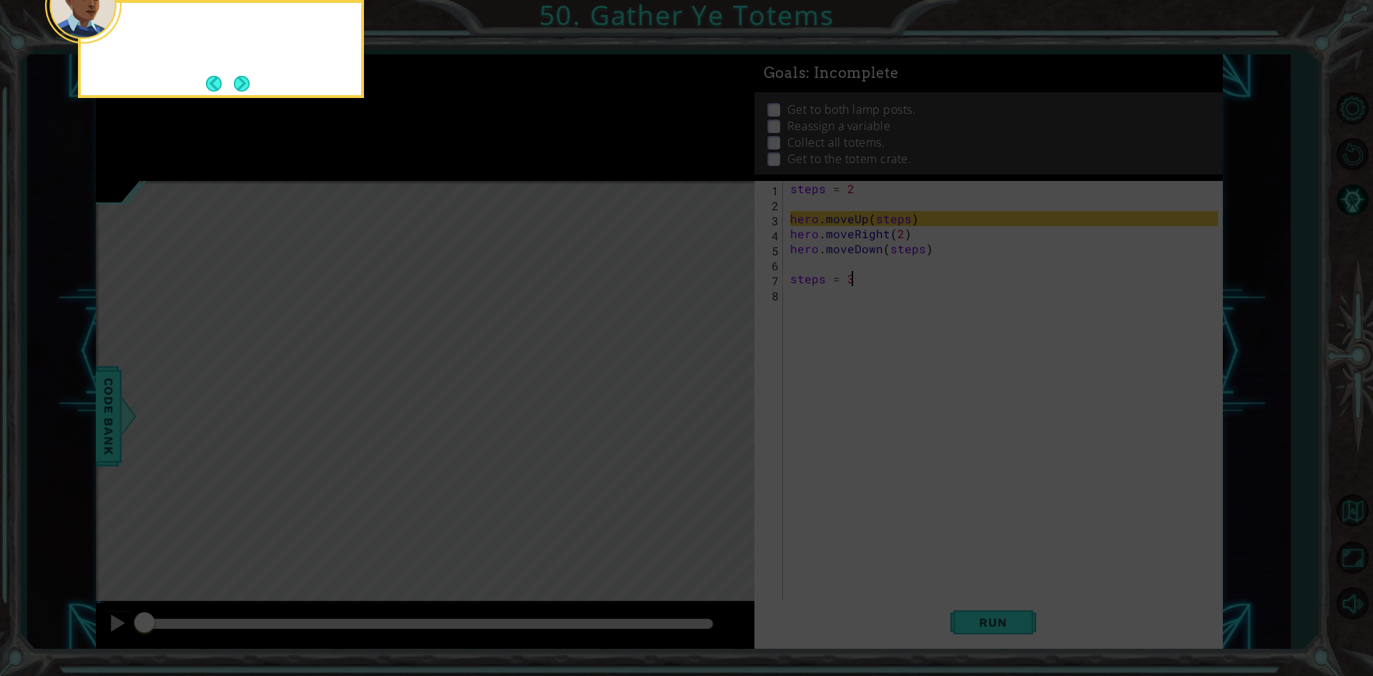
click at [242, 82] on button "Next" at bounding box center [242, 84] width 16 height 16
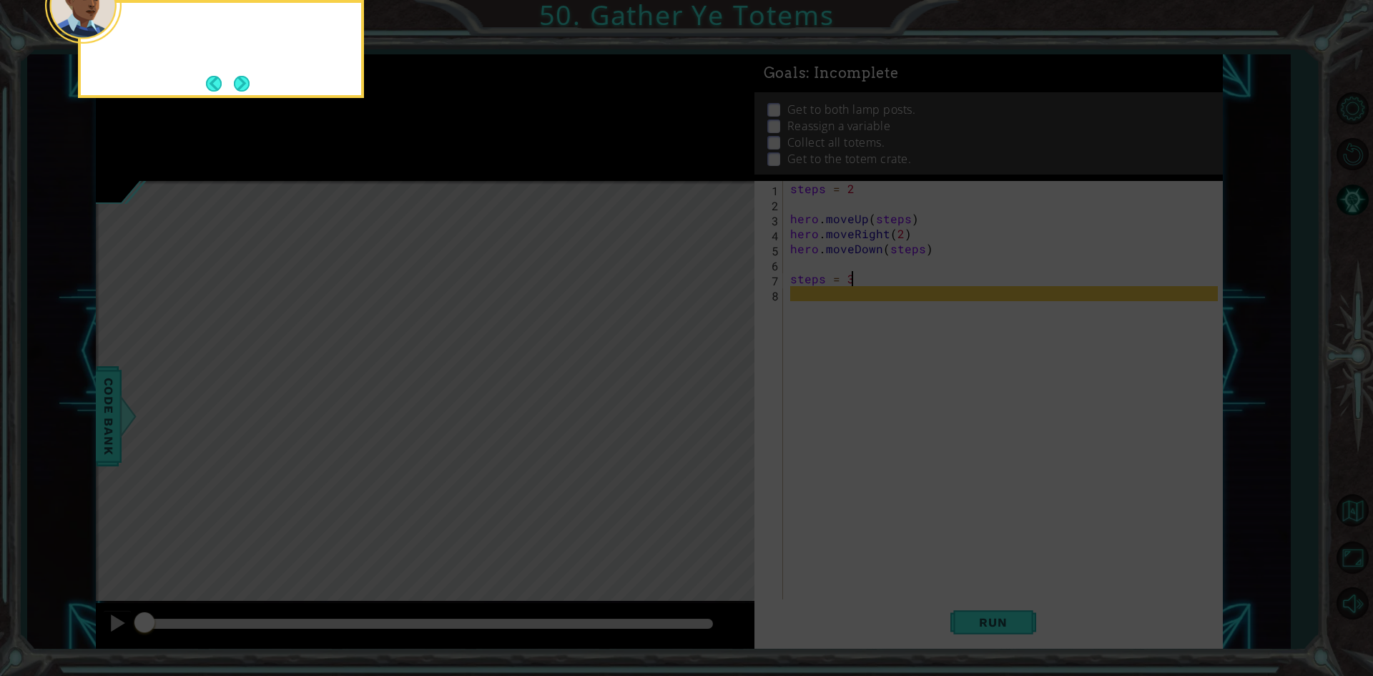
click at [242, 82] on button "Next" at bounding box center [242, 84] width 16 height 16
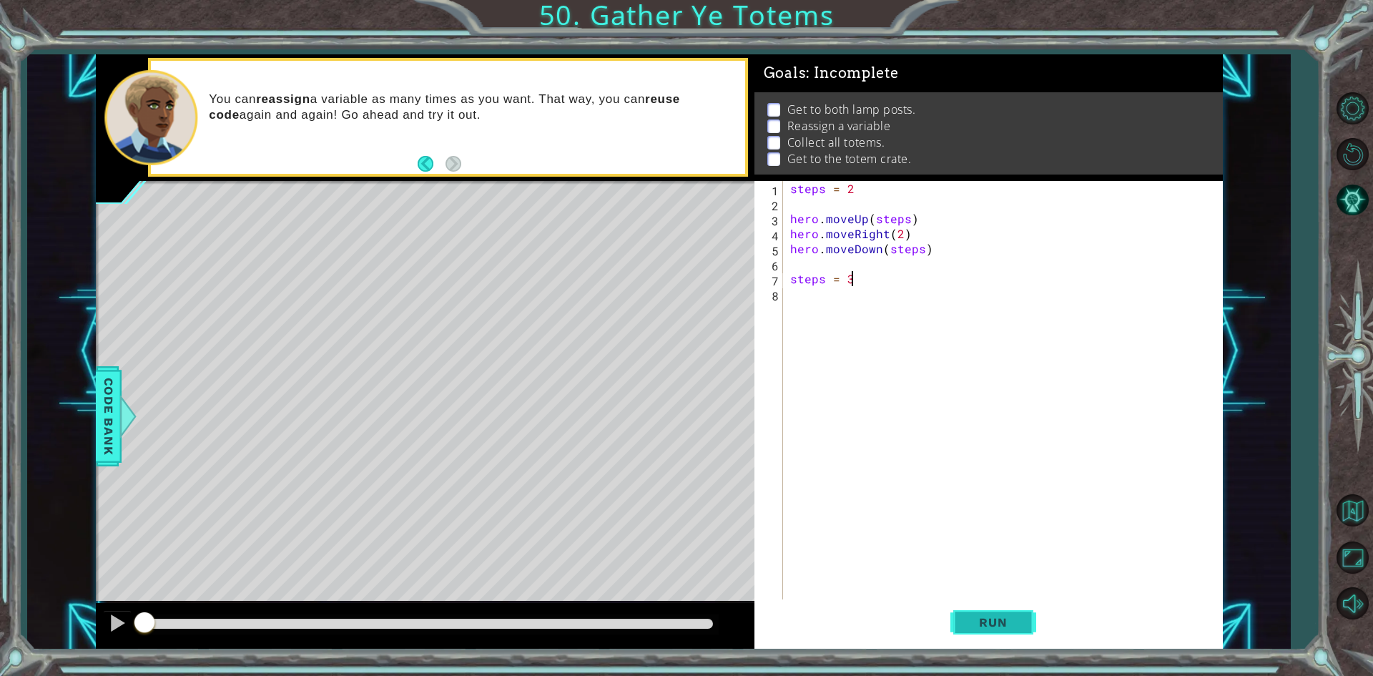
click at [1007, 623] on span "Run" at bounding box center [993, 622] width 57 height 14
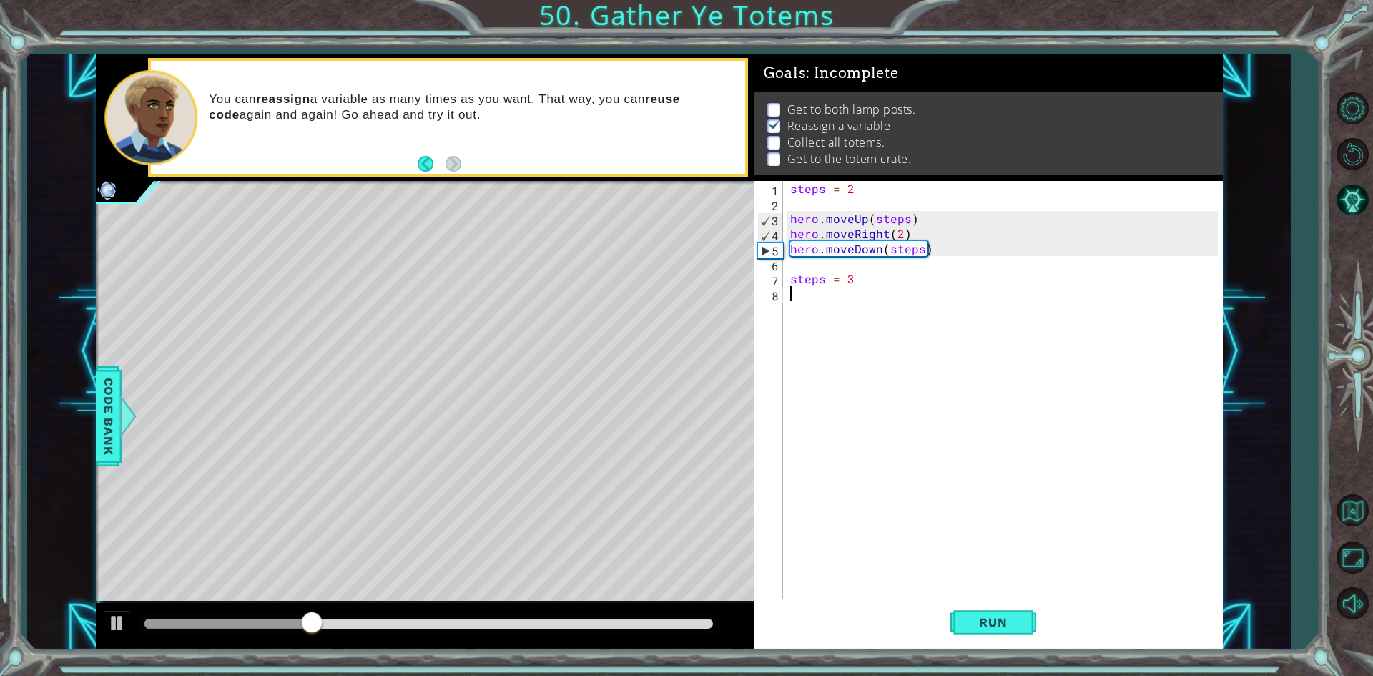
click at [833, 313] on div "steps = 2 hero . moveUp ( steps ) hero . moveRight ( 2 ) hero . moveDown ( step…" at bounding box center [1007, 406] width 438 height 451
click at [898, 275] on div "steps = 2 hero . moveUp ( steps ) hero . moveRight ( 2 ) hero . moveDown ( step…" at bounding box center [1007, 406] width 438 height 451
type textarea "steps = 4"
click at [810, 301] on div "steps = 2 hero . moveUp ( steps ) hero . moveRight ( 2 ) hero . moveDown ( step…" at bounding box center [1007, 406] width 438 height 451
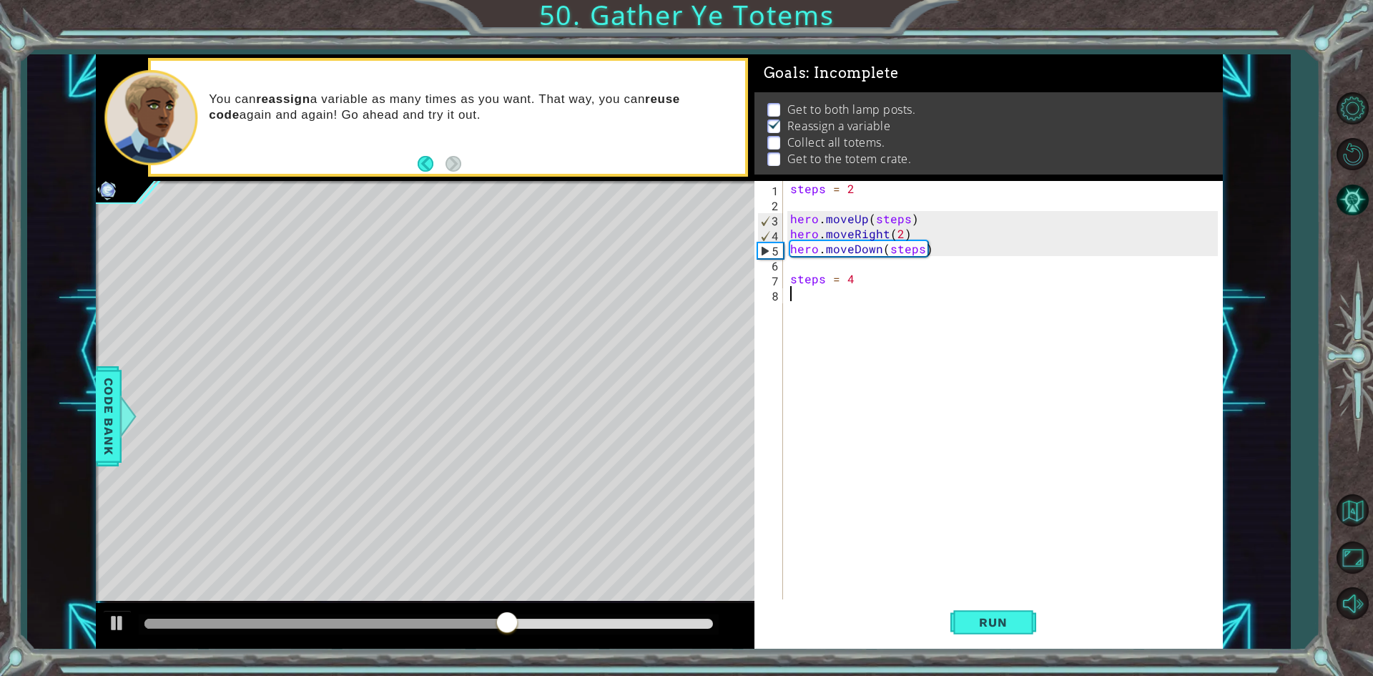
scroll to position [0, 0]
click at [863, 294] on div "steps = 2 hero . moveUp ( steps ) hero . moveRight ( 2 ) hero . moveDown ( step…" at bounding box center [1007, 406] width 438 height 451
click at [876, 279] on div "steps = 2 hero . moveUp ( steps ) hero . moveRight ( 2 ) hero . moveDown ( step…" at bounding box center [1007, 406] width 438 height 451
type textarea "steps = 3"
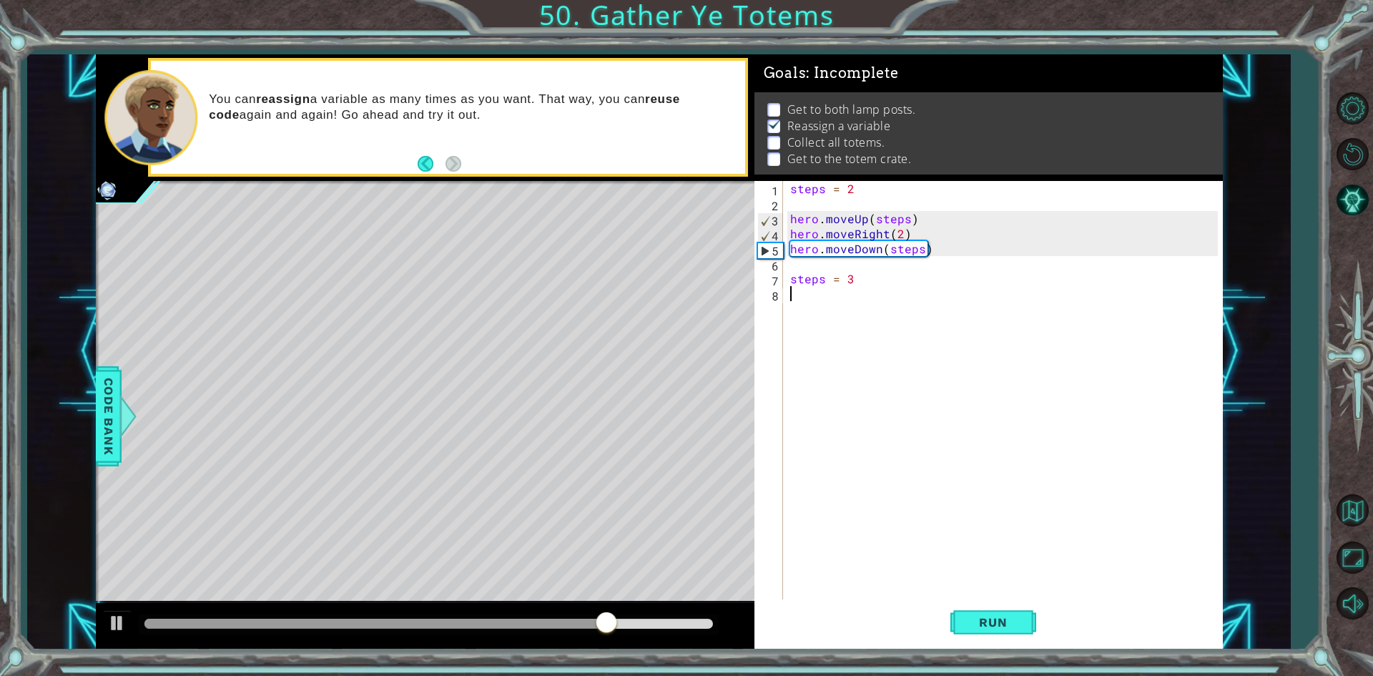
click at [823, 303] on div "steps = 2 hero . moveUp ( steps ) hero . moveRight ( 2 ) hero . moveDown ( step…" at bounding box center [1007, 406] width 438 height 451
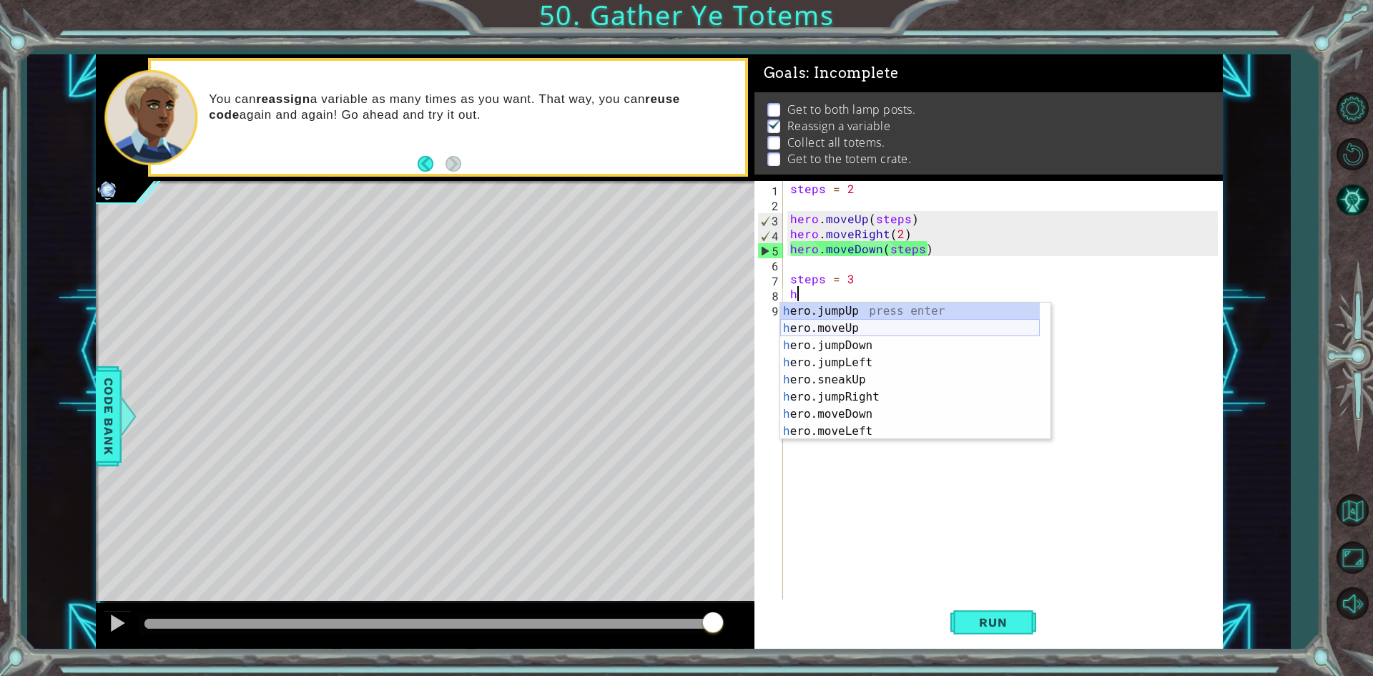
click at [893, 325] on div "h ero.jumpUp press enter h ero.moveUp press enter h ero.jumpDown press enter h …" at bounding box center [910, 389] width 260 height 172
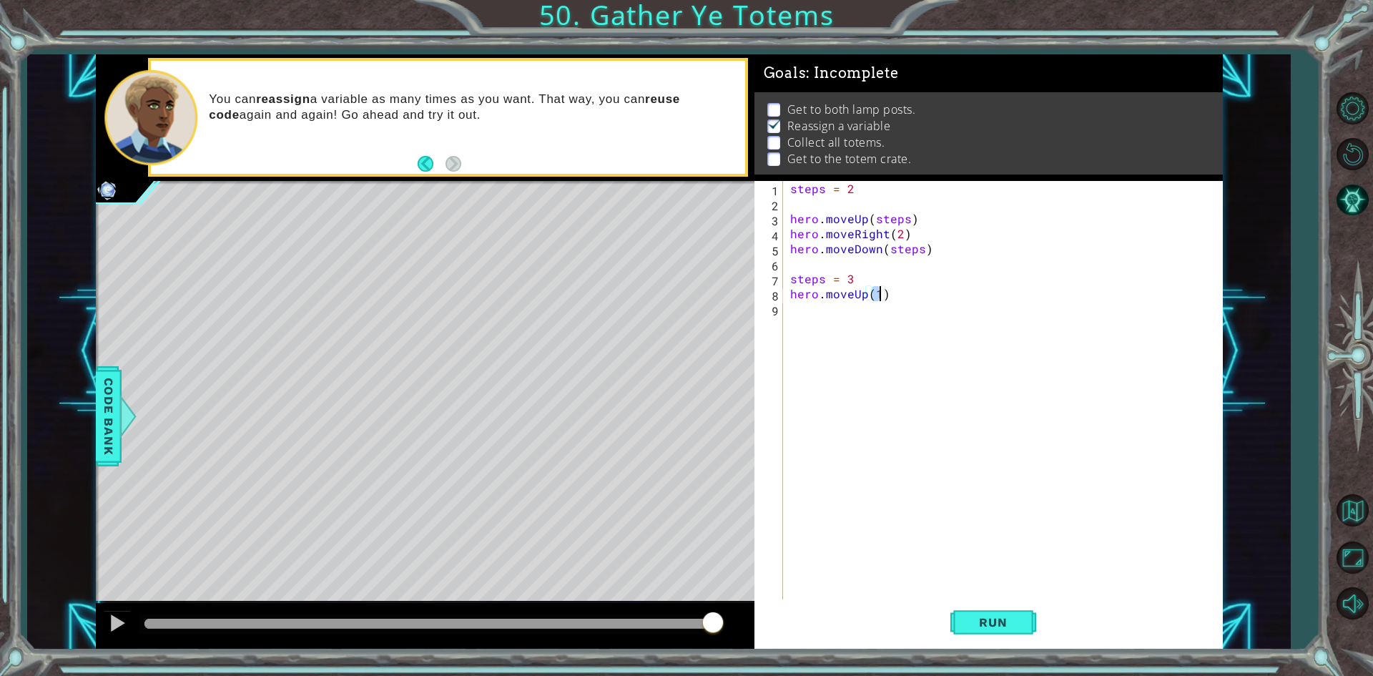
scroll to position [0, 5]
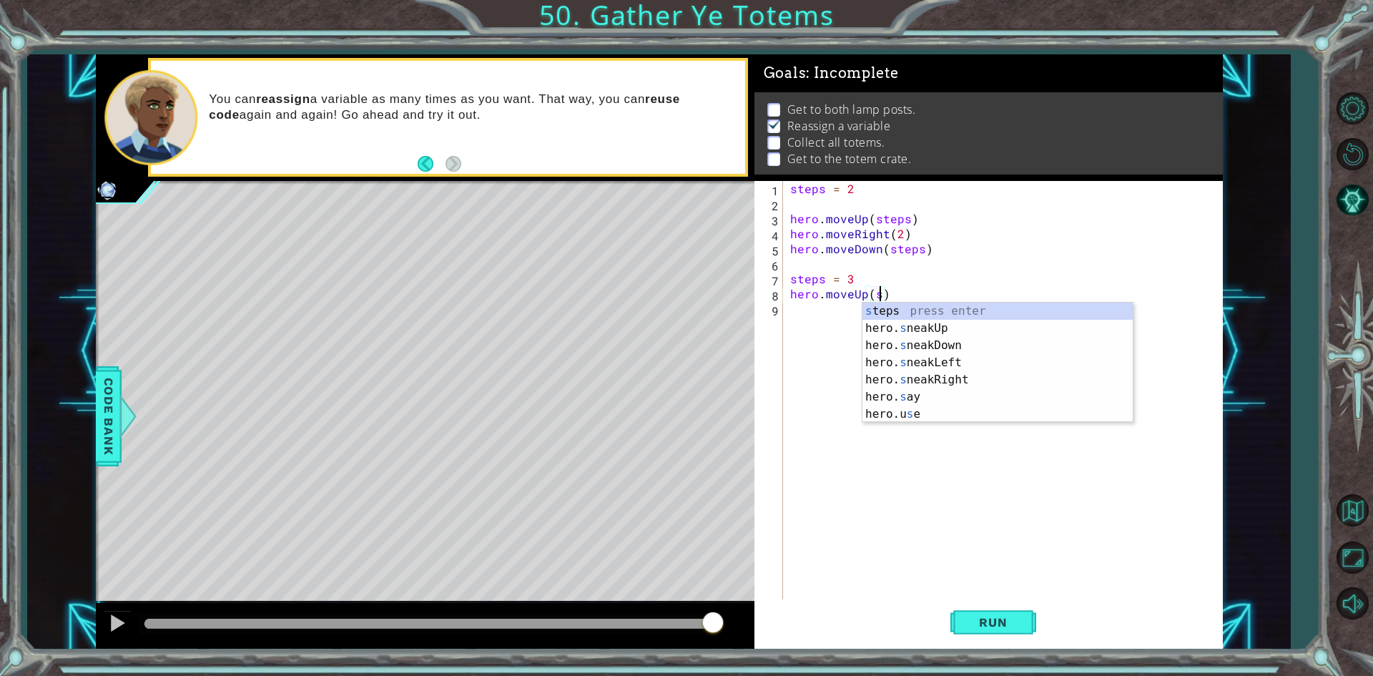
type textarea "hero.moveUp(steps)"
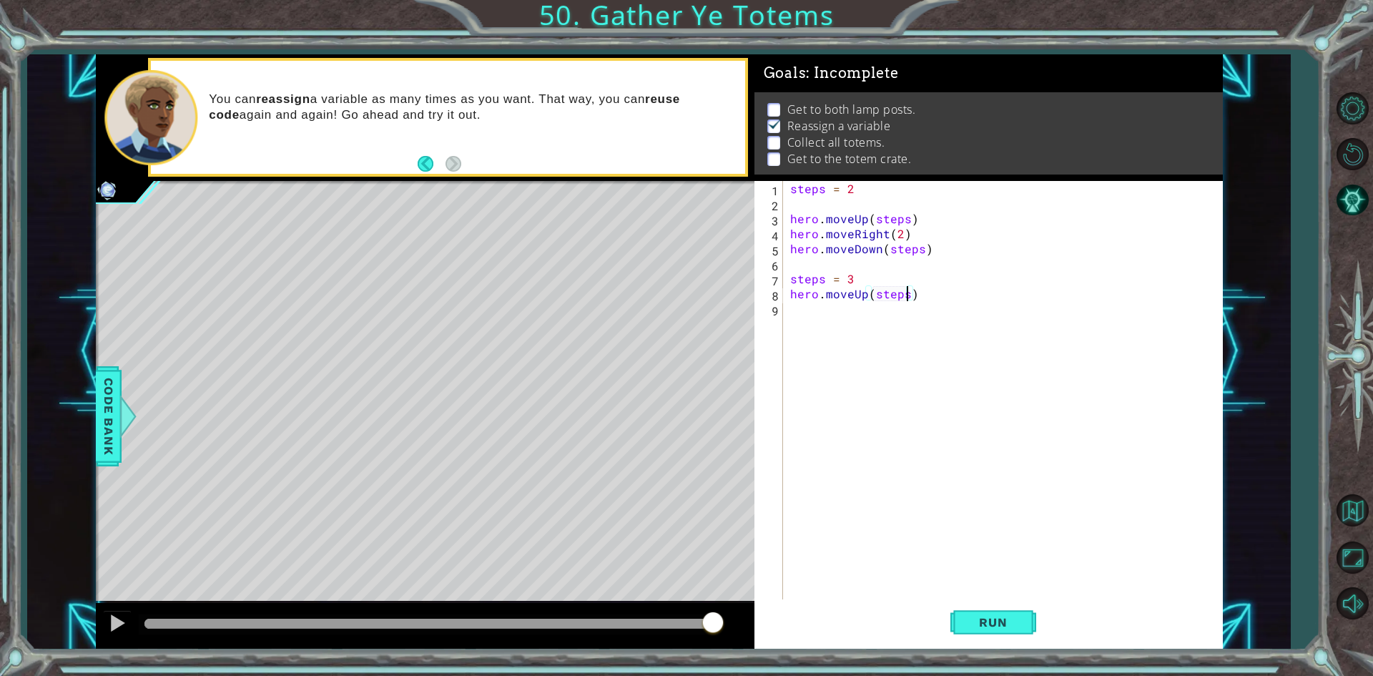
click at [858, 312] on div "steps = 2 hero . moveUp ( steps ) hero . moveRight ( 2 ) hero . moveDown ( step…" at bounding box center [1007, 406] width 438 height 451
type textarea "steps = 2"
click at [878, 349] on div "steps = 2 hero . moveUp ( steps ) hero . moveRight ( 2 ) hero . moveDown ( step…" at bounding box center [1009, 406] width 431 height 451
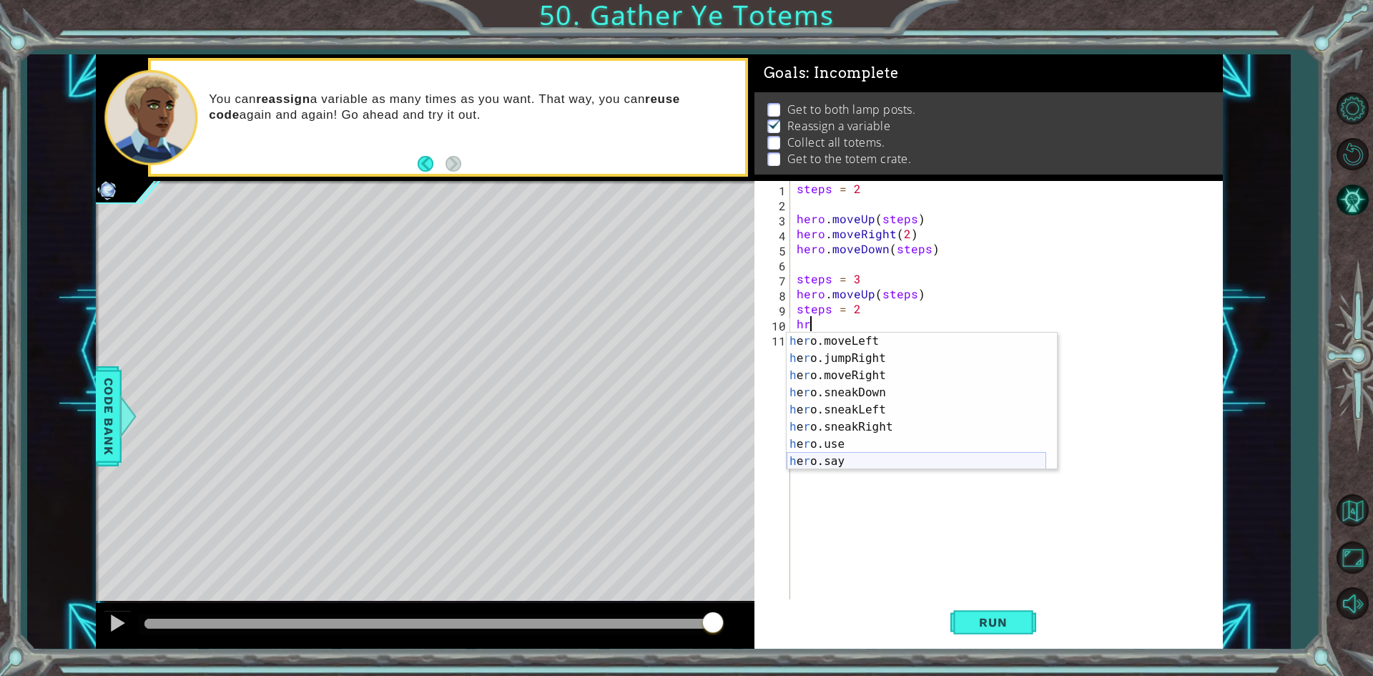
scroll to position [103, 0]
click at [868, 373] on div "h e r o.moveLeft press enter h e r o.jumpRight press enter h e r o.moveRight pr…" at bounding box center [917, 419] width 260 height 172
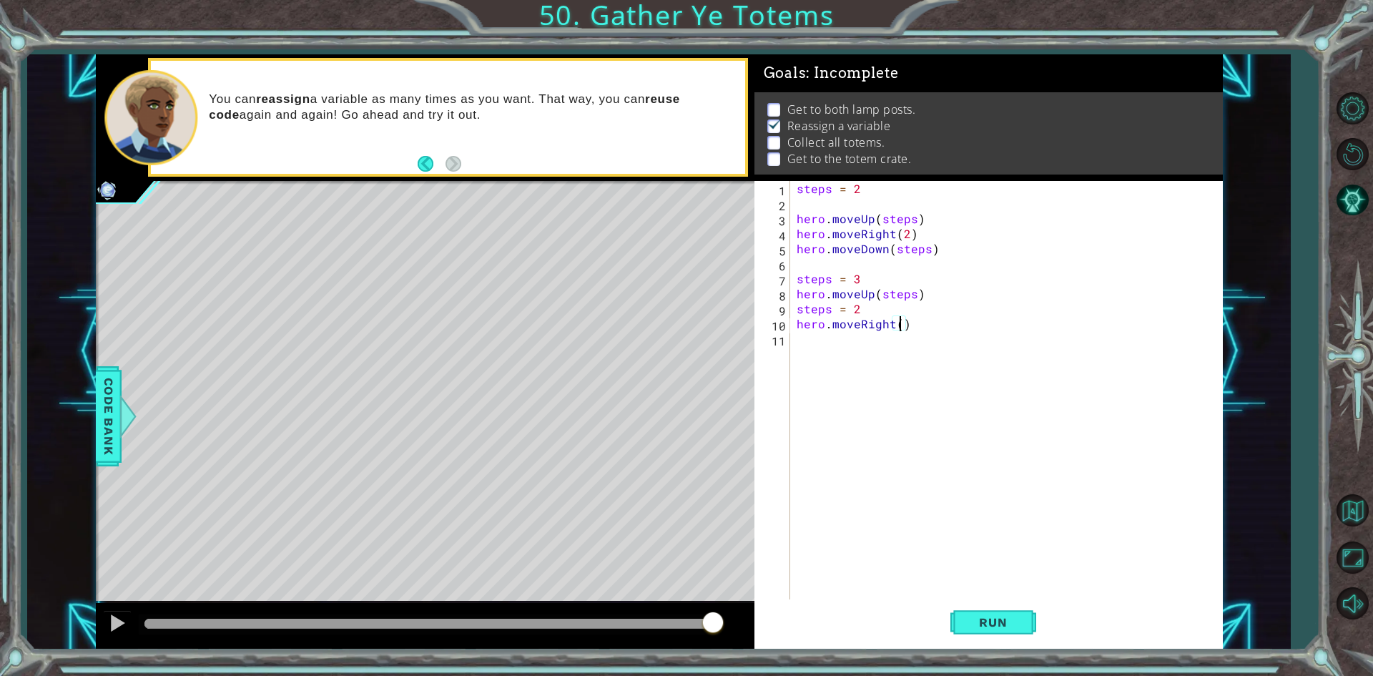
scroll to position [0, 6]
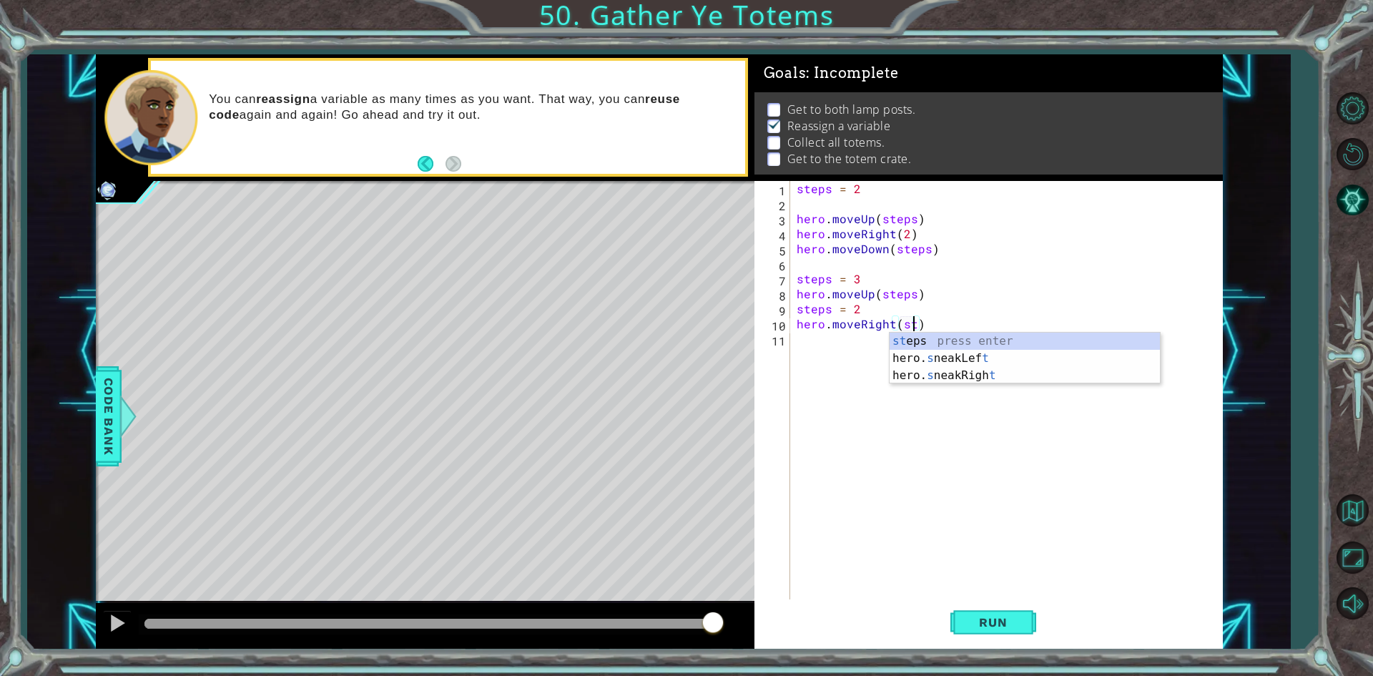
type textarea "hero.moveRight(steps)"
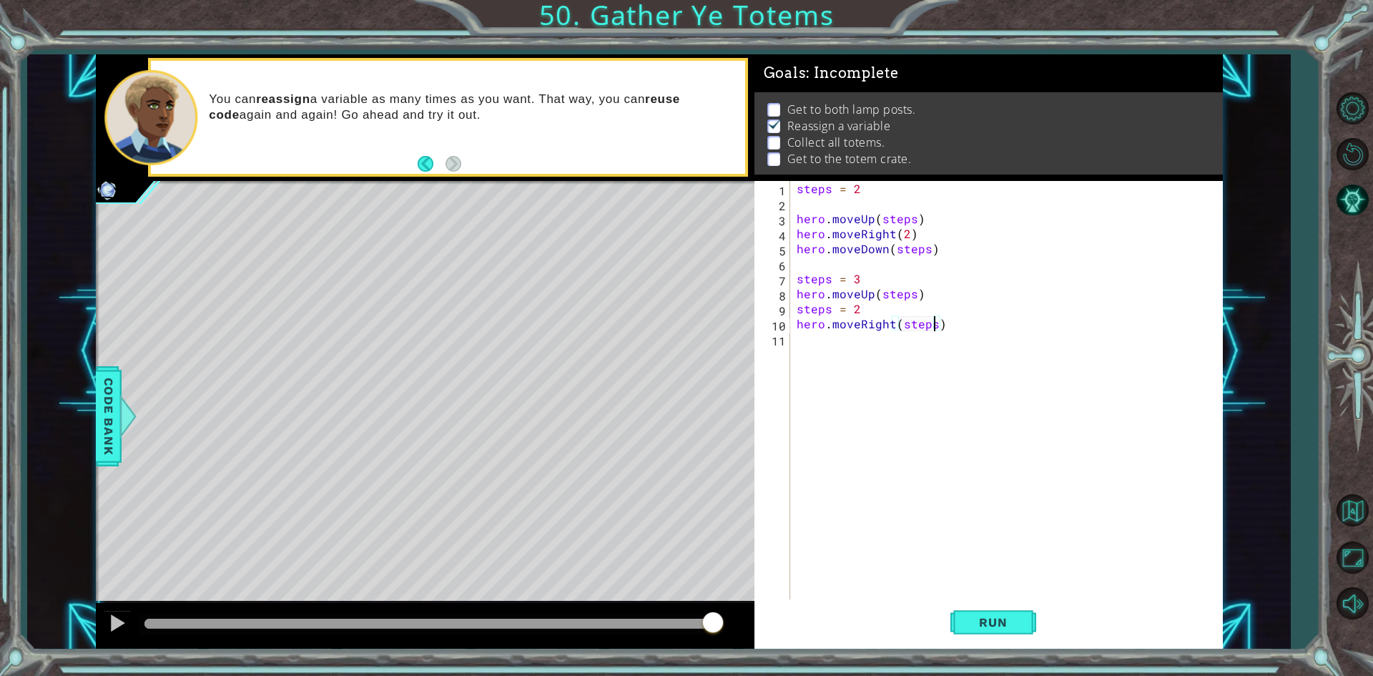
click at [913, 347] on div "steps = 2 hero . moveUp ( steps ) hero . moveRight ( 2 ) hero . moveDown ( step…" at bounding box center [1009, 406] width 431 height 451
click at [996, 624] on span "Run" at bounding box center [993, 622] width 57 height 14
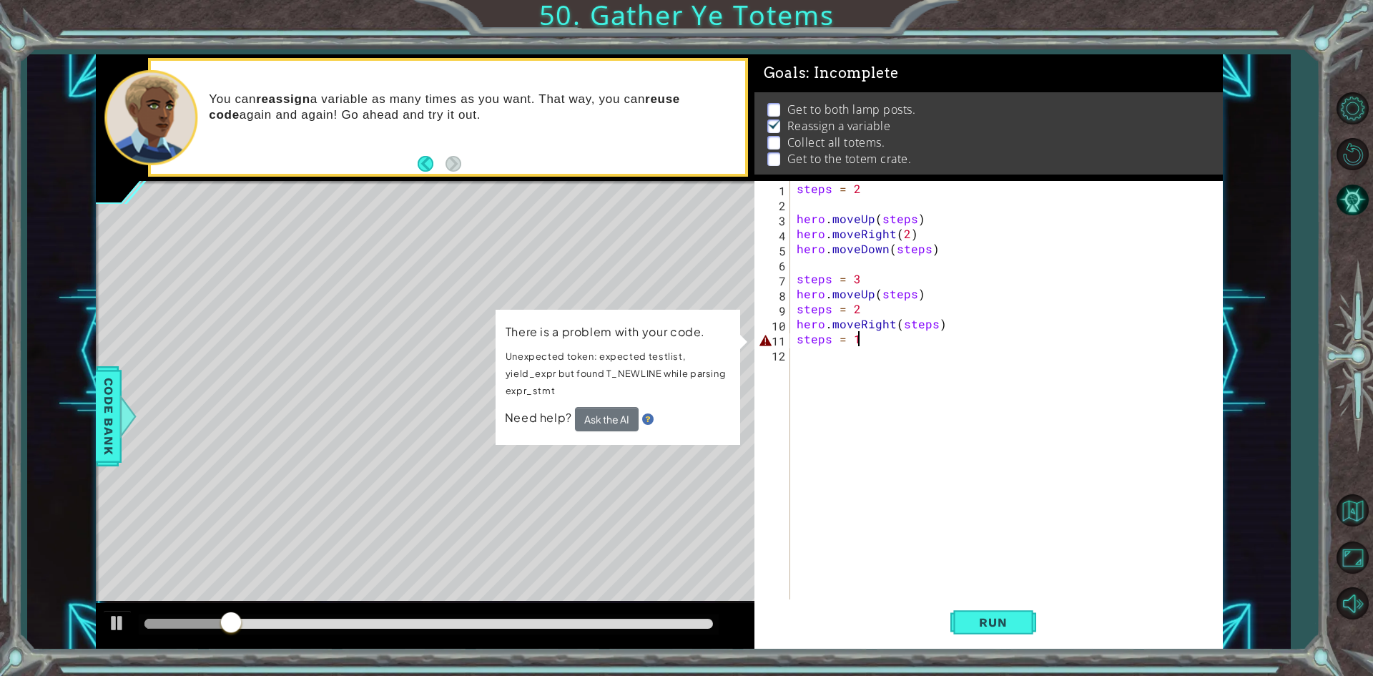
scroll to position [0, 3]
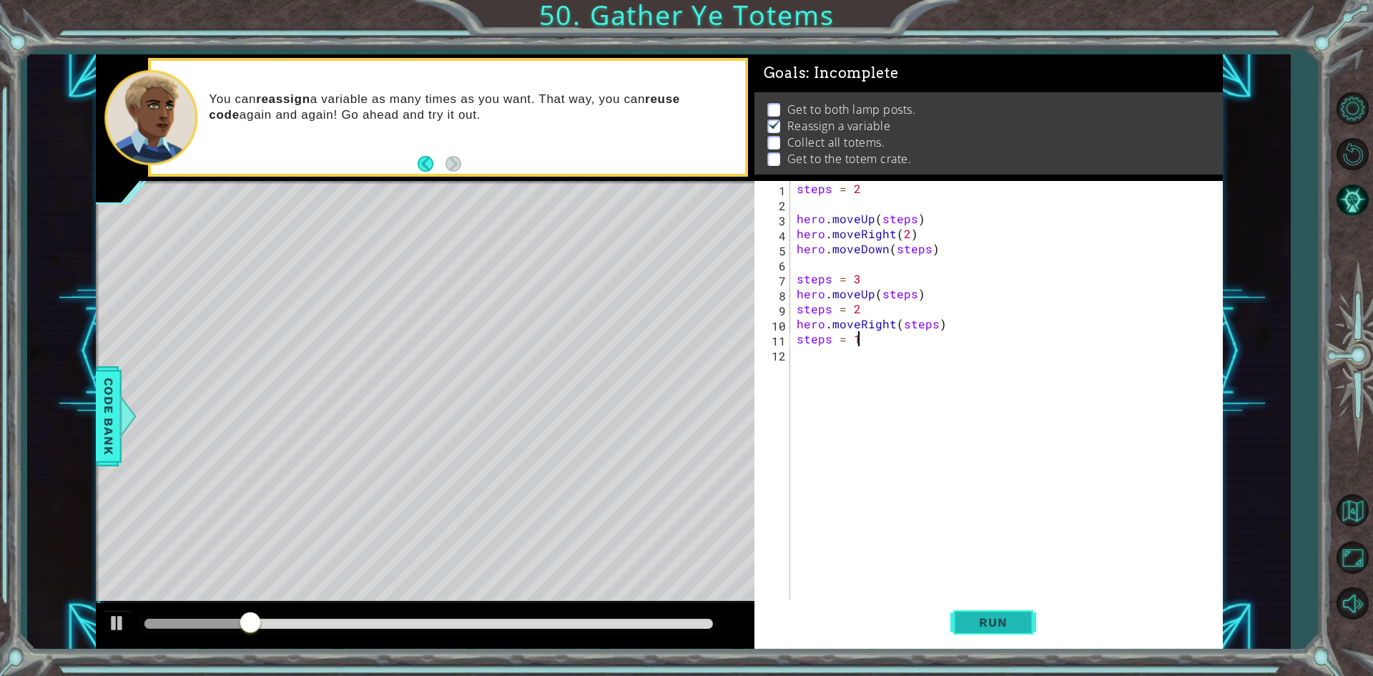
click at [989, 631] on button "Run" at bounding box center [994, 622] width 86 height 46
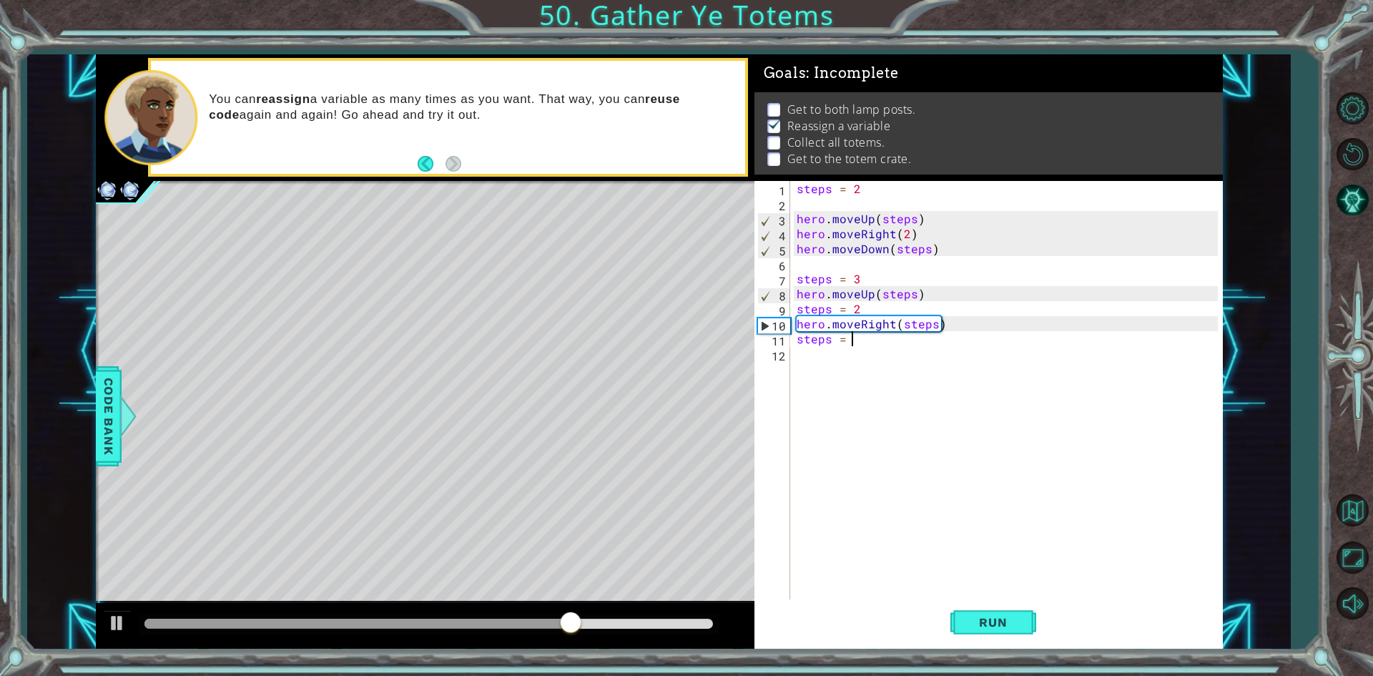
type textarea "steps = 3"
click at [914, 356] on div "steps = 2 hero . moveUp ( steps ) hero . moveRight ( 2 ) hero . moveDown ( step…" at bounding box center [1009, 406] width 431 height 451
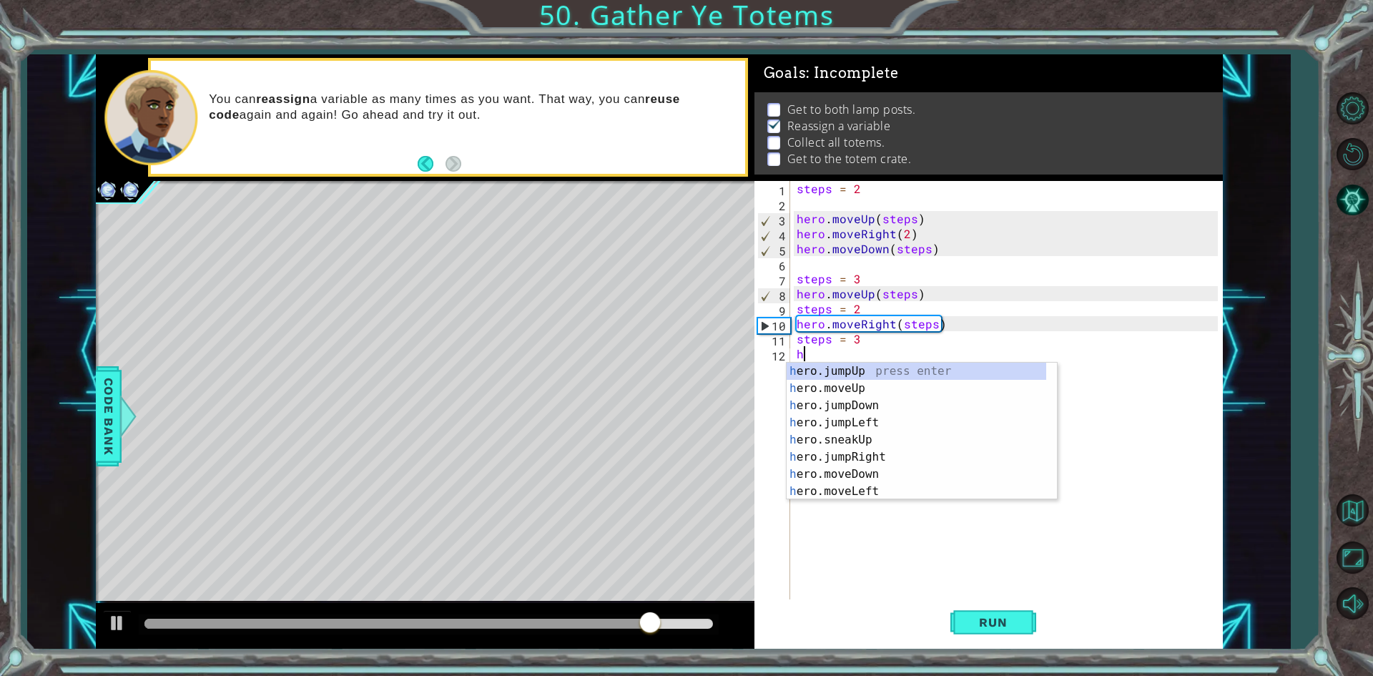
scroll to position [0, 0]
click at [868, 476] on div "h ero.jumpUp press enter h ero.moveUp press enter h ero.jumpDown press enter h …" at bounding box center [917, 449] width 260 height 172
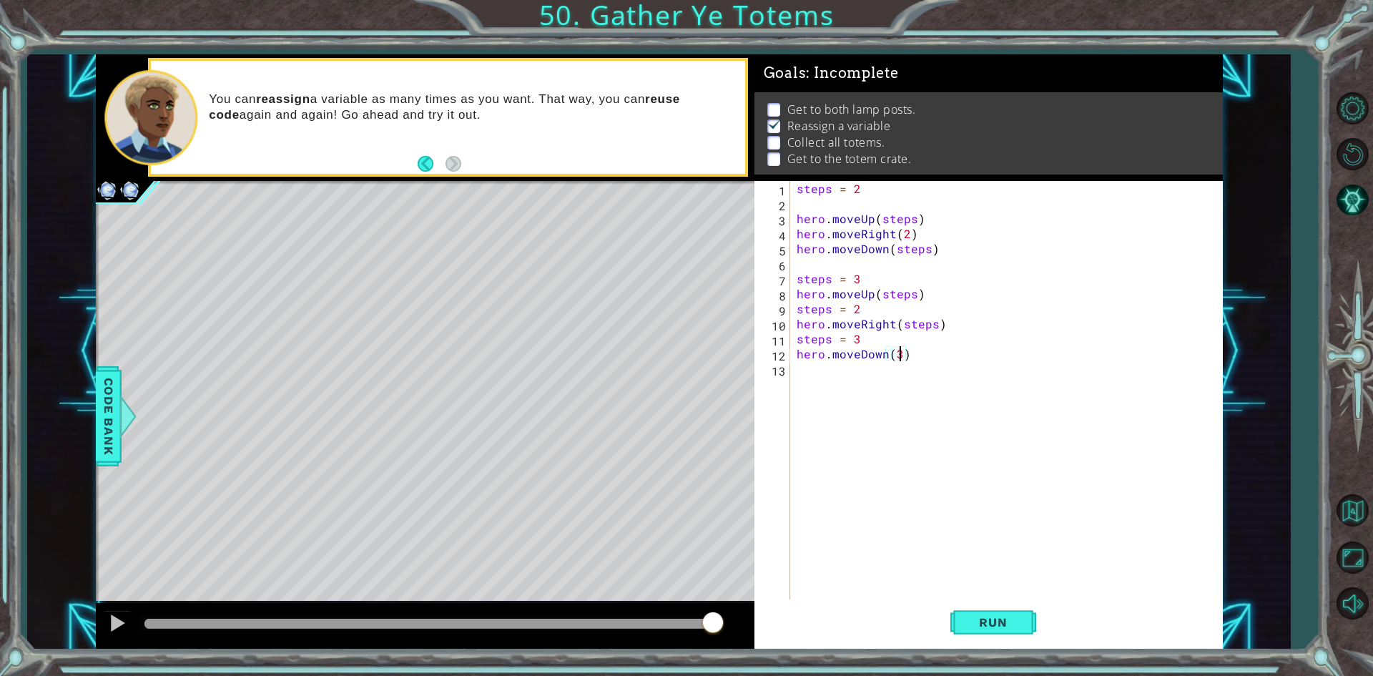
scroll to position [0, 6]
click at [883, 377] on div "steps = 2 hero . moveUp ( steps ) hero . moveRight ( 2 ) hero . moveDown ( step…" at bounding box center [1009, 406] width 431 height 451
type textarea "hero.moveDown(3)"
click at [883, 377] on div "steps = 2 hero . moveUp ( steps ) hero . moveRight ( 2 ) hero . moveDown ( step…" at bounding box center [1006, 391] width 424 height 421
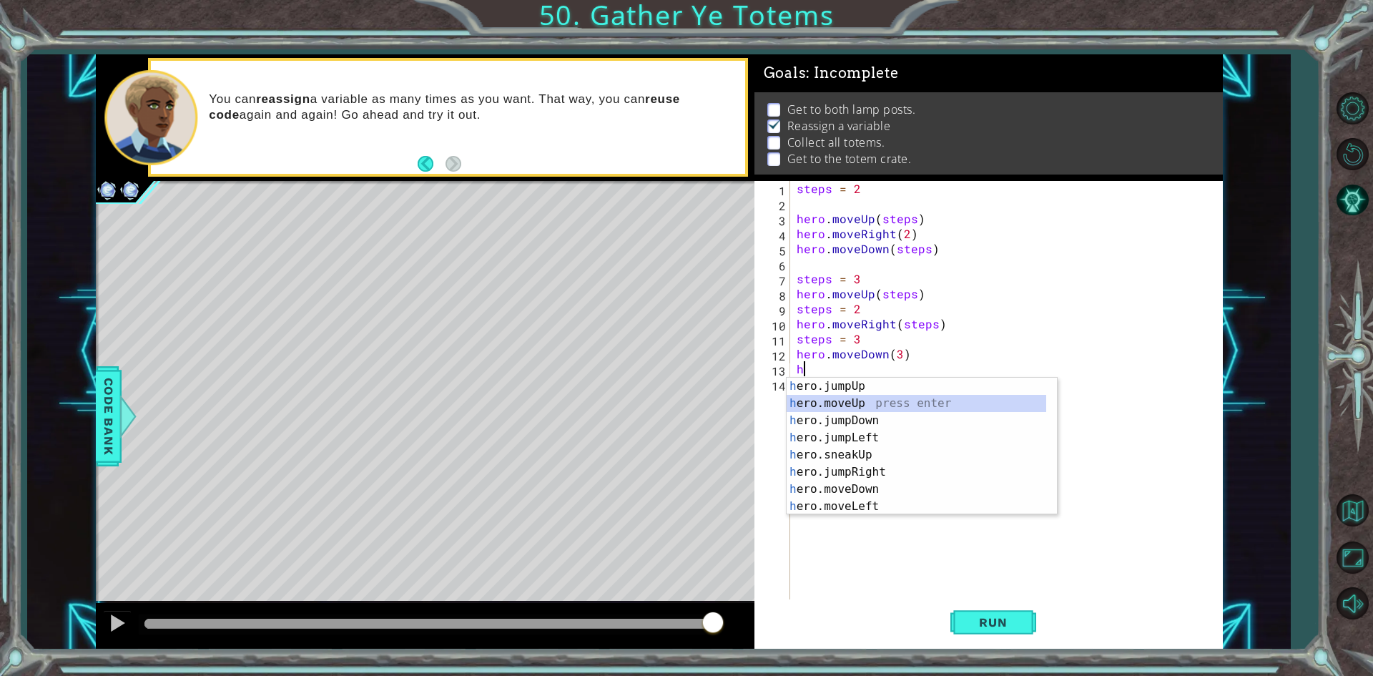
click at [874, 398] on div "h ero.jumpUp press enter h ero.moveUp press enter h ero.jumpDown press enter h …" at bounding box center [917, 464] width 260 height 172
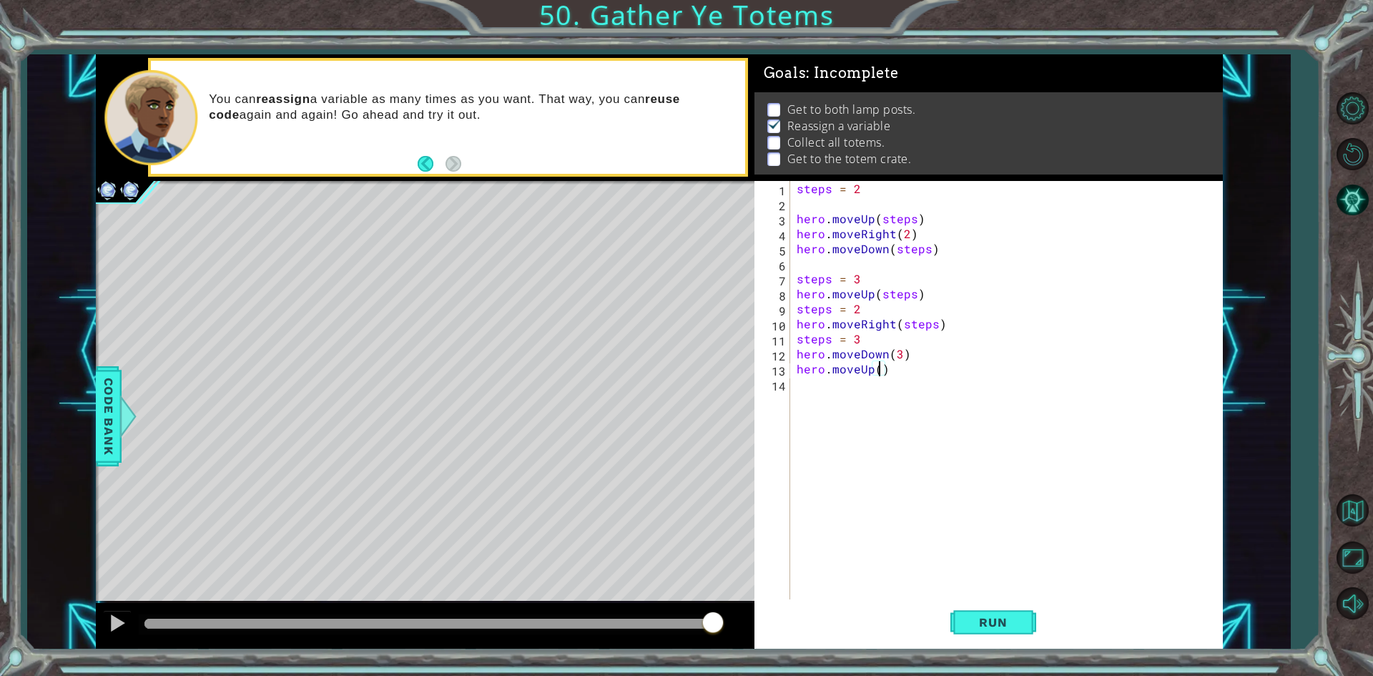
scroll to position [0, 6]
click at [898, 353] on div "steps = 2 hero . moveUp ( steps ) hero . moveRight ( 2 ) hero . moveDown ( step…" at bounding box center [1009, 406] width 431 height 451
type textarea "hero.moveDown(steps)"
click at [990, 608] on button "Run" at bounding box center [994, 622] width 86 height 46
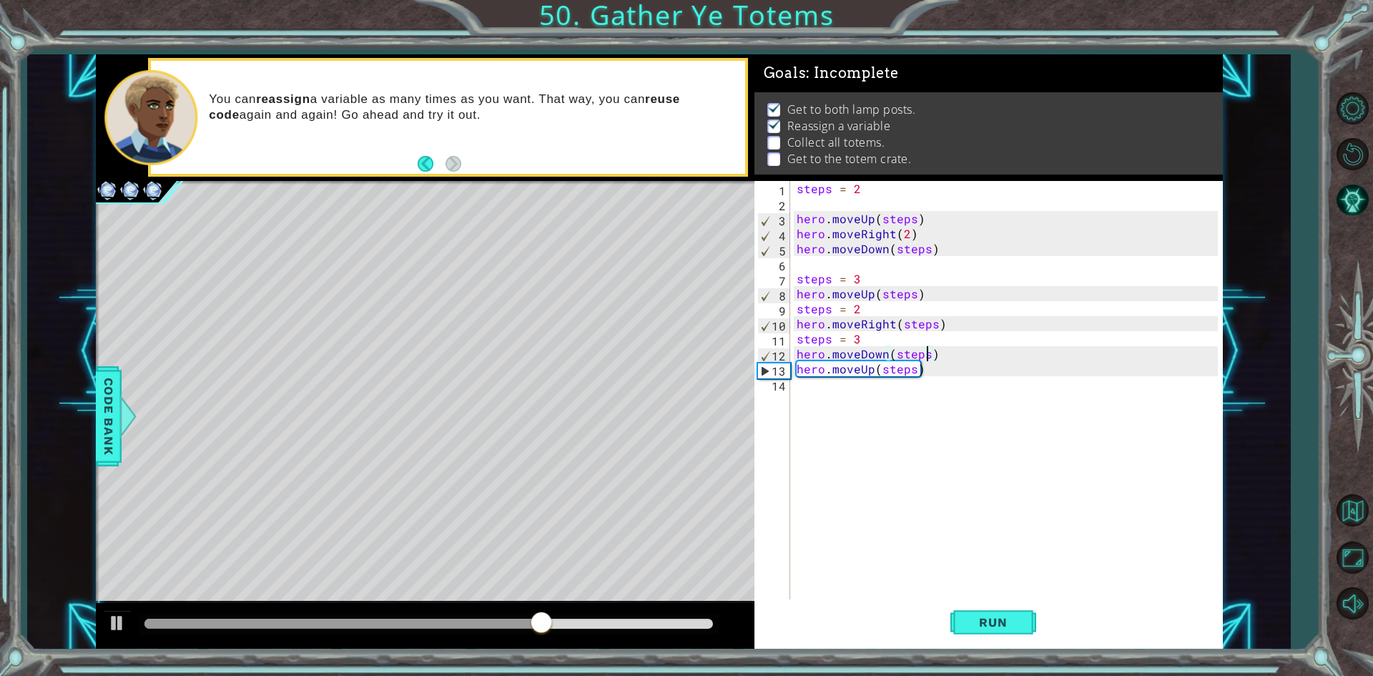
click at [854, 416] on div "steps = 2 hero . moveUp ( steps ) hero . moveRight ( 2 ) hero . moveDown ( step…" at bounding box center [1009, 406] width 431 height 451
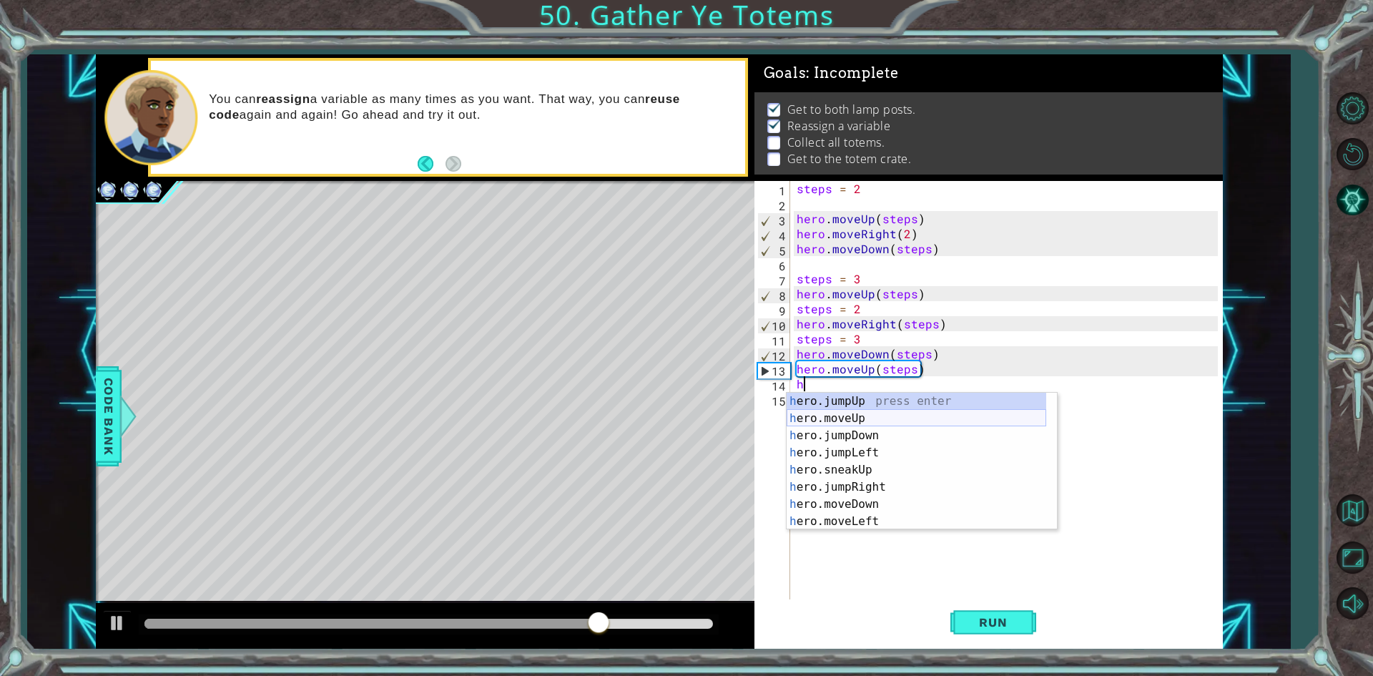
click at [858, 417] on div "h ero.jumpUp press enter h ero.moveUp press enter h ero.jumpDown press enter h …" at bounding box center [917, 479] width 260 height 172
type textarea "hero.moveUp(1)"
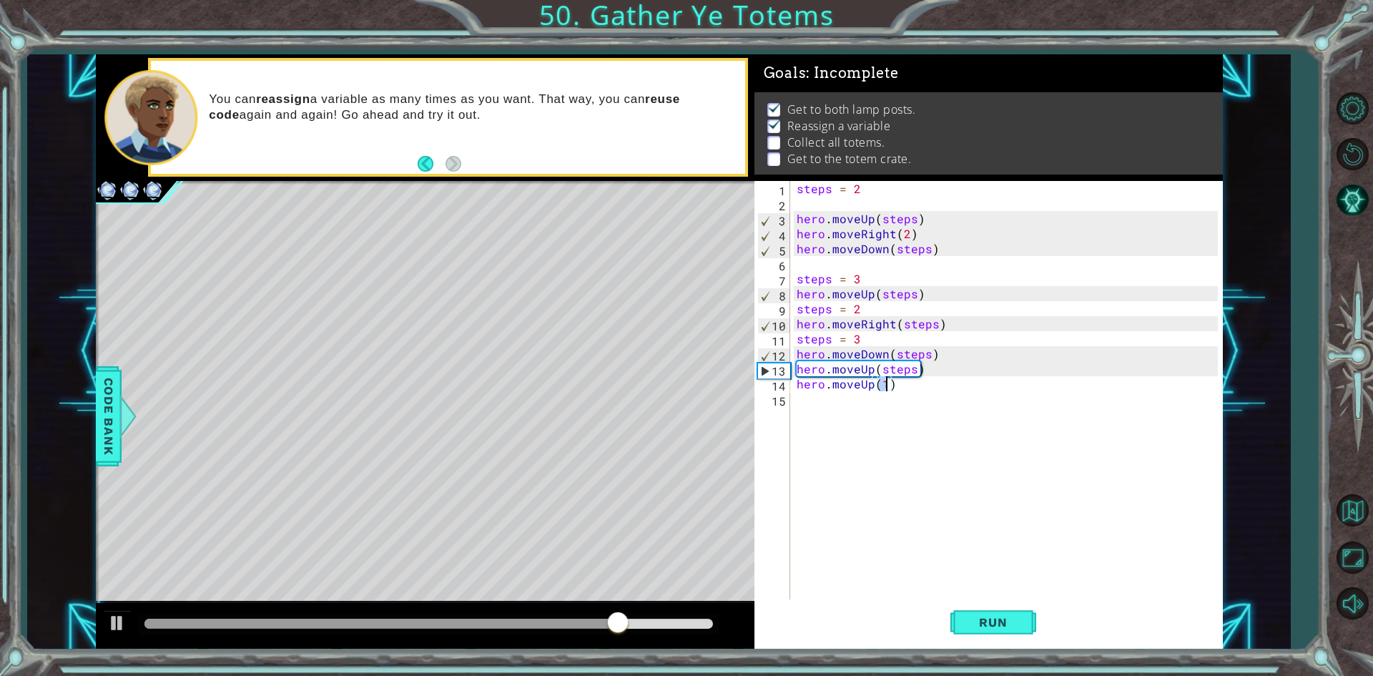
click at [875, 402] on div "steps = 2 hero . moveUp ( steps ) hero . moveRight ( 2 ) hero . moveDown ( step…" at bounding box center [1009, 406] width 431 height 451
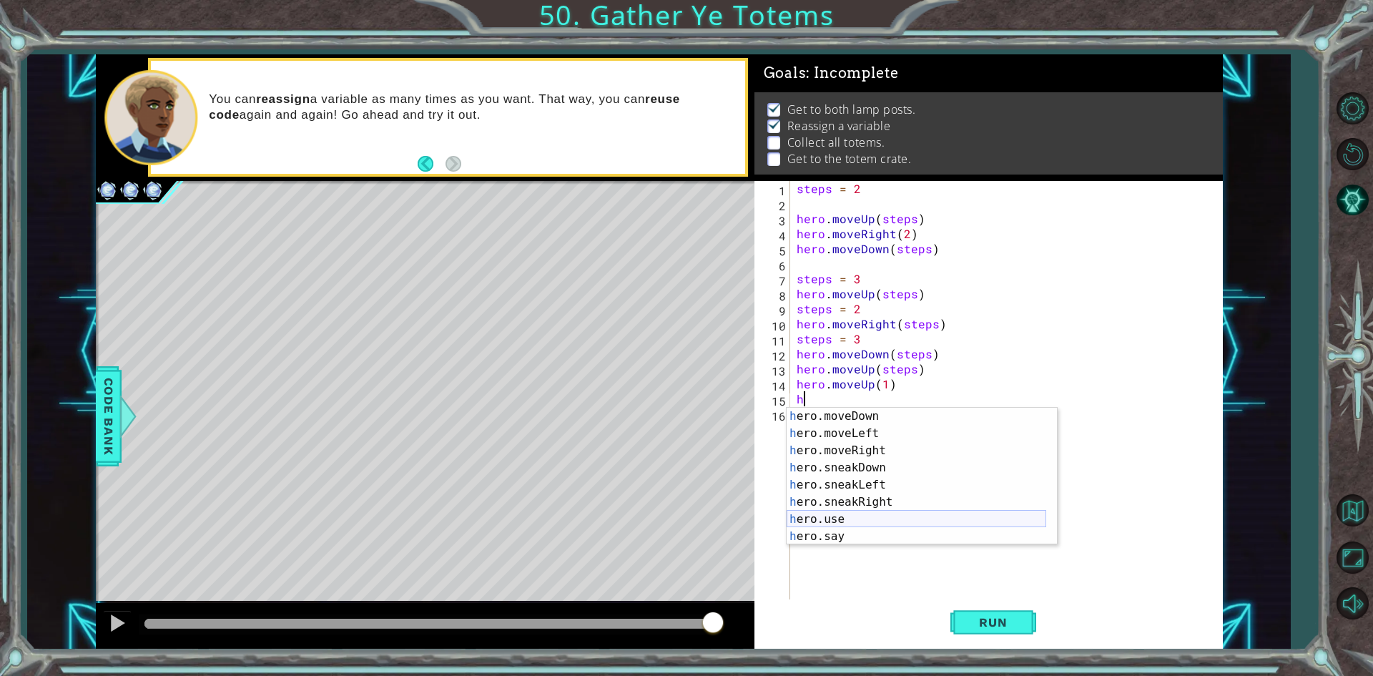
scroll to position [103, 0]
click at [850, 447] on div "h ero.moveDown press enter h ero.moveLeft press enter h ero.moveRight press ent…" at bounding box center [917, 494] width 260 height 172
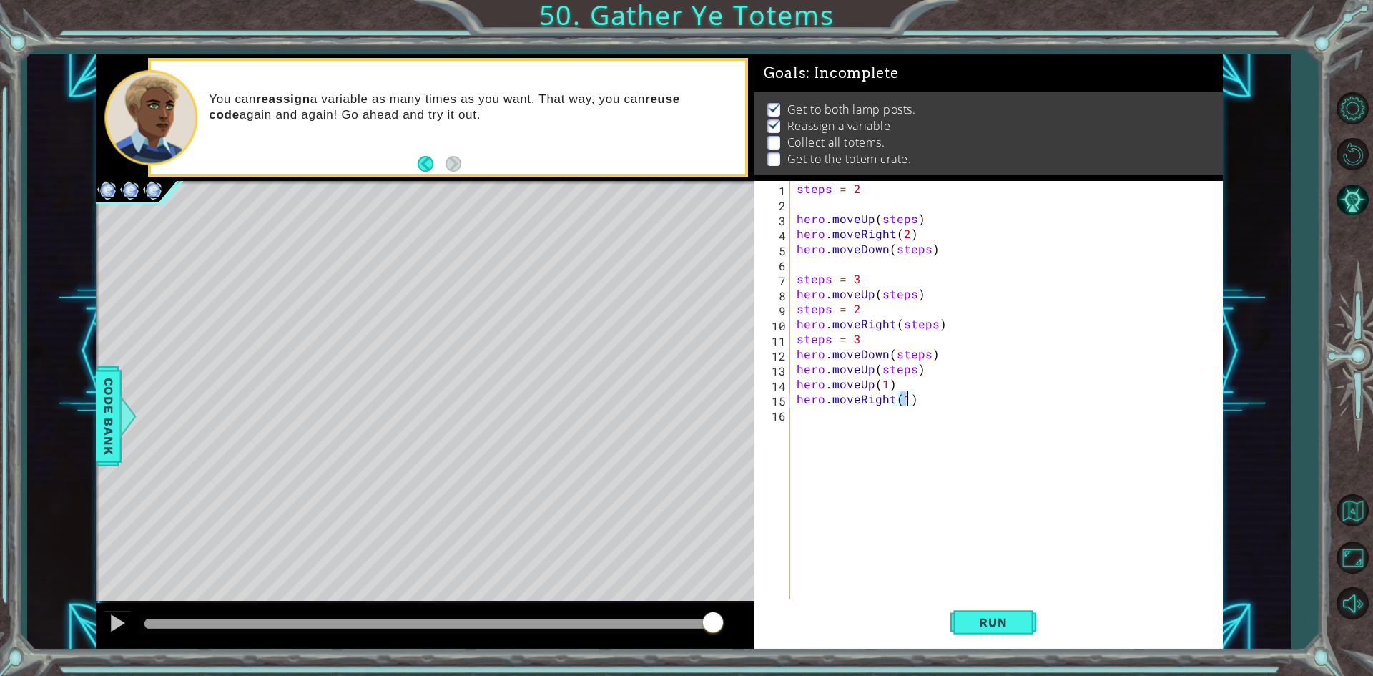
type textarea "hero.moveRight(2)"
click at [877, 427] on div "steps = 2 hero . moveUp ( steps ) hero . moveRight ( 2 ) hero . moveDown ( step…" at bounding box center [1009, 406] width 431 height 451
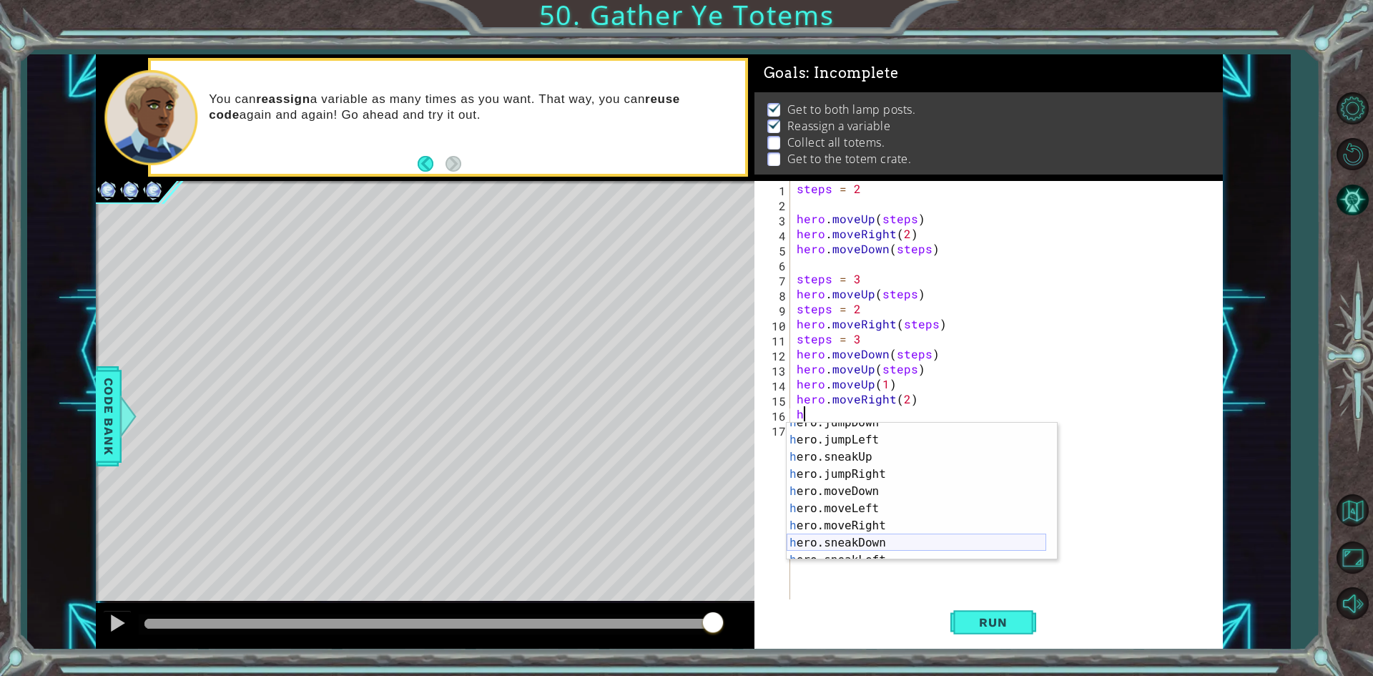
scroll to position [86, 0]
click at [866, 451] on div "h ero.jumpRight press enter h ero.moveDown press enter h ero.moveLeft press ent…" at bounding box center [917, 509] width 260 height 172
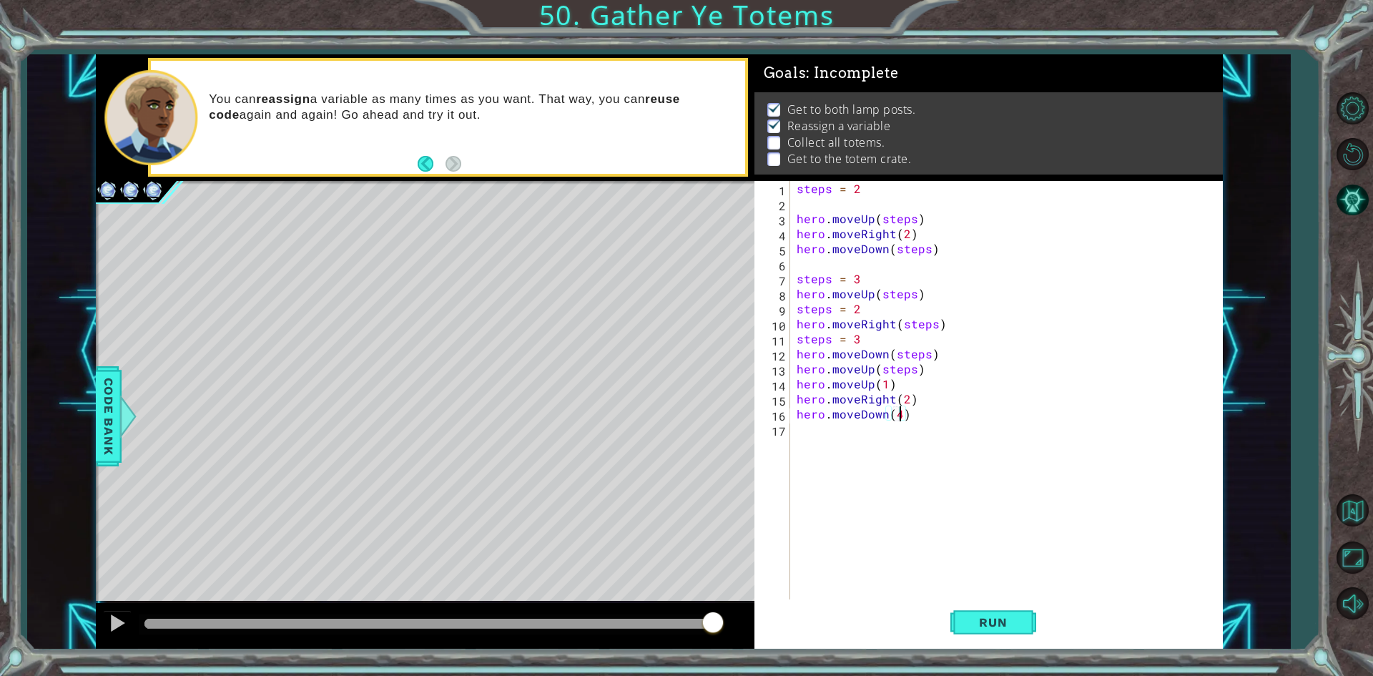
scroll to position [0, 6]
type textarea "hero.moveDown(4)"
click at [996, 632] on button "Run" at bounding box center [994, 622] width 86 height 46
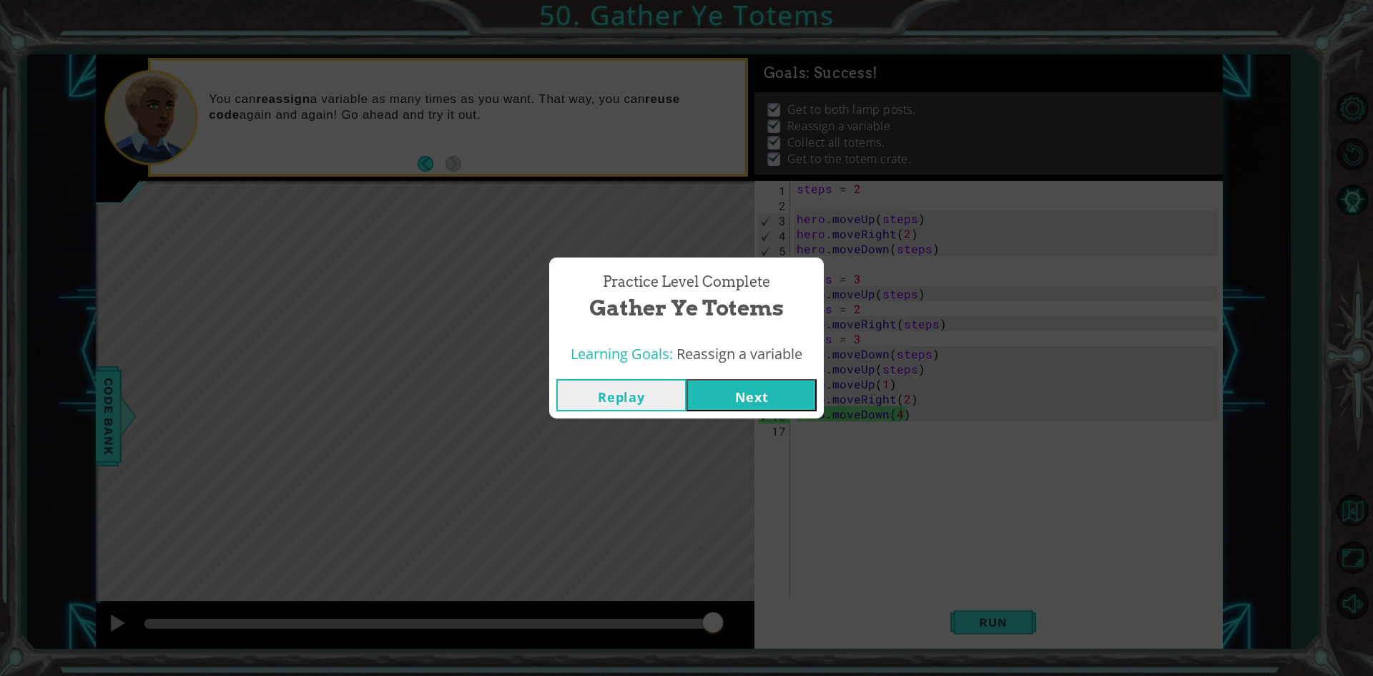
click at [774, 391] on button "Next" at bounding box center [752, 395] width 130 height 32
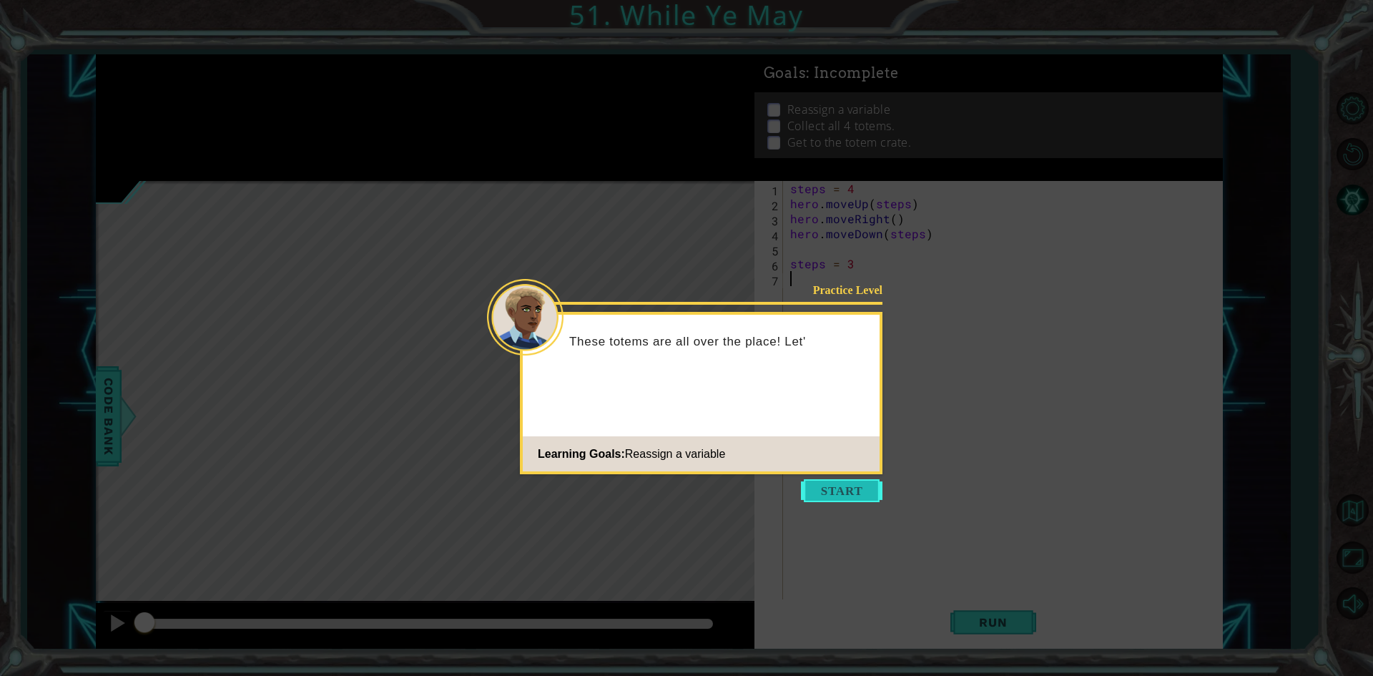
click at [857, 493] on button "Start" at bounding box center [842, 490] width 82 height 23
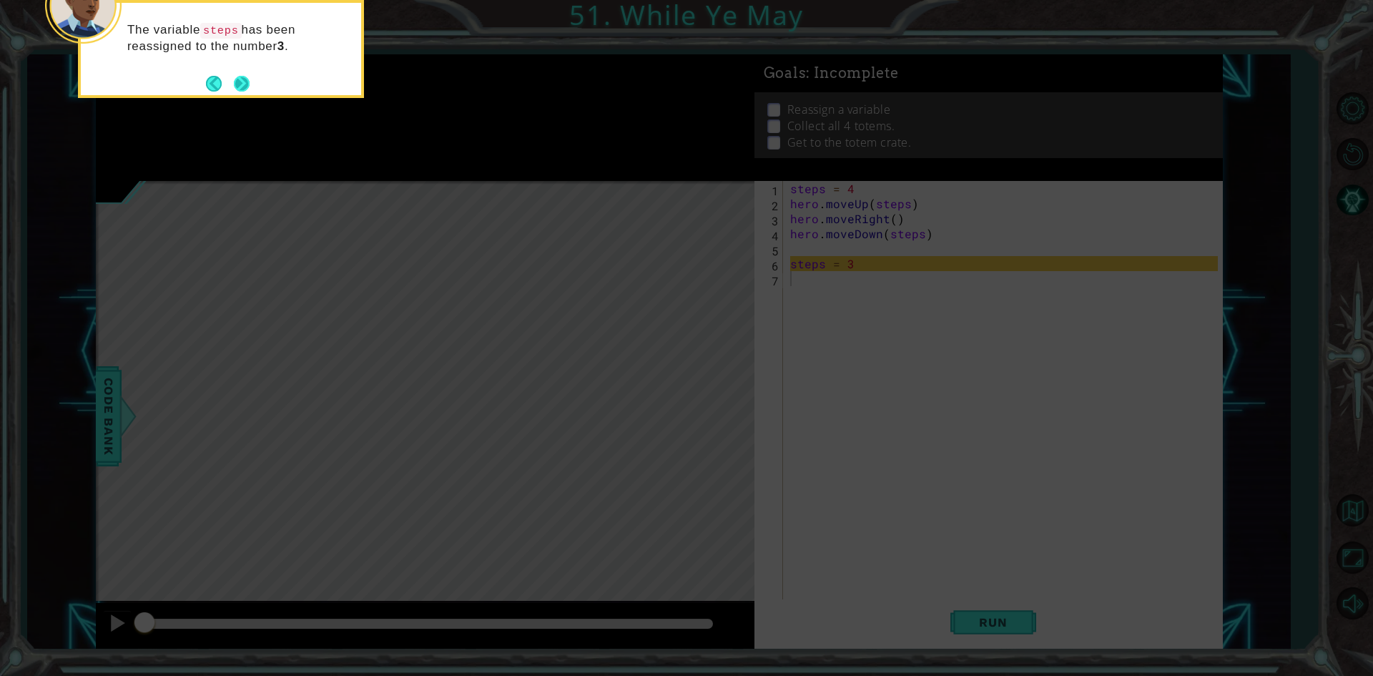
click at [242, 76] on button "Next" at bounding box center [242, 84] width 16 height 16
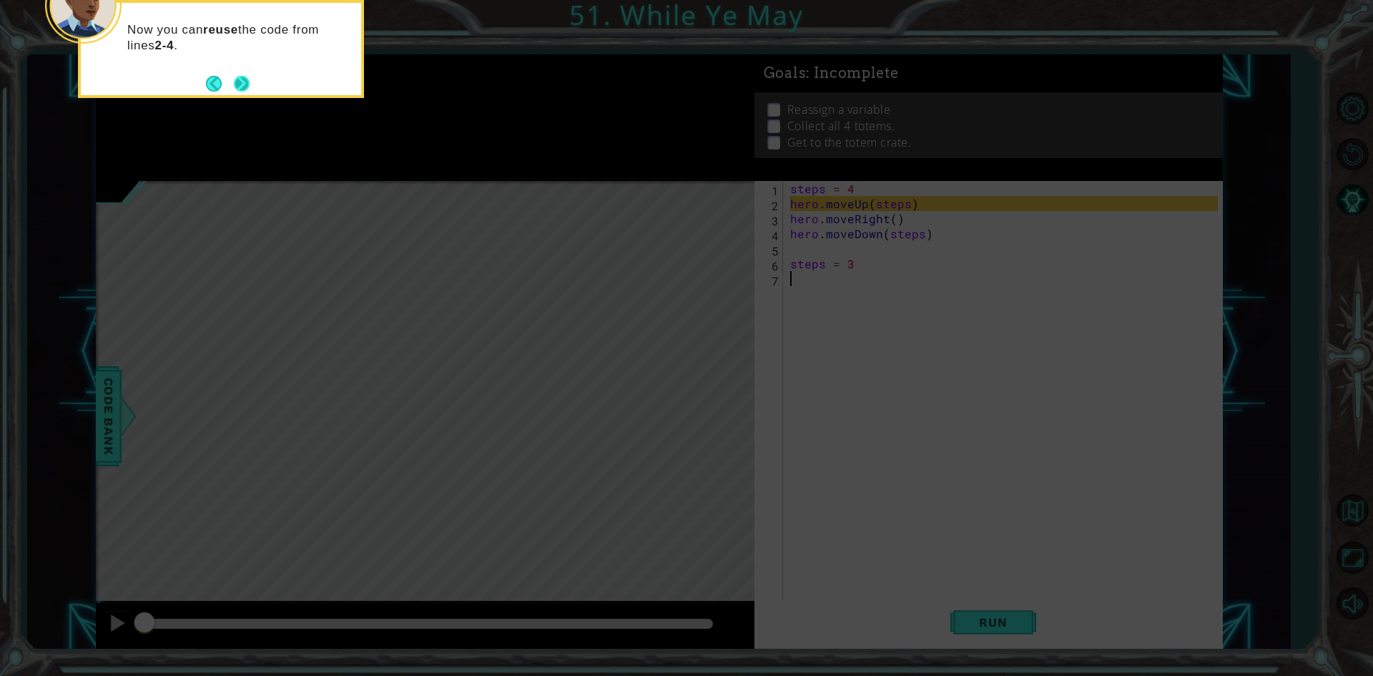
click at [242, 80] on button "Next" at bounding box center [242, 84] width 16 height 16
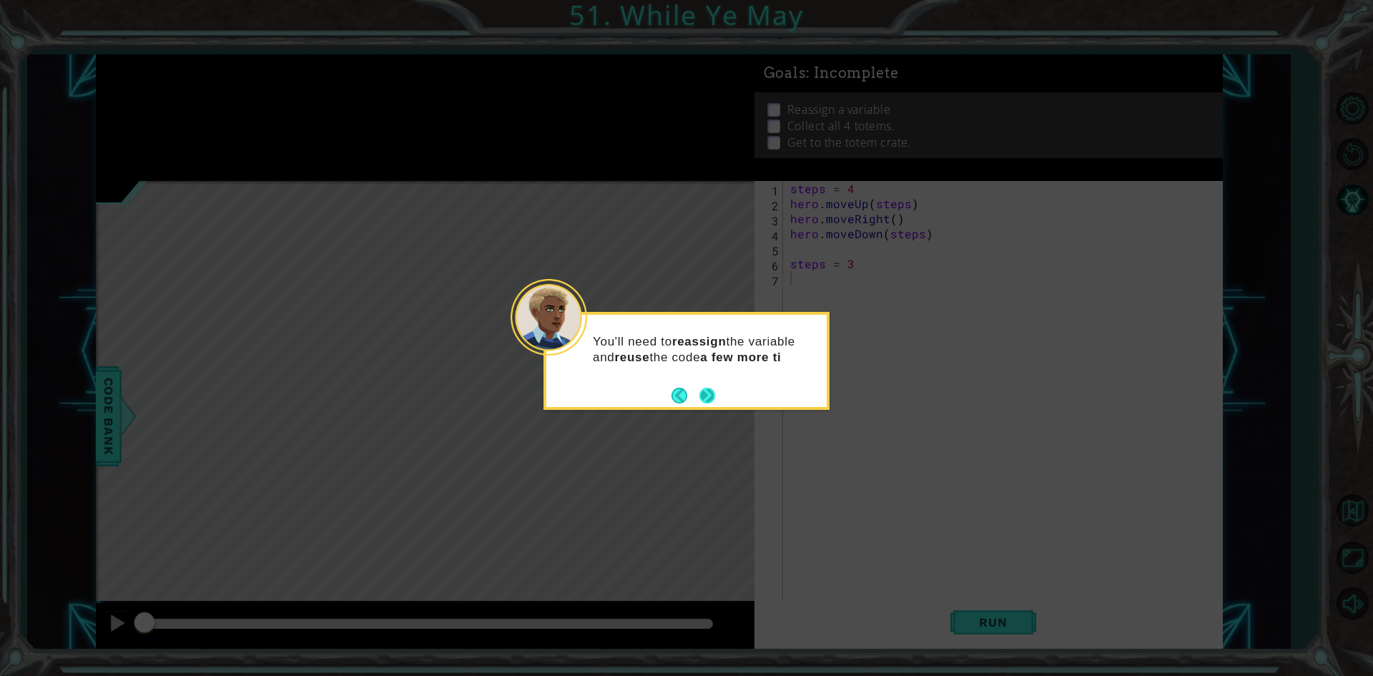
click at [712, 402] on button "Next" at bounding box center [708, 396] width 16 height 16
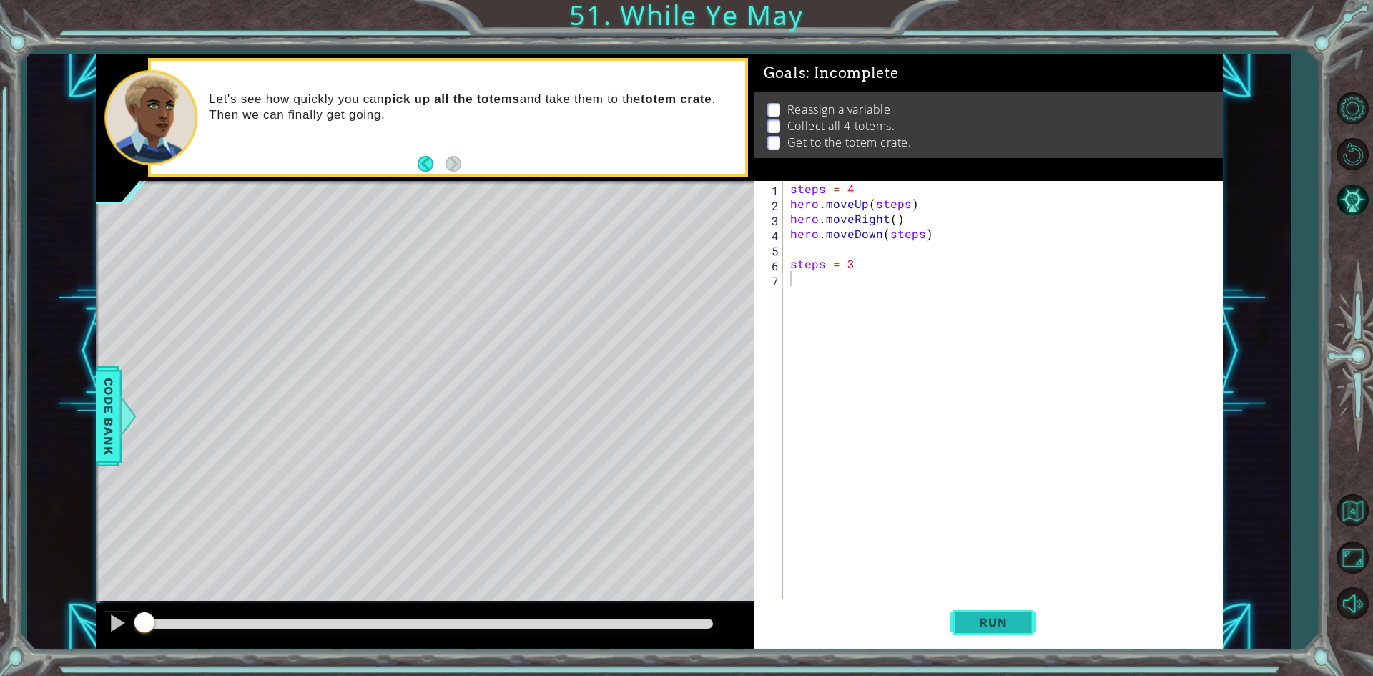
click at [984, 636] on button "Run" at bounding box center [994, 622] width 86 height 46
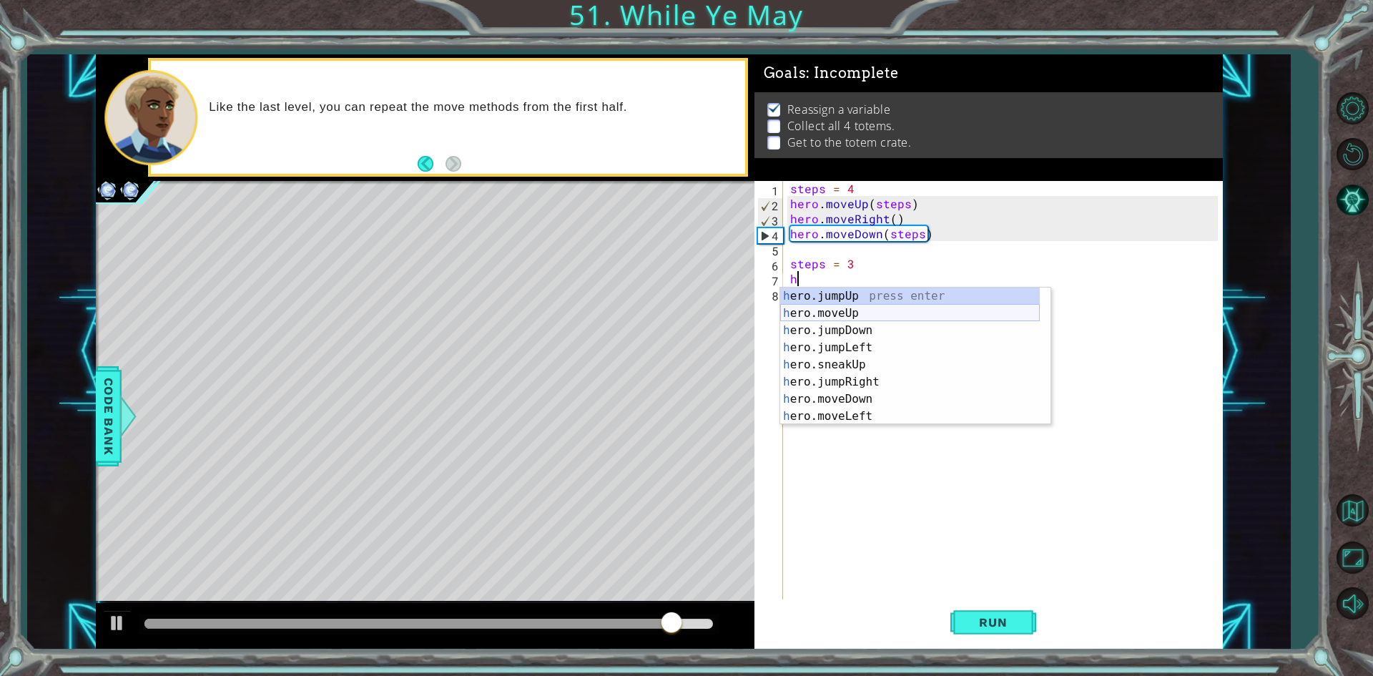
click at [863, 316] on div "h ero.jumpUp press enter h ero.moveUp press enter h ero.jumpDown press enter h …" at bounding box center [910, 374] width 260 height 172
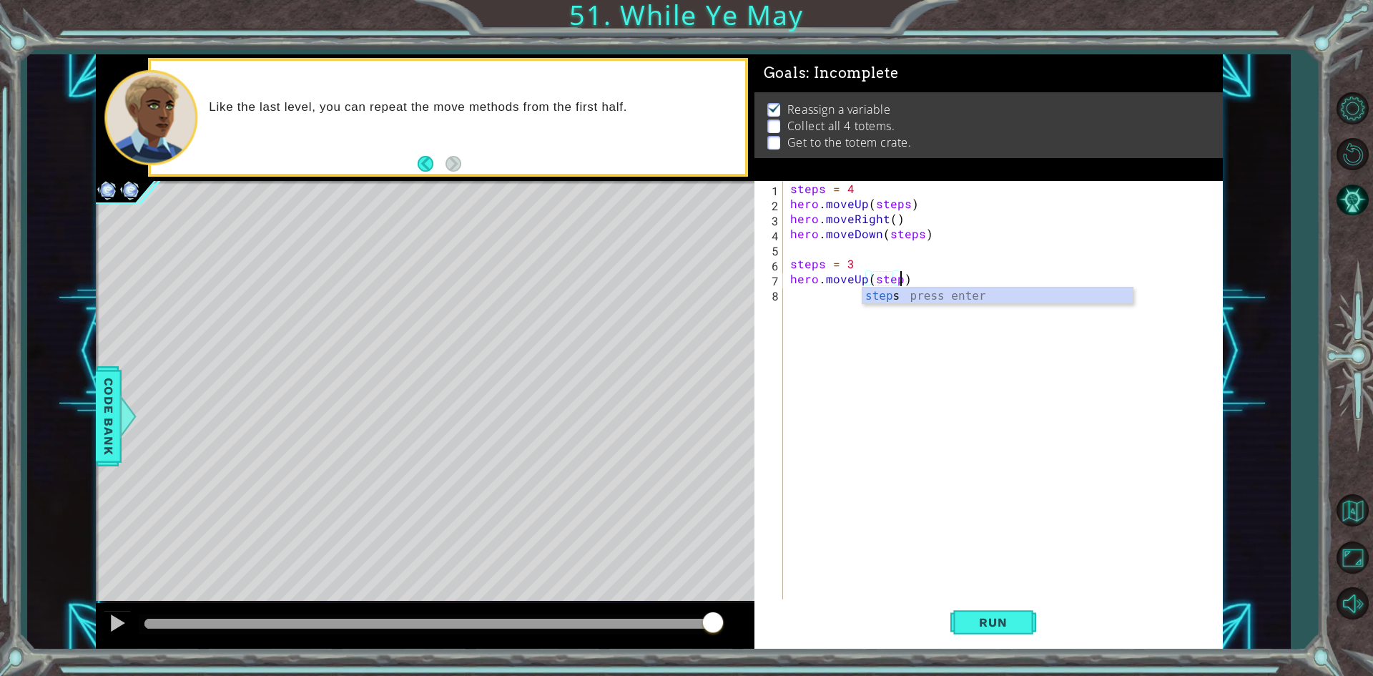
scroll to position [0, 6]
type textarea "hero.moveUp(steps)"
click at [833, 304] on div "steps = 4 hero . moveUp ( steps ) hero . moveRight ( ) hero . moveDown ( steps …" at bounding box center [1007, 406] width 438 height 451
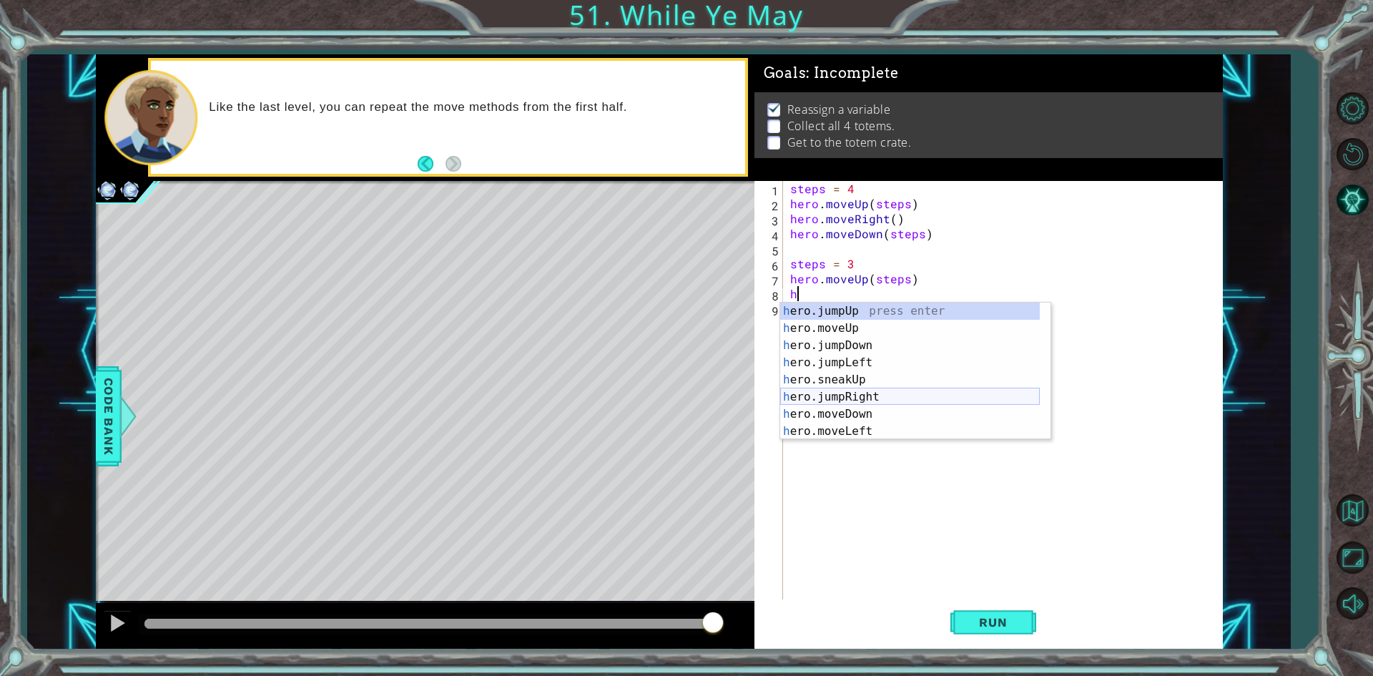
scroll to position [43, 0]
click at [857, 406] on div "h ero.jumpDown press enter h ero.jumpLeft press enter h ero.sneakUp press enter…" at bounding box center [910, 380] width 260 height 172
type textarea "hero.moveRight(1)"
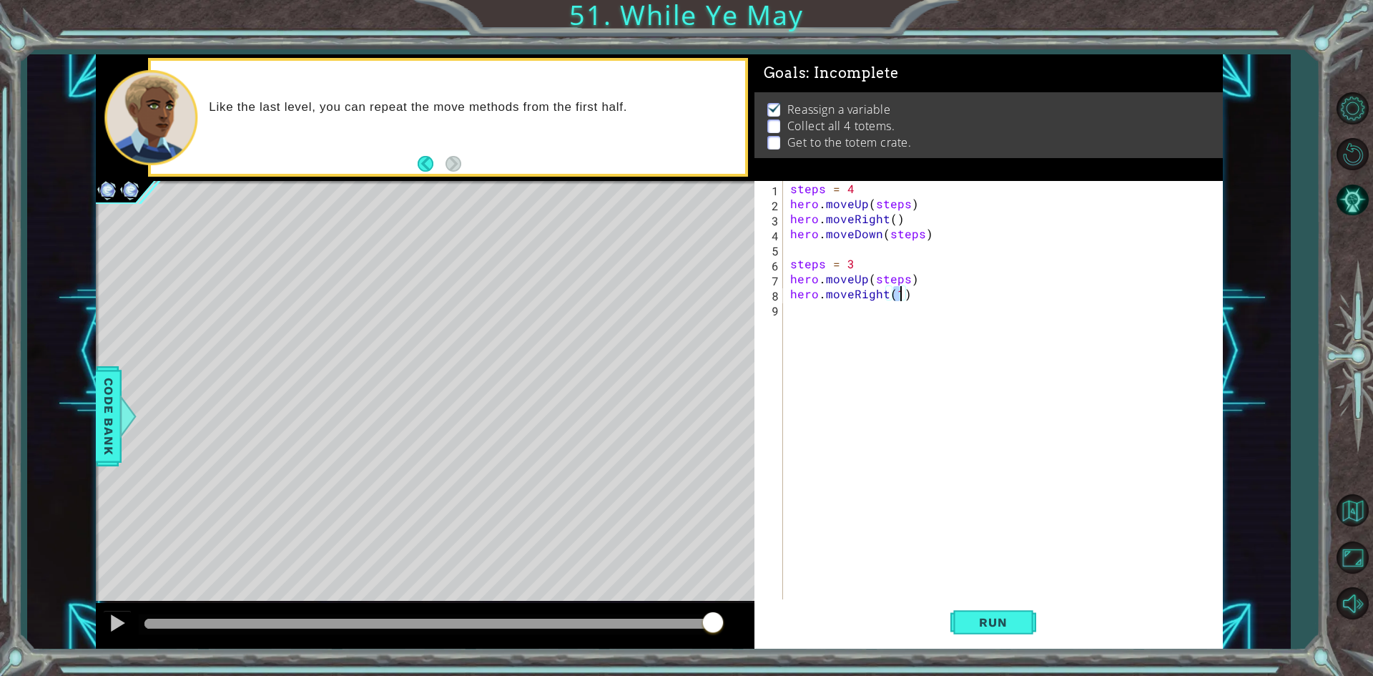
click at [843, 304] on div "steps = 4 hero . moveUp ( steps ) hero . moveRight ( ) hero . moveDown ( steps …" at bounding box center [1007, 406] width 438 height 451
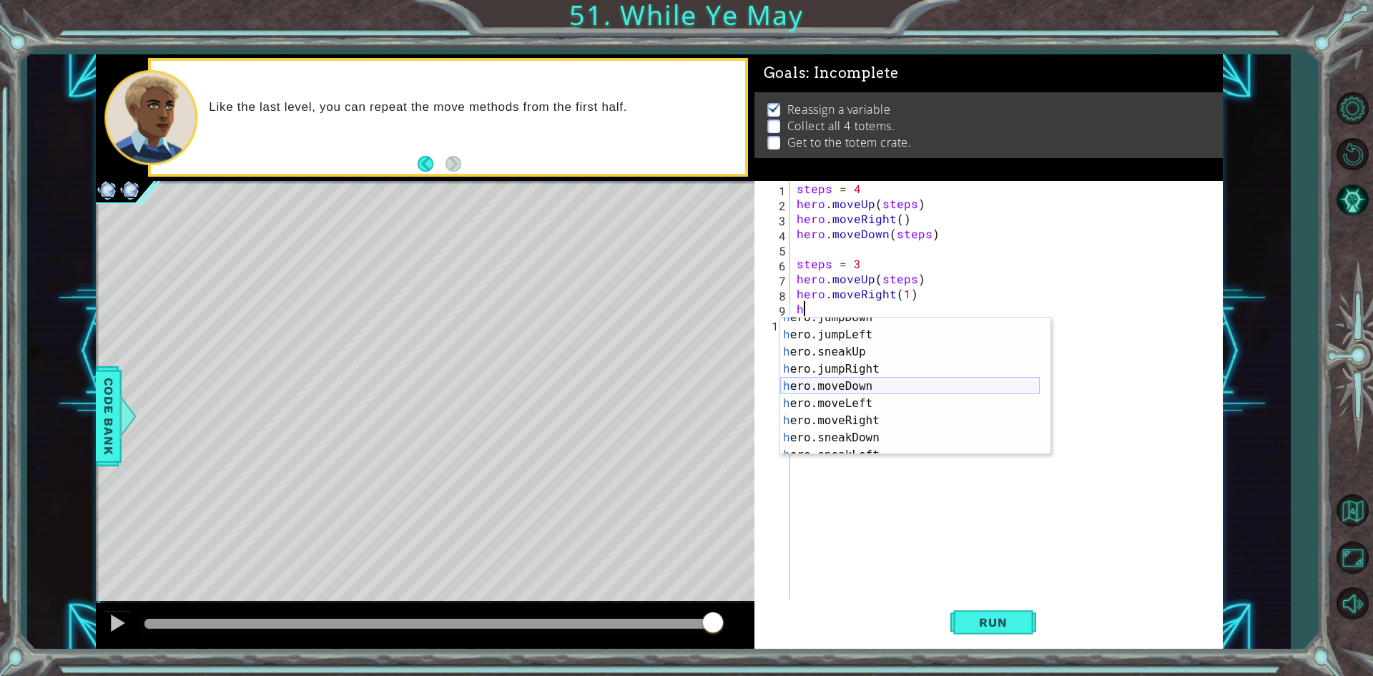
click at [874, 383] on div "h ero.jumpDown press enter h ero.jumpLeft press enter h ero.sneakUp press enter…" at bounding box center [910, 395] width 260 height 172
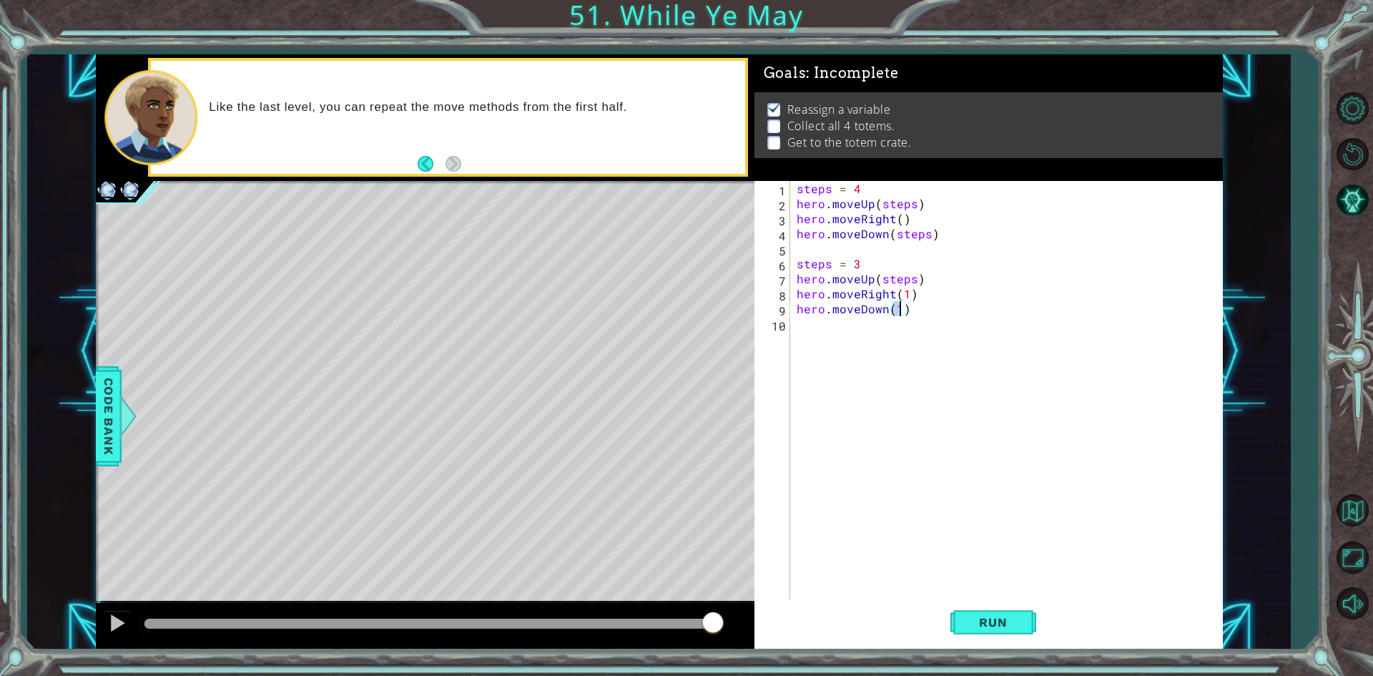
scroll to position [0, 6]
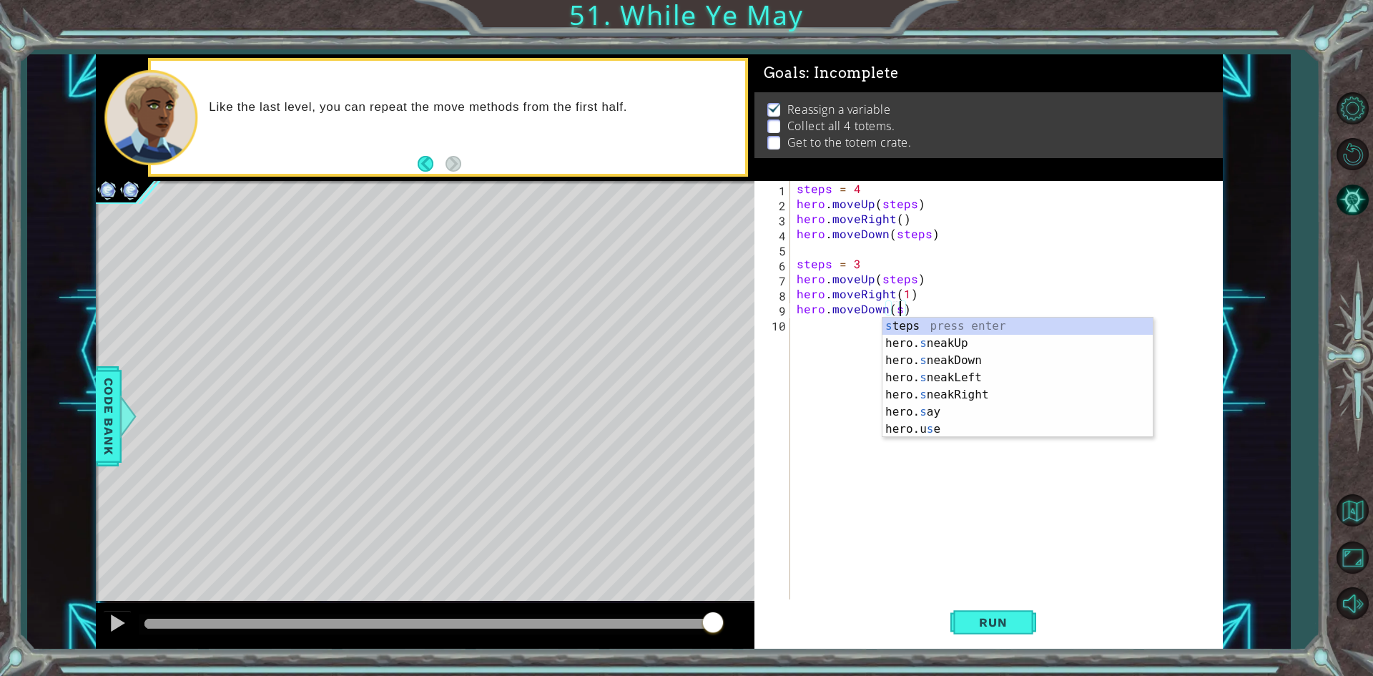
type textarea "hero.moveDown(steps)"
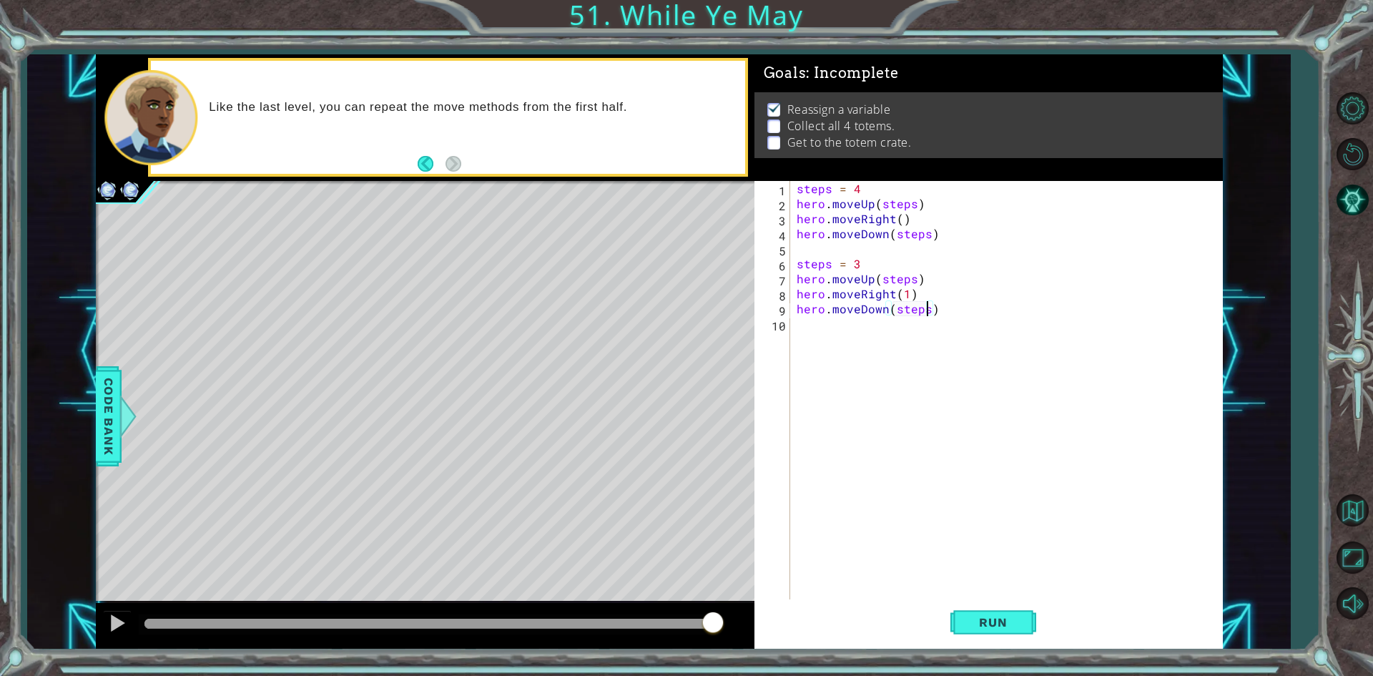
click at [874, 344] on div "steps = 4 hero . moveUp ( steps ) hero . moveRight ( ) hero . moveDown ( steps …" at bounding box center [1009, 406] width 431 height 451
type textarea "steps = 2"
click at [1011, 614] on button "Run" at bounding box center [994, 622] width 86 height 46
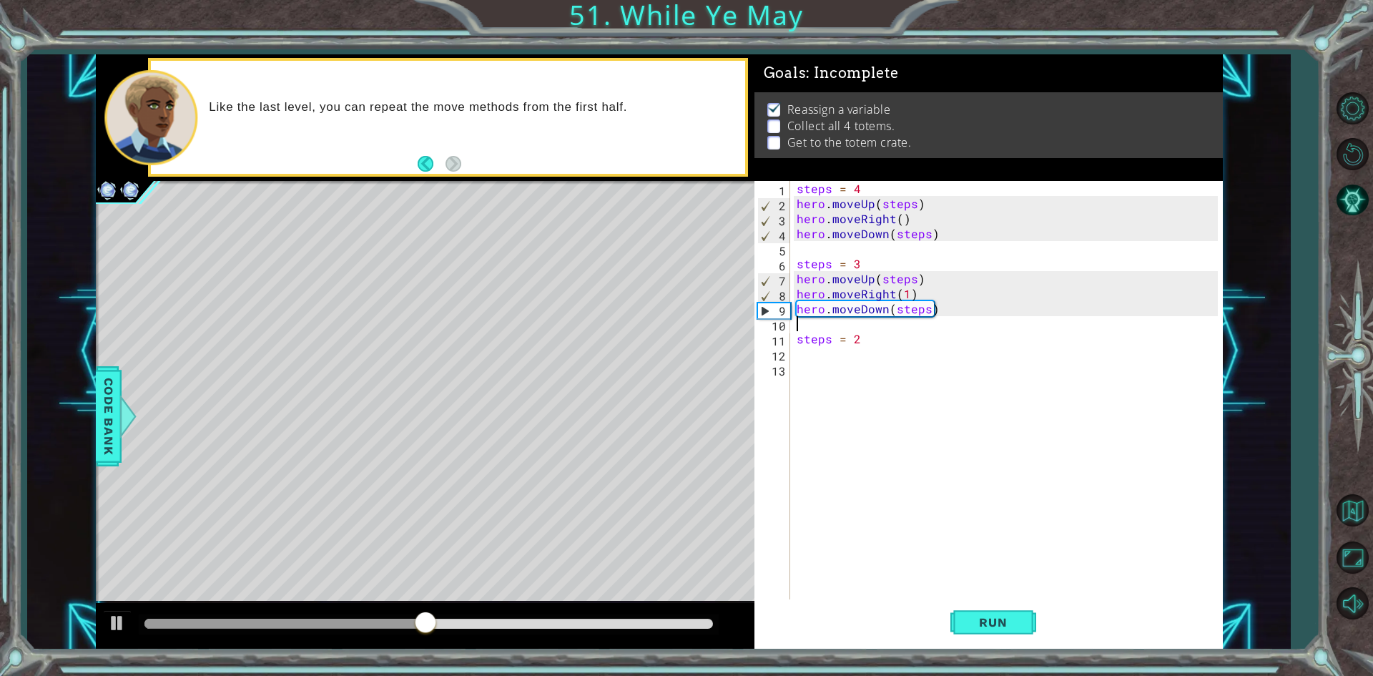
click at [883, 327] on div "steps = 4 hero . moveUp ( steps ) hero . moveRight ( ) hero . moveDown ( steps …" at bounding box center [1009, 406] width 431 height 451
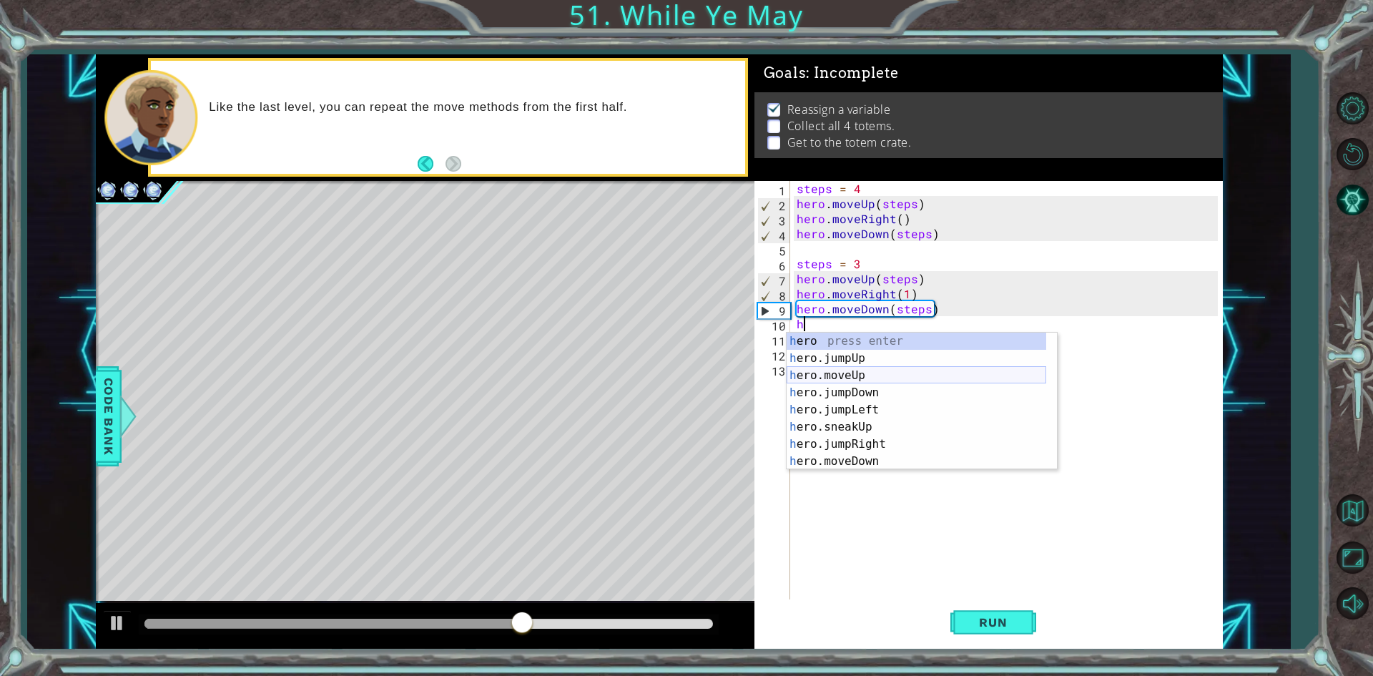
click at [854, 378] on div "h ero press enter h ero.jumpUp press enter h ero.moveUp press enter h ero.jumpD…" at bounding box center [917, 419] width 260 height 172
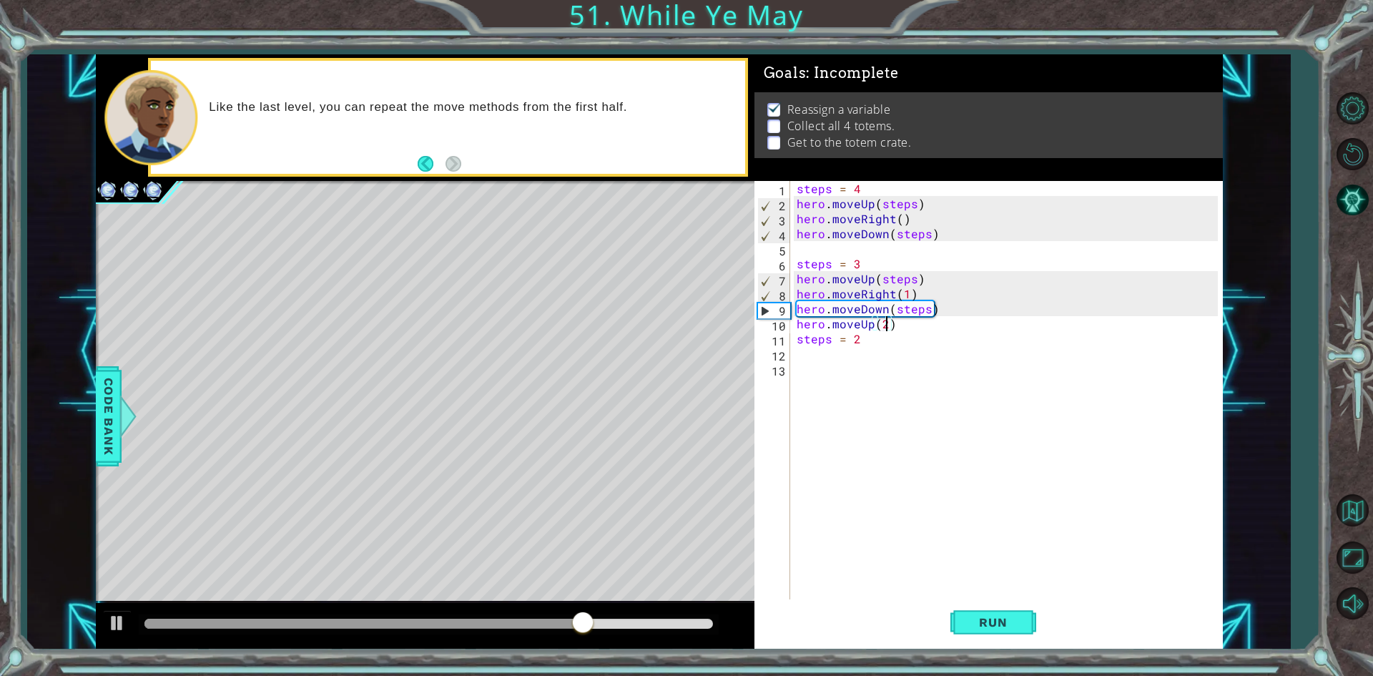
scroll to position [0, 5]
drag, startPoint x: 864, startPoint y: 345, endPoint x: 783, endPoint y: 335, distance: 82.2
click at [783, 335] on div "hero.moveUp(2) 1 2 3 4 5 6 7 8 9 10 11 12 13 steps = 4 hero . moveUp ( steps ) …" at bounding box center [986, 391] width 463 height 421
type textarea "steps = 2"
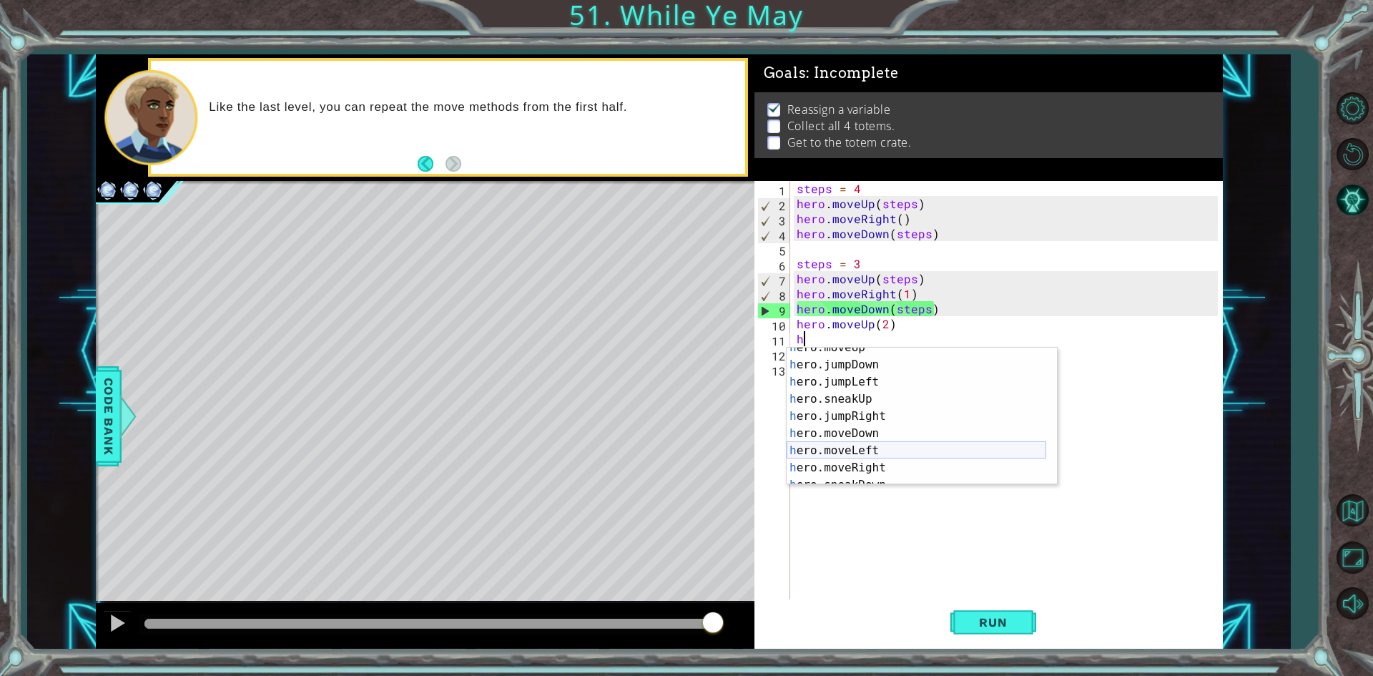
scroll to position [43, 0]
click at [880, 466] on div "h ero.moveUp press enter h ero.jumpDown press enter h ero.jumpLeft press enter …" at bounding box center [917, 425] width 260 height 172
type textarea "hero.moveRight(1)"
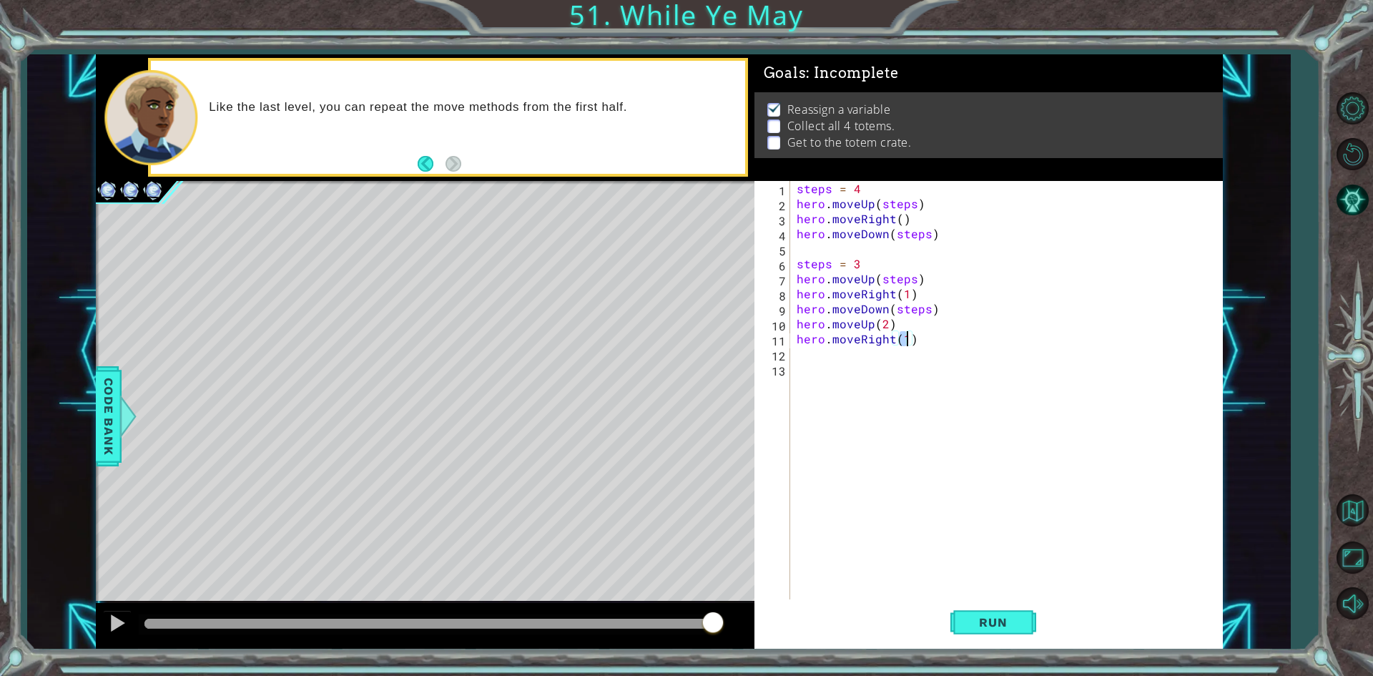
click at [884, 359] on div "steps = 4 hero . moveUp ( steps ) hero . moveRight ( ) hero . moveDown ( steps …" at bounding box center [1009, 406] width 431 height 451
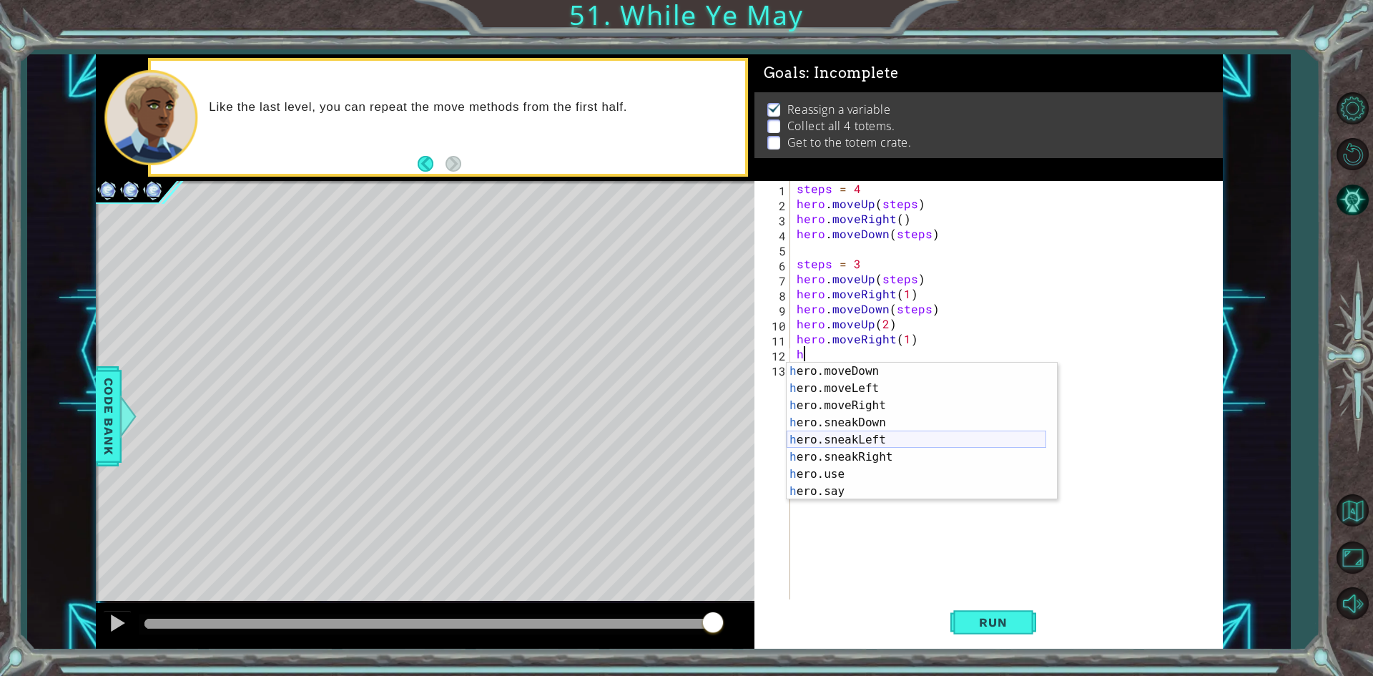
scroll to position [77, 0]
click at [858, 412] on div "h ero.jumpLeft press enter h ero.sneakUp press enter h ero.jumpRight press ente…" at bounding box center [917, 440] width 260 height 172
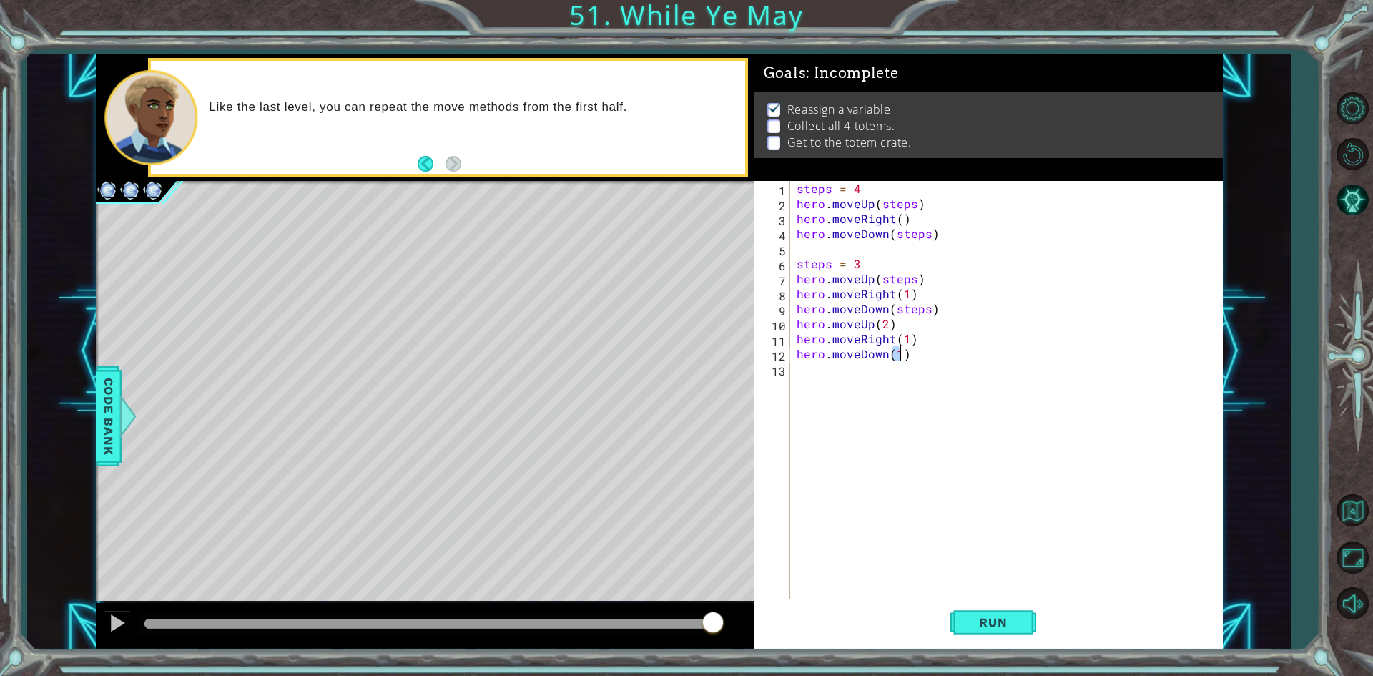
type textarea "hero.moveDown(2)"
click at [860, 386] on div "steps = 4 hero . moveUp ( steps ) hero . moveRight ( ) hero . moveDown ( steps …" at bounding box center [1009, 406] width 431 height 451
click at [1026, 625] on button "Run" at bounding box center [994, 622] width 86 height 46
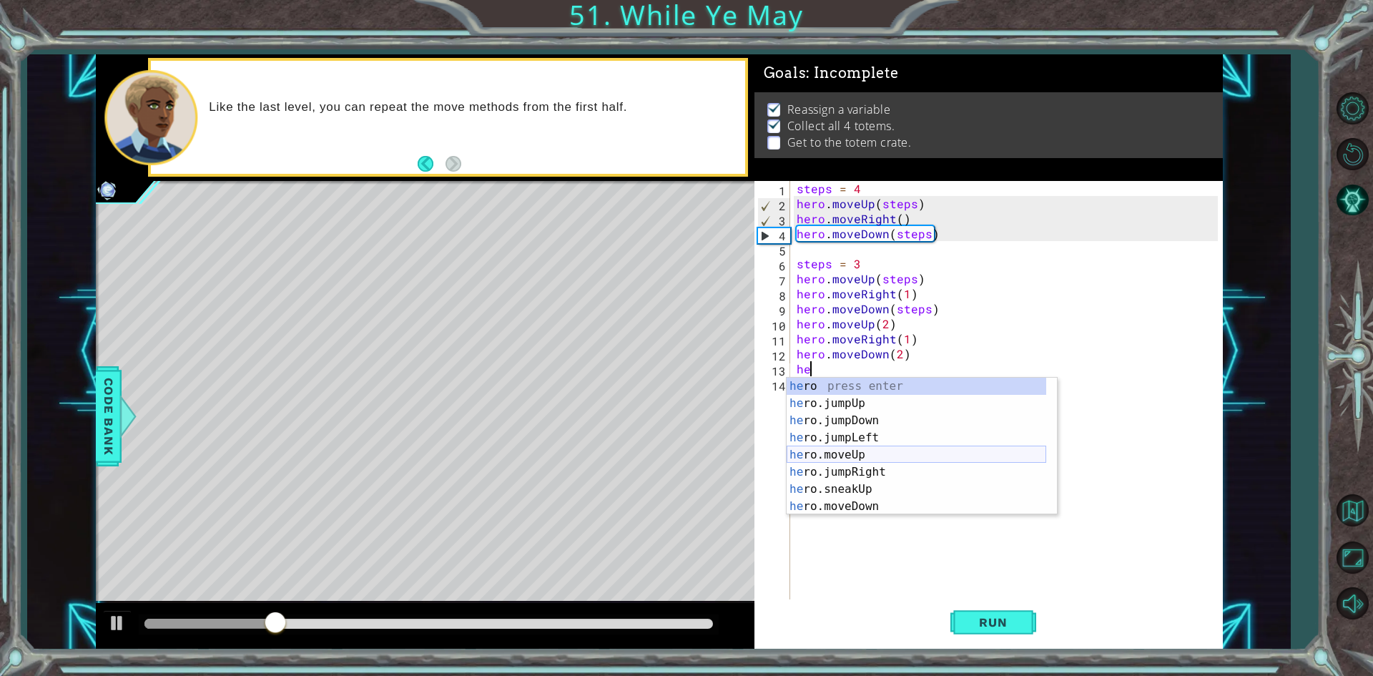
click at [849, 451] on div "he ro press enter he ro.jumpUp press enter he ro.jumpDown press enter he ro.jum…" at bounding box center [917, 464] width 260 height 172
type textarea "hero.moveUp(1)"
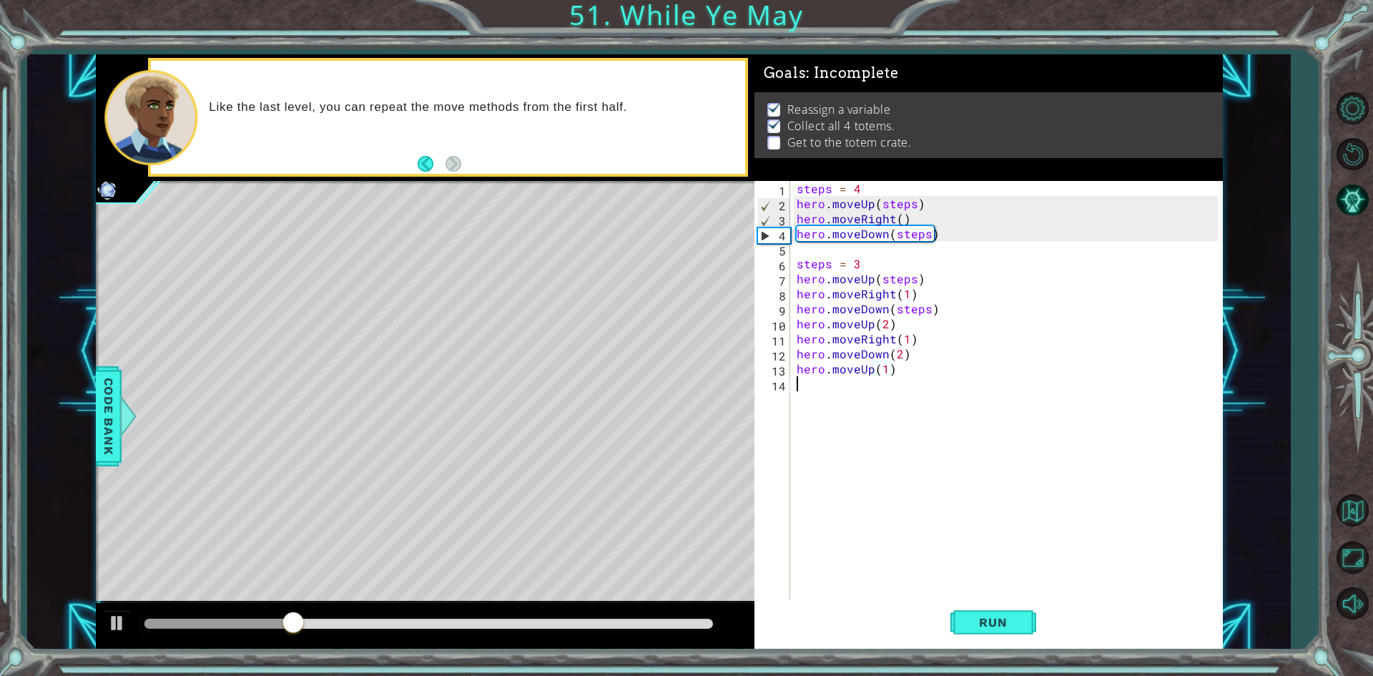
click at [861, 413] on div "steps = 4 hero . moveUp ( steps ) hero . moveRight ( ) hero . moveDown ( steps …" at bounding box center [1009, 406] width 431 height 451
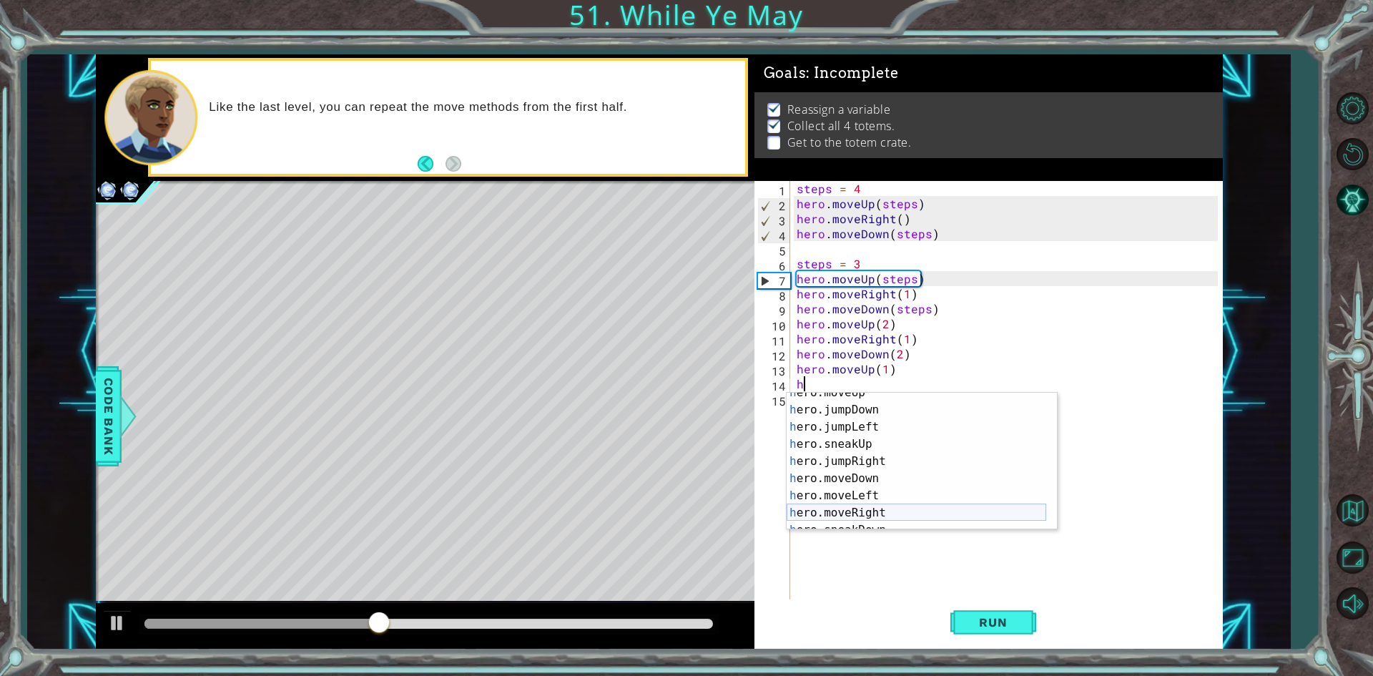
scroll to position [86, 0]
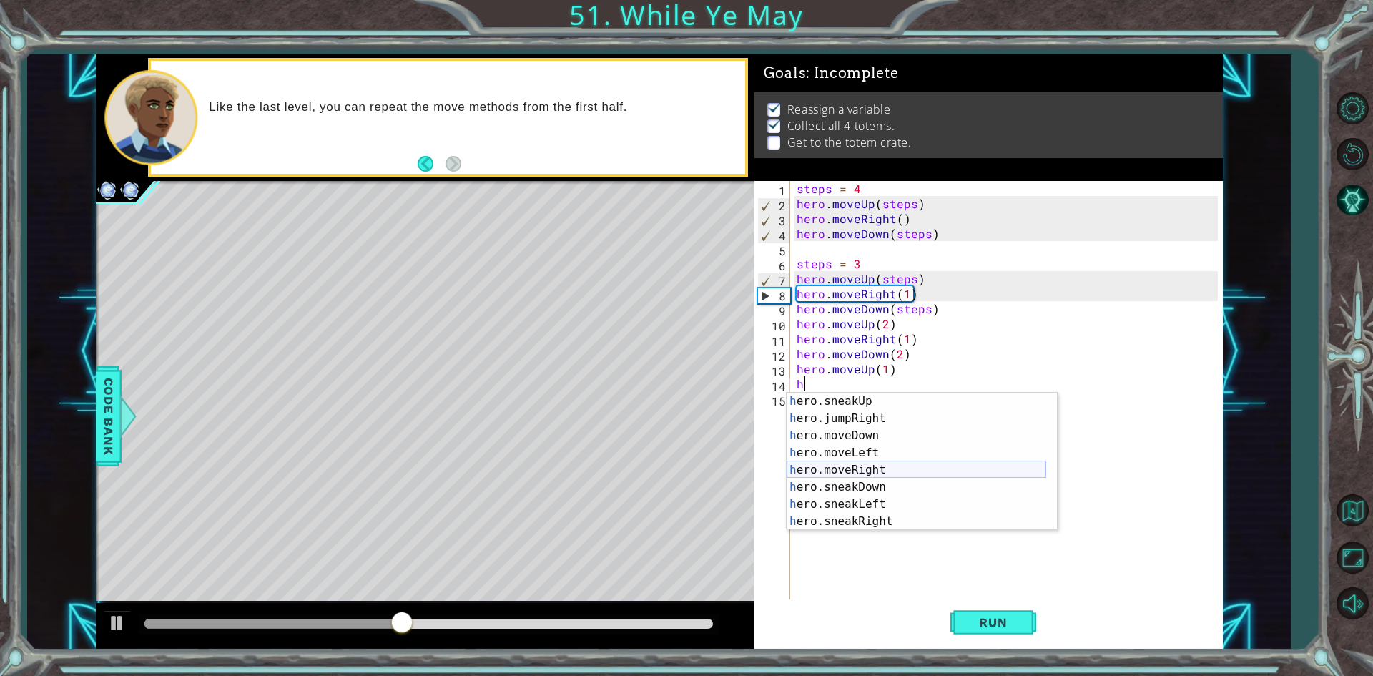
click at [871, 464] on div "h ero.sneakUp press enter h ero.jumpRight press enter h ero.moveDown press ente…" at bounding box center [917, 479] width 260 height 172
type textarea "hero.moveRight(1)"
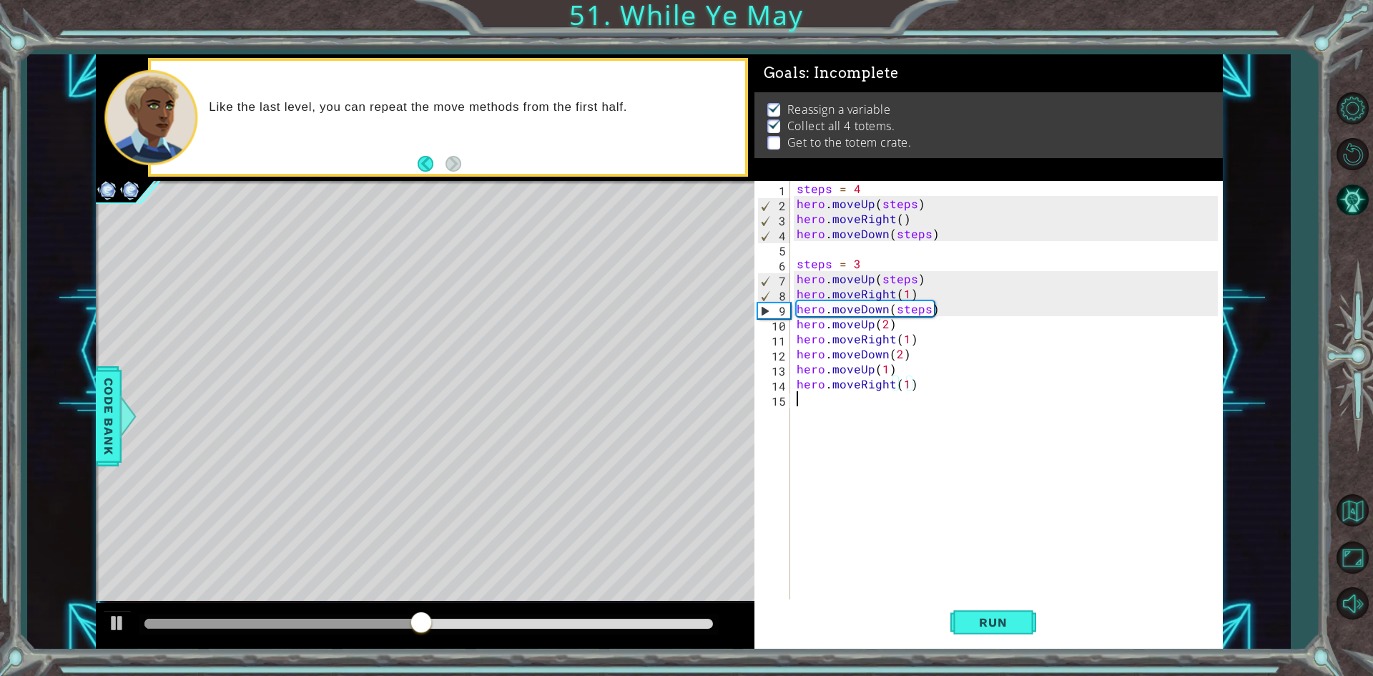
click at [845, 418] on div "steps = 4 hero . moveUp ( steps ) hero . moveRight ( ) hero . moveDown ( steps …" at bounding box center [1009, 406] width 431 height 451
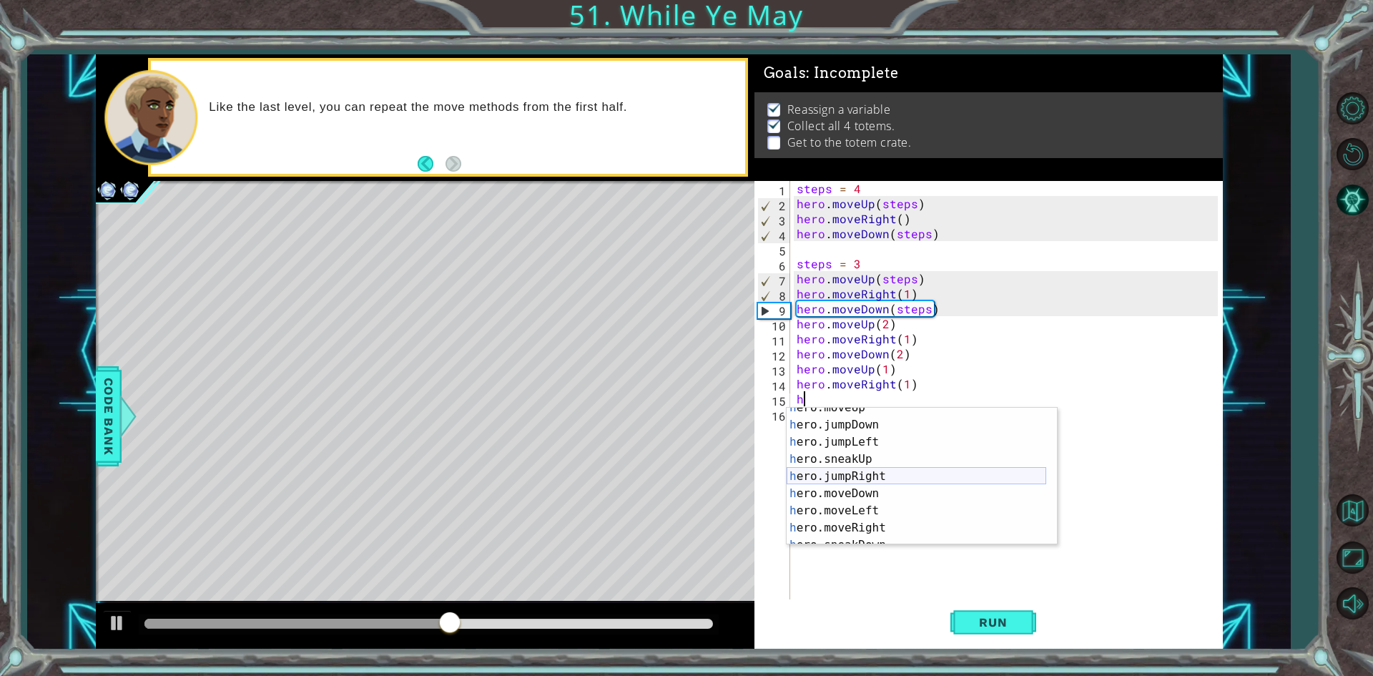
scroll to position [43, 0]
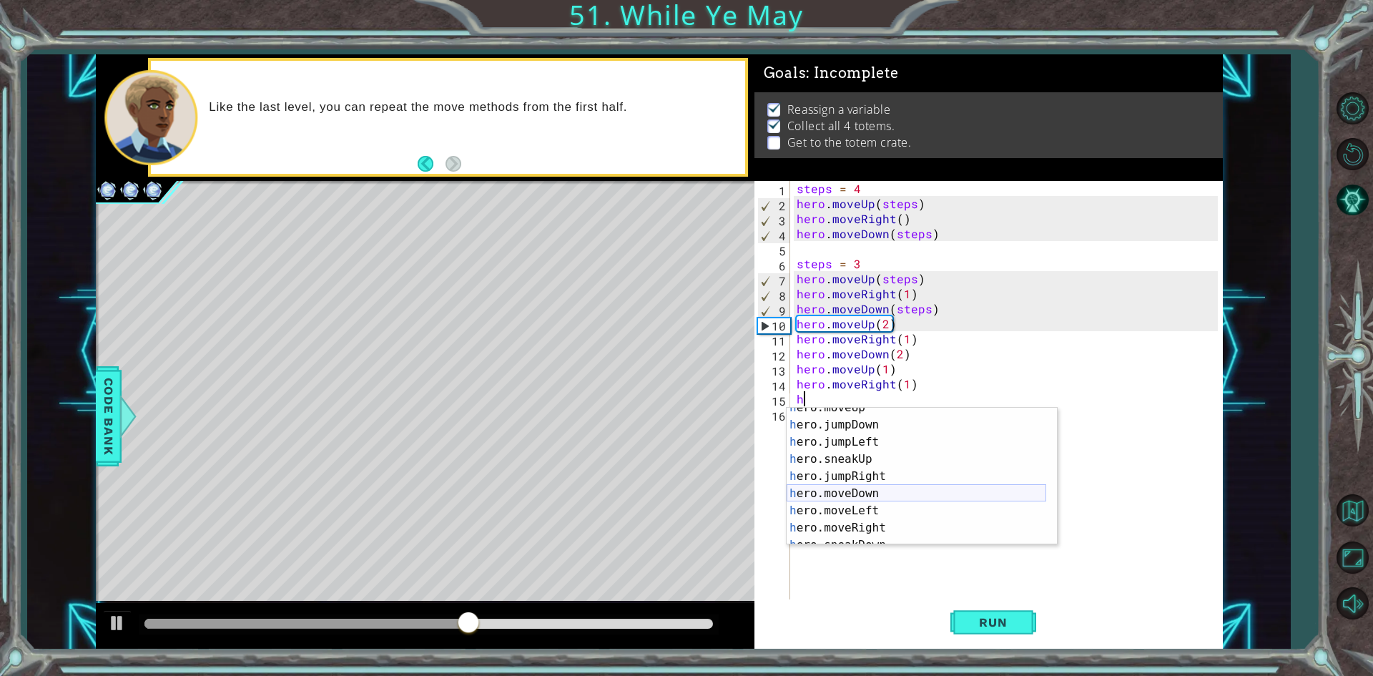
click at [860, 500] on div "h ero.moveUp press enter h ero.jumpDown press enter h ero.jumpLeft press enter …" at bounding box center [917, 485] width 260 height 172
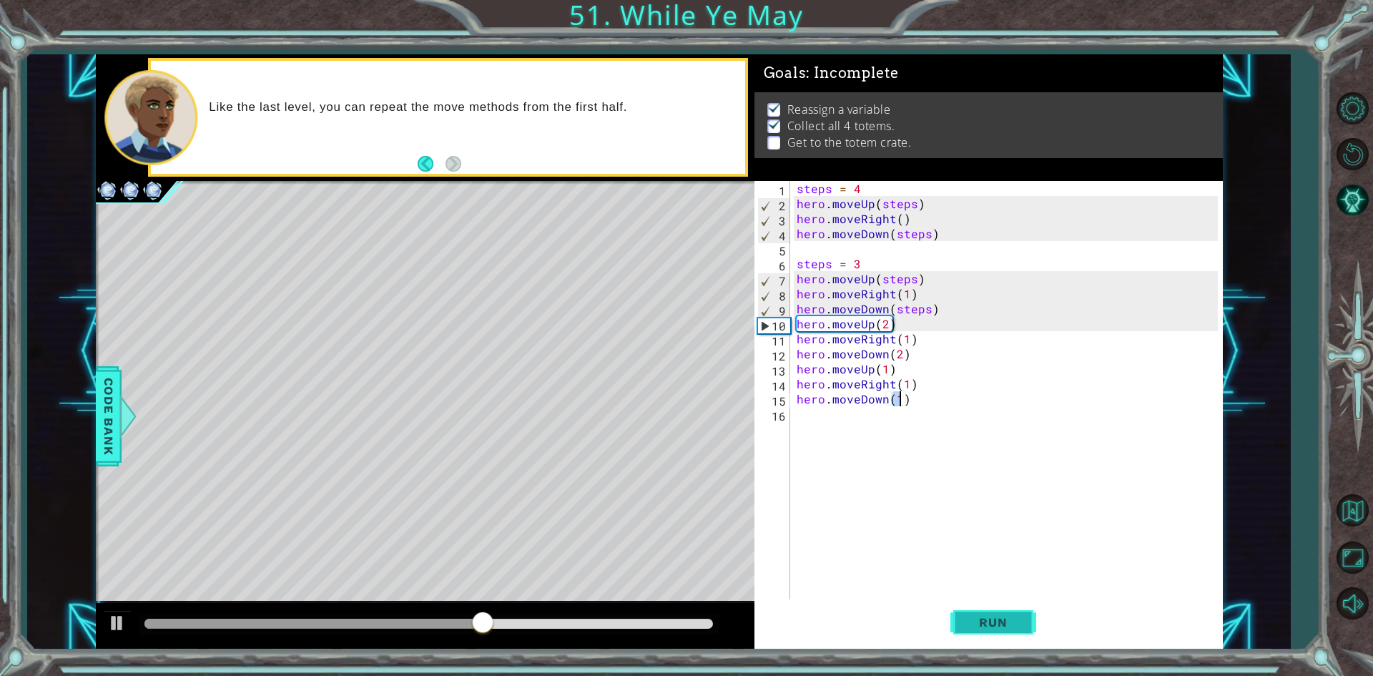
type textarea "hero.moveDown(1)"
click at [974, 609] on button "Run" at bounding box center [994, 622] width 86 height 46
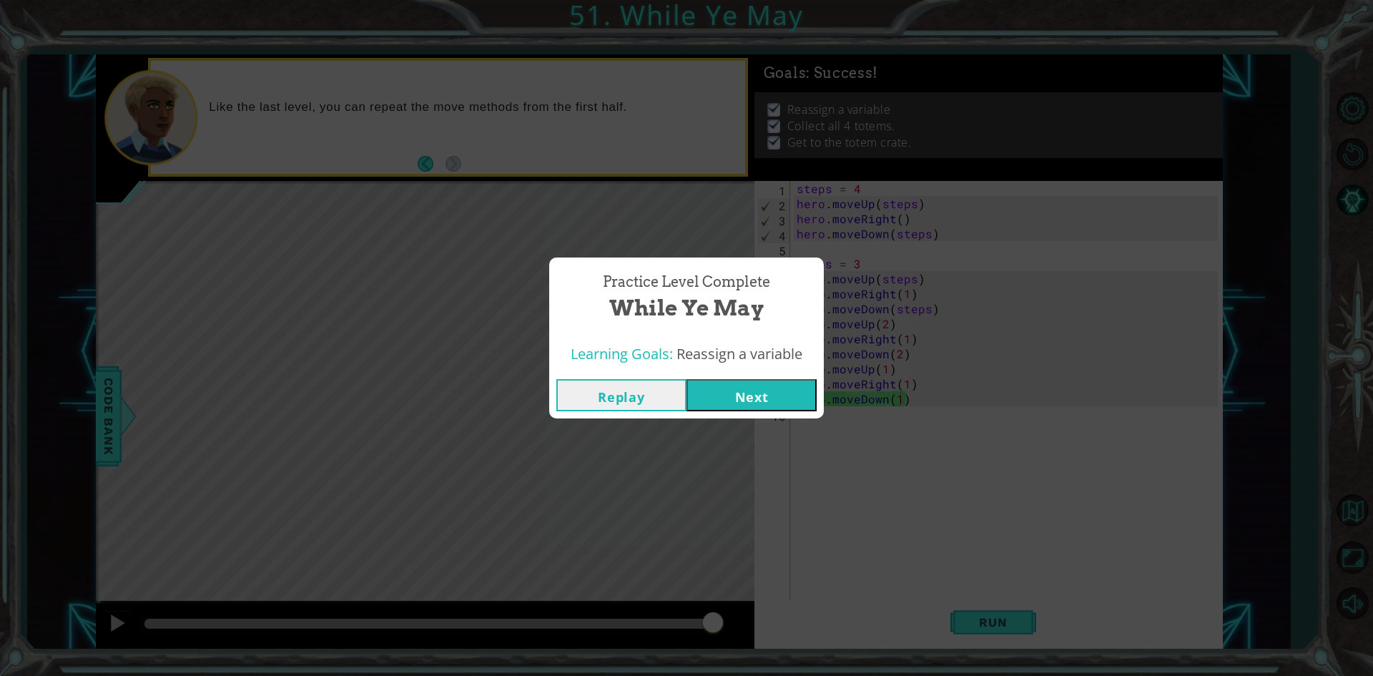
click at [778, 402] on button "Next" at bounding box center [752, 395] width 130 height 32
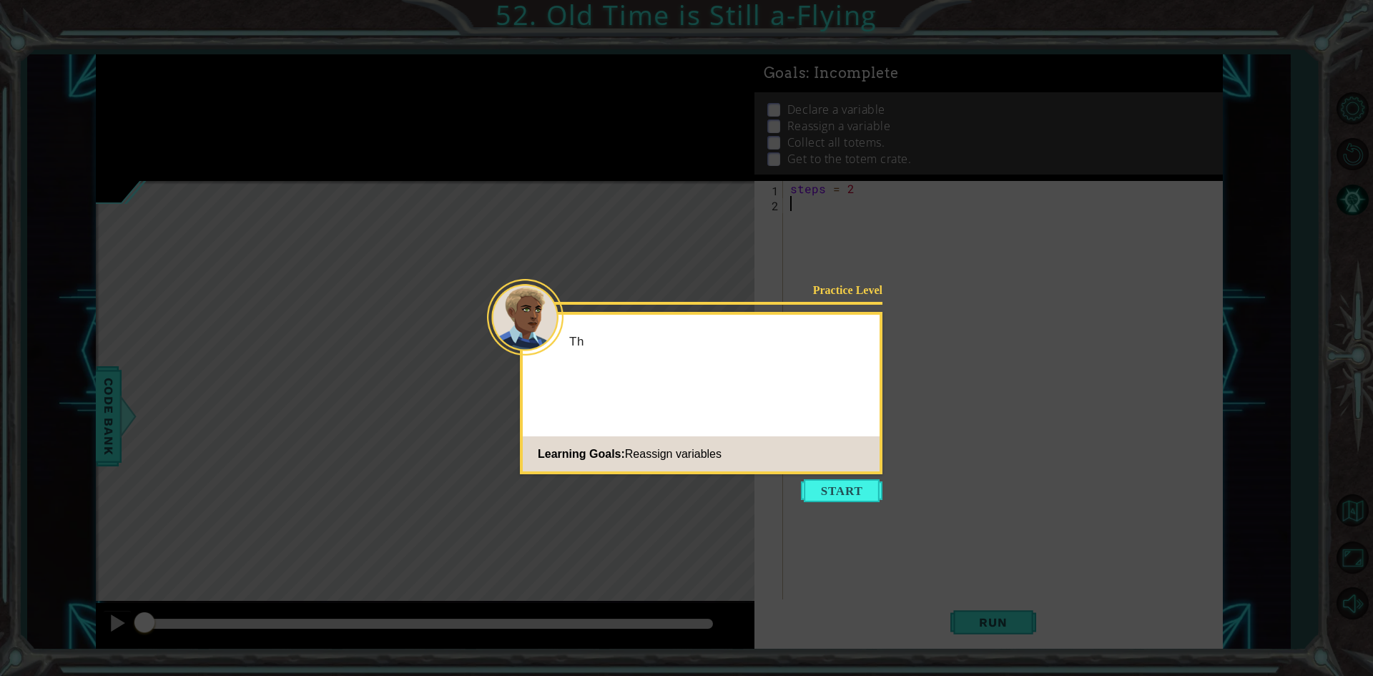
type textarea "steps = 2"
click at [817, 490] on button "Start" at bounding box center [842, 490] width 82 height 23
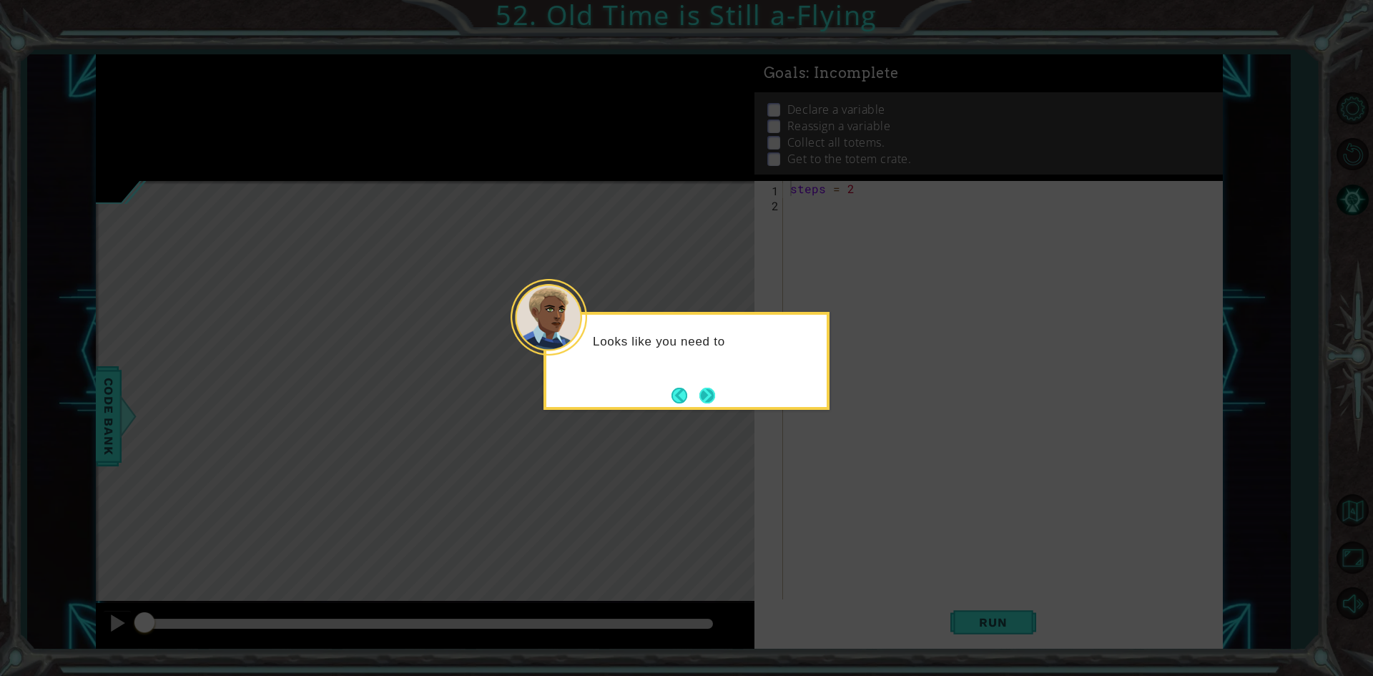
click at [703, 388] on button "Next" at bounding box center [708, 396] width 16 height 16
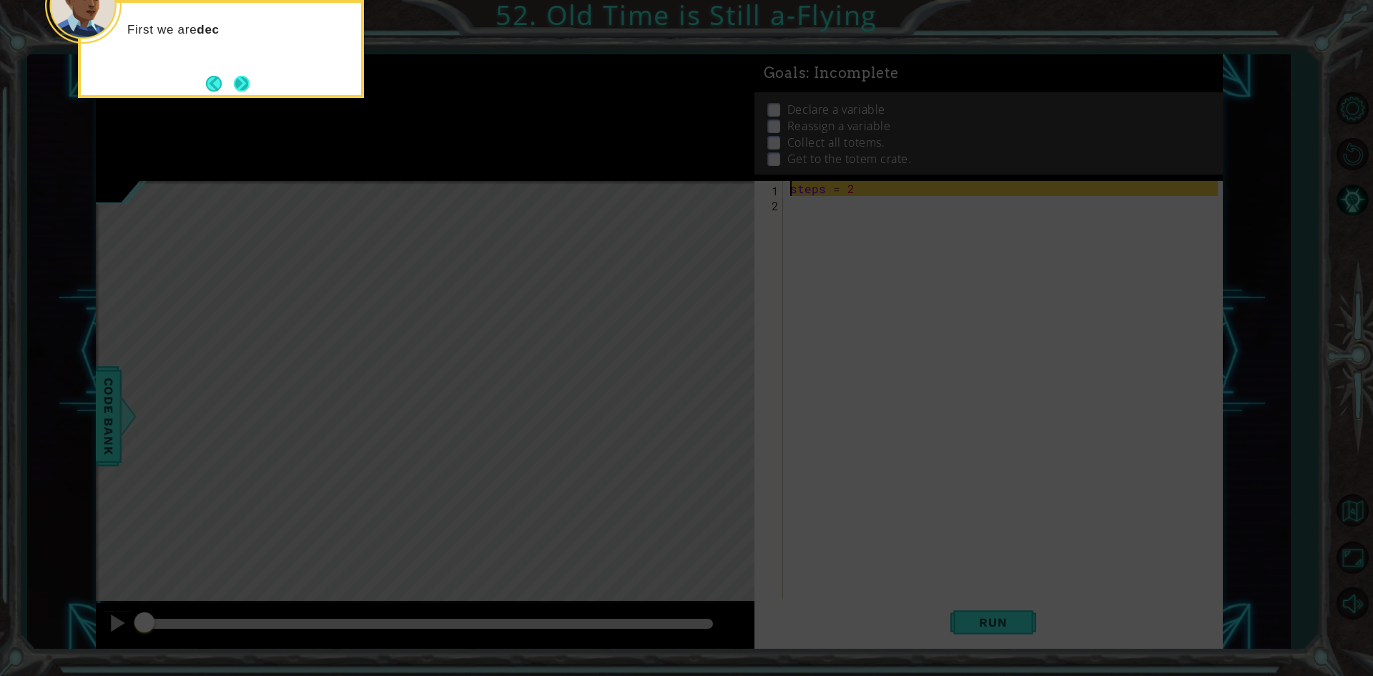
click at [240, 82] on button "Next" at bounding box center [242, 84] width 16 height 16
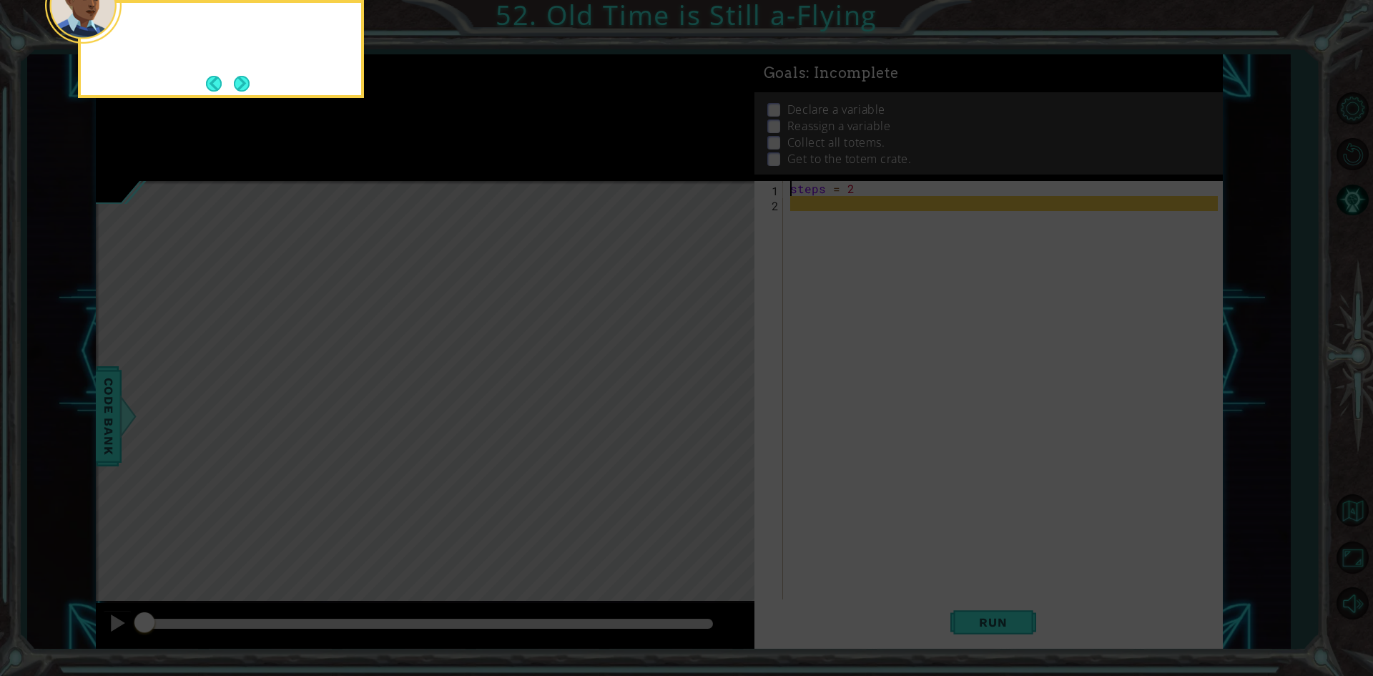
click at [240, 82] on button "Next" at bounding box center [242, 84] width 16 height 16
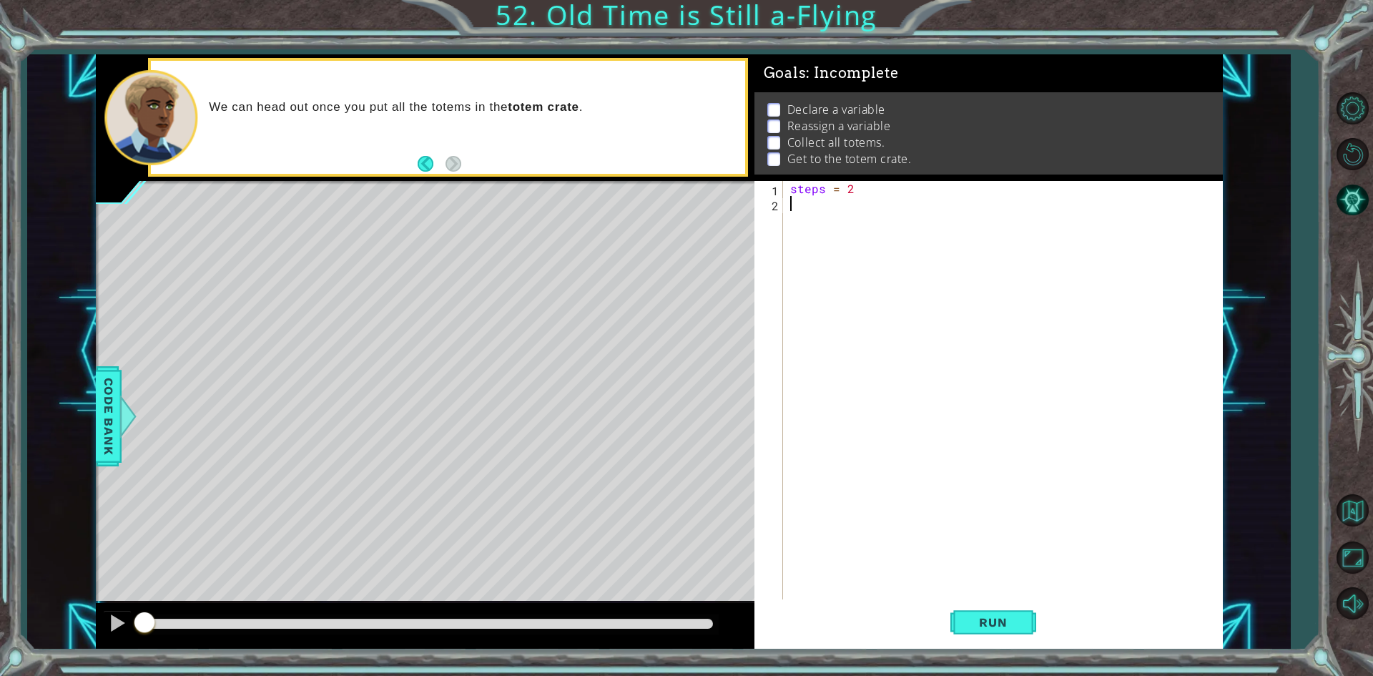
click at [820, 214] on div "steps = 2" at bounding box center [1007, 406] width 438 height 451
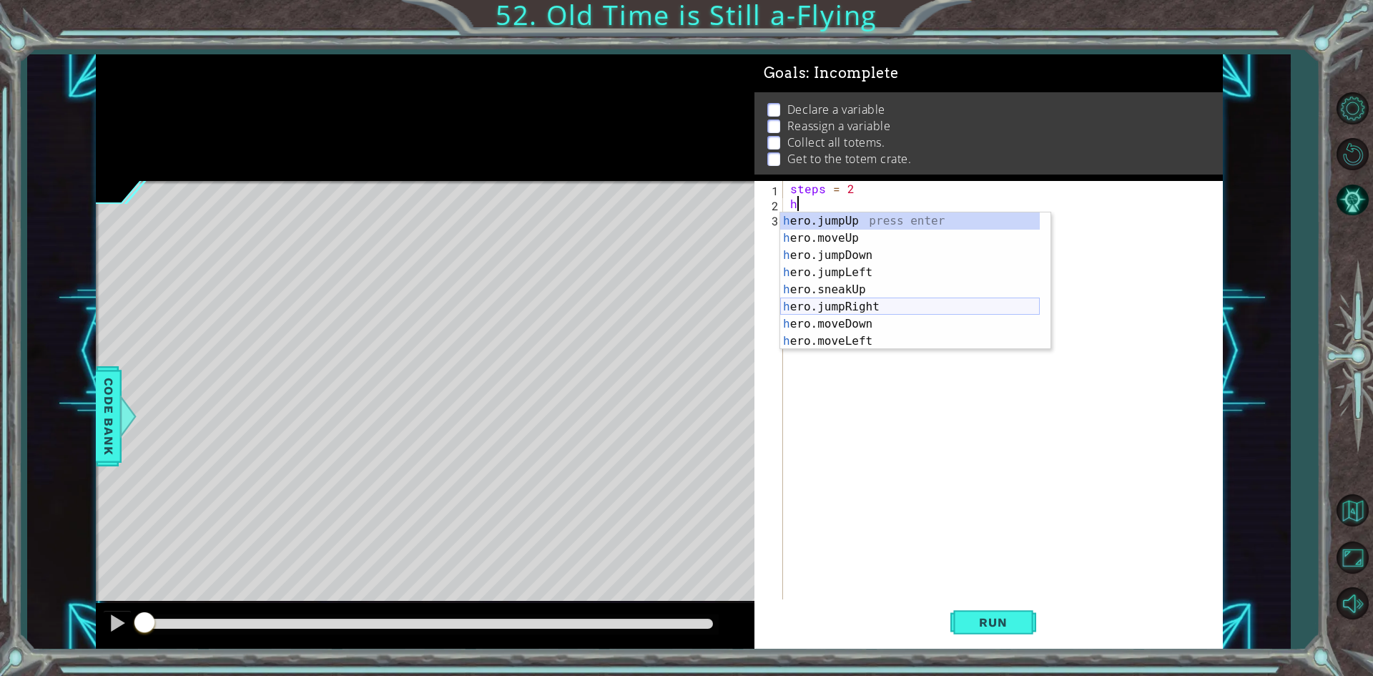
scroll to position [43, 0]
click at [857, 310] on div "h ero.jumpDown press enter h ero.jumpLeft press enter h ero.sneakUp press enter…" at bounding box center [910, 290] width 260 height 172
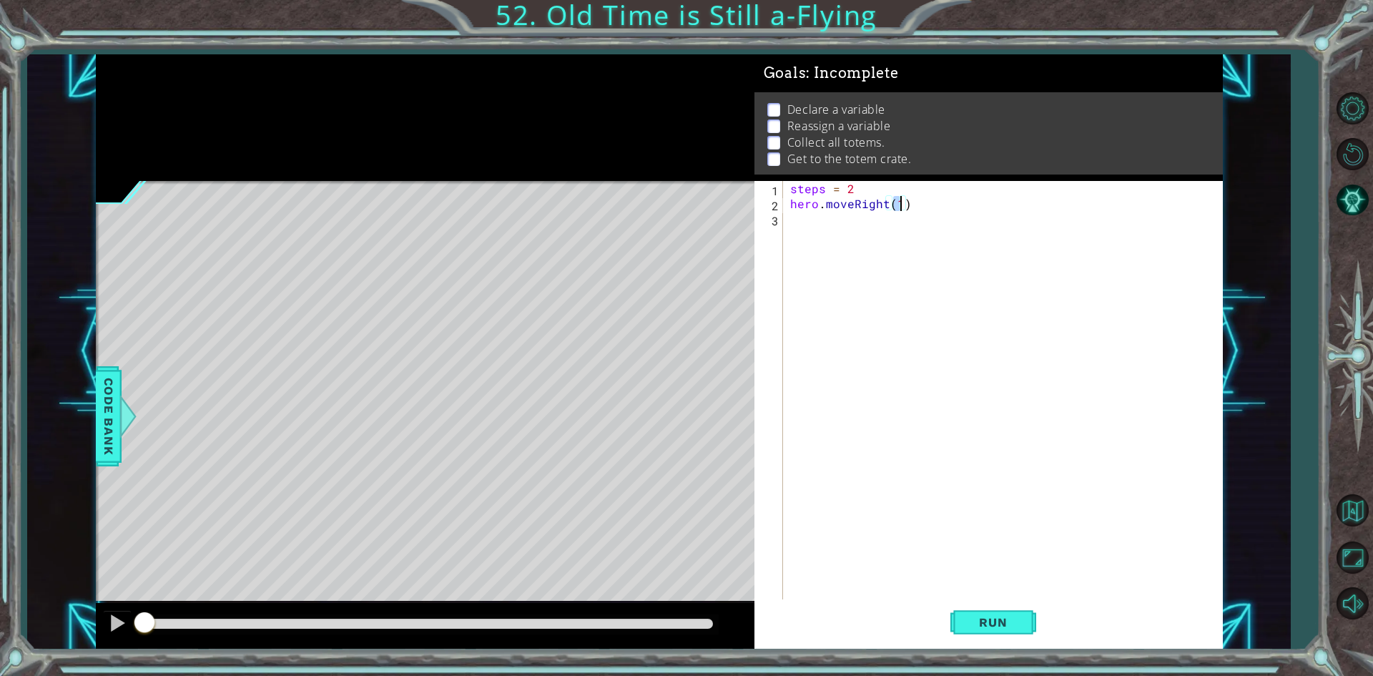
scroll to position [0, 6]
type textarea "hero.moveRight(steps)"
click at [865, 225] on div "steps = 2 hero . moveRight ( steps )" at bounding box center [1007, 406] width 438 height 451
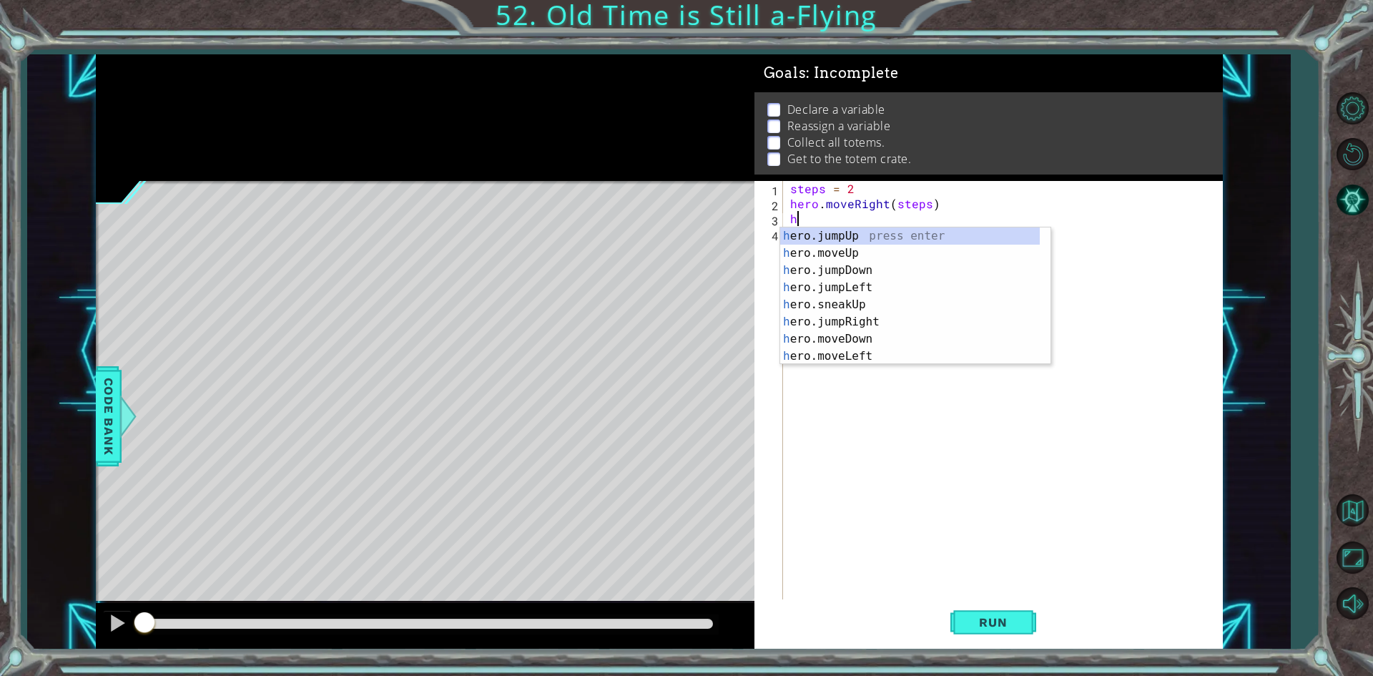
scroll to position [0, 0]
click at [858, 337] on div "h ero.jumpUp press enter h ero.moveUp press enter h ero.jumpDown press enter h …" at bounding box center [910, 313] width 260 height 172
type textarea "hero.moveDown(1)"
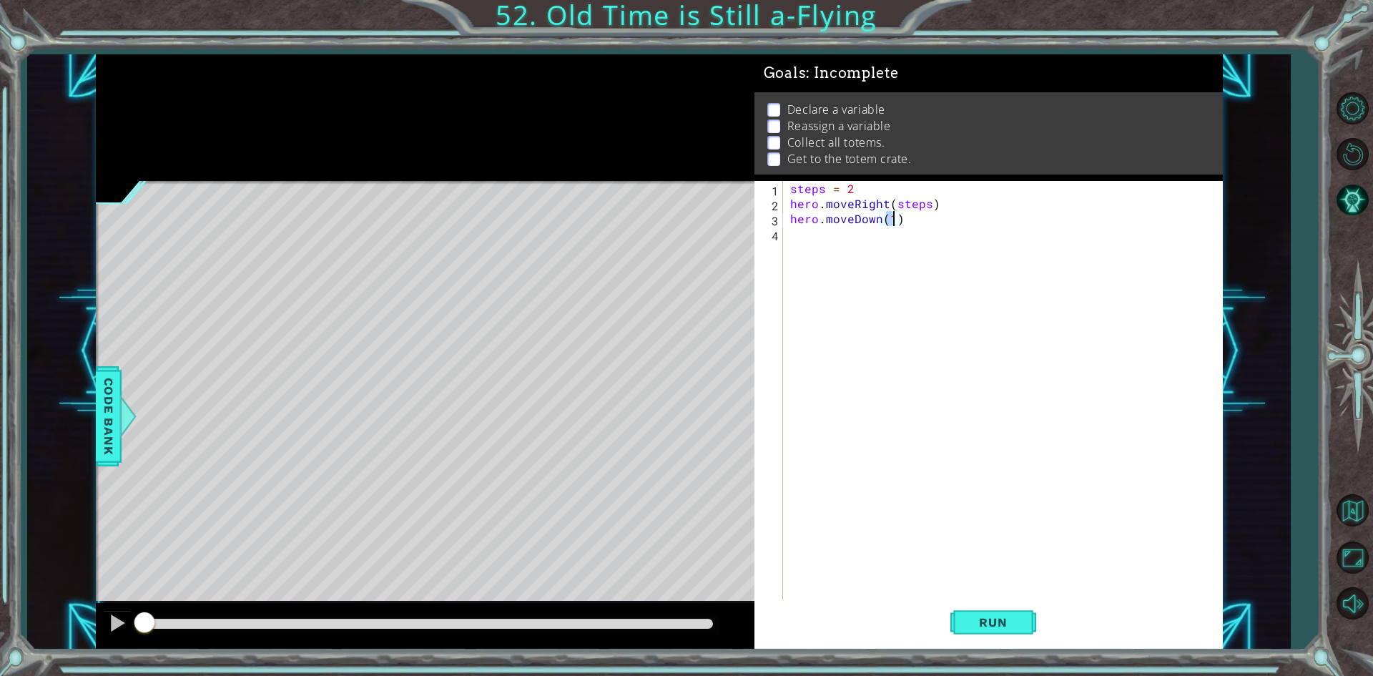
click at [845, 277] on div "steps = 2 hero . moveRight ( steps ) hero . moveDown ( 1 )" at bounding box center [1007, 406] width 438 height 451
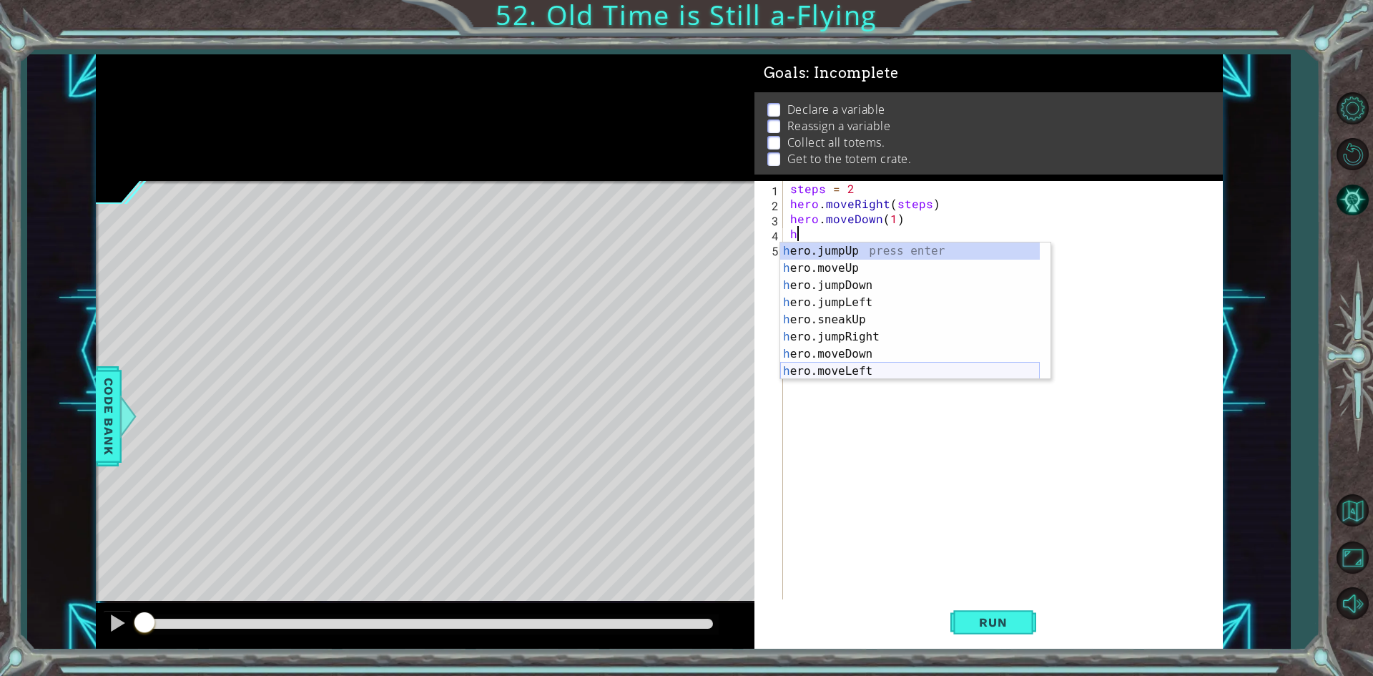
click at [842, 375] on div "h ero.jumpUp press enter h ero.moveUp press enter h ero.jumpDown press enter h …" at bounding box center [910, 328] width 260 height 172
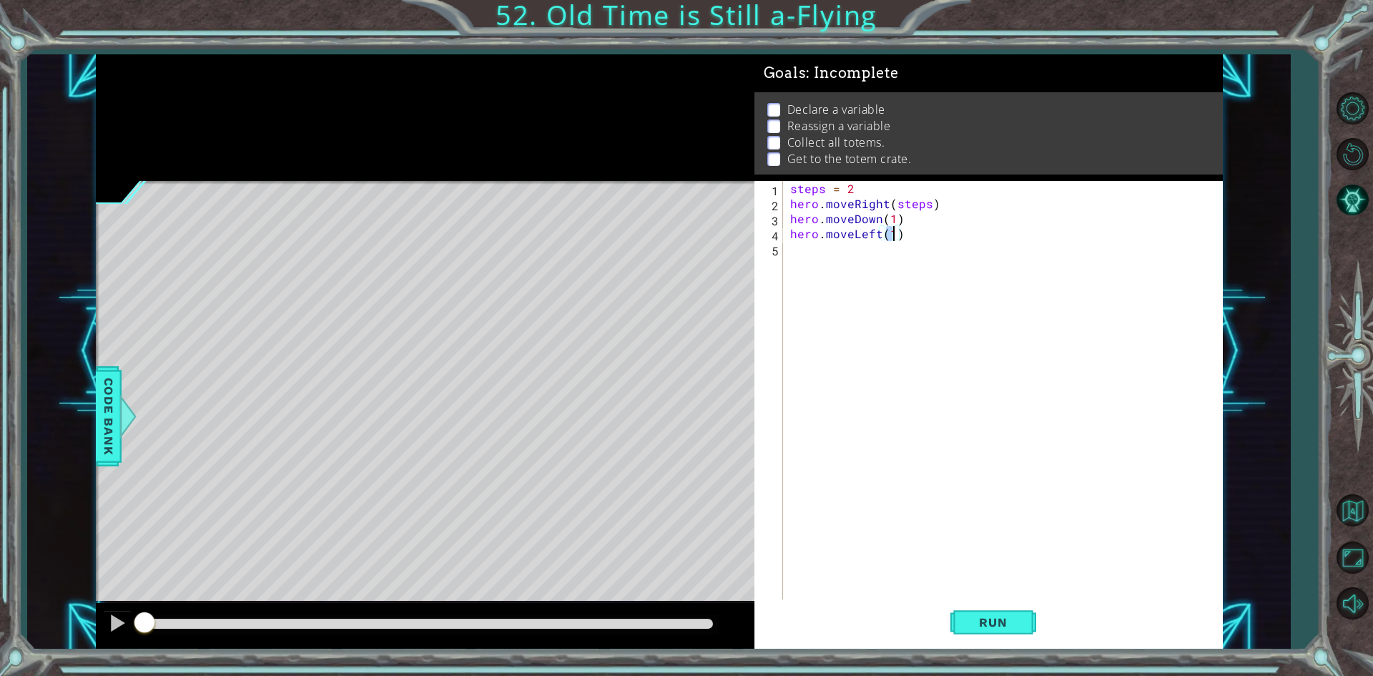
type textarea "hero.moveLeft(steps)"
click at [822, 255] on div "steps = 2 hero . moveRight ( steps ) hero . moveDown ( 1 ) hero . moveLeft ( st…" at bounding box center [1007, 406] width 438 height 451
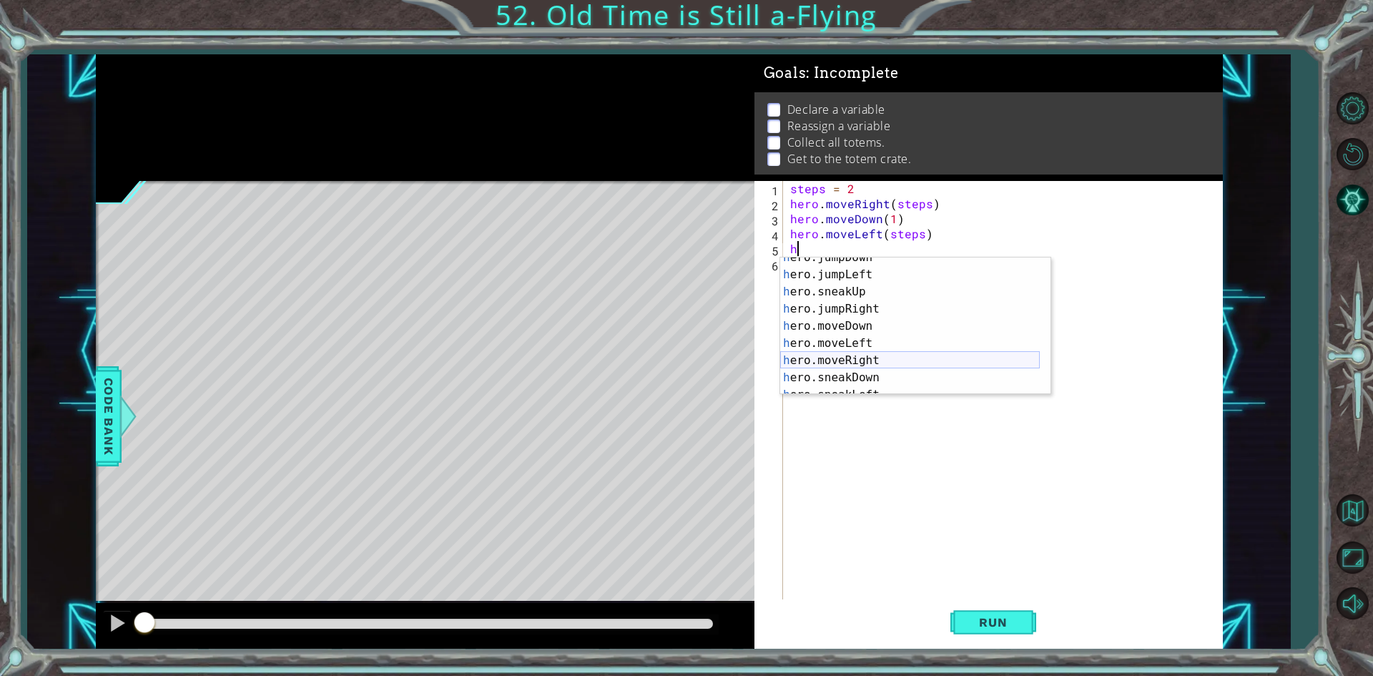
scroll to position [43, 0]
click at [848, 359] on div "h ero.jumpDown press enter h ero.jumpLeft press enter h ero.sneakUp press enter…" at bounding box center [910, 335] width 260 height 172
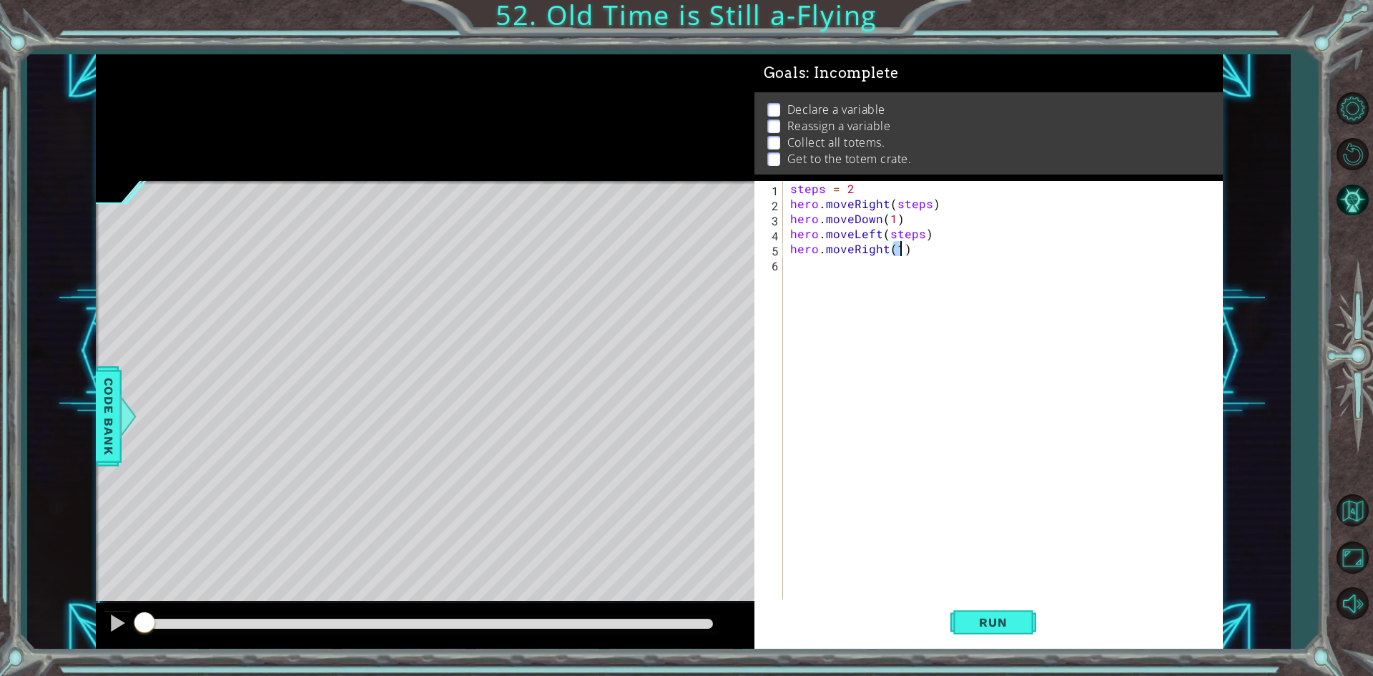
scroll to position [0, 6]
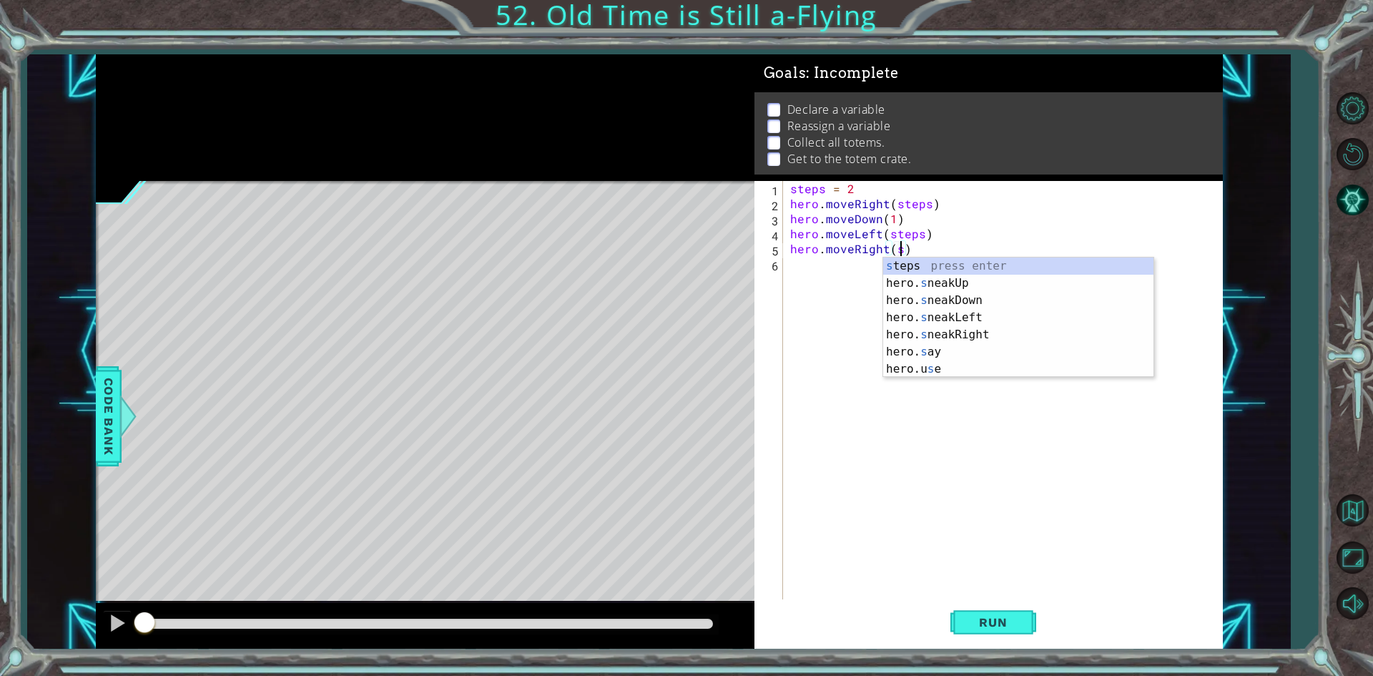
type textarea "hero.moveRight(steps)"
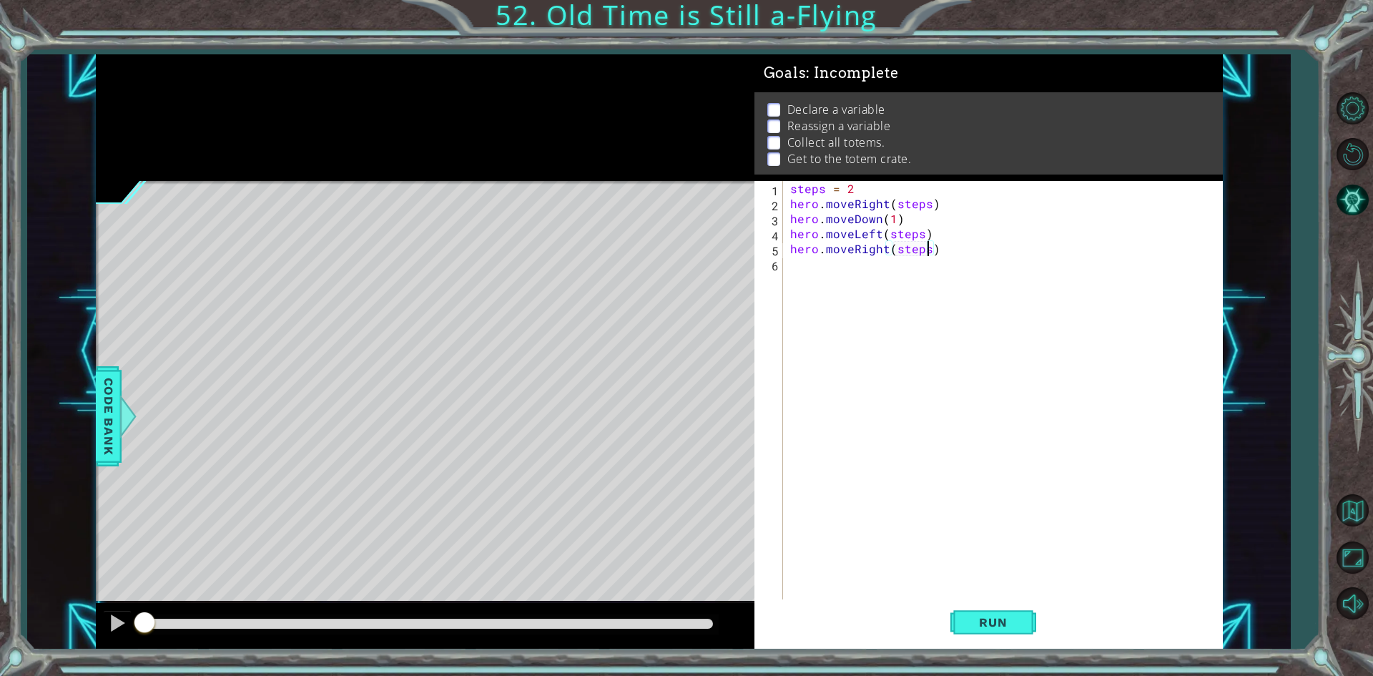
click at [840, 278] on div "steps = 2 hero . moveRight ( steps ) hero . moveDown ( 1 ) hero . moveLeft ( st…" at bounding box center [1007, 406] width 438 height 451
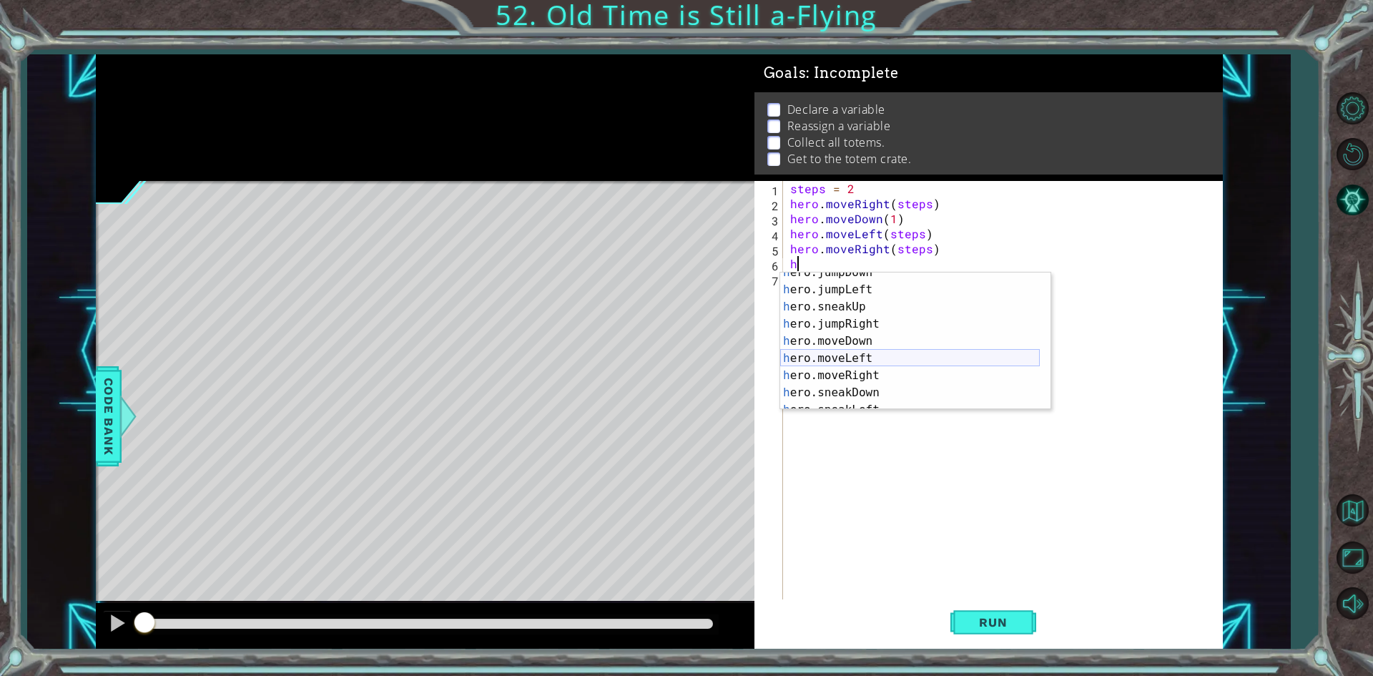
scroll to position [86, 0]
click at [867, 333] on div "h ero.jumpRight press enter h ero.moveDown press enter h ero.moveLeft press ent…" at bounding box center [910, 359] width 260 height 172
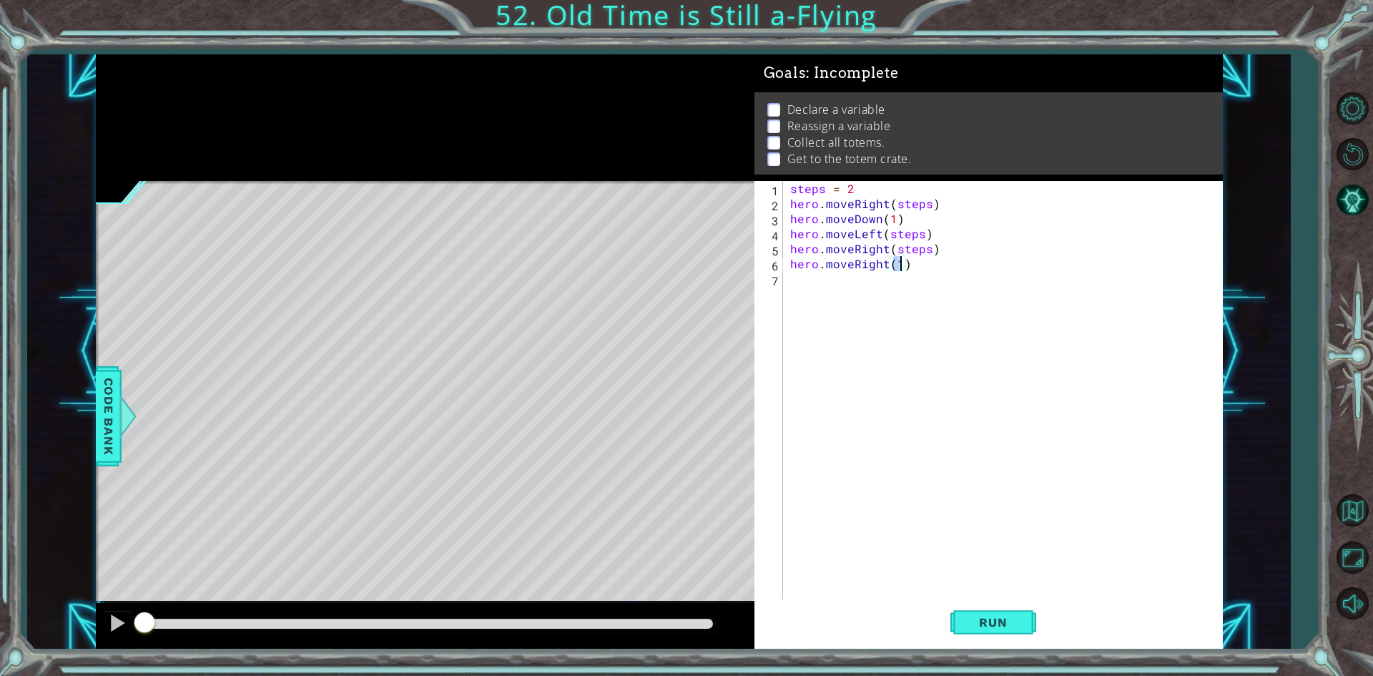
scroll to position [0, 6]
type textarea "hero.moveRight(steps)"
click at [997, 607] on button "Run" at bounding box center [994, 622] width 86 height 46
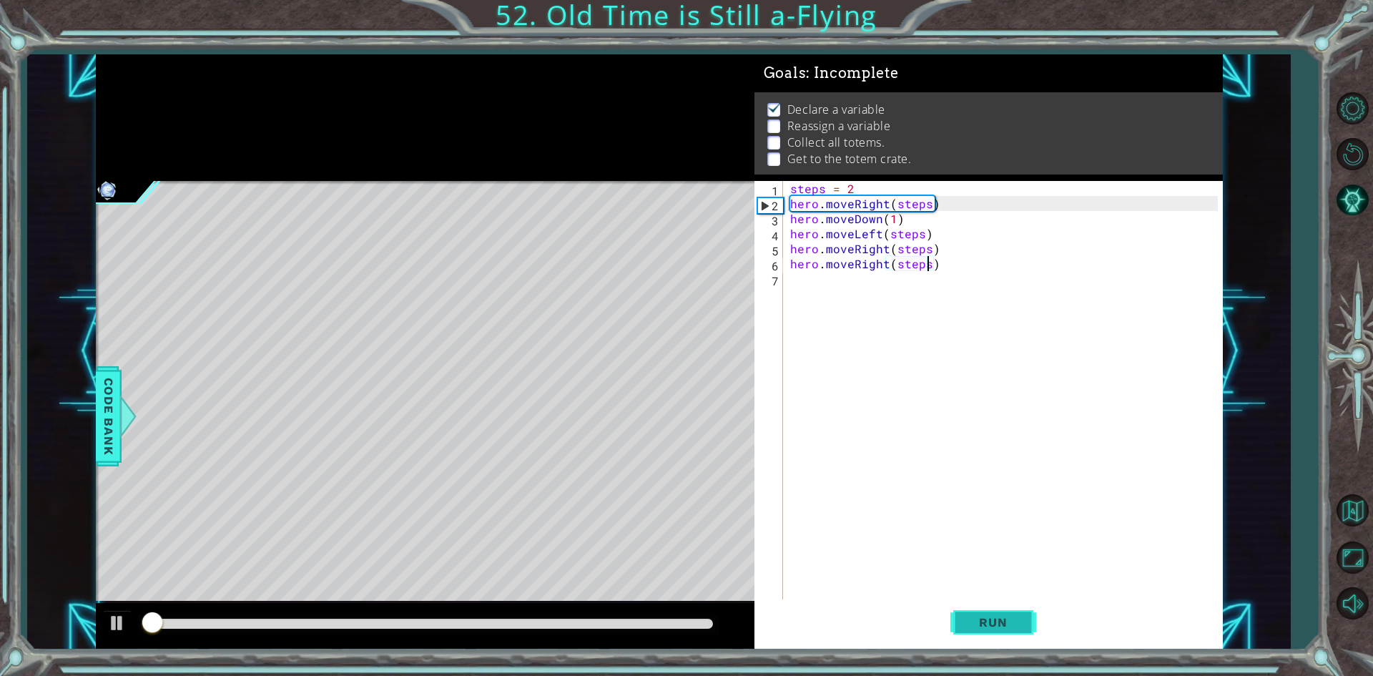
scroll to position [6, 0]
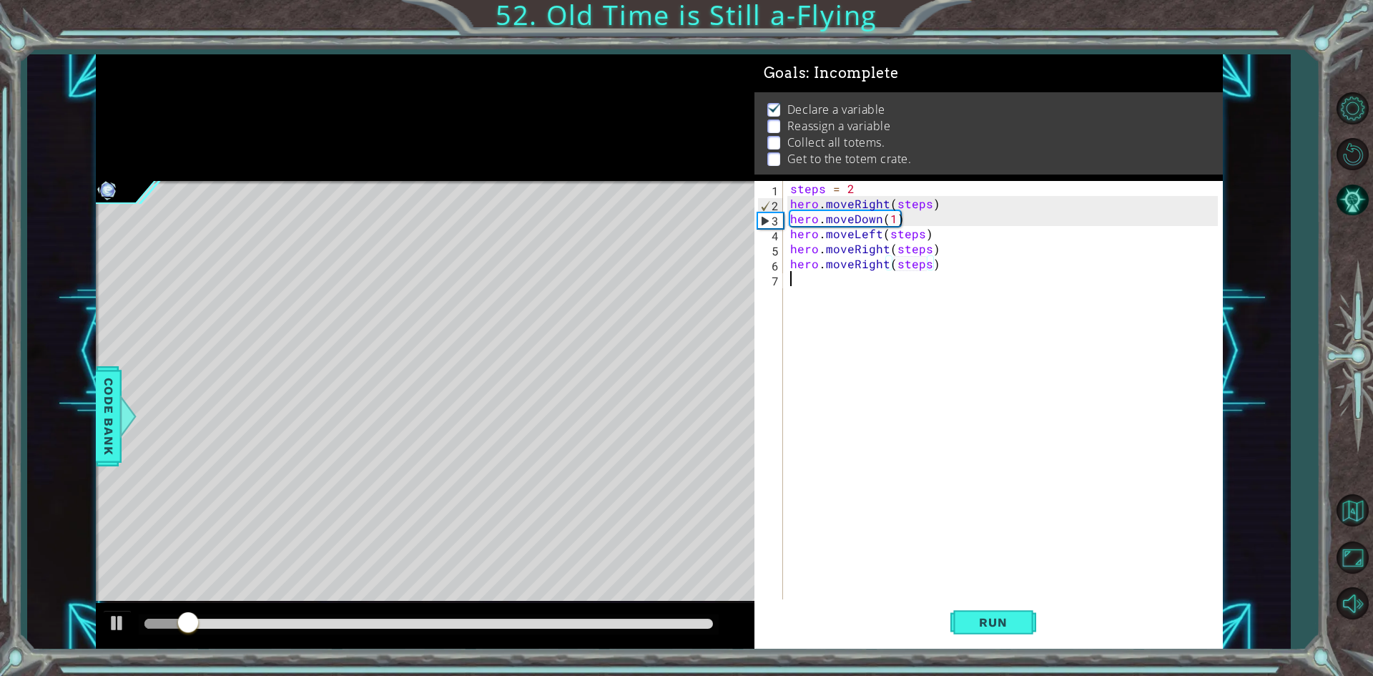
click at [830, 283] on div "steps = 2 hero . moveRight ( steps ) hero . moveDown ( 1 ) hero . moveLeft ( st…" at bounding box center [1007, 406] width 438 height 451
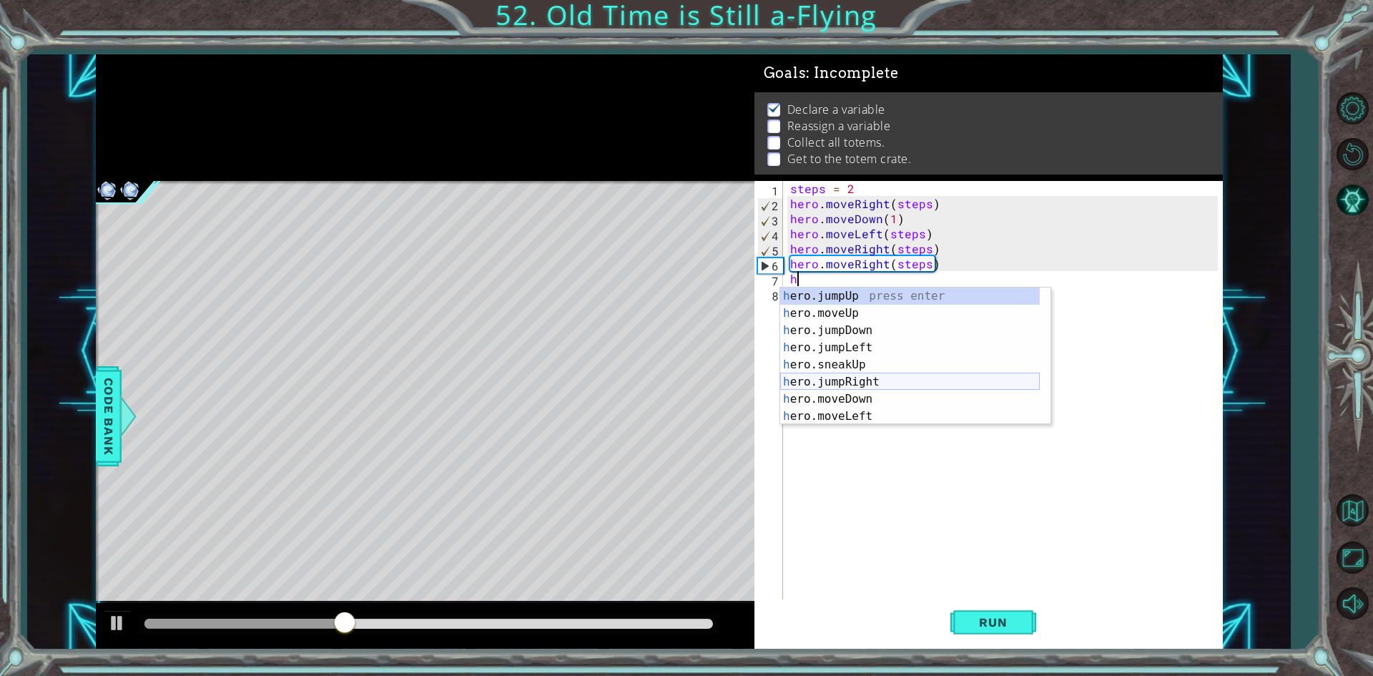
scroll to position [43, 0]
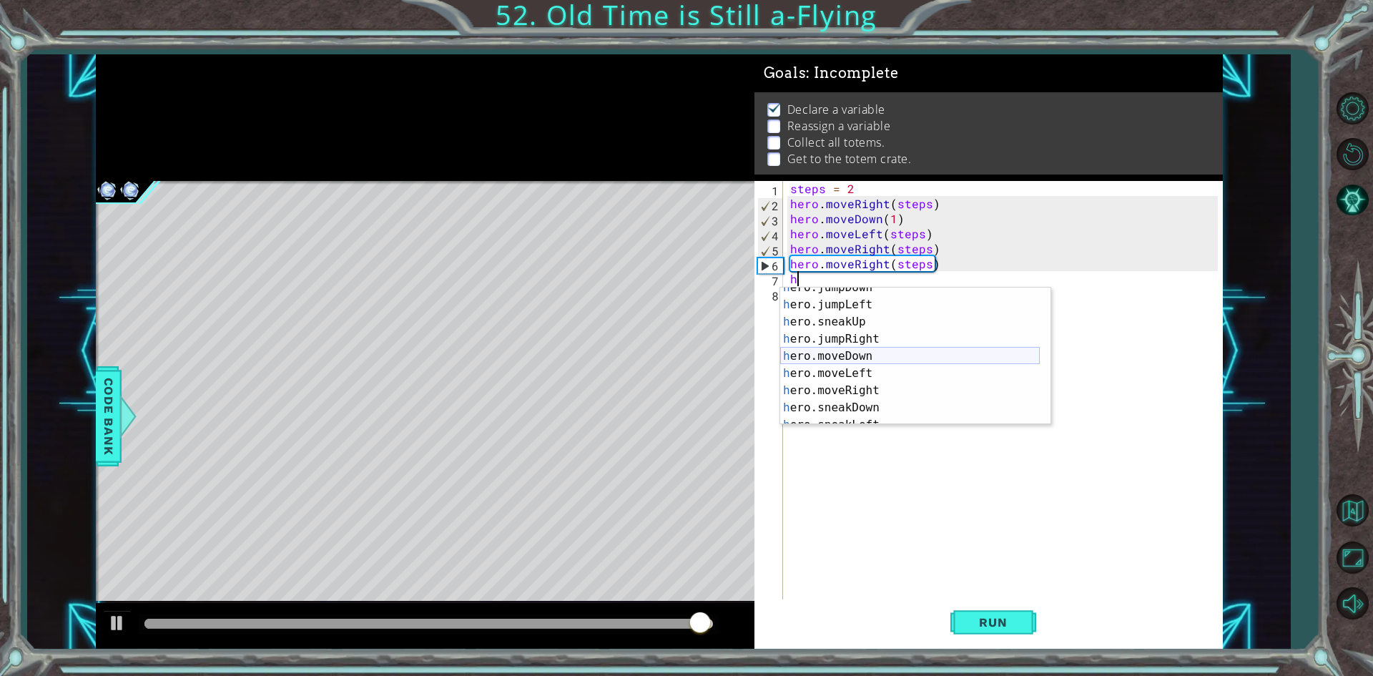
click at [884, 354] on div "h ero.jumpDown press enter h ero.jumpLeft press enter h ero.sneakUp press enter…" at bounding box center [910, 365] width 260 height 172
type textarea "hero.moveDown(1)"
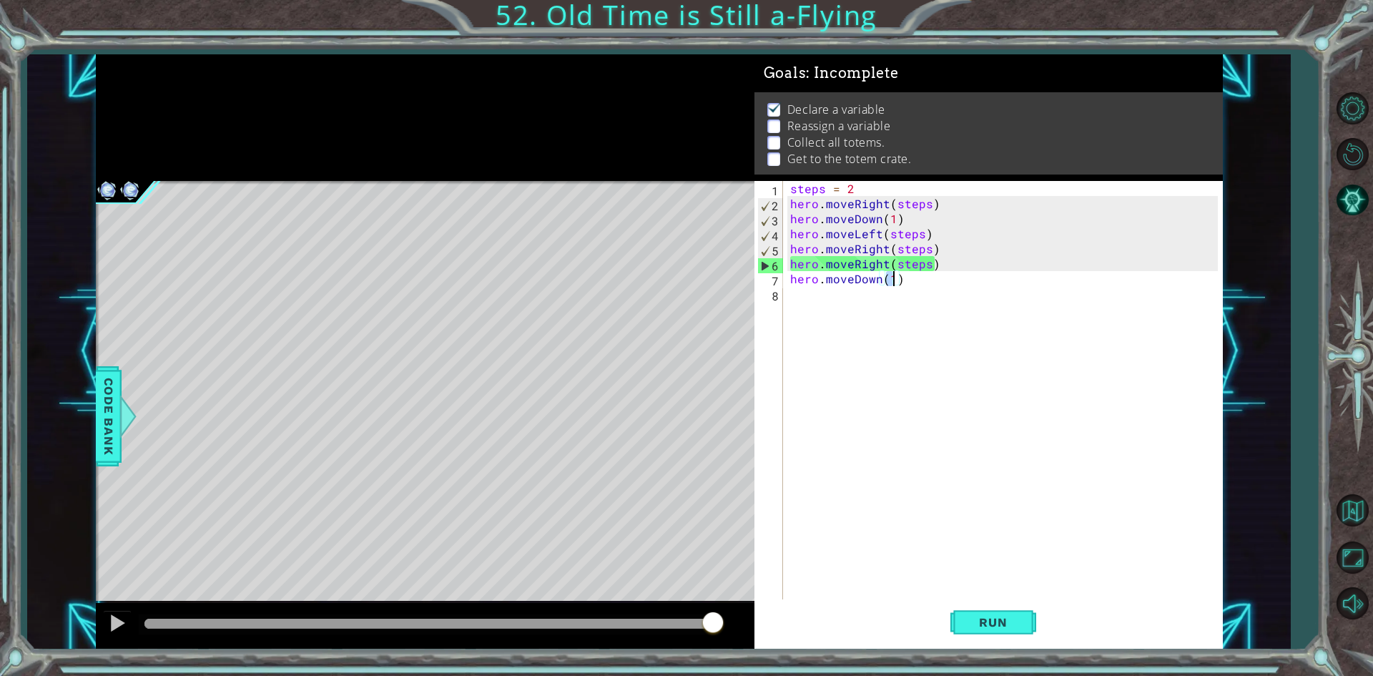
click at [862, 307] on div "steps = 2 hero . moveRight ( steps ) hero . moveDown ( 1 ) hero . moveLeft ( st…" at bounding box center [1007, 406] width 438 height 451
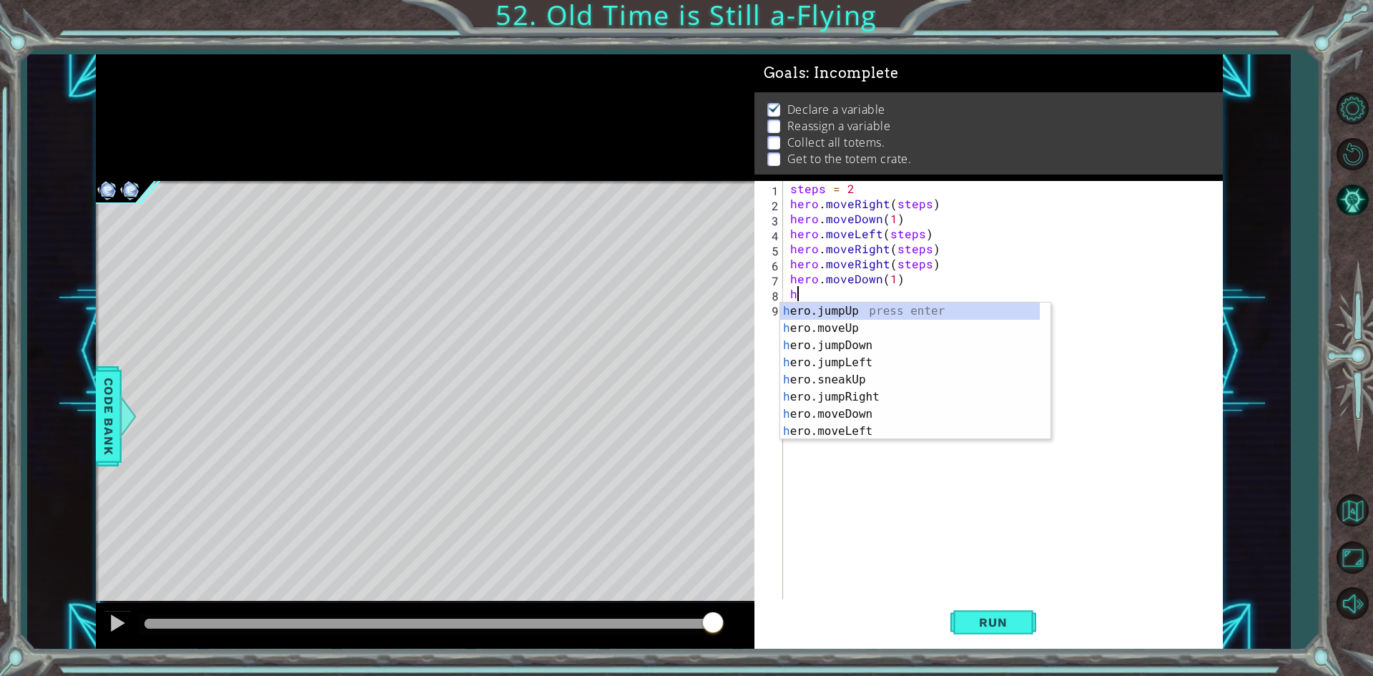
scroll to position [0, 0]
click at [853, 426] on div "h ero.jumpUp press enter h ero.moveUp press enter h ero.jumpDown press enter h …" at bounding box center [910, 389] width 260 height 172
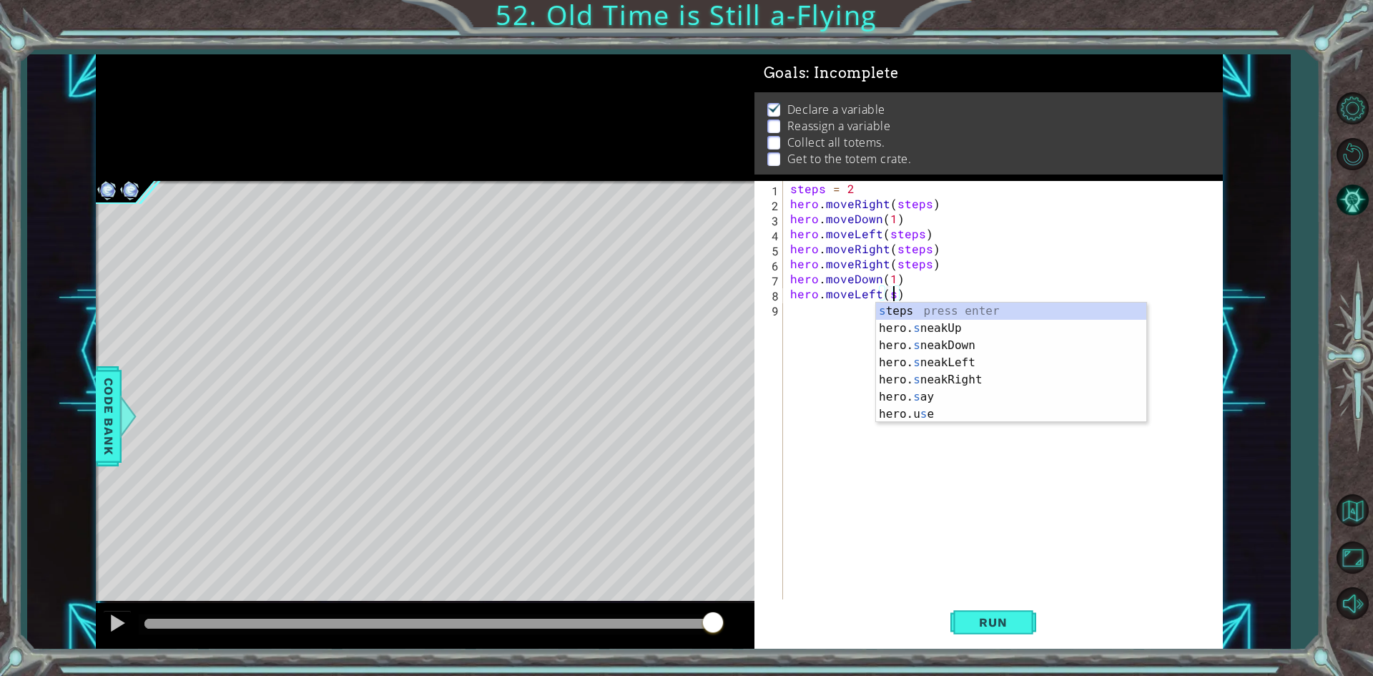
scroll to position [0, 6]
type textarea "hero.moveLeft(steps)"
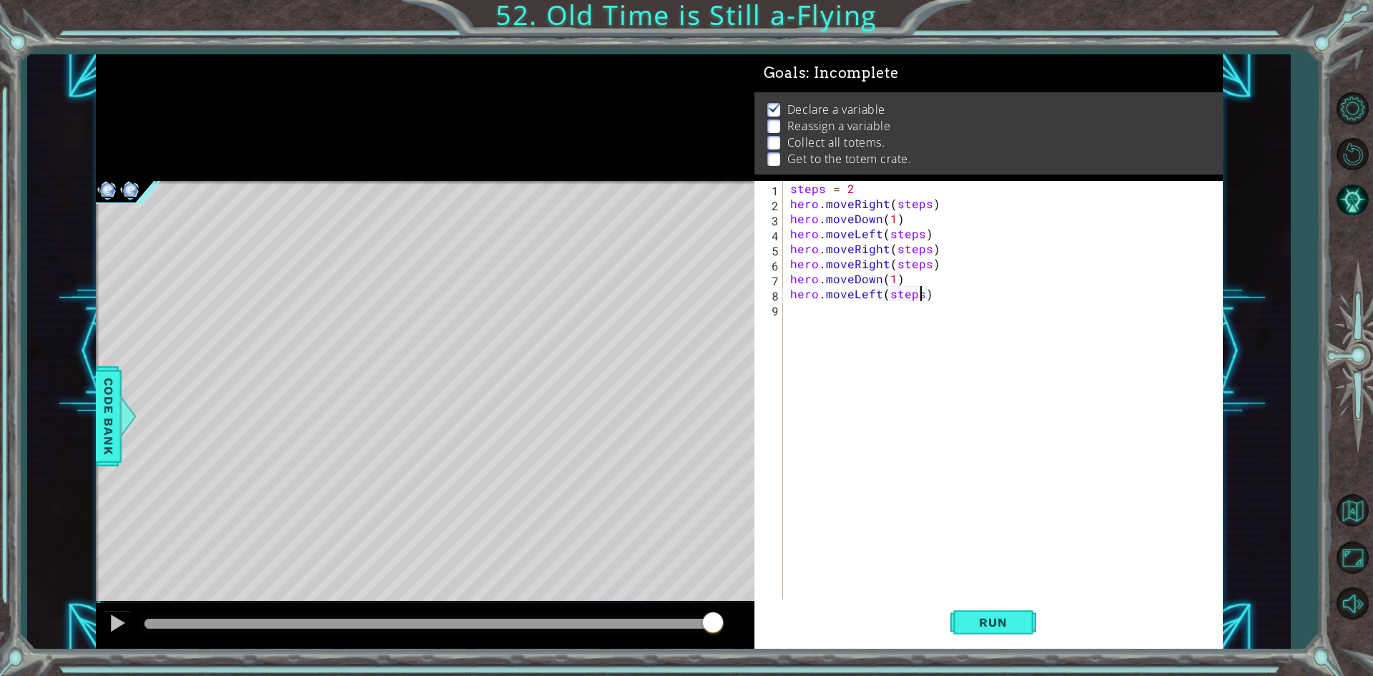
click at [842, 364] on div "steps = 2 hero . moveRight ( steps ) hero . moveDown ( 1 ) hero . moveLeft ( st…" at bounding box center [1007, 406] width 438 height 451
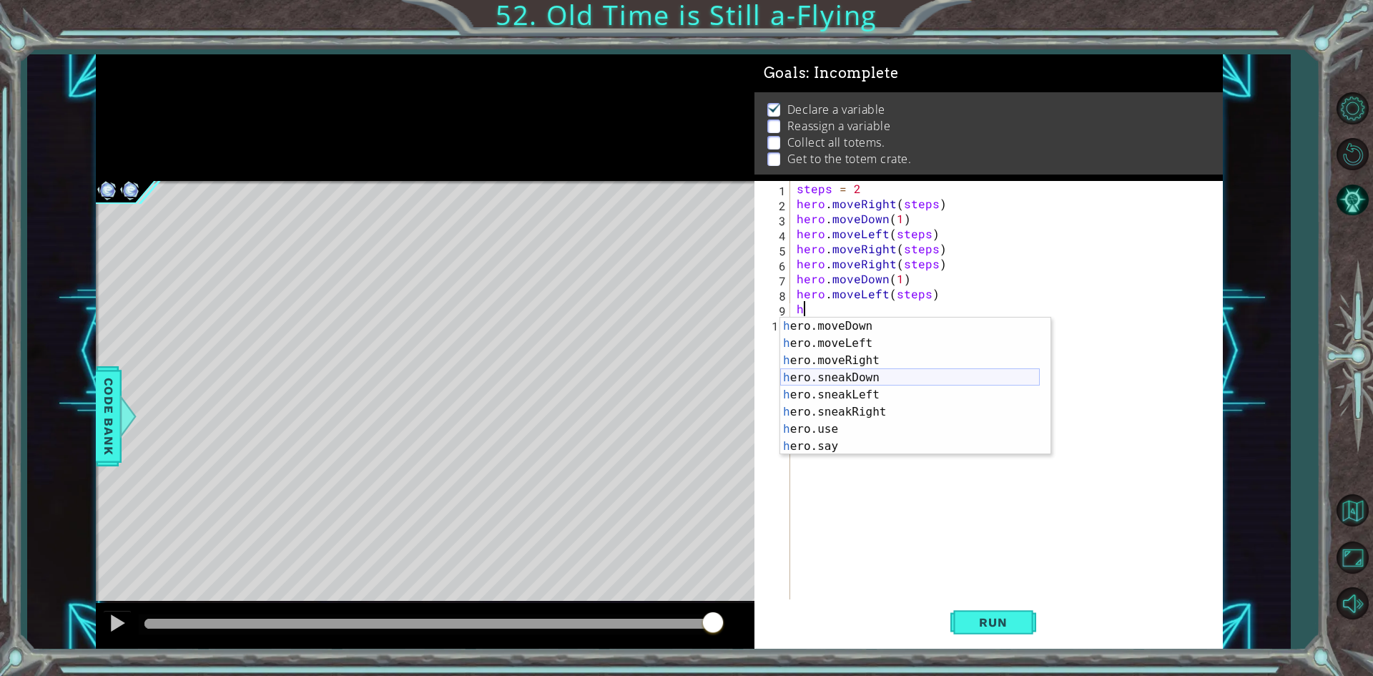
scroll to position [17, 0]
click at [848, 443] on div "h ero.moveUp press enter h ero.jumpDown press enter h ero.jumpLeft press enter …" at bounding box center [910, 404] width 260 height 172
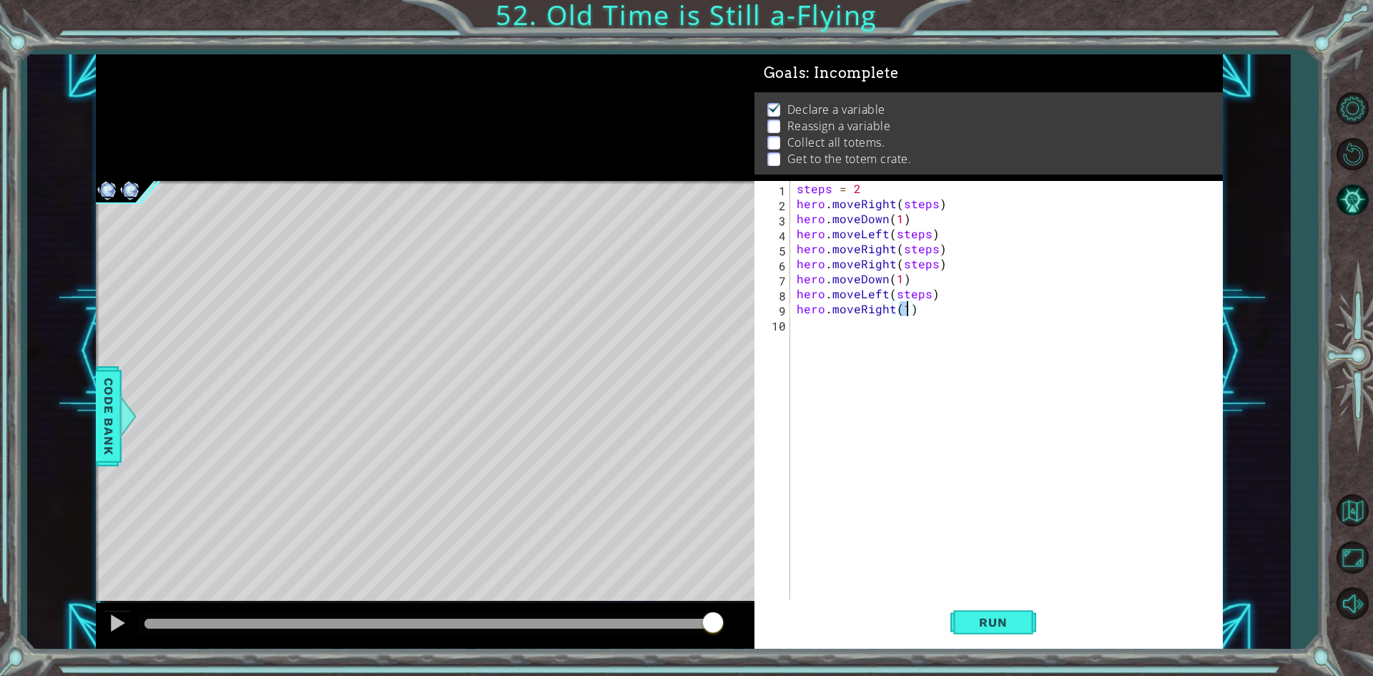
scroll to position [0, 6]
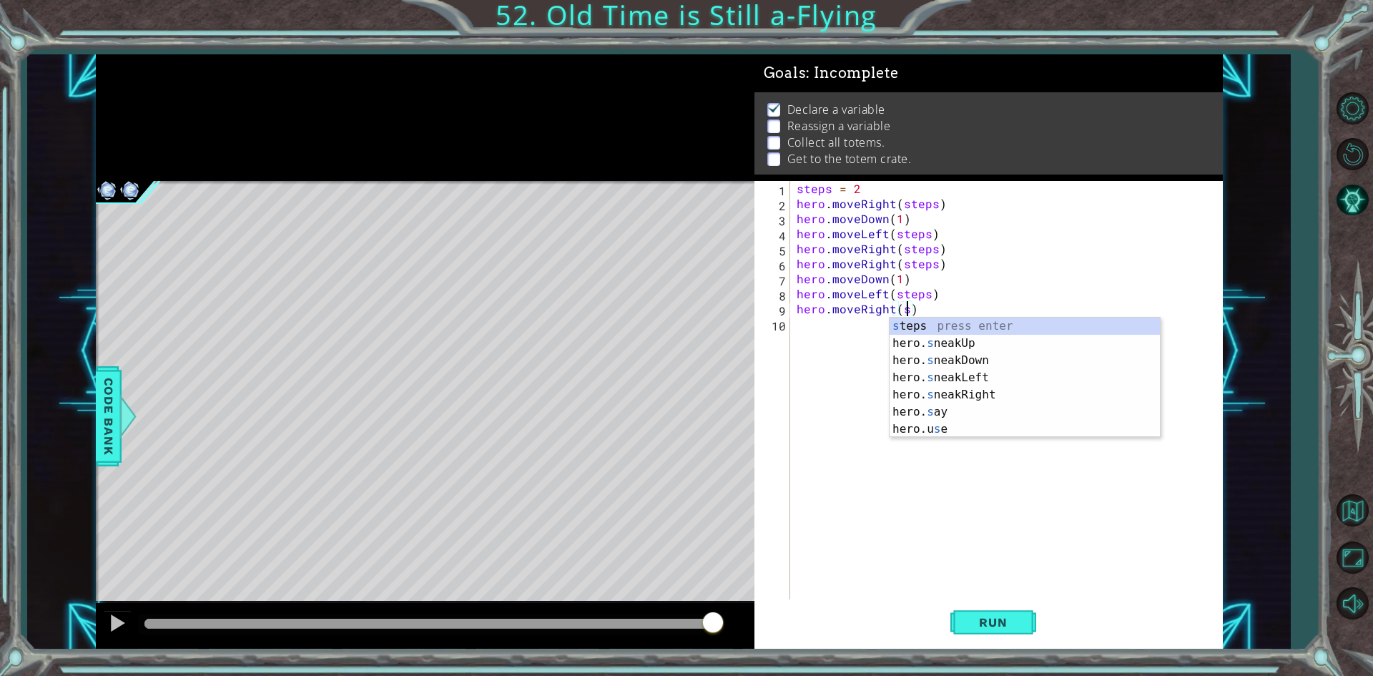
type textarea "hero.moveRight(steps)"
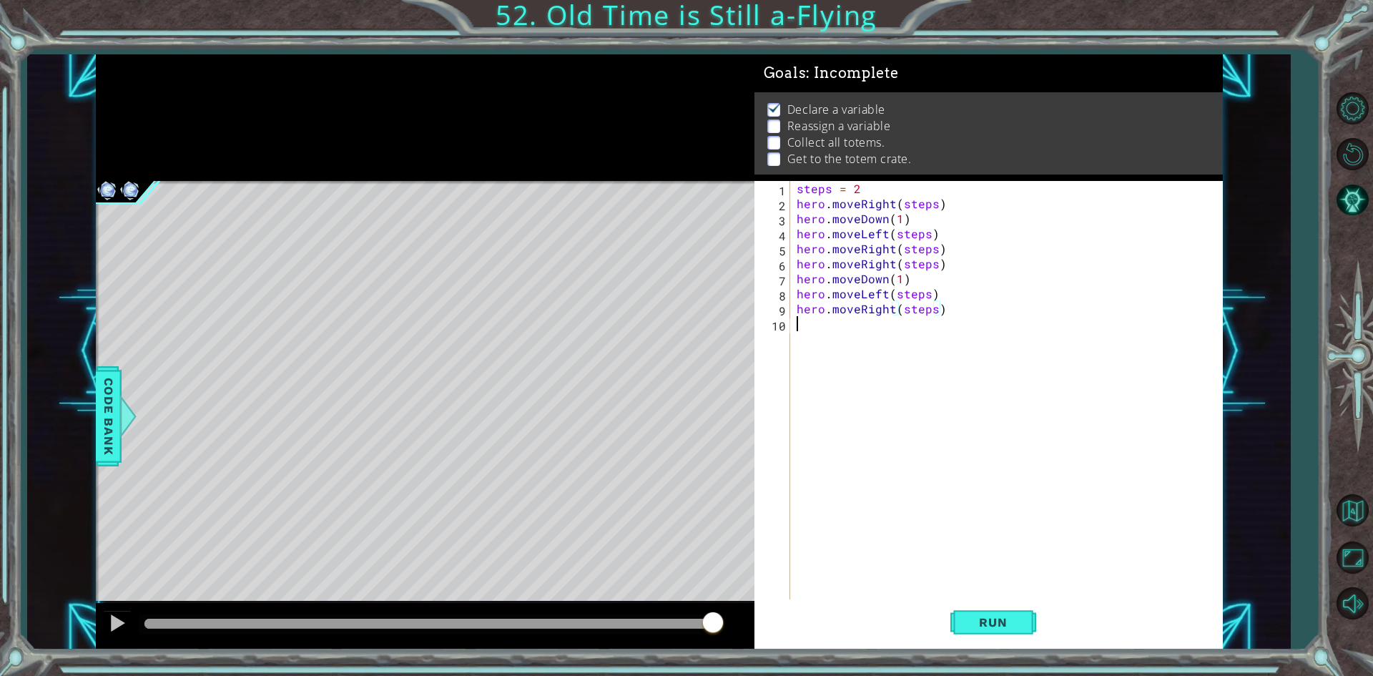
click at [885, 353] on div "steps = 2 hero . moveRight ( steps ) hero . moveDown ( 1 ) hero . moveLeft ( st…" at bounding box center [1009, 406] width 431 height 451
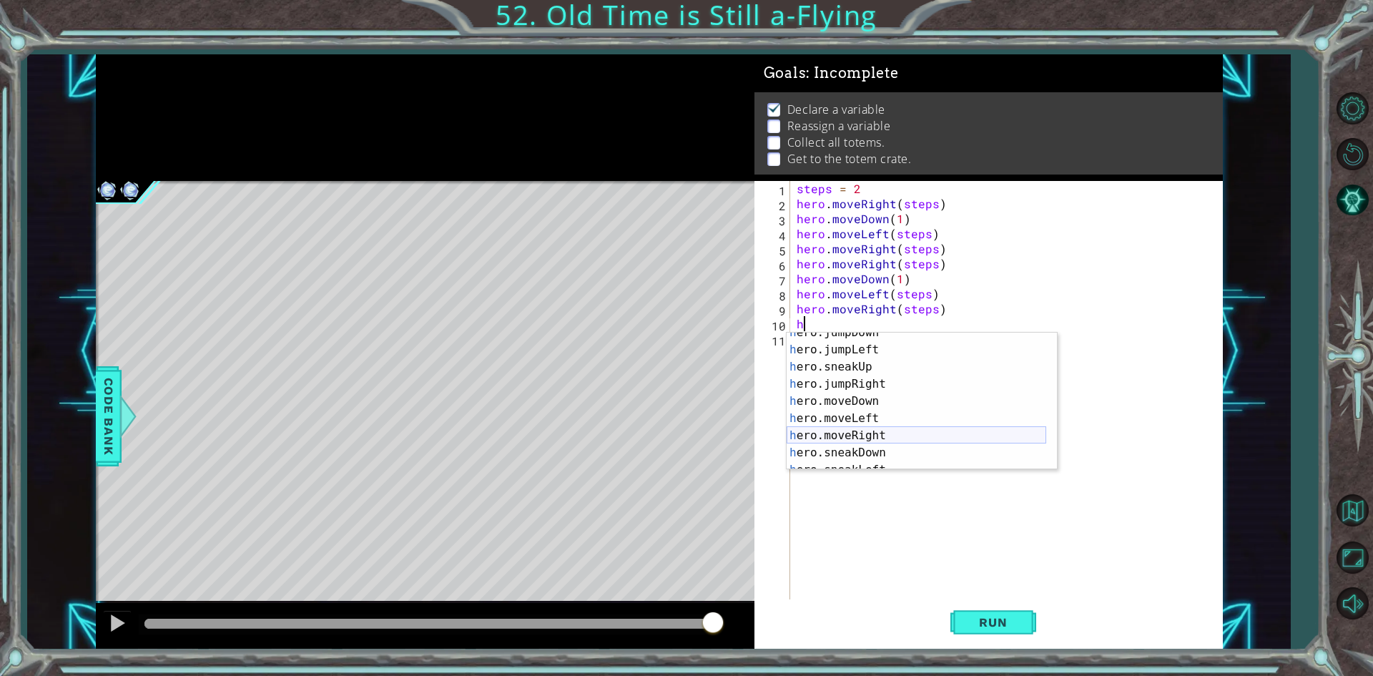
scroll to position [86, 0]
click at [873, 396] on div "h ero.jumpRight press enter h ero.moveDown press enter h ero.moveLeft press ent…" at bounding box center [917, 419] width 260 height 172
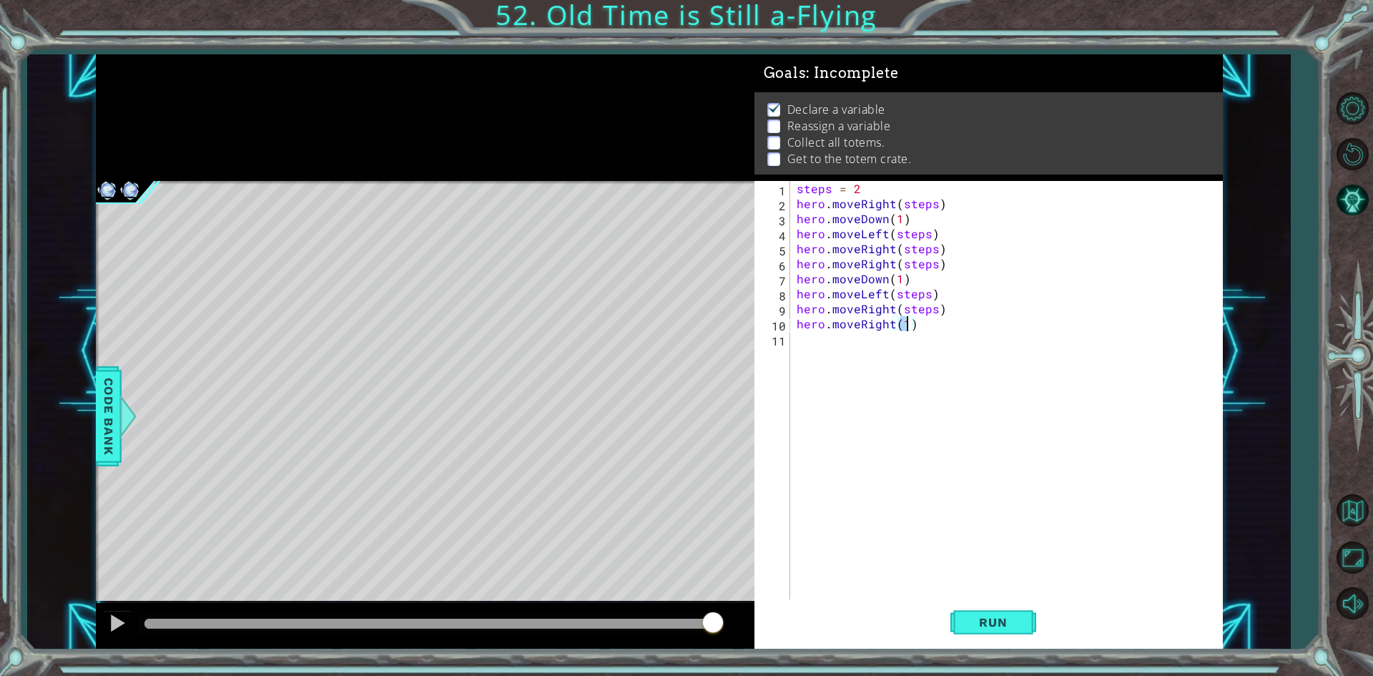
scroll to position [0, 6]
type textarea "hero.moveRight(steps)"
click at [981, 624] on span "Run" at bounding box center [993, 622] width 57 height 14
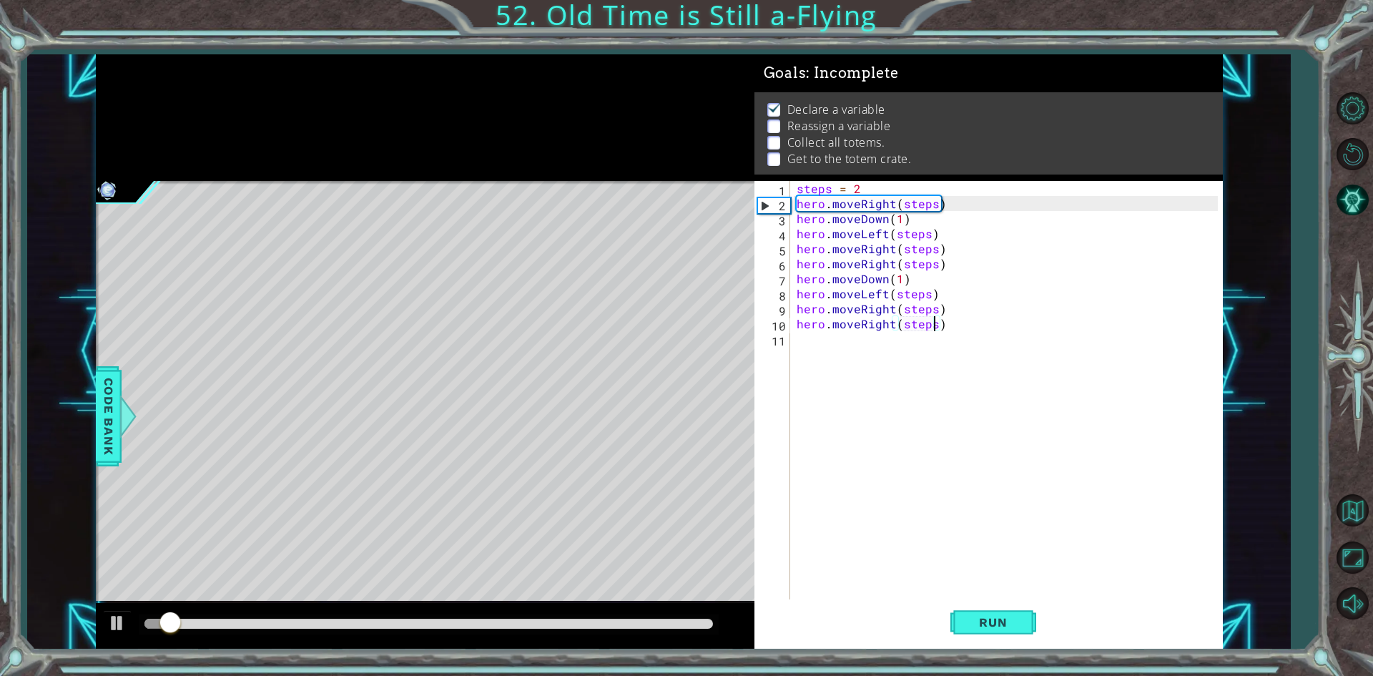
click at [870, 345] on div "steps = 2 hero . moveRight ( steps ) hero . moveDown ( 1 ) hero . moveLeft ( st…" at bounding box center [1009, 406] width 431 height 451
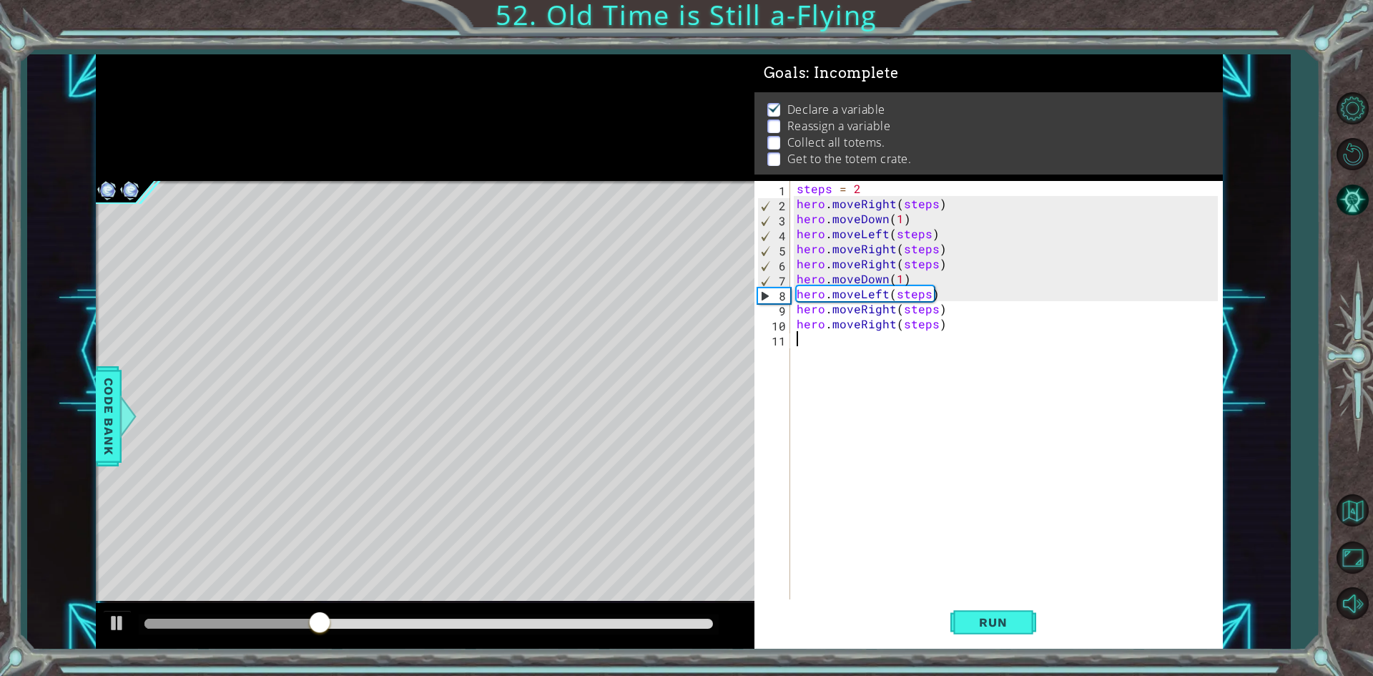
click at [891, 306] on div "steps = 2 hero . moveRight ( steps ) hero . moveDown ( 1 ) hero . moveLeft ( st…" at bounding box center [1009, 406] width 431 height 451
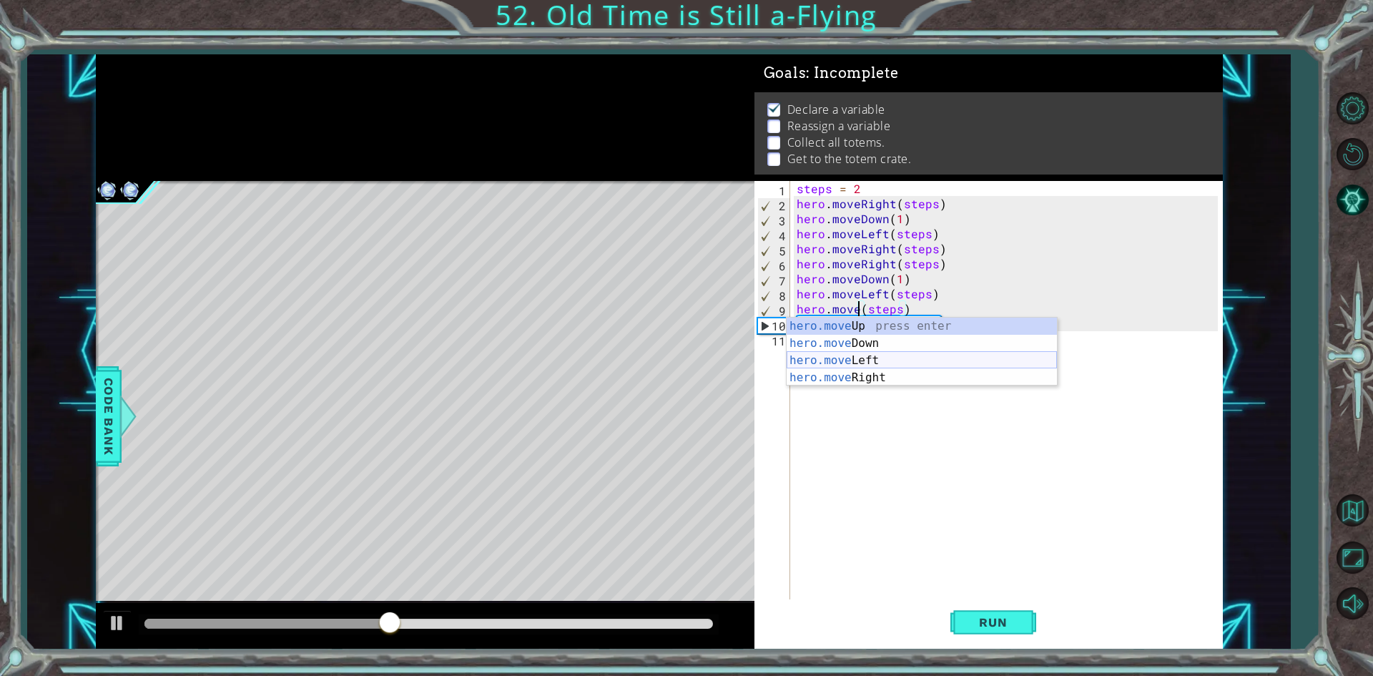
click at [803, 355] on div "hero.move Up press enter hero.move Down press enter hero.move Left press enter …" at bounding box center [922, 369] width 270 height 103
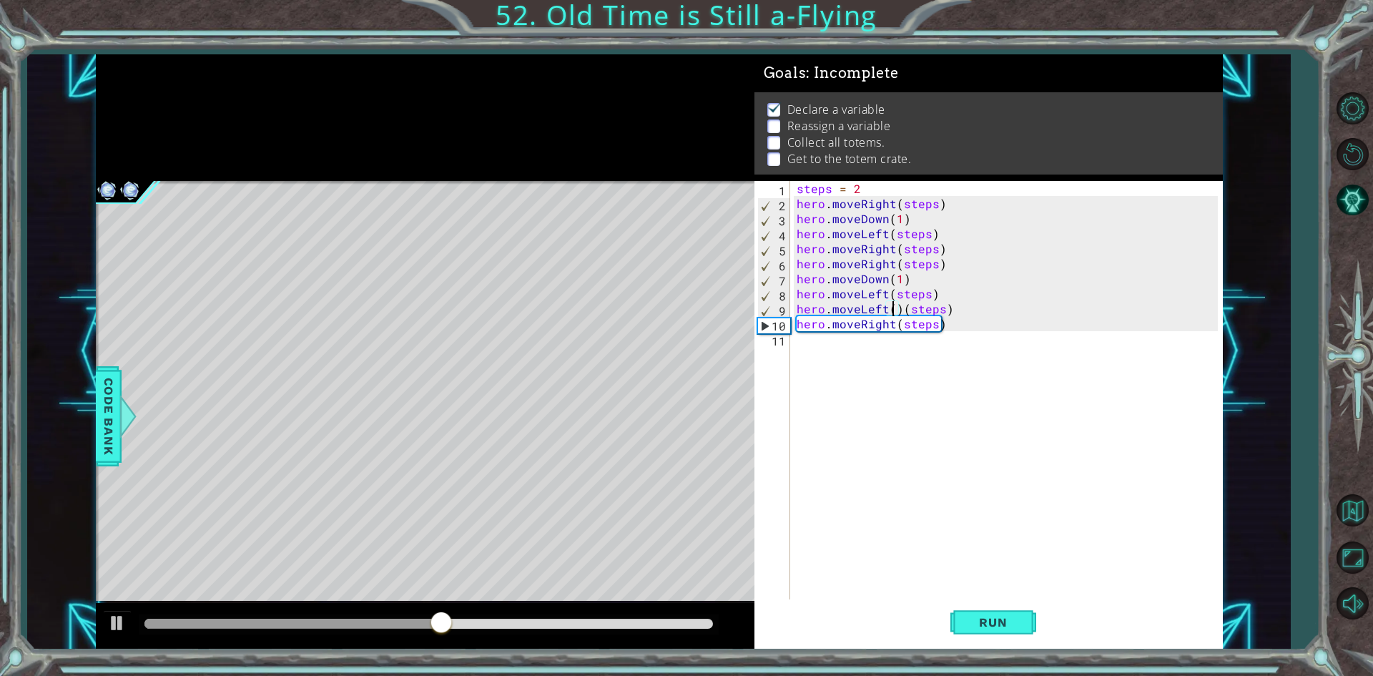
click at [896, 305] on div "steps = 2 hero . moveRight ( steps ) hero . moveDown ( 1 ) hero . moveLeft ( st…" at bounding box center [1009, 406] width 431 height 451
click at [896, 308] on div "steps = 2 hero . moveRight ( steps ) hero . moveDown ( 1 ) hero . moveLeft ( st…" at bounding box center [1009, 406] width 431 height 451
click at [898, 312] on div "steps = 2 hero . moveRight ( steps ) hero . moveDown ( 1 ) hero . moveLeft ( st…" at bounding box center [1009, 406] width 431 height 451
type textarea "hero.moveLeft(steps)"
click at [926, 370] on div "steps = 2 hero . moveRight ( steps ) hero . moveDown ( 1 ) hero . moveLeft ( st…" at bounding box center [1009, 406] width 431 height 451
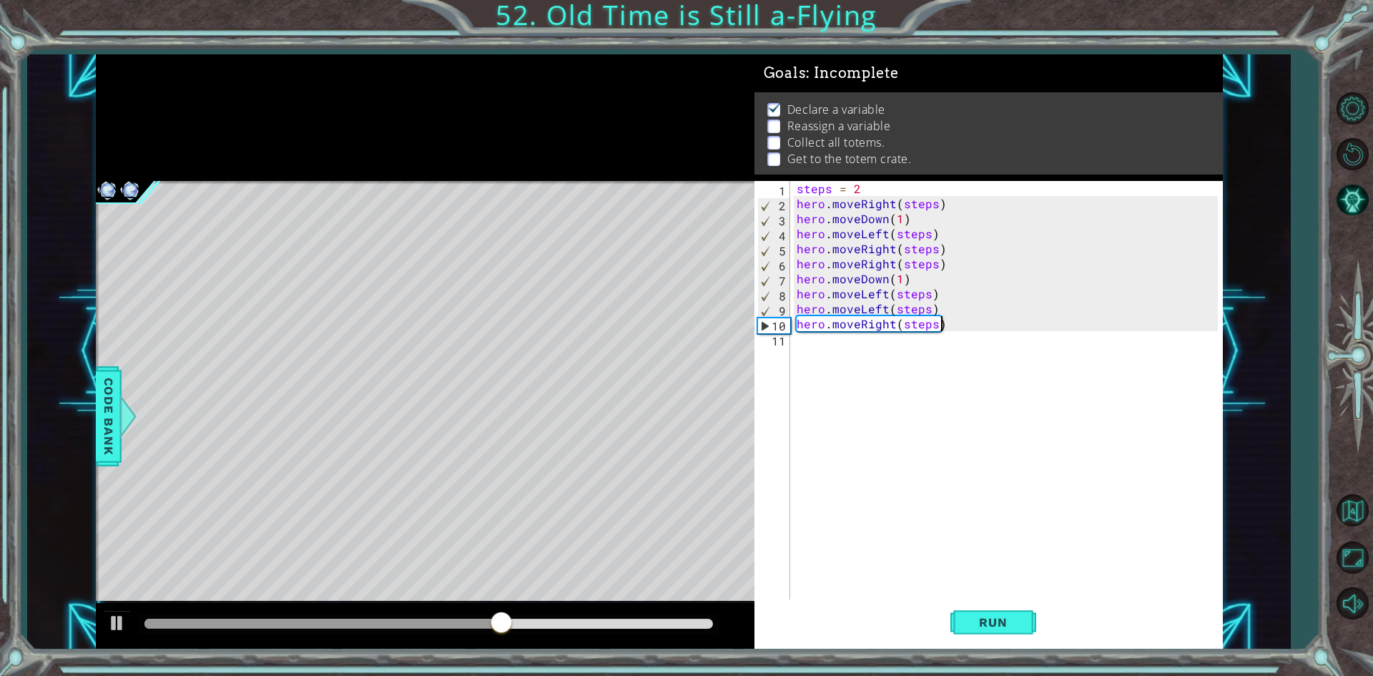
click at [1002, 323] on div "steps = 2 hero . moveRight ( steps ) hero . moveDown ( 1 ) hero . moveLeft ( st…" at bounding box center [1009, 406] width 431 height 451
type textarea "hero.moveRight(steps)"
click at [915, 359] on div "steps = 2 hero . moveRight ( steps ) hero . moveDown ( 1 ) hero . moveLeft ( st…" at bounding box center [1009, 406] width 431 height 451
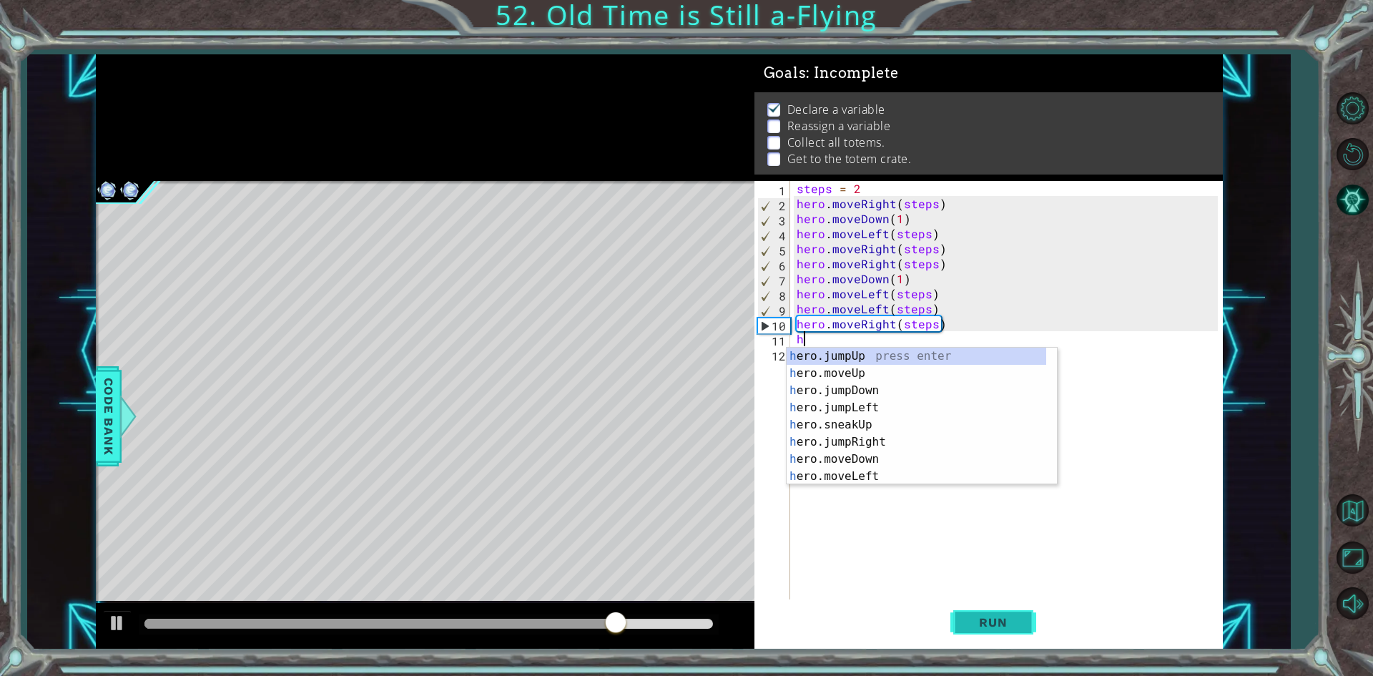
click at [987, 619] on span "Run" at bounding box center [993, 622] width 57 height 14
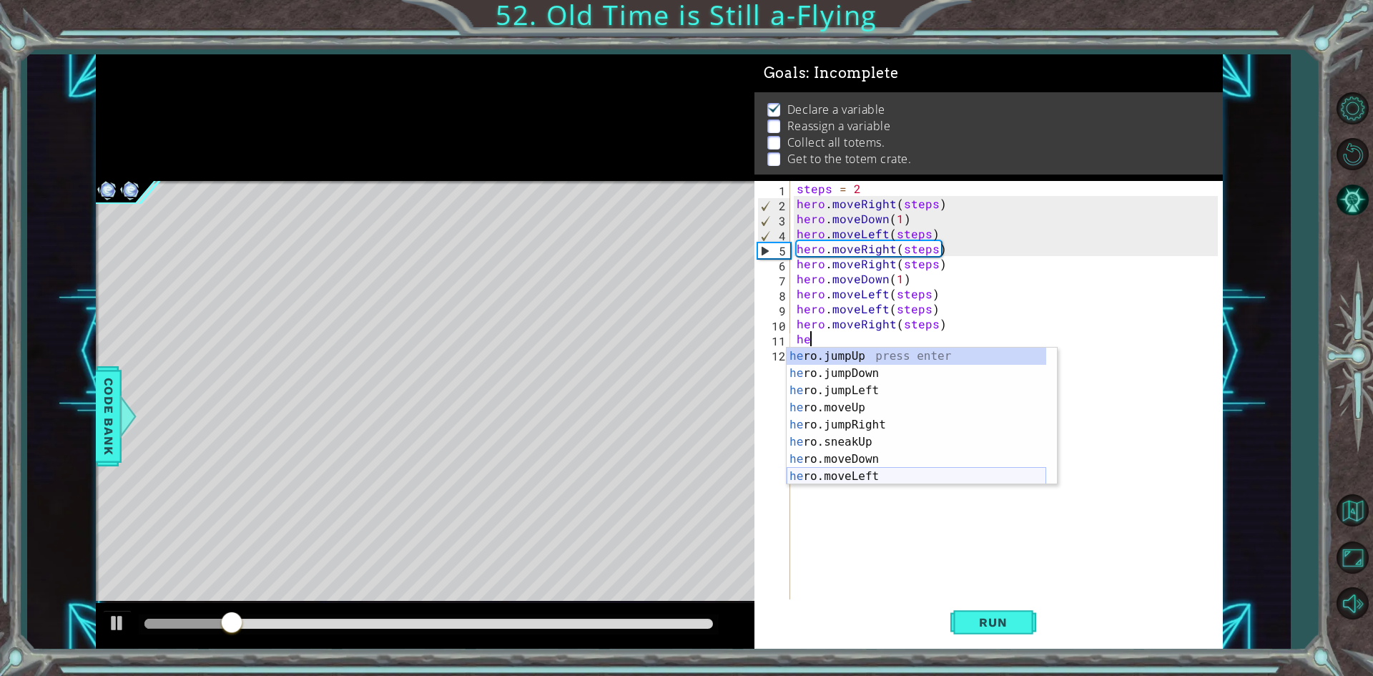
scroll to position [43, 0]
click at [861, 447] on div "he ro.jumpLeft press enter he ro.moveUp press enter he ro.jumpRight press enter…" at bounding box center [917, 425] width 260 height 172
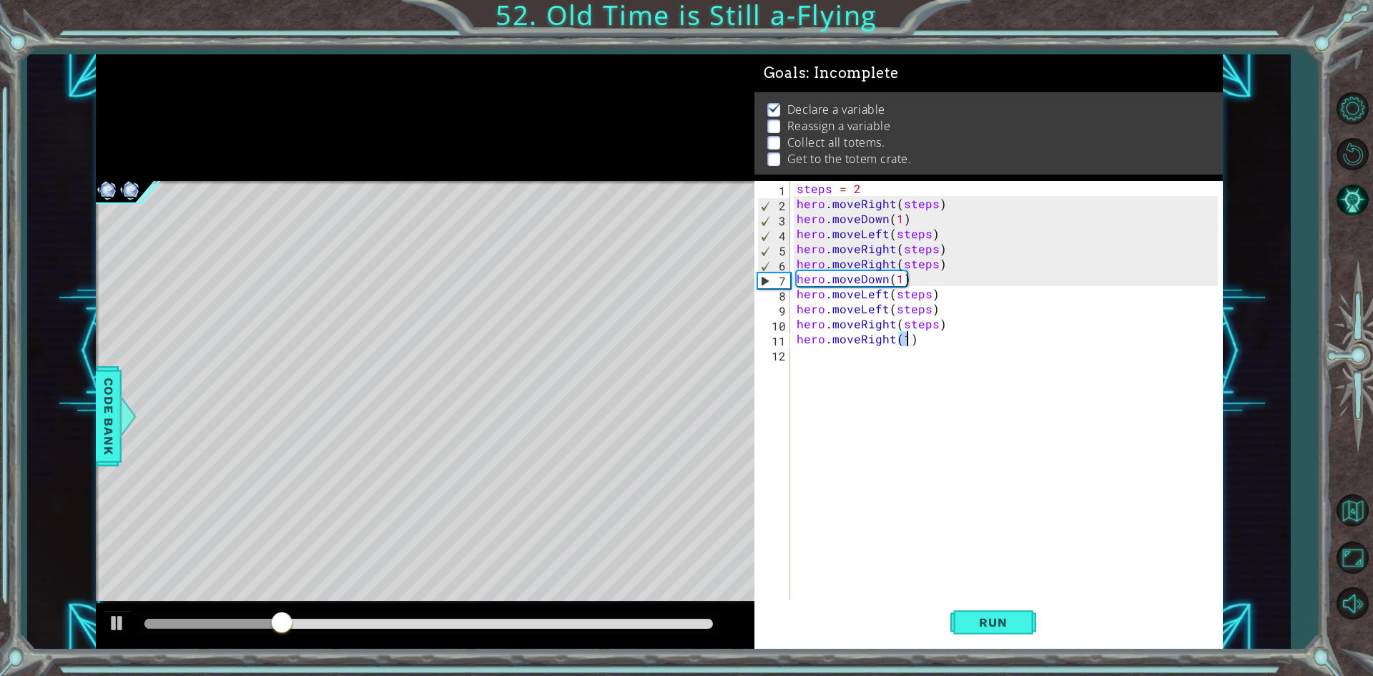
scroll to position [0, 6]
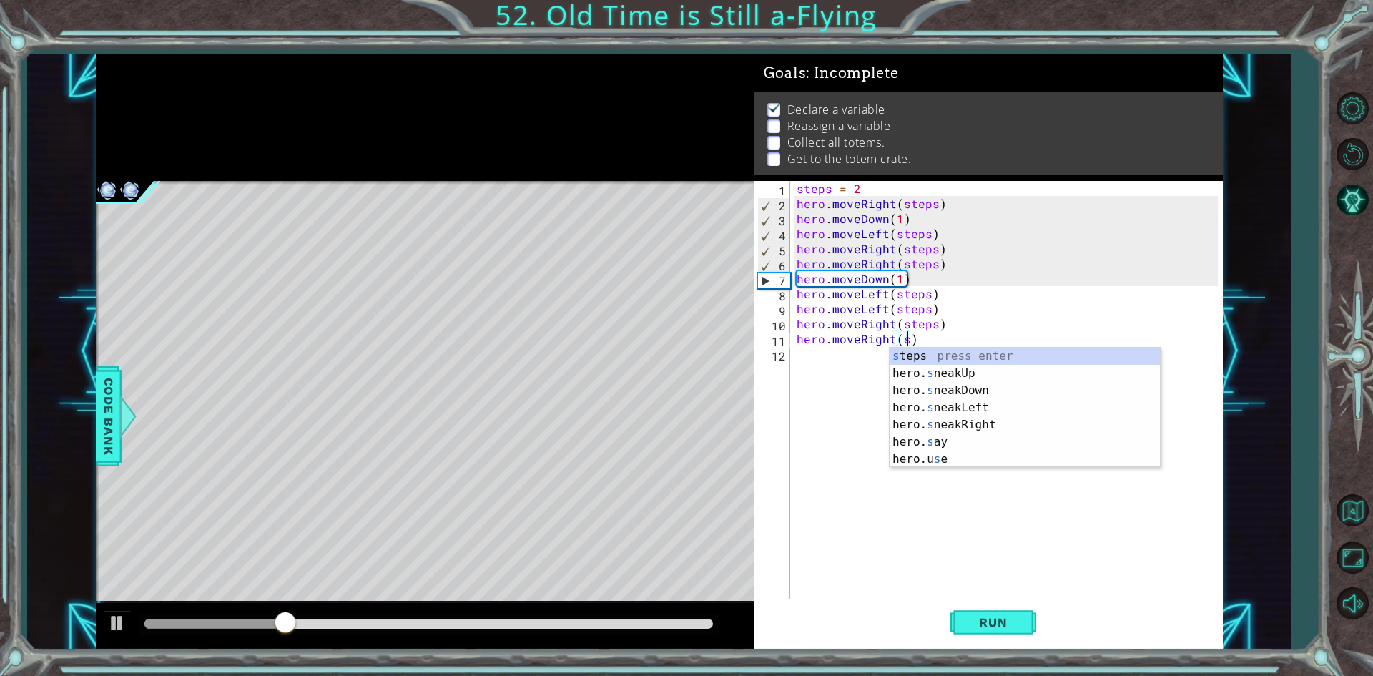
type textarea "hero.moveRight(steps)"
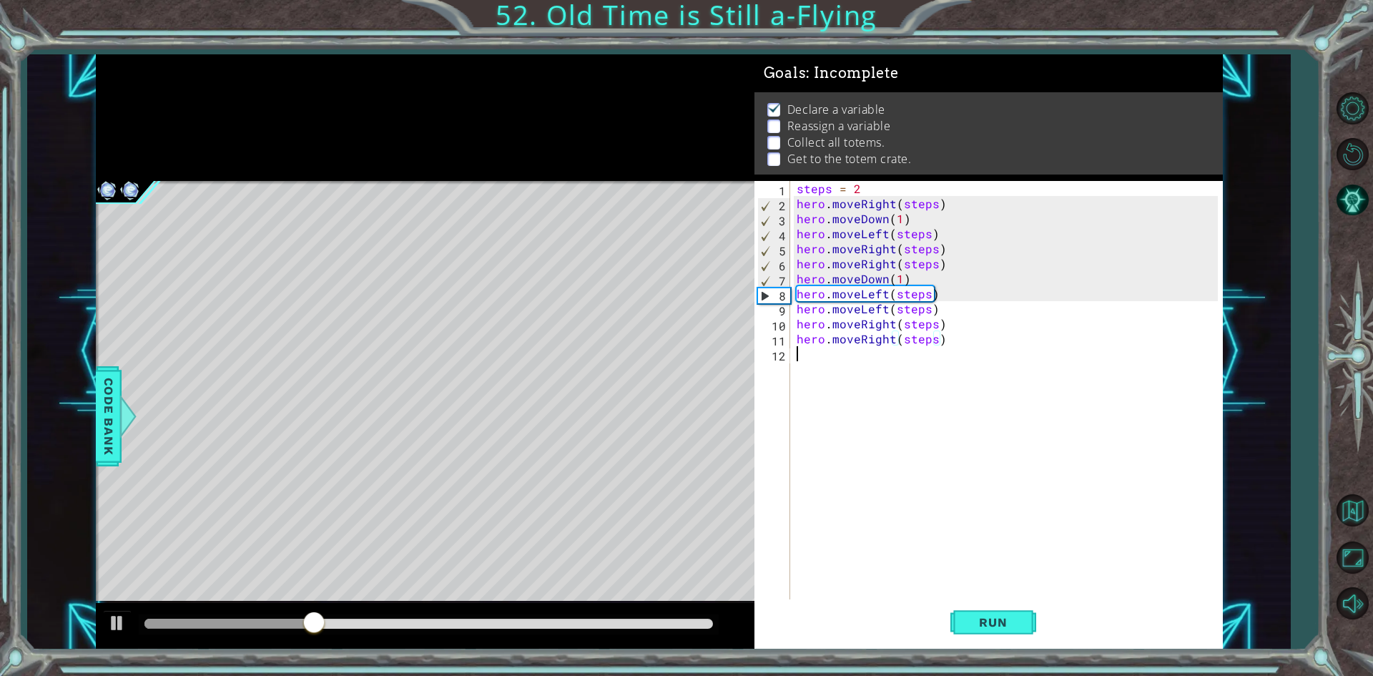
click at [883, 350] on div "steps = 2 hero . moveRight ( steps ) hero . moveDown ( 1 ) hero . moveLeft ( st…" at bounding box center [1009, 406] width 431 height 451
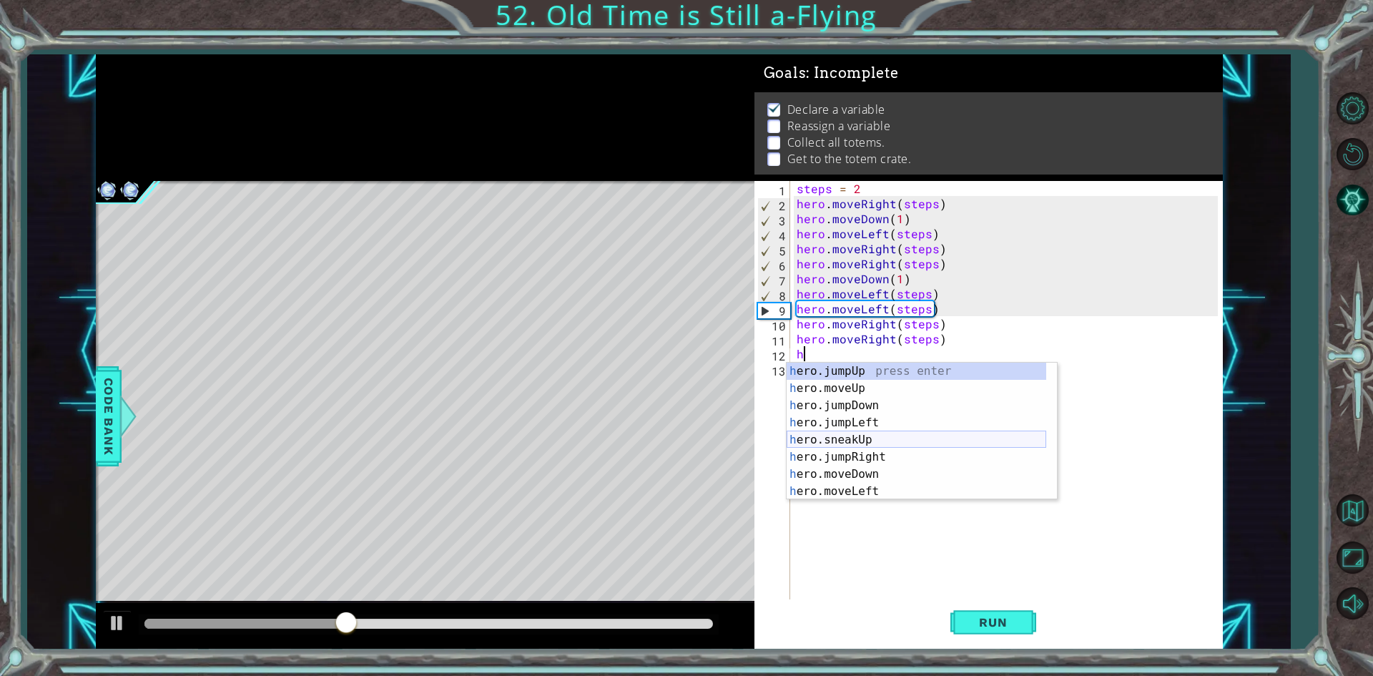
scroll to position [0, 0]
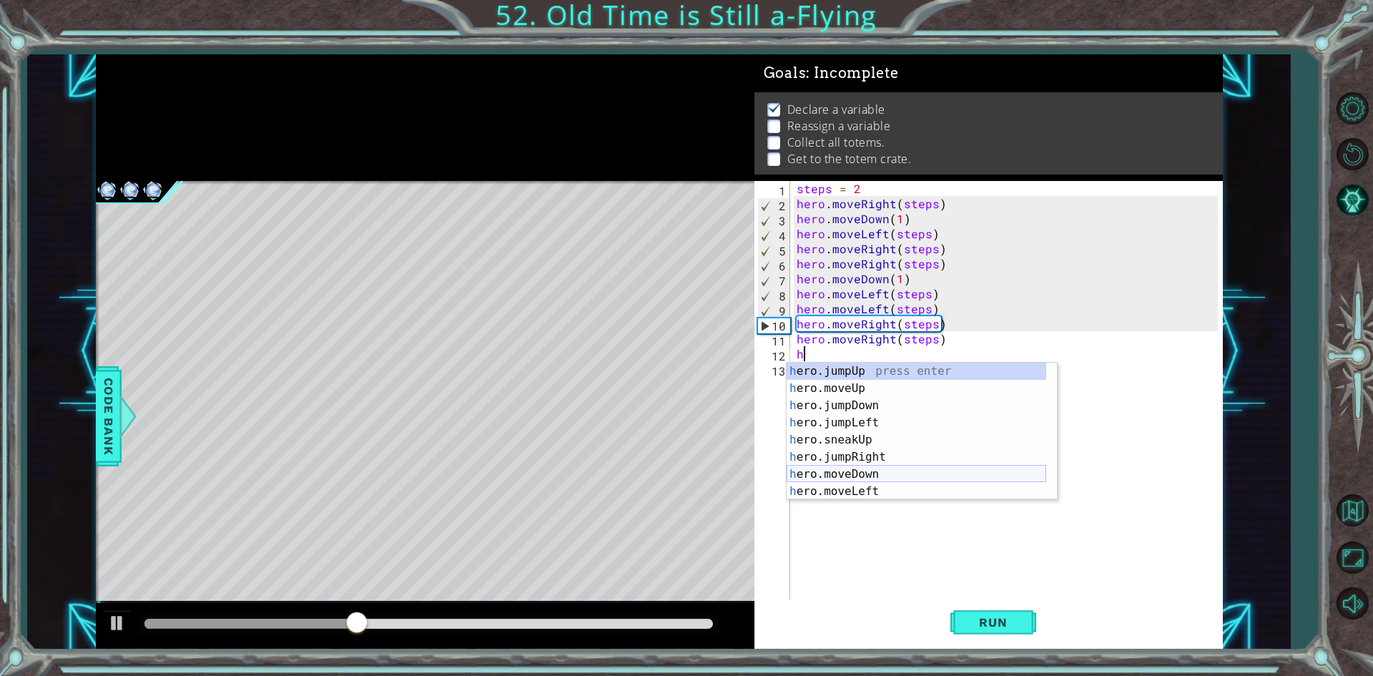
click at [861, 474] on div "h ero.jumpUp press enter h ero.moveUp press enter h ero.jumpDown press enter h …" at bounding box center [917, 449] width 260 height 172
type textarea "hero.moveDown(1)"
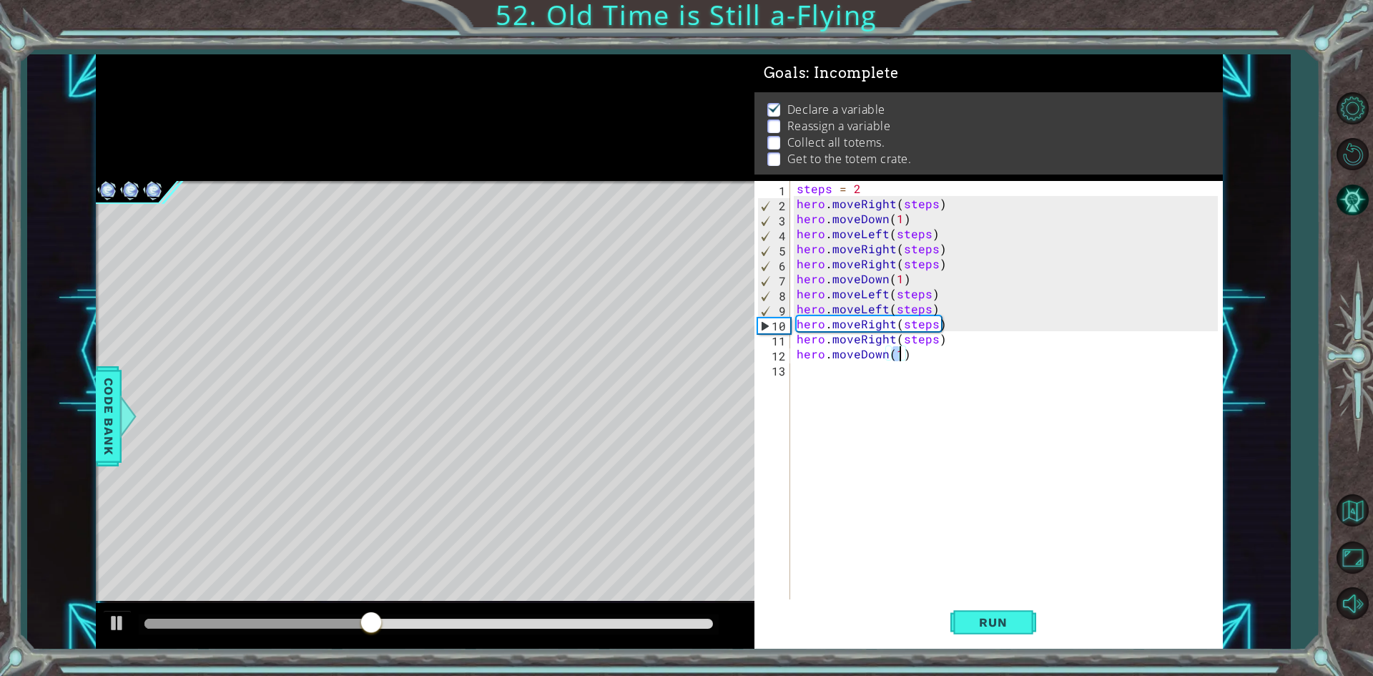
click at [862, 389] on div "steps = 2 hero . moveRight ( steps ) hero . moveDown ( 1 ) hero . moveLeft ( st…" at bounding box center [1009, 406] width 431 height 451
type textarea "steps = 6"
click at [831, 385] on div "steps = 2 hero . moveRight ( steps ) hero . moveDown ( 1 ) hero . moveLeft ( st…" at bounding box center [1009, 406] width 431 height 451
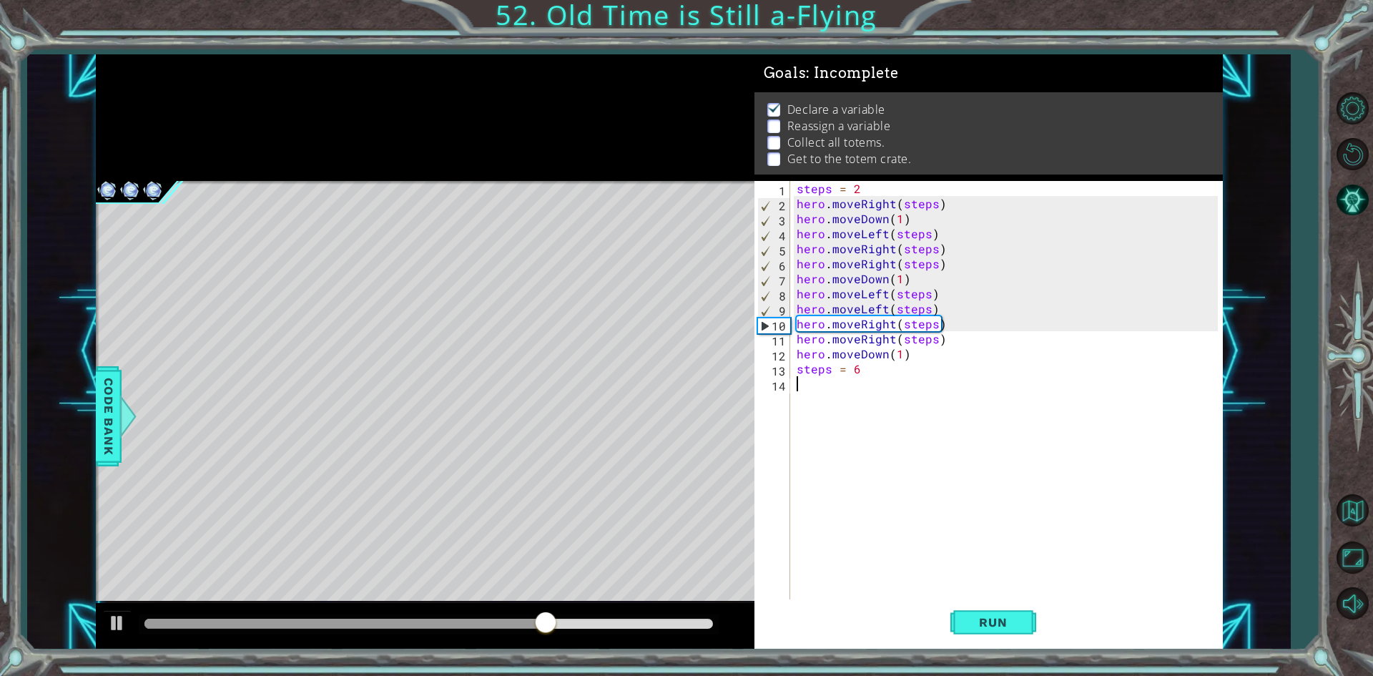
scroll to position [0, 0]
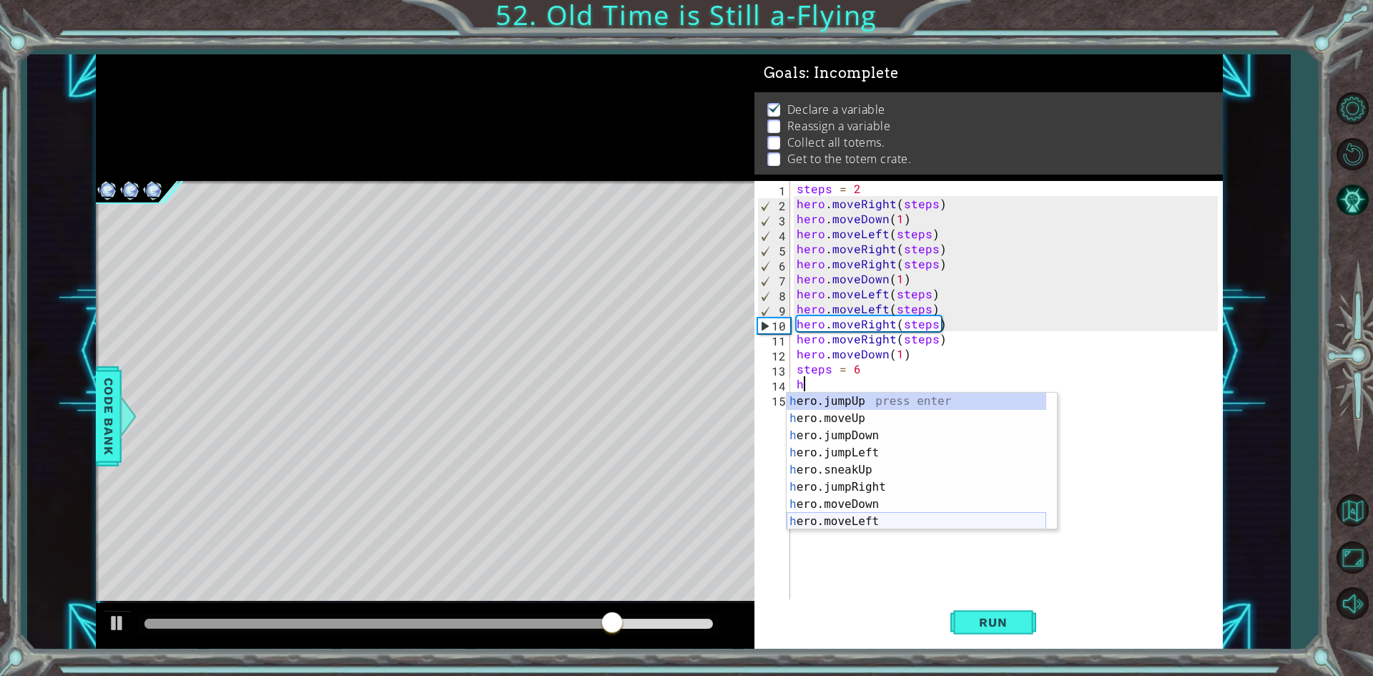
click at [855, 521] on div "h ero.jumpUp press enter h ero.moveUp press enter h ero.jumpDown press enter h …" at bounding box center [917, 479] width 260 height 172
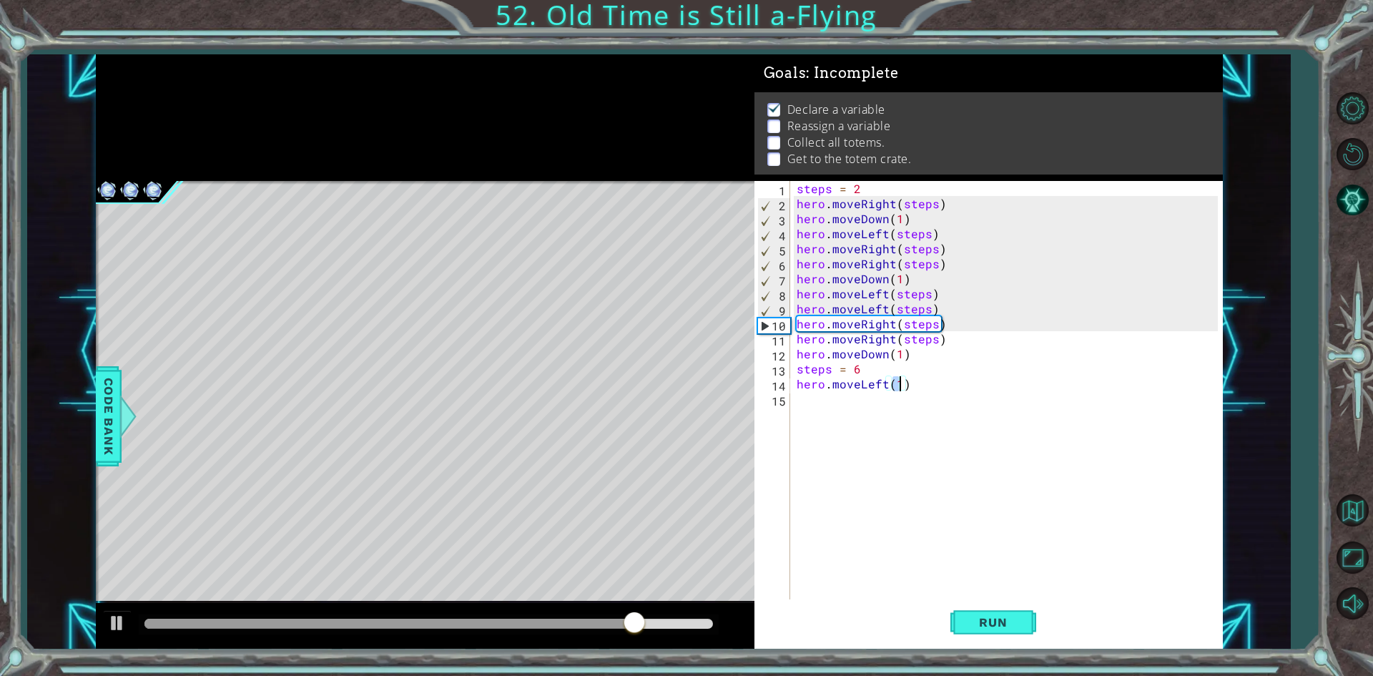
scroll to position [0, 6]
click at [983, 620] on span "Run" at bounding box center [993, 622] width 57 height 14
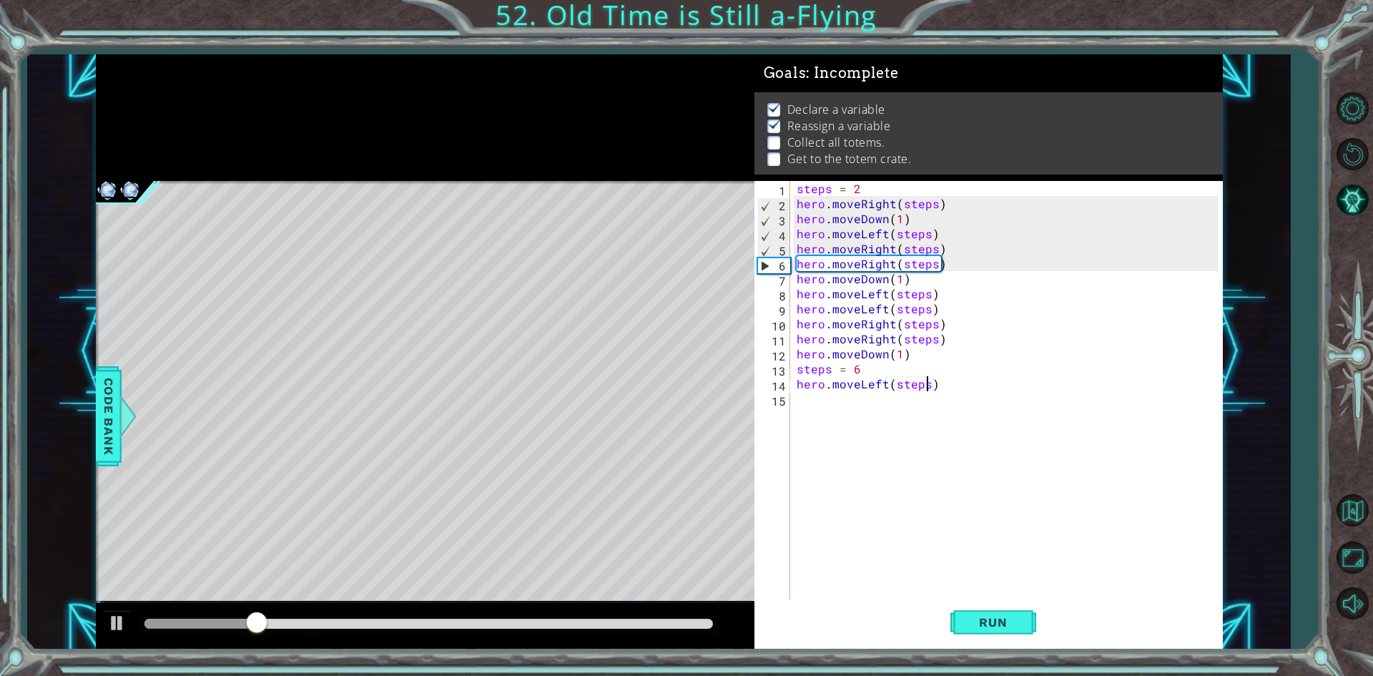
click at [889, 355] on div "steps = 2 hero . moveRight ( steps ) hero . moveDown ( 1 ) hero . moveLeft ( st…" at bounding box center [1009, 406] width 431 height 451
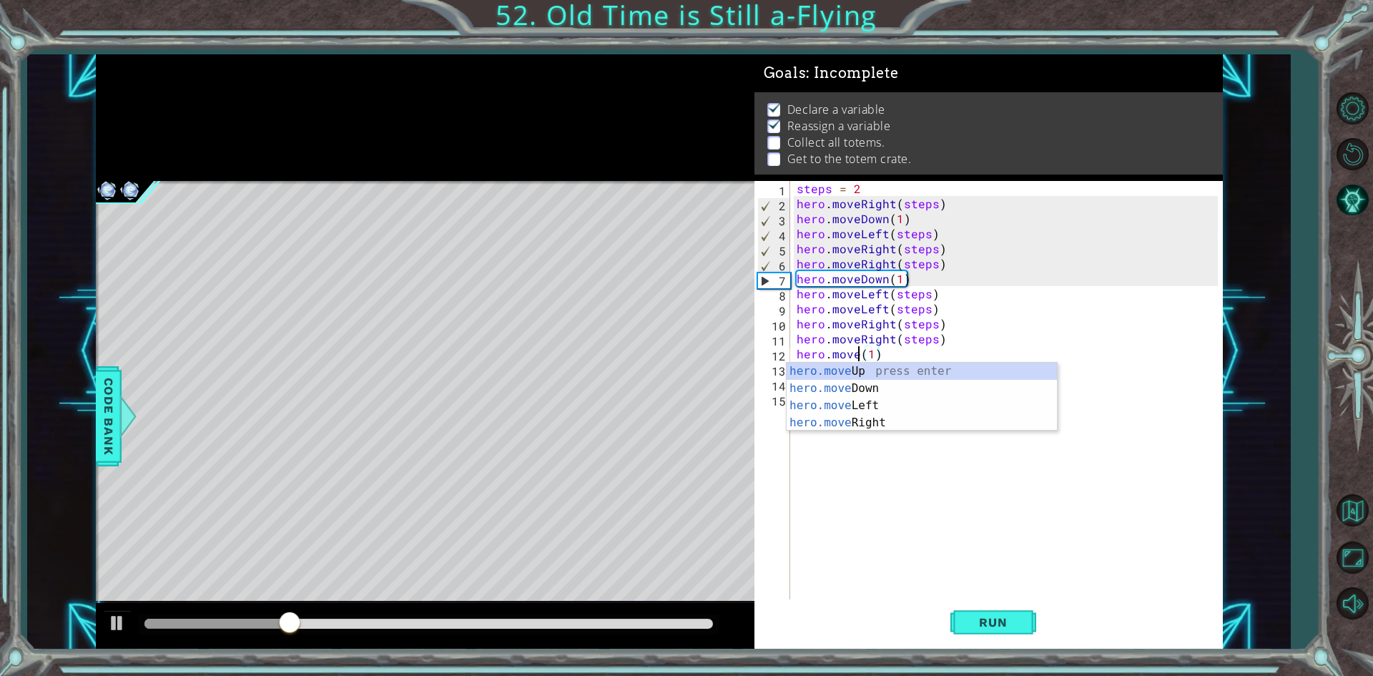
scroll to position [0, 4]
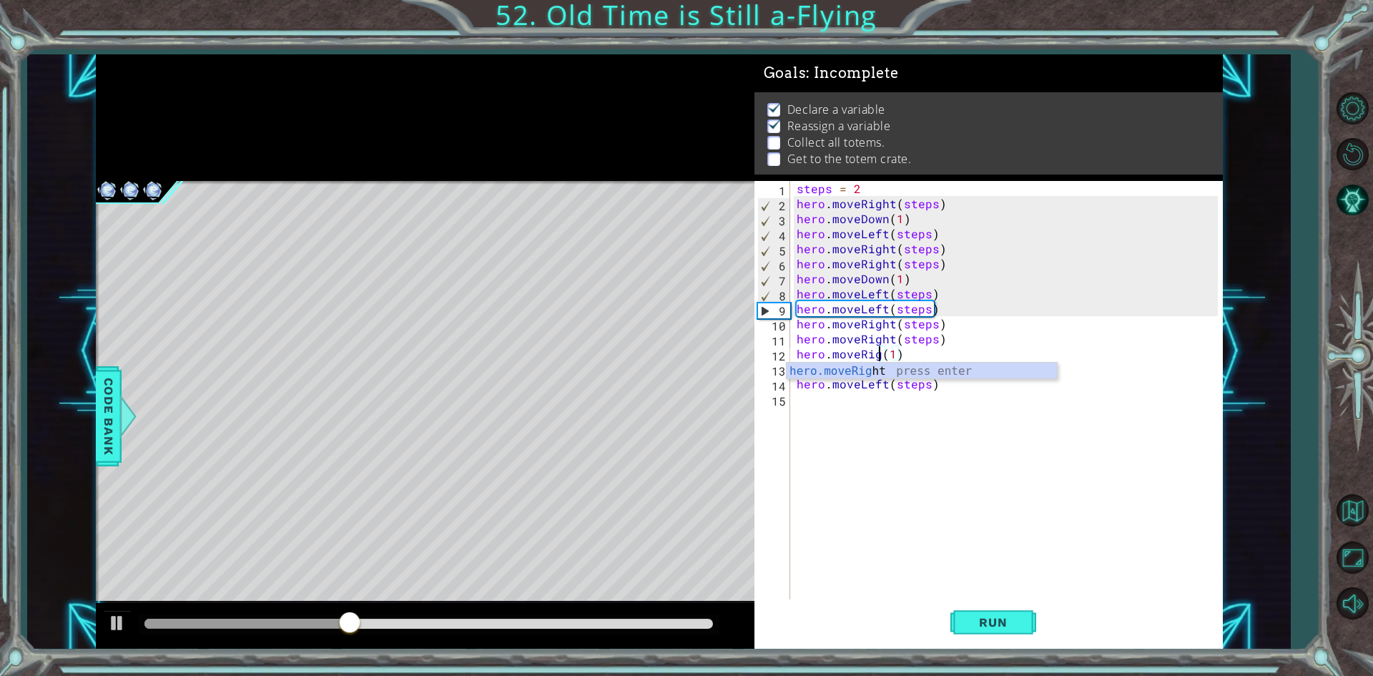
type textarea "hero.moveRight(1)"
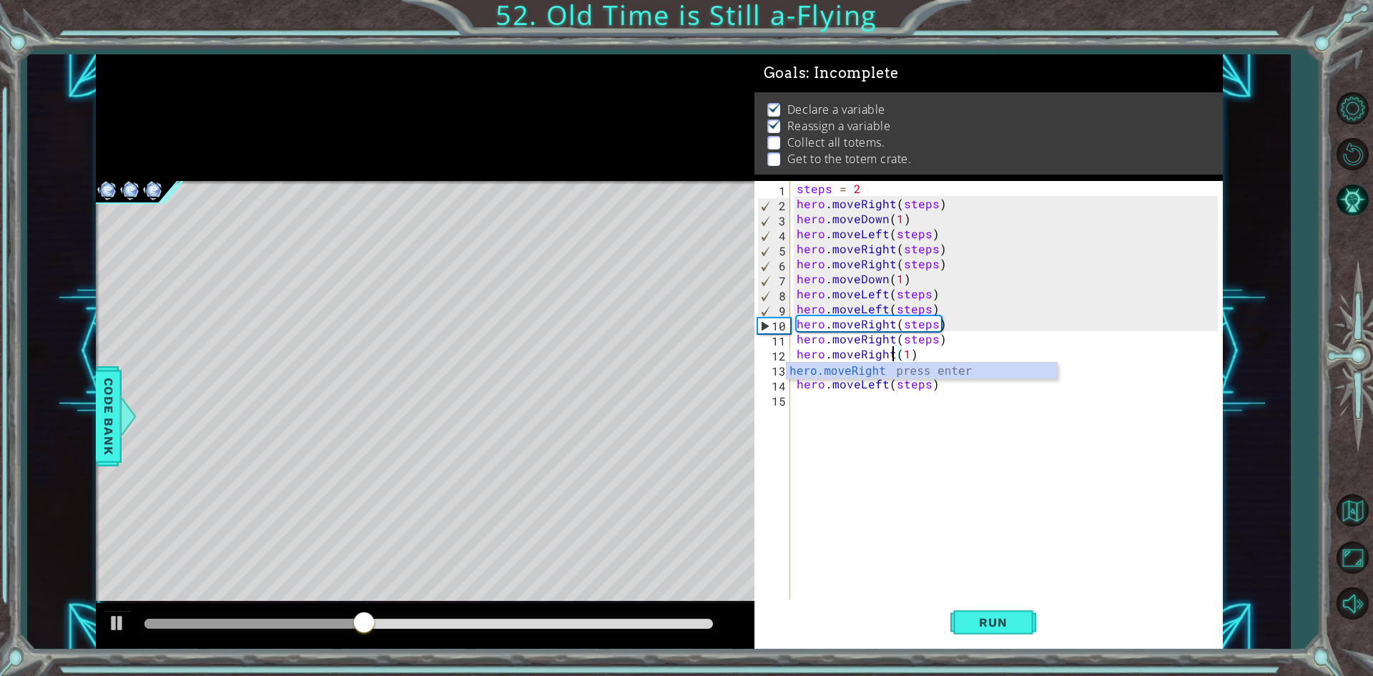
click at [921, 433] on div "steps = 2 hero . moveRight ( steps ) hero . moveDown ( 1 ) hero . moveLeft ( st…" at bounding box center [1009, 406] width 431 height 451
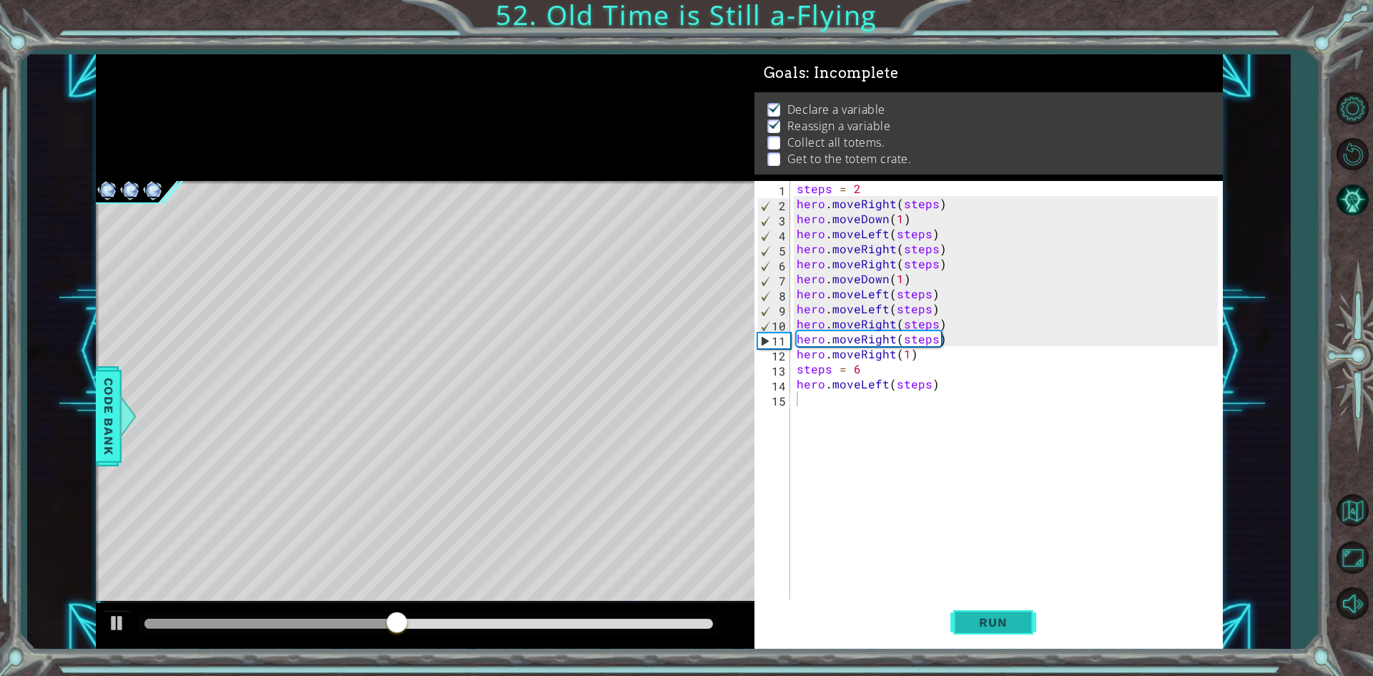
click at [983, 619] on span "Run" at bounding box center [993, 622] width 57 height 14
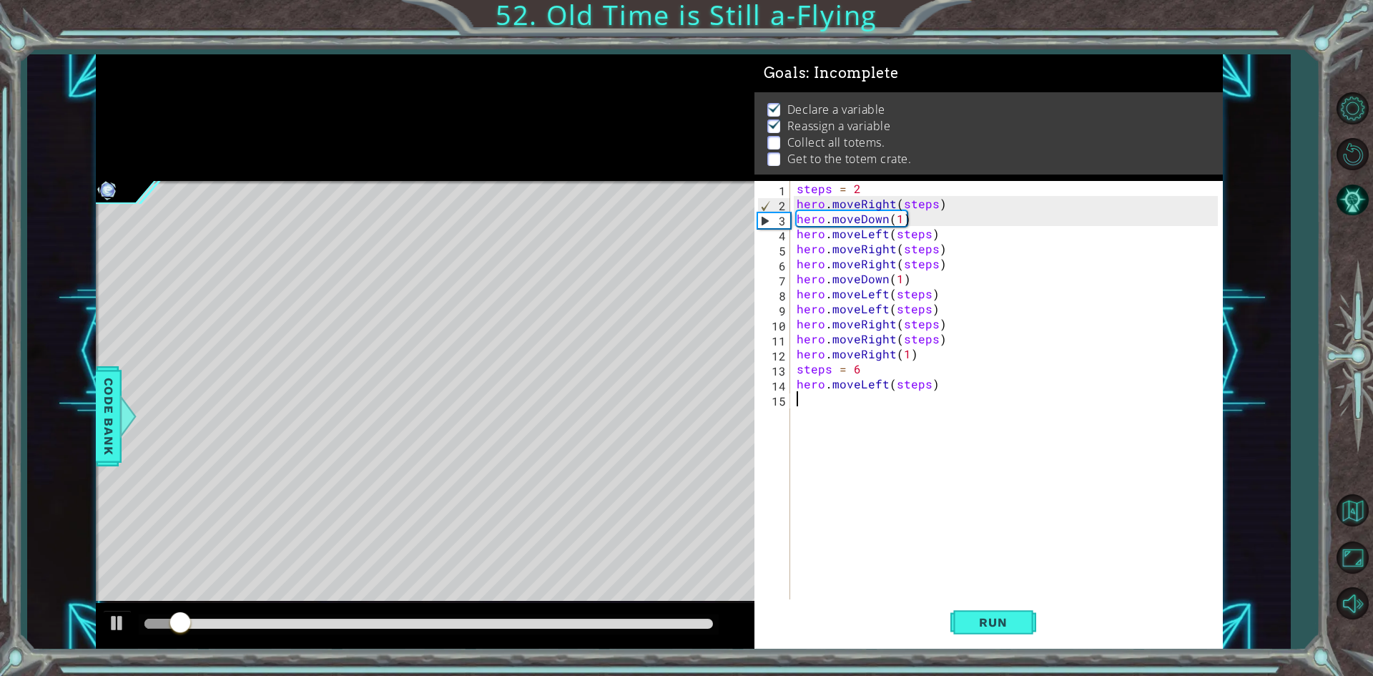
click at [906, 353] on div "steps = 2 hero . moveRight ( steps ) hero . moveDown ( 1 ) hero . moveLeft ( st…" at bounding box center [1009, 406] width 431 height 451
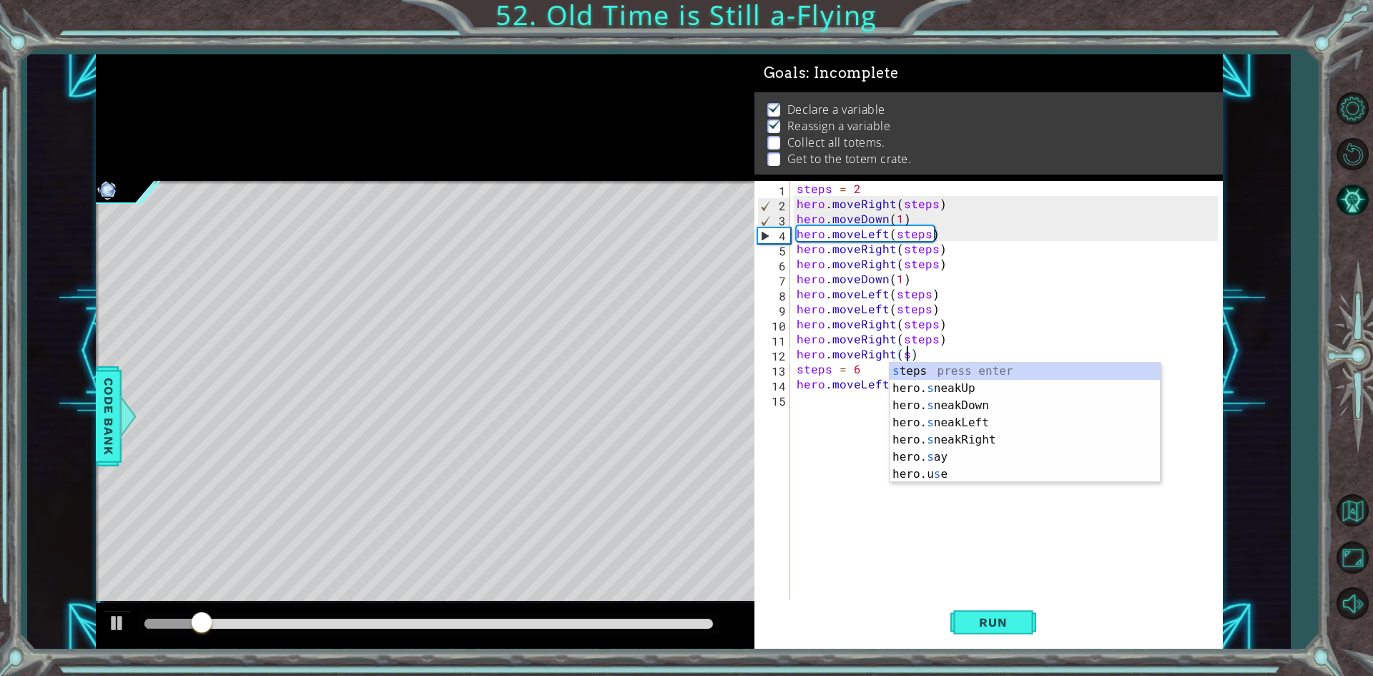
scroll to position [0, 6]
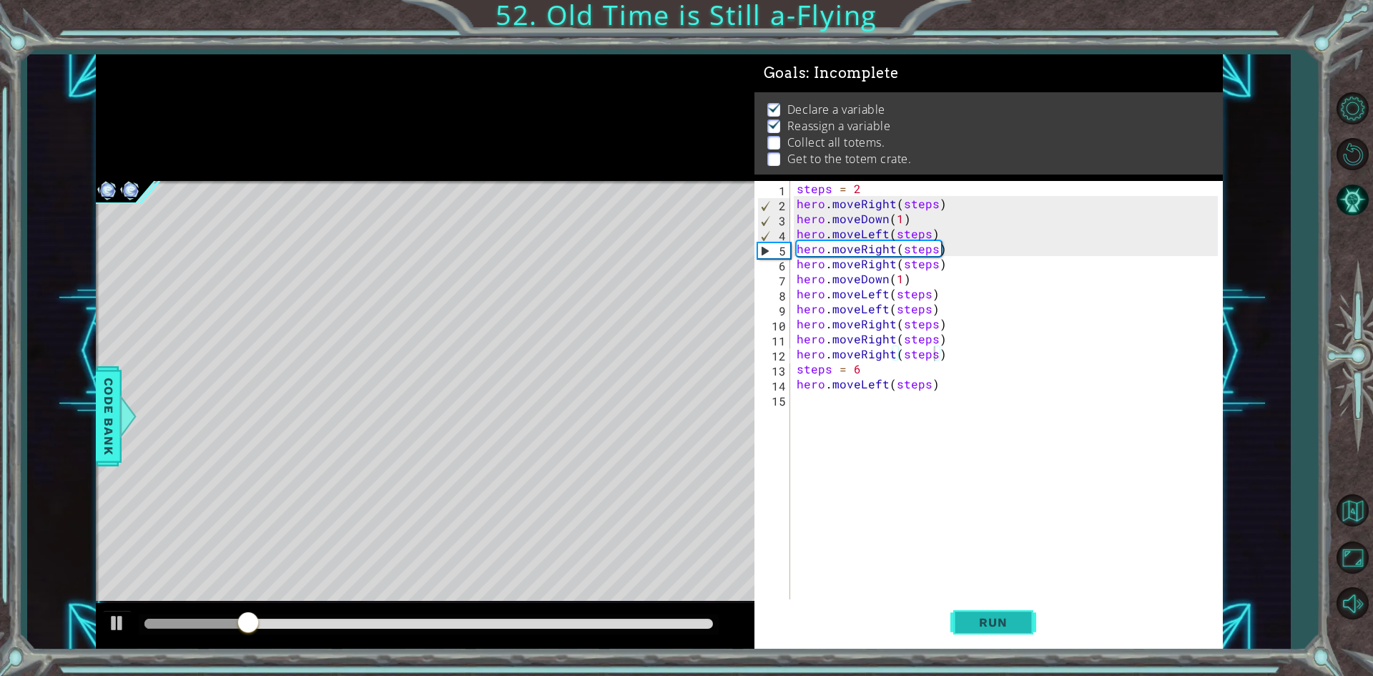
click at [1004, 628] on span "Run" at bounding box center [993, 622] width 57 height 14
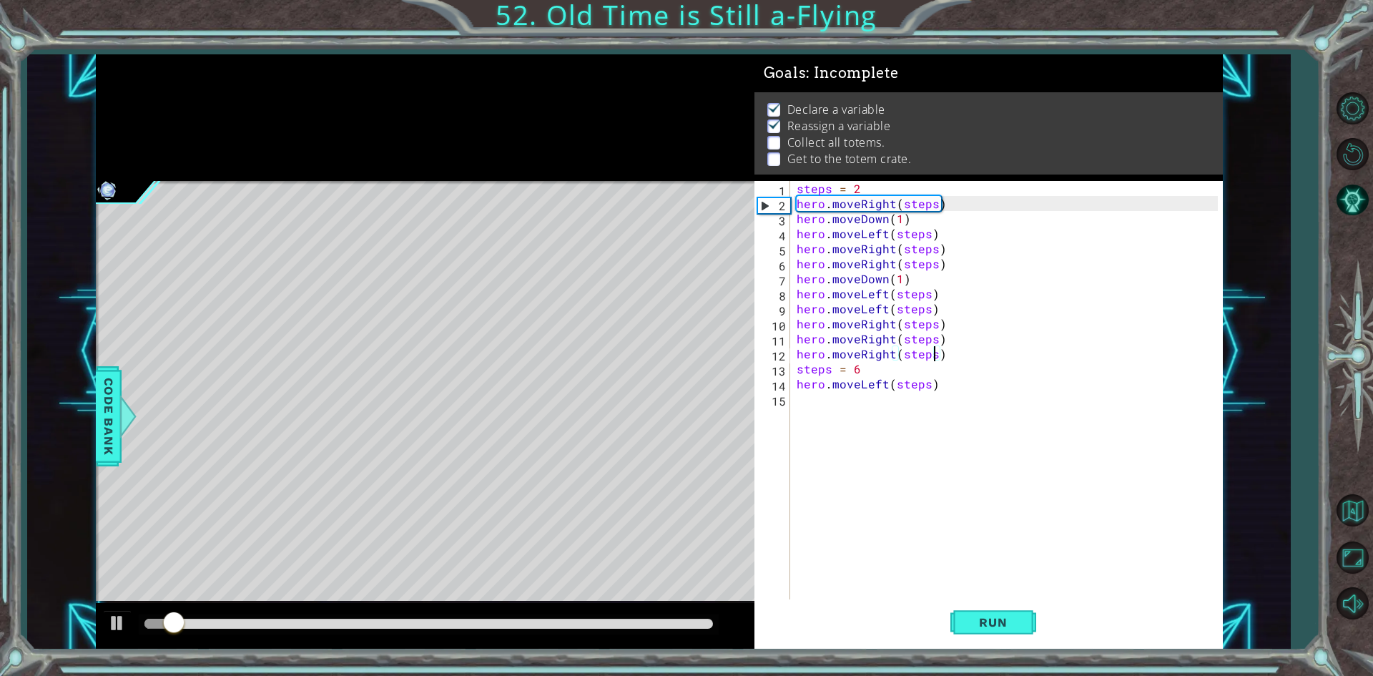
click at [800, 373] on div "steps = 2 hero . moveRight ( steps ) hero . moveDown ( 1 ) hero . moveLeft ( st…" at bounding box center [1009, 406] width 431 height 451
type textarea "steps = 6"
click at [794, 373] on div "steps = 2 hero . moveRight ( steps ) hero . moveDown ( 1 ) hero . moveLeft ( st…" at bounding box center [1006, 391] width 424 height 421
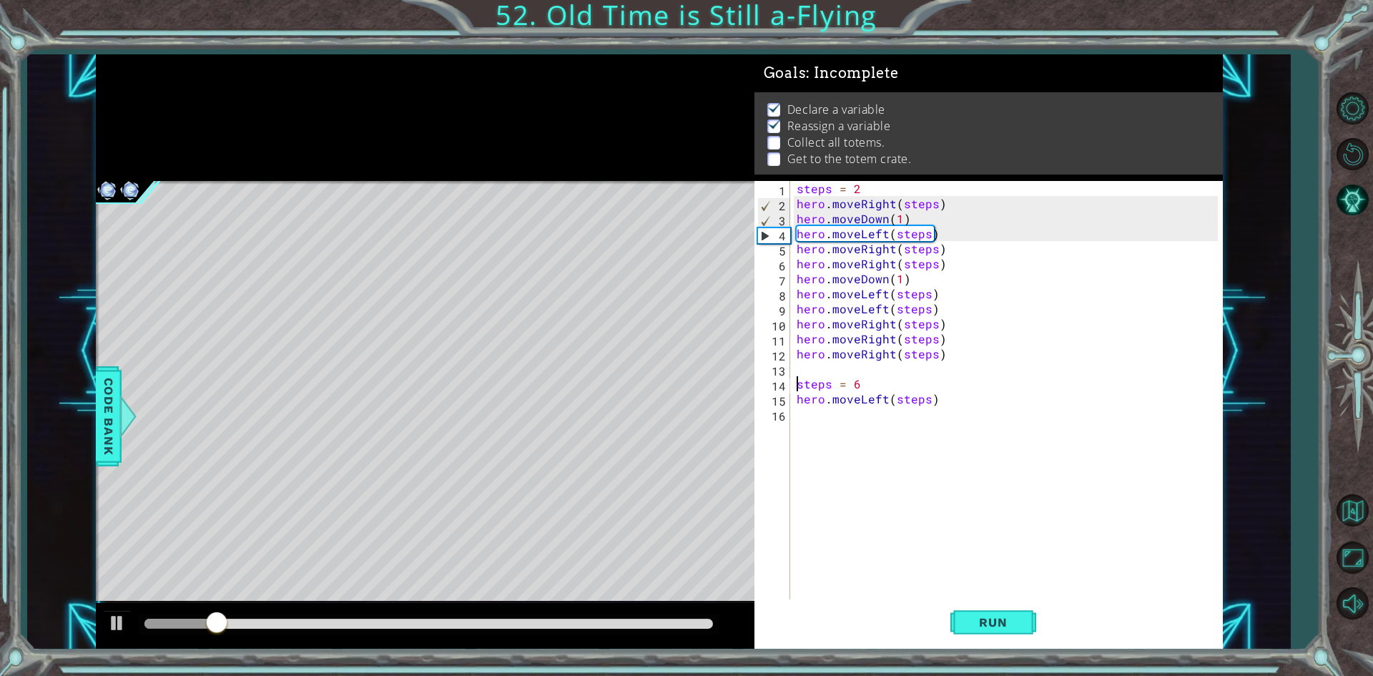
click at [800, 373] on div "steps = 2 hero . moveRight ( steps ) hero . moveDown ( 1 ) hero . moveLeft ( st…" at bounding box center [1009, 406] width 431 height 451
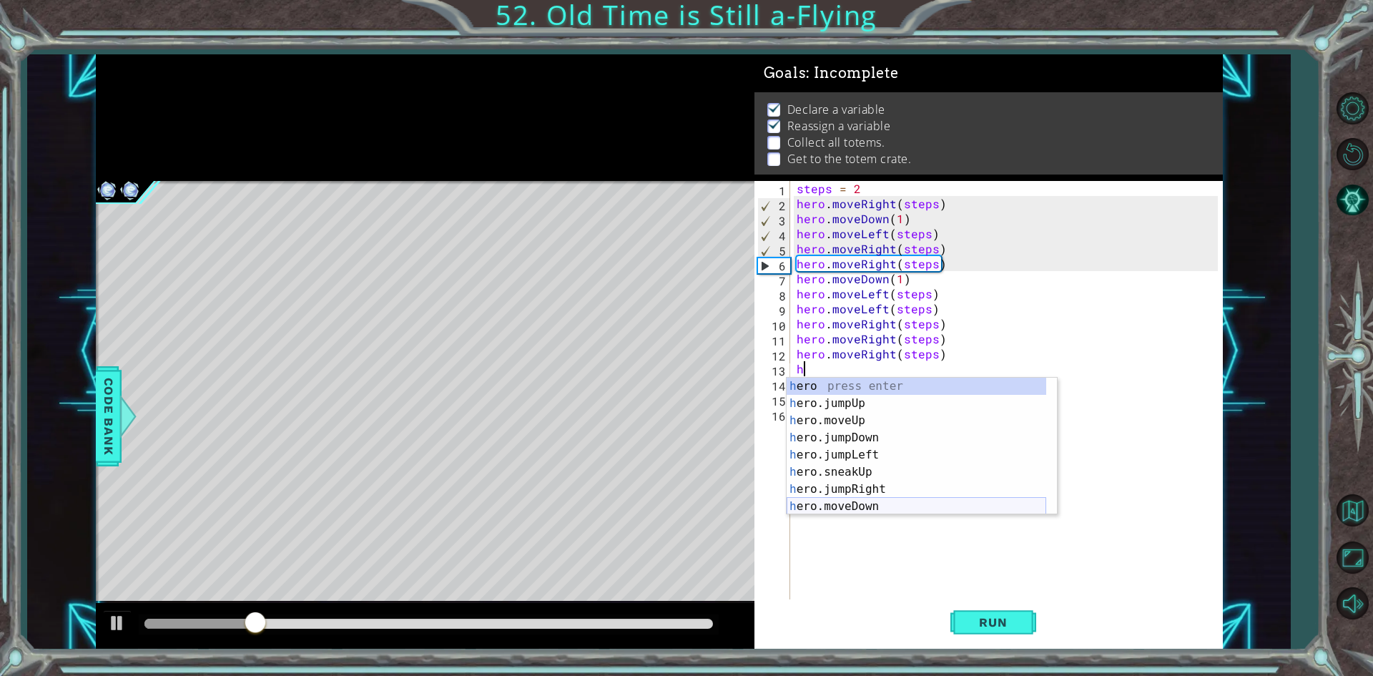
click at [854, 504] on div "h ero press enter h ero.jumpUp press enter h ero.moveUp press enter h ero.jumpD…" at bounding box center [917, 464] width 260 height 172
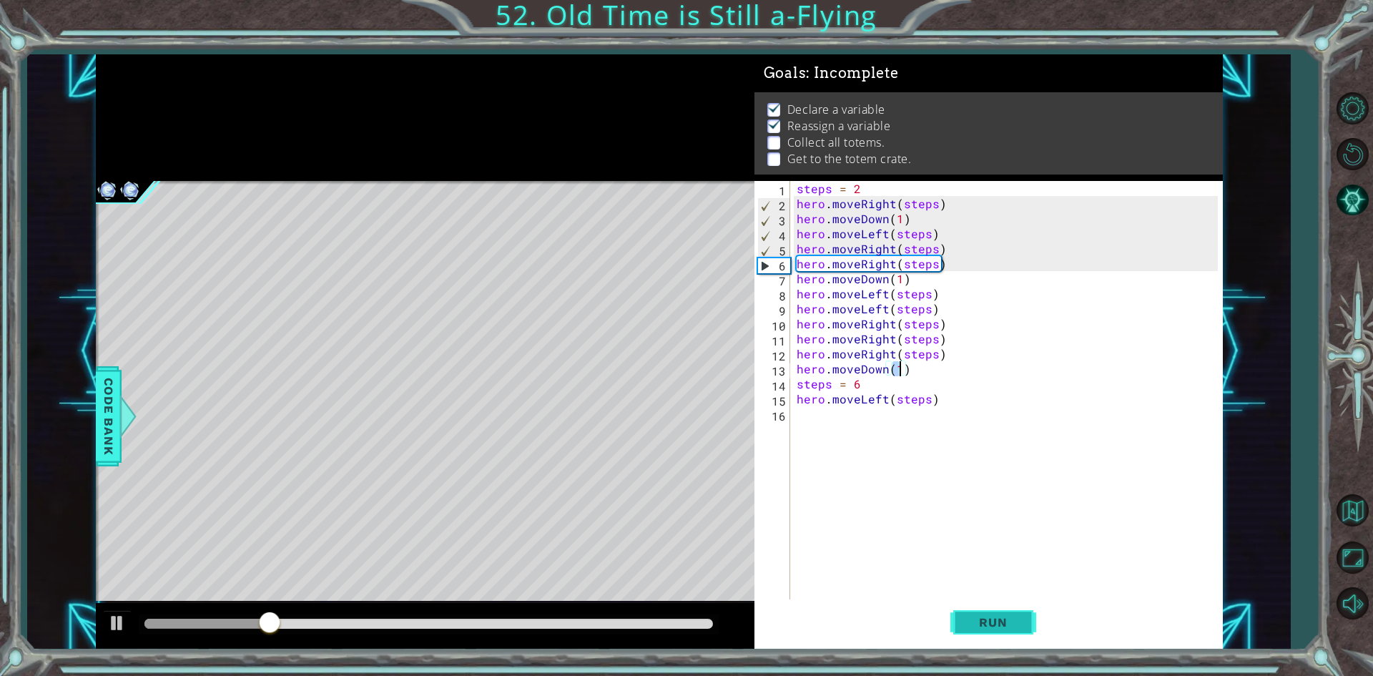
type textarea "hero.moveDown(1)"
click at [961, 614] on button "Run" at bounding box center [994, 622] width 86 height 46
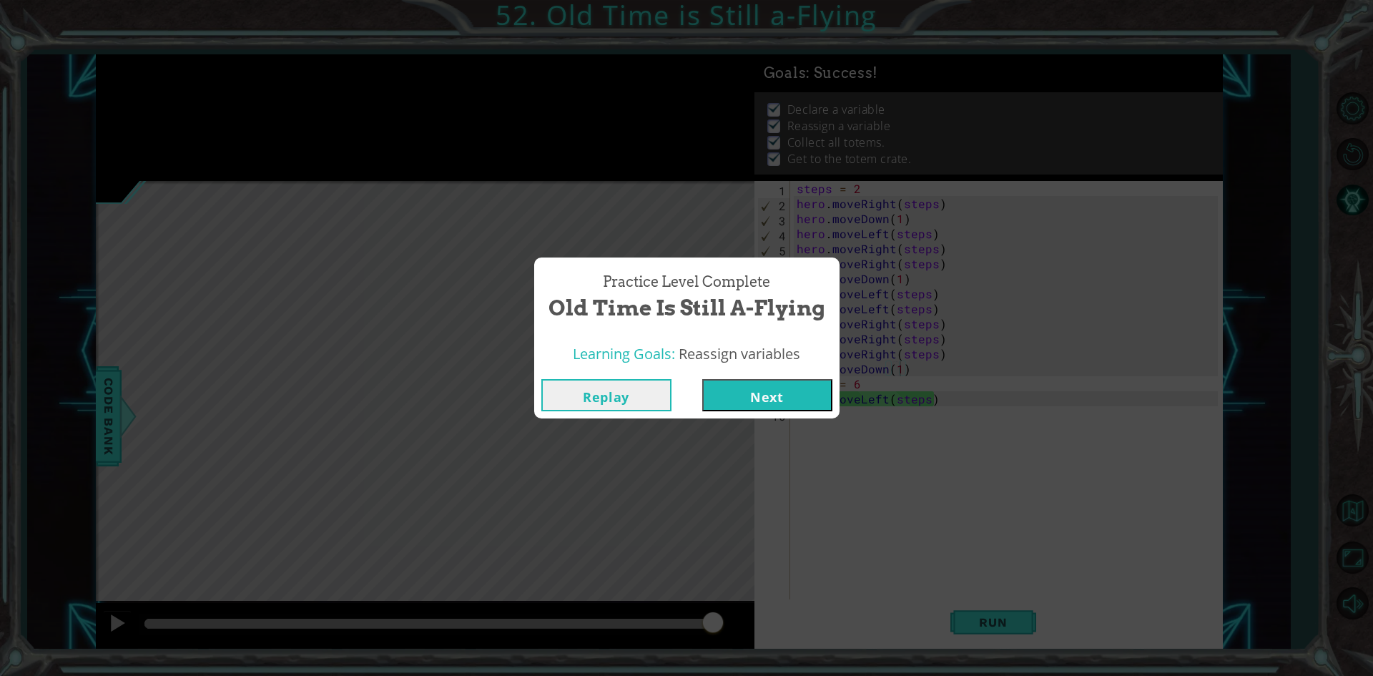
click at [780, 397] on button "Next" at bounding box center [767, 395] width 130 height 32
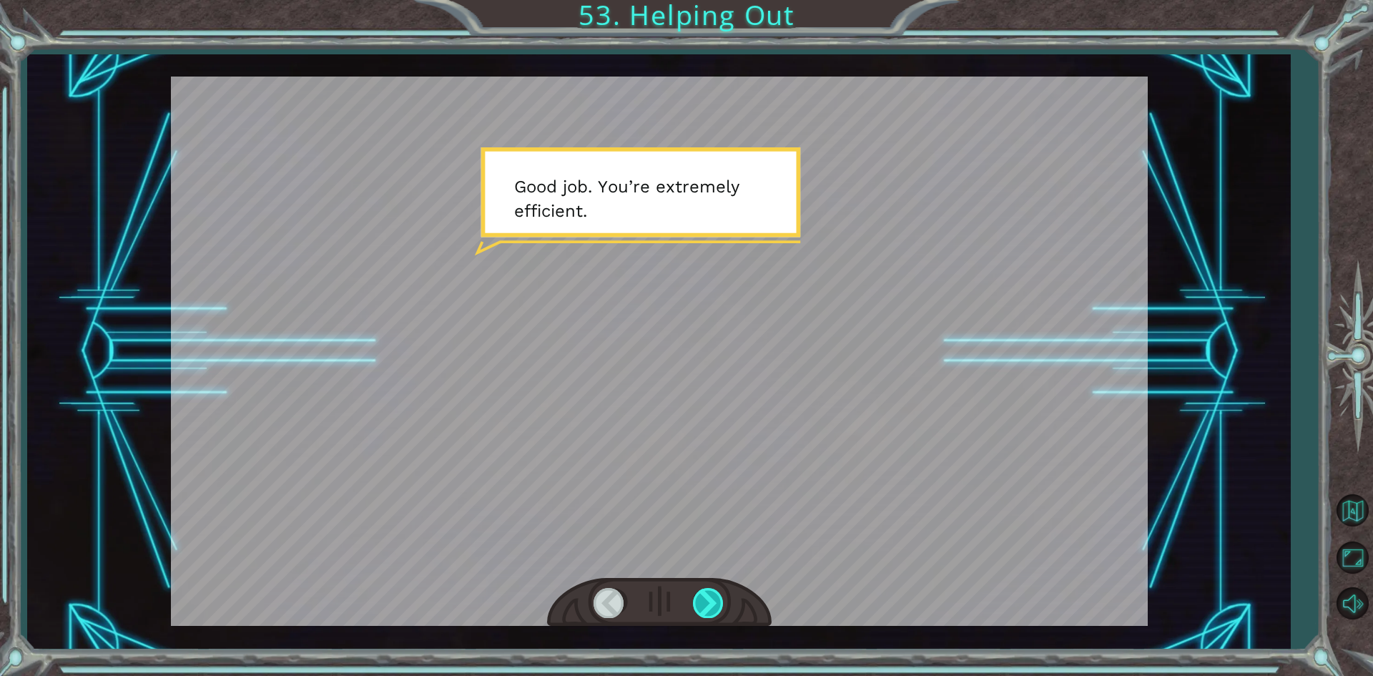
click at [712, 603] on div at bounding box center [709, 602] width 32 height 29
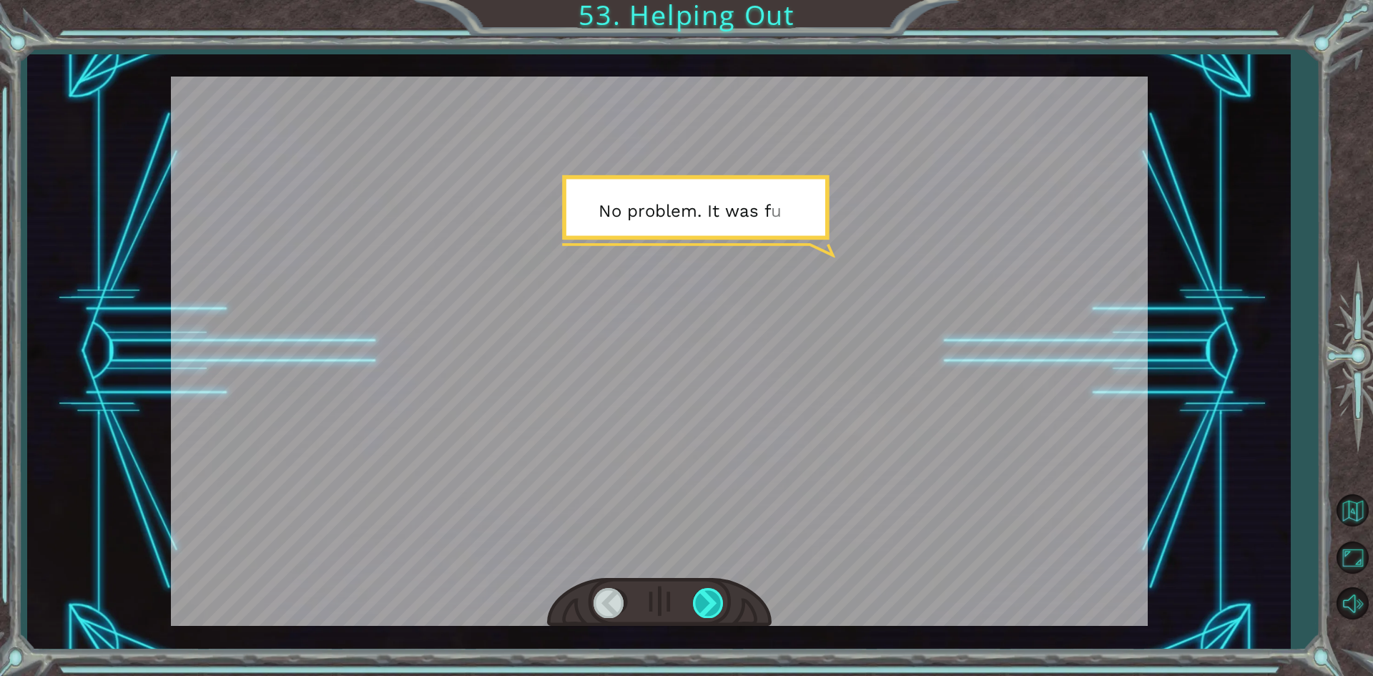
click at [712, 603] on div at bounding box center [709, 602] width 32 height 29
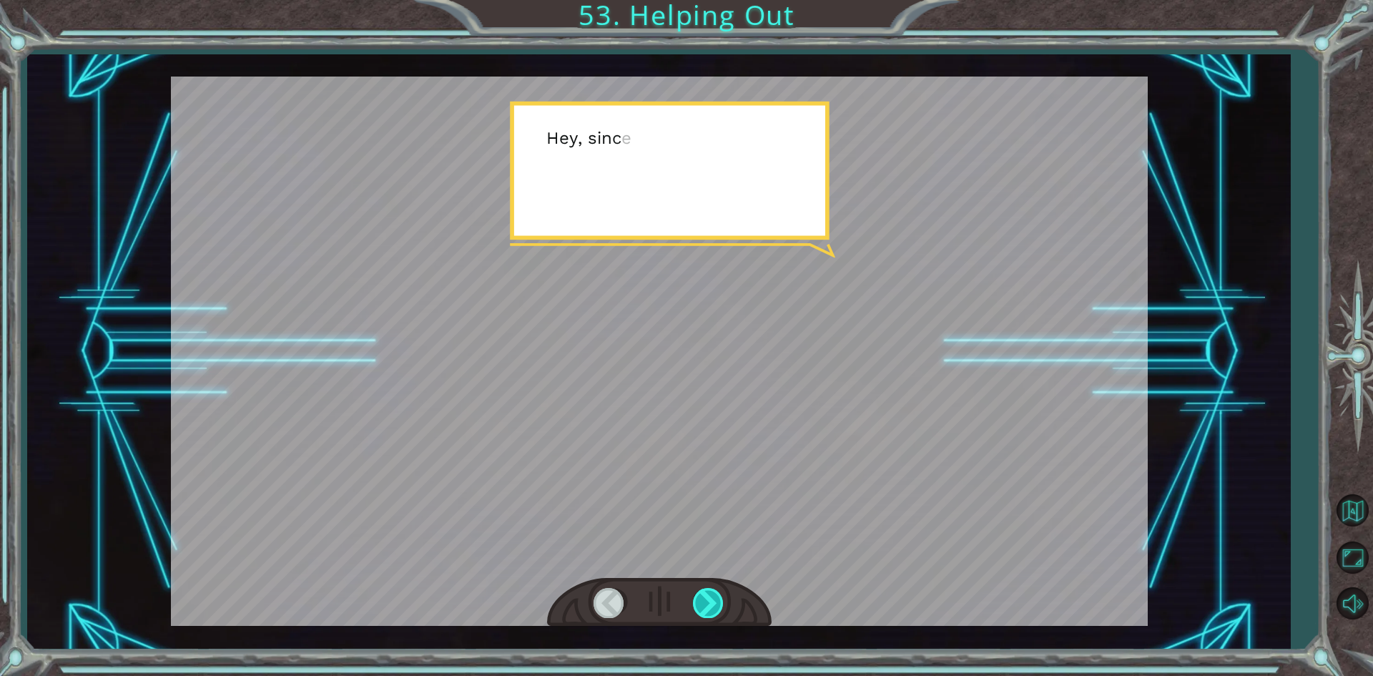
click at [712, 603] on div at bounding box center [709, 602] width 32 height 29
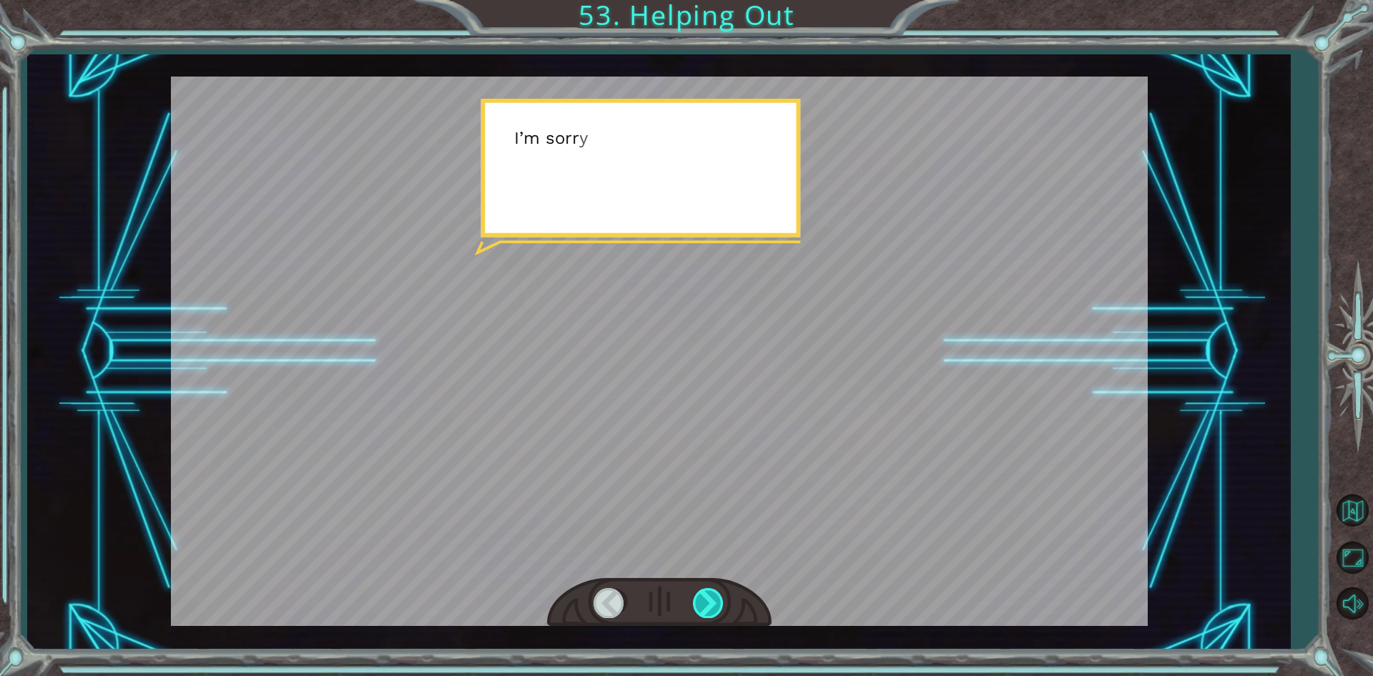
click at [712, 603] on div at bounding box center [709, 602] width 32 height 29
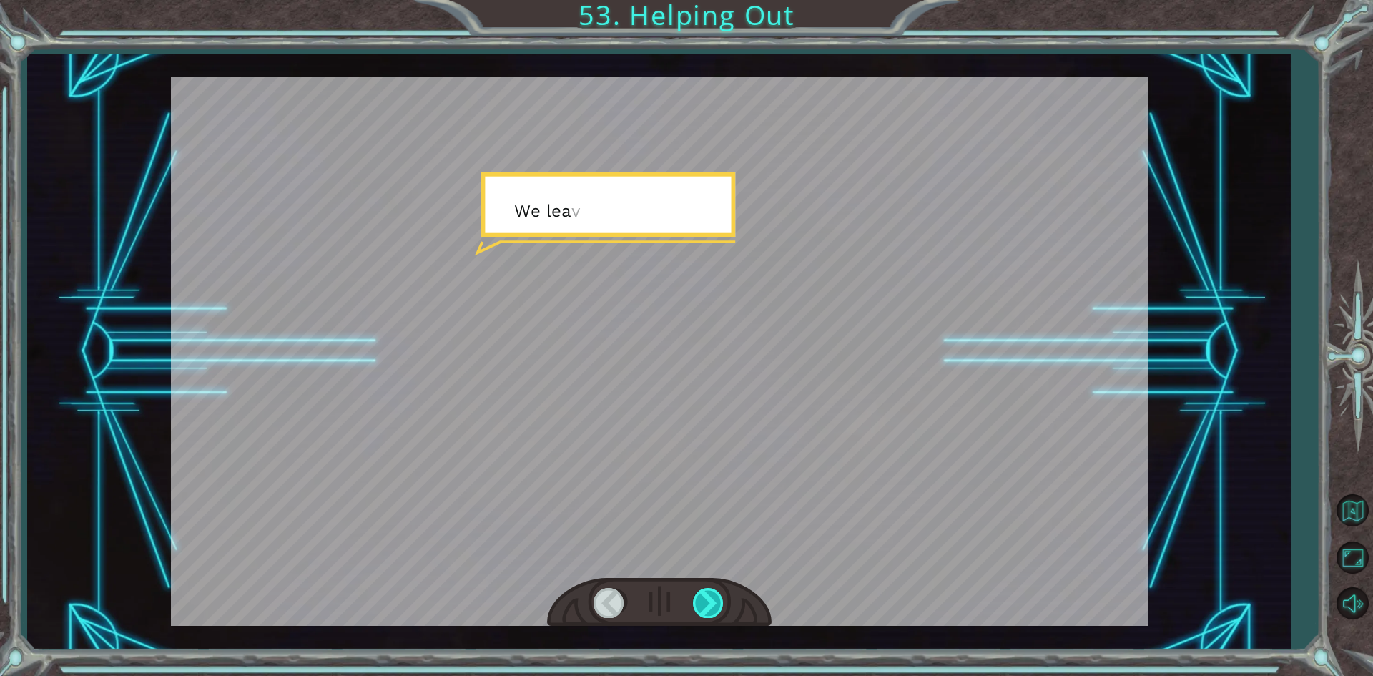
click at [712, 603] on div at bounding box center [709, 602] width 32 height 29
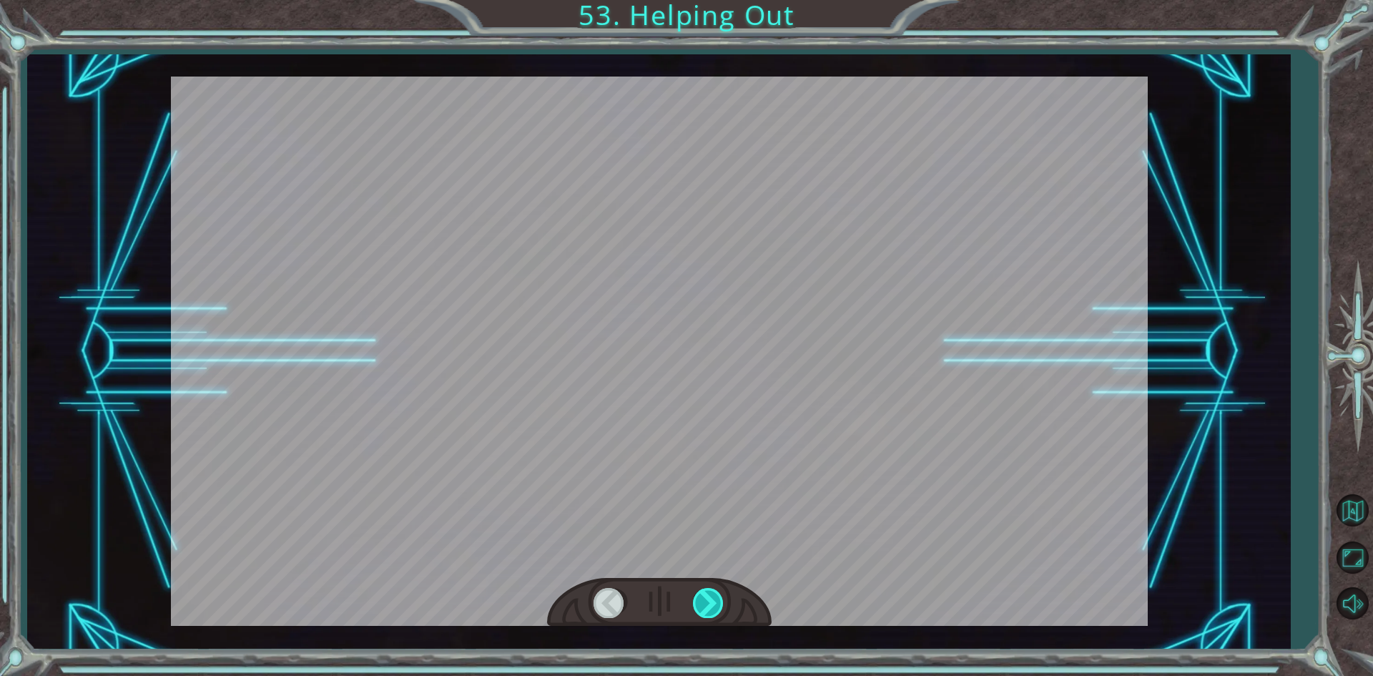
click at [712, 603] on div at bounding box center [709, 602] width 32 height 29
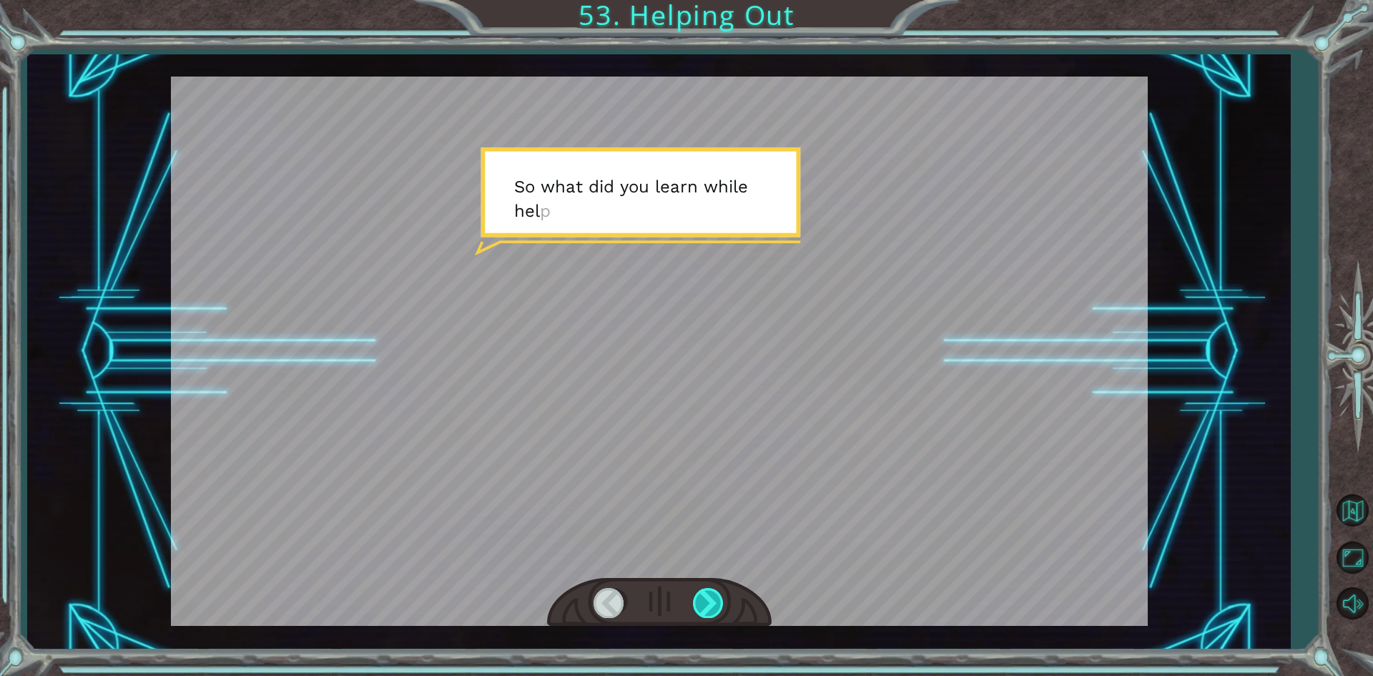
click at [711, 603] on div at bounding box center [709, 602] width 32 height 29
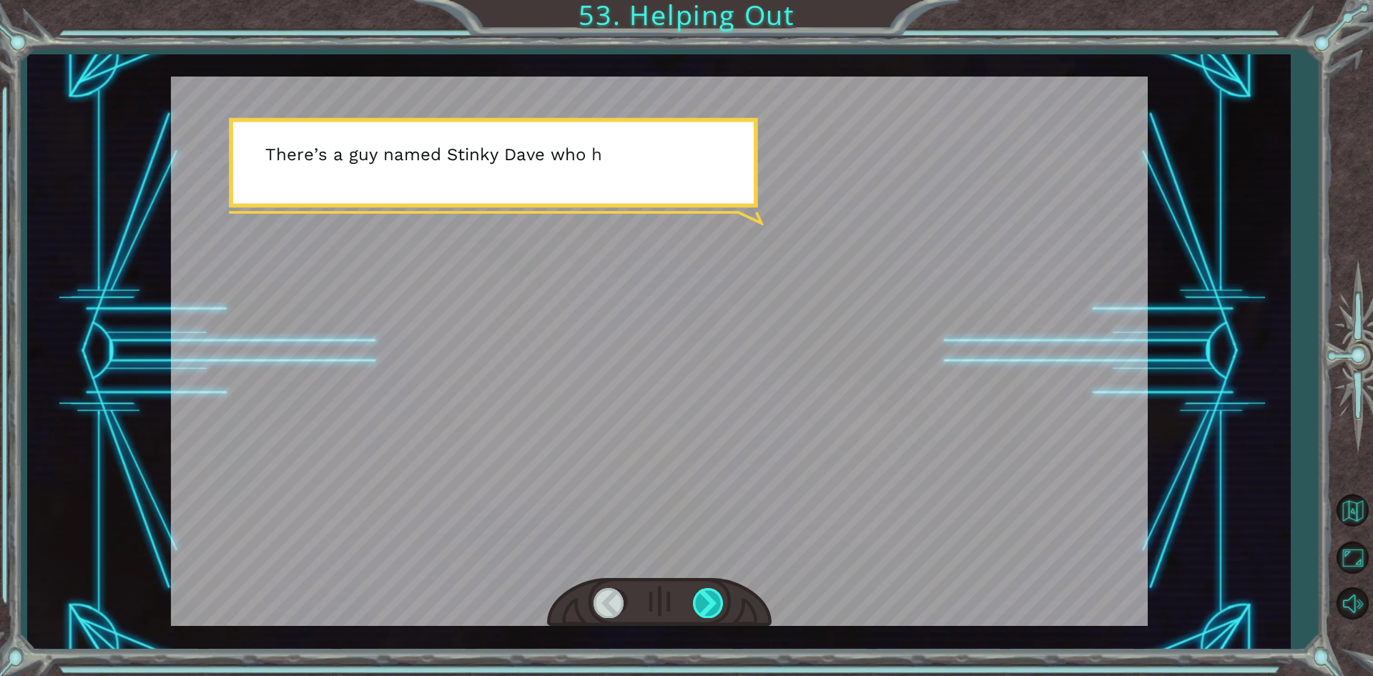
click at [711, 603] on div at bounding box center [709, 602] width 32 height 29
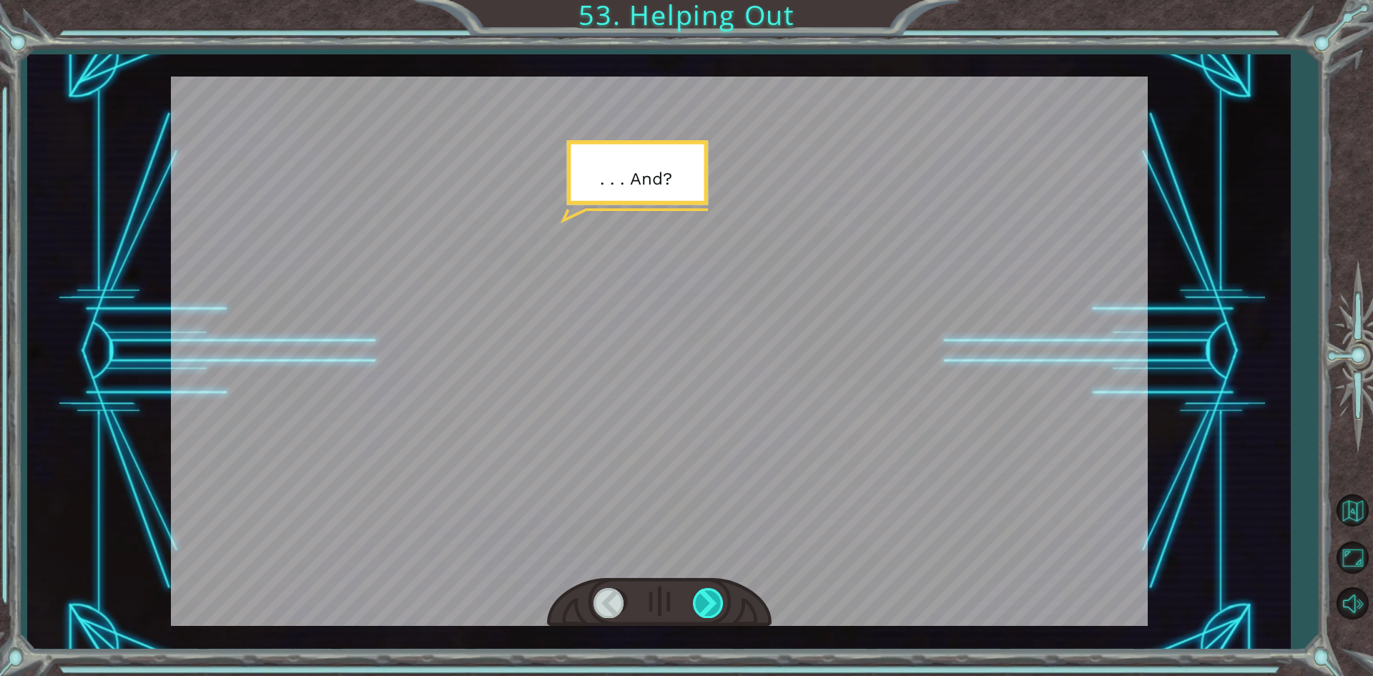
click at [711, 603] on div at bounding box center [709, 602] width 32 height 29
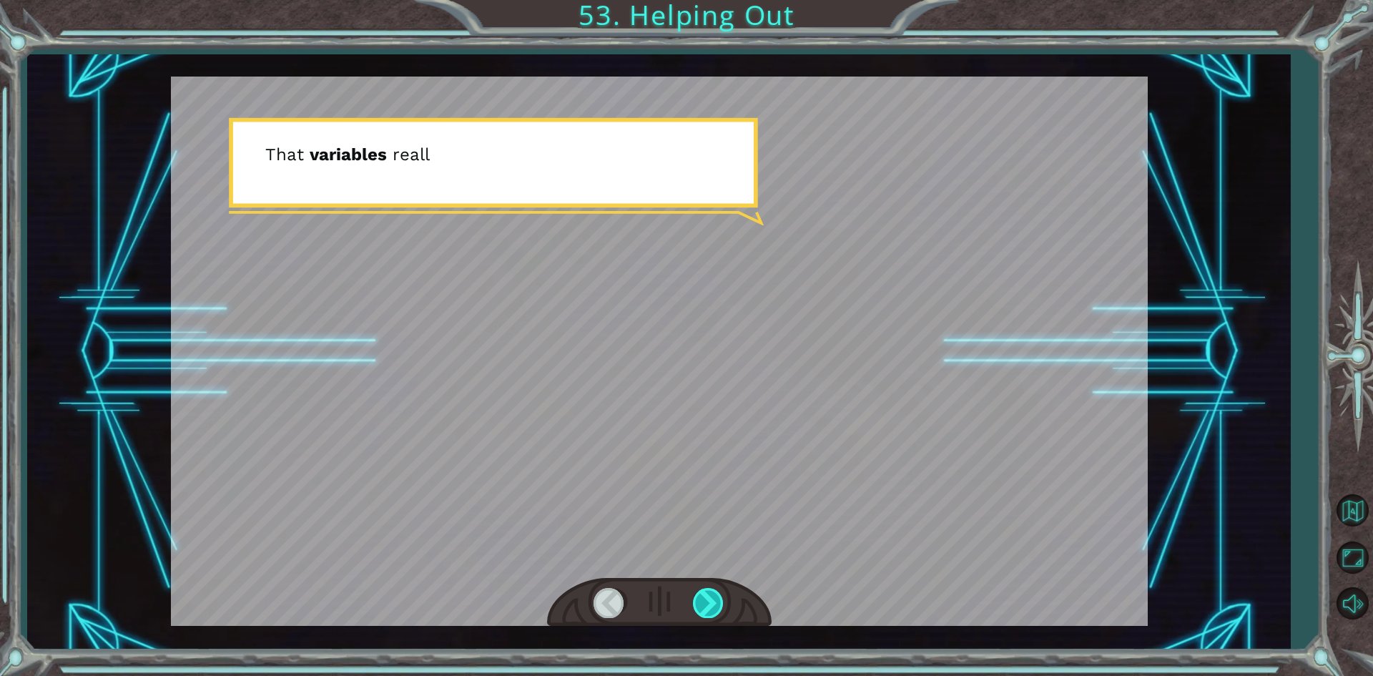
click at [711, 603] on div at bounding box center [709, 602] width 32 height 29
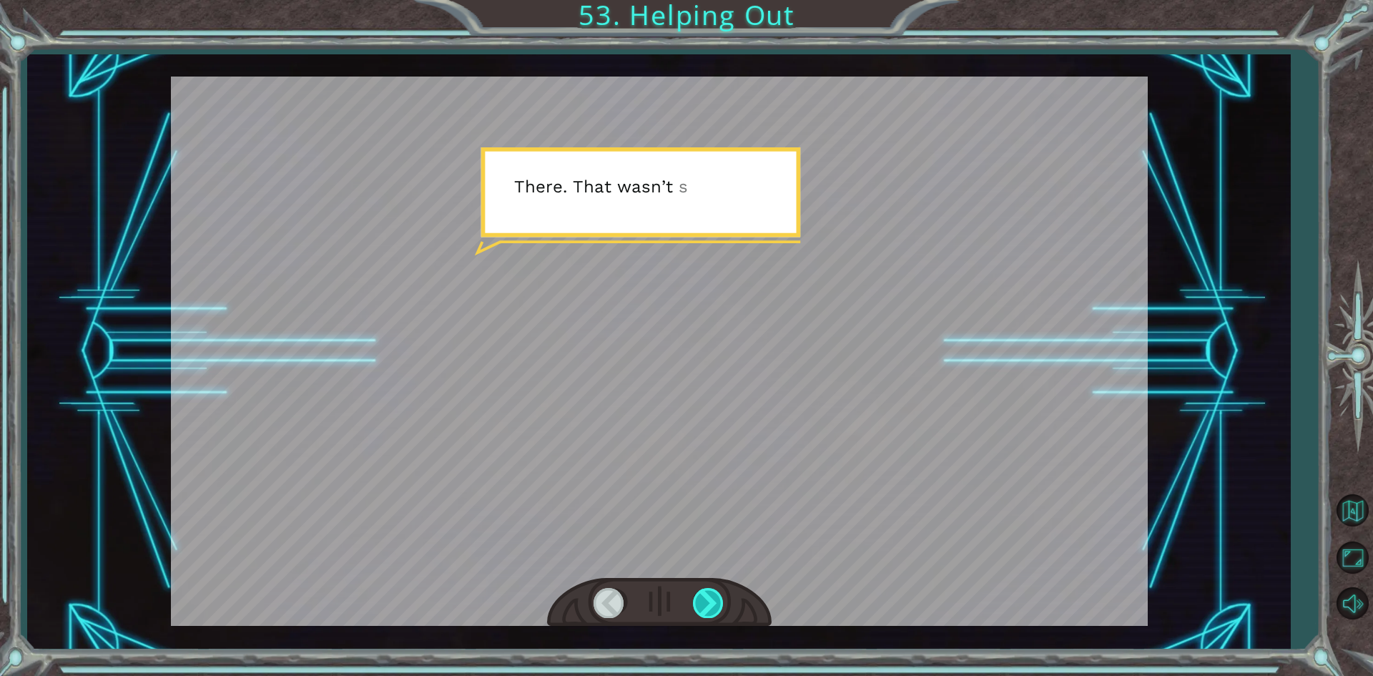
click at [711, 603] on div at bounding box center [709, 602] width 32 height 29
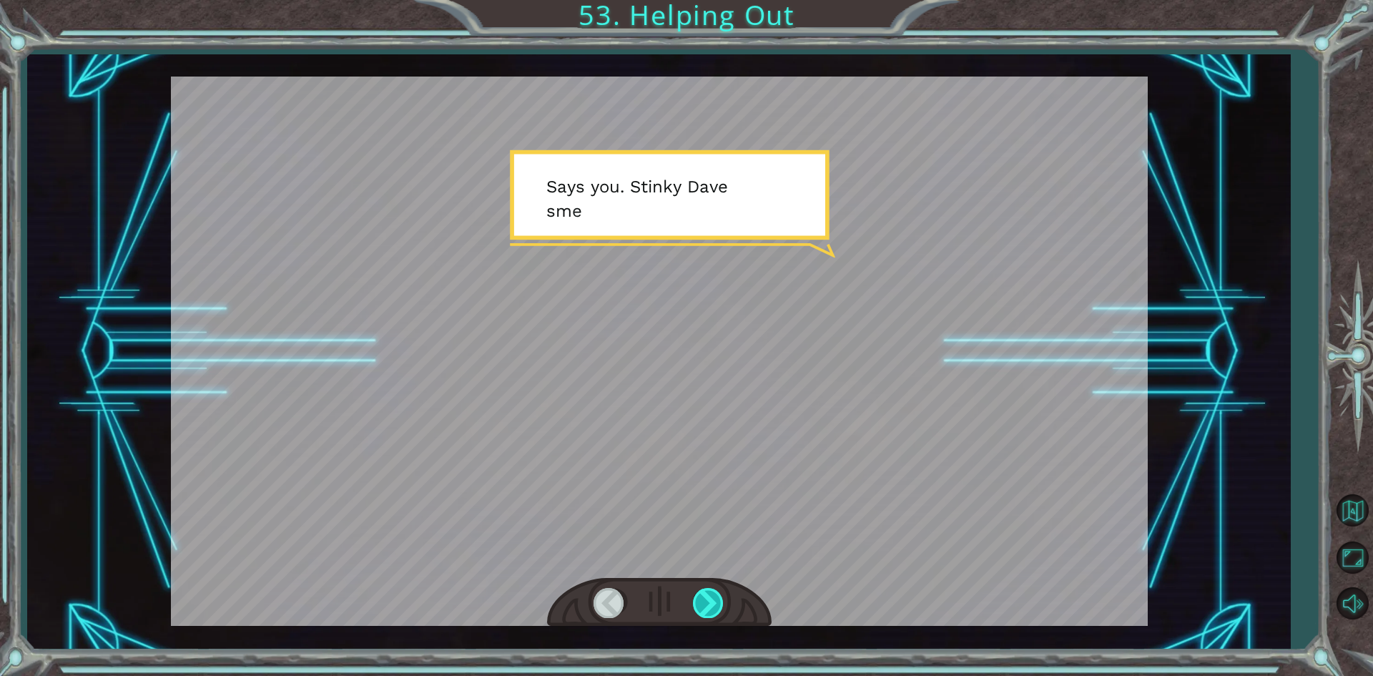
click at [711, 603] on div at bounding box center [709, 602] width 32 height 29
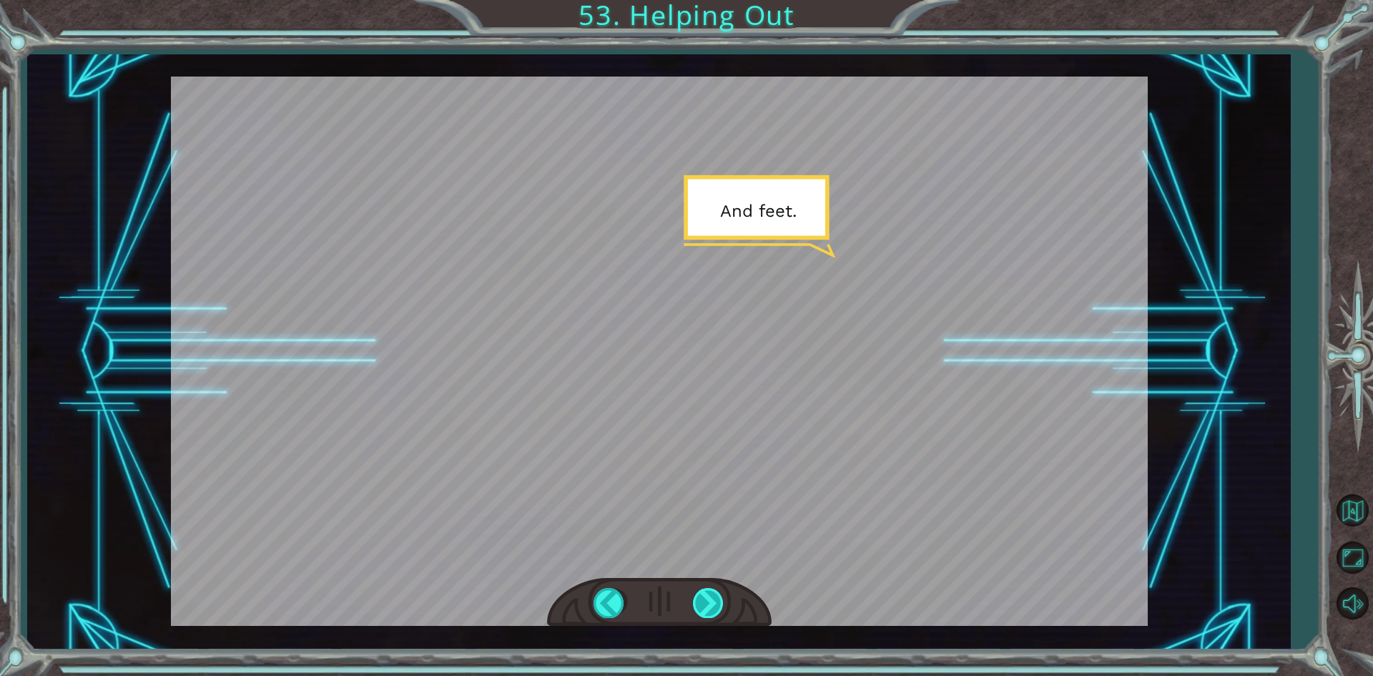
click at [711, 603] on div at bounding box center [709, 602] width 32 height 29
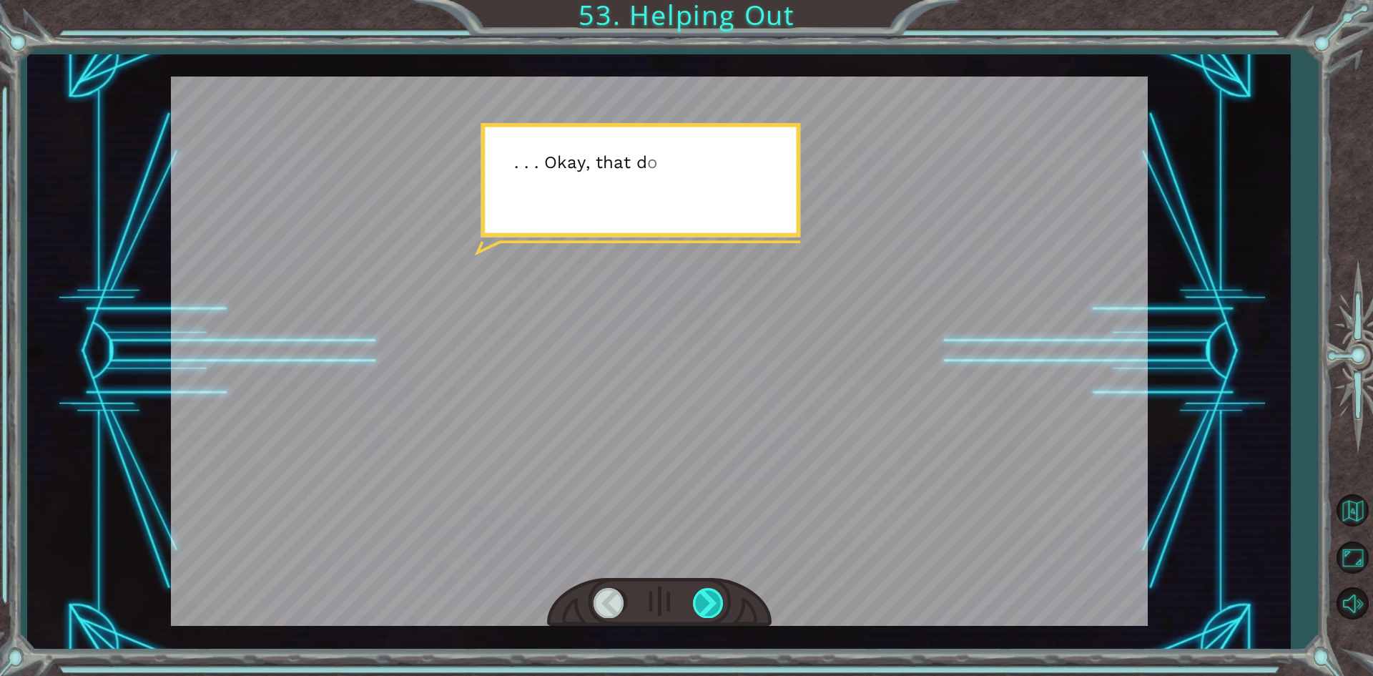
click at [711, 603] on div at bounding box center [709, 602] width 32 height 29
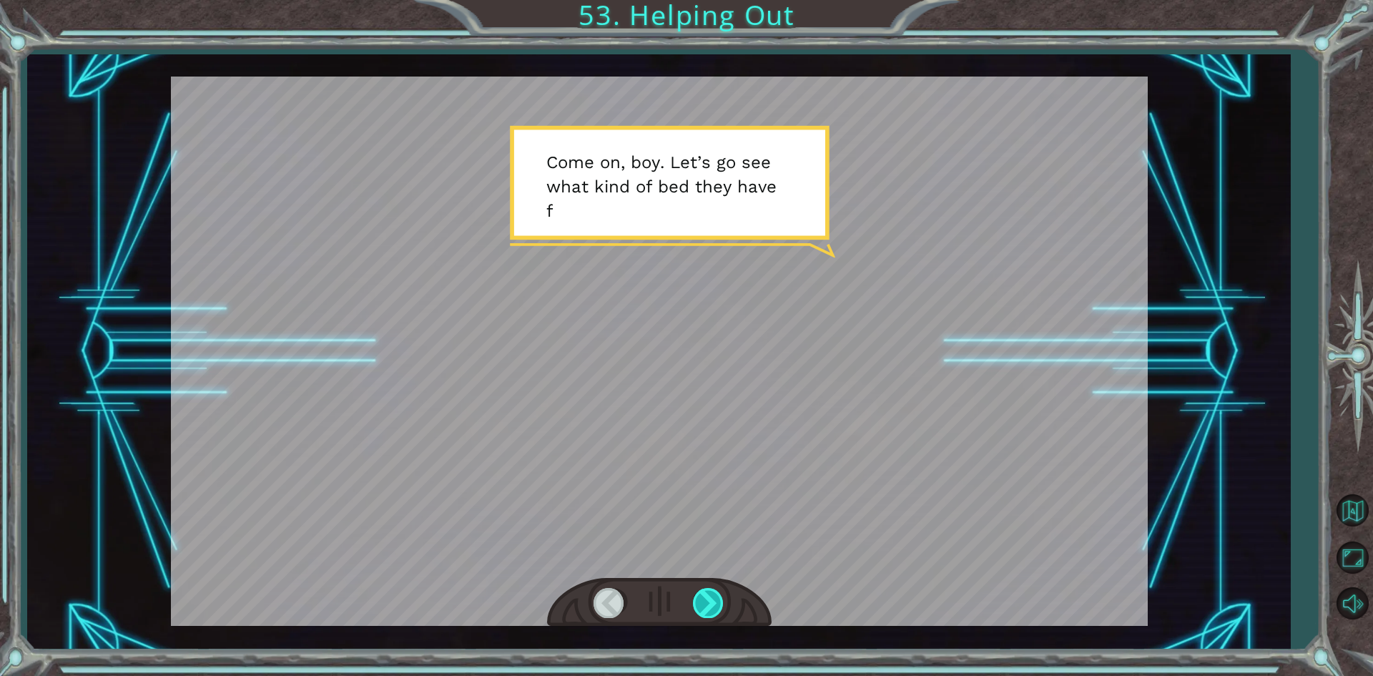
click at [711, 603] on div at bounding box center [709, 602] width 32 height 29
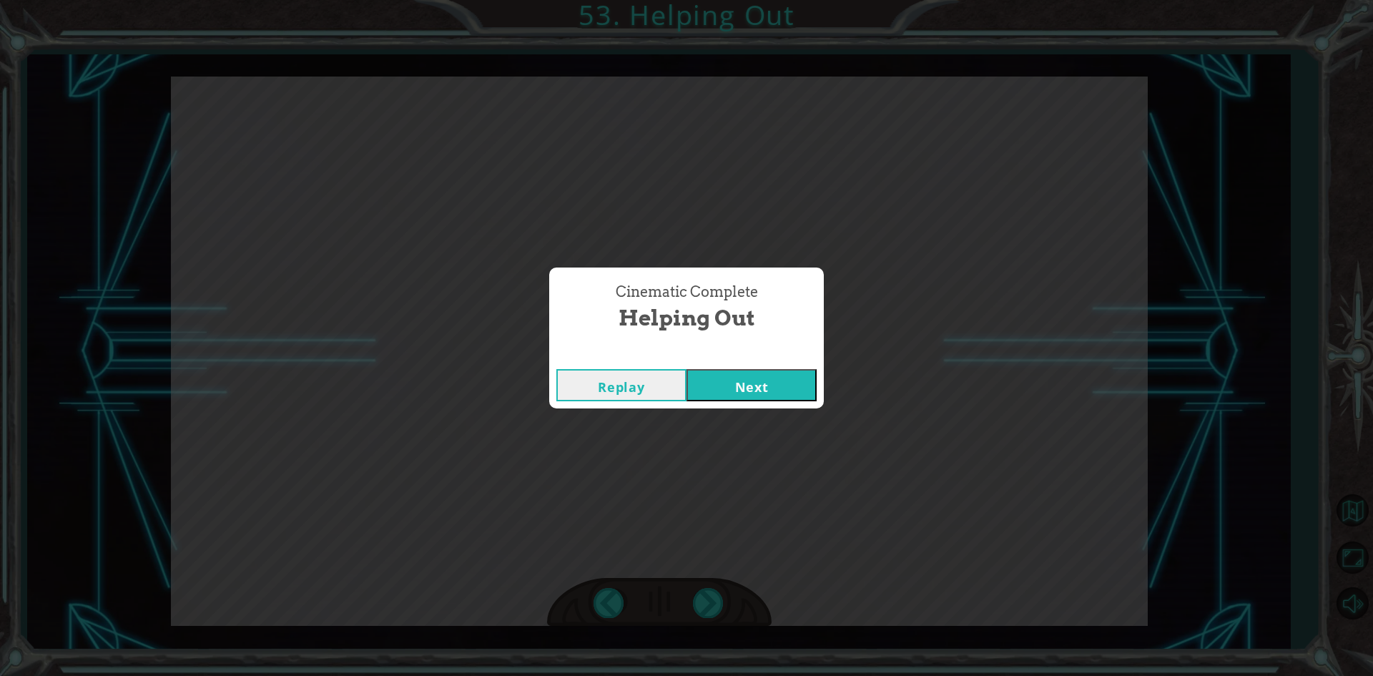
click at [760, 375] on button "Next" at bounding box center [752, 385] width 130 height 32
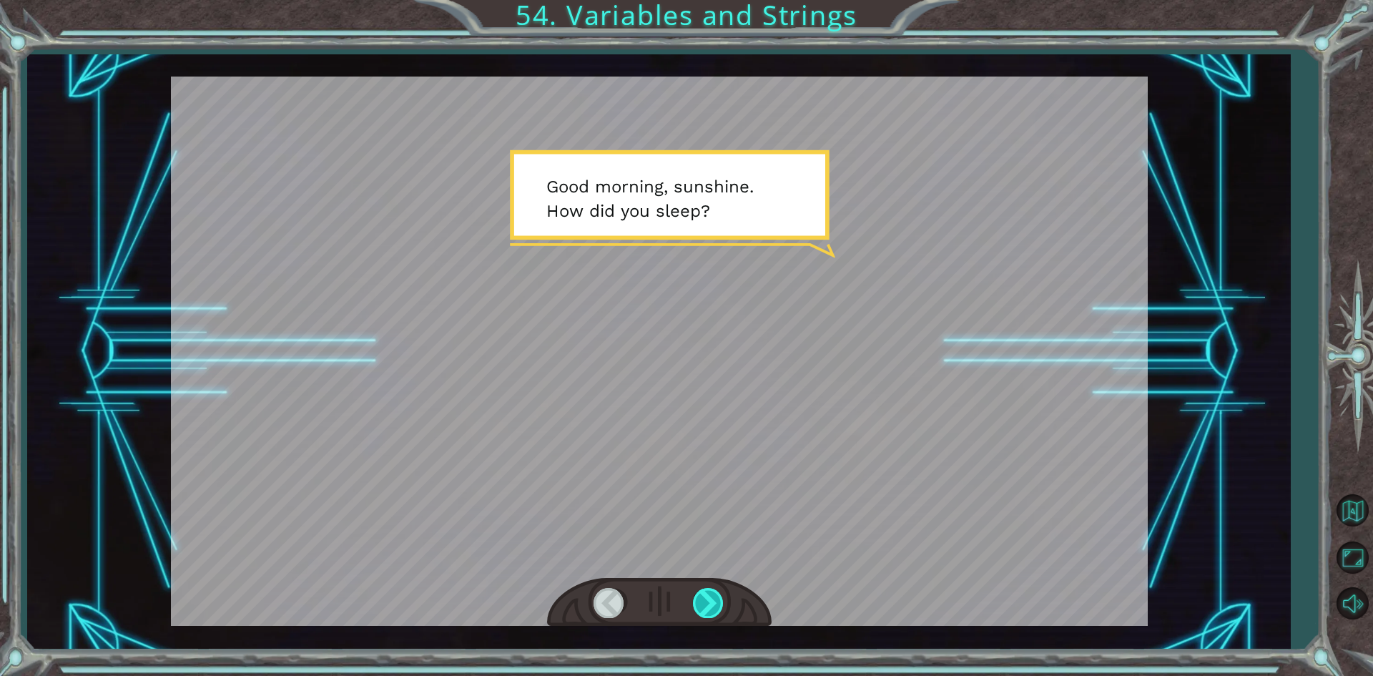
click at [709, 593] on div at bounding box center [709, 602] width 32 height 29
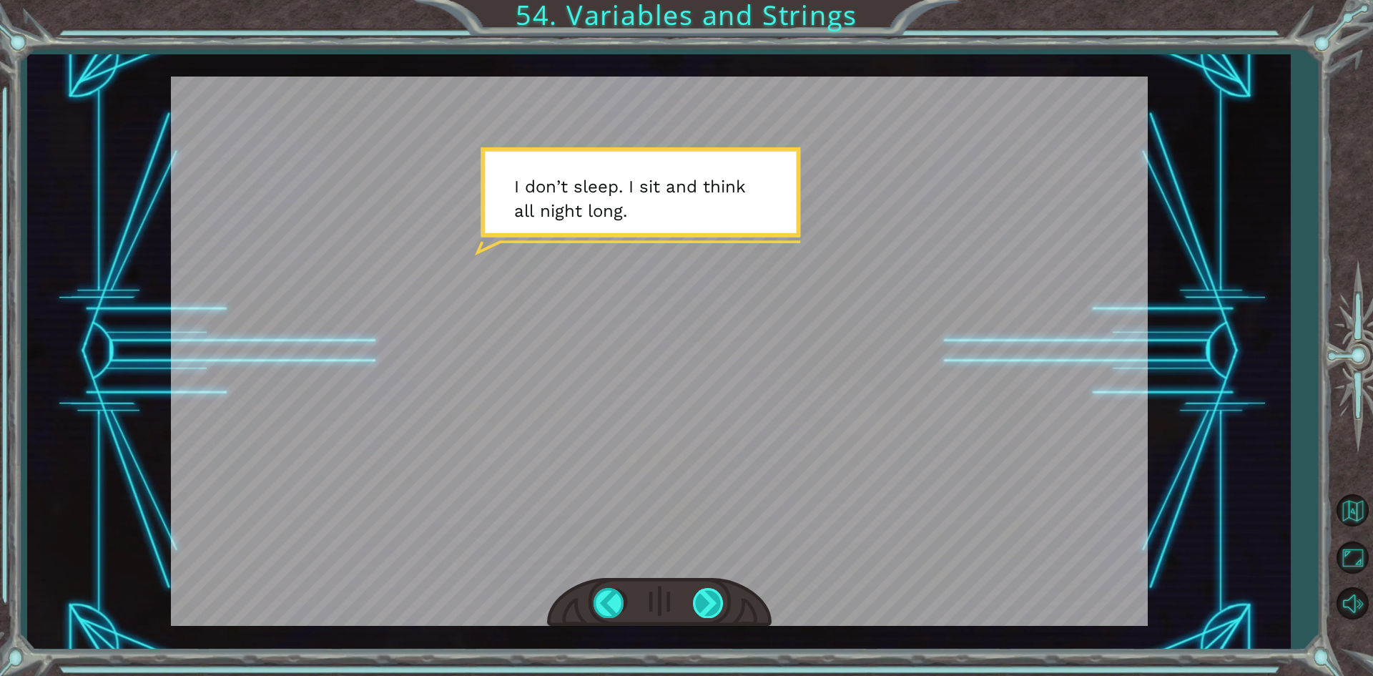
click at [701, 599] on div at bounding box center [709, 602] width 32 height 29
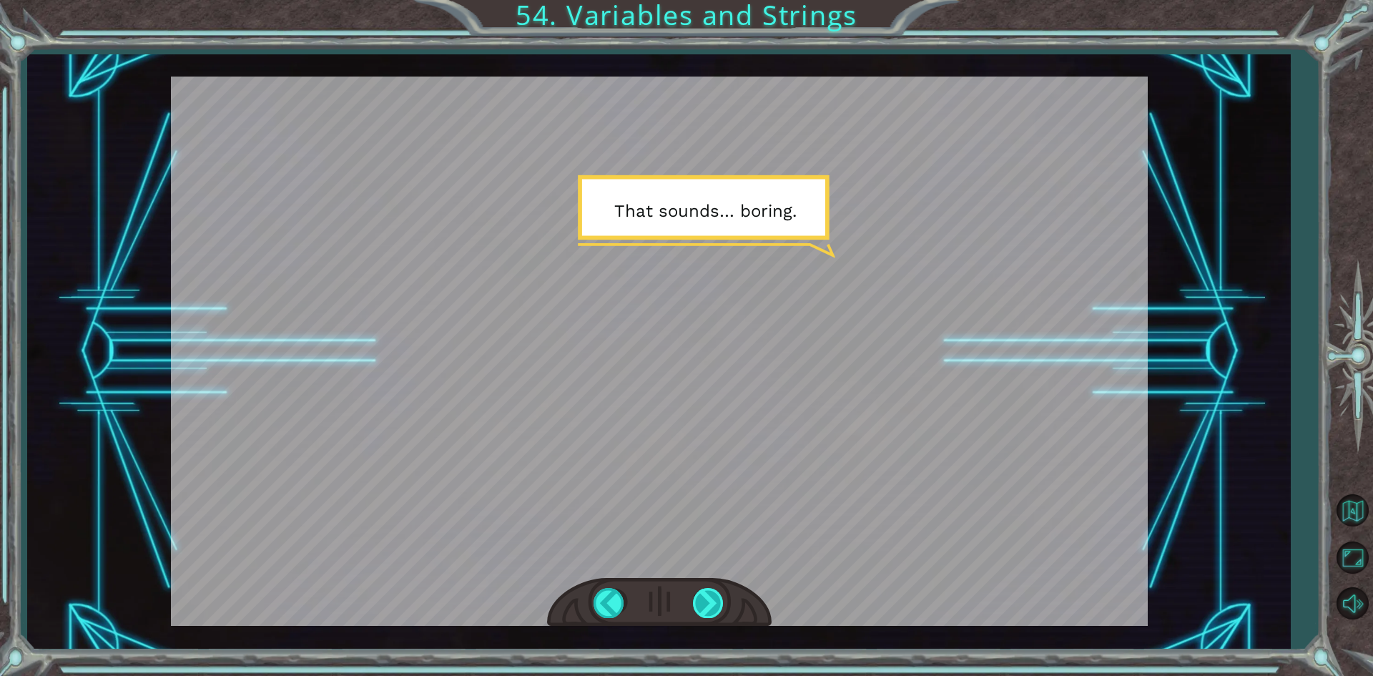
click at [701, 599] on div at bounding box center [709, 602] width 32 height 29
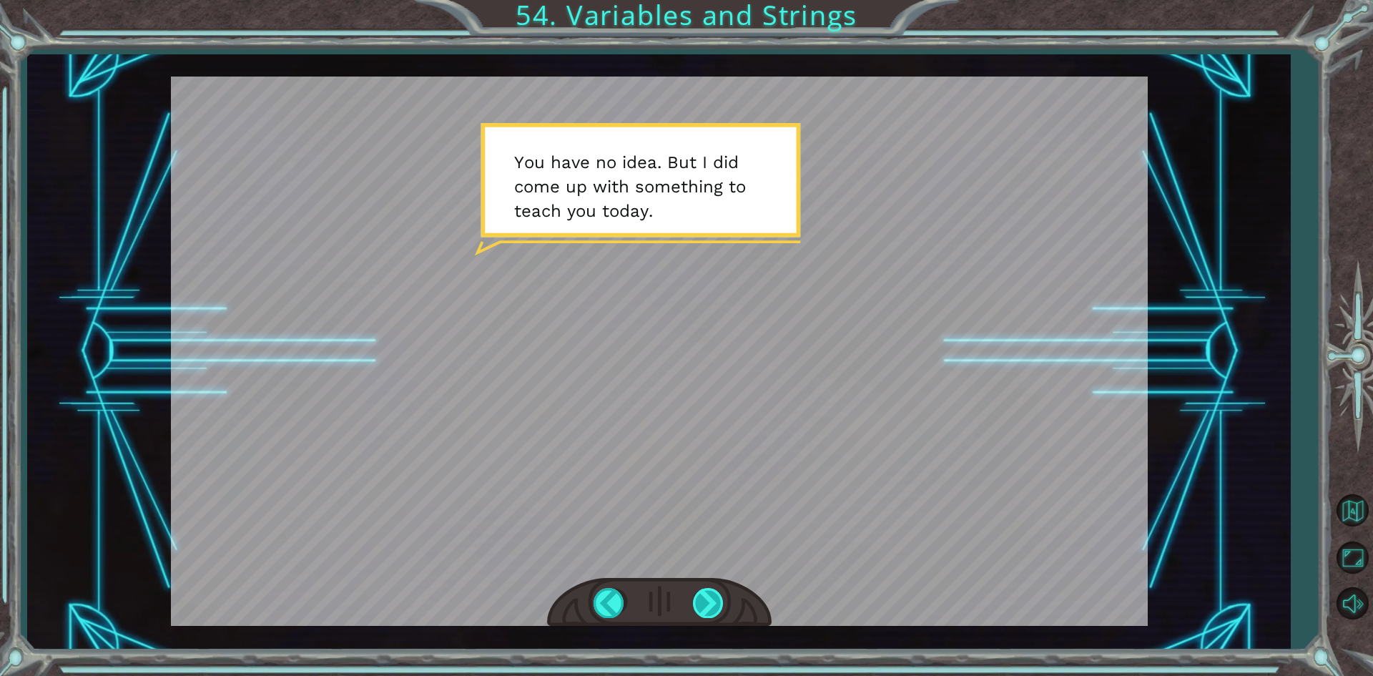
click at [696, 601] on div at bounding box center [709, 602] width 32 height 29
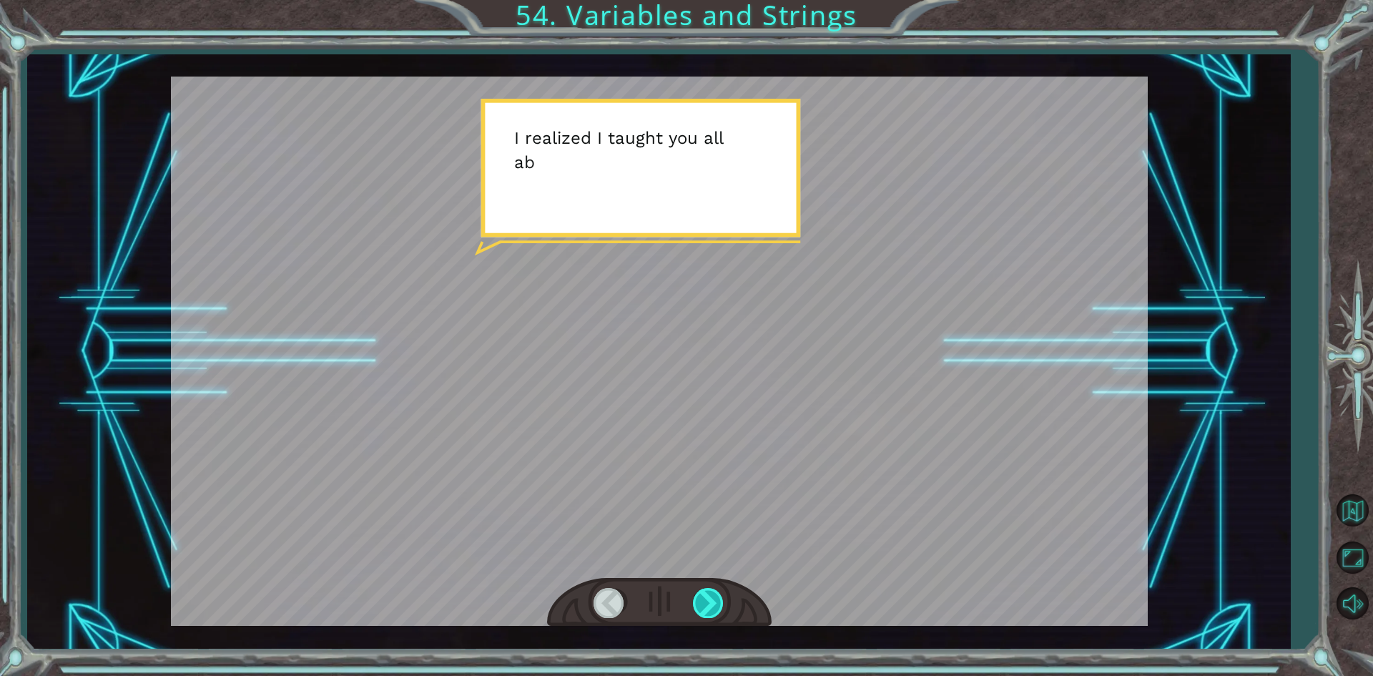
click at [696, 601] on div at bounding box center [709, 602] width 32 height 29
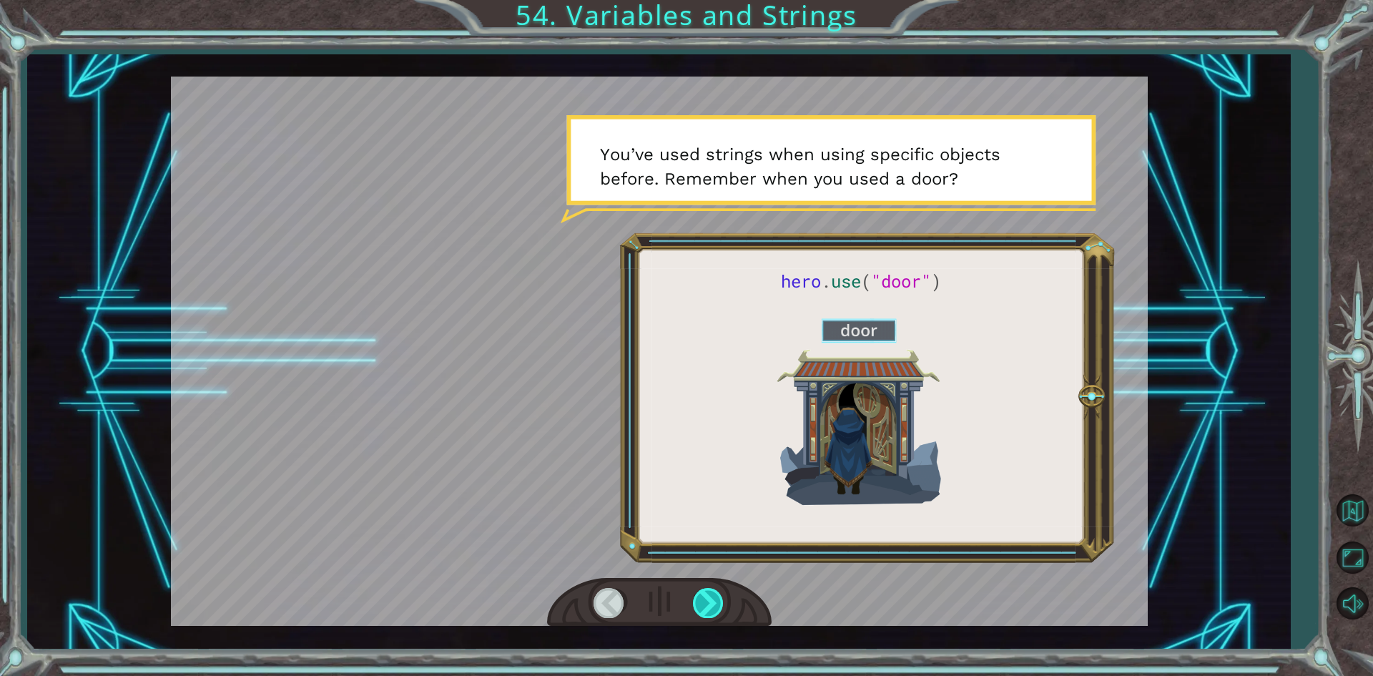
click at [696, 601] on div at bounding box center [709, 602] width 32 height 29
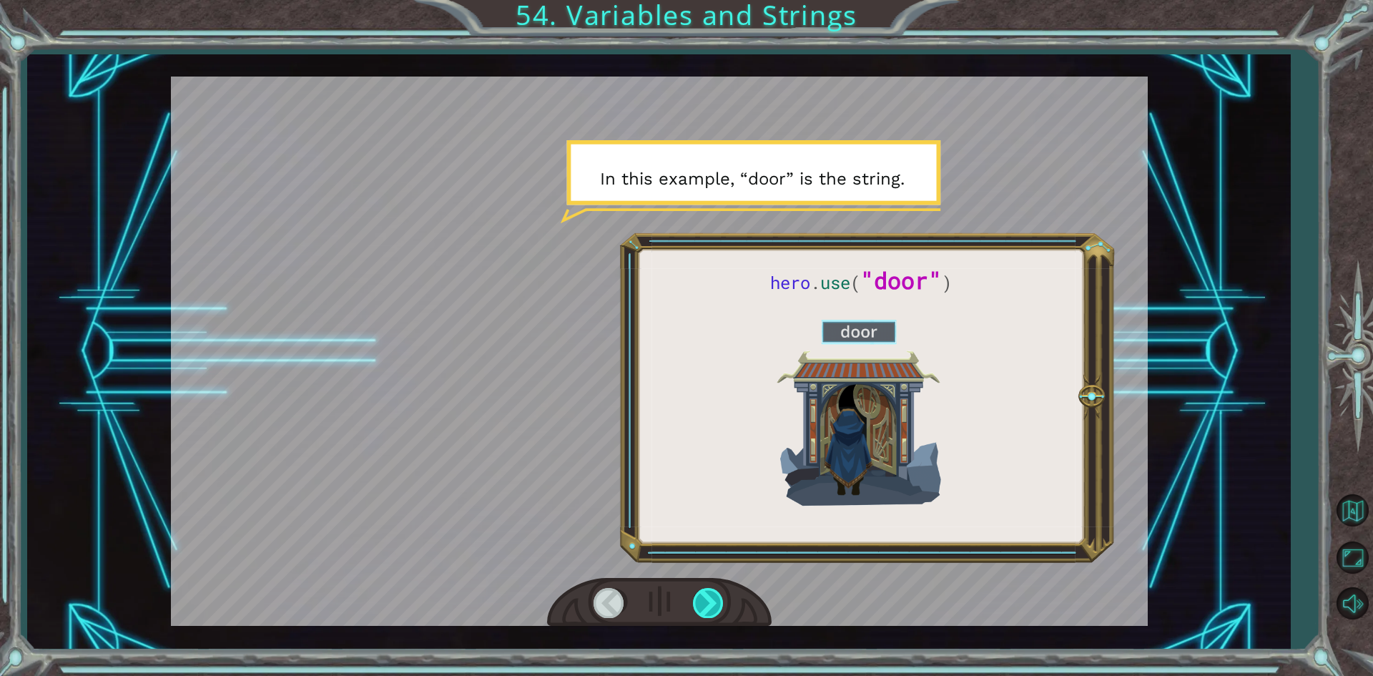
click at [696, 601] on div at bounding box center [709, 602] width 32 height 29
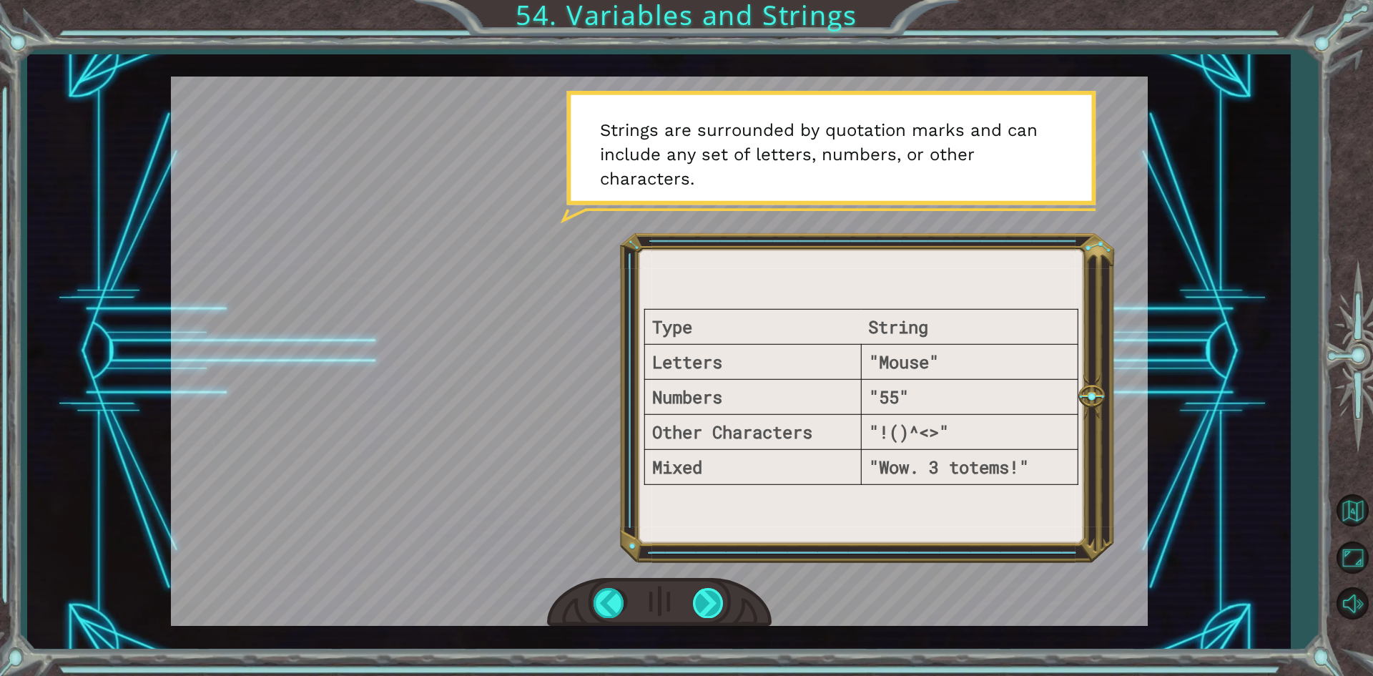
click at [696, 601] on div at bounding box center [709, 602] width 32 height 29
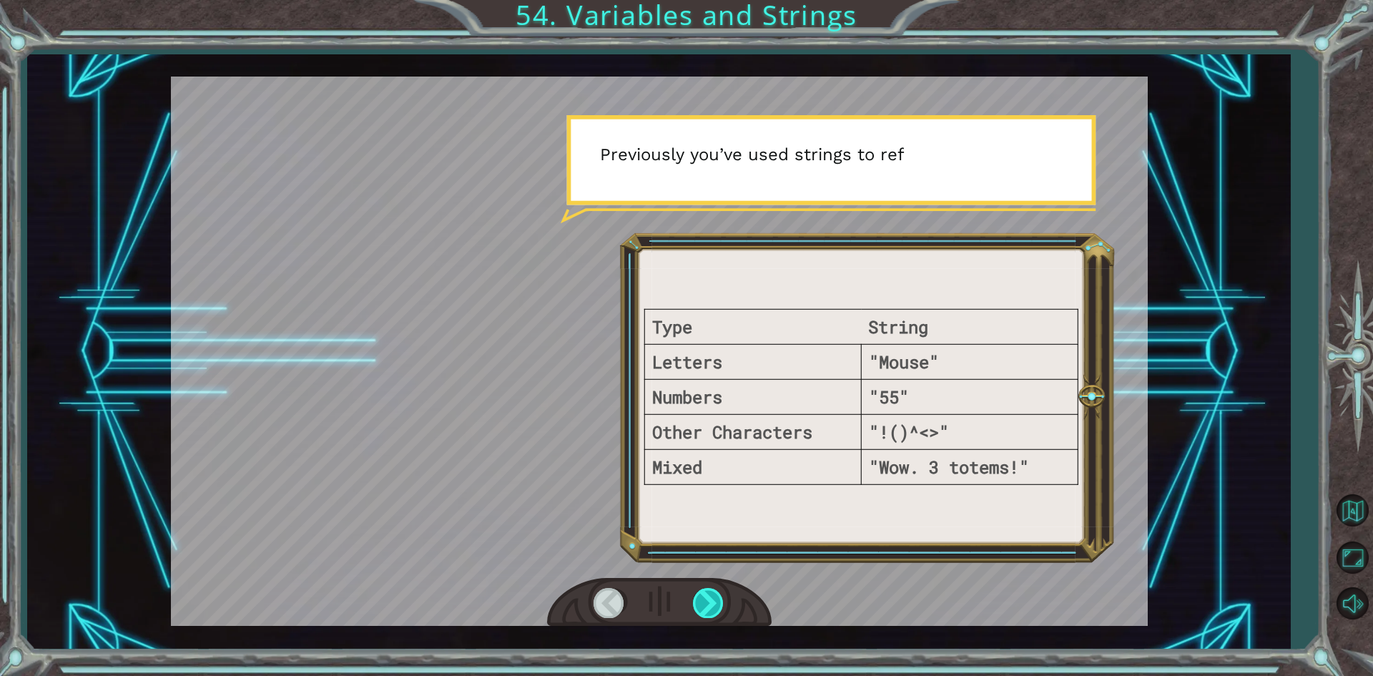
click at [696, 601] on div at bounding box center [709, 602] width 32 height 29
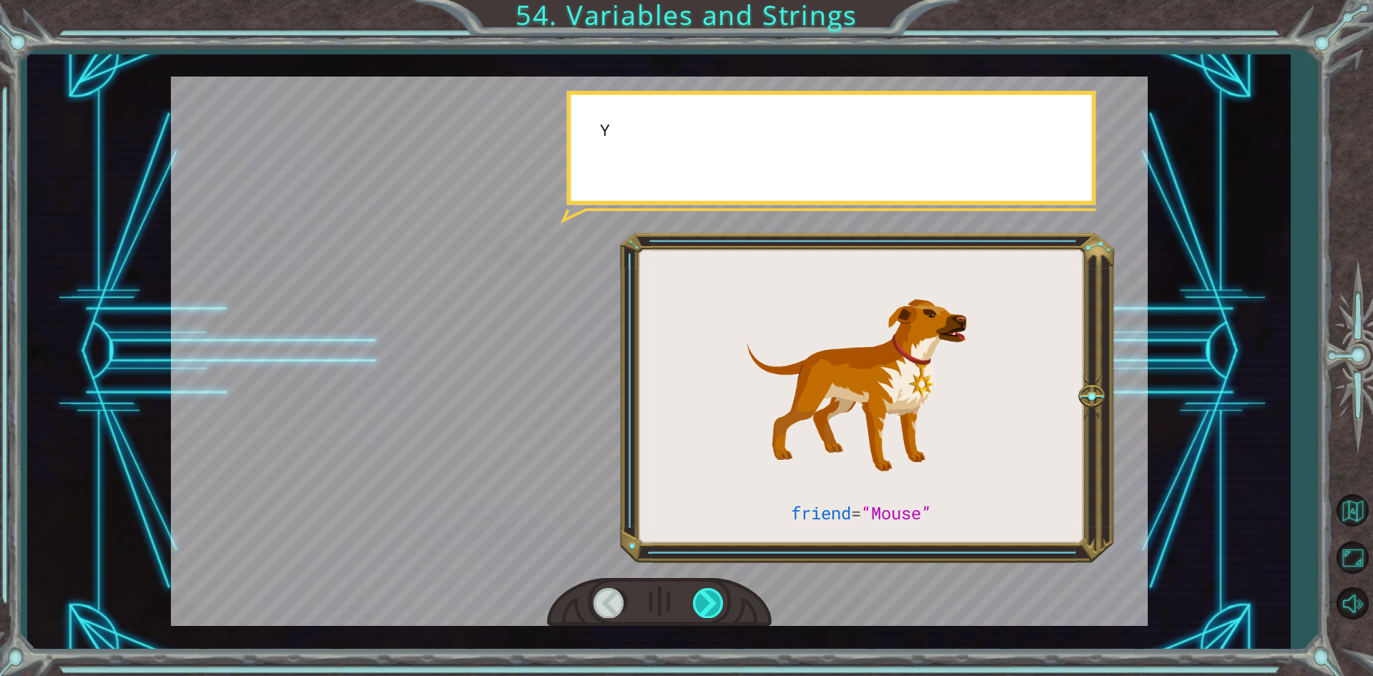
click at [696, 601] on div at bounding box center [709, 602] width 32 height 29
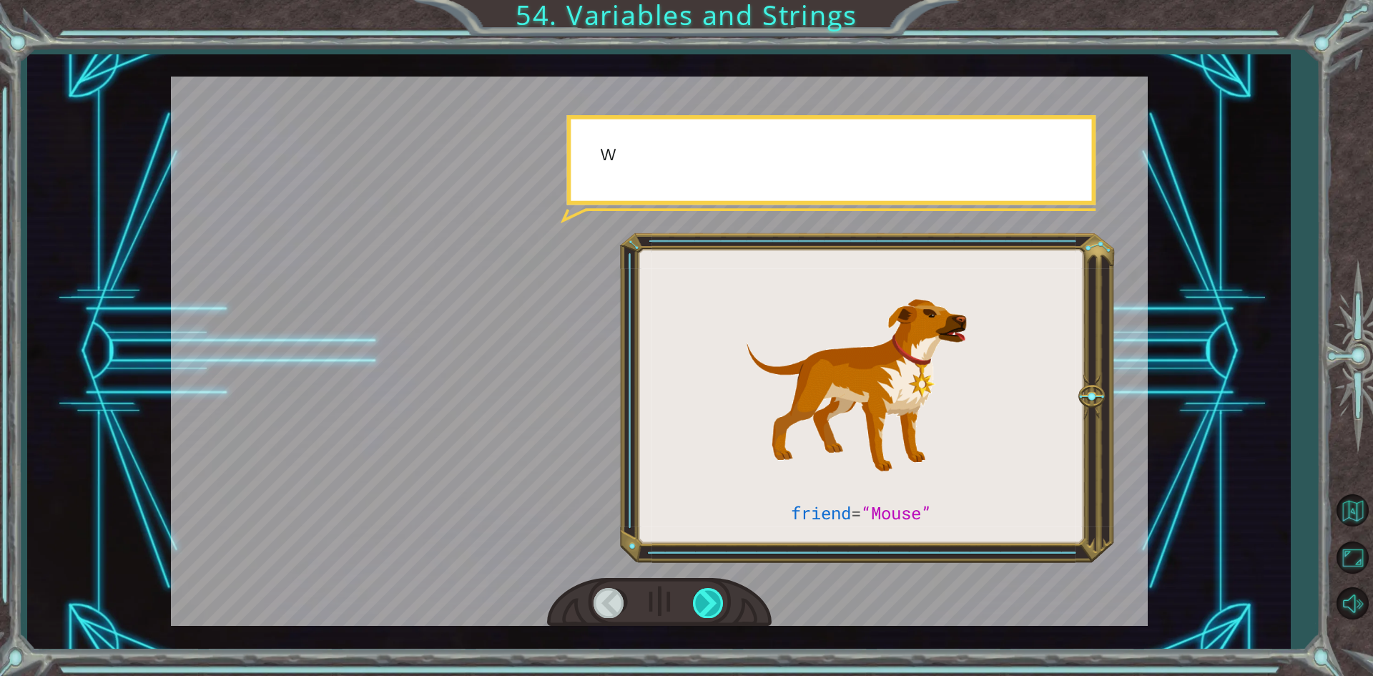
click at [696, 601] on div at bounding box center [709, 602] width 32 height 29
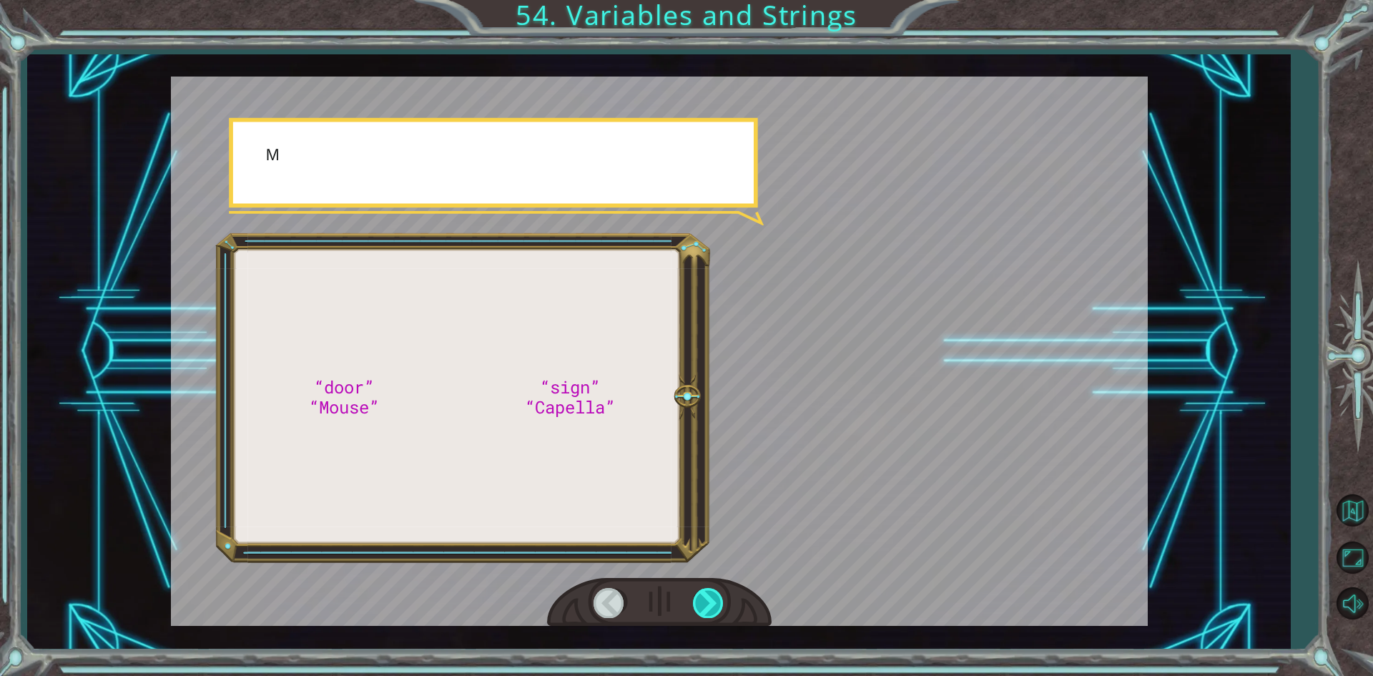
click at [696, 601] on div at bounding box center [709, 602] width 32 height 29
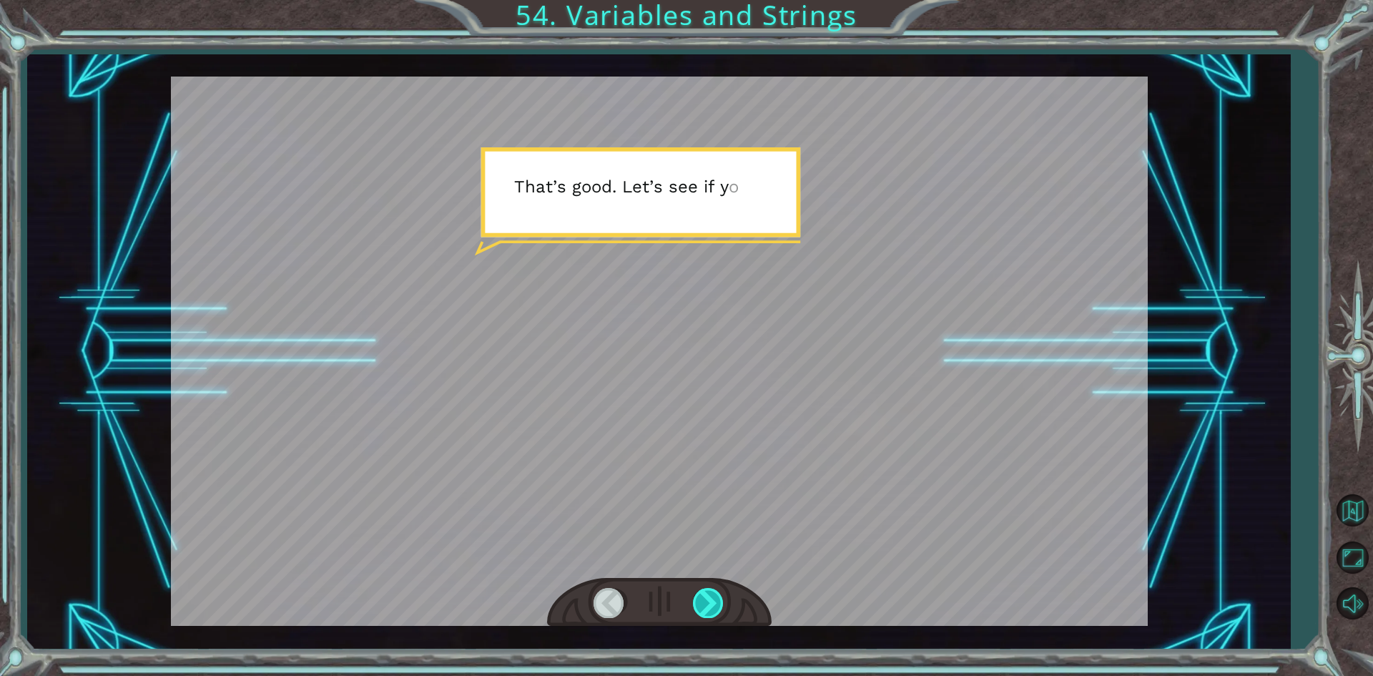
click at [696, 601] on div at bounding box center [709, 602] width 32 height 29
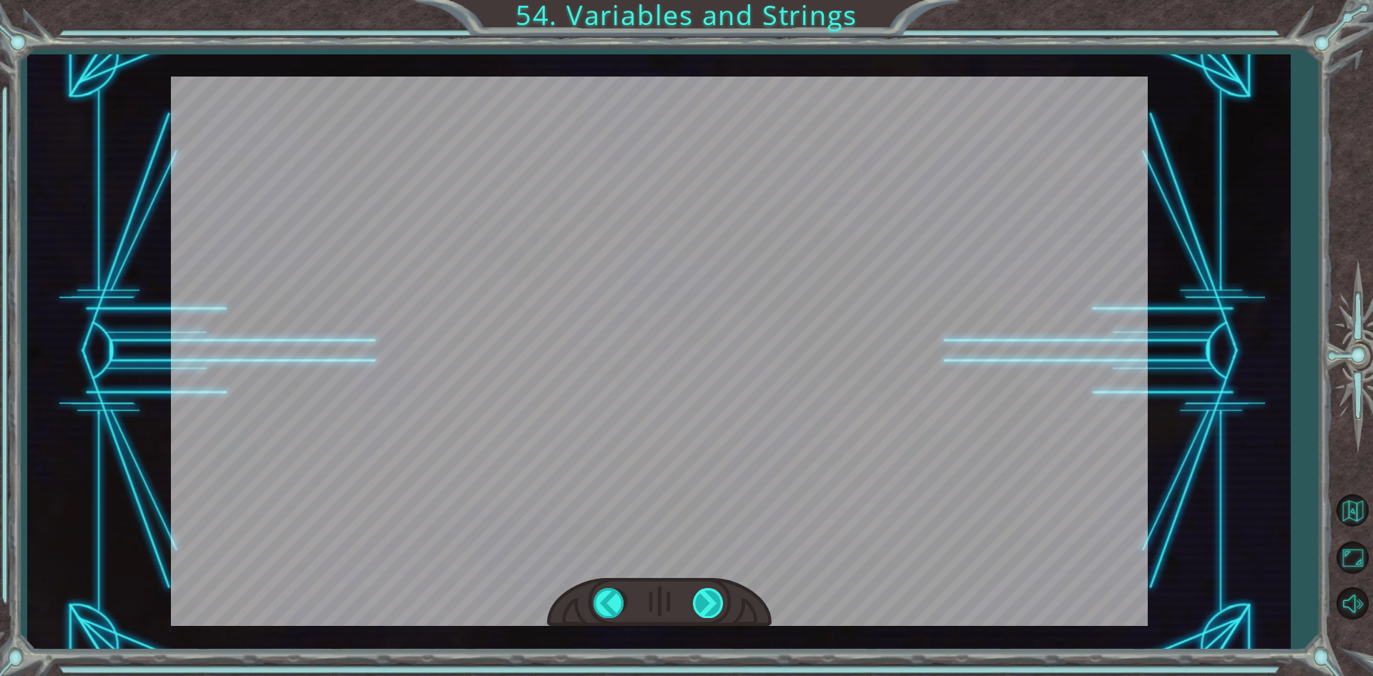
click at [696, 601] on div at bounding box center [709, 602] width 32 height 29
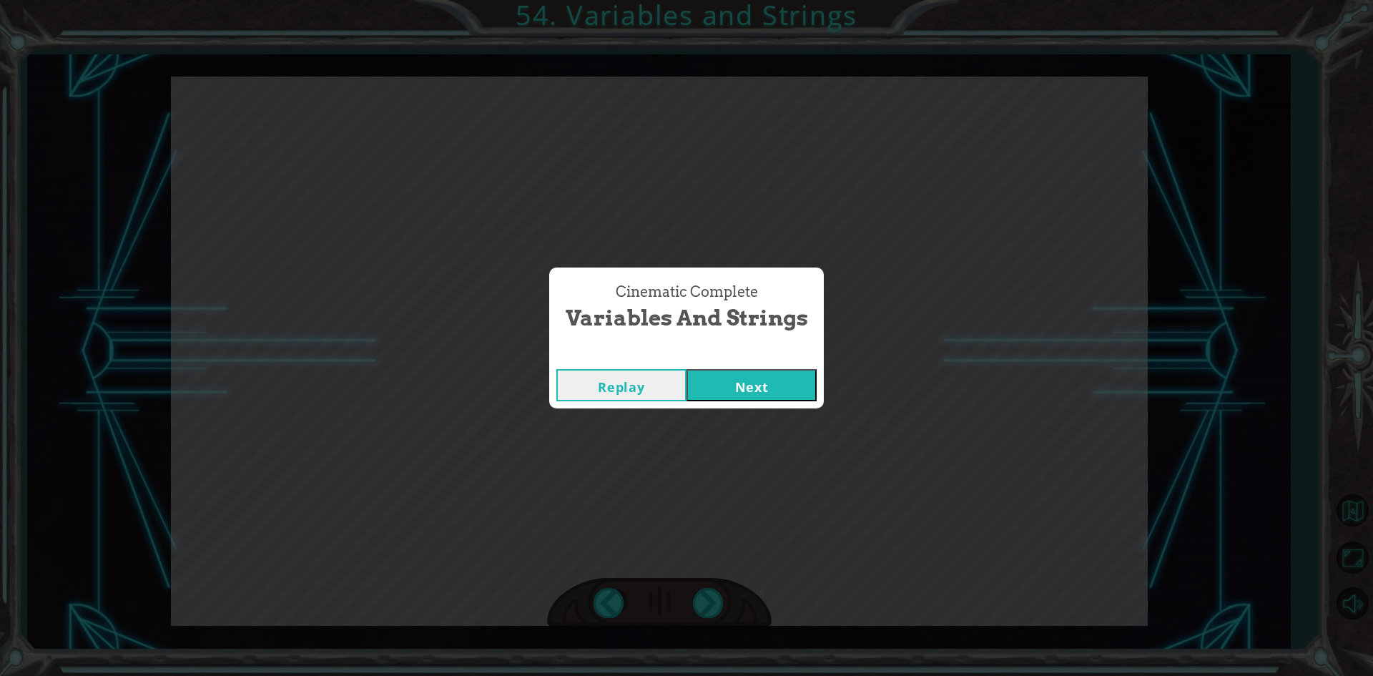
click at [775, 399] on button "Next" at bounding box center [752, 385] width 130 height 32
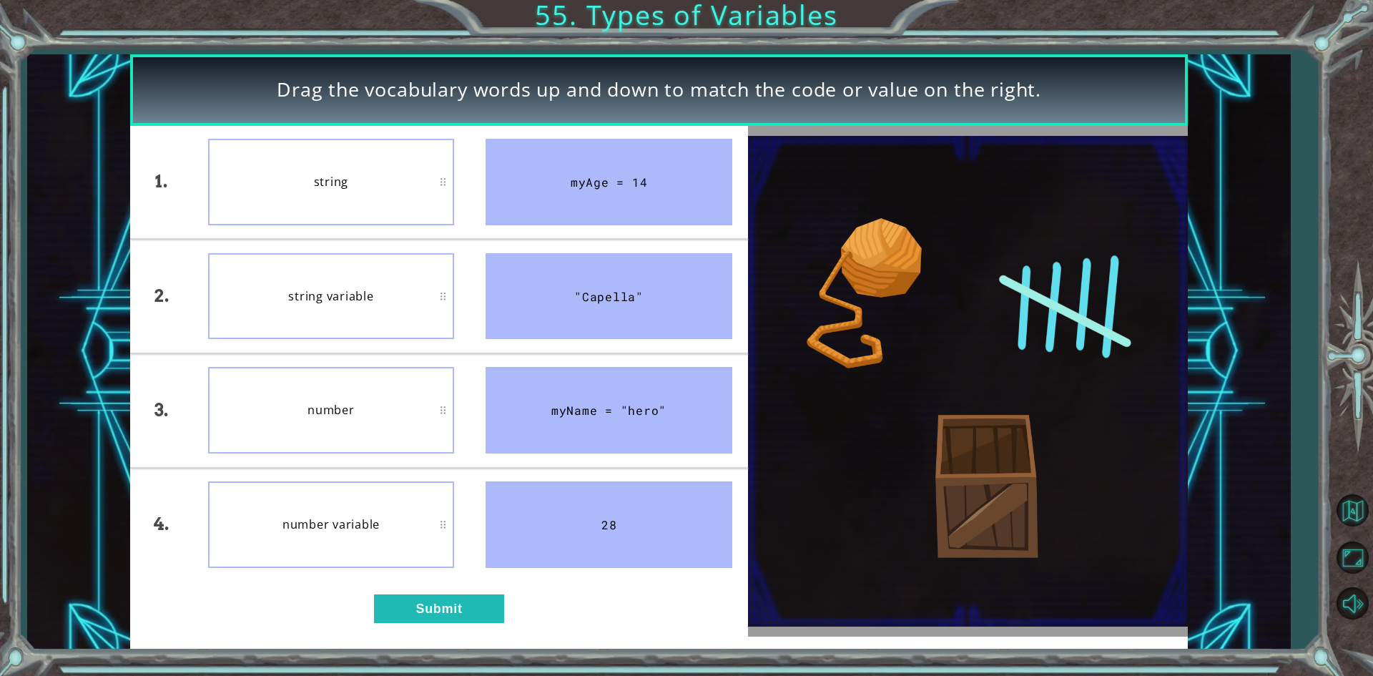
click at [404, 539] on div "number variable" at bounding box center [331, 524] width 247 height 87
click at [402, 432] on div "number variable" at bounding box center [331, 410] width 247 height 87
click at [497, 621] on button "Submit" at bounding box center [439, 608] width 130 height 29
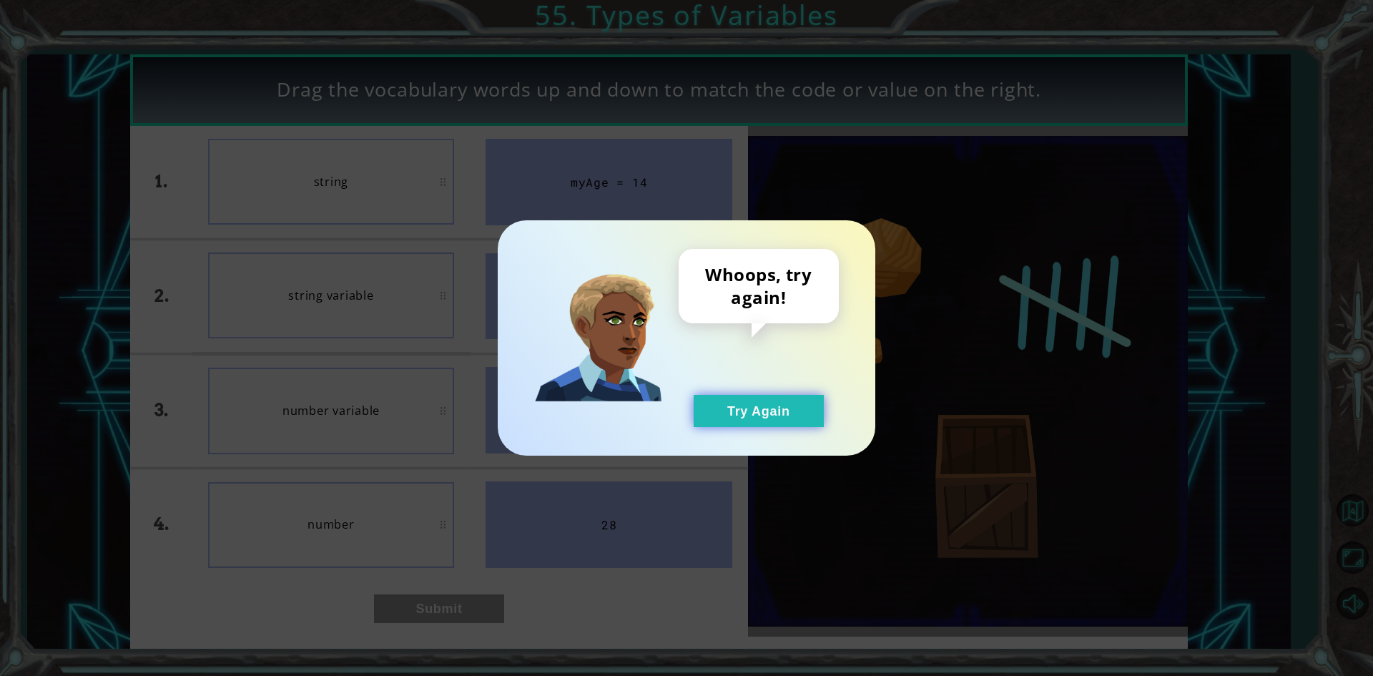
click at [771, 403] on button "Try Again" at bounding box center [759, 411] width 130 height 32
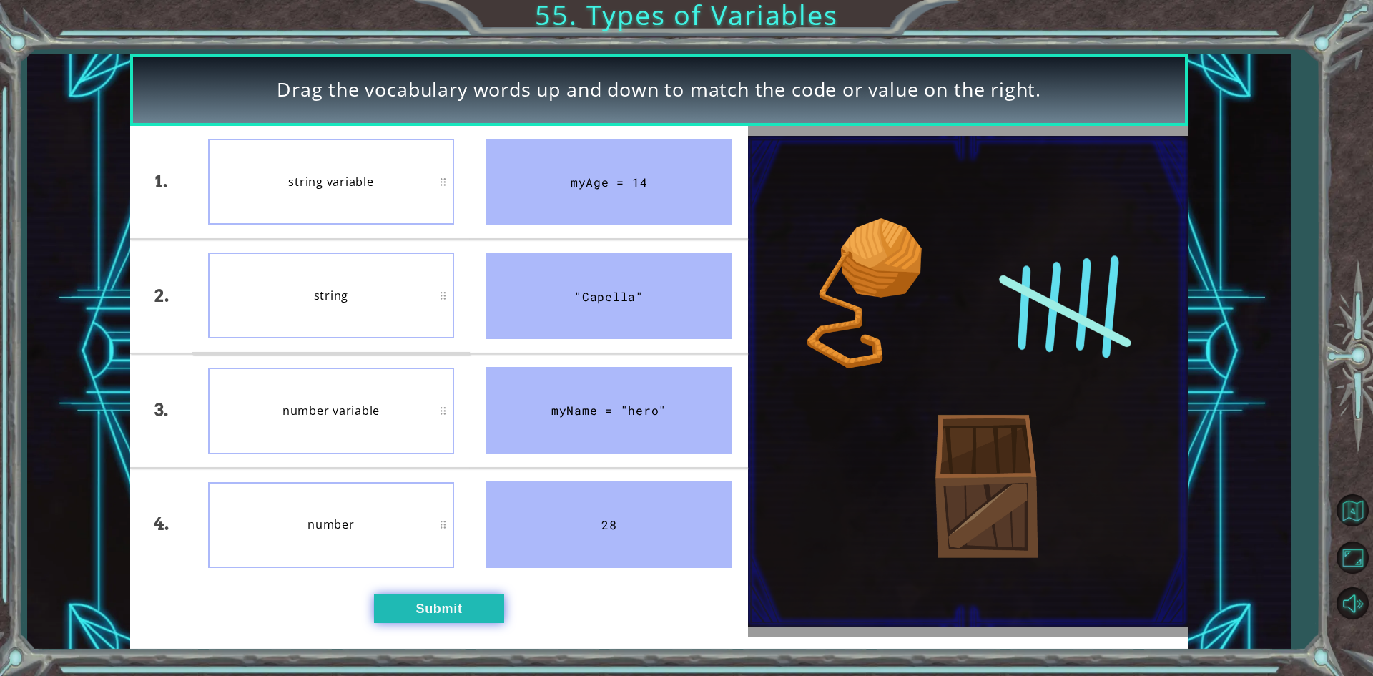
click at [438, 595] on button "Submit" at bounding box center [439, 608] width 130 height 29
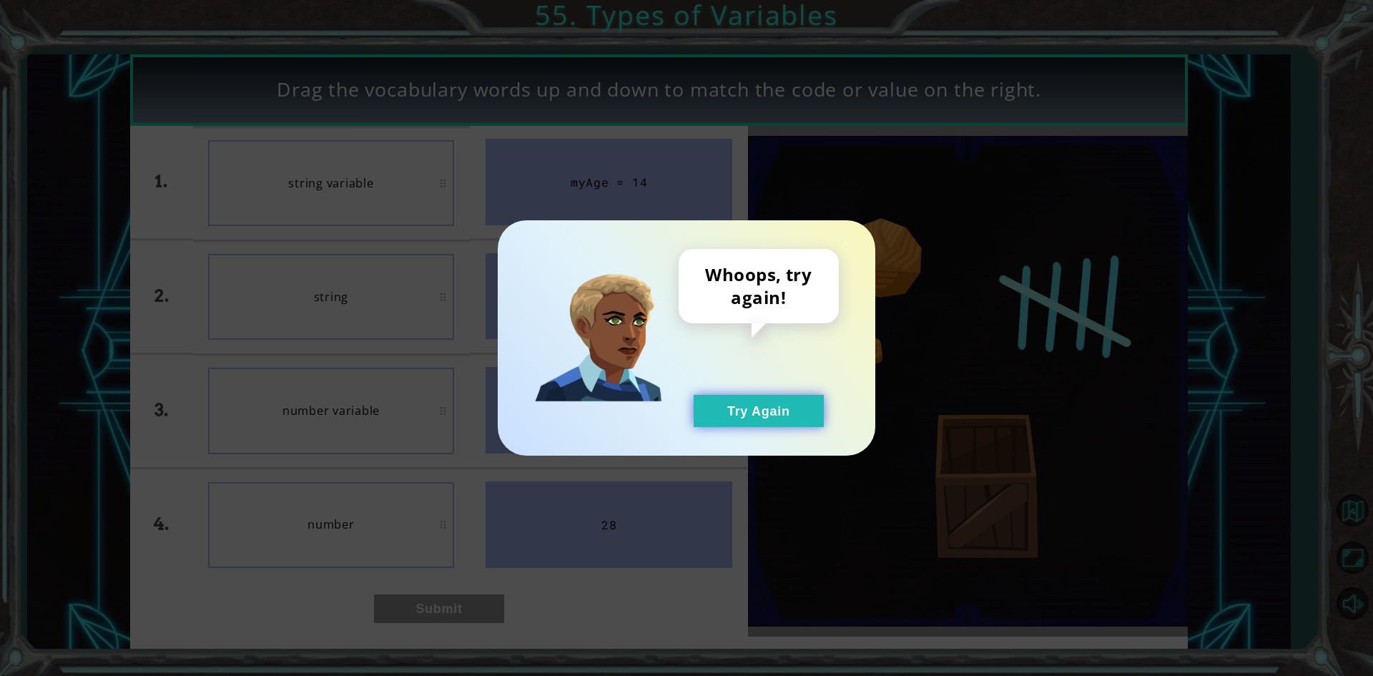
click at [758, 416] on button "Try Again" at bounding box center [759, 411] width 130 height 32
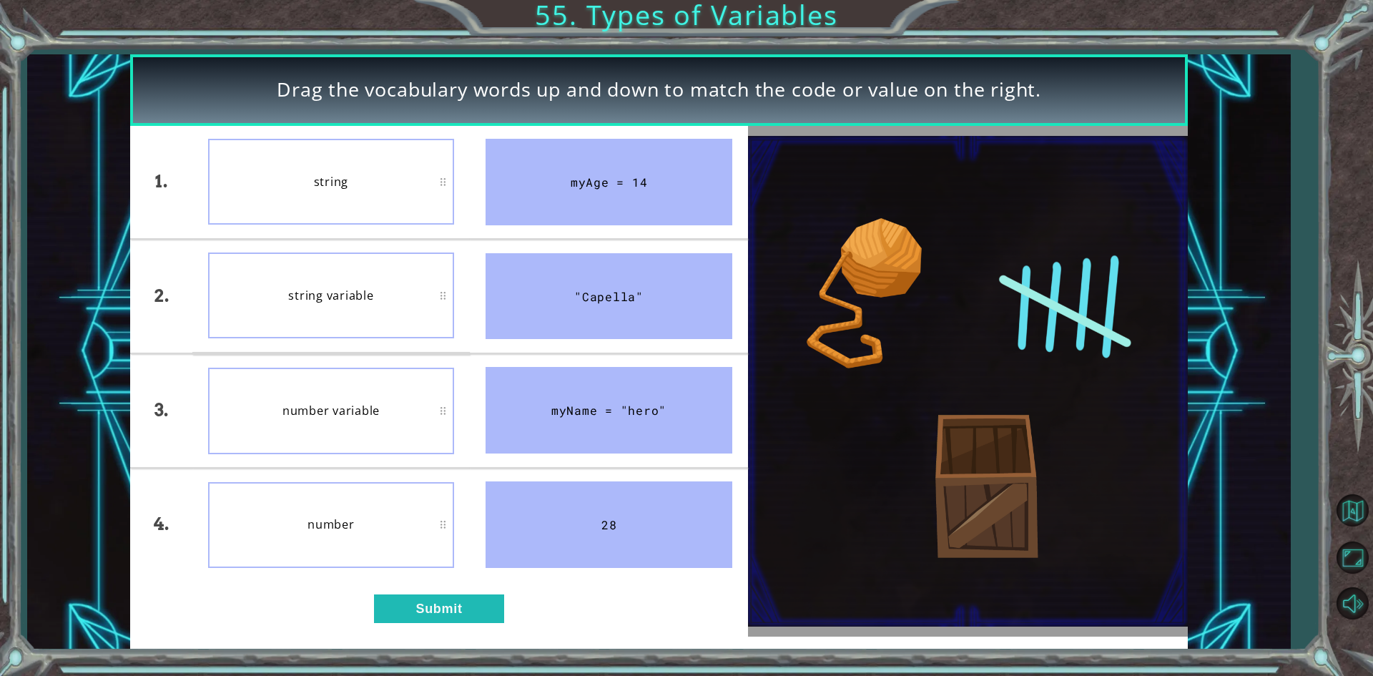
click at [543, 357] on li "myName = "hero"" at bounding box center [609, 410] width 278 height 113
click at [450, 604] on button "Submit" at bounding box center [439, 608] width 130 height 29
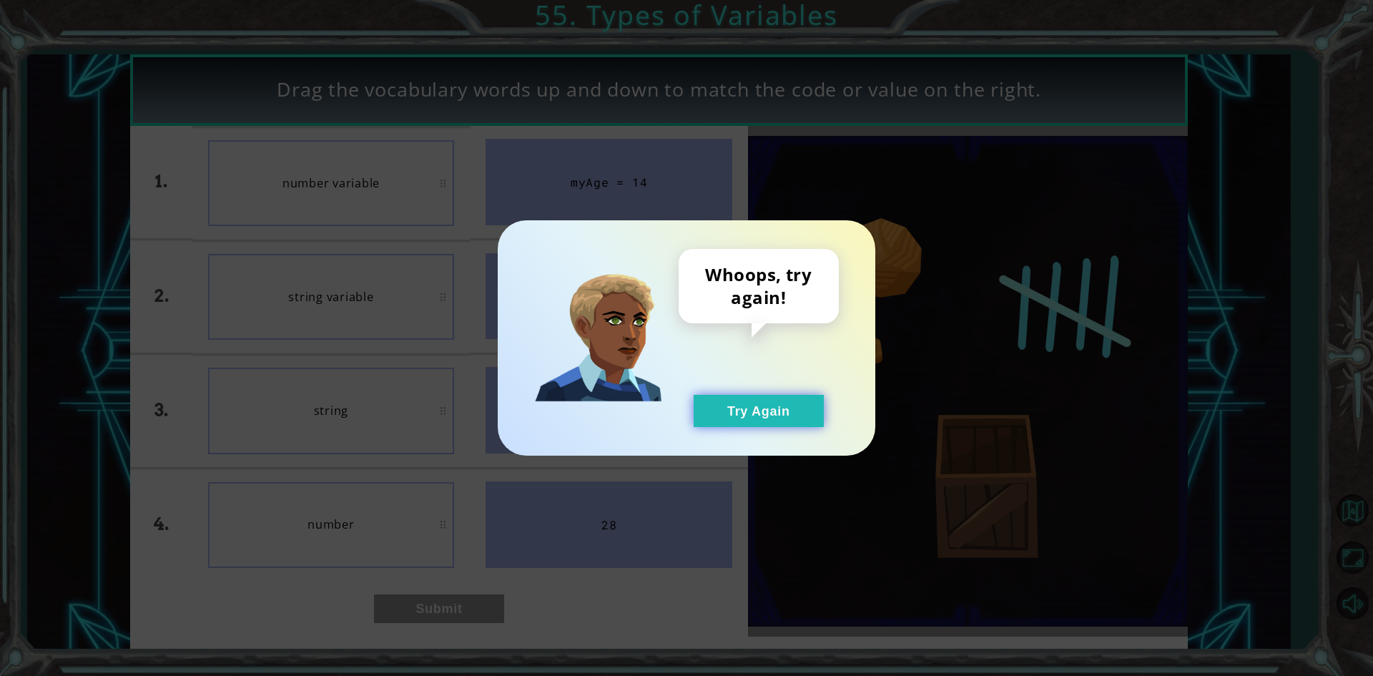
click at [730, 410] on button "Try Again" at bounding box center [759, 411] width 130 height 32
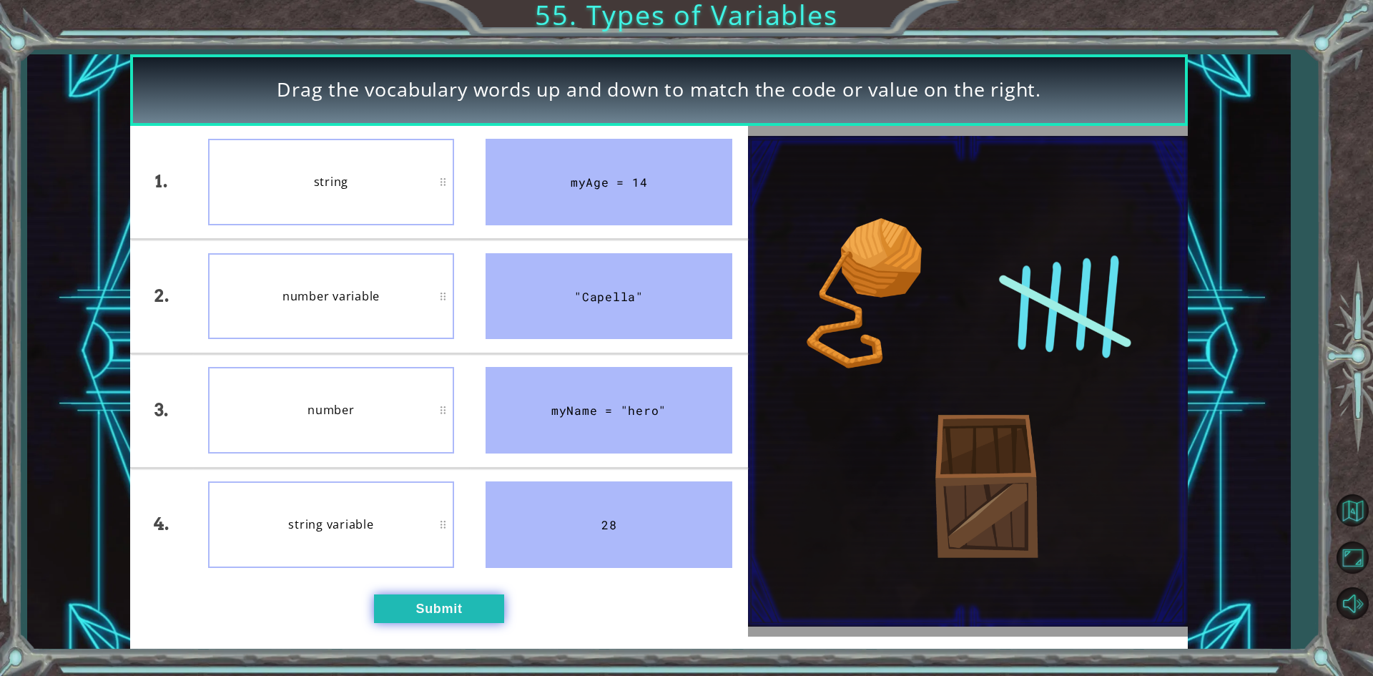
click at [407, 604] on button "Submit" at bounding box center [439, 608] width 130 height 29
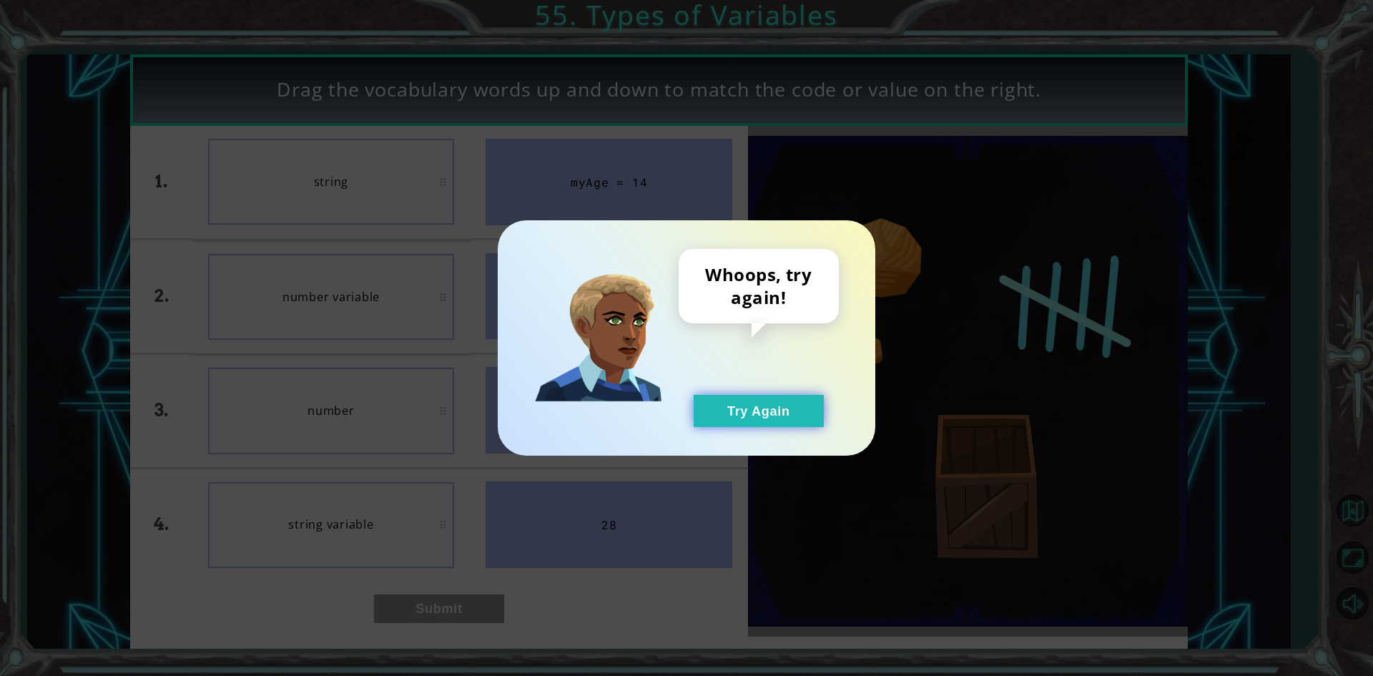
click at [775, 413] on button "Try Again" at bounding box center [759, 411] width 130 height 32
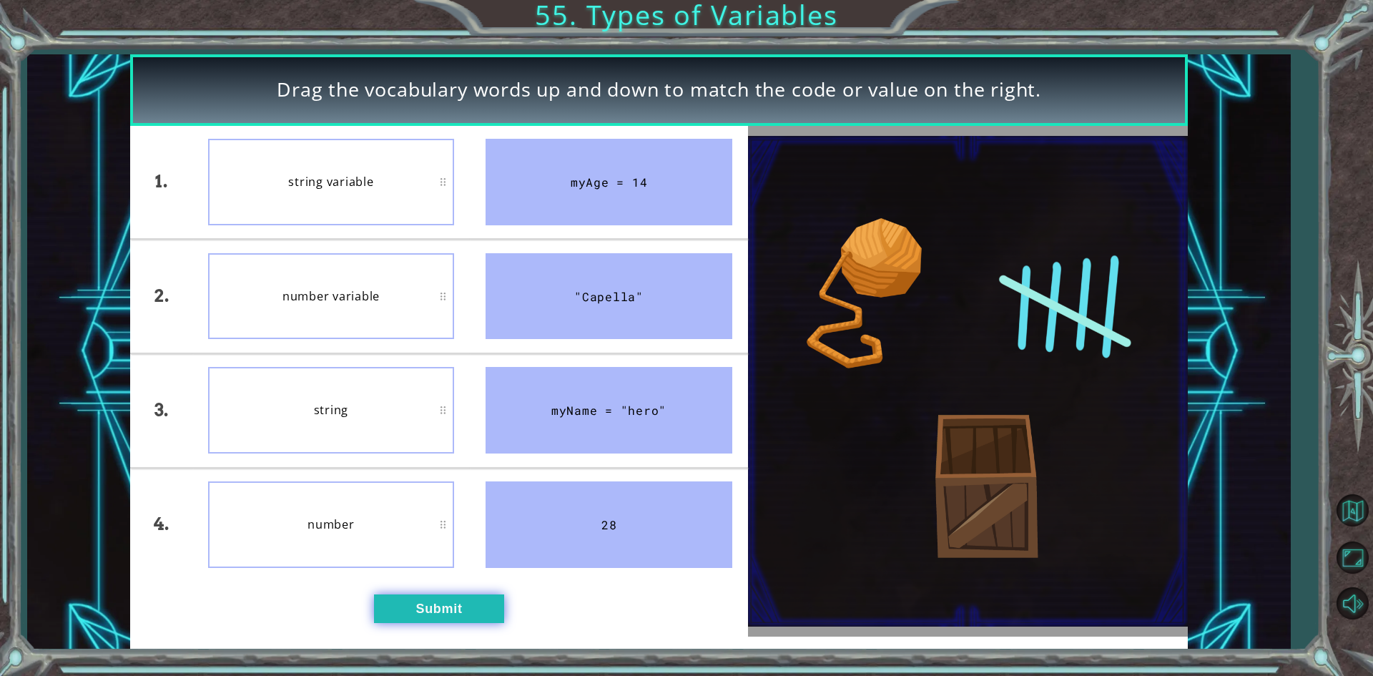
click at [474, 617] on button "Submit" at bounding box center [439, 608] width 130 height 29
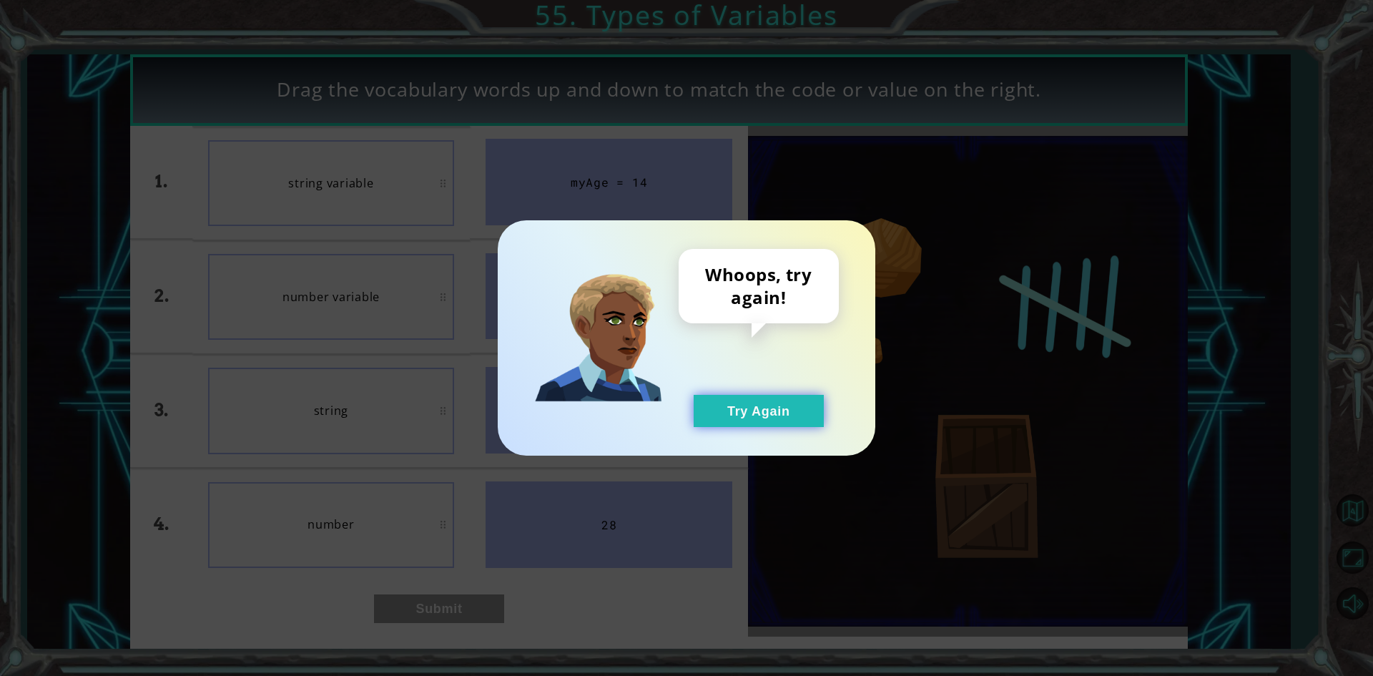
click at [698, 418] on button "Try Again" at bounding box center [759, 411] width 130 height 32
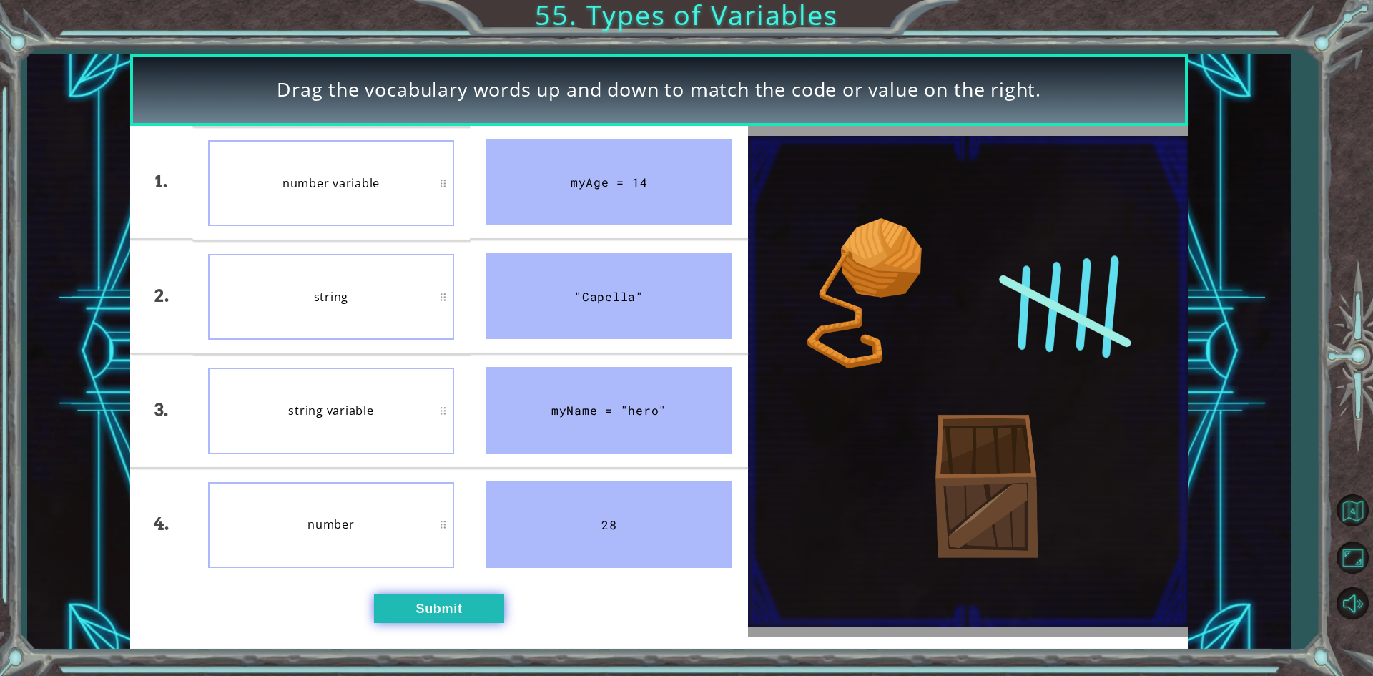
click at [418, 602] on button "Submit" at bounding box center [439, 608] width 130 height 29
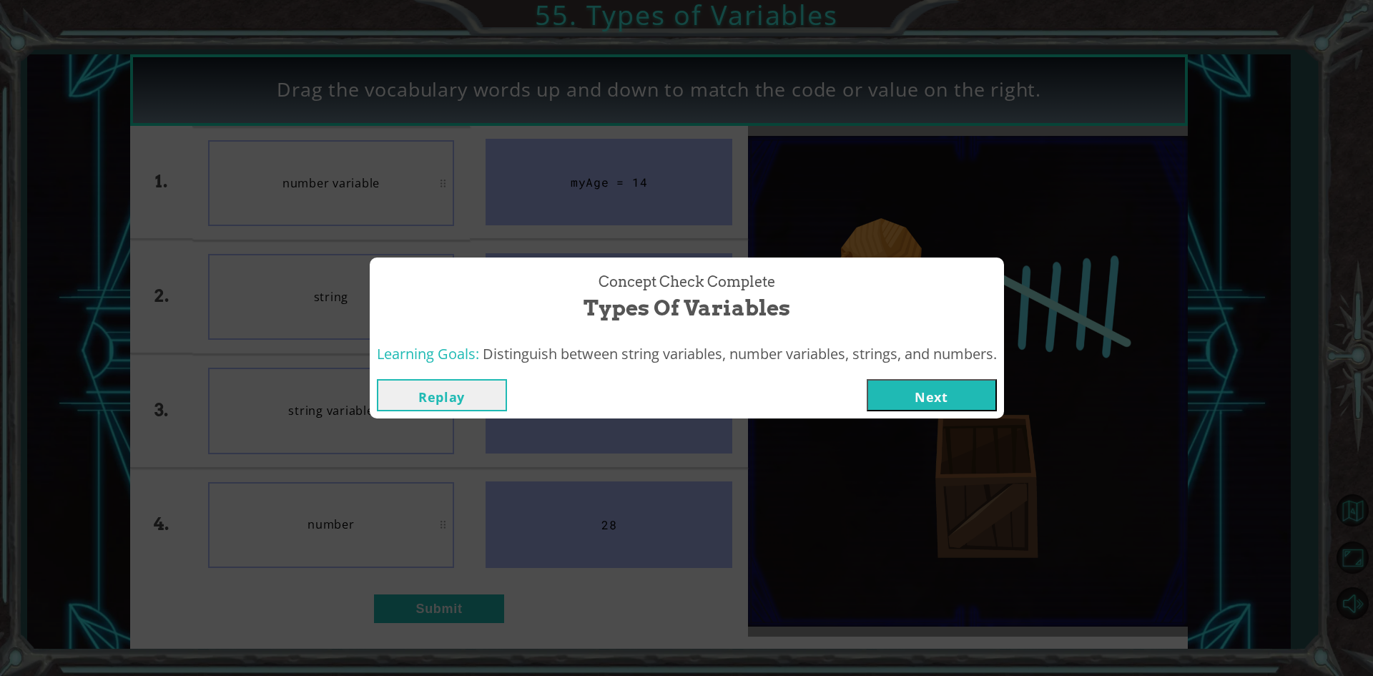
click at [958, 398] on button "Next" at bounding box center [932, 395] width 130 height 32
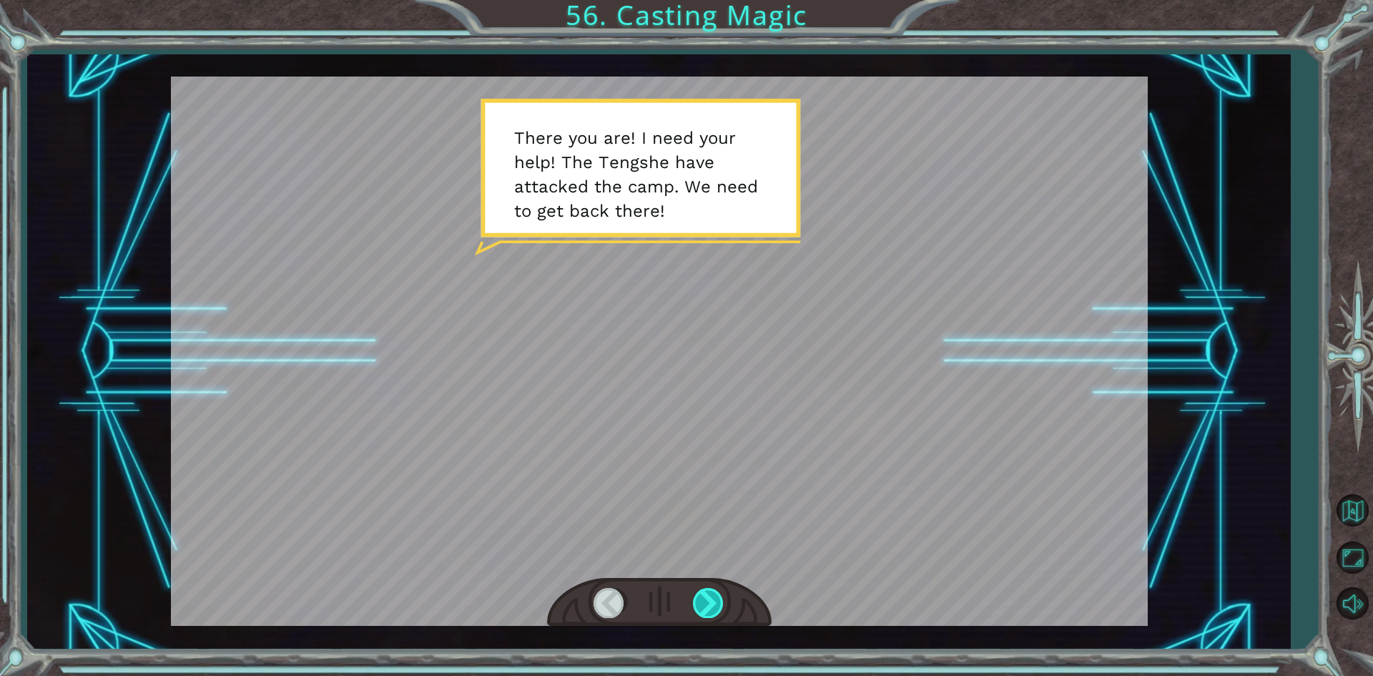
click at [702, 617] on div at bounding box center [659, 602] width 225 height 49
click at [701, 612] on div at bounding box center [709, 602] width 32 height 29
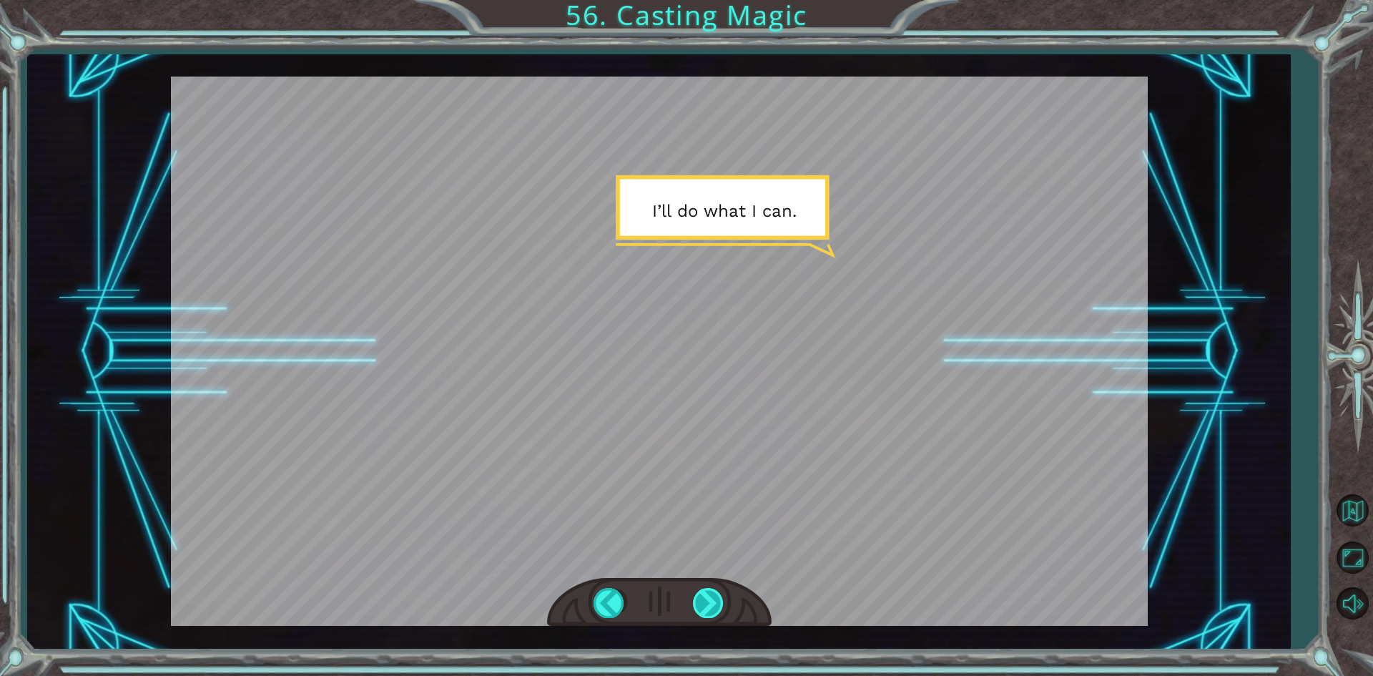
click at [701, 612] on div at bounding box center [709, 602] width 32 height 29
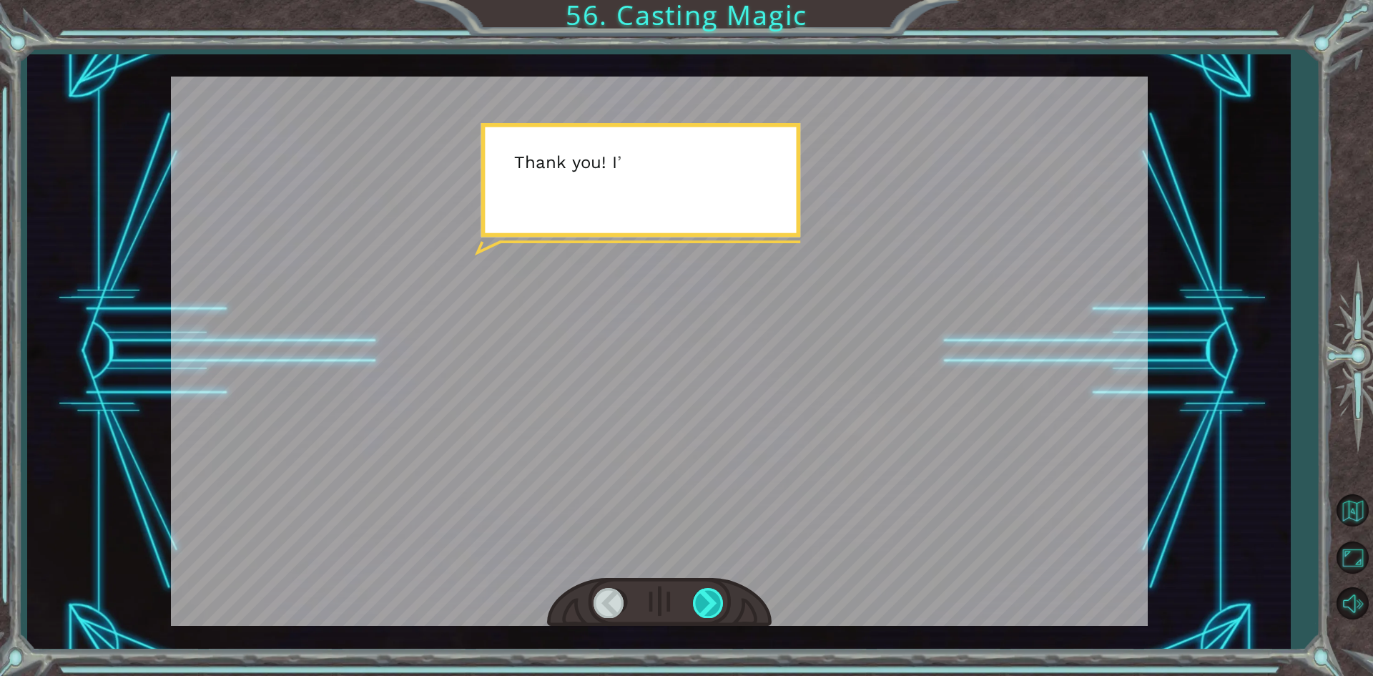
click at [701, 612] on div at bounding box center [709, 602] width 32 height 29
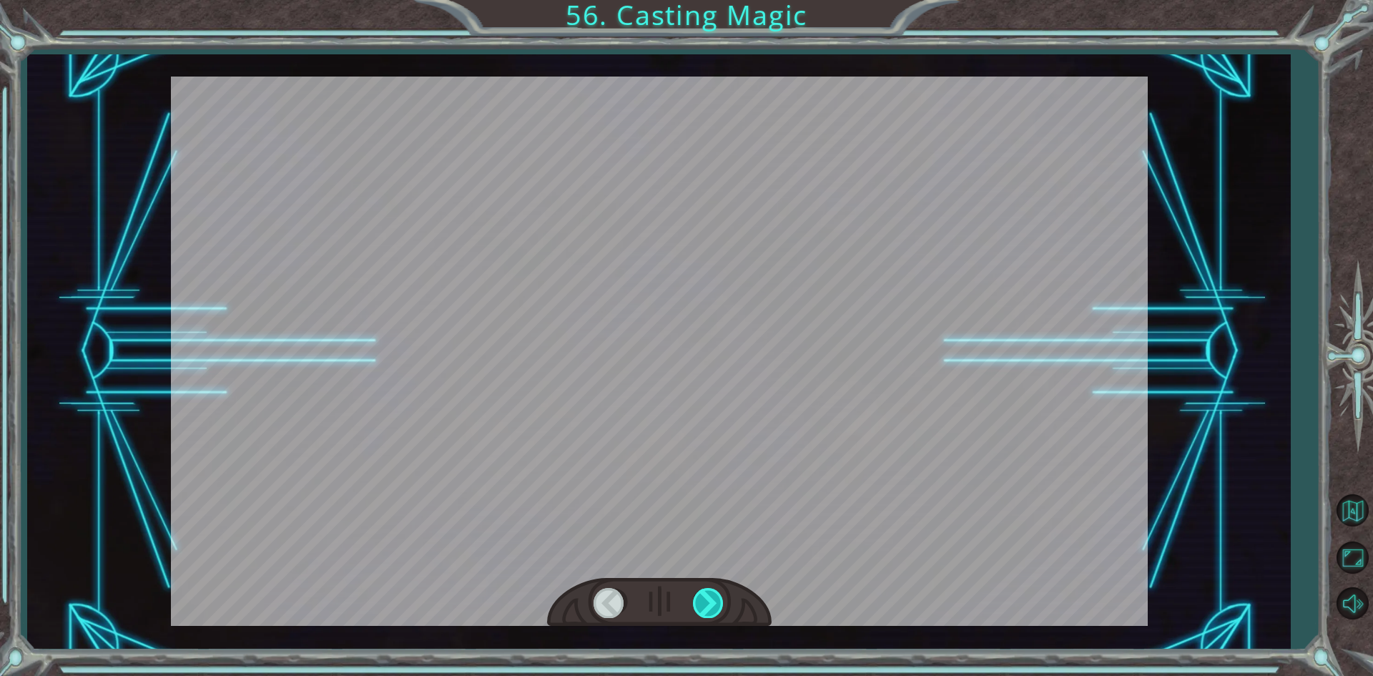
click at [701, 612] on div at bounding box center [709, 602] width 32 height 29
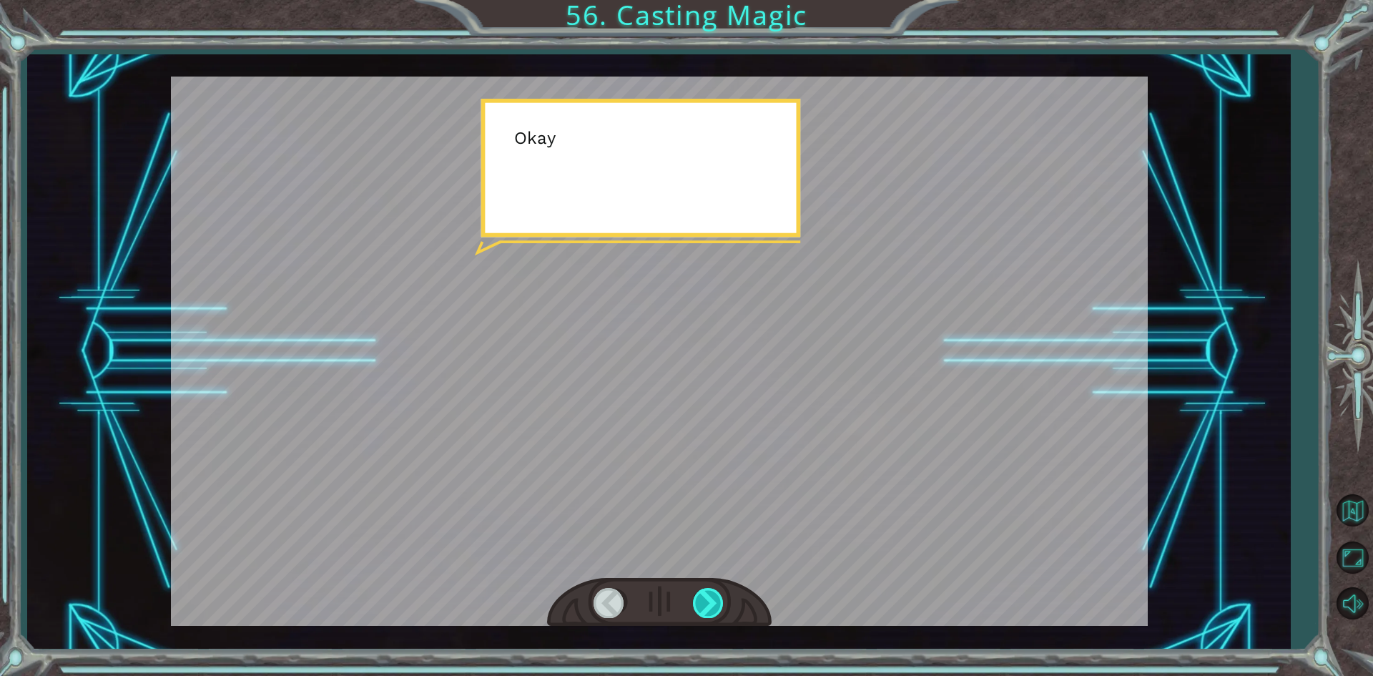
click at [701, 612] on div at bounding box center [709, 602] width 32 height 29
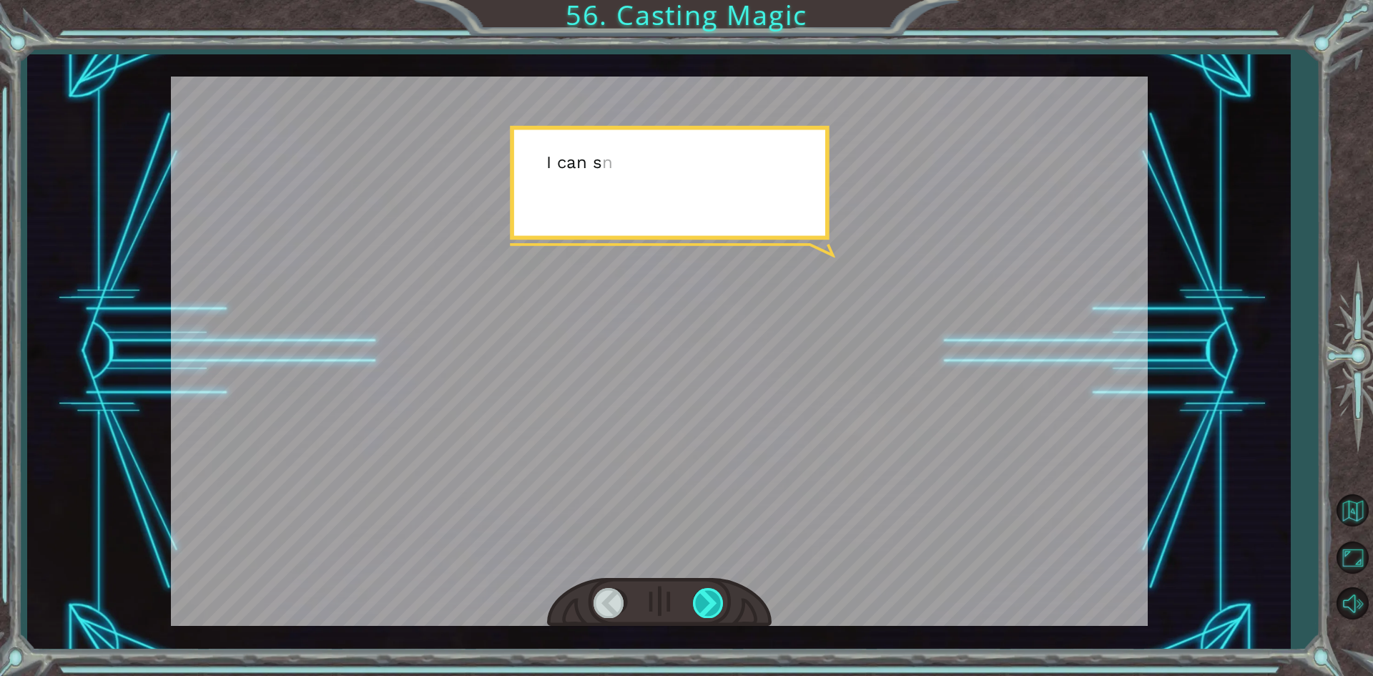
click at [701, 612] on div at bounding box center [709, 602] width 32 height 29
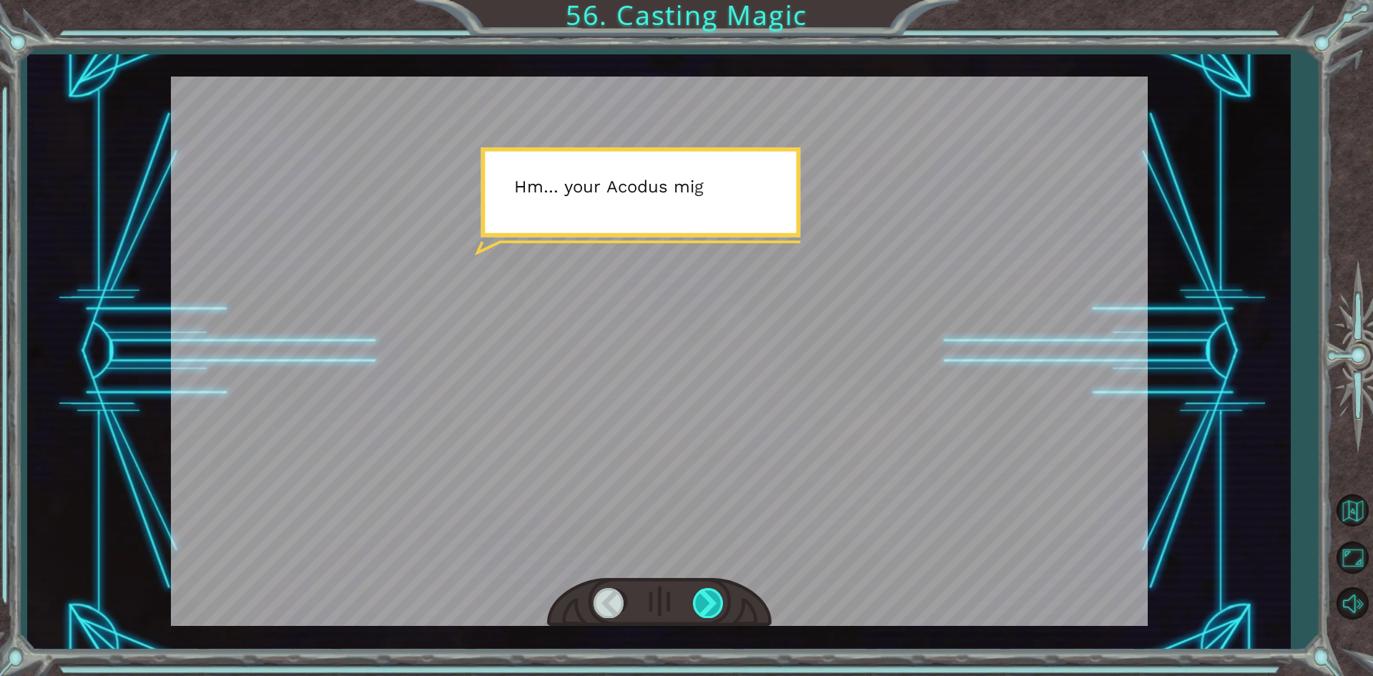
click at [701, 612] on div at bounding box center [709, 602] width 32 height 29
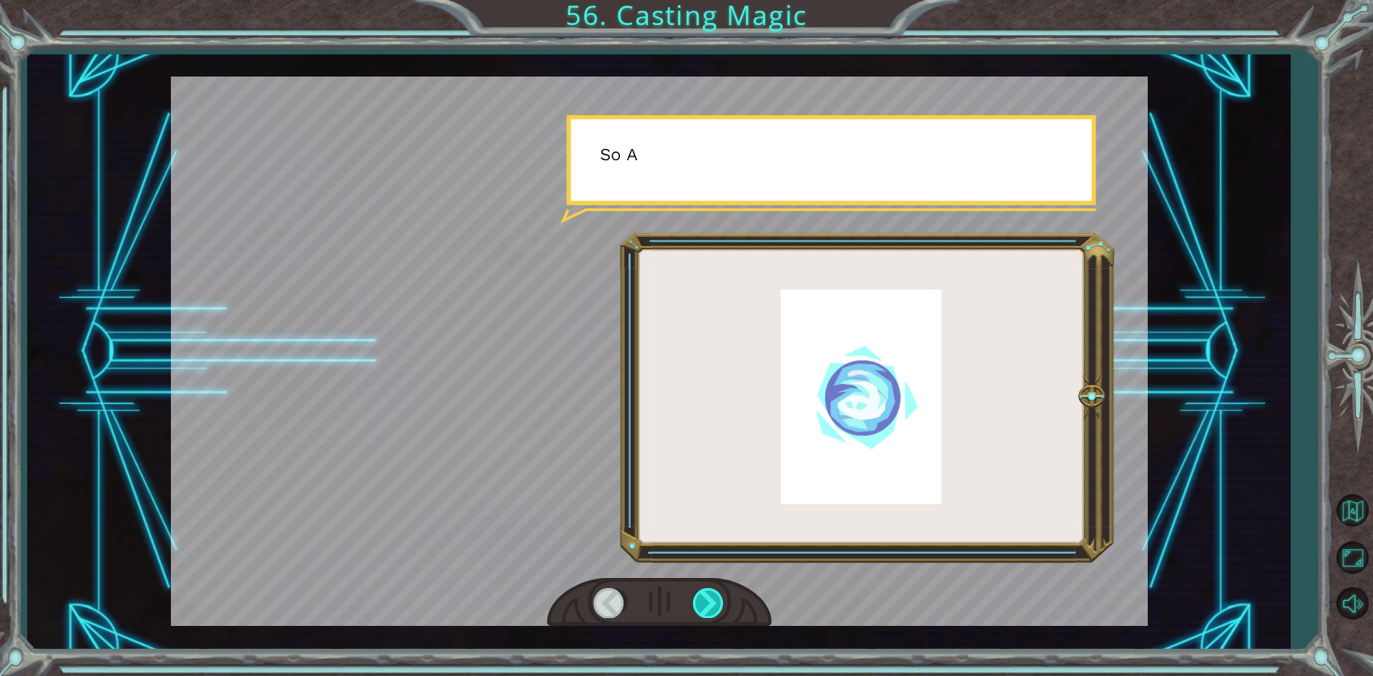
click at [701, 612] on div at bounding box center [709, 602] width 32 height 29
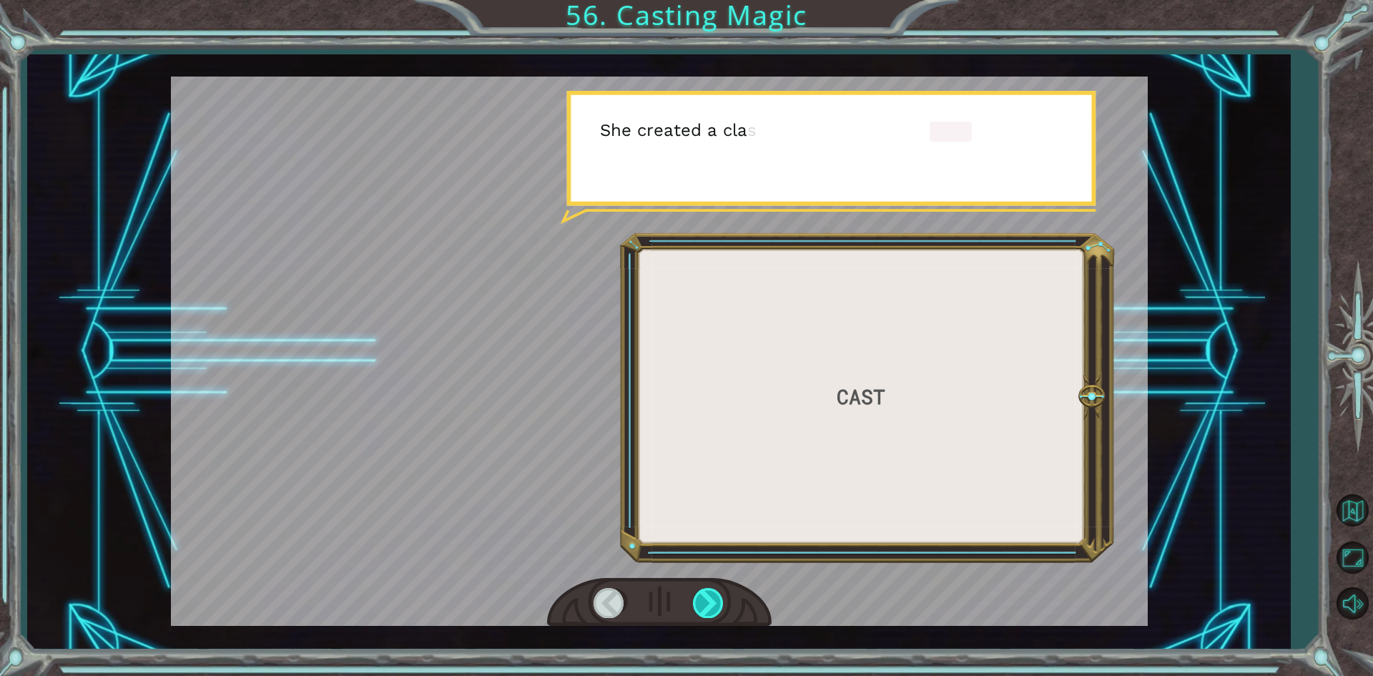
click at [701, 612] on div at bounding box center [709, 602] width 32 height 29
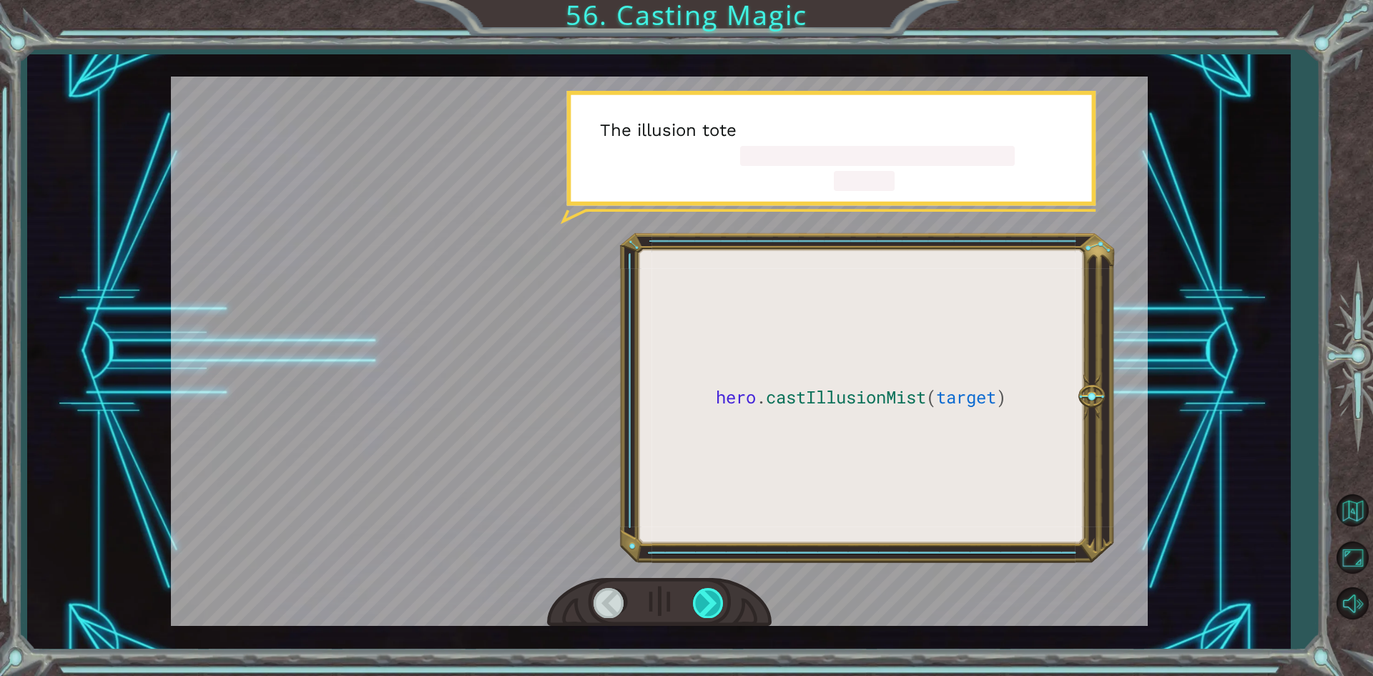
click at [701, 612] on div at bounding box center [709, 602] width 32 height 29
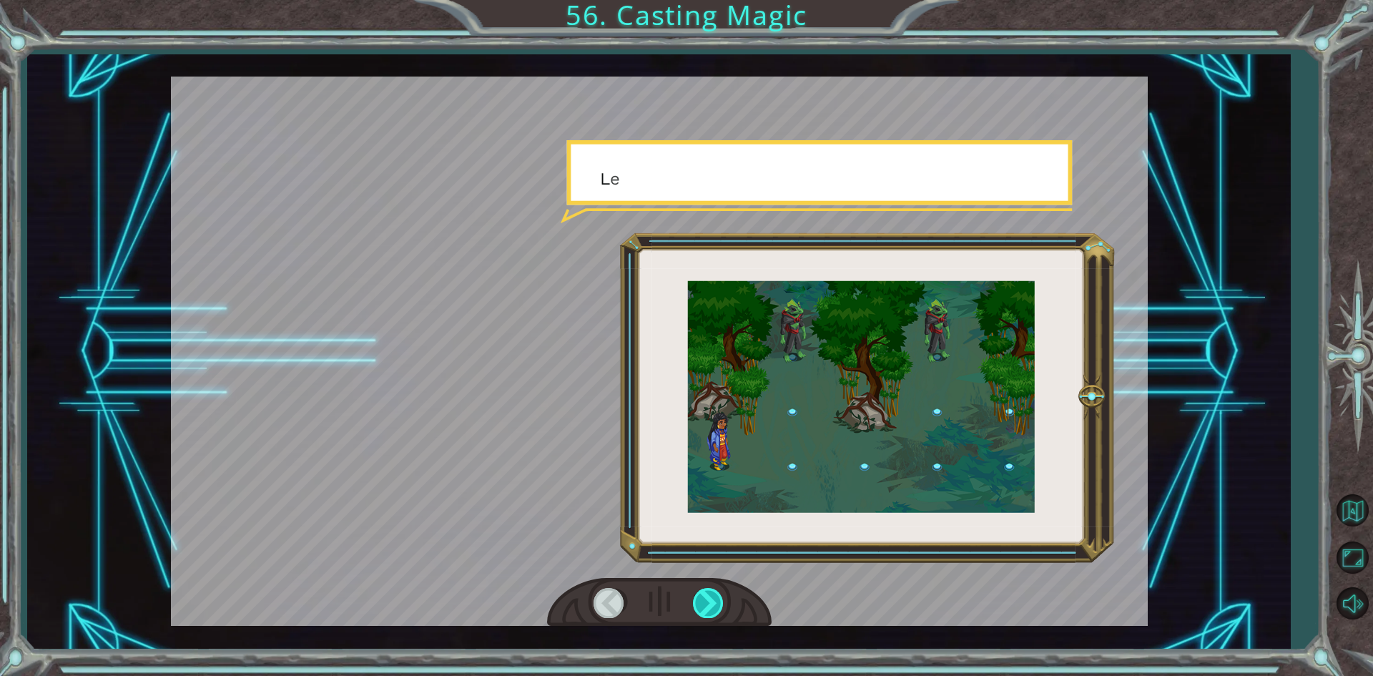
click at [701, 612] on div at bounding box center [709, 602] width 32 height 29
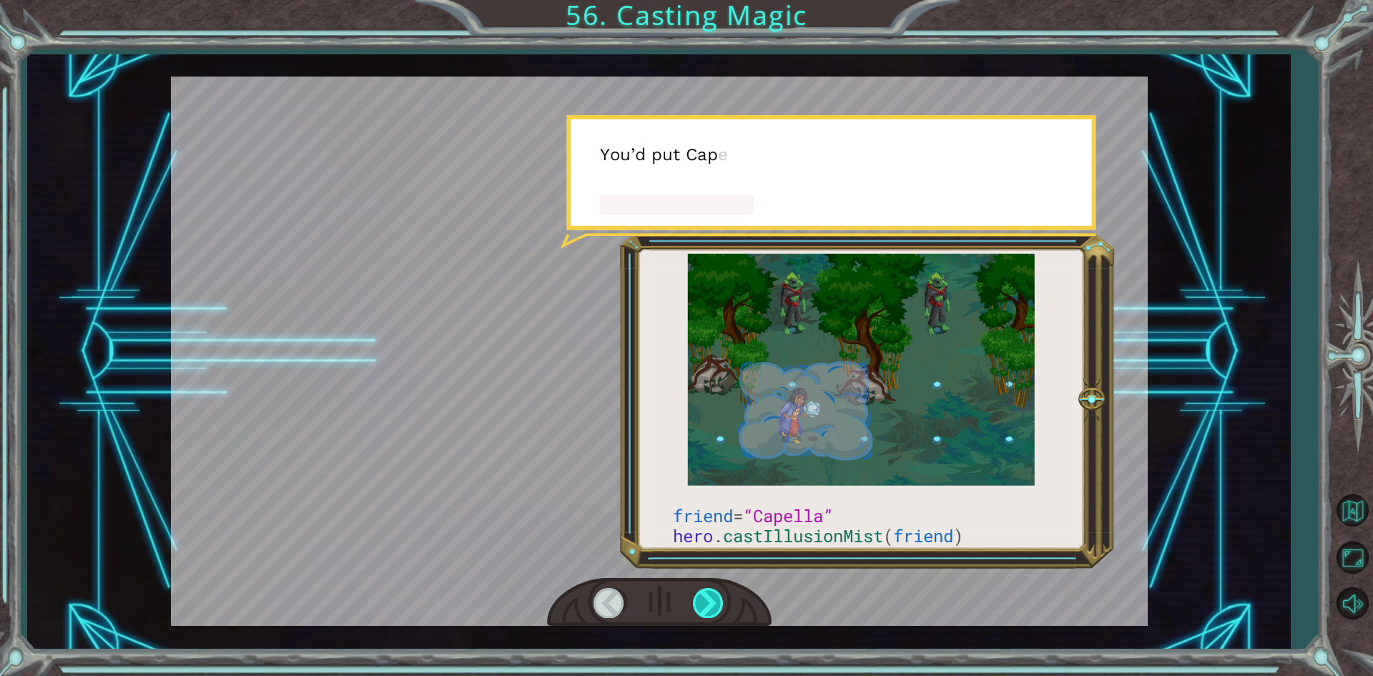
click at [701, 612] on div at bounding box center [709, 602] width 32 height 29
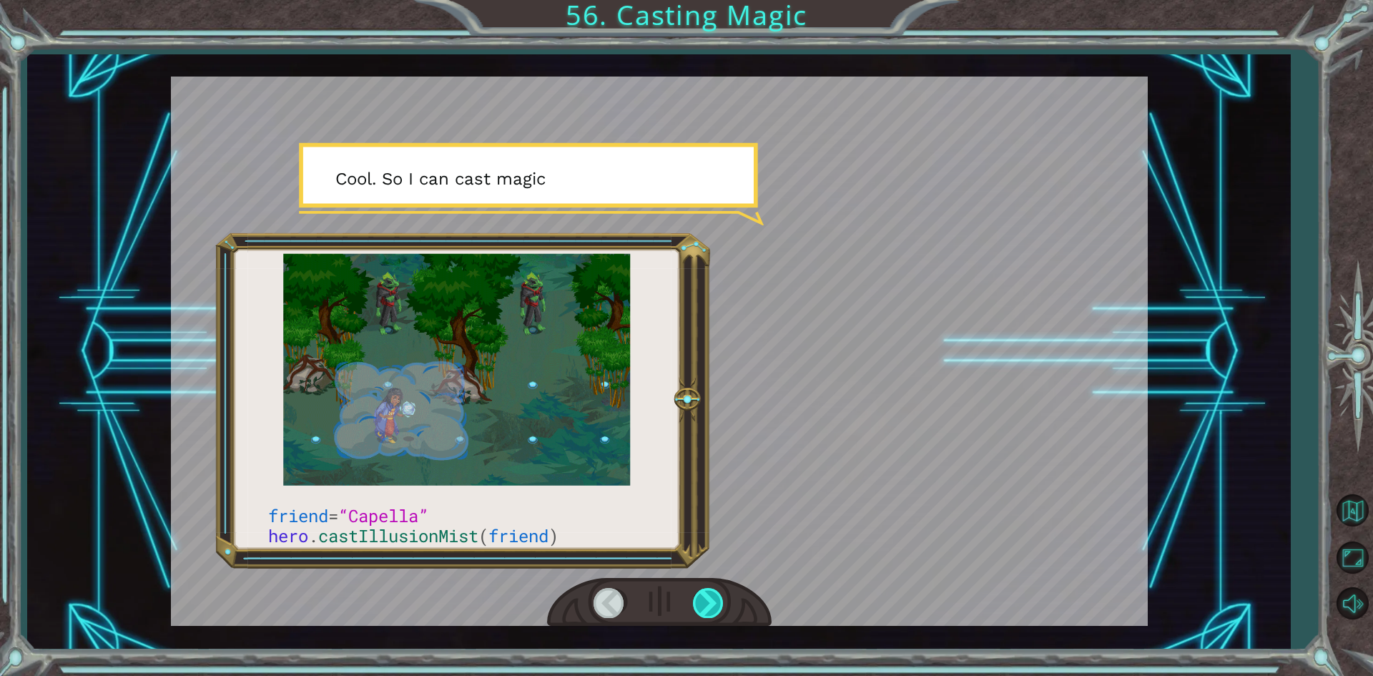
click at [701, 612] on div at bounding box center [709, 602] width 32 height 29
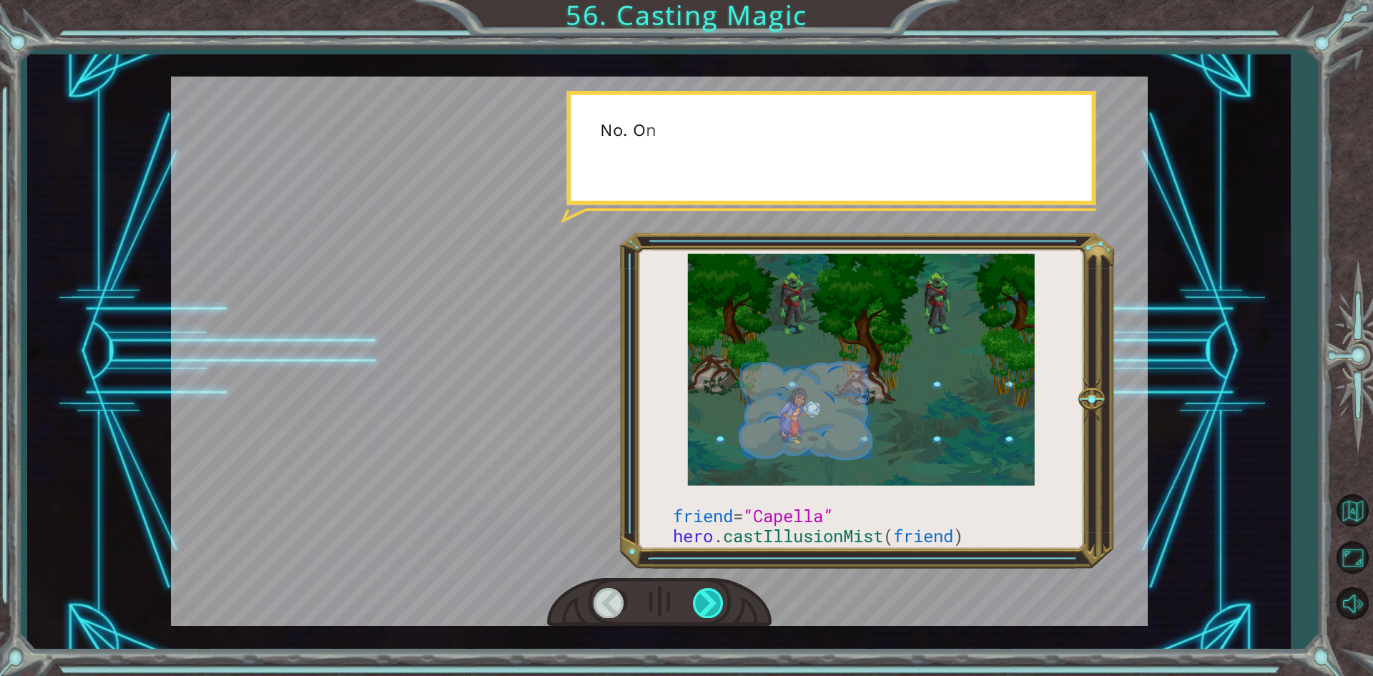
click at [701, 612] on div at bounding box center [709, 602] width 32 height 29
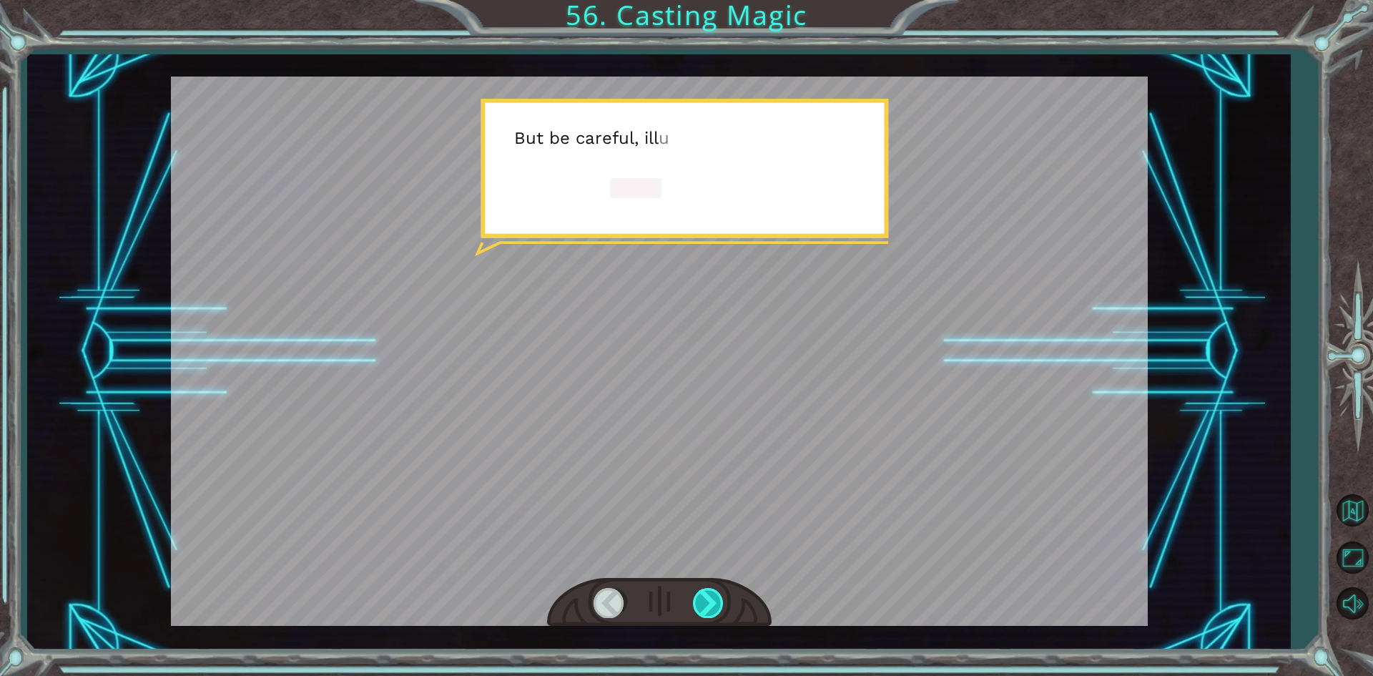
click at [701, 612] on div at bounding box center [709, 602] width 32 height 29
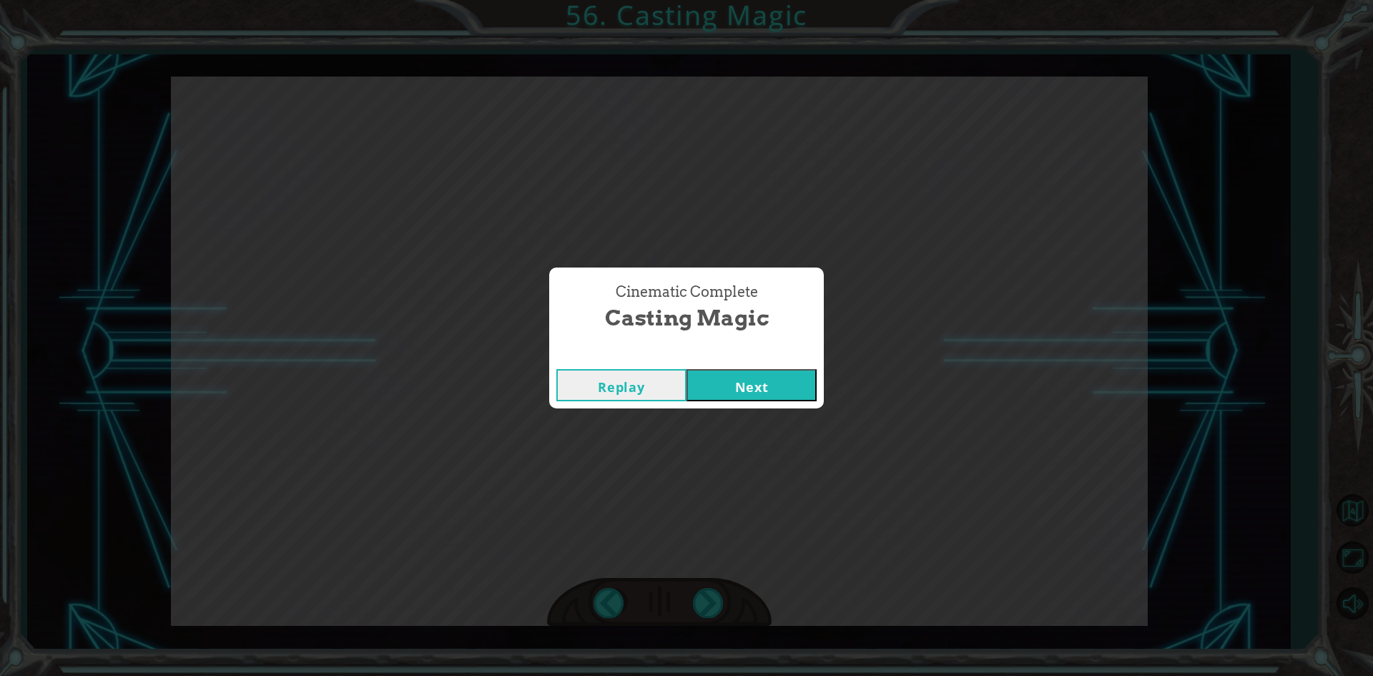
click at [801, 386] on button "Next" at bounding box center [752, 385] width 130 height 32
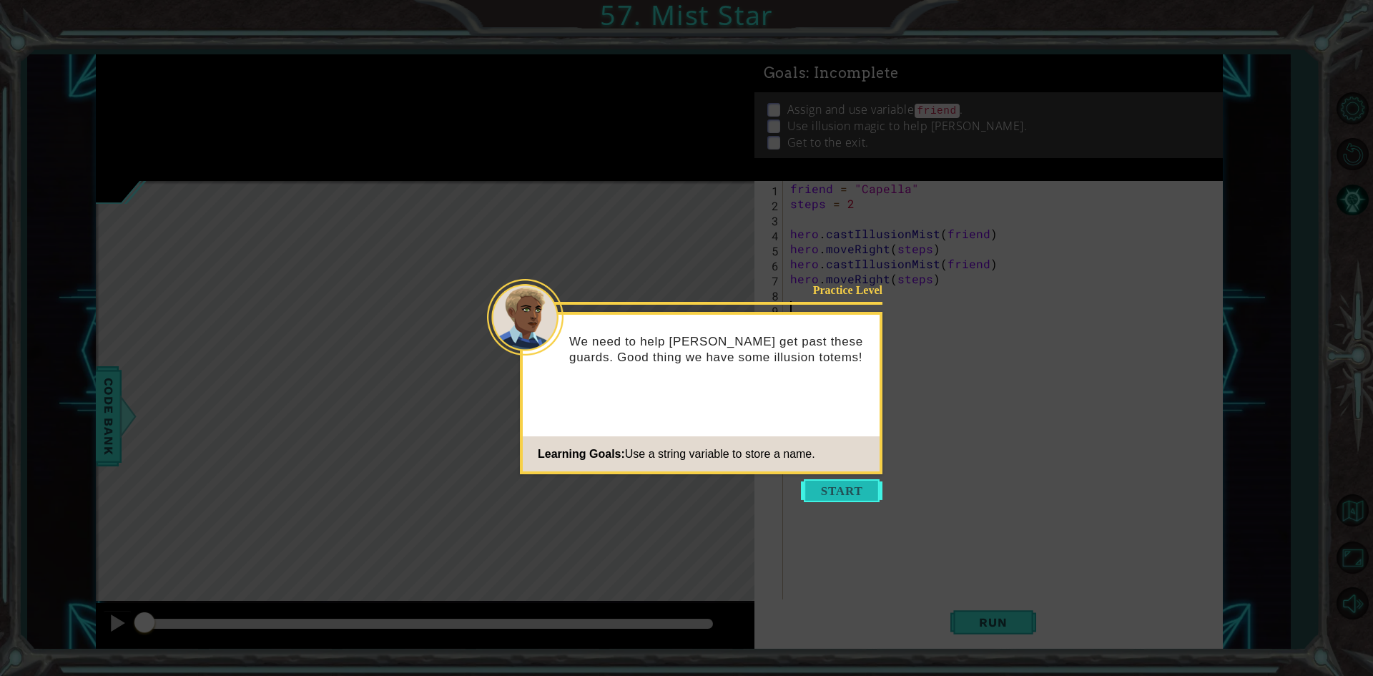
click at [832, 483] on button "Start" at bounding box center [842, 490] width 82 height 23
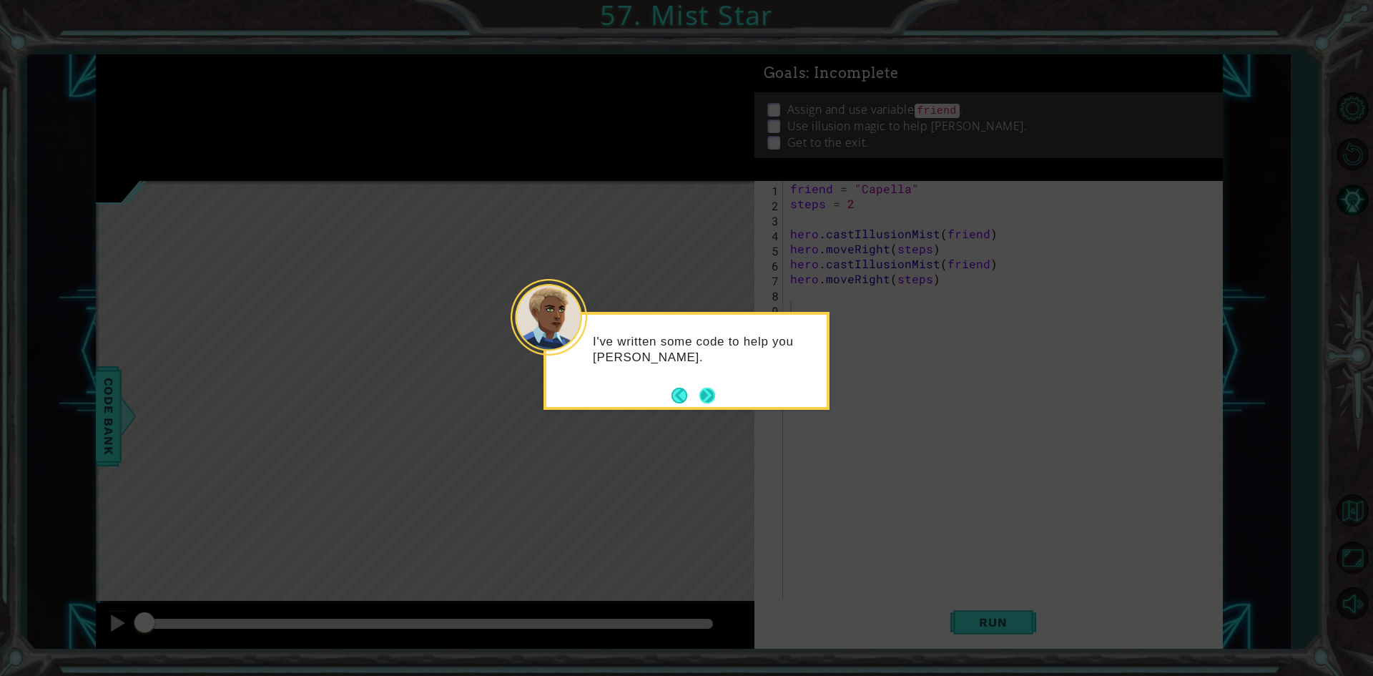
click at [702, 397] on button "Next" at bounding box center [708, 396] width 16 height 16
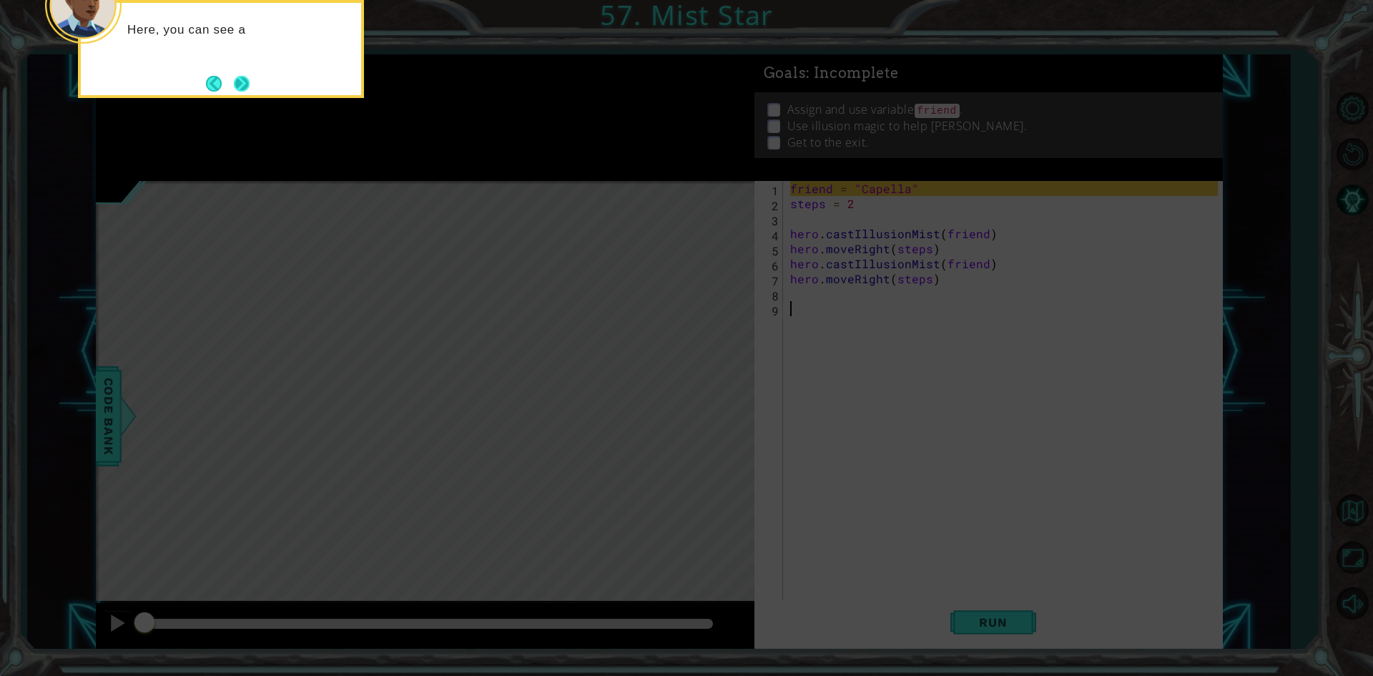
click at [244, 79] on button "Next" at bounding box center [242, 84] width 16 height 16
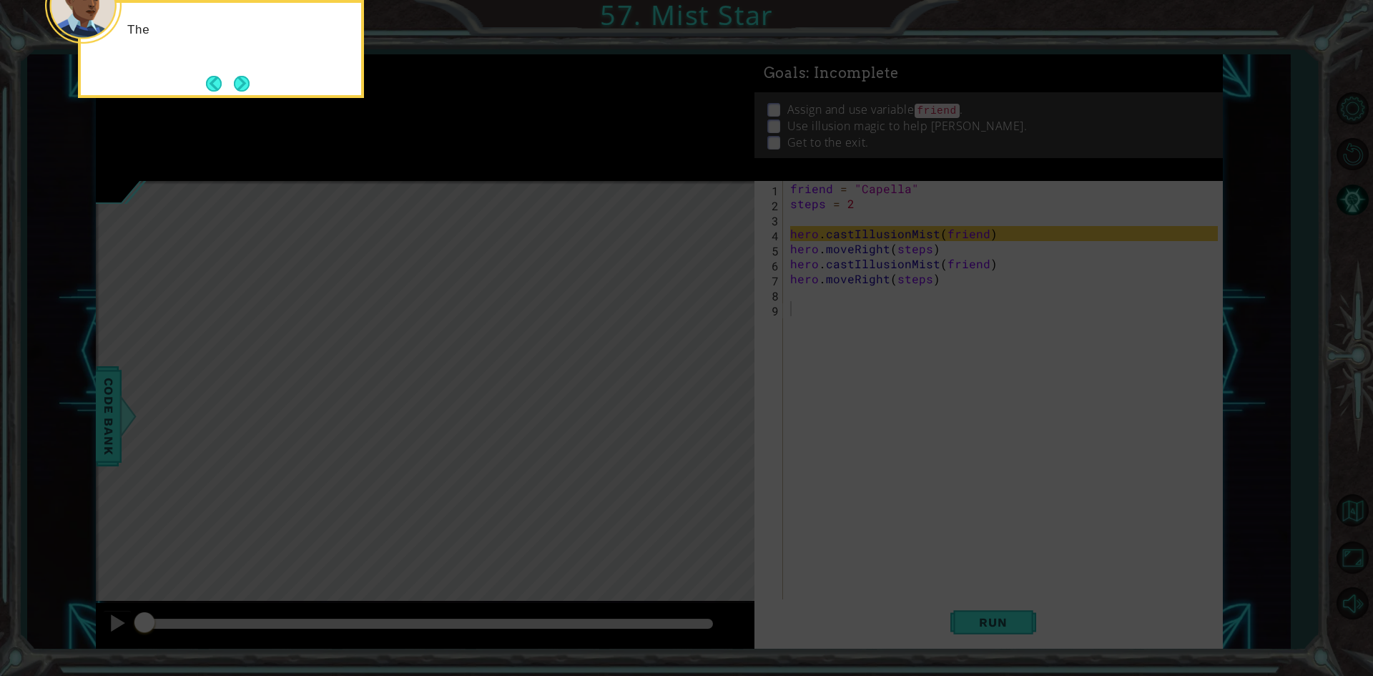
click at [244, 79] on button "Next" at bounding box center [242, 84] width 16 height 16
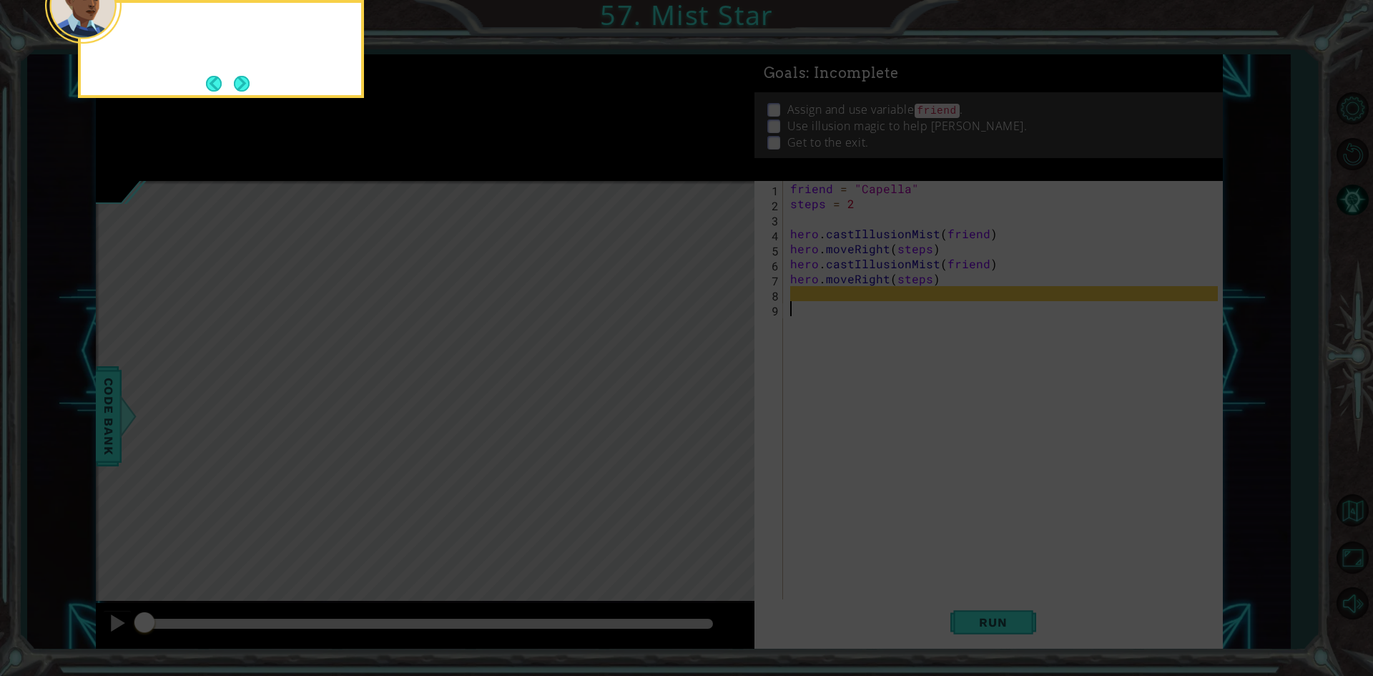
click at [244, 79] on button "Next" at bounding box center [242, 84] width 16 height 16
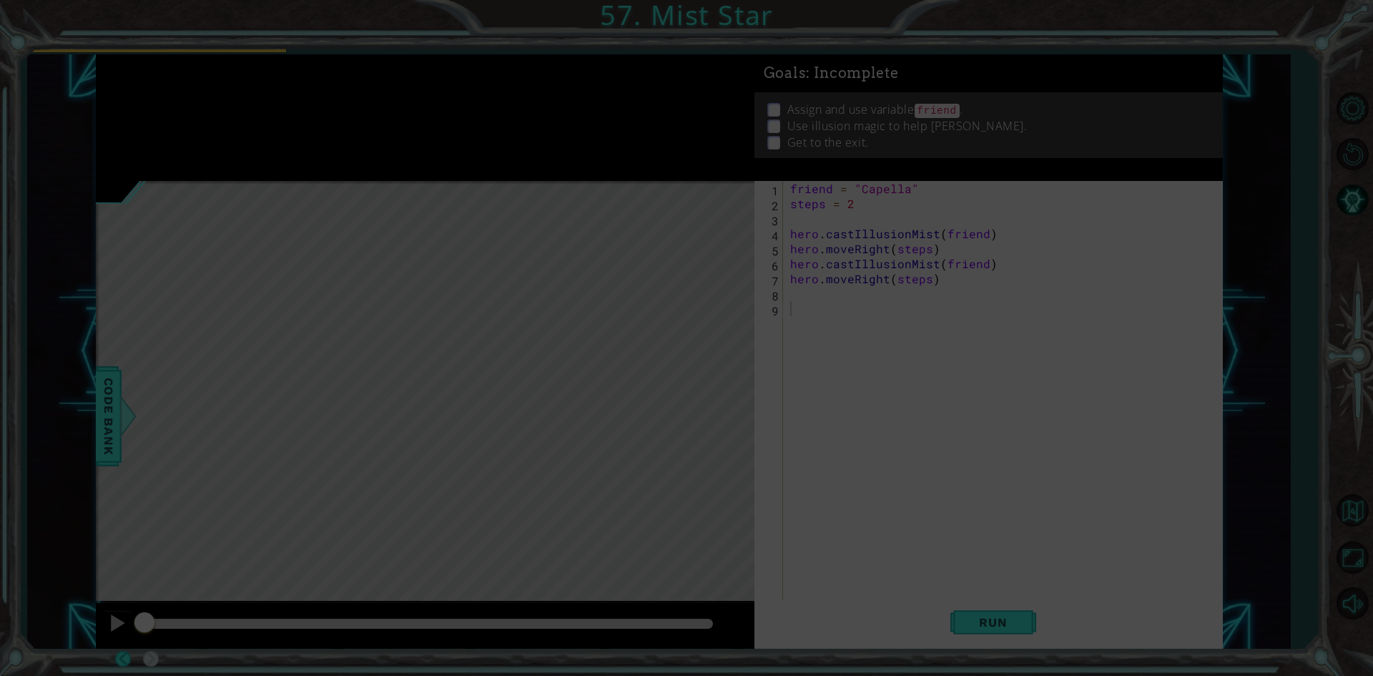
click at [172, 49] on div at bounding box center [143, 26] width 57 height 46
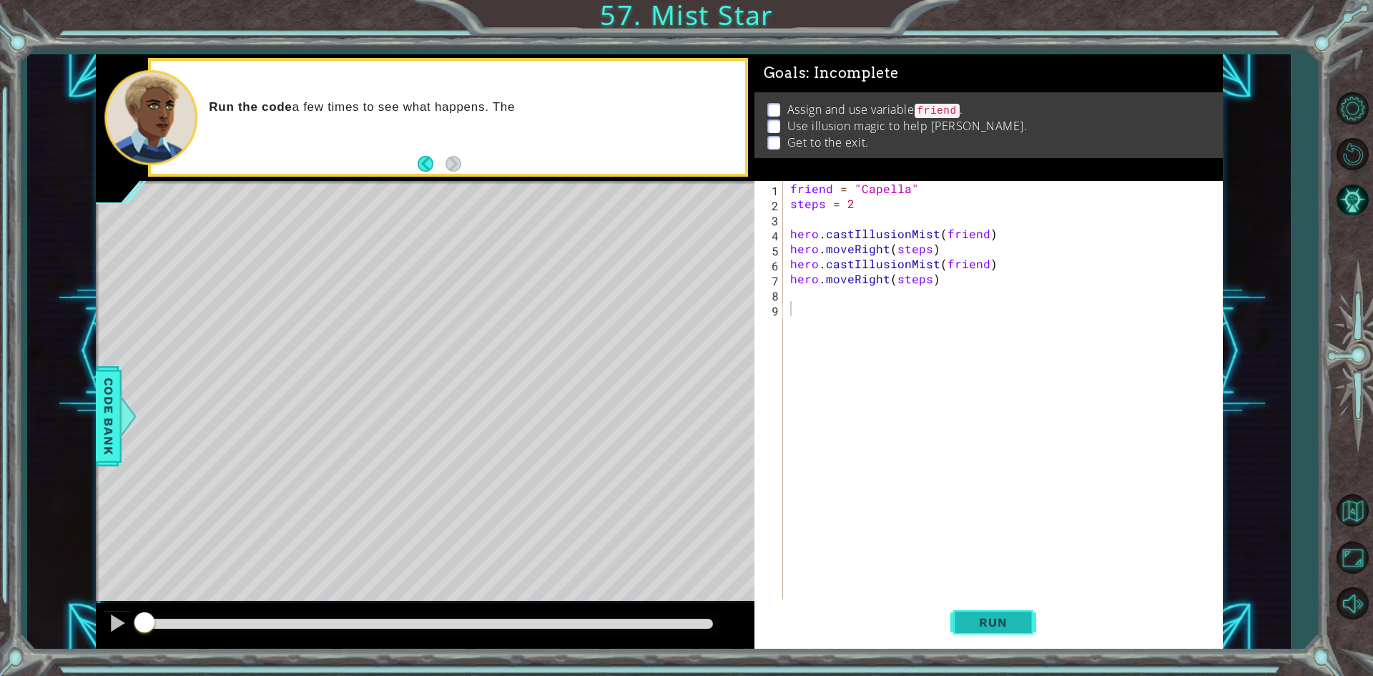
click at [983, 622] on span "Run" at bounding box center [993, 622] width 57 height 14
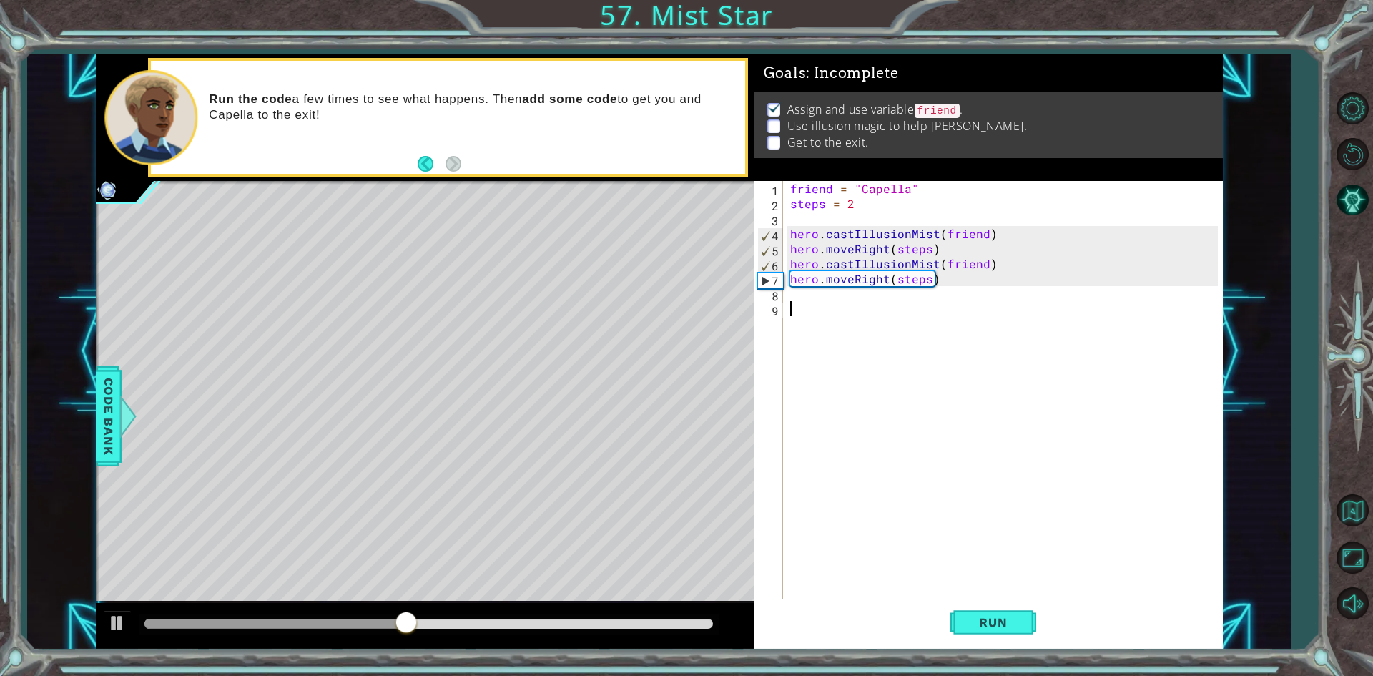
click at [913, 312] on div "friend = "Capella" steps = 2 hero . castIllusionMist ( friend ) hero . moveRigh…" at bounding box center [1007, 406] width 438 height 451
click at [930, 307] on div "friend = "Capella" steps = 2 hero . castIllusionMist ( friend ) hero . moveRigh…" at bounding box center [1007, 406] width 438 height 451
click at [931, 304] on div "friend = "Capella" steps = 2 hero . castIllusionMist ( friend ) hero . moveRigh…" at bounding box center [1007, 406] width 438 height 451
click at [926, 293] on div "friend = "Capella" steps = 2 hero . castIllusionMist ( friend ) hero . moveRigh…" at bounding box center [1007, 406] width 438 height 451
click at [911, 313] on div "hero. ca stIllusionMist press enter" at bounding box center [915, 328] width 270 height 51
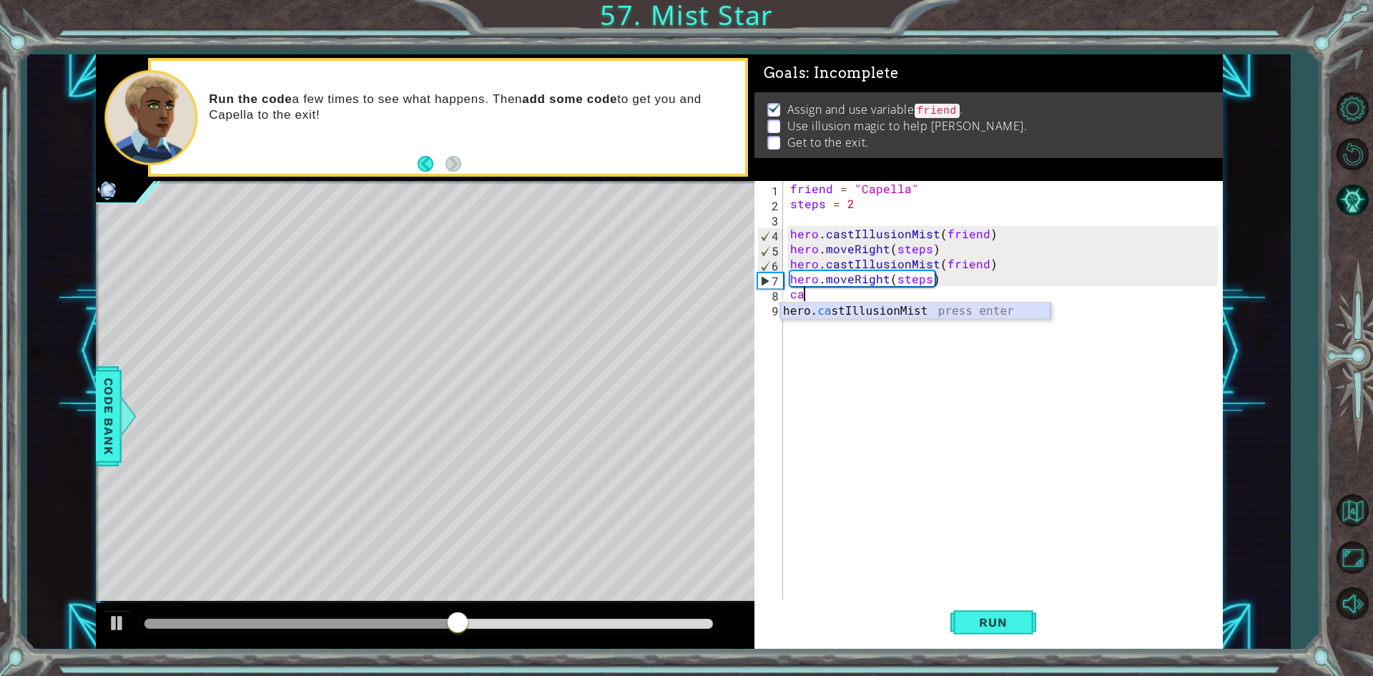
type textarea "hero.castIllusionMist(friend)"
click at [911, 313] on div "friend = "Capella" steps = 2 hero . castIllusionMist ( friend ) hero . moveRigh…" at bounding box center [1007, 406] width 438 height 451
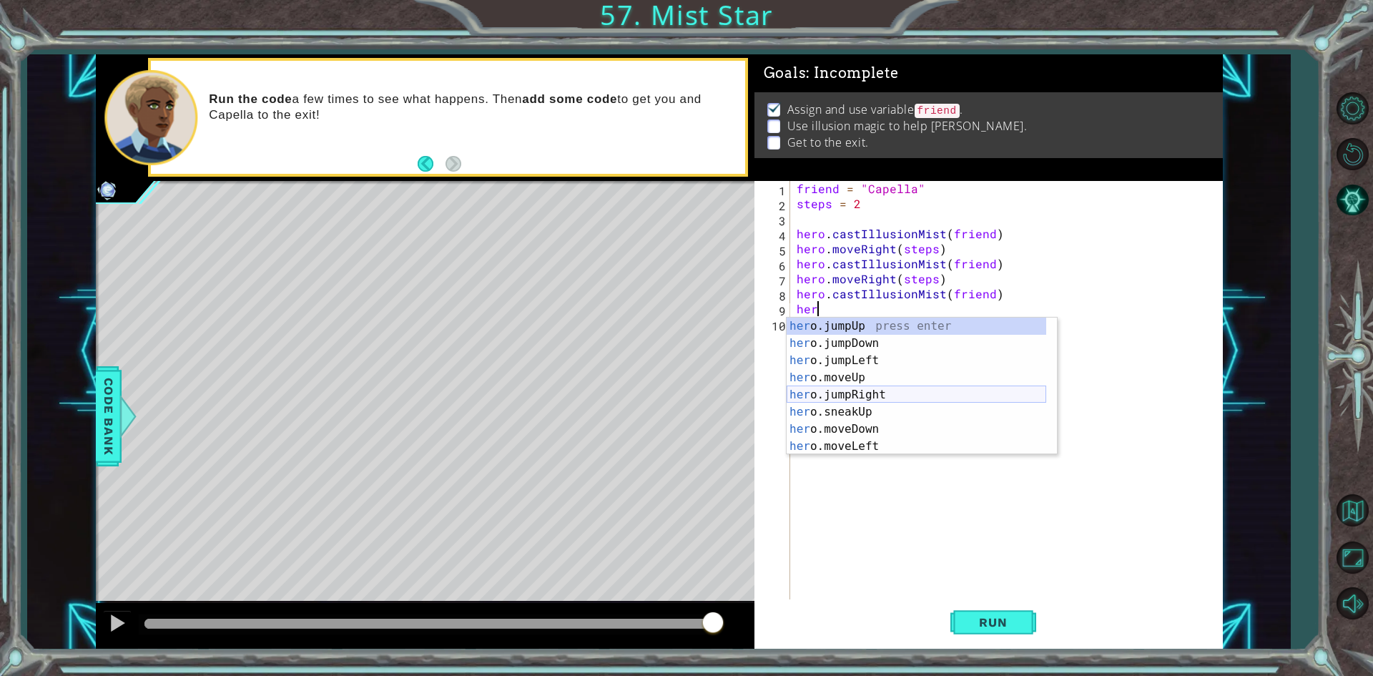
scroll to position [43, 0]
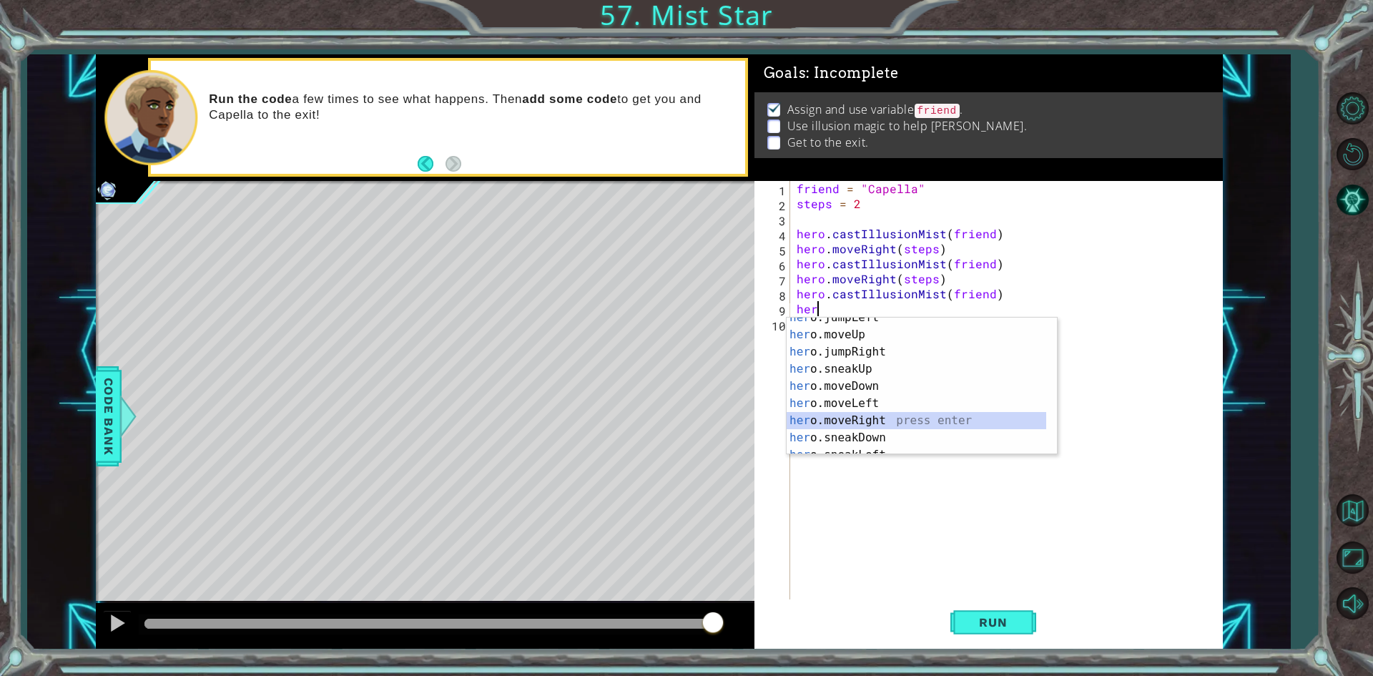
click at [862, 421] on div "her o.jumpLeft press enter her o.moveUp press enter her o.jumpRight press enter…" at bounding box center [917, 395] width 260 height 172
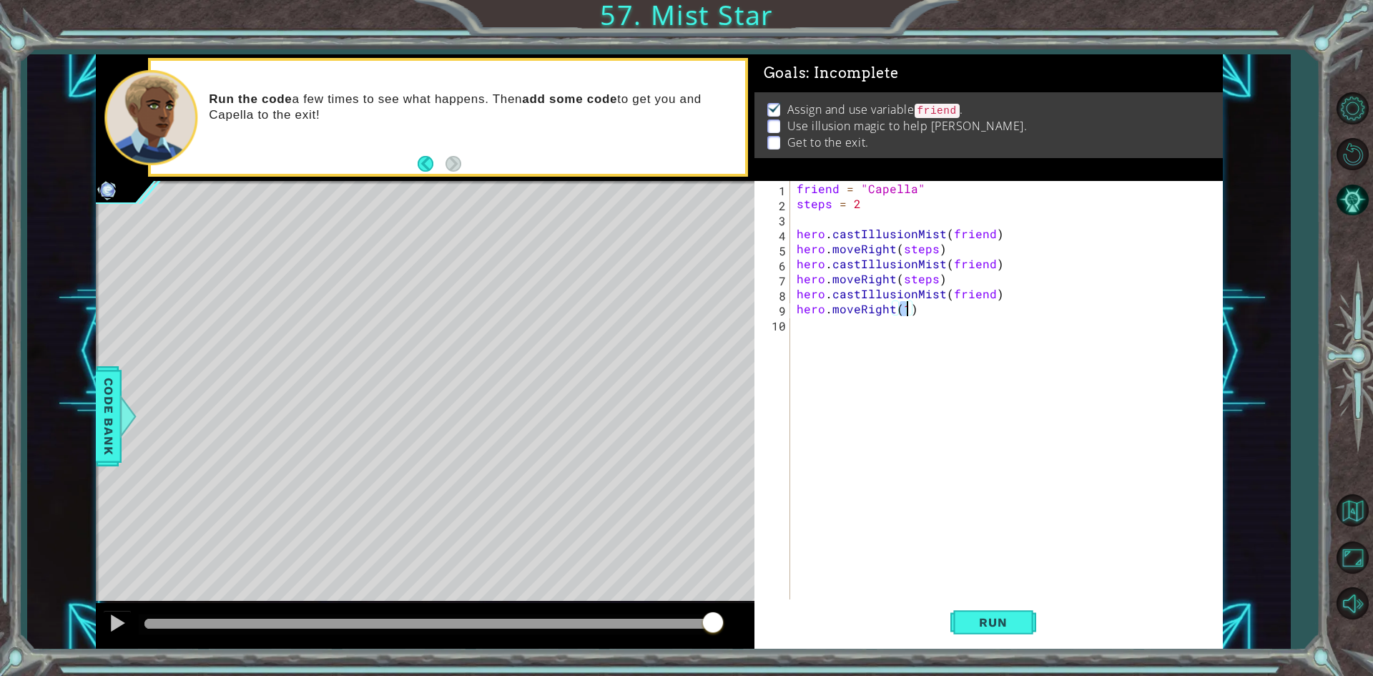
scroll to position [0, 6]
type textarea "hero.moveRight(steps)"
click at [1024, 624] on button "Run" at bounding box center [994, 622] width 86 height 46
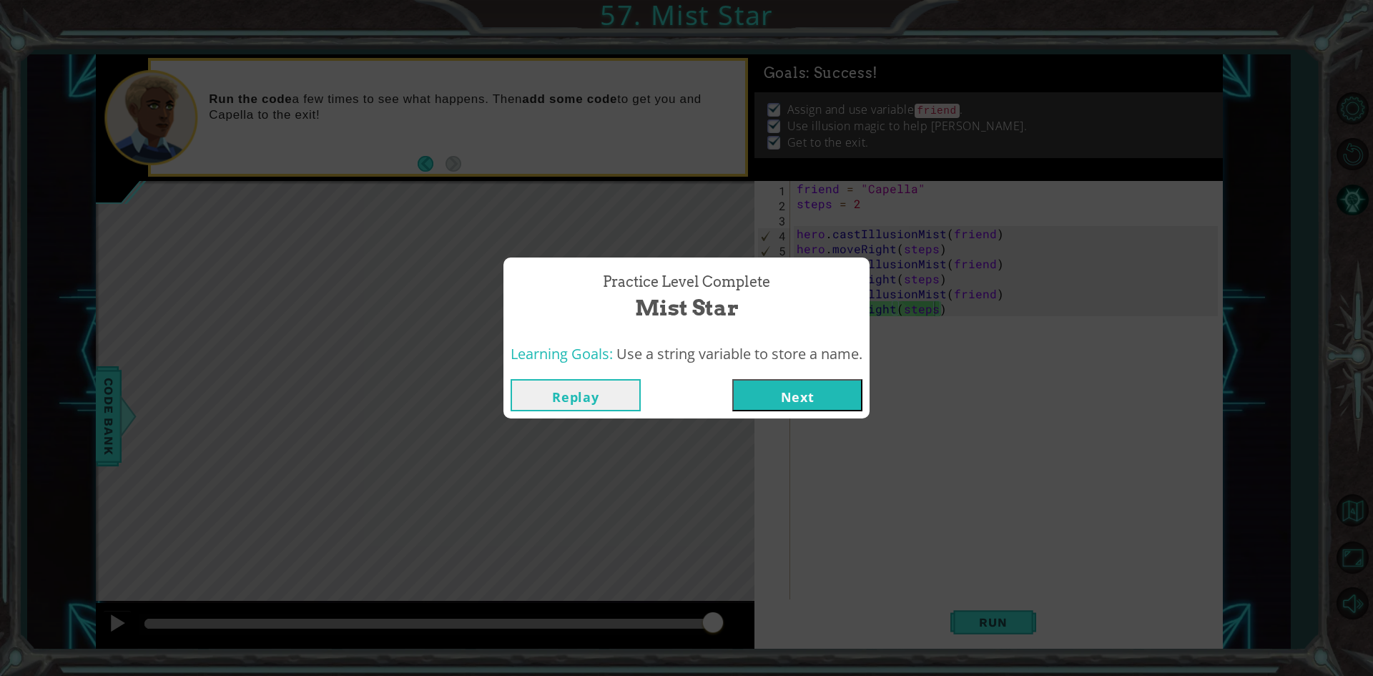
click at [790, 391] on button "Next" at bounding box center [797, 395] width 130 height 32
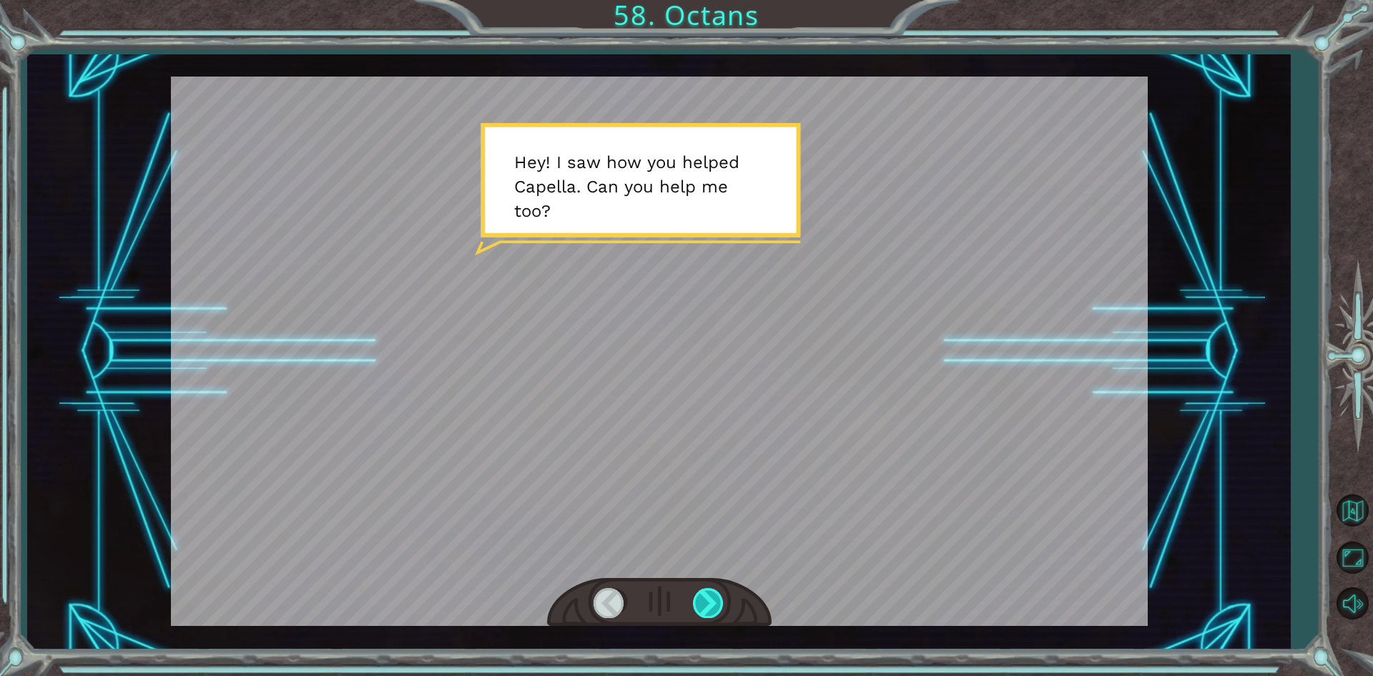
click at [704, 601] on div at bounding box center [709, 602] width 32 height 29
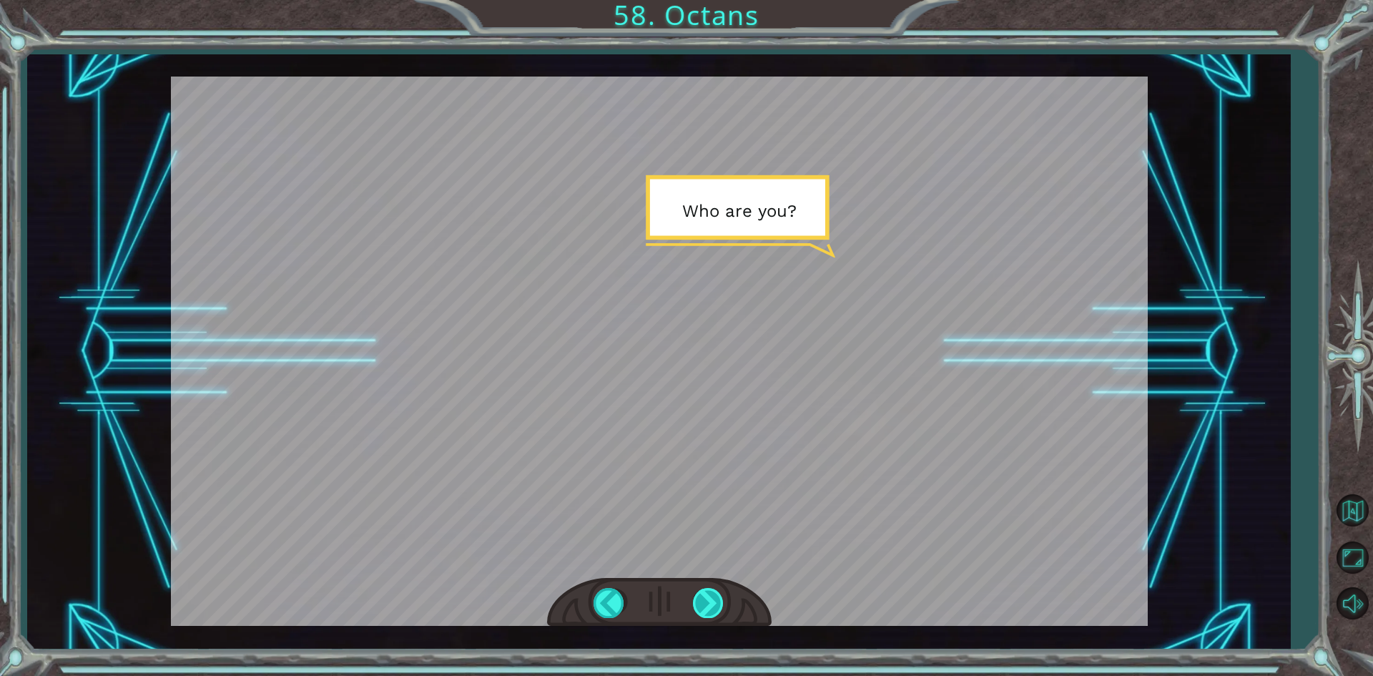
click at [704, 601] on div at bounding box center [709, 602] width 32 height 29
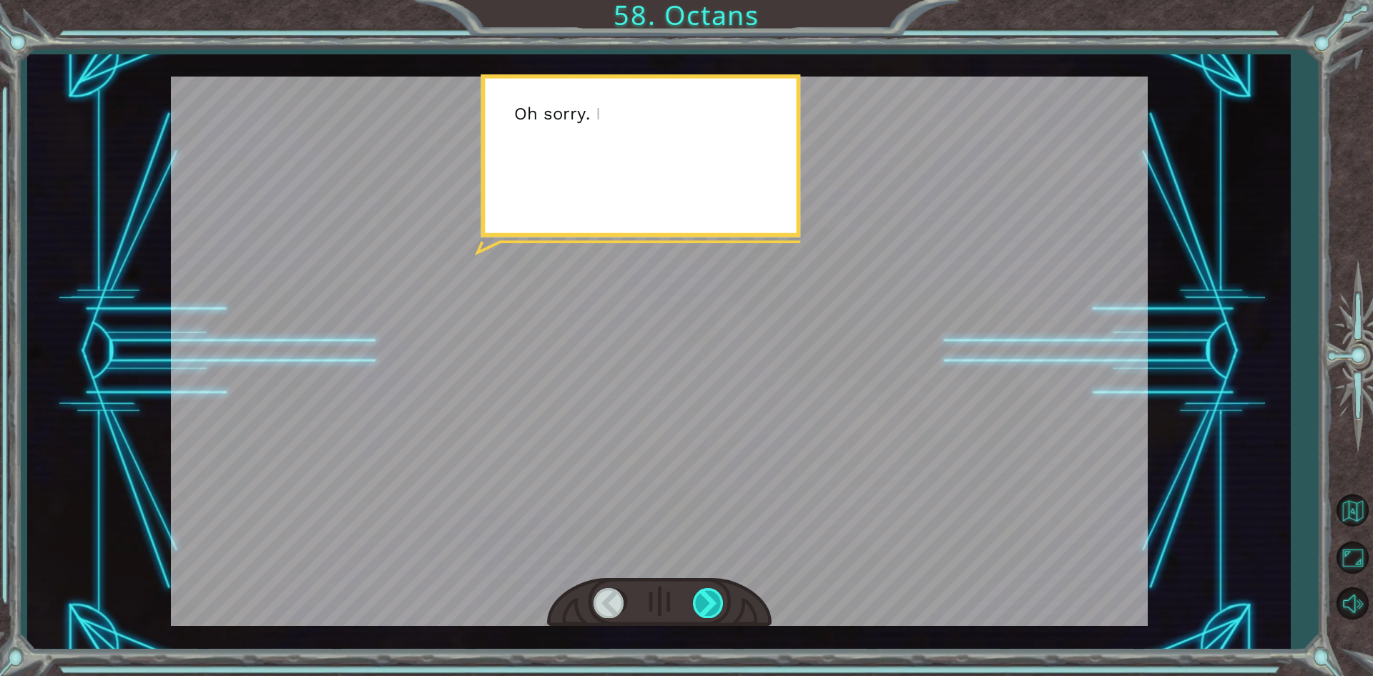
click at [704, 601] on div at bounding box center [709, 602] width 32 height 29
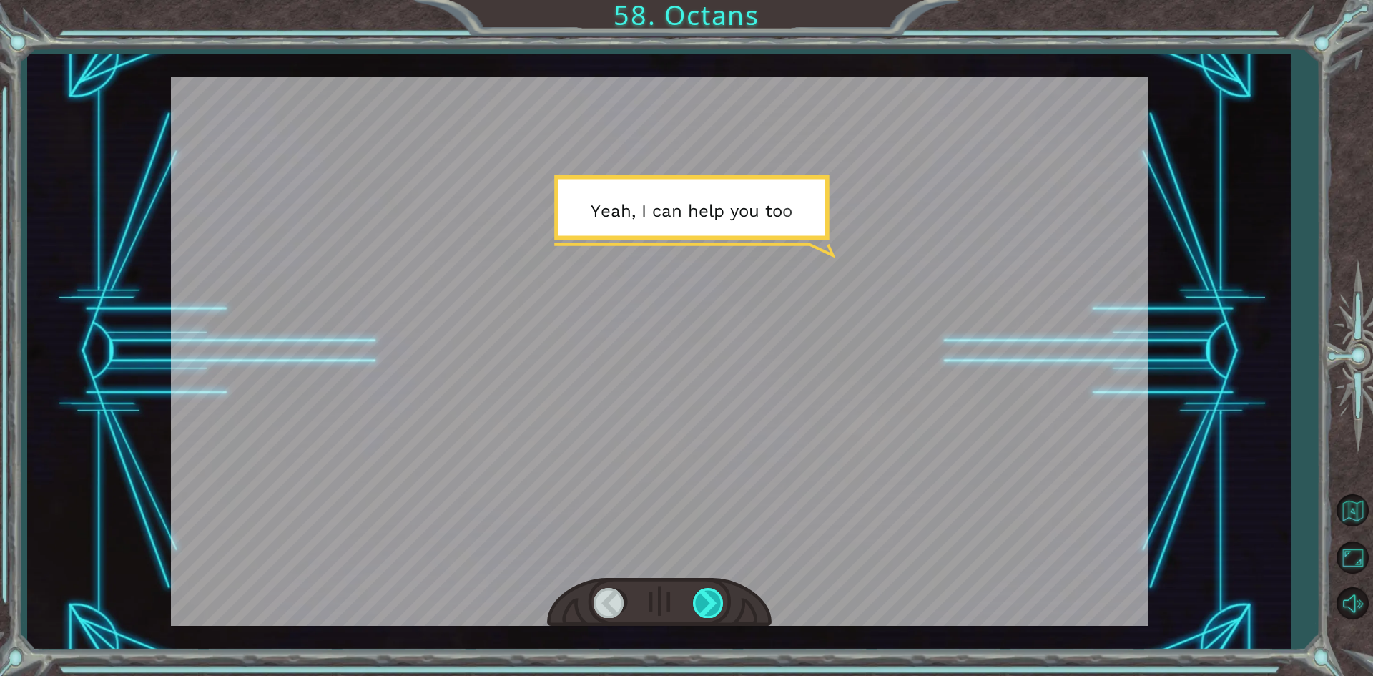
click at [704, 601] on div at bounding box center [709, 602] width 32 height 29
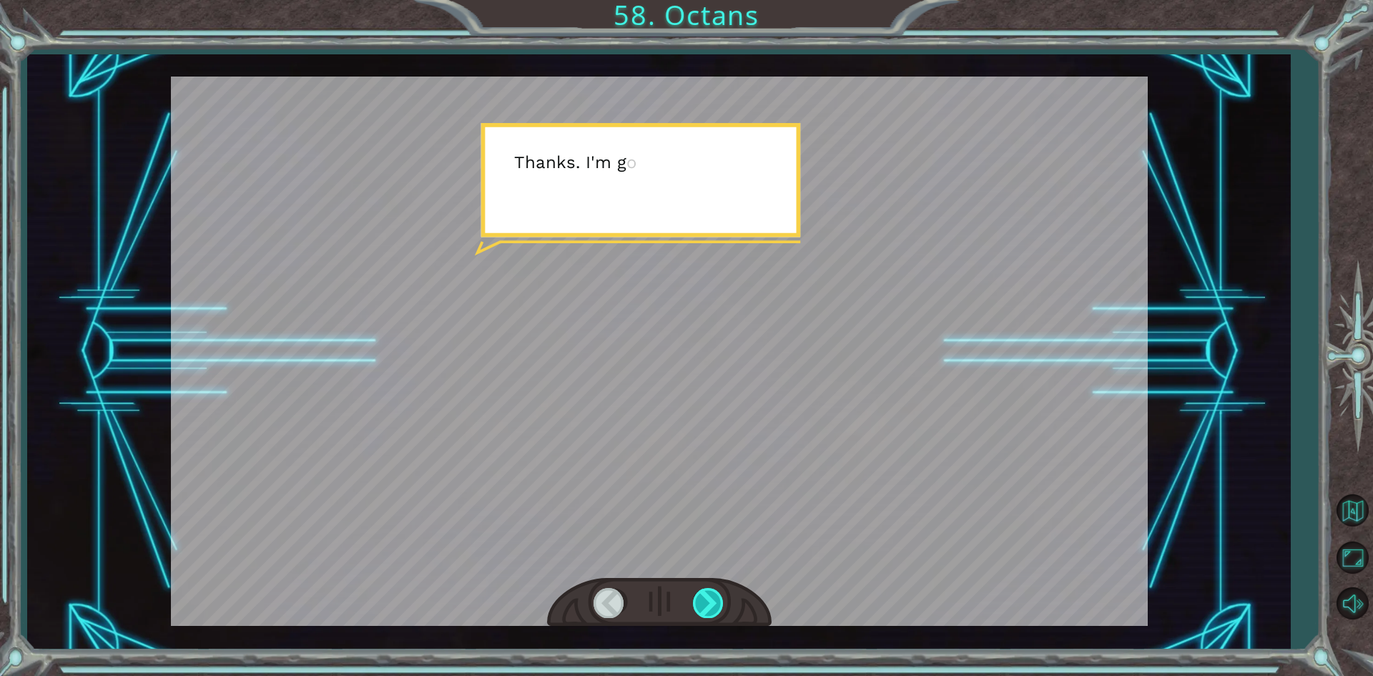
click at [704, 601] on div at bounding box center [709, 602] width 32 height 29
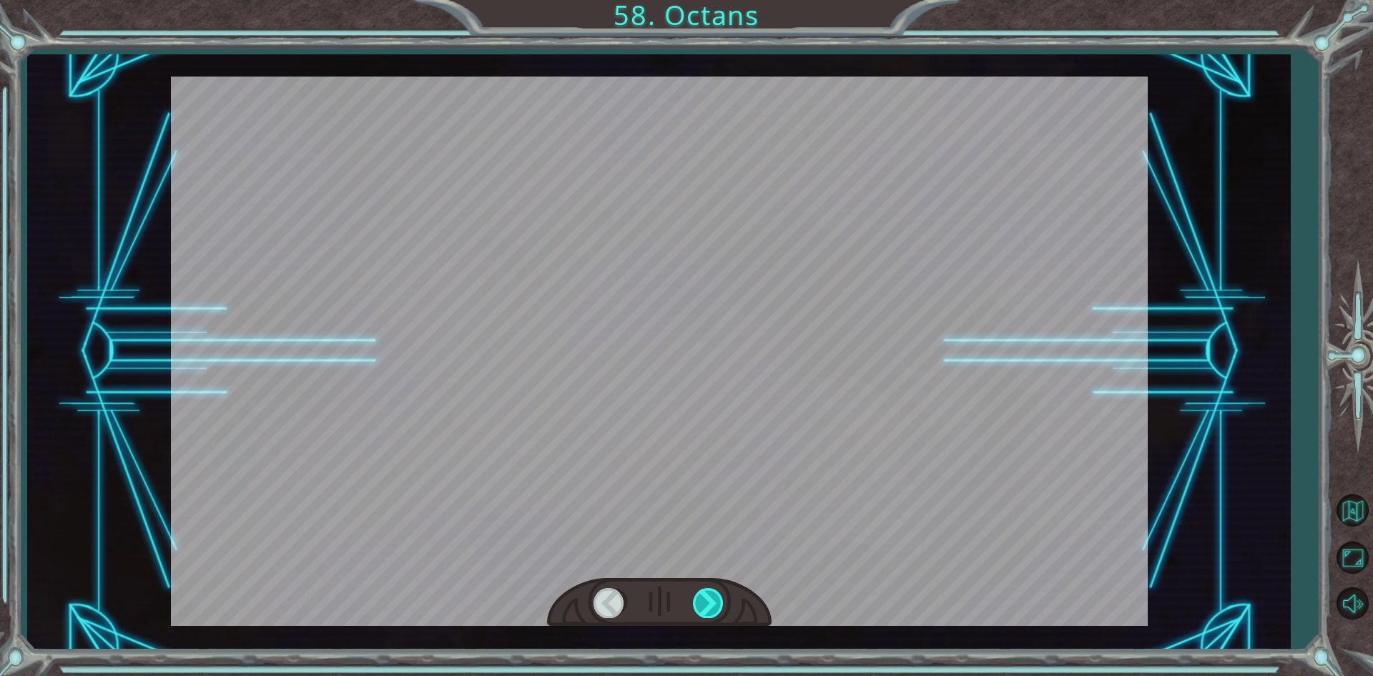
click at [704, 601] on div at bounding box center [709, 602] width 32 height 29
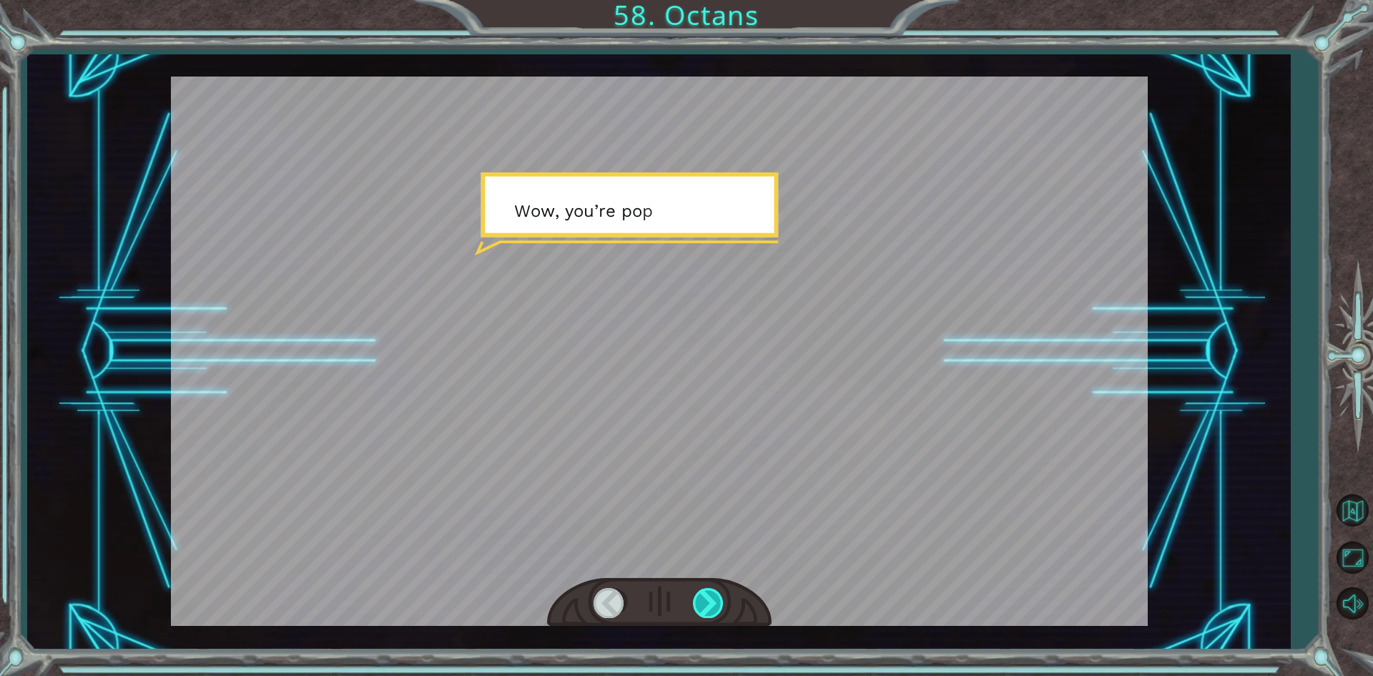
click at [704, 601] on div at bounding box center [709, 602] width 32 height 29
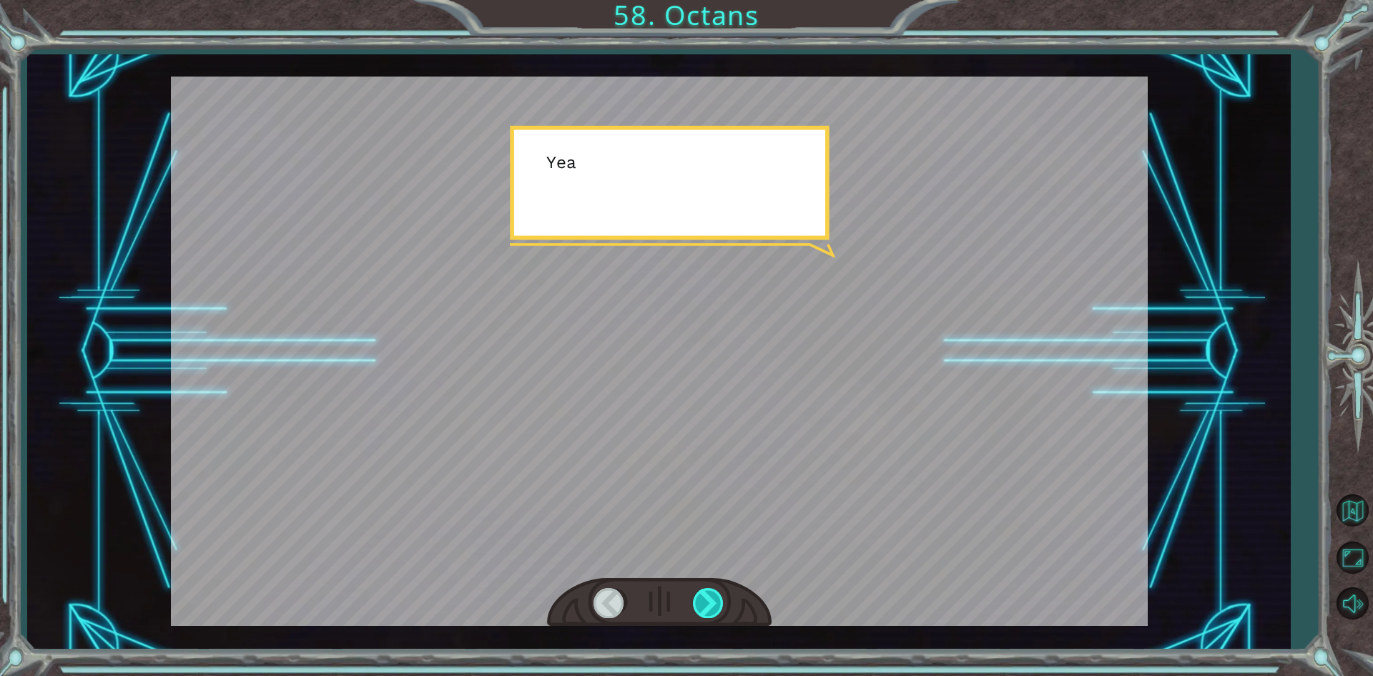
click at [704, 601] on div at bounding box center [709, 602] width 32 height 29
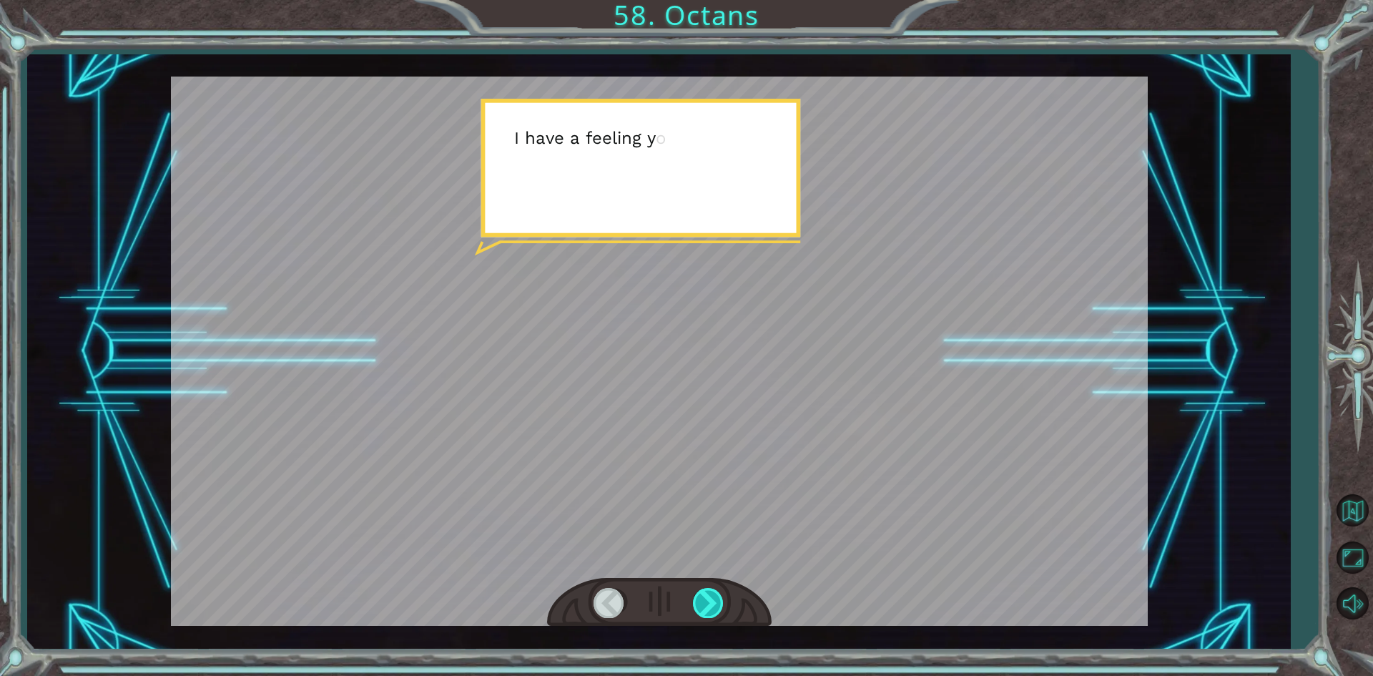
click at [704, 601] on div at bounding box center [709, 602] width 32 height 29
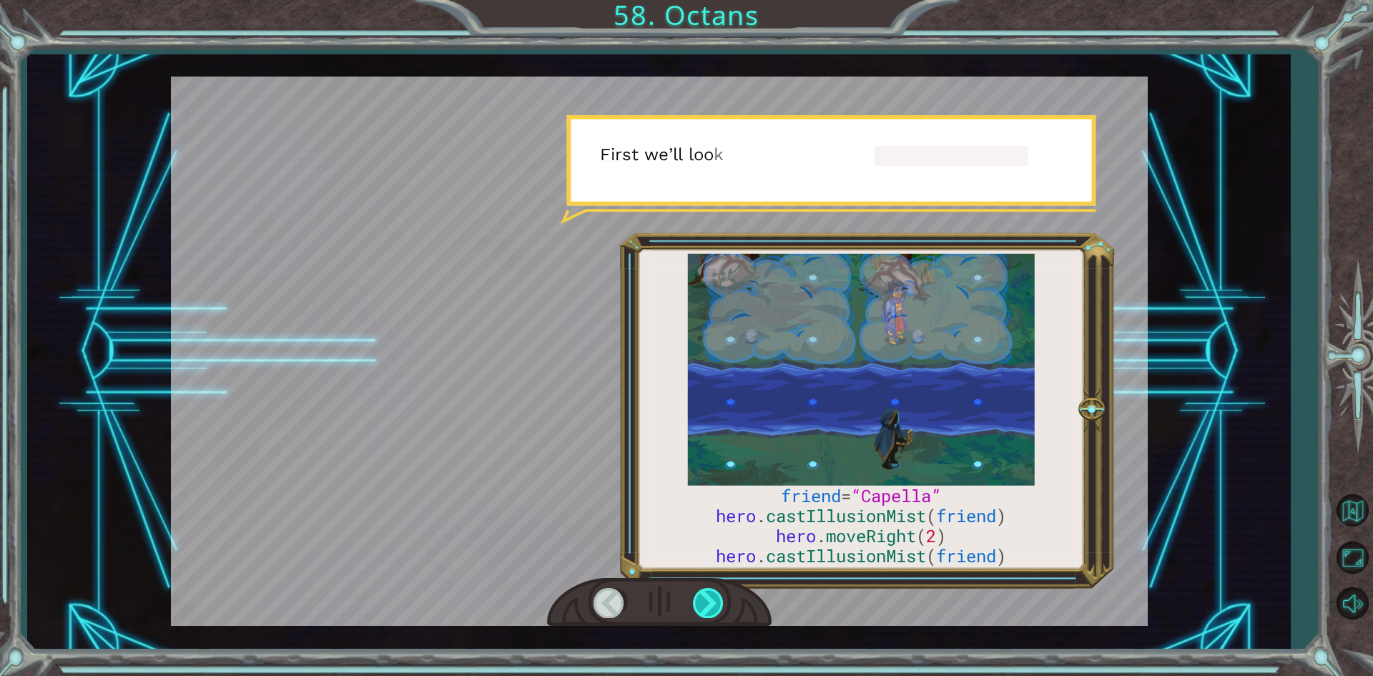
click at [704, 601] on div at bounding box center [709, 602] width 32 height 29
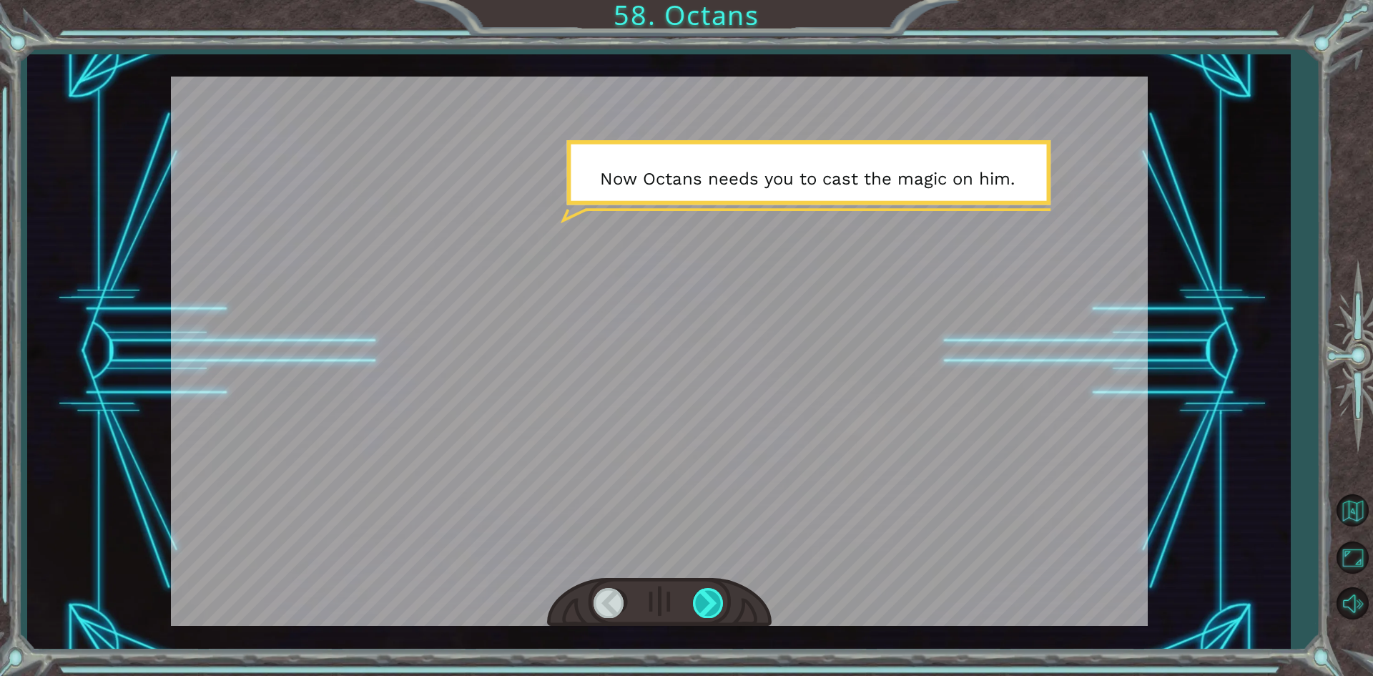
click at [704, 601] on div at bounding box center [709, 602] width 32 height 29
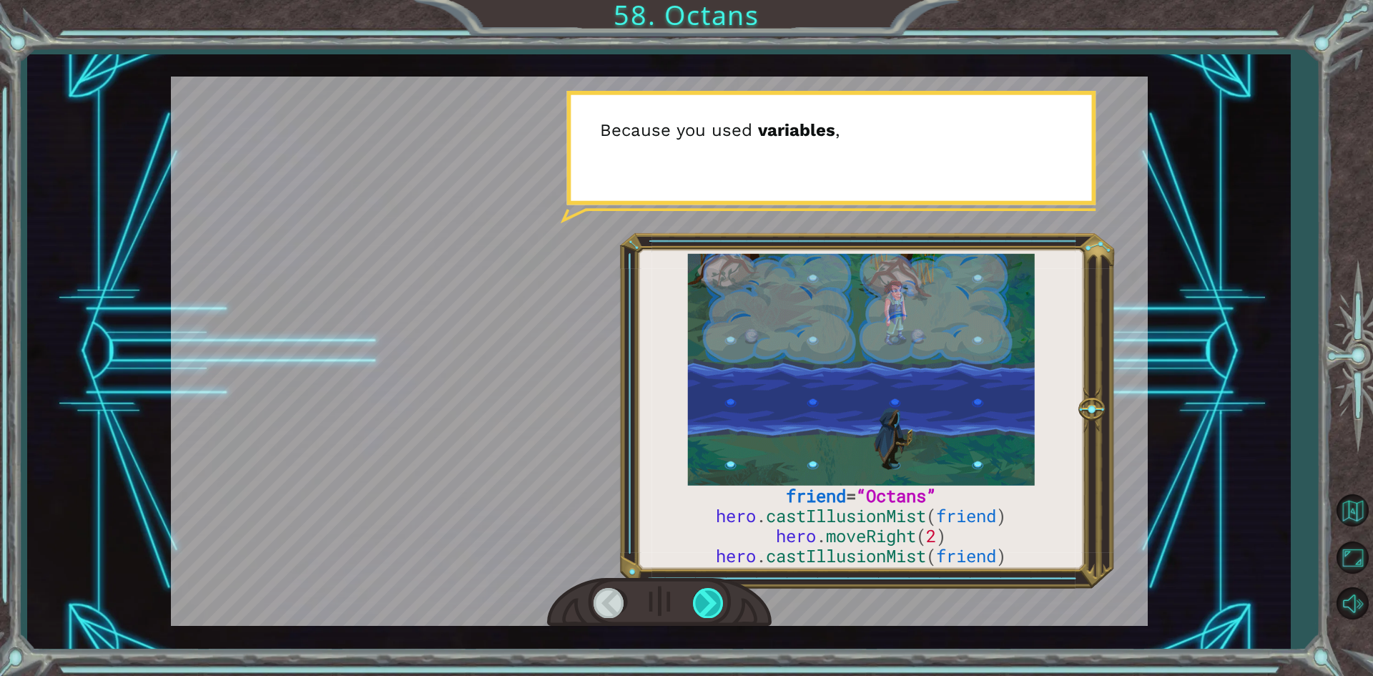
click at [704, 601] on div at bounding box center [709, 602] width 32 height 29
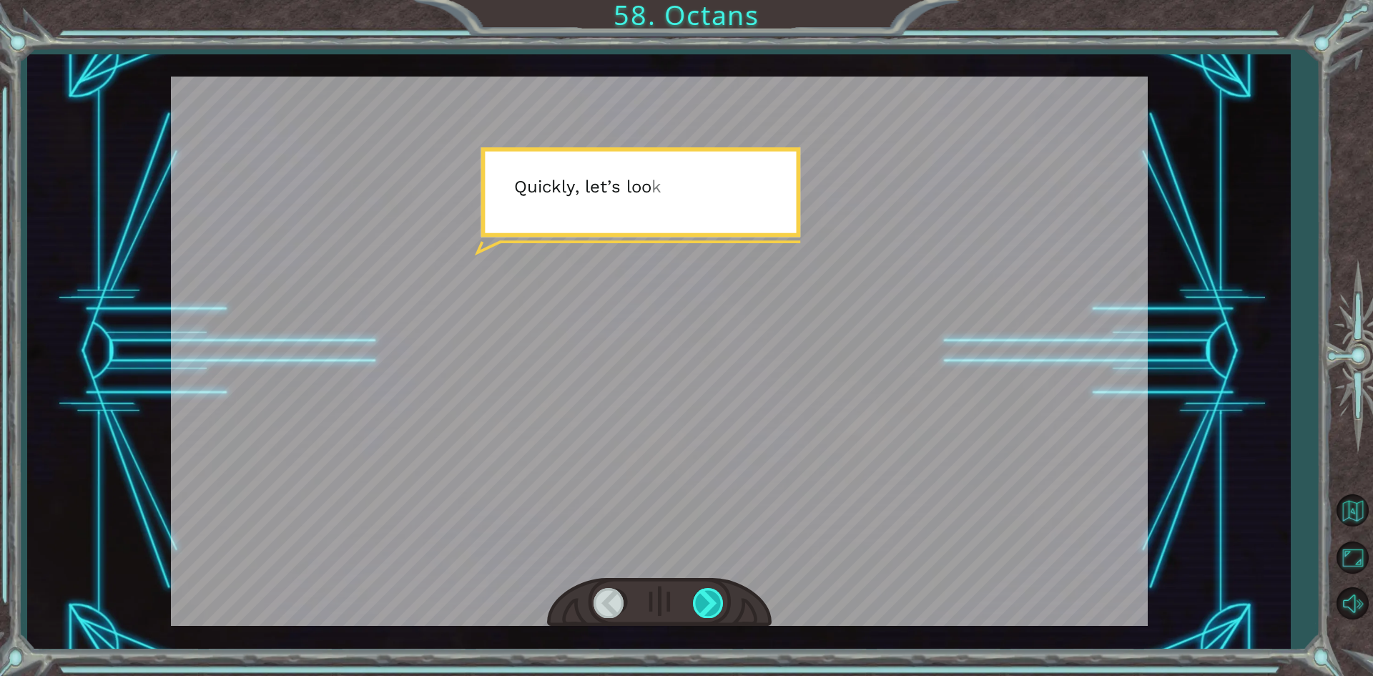
click at [704, 601] on div at bounding box center [709, 602] width 32 height 29
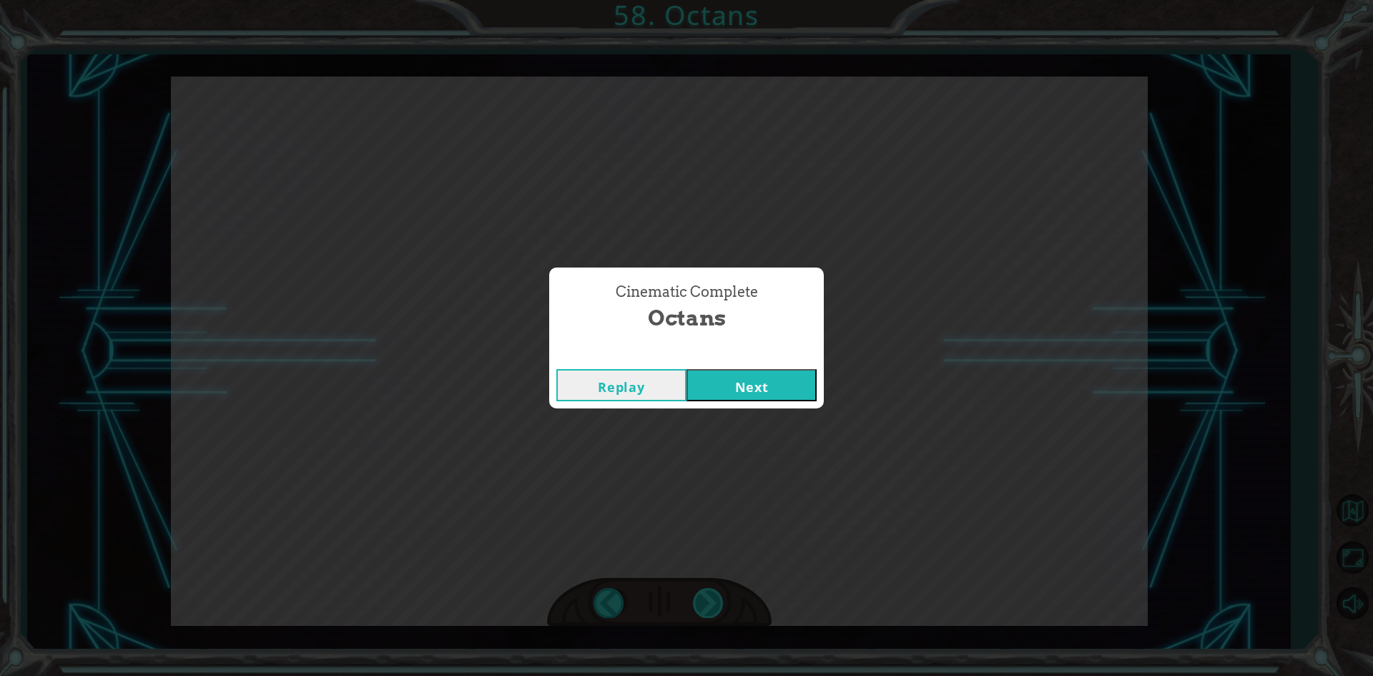
click at [704, 601] on div "Cinematic Complete Octans Replay Next" at bounding box center [686, 338] width 1373 height 676
click at [775, 333] on div "Cinematic Complete Octans" at bounding box center [686, 307] width 260 height 65
click at [767, 377] on button "Next" at bounding box center [752, 385] width 130 height 32
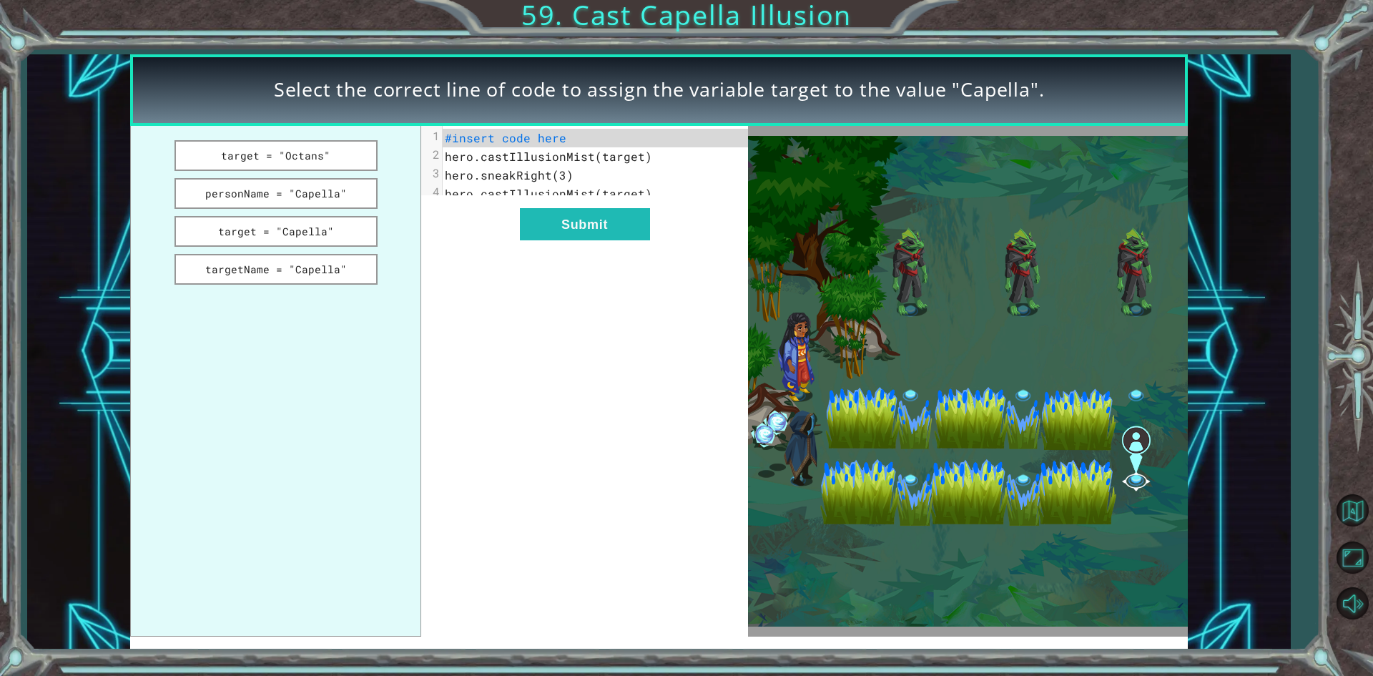
drag, startPoint x: 476, startPoint y: 172, endPoint x: 514, endPoint y: 194, distance: 44.2
drag, startPoint x: 514, startPoint y: 194, endPoint x: 514, endPoint y: 203, distance: 9.3
click at [514, 202] on pre "hero.castIllusionMist(target)" at bounding box center [600, 194] width 315 height 19
